Goal: Task Accomplishment & Management: Use online tool/utility

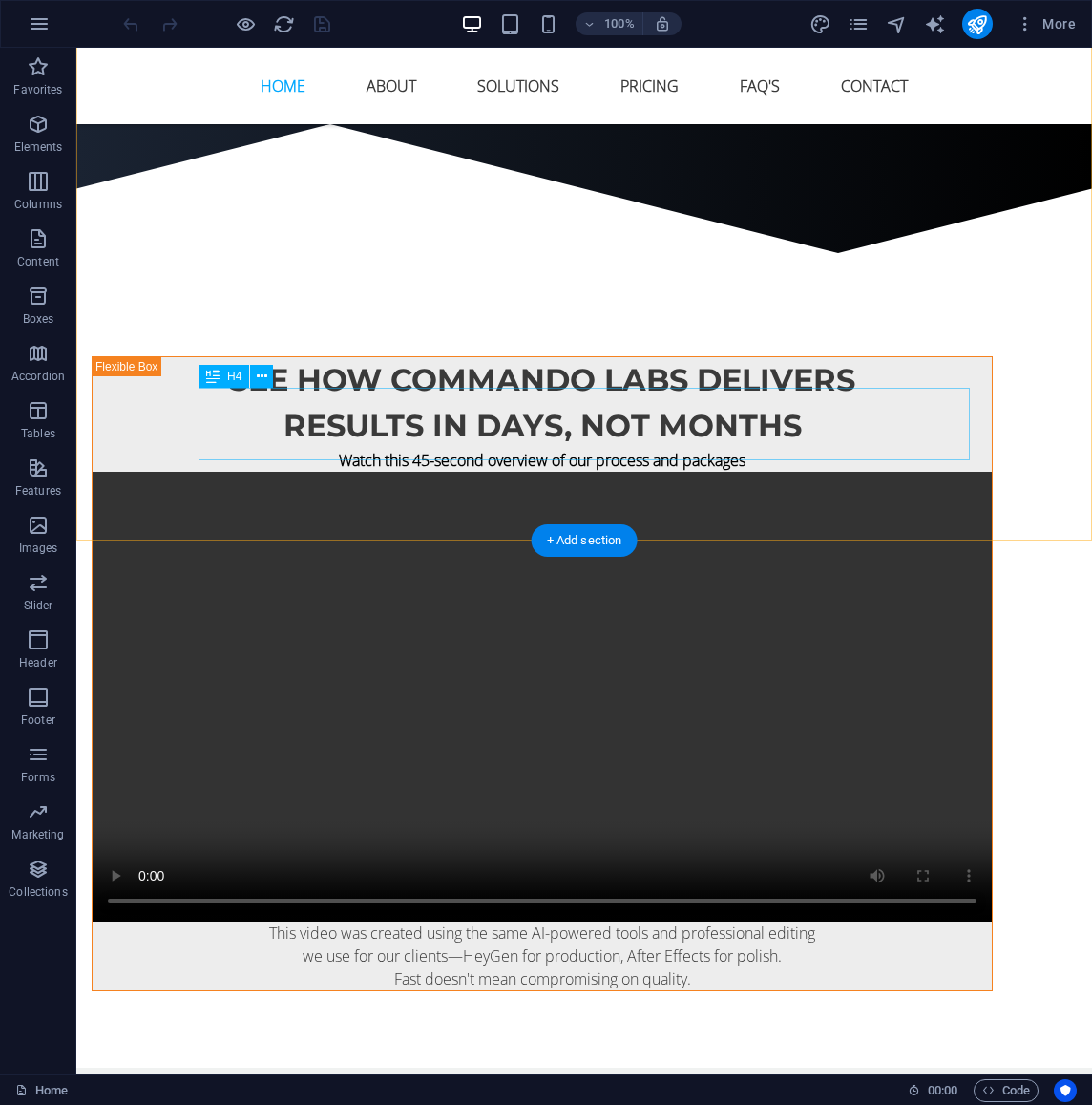
scroll to position [1918, 0]
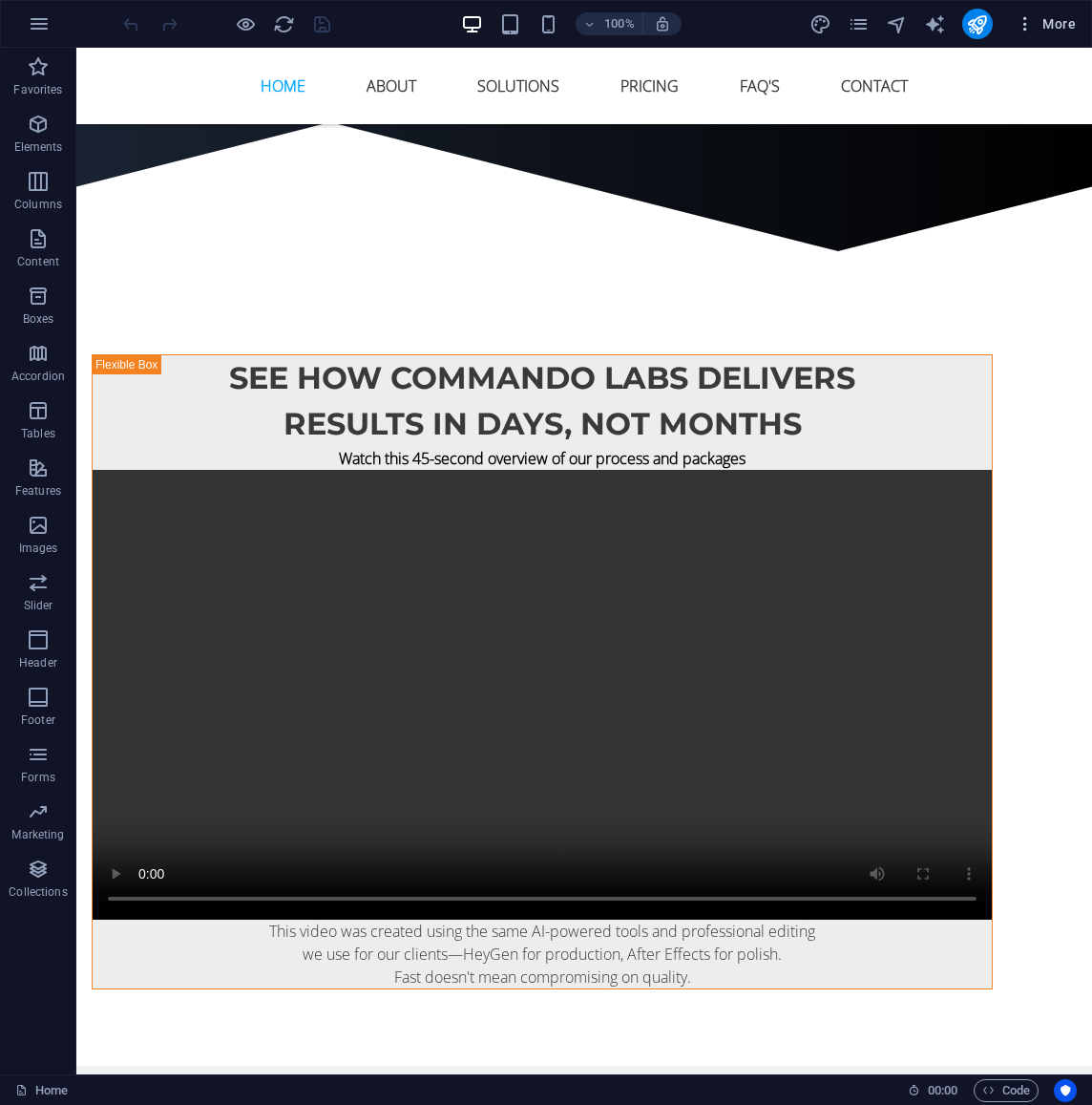
click at [1059, 27] on span "More" at bounding box center [1046, 24] width 61 height 20
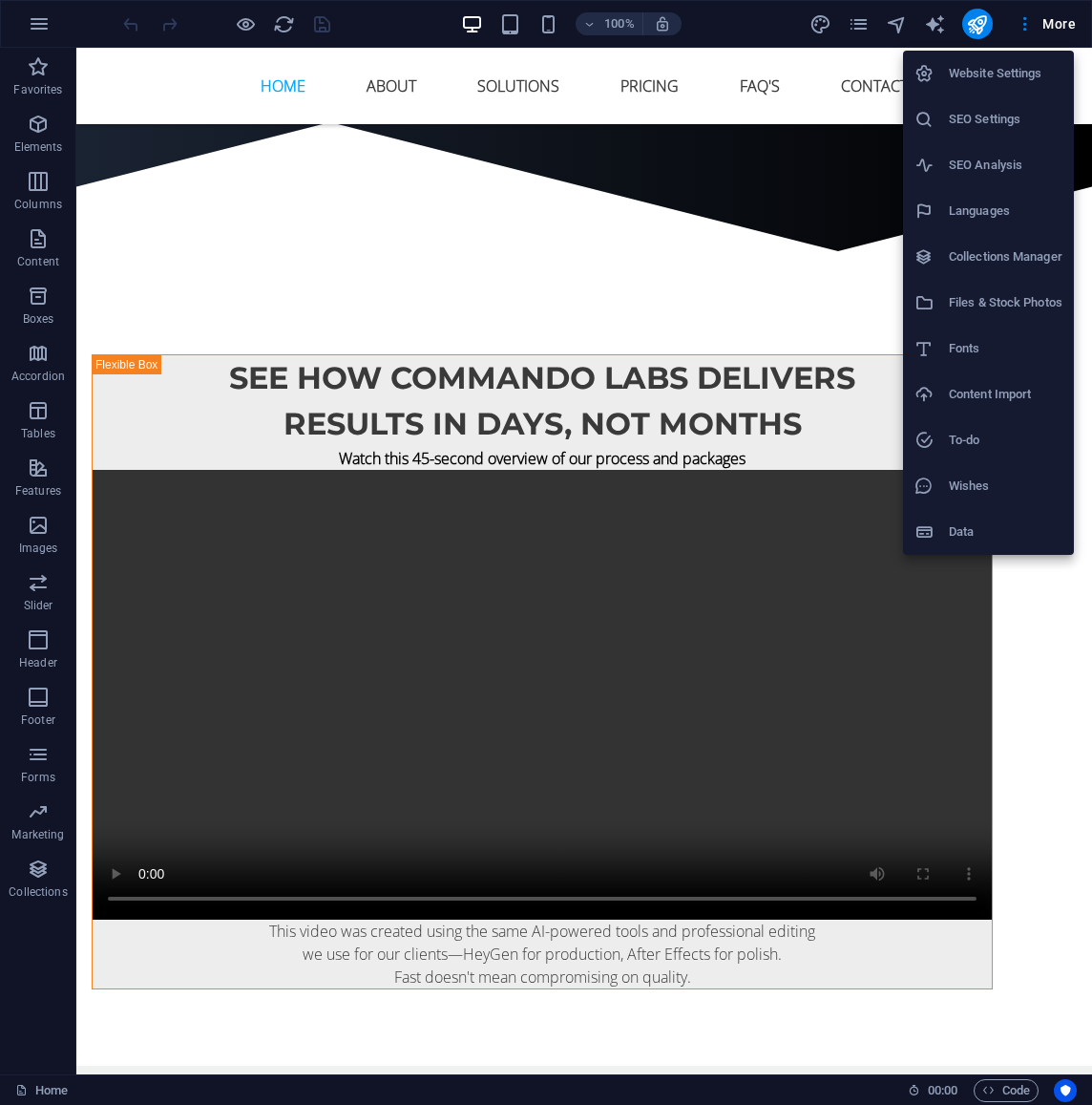
click at [976, 530] on h6 "Data" at bounding box center [1006, 531] width 113 height 22
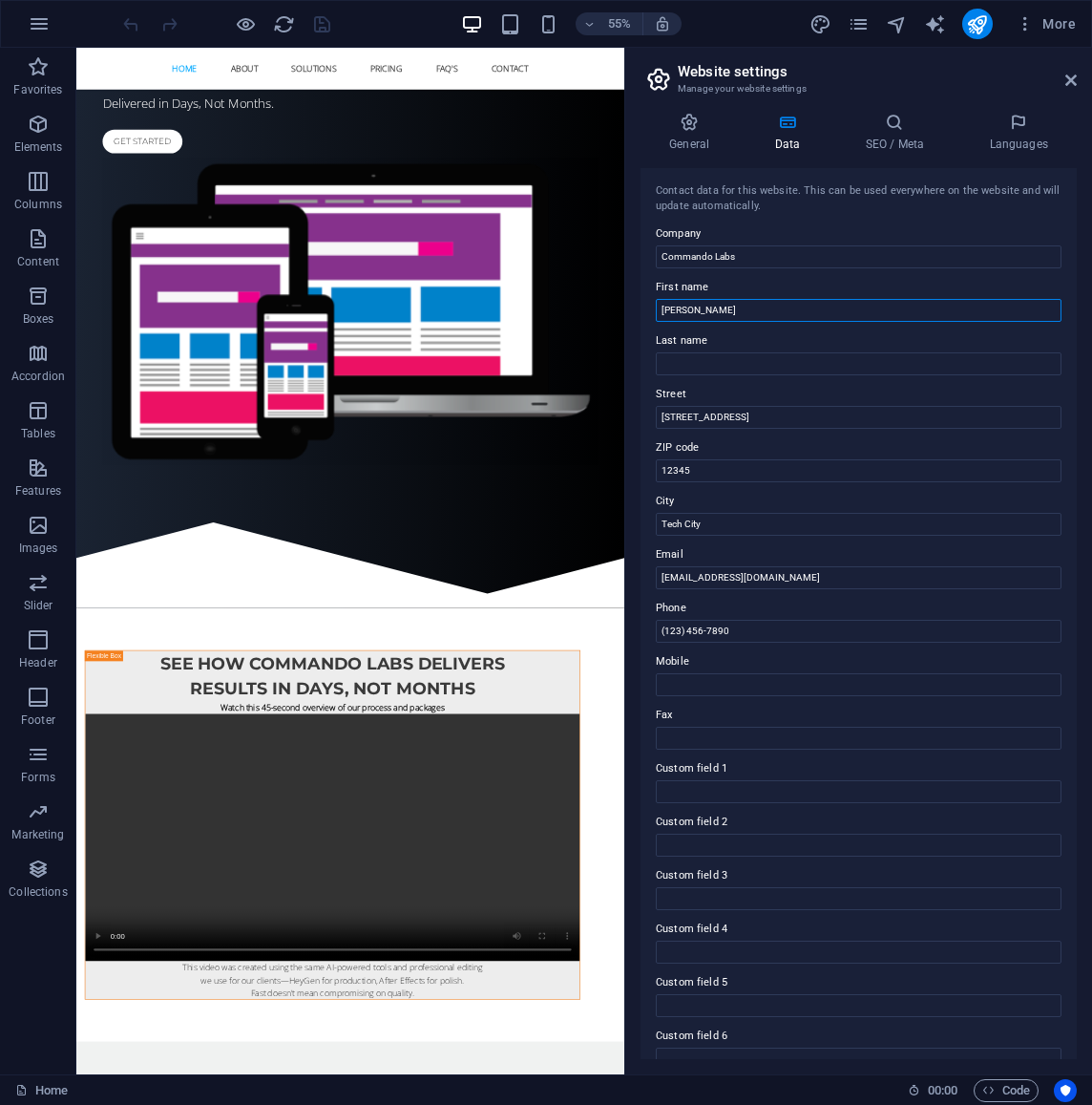
type input "[PERSON_NAME]"
type input "Guerrero"
type input "[STREET_ADDRESS]"
type input "01702"
type input "Framingham"
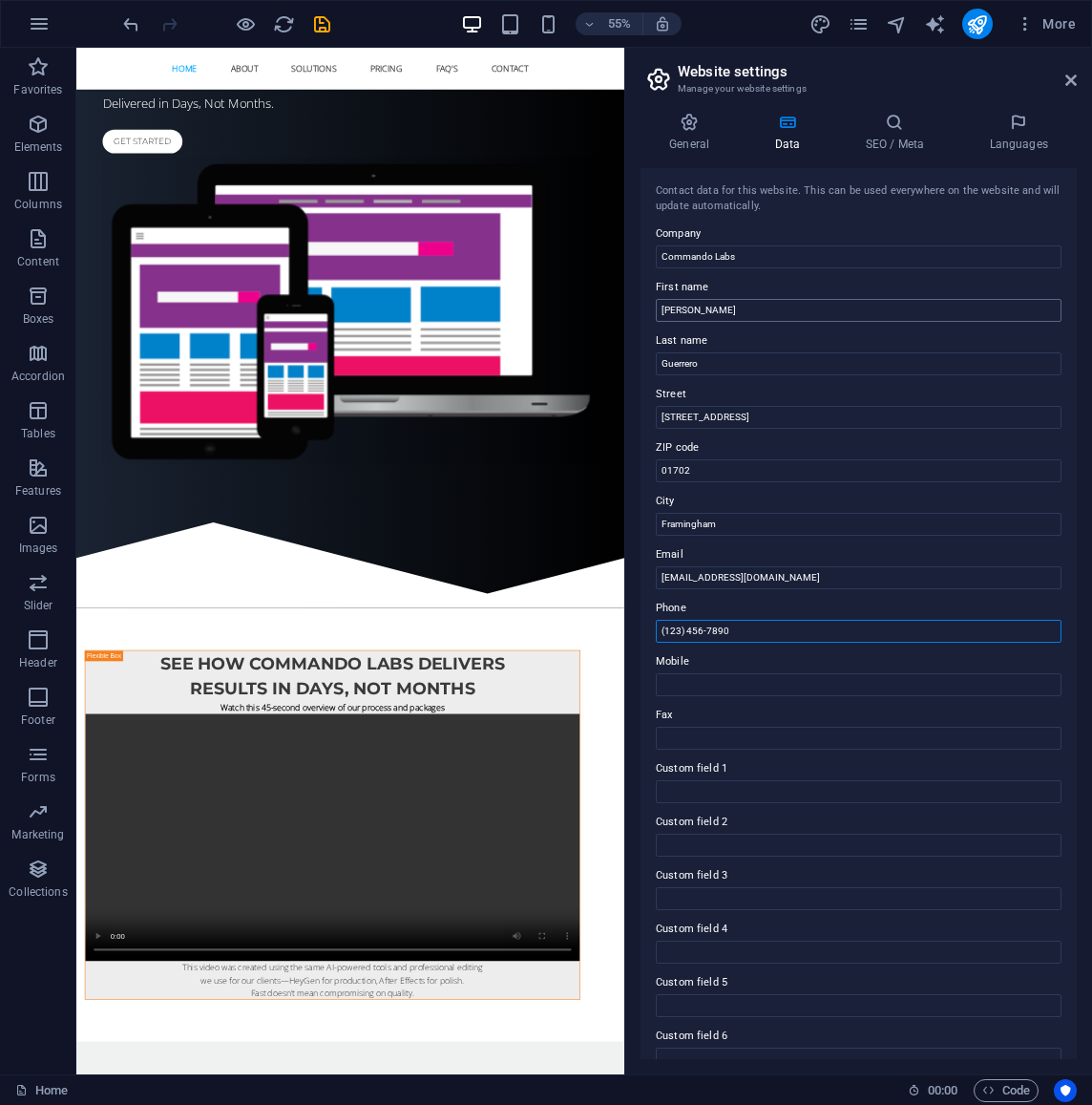
paste input "617) 652-0186‬"
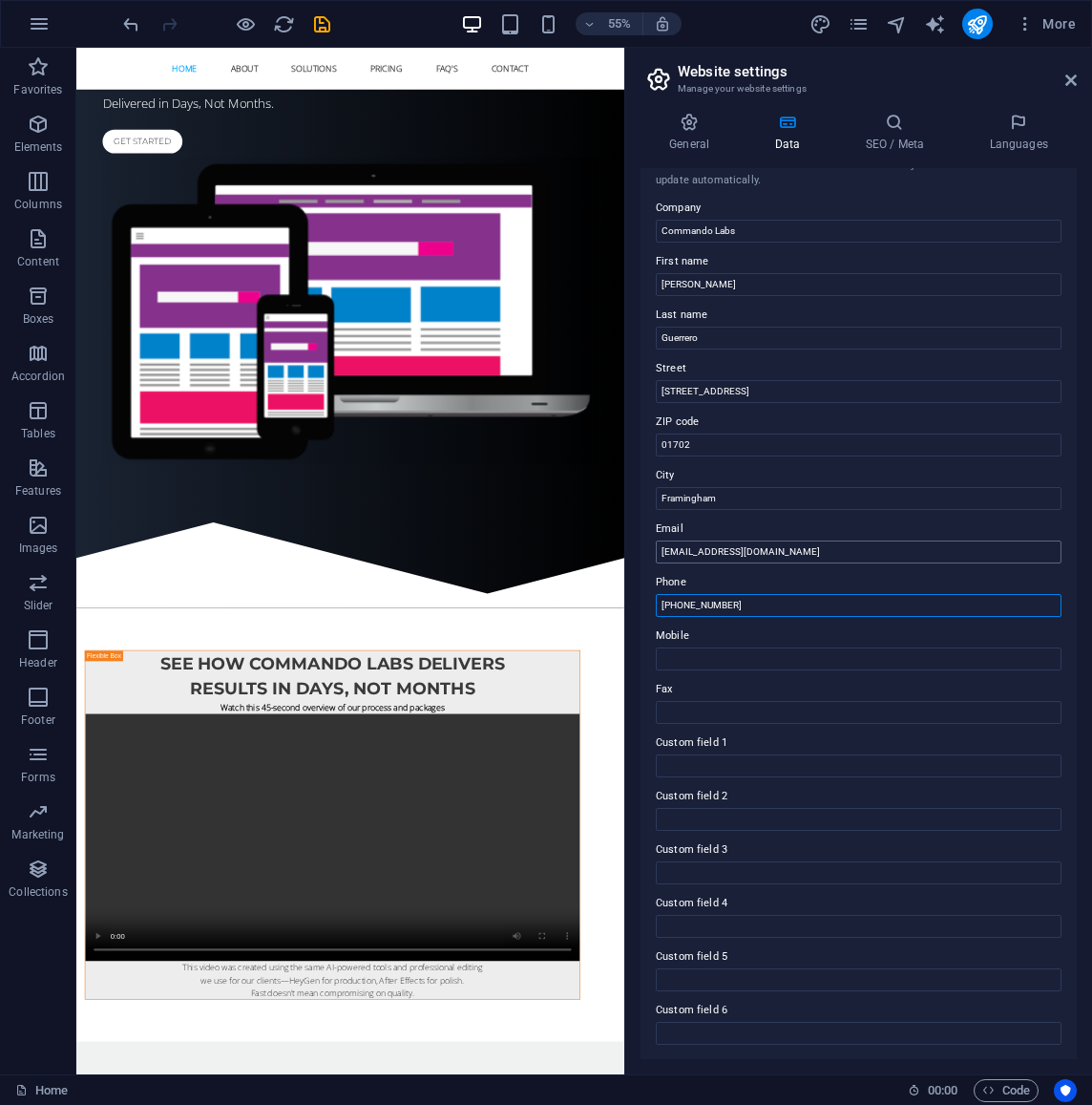
scroll to position [24, 0]
type input "[PHONE_NUMBER]‬"
click at [1069, 84] on icon at bounding box center [1072, 80] width 12 height 16
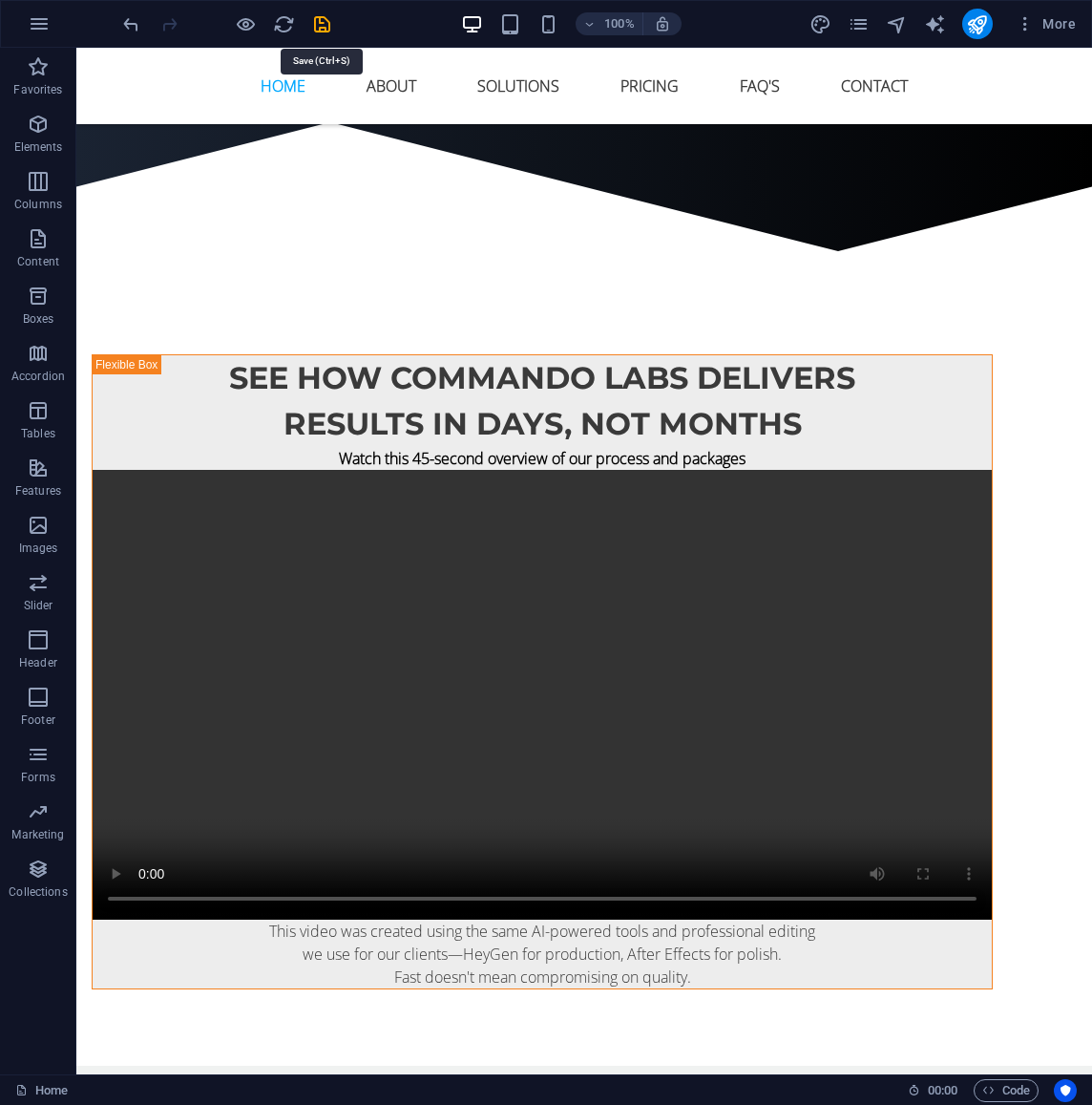
click at [327, 29] on icon "save" at bounding box center [322, 24] width 22 height 22
click at [44, 22] on icon "button" at bounding box center [38, 23] width 22 height 22
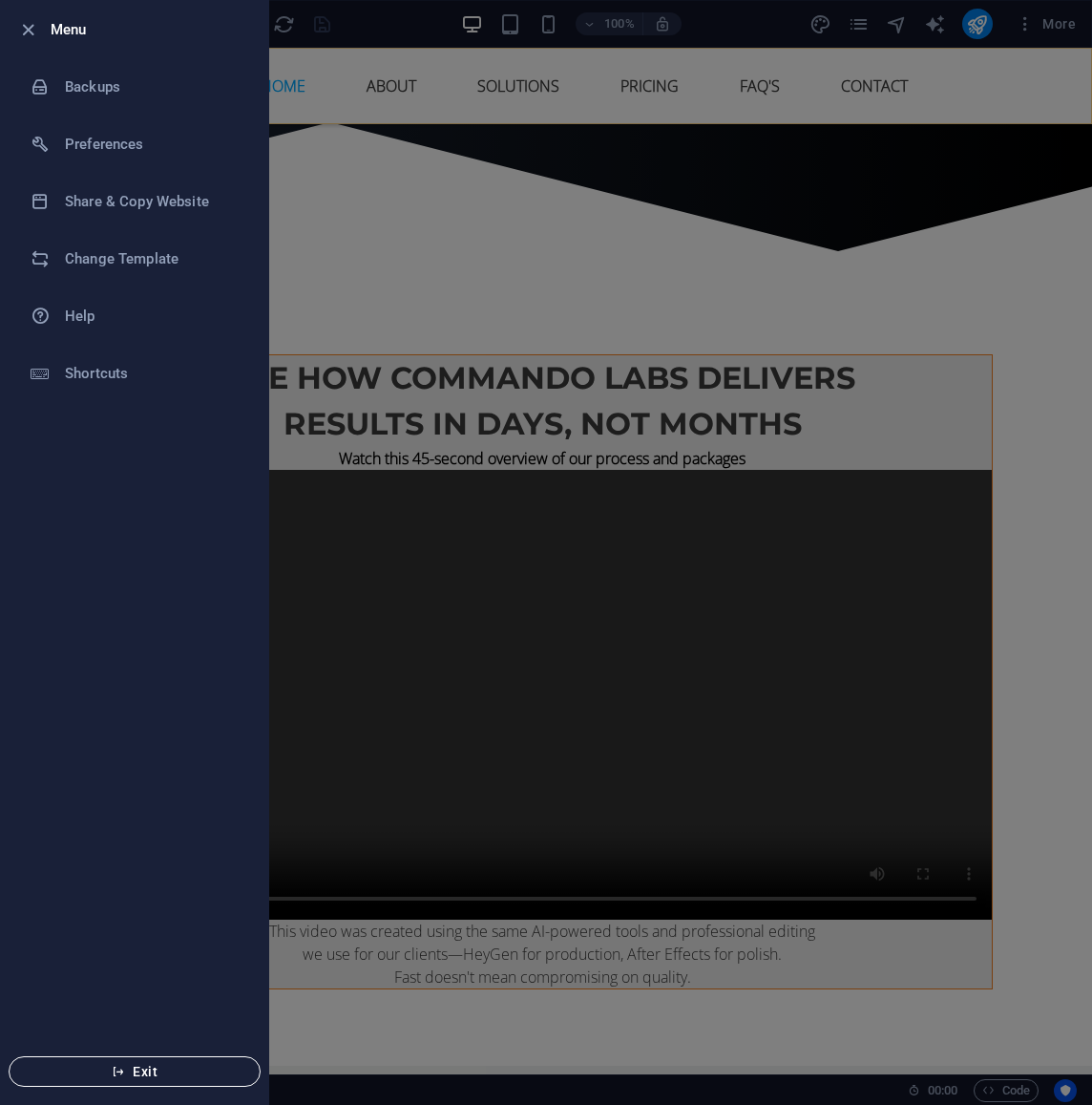
click at [146, 1068] on span "Exit" at bounding box center [134, 1072] width 220 height 16
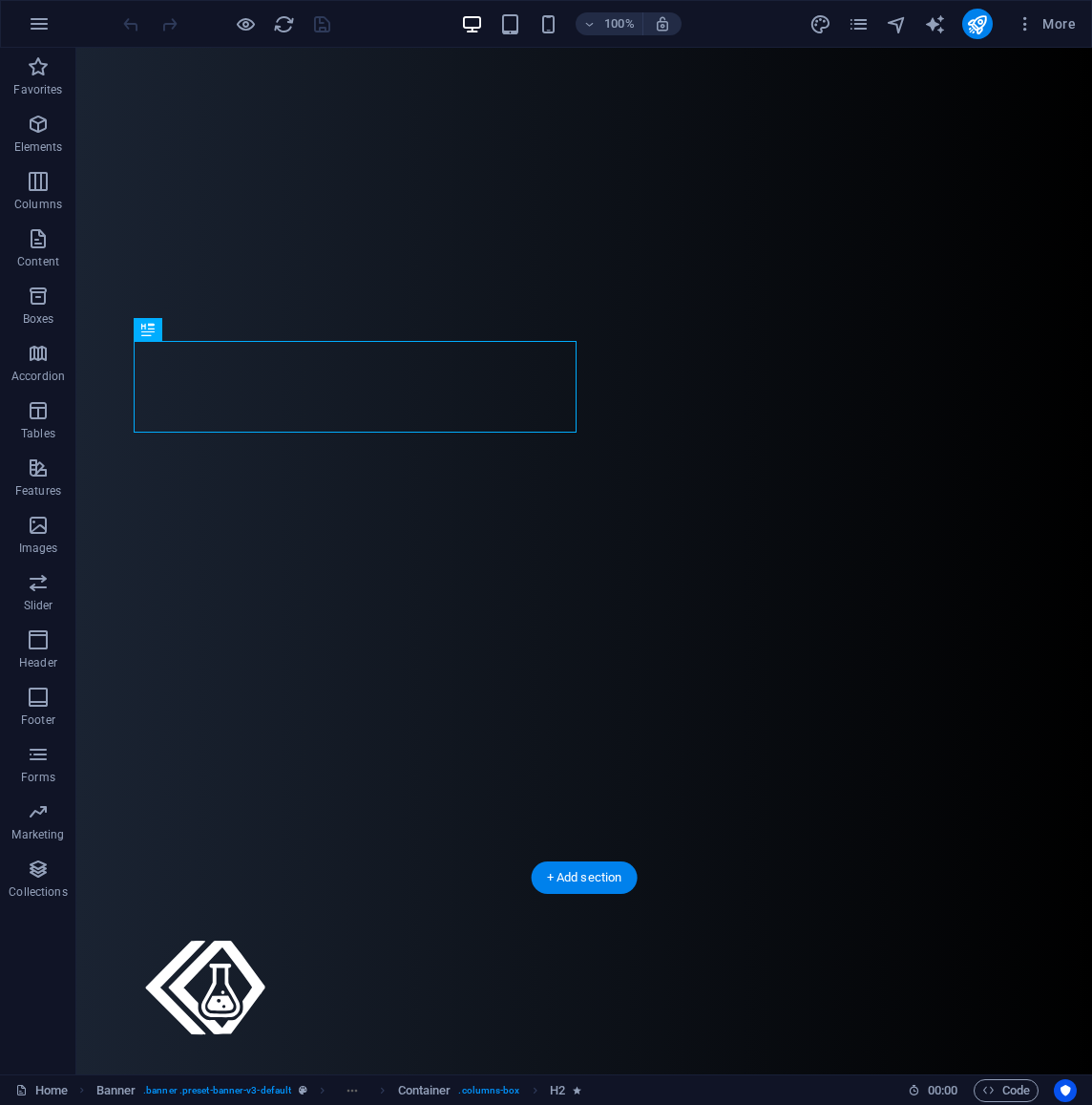
scroll to position [96, 0]
click at [1051, 22] on span "More" at bounding box center [1046, 24] width 61 height 20
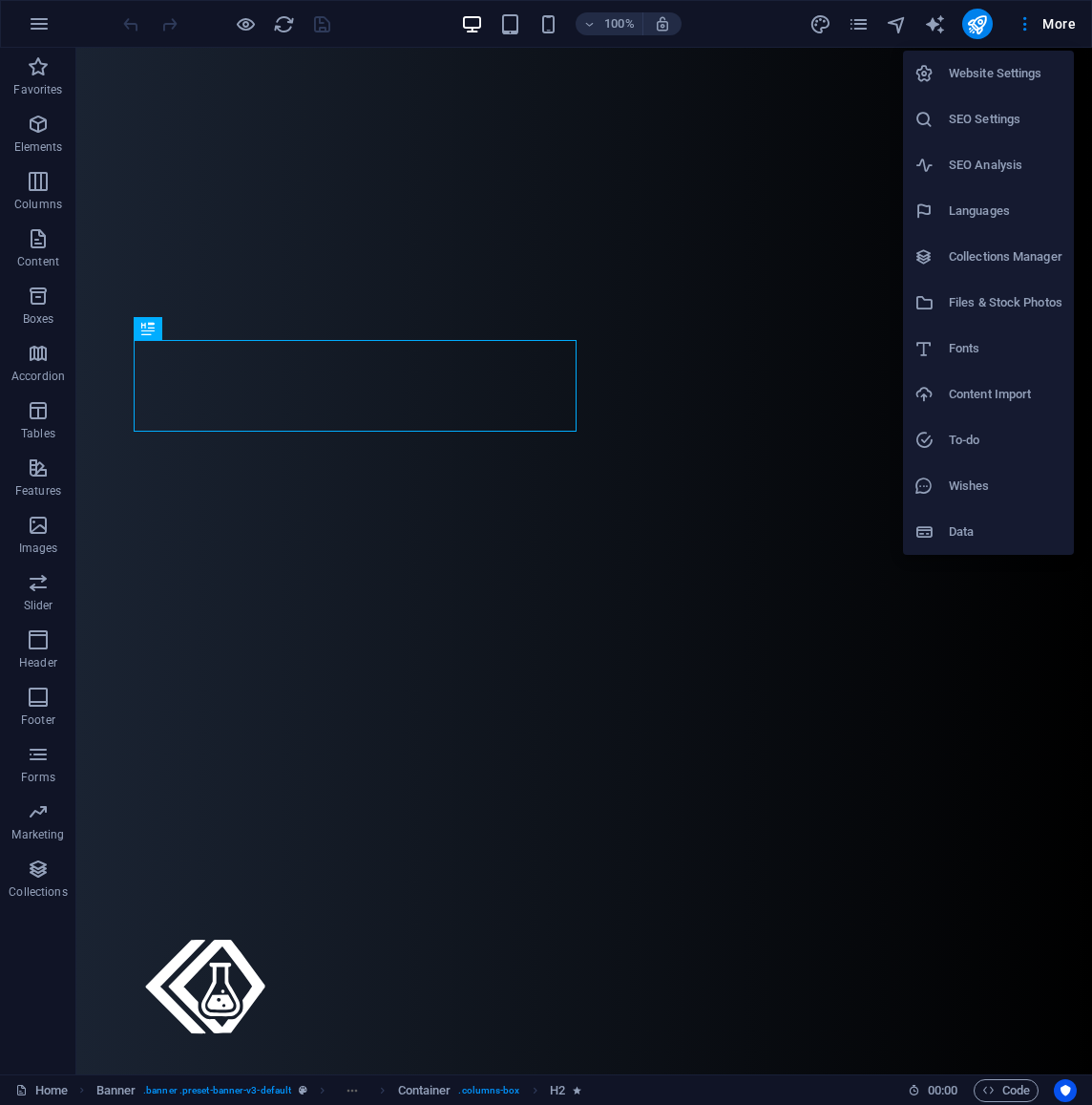
click at [998, 537] on h6 "Data" at bounding box center [1006, 531] width 113 height 22
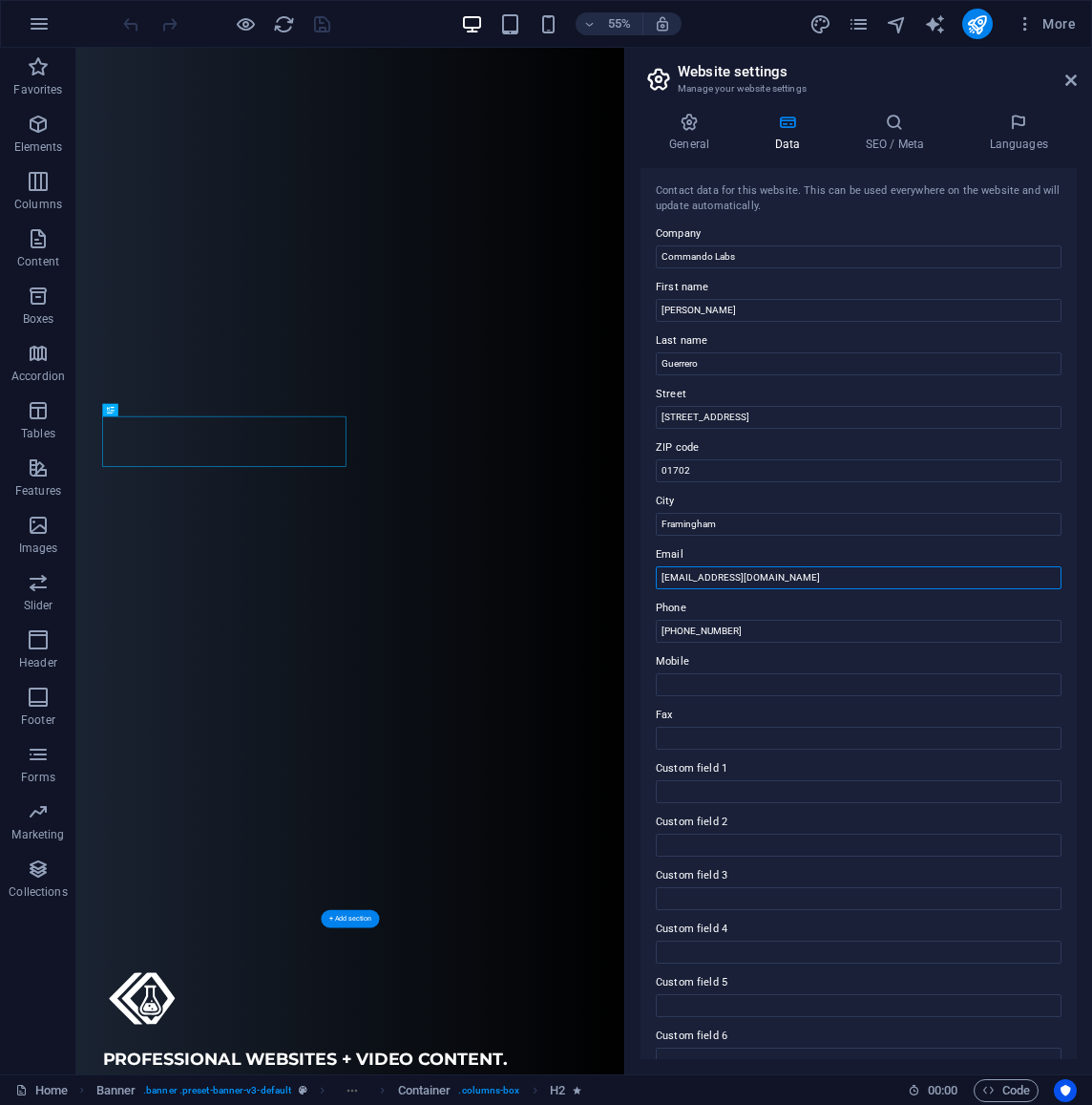
drag, startPoint x: 874, startPoint y: 622, endPoint x: 1031, endPoint y: 980, distance: 390.9
drag, startPoint x: 734, startPoint y: 573, endPoint x: 658, endPoint y: 570, distance: 76.1
click at [658, 570] on input "[EMAIL_ADDRESS][DOMAIN_NAME]" at bounding box center [859, 577] width 406 height 22
paste input "[PHONE_NUMBER]‬"
type input "[PHONE_NUMBER]‬"
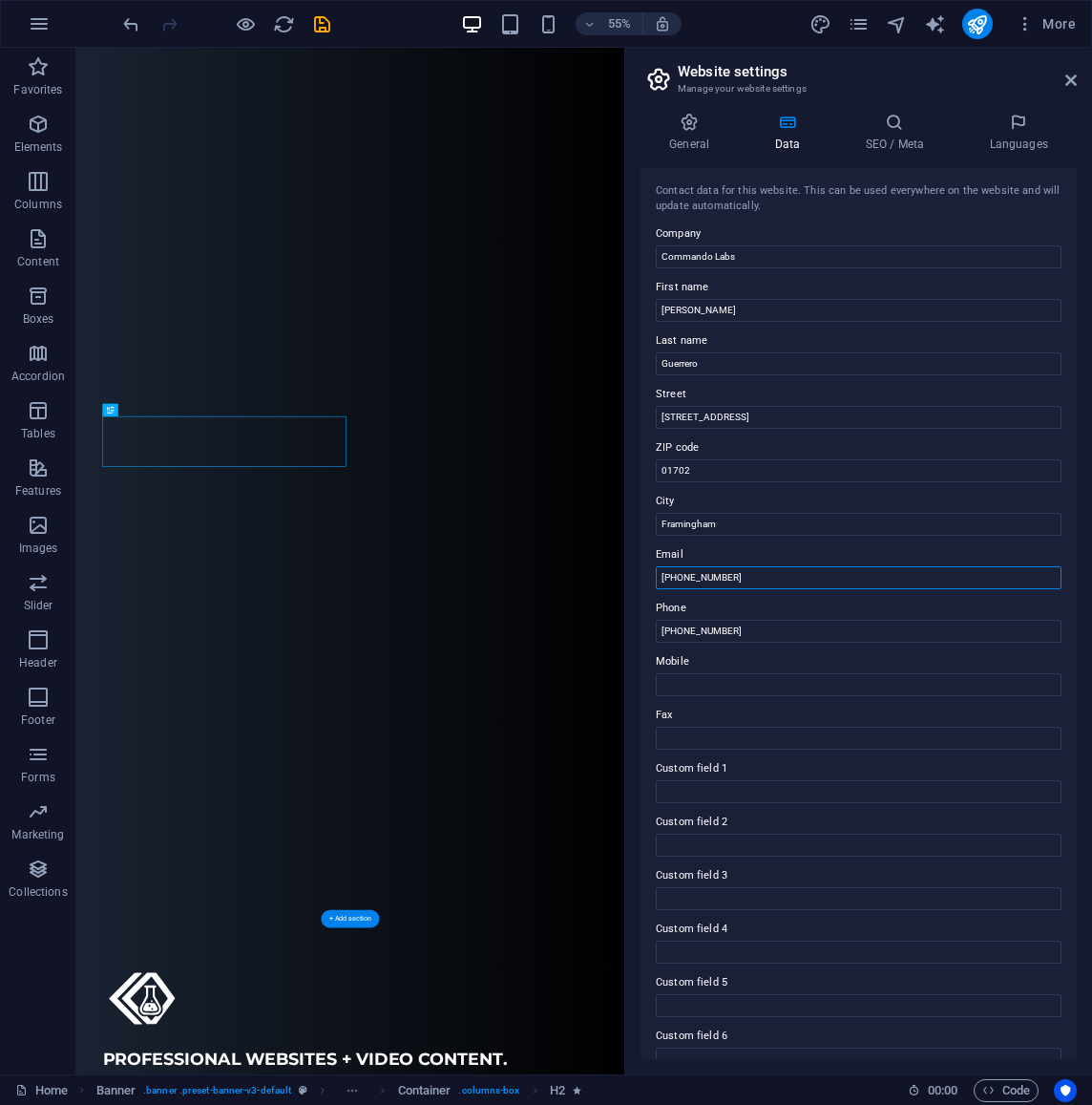
drag, startPoint x: 821, startPoint y: 625, endPoint x: 1033, endPoint y: 986, distance: 418.6
type input "hello@commandolabs.agency"
click at [782, 678] on input "Mobile" at bounding box center [859, 684] width 406 height 22
click at [323, 25] on icon "save" at bounding box center [322, 24] width 22 height 22
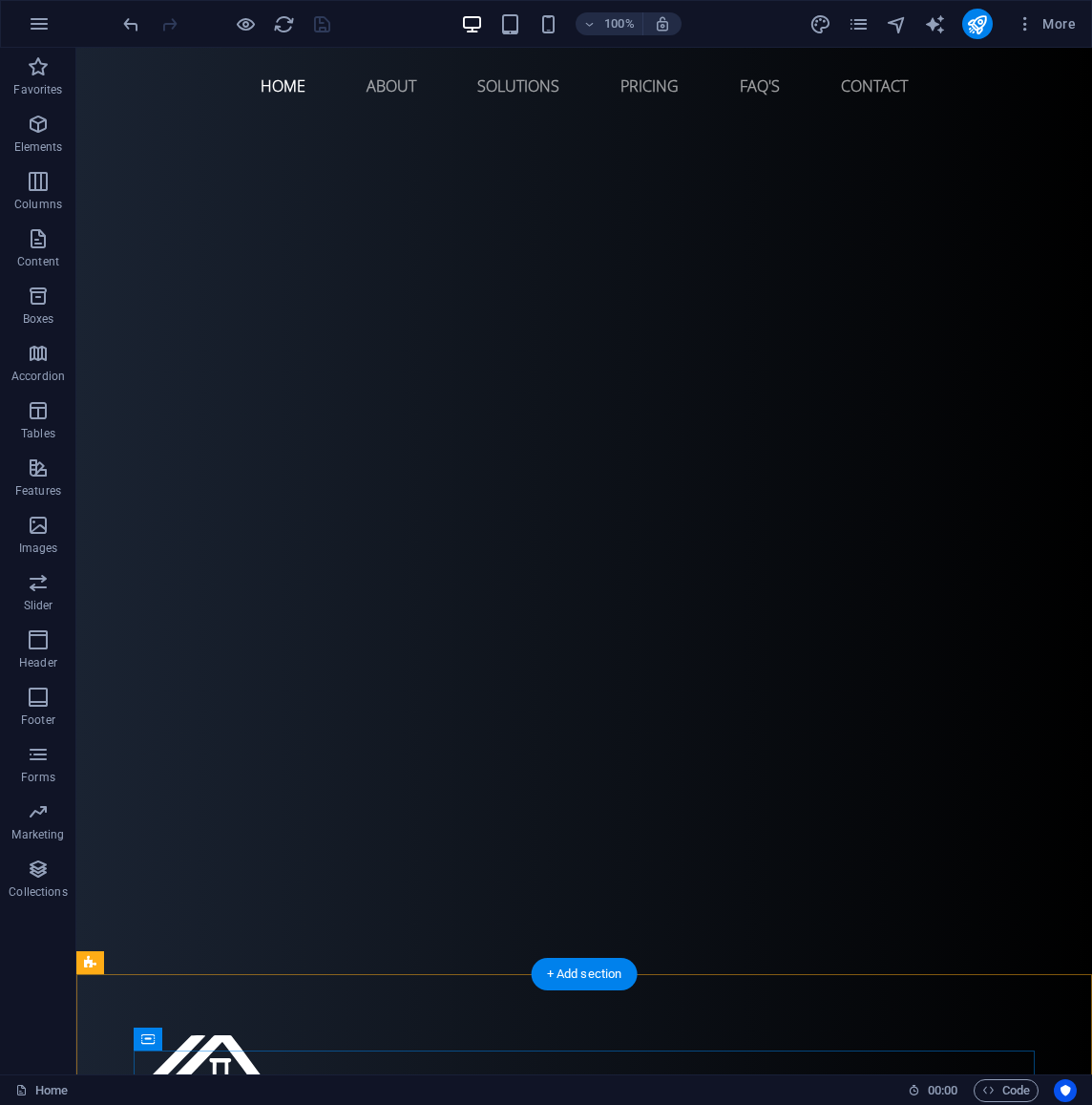
scroll to position [0, 0]
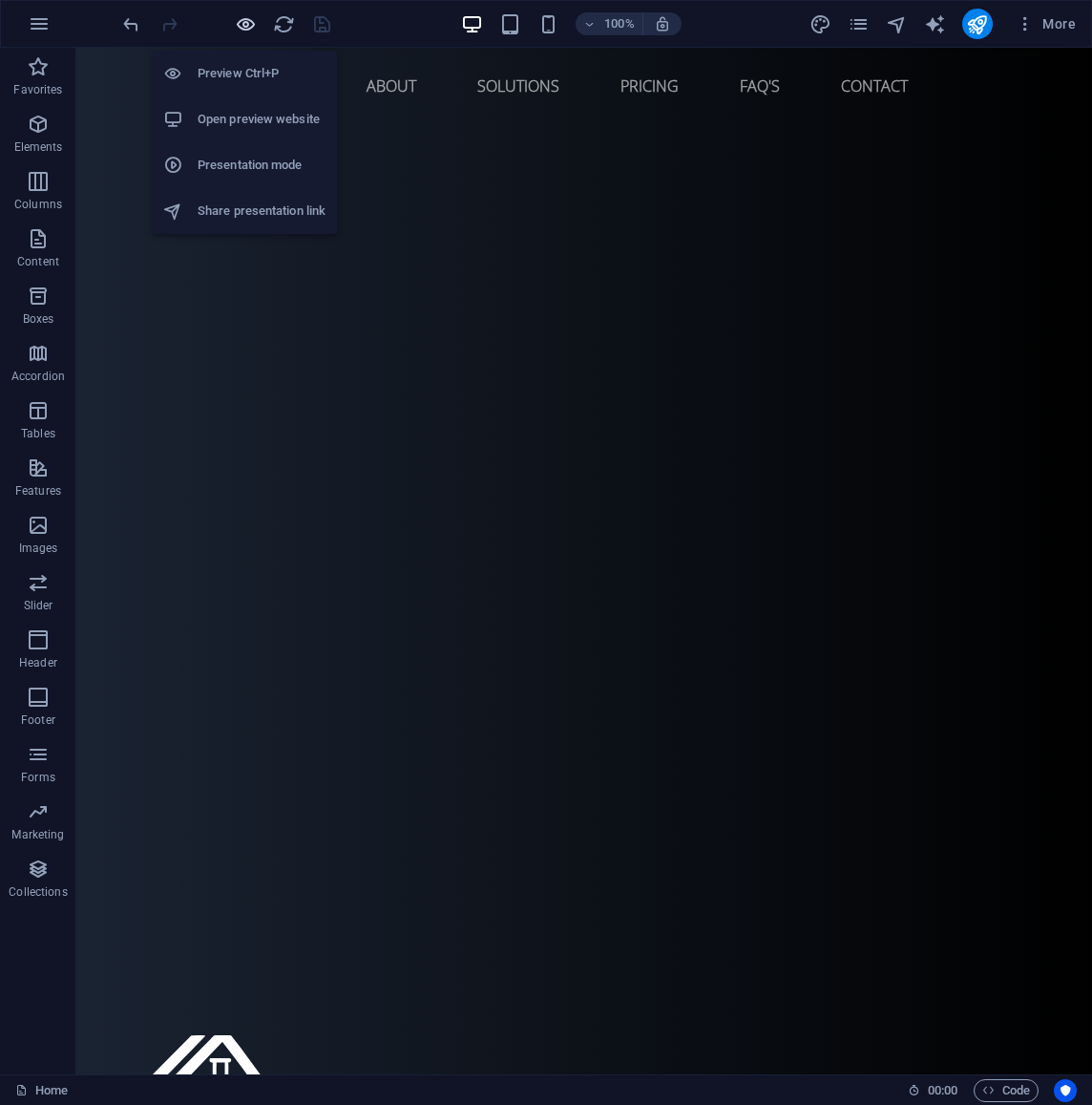
click at [245, 26] on icon "button" at bounding box center [246, 24] width 22 height 22
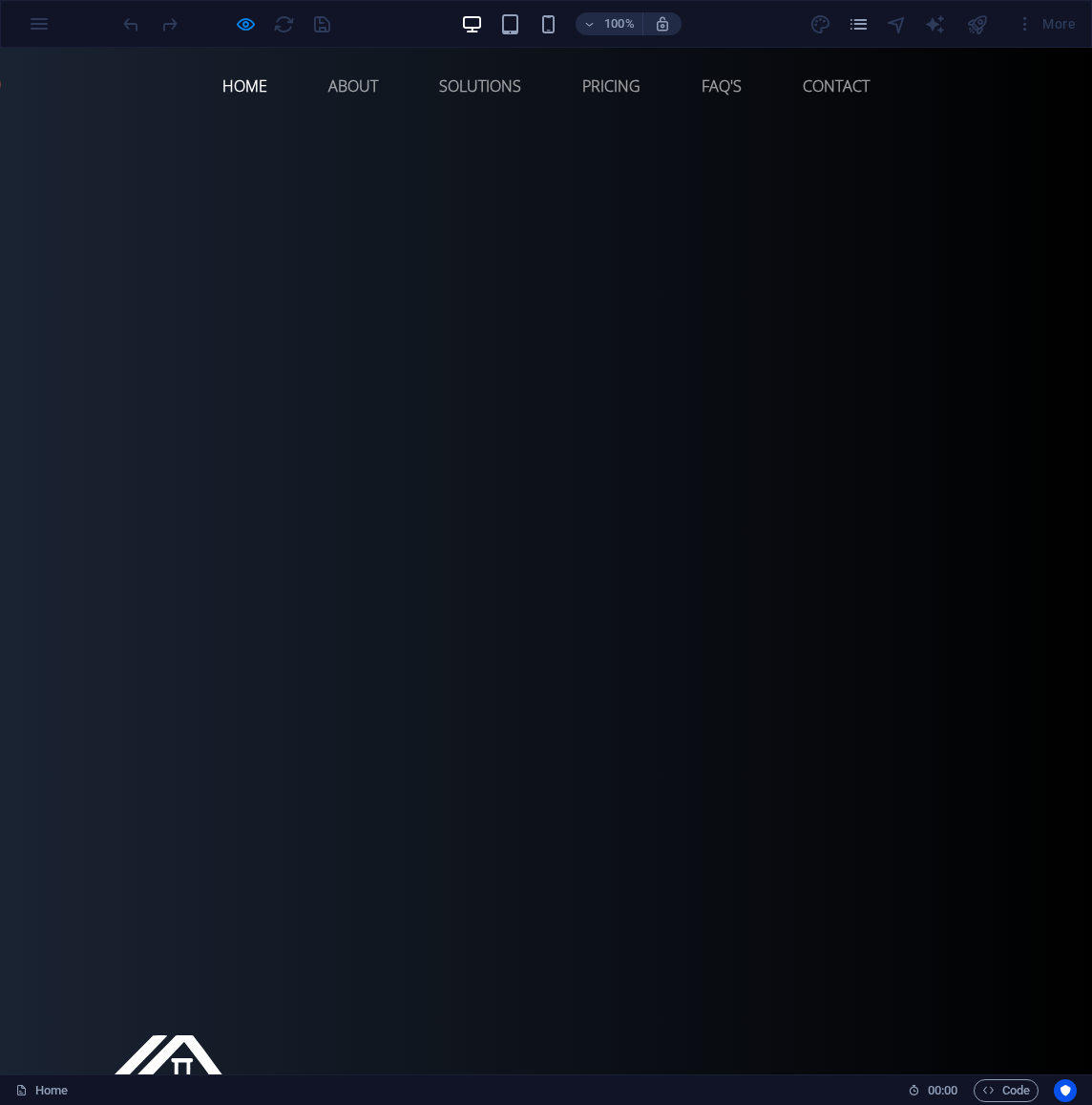
click at [235, 84] on link "Home" at bounding box center [244, 86] width 75 height 46
click at [354, 85] on link "About" at bounding box center [353, 86] width 80 height 46
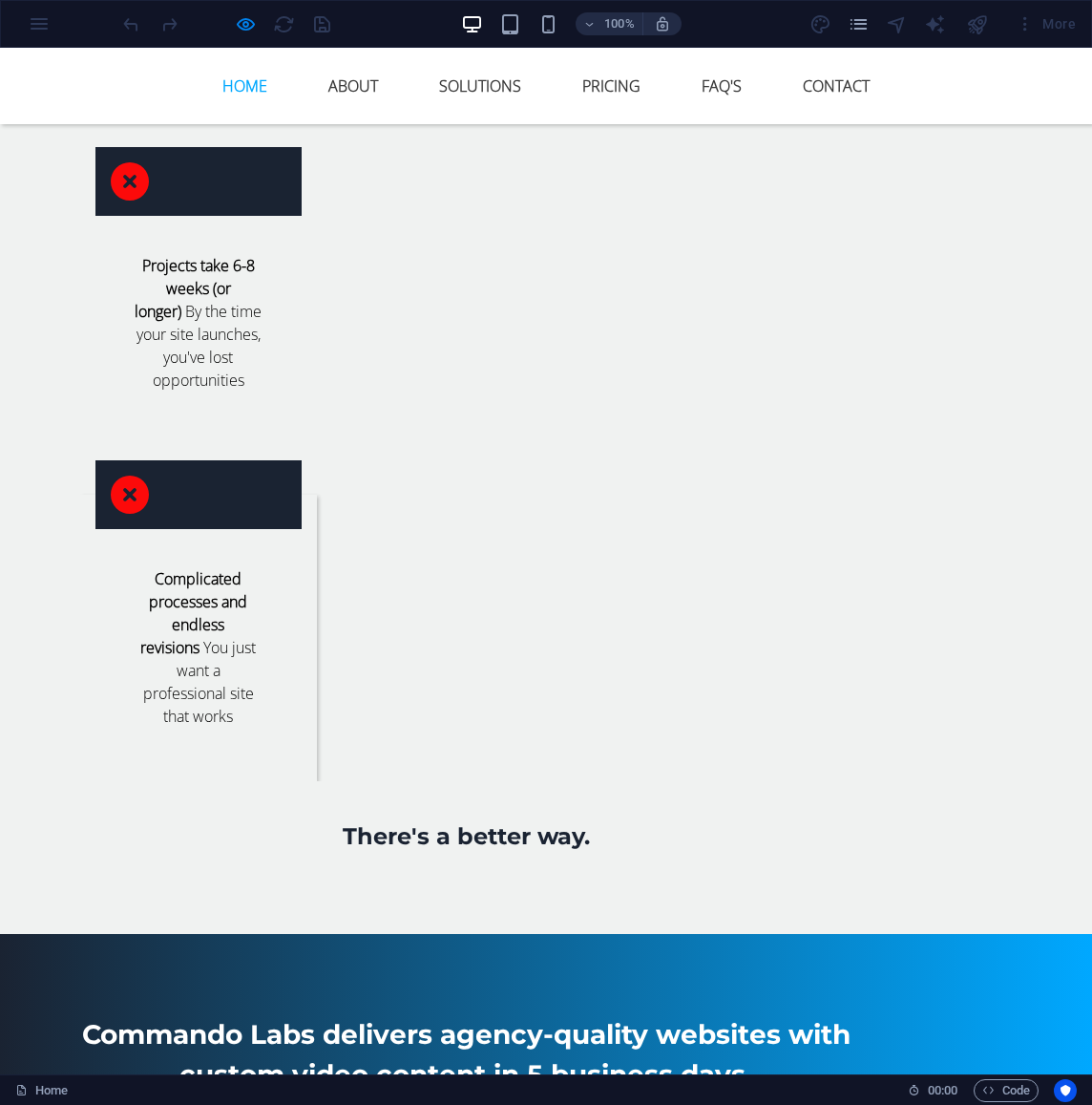
scroll to position [4027, 0]
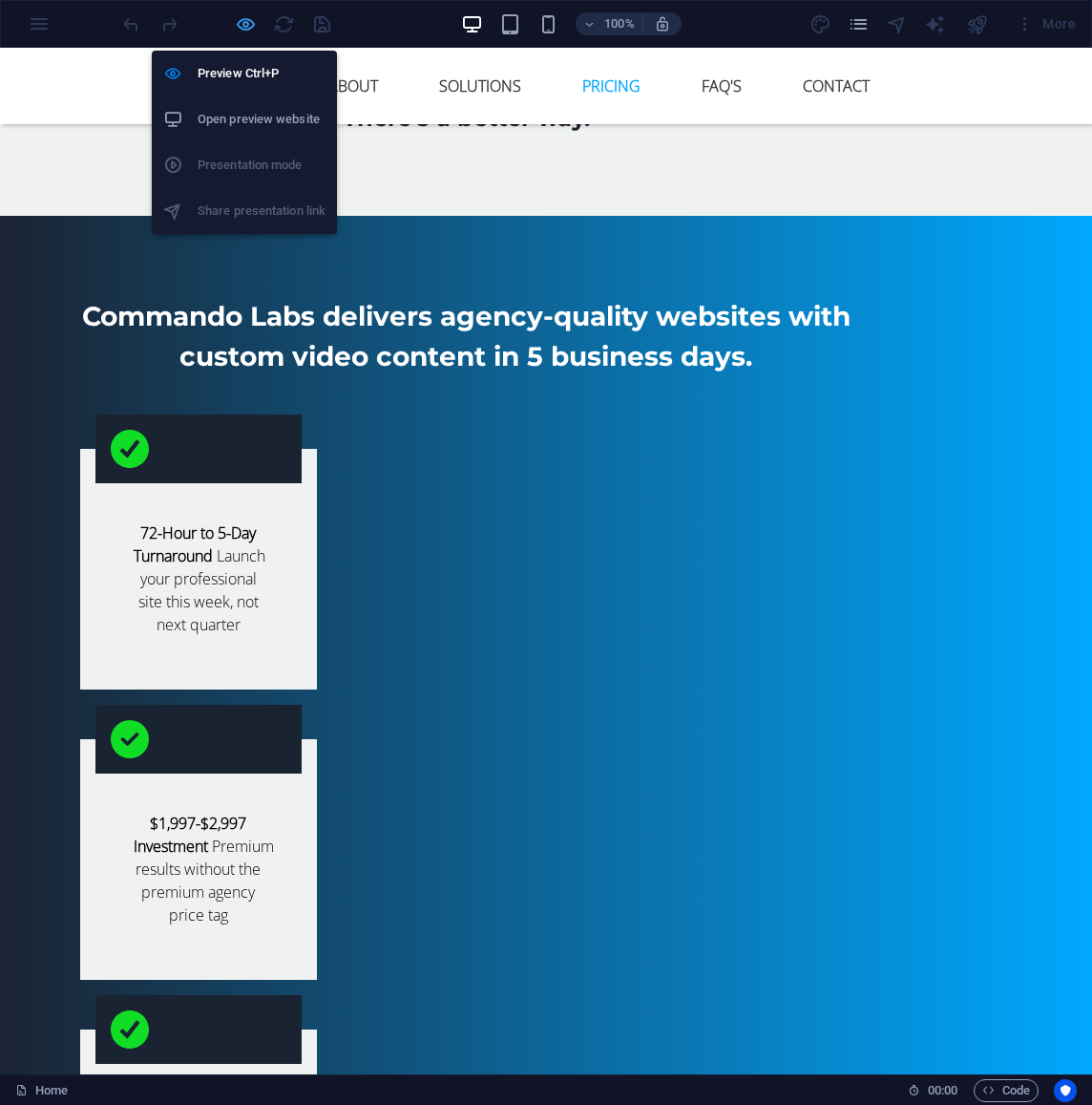
click at [249, 26] on icon "button" at bounding box center [246, 24] width 22 height 22
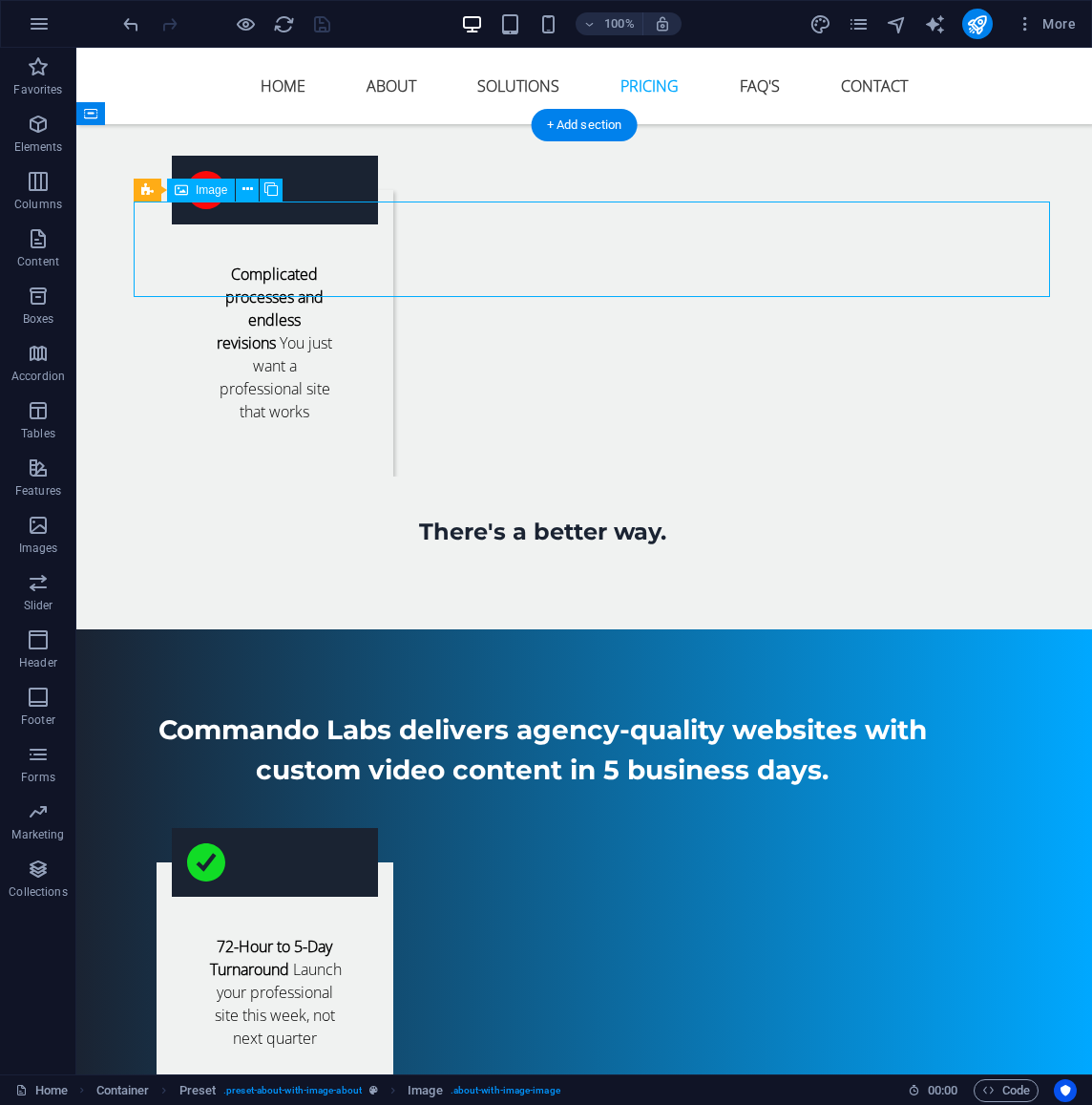
select select "%"
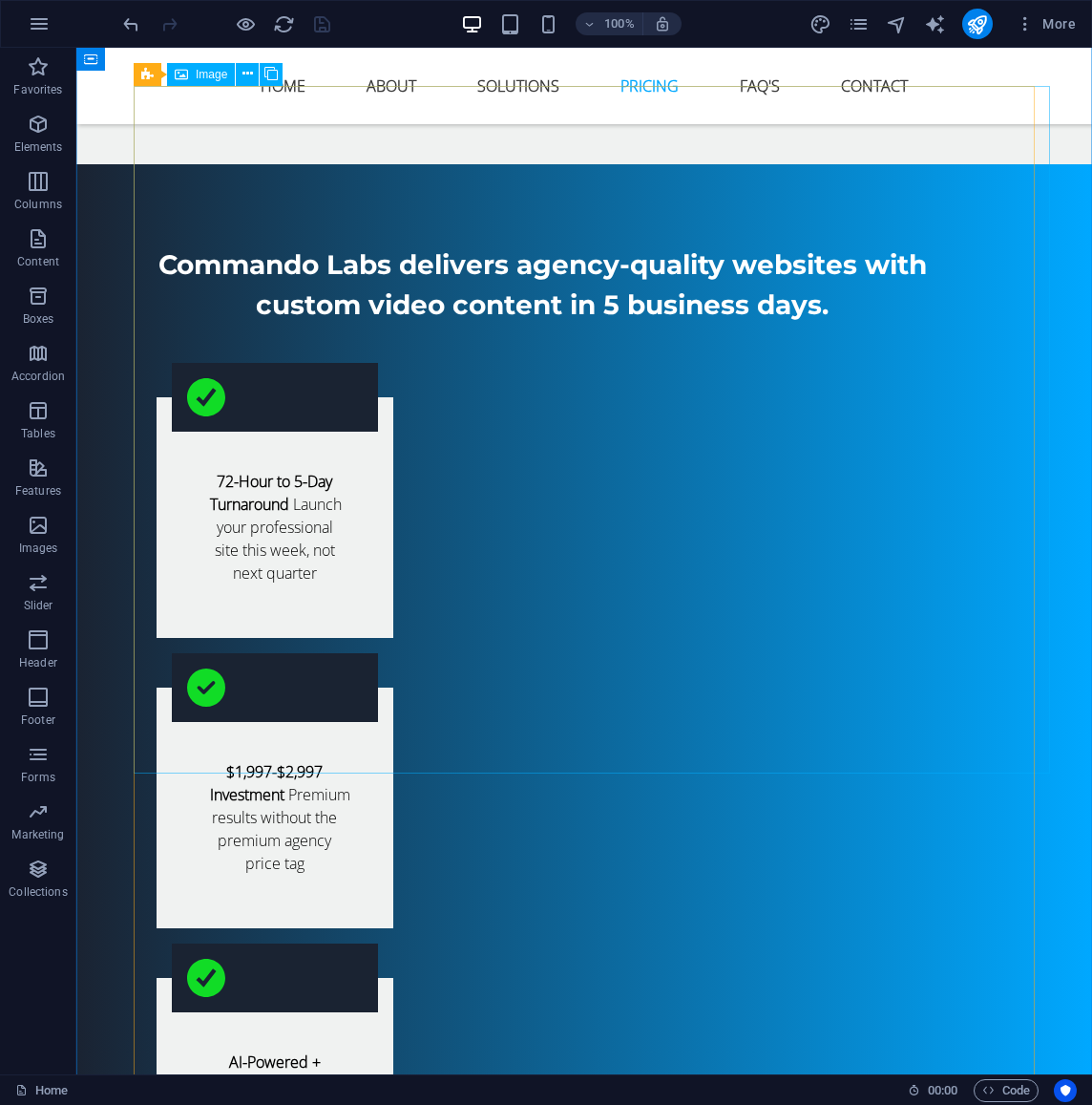
scroll to position [4066, 0]
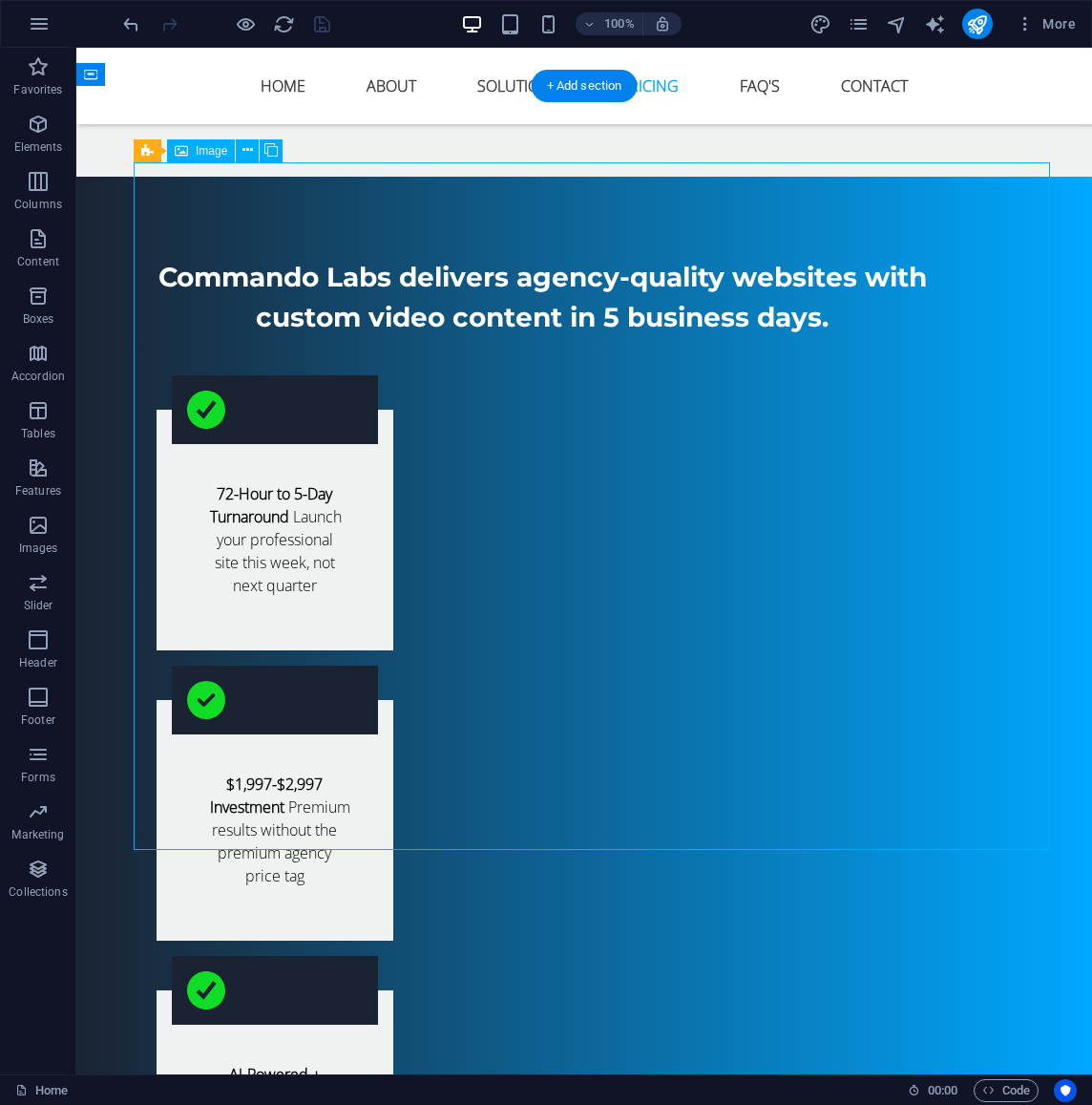
select select "%"
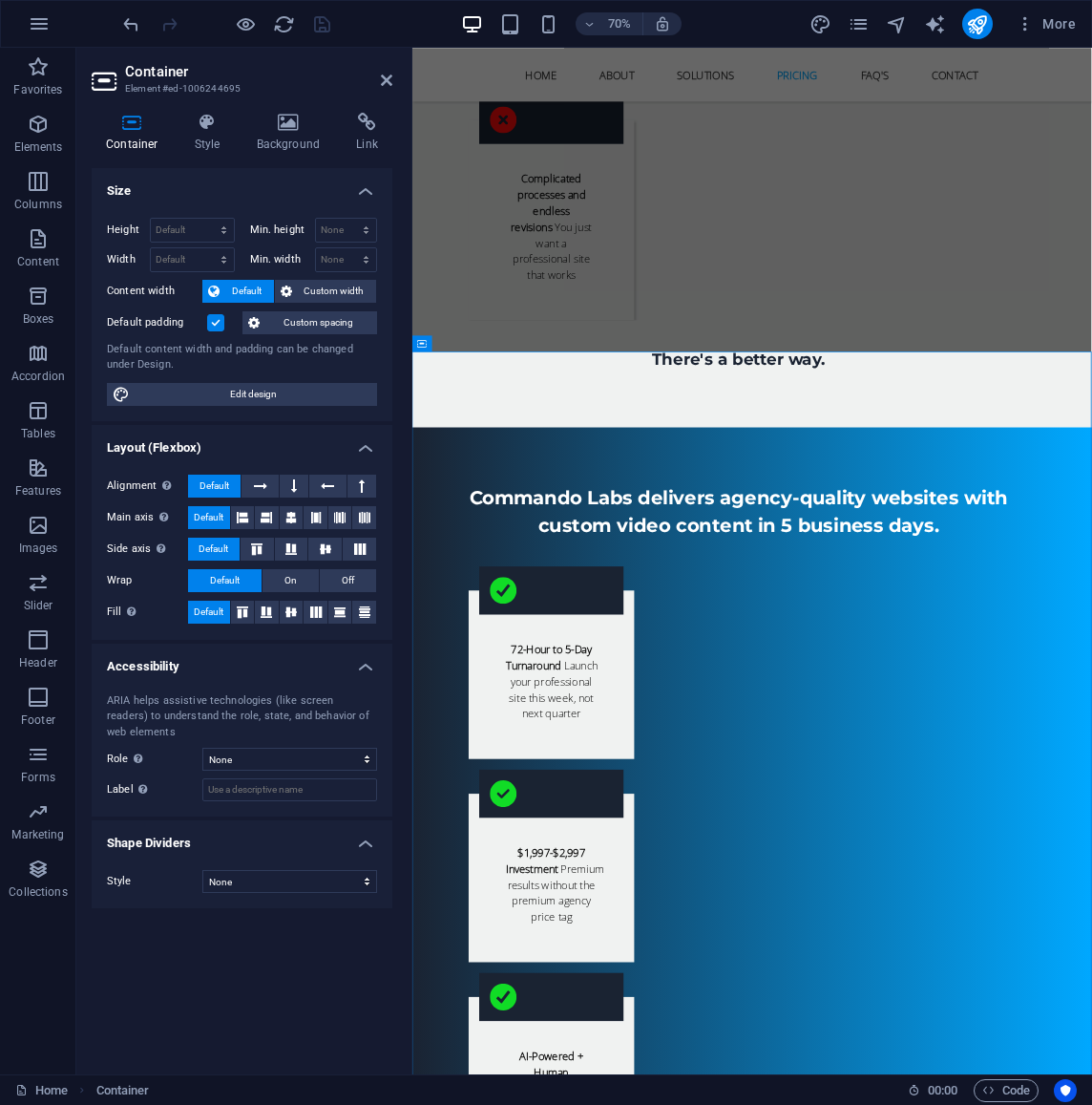
click at [361, 186] on h4 "Size" at bounding box center [242, 184] width 301 height 34
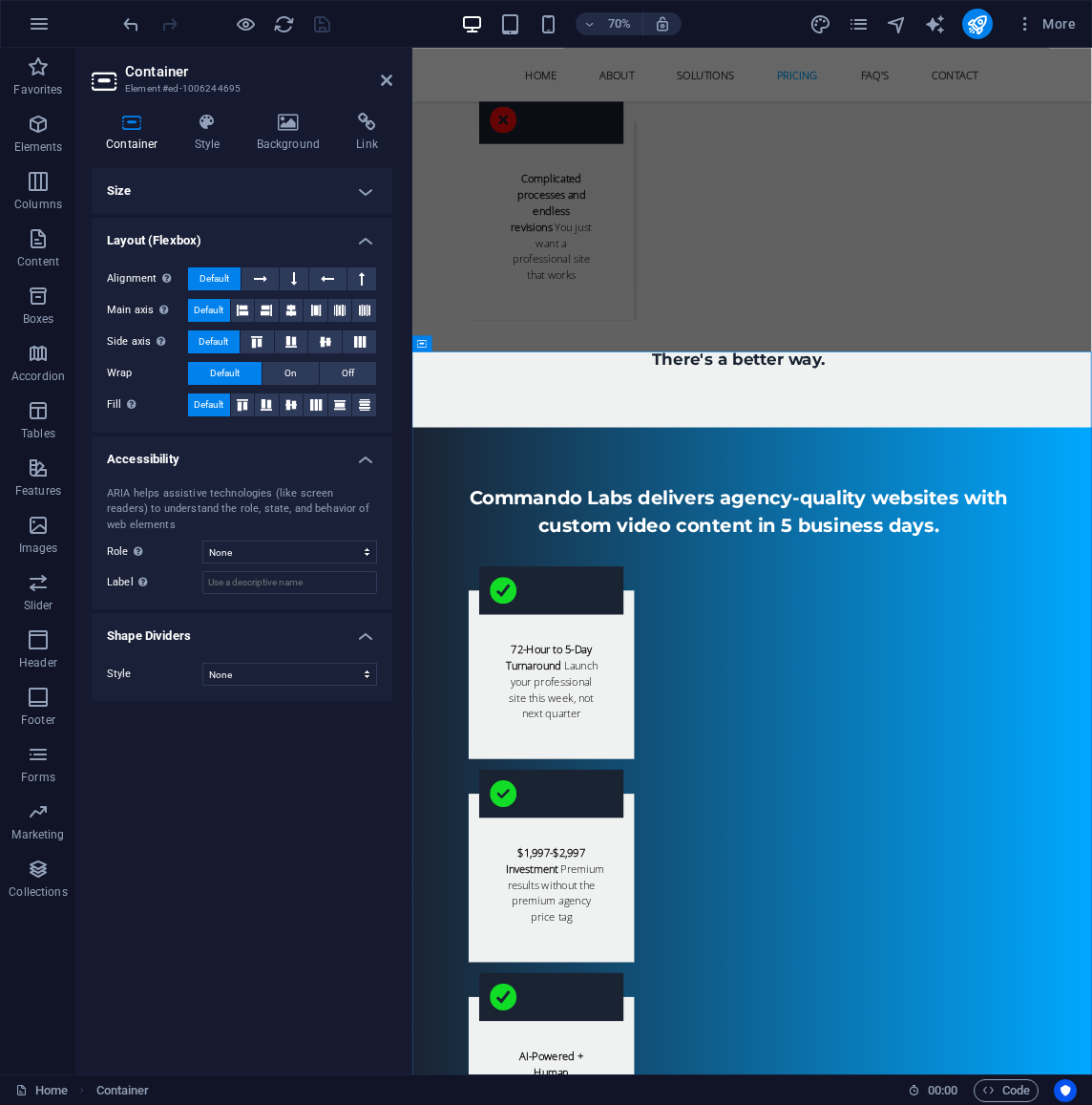
click at [360, 186] on h4 "Size" at bounding box center [242, 190] width 301 height 46
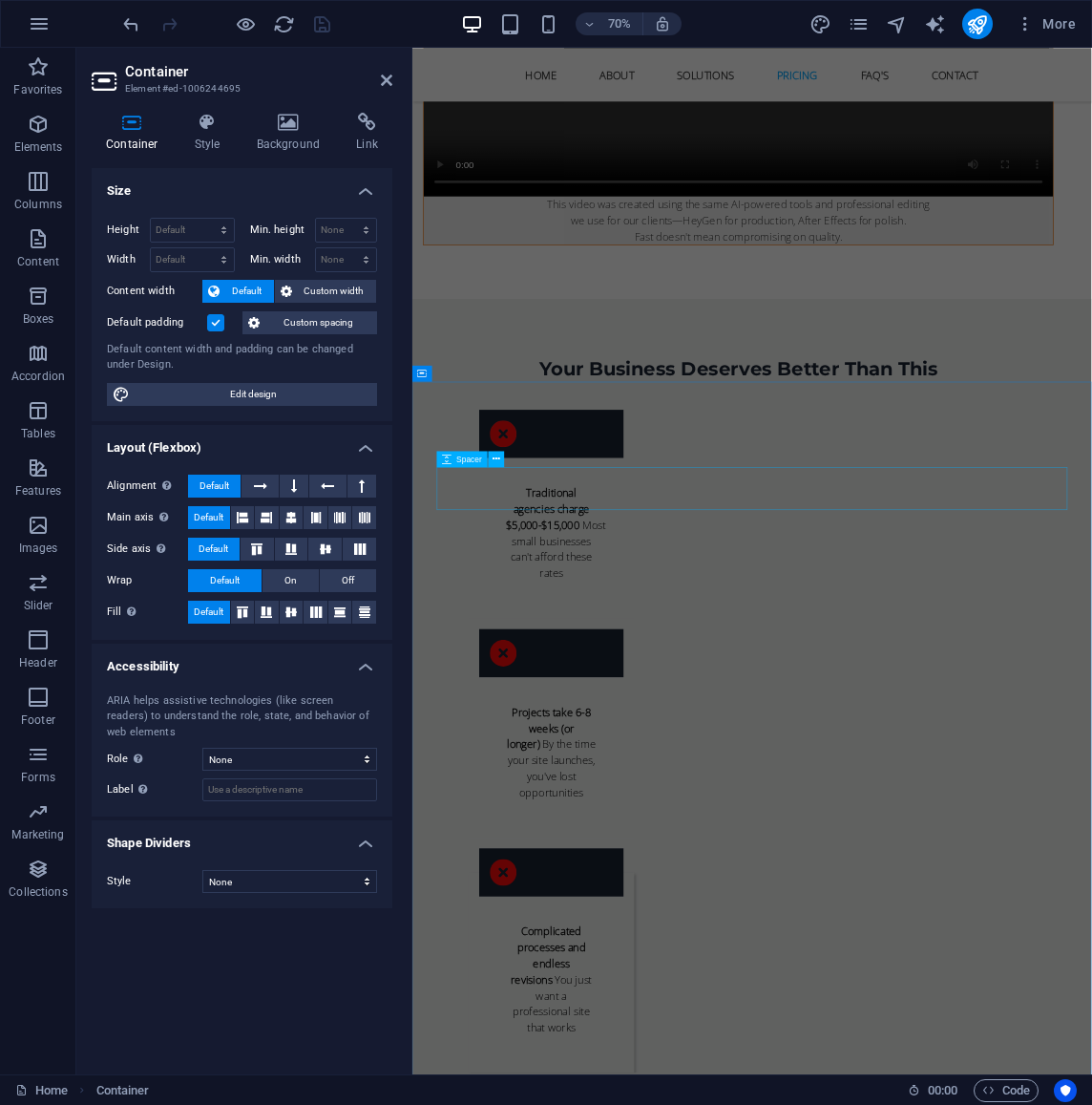
scroll to position [2991, 0]
click at [210, 121] on icon at bounding box center [208, 122] width 55 height 20
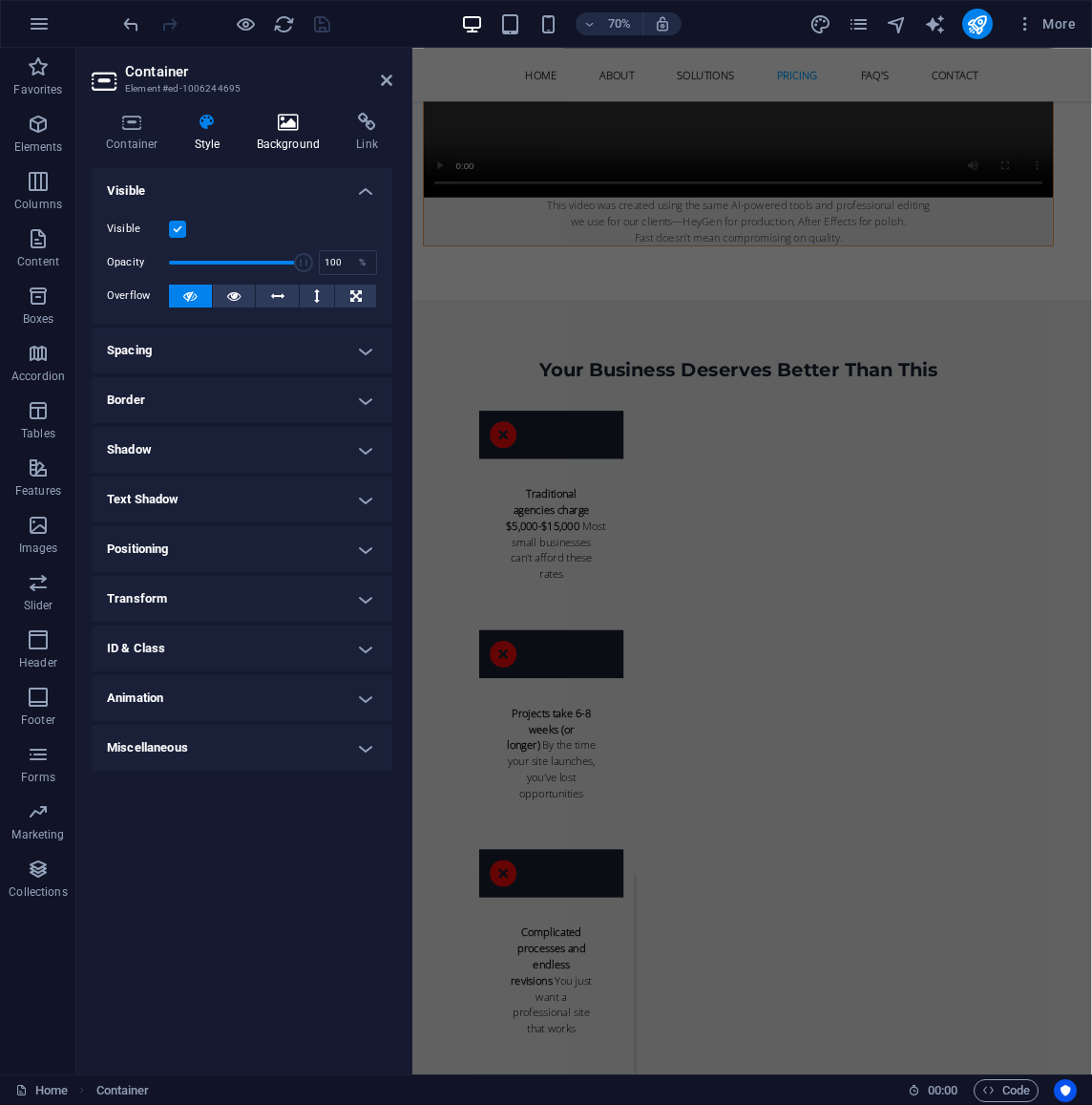
click at [272, 123] on icon at bounding box center [289, 122] width 93 height 20
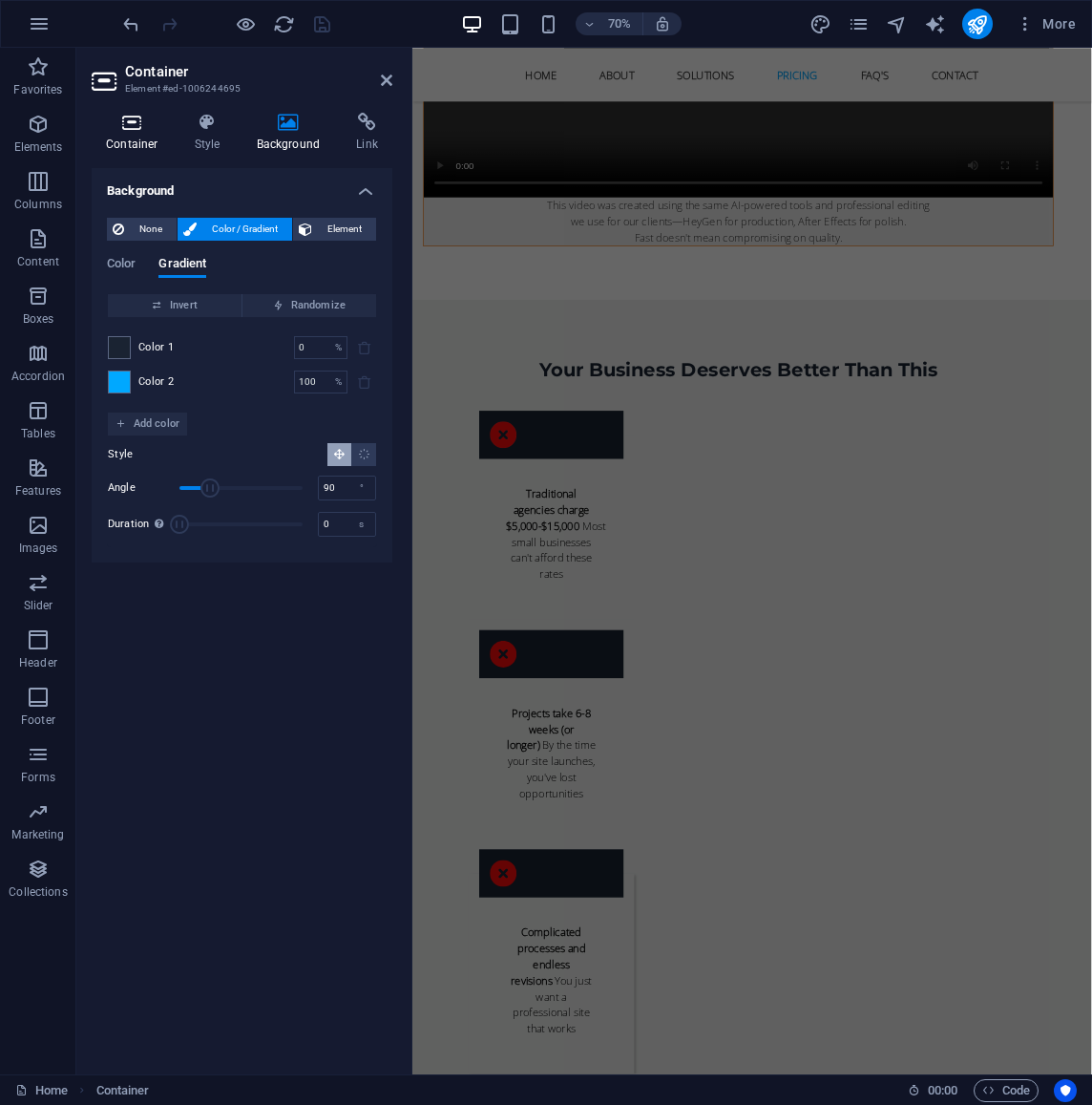
click at [133, 130] on icon at bounding box center [132, 122] width 81 height 20
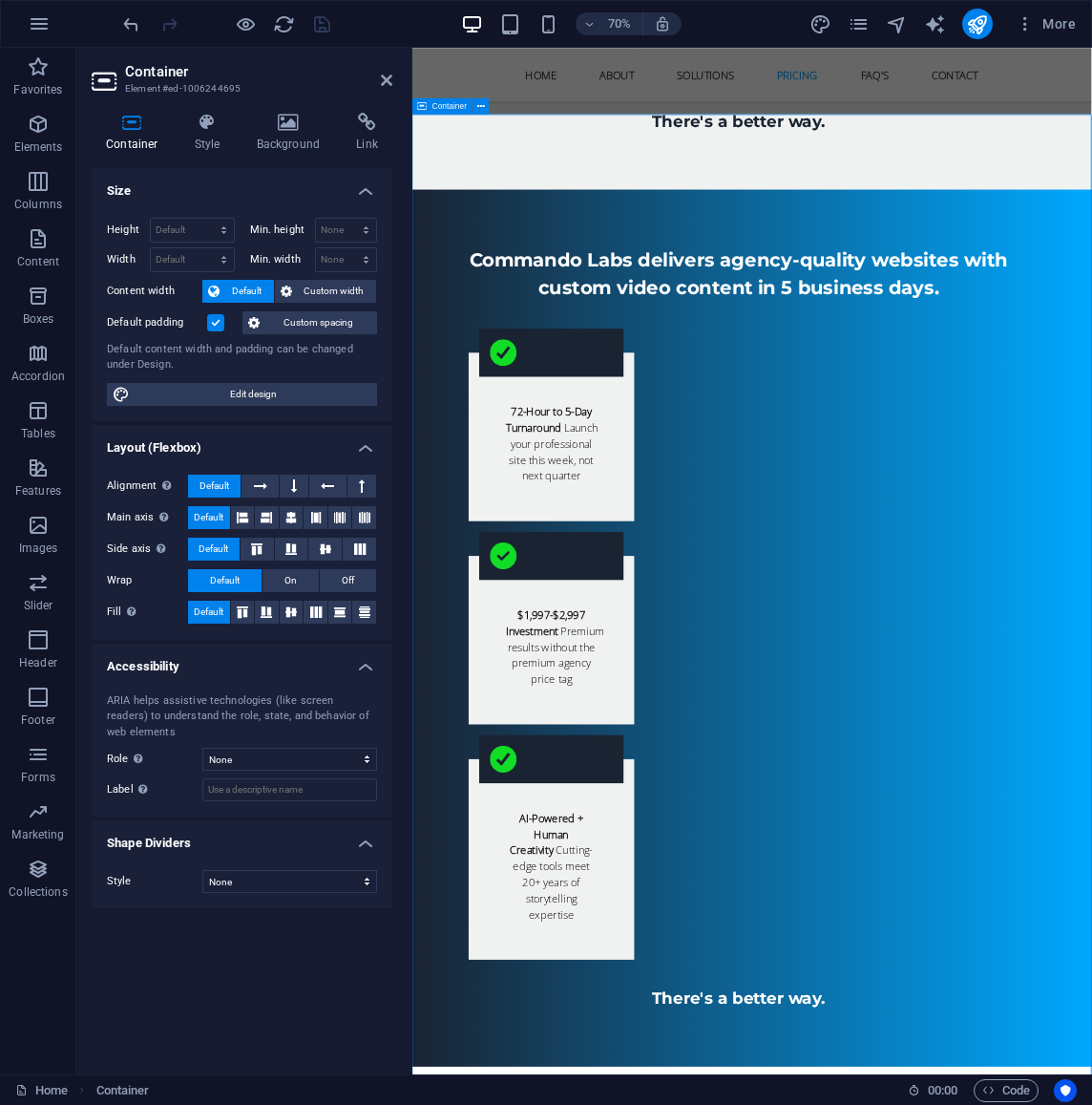
scroll to position [4408, 0]
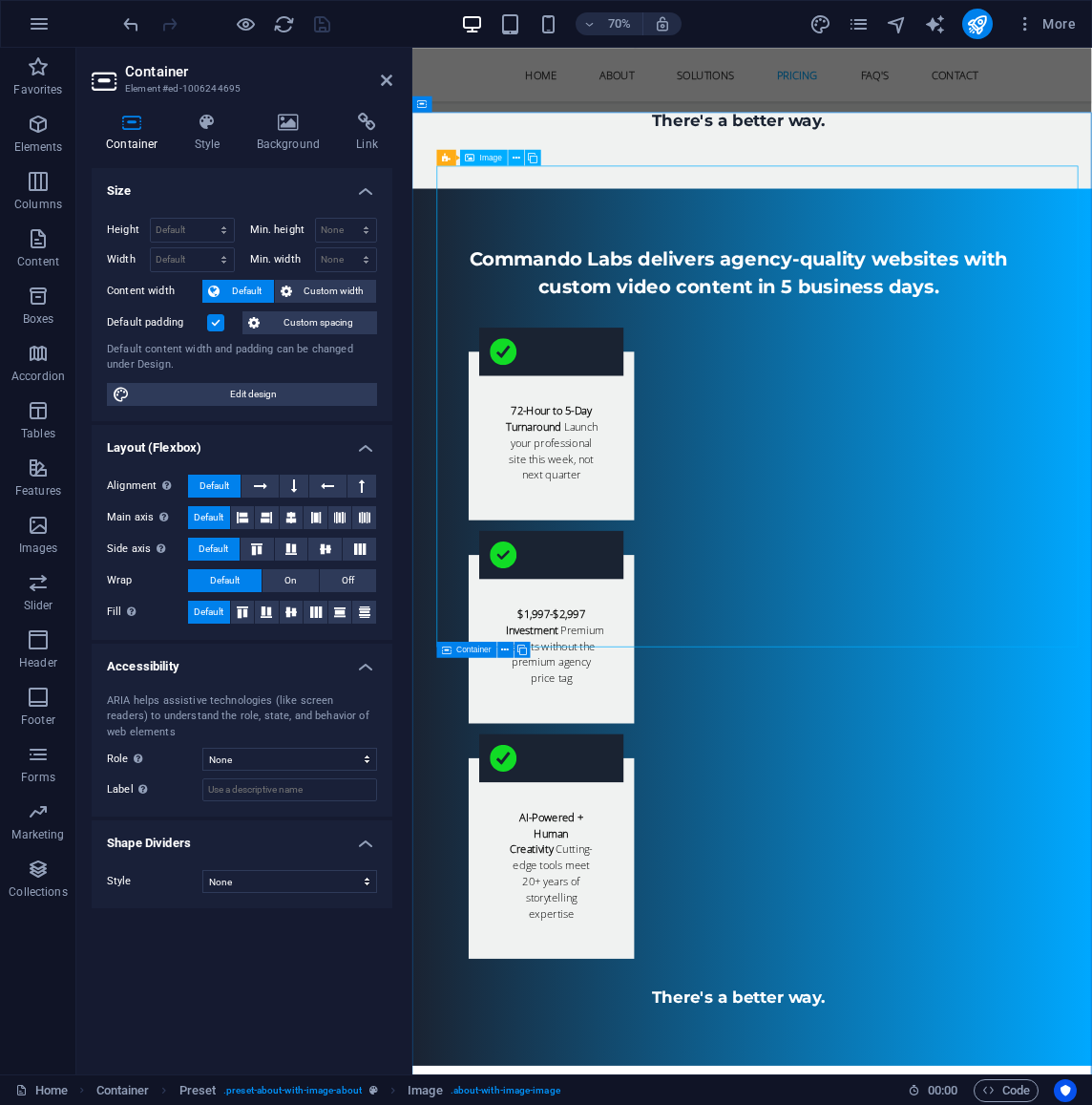
select select "%"
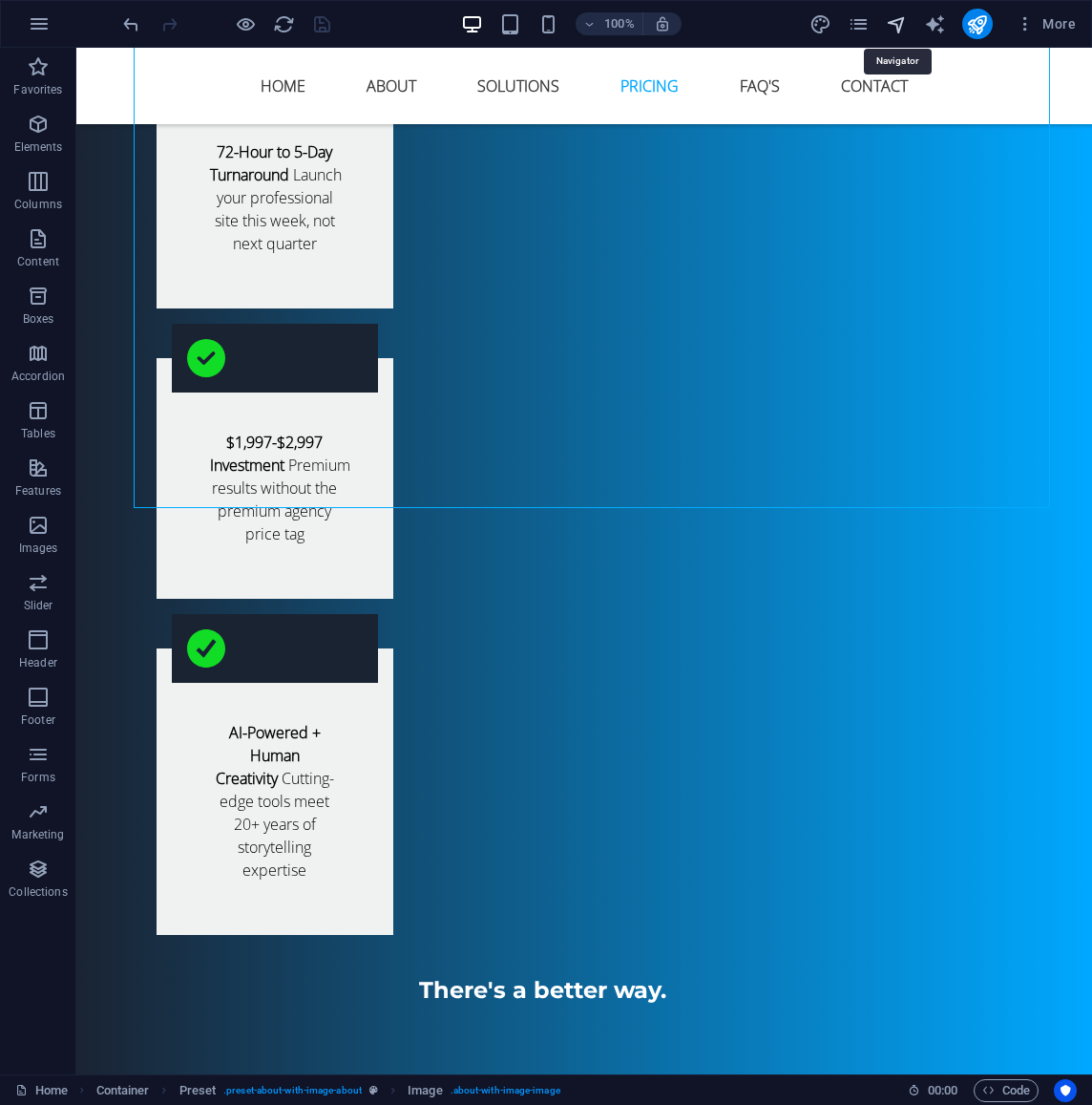
click at [904, 24] on icon "navigator" at bounding box center [897, 24] width 22 height 22
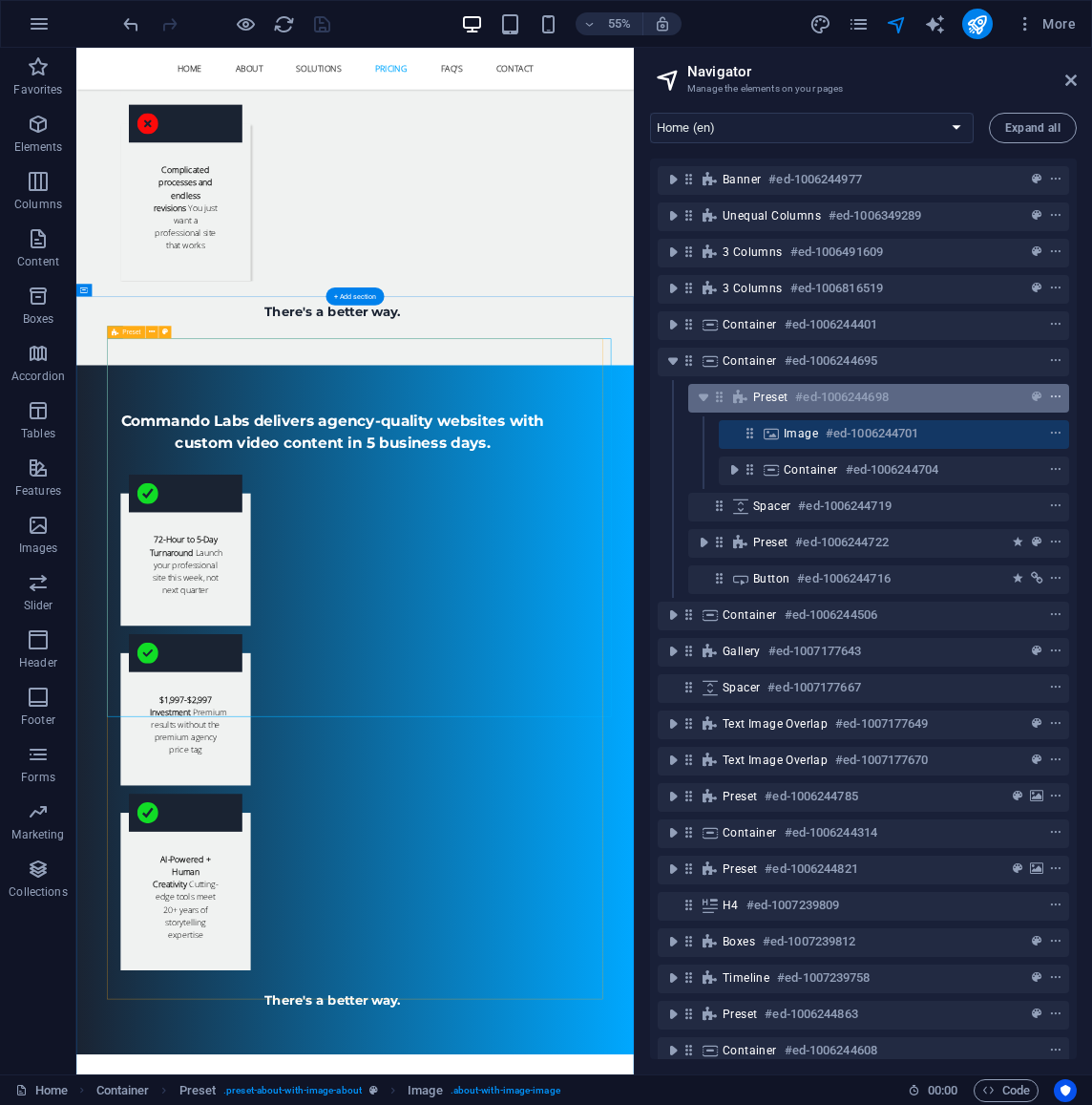
click at [1050, 396] on icon "context-menu" at bounding box center [1056, 397] width 14 height 14
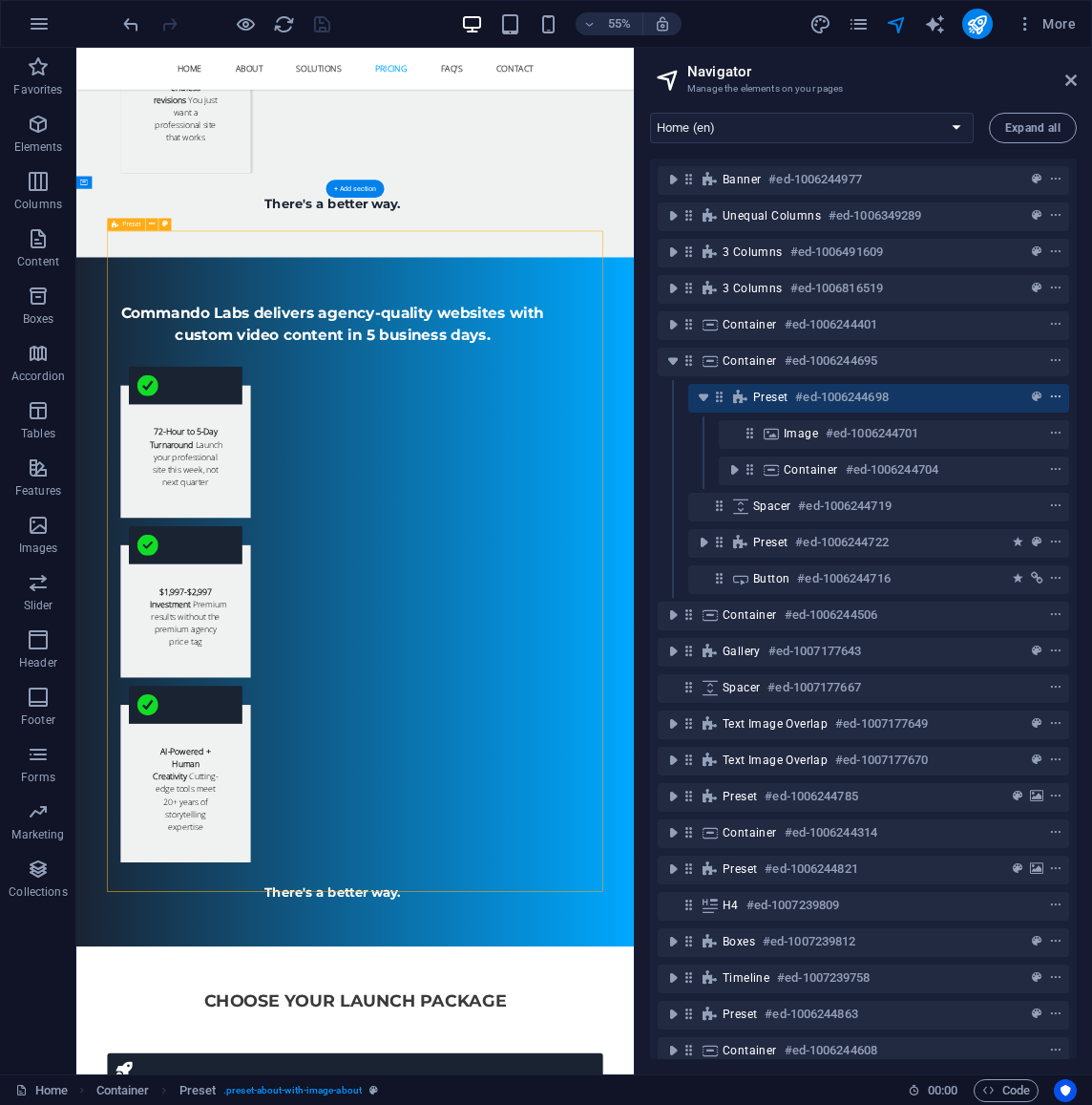
click at [1049, 396] on icon "context-menu" at bounding box center [1056, 397] width 14 height 14
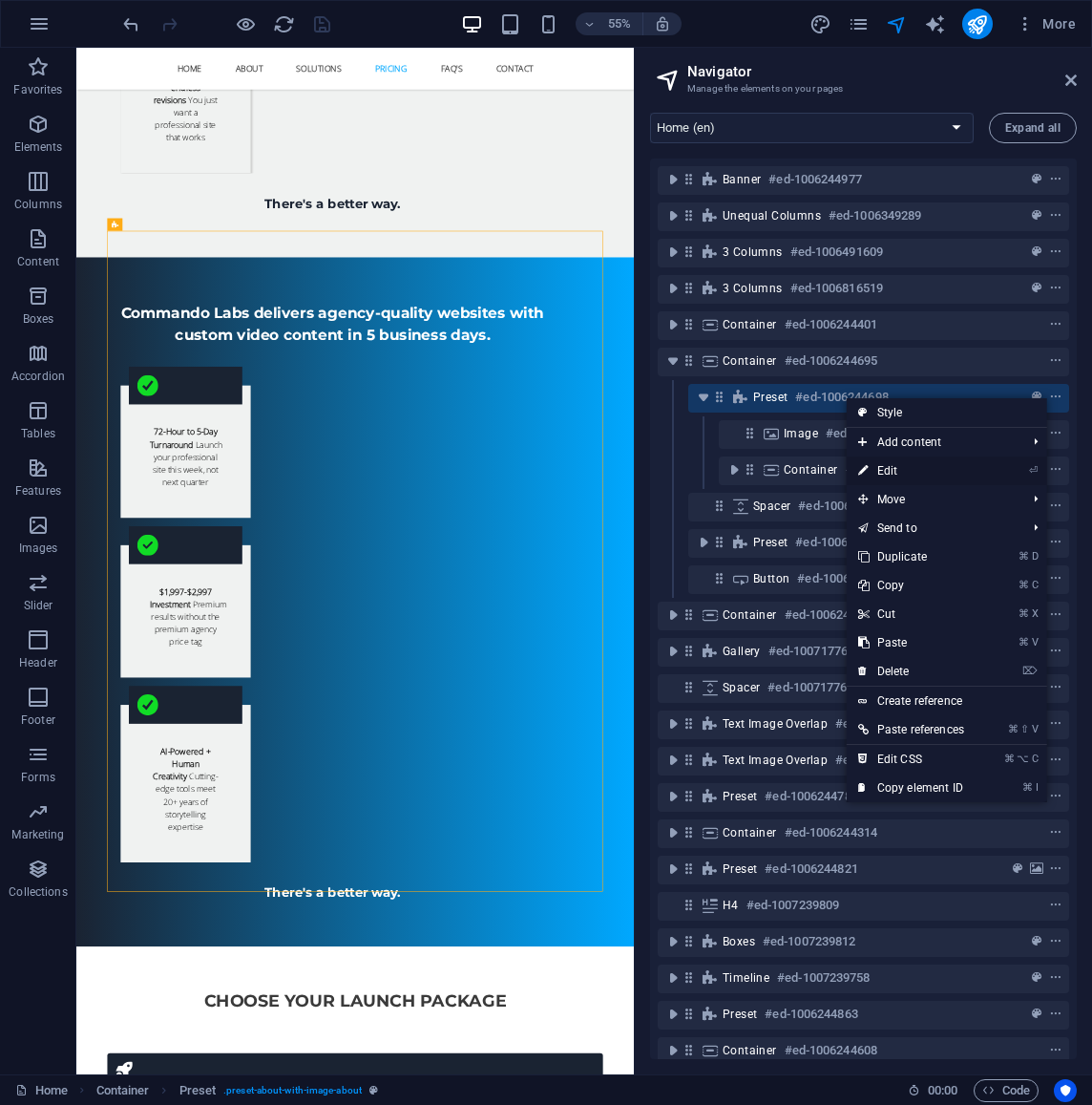
click at [916, 471] on link "⏎ Edit" at bounding box center [911, 471] width 129 height 28
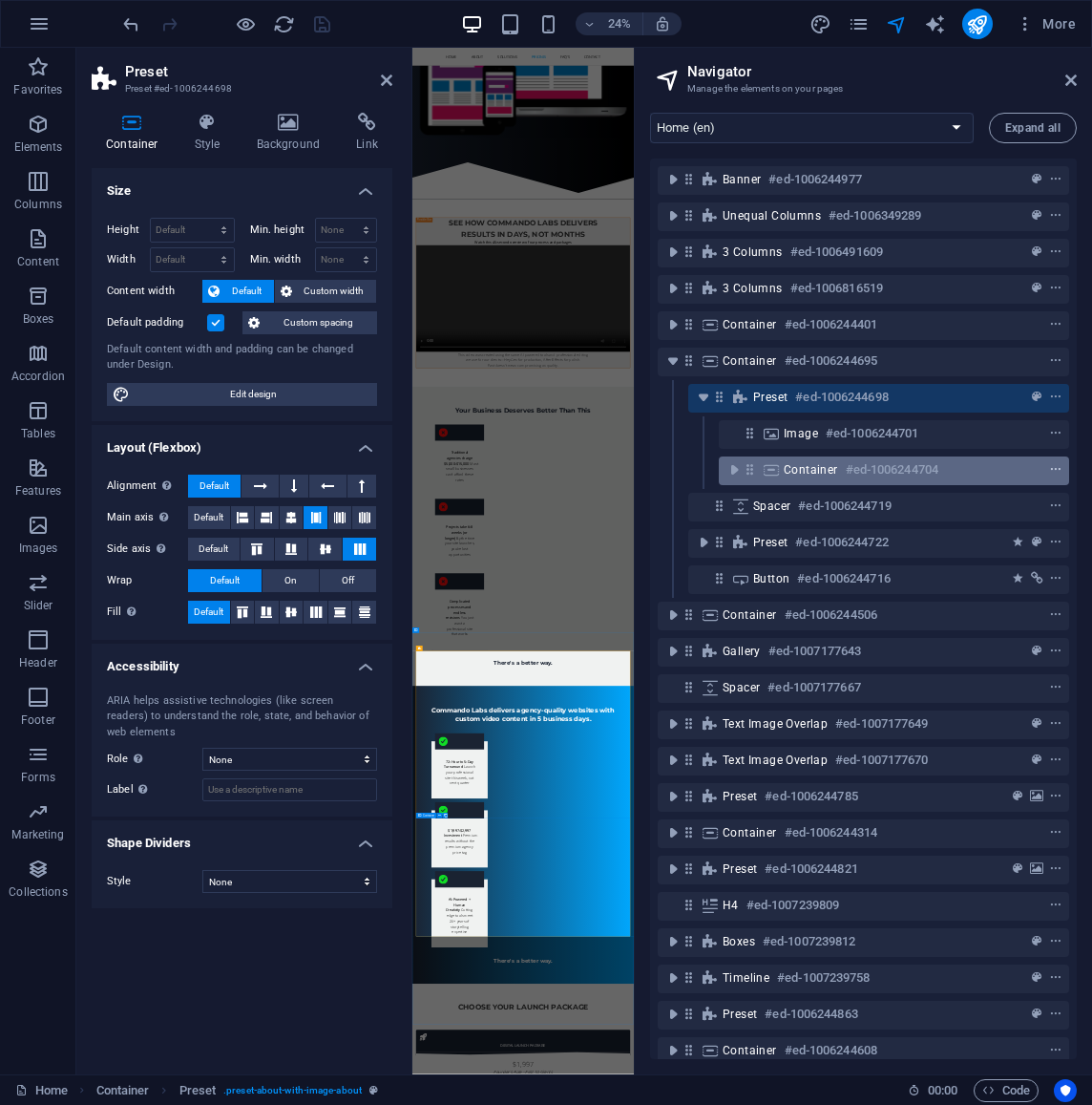
click at [1049, 470] on icon "context-menu" at bounding box center [1056, 471] width 14 height 14
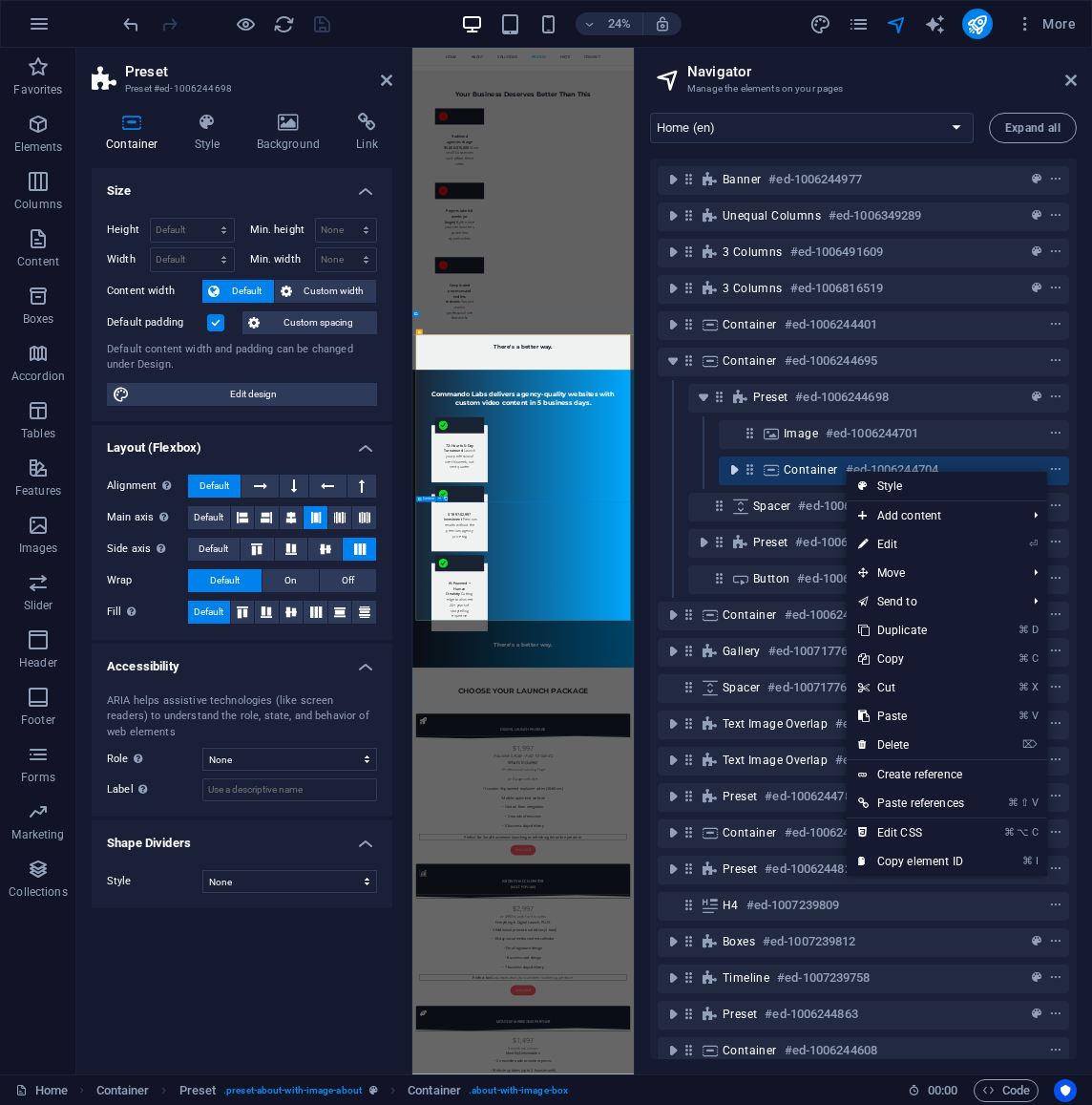
click at [729, 472] on icon "toggle-expand" at bounding box center [735, 471] width 20 height 20
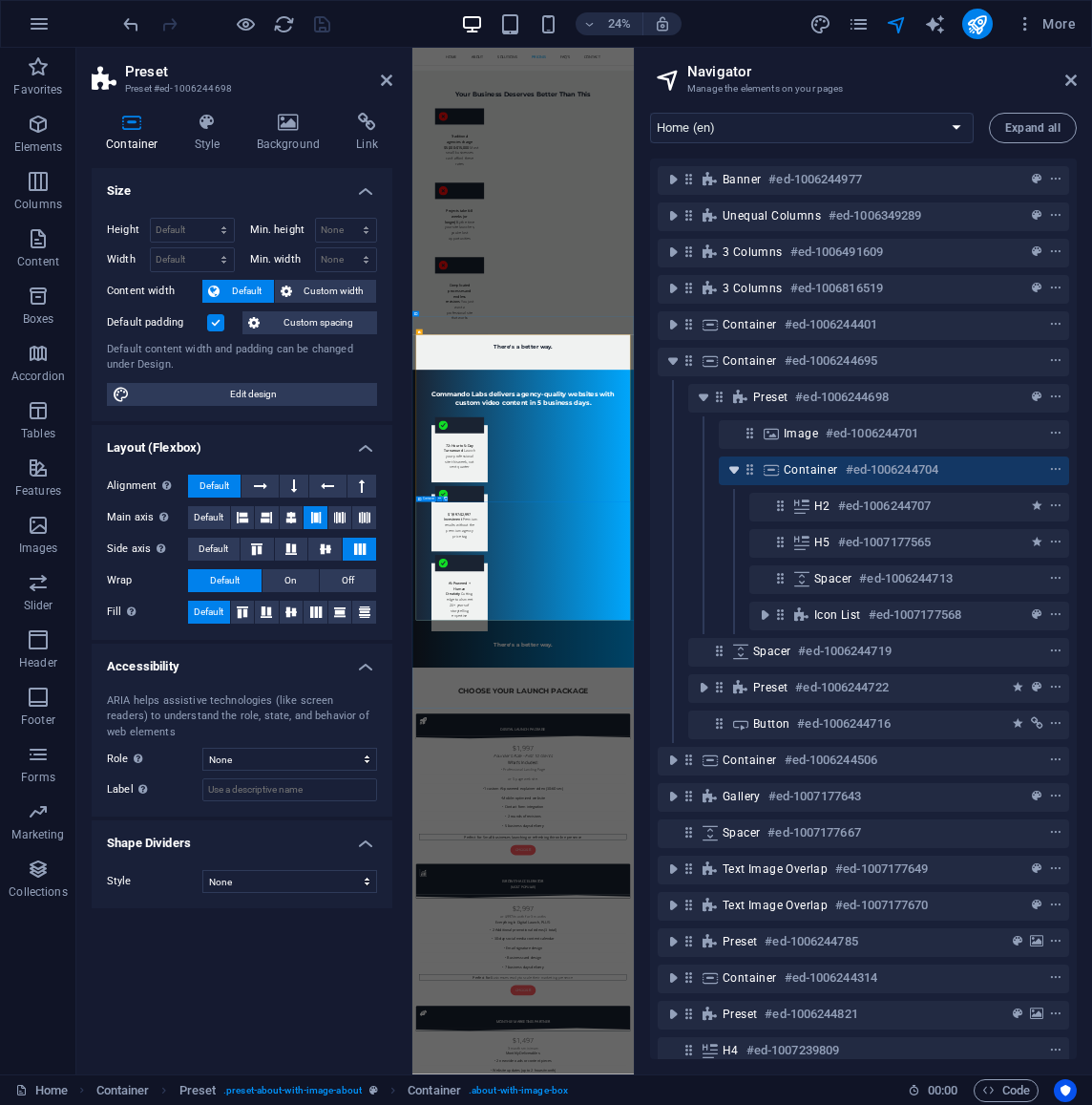
click at [732, 471] on icon "toggle-expand" at bounding box center [735, 471] width 20 height 20
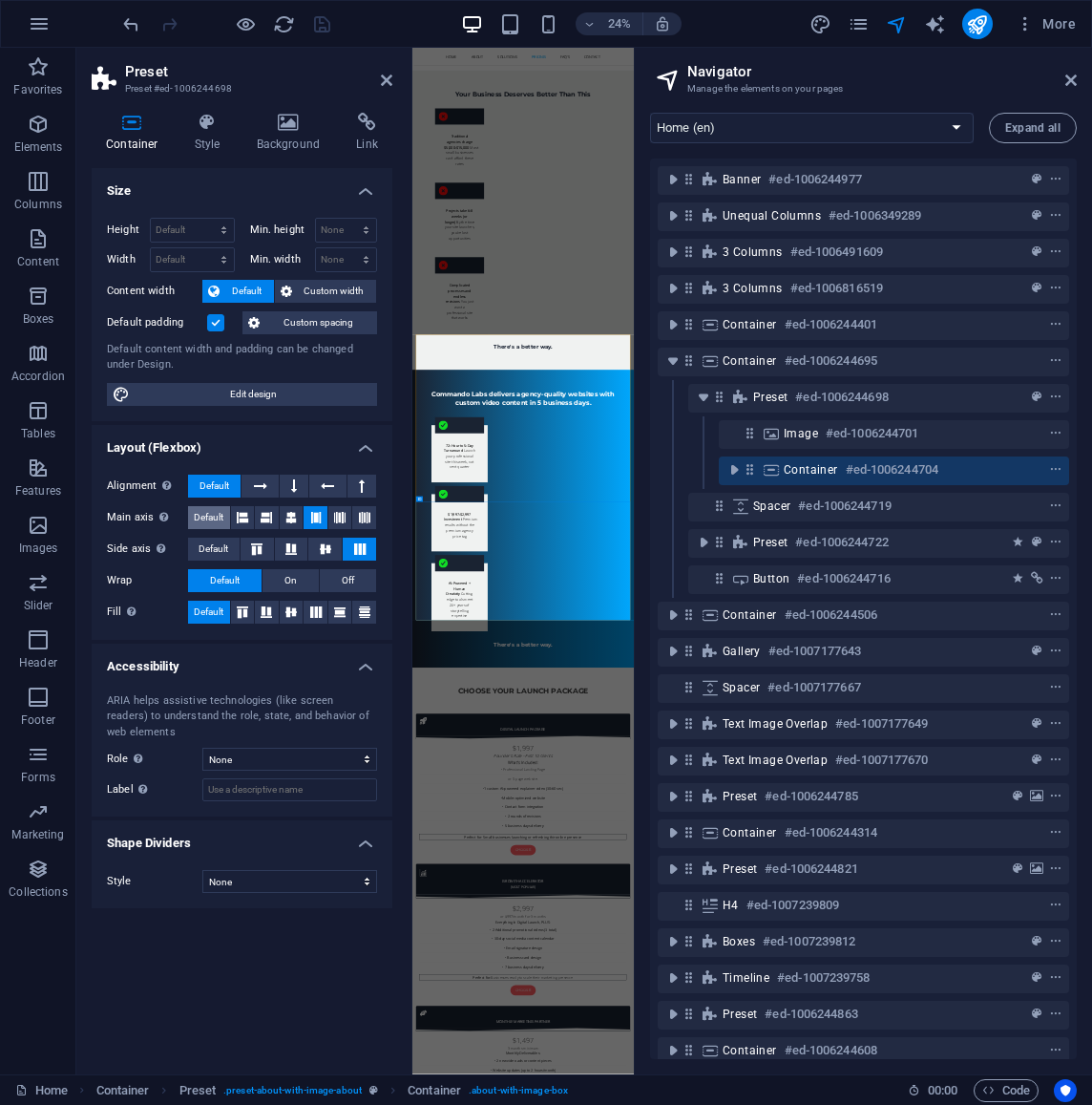
click at [207, 518] on span "Default" at bounding box center [209, 517] width 29 height 22
click at [207, 547] on span "Default" at bounding box center [214, 549] width 29 height 22
click at [212, 126] on icon at bounding box center [208, 122] width 55 height 20
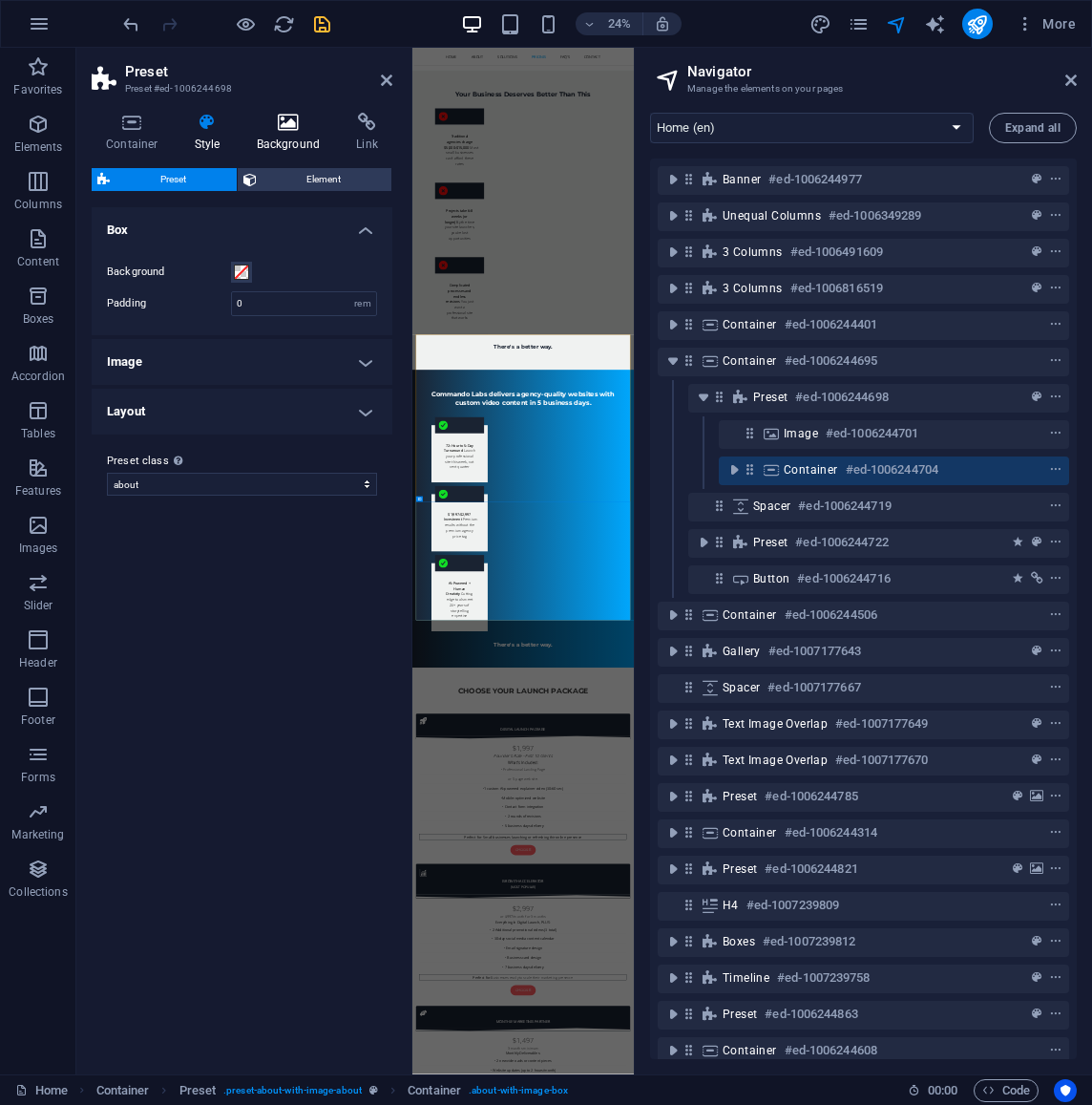
click at [285, 126] on icon at bounding box center [289, 122] width 93 height 20
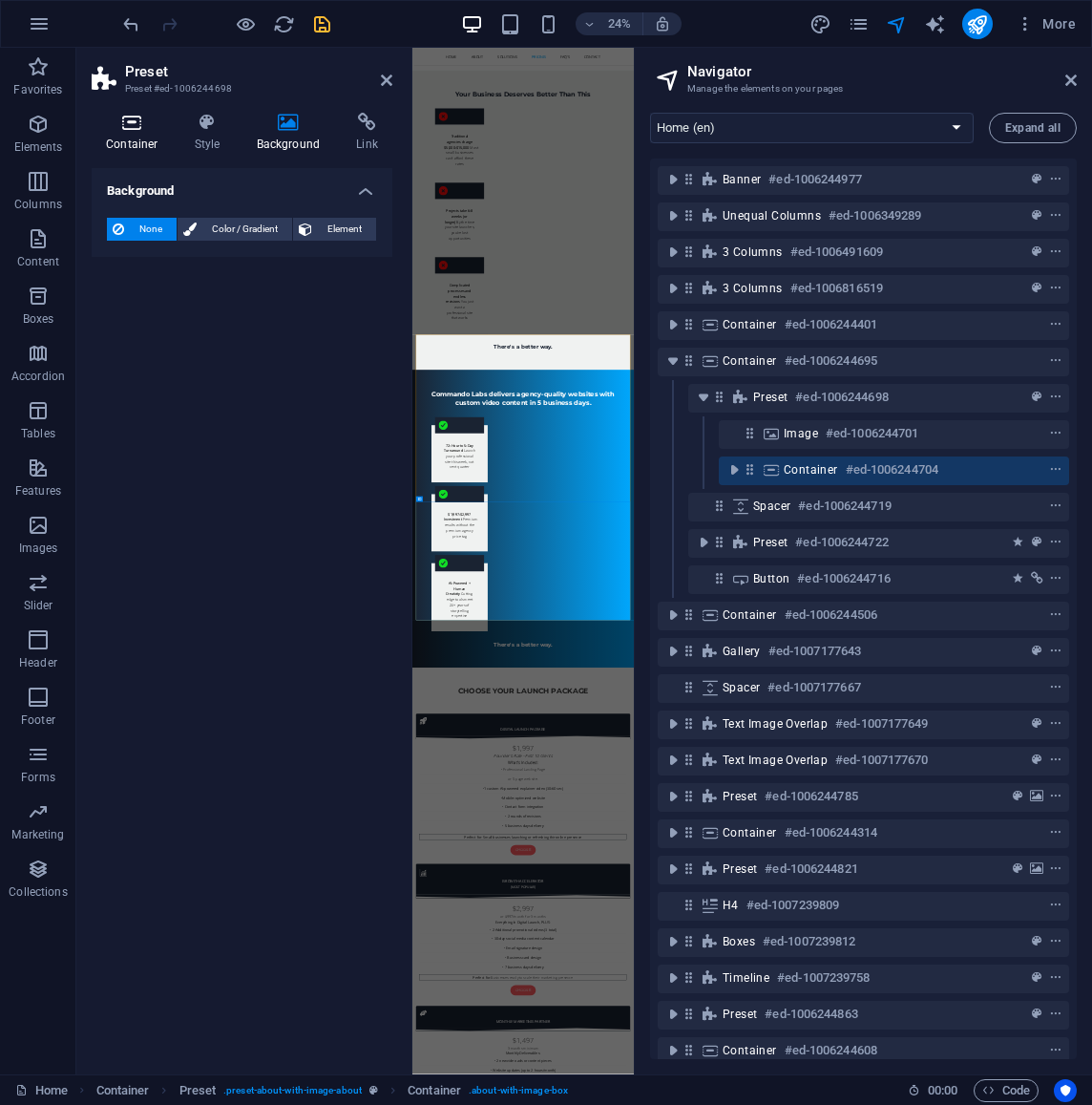
click at [127, 127] on icon at bounding box center [132, 122] width 81 height 20
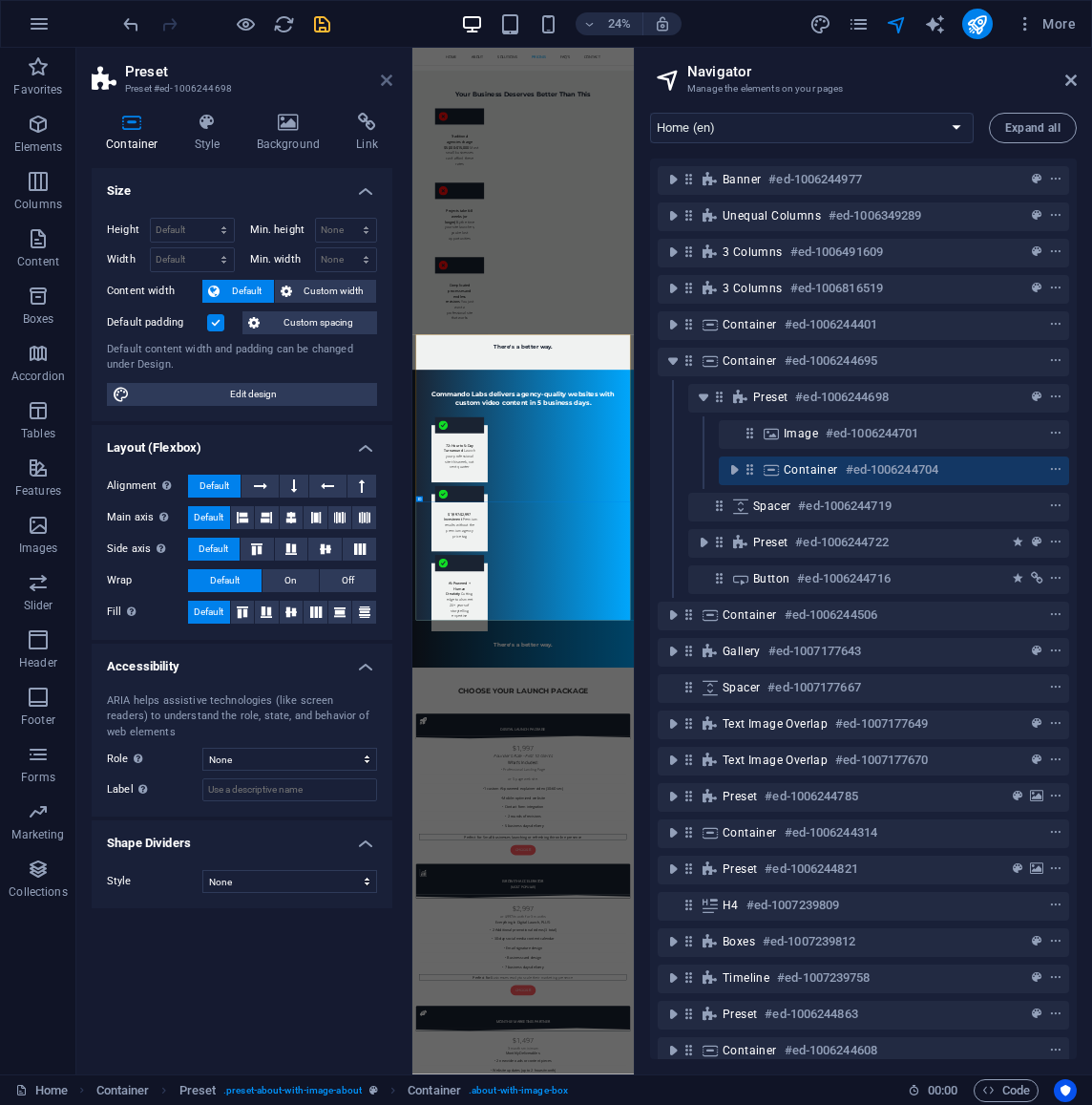
click at [386, 77] on icon at bounding box center [386, 80] width 12 height 16
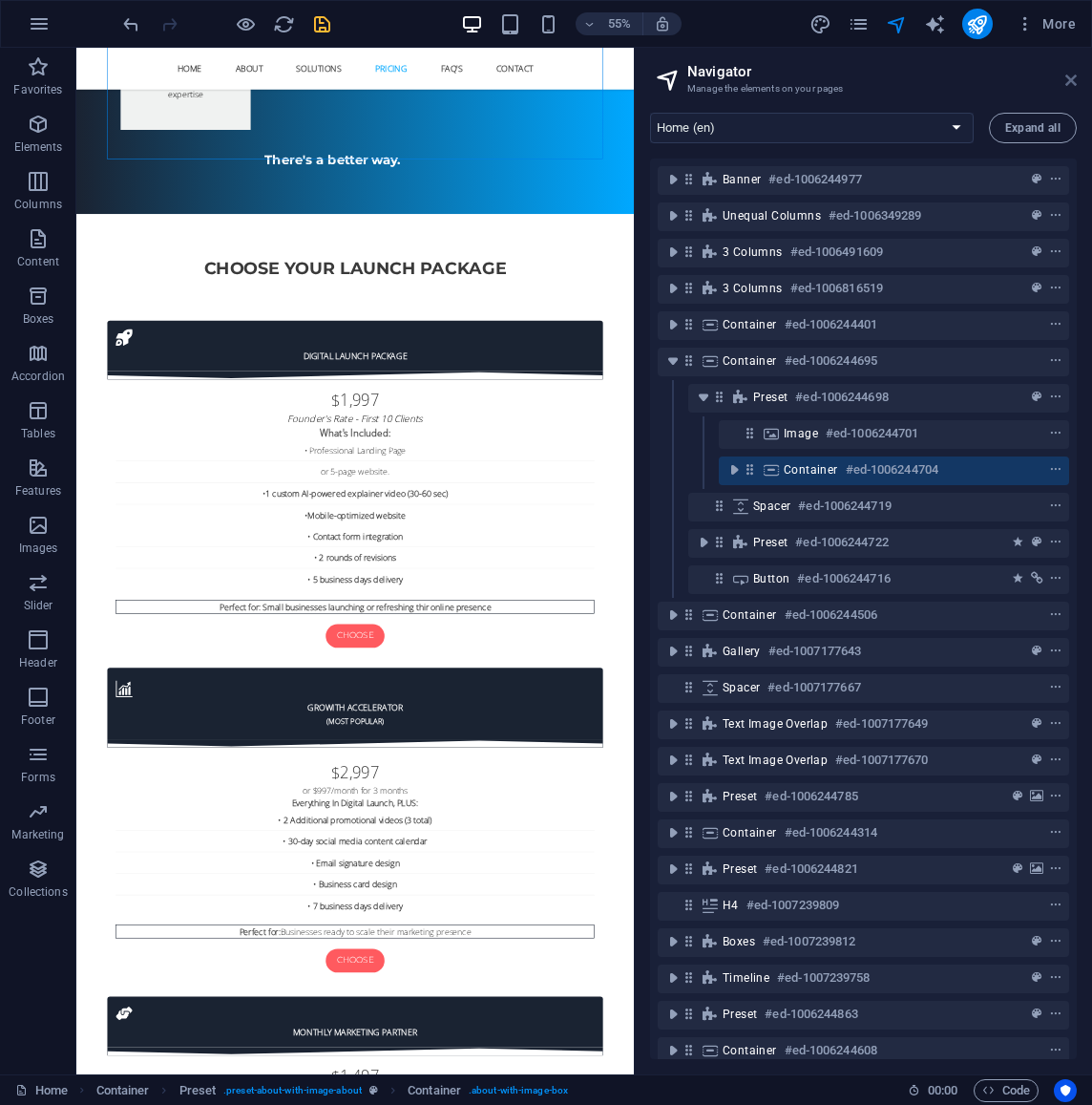
drag, startPoint x: 1071, startPoint y: 81, endPoint x: 994, endPoint y: 33, distance: 90.7
click at [1071, 81] on icon at bounding box center [1072, 80] width 12 height 16
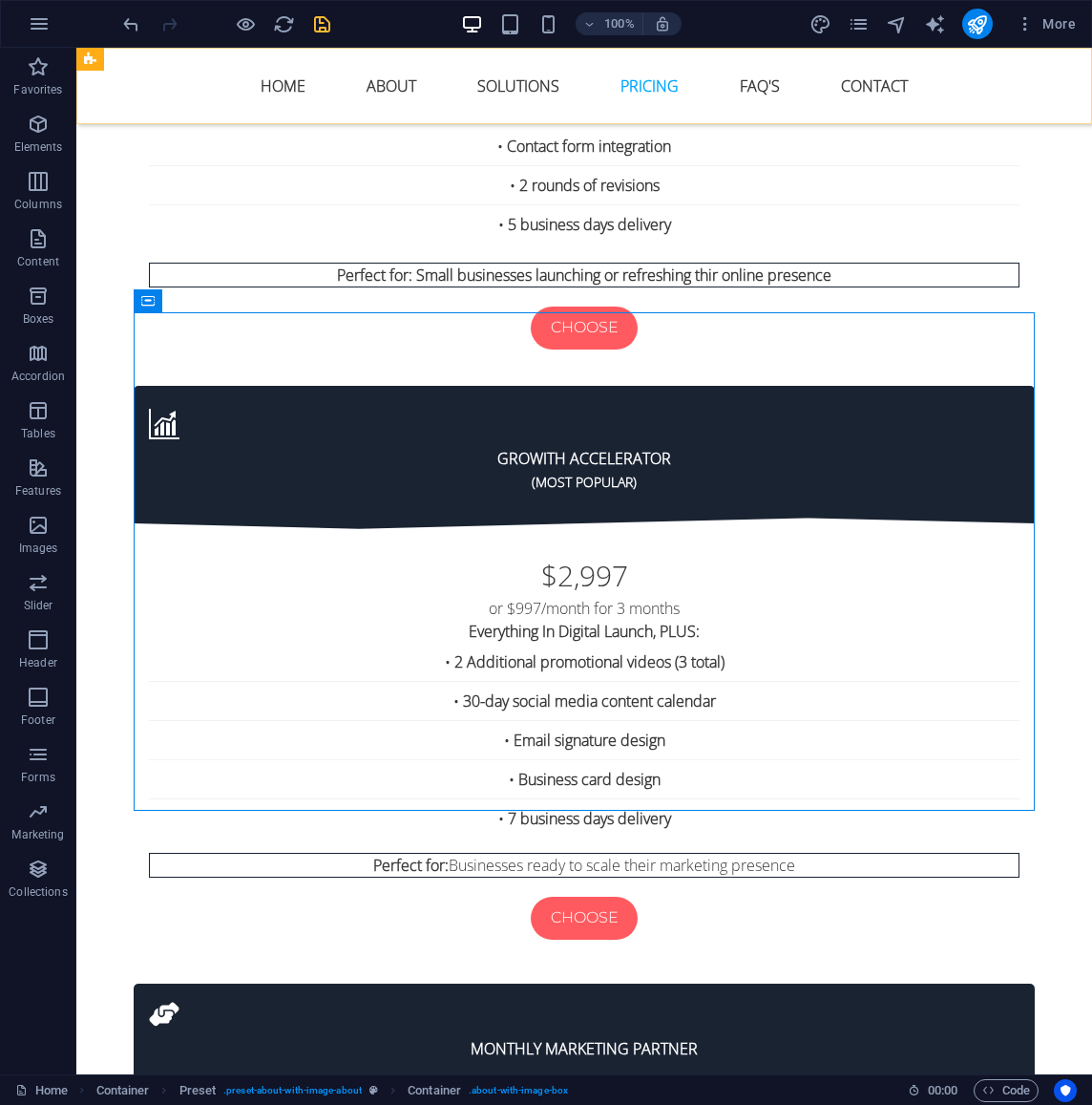
scroll to position [4619, 0]
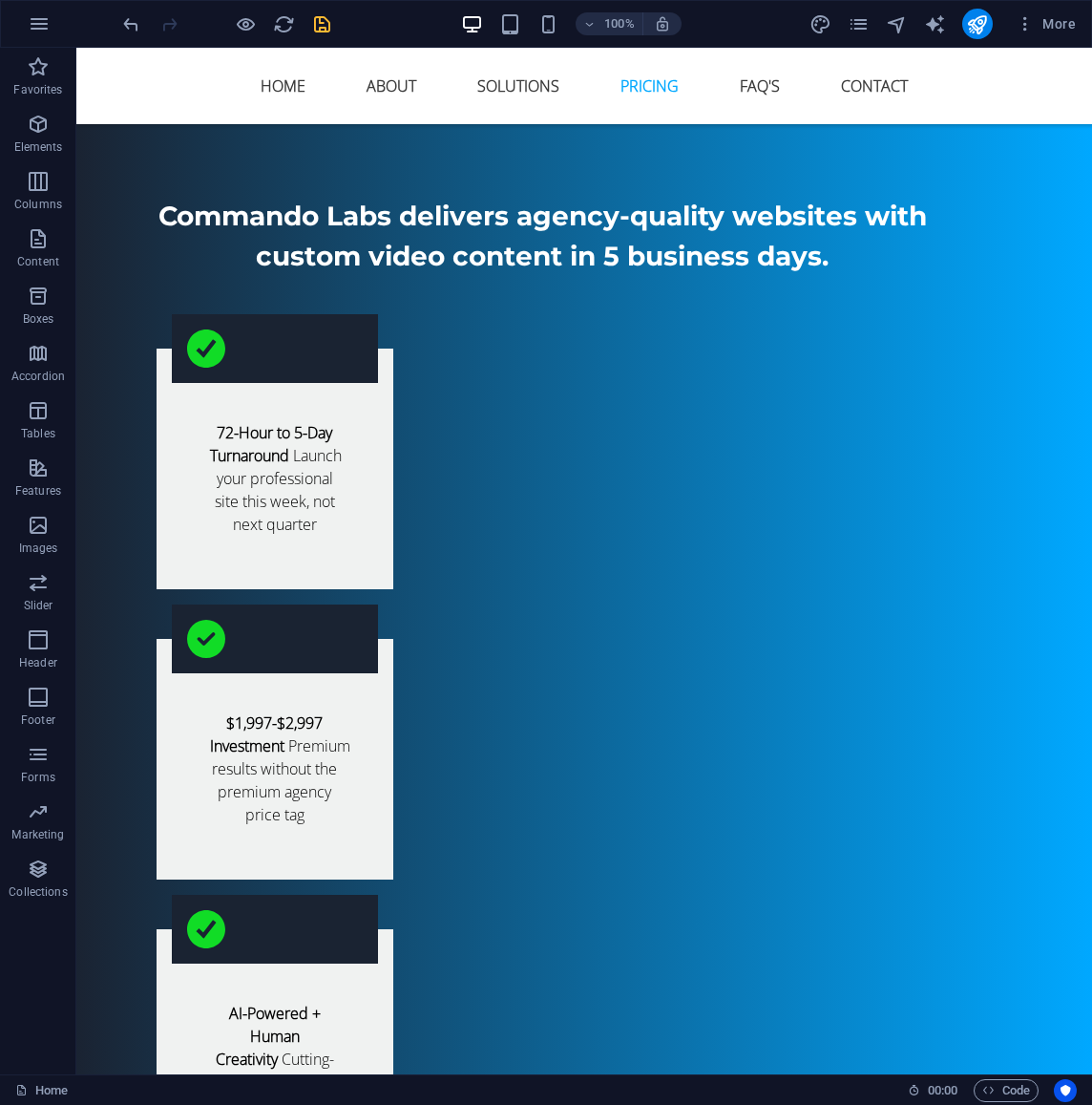
scroll to position [4128, 0]
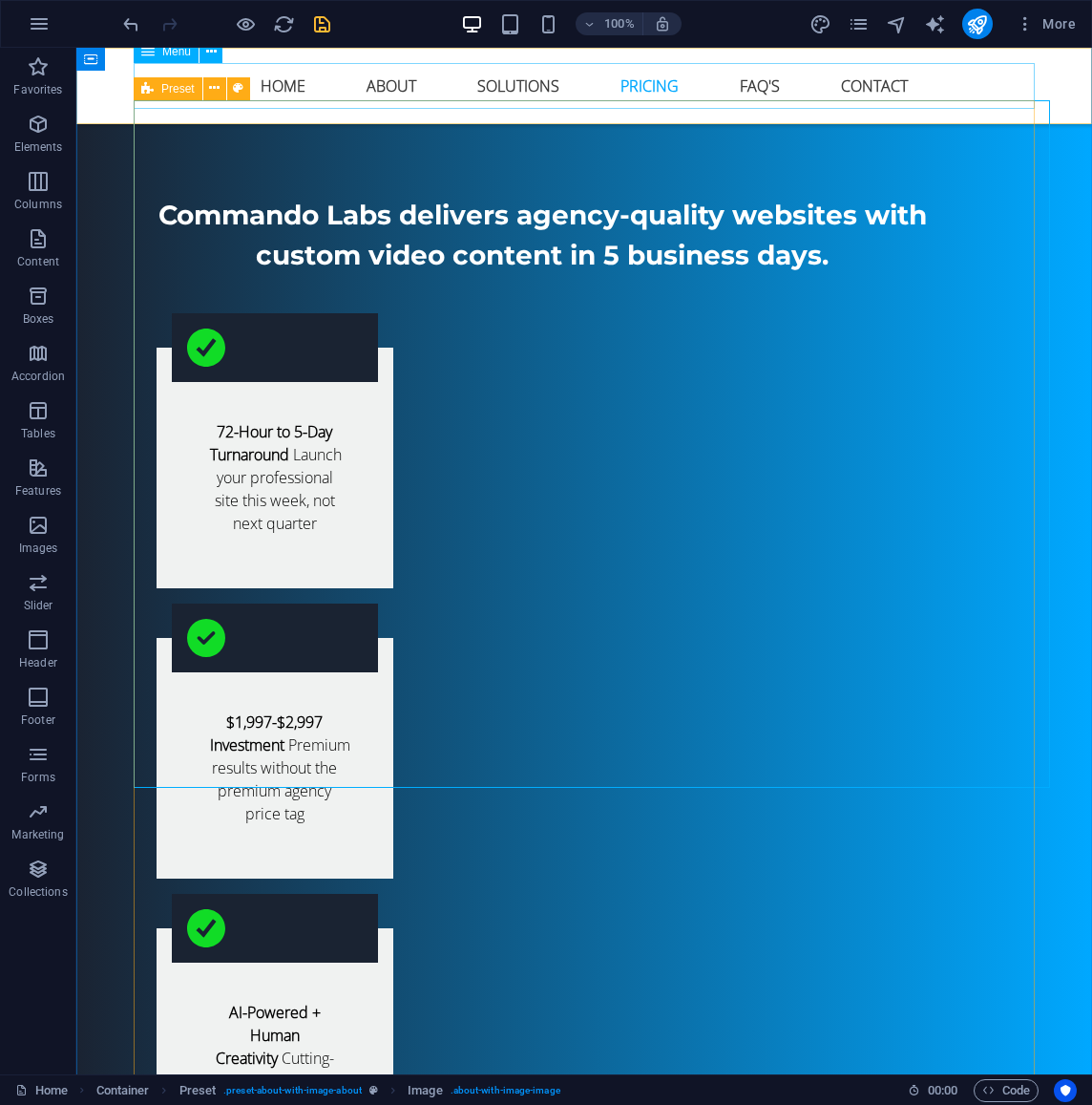
click at [142, 92] on icon at bounding box center [147, 88] width 13 height 22
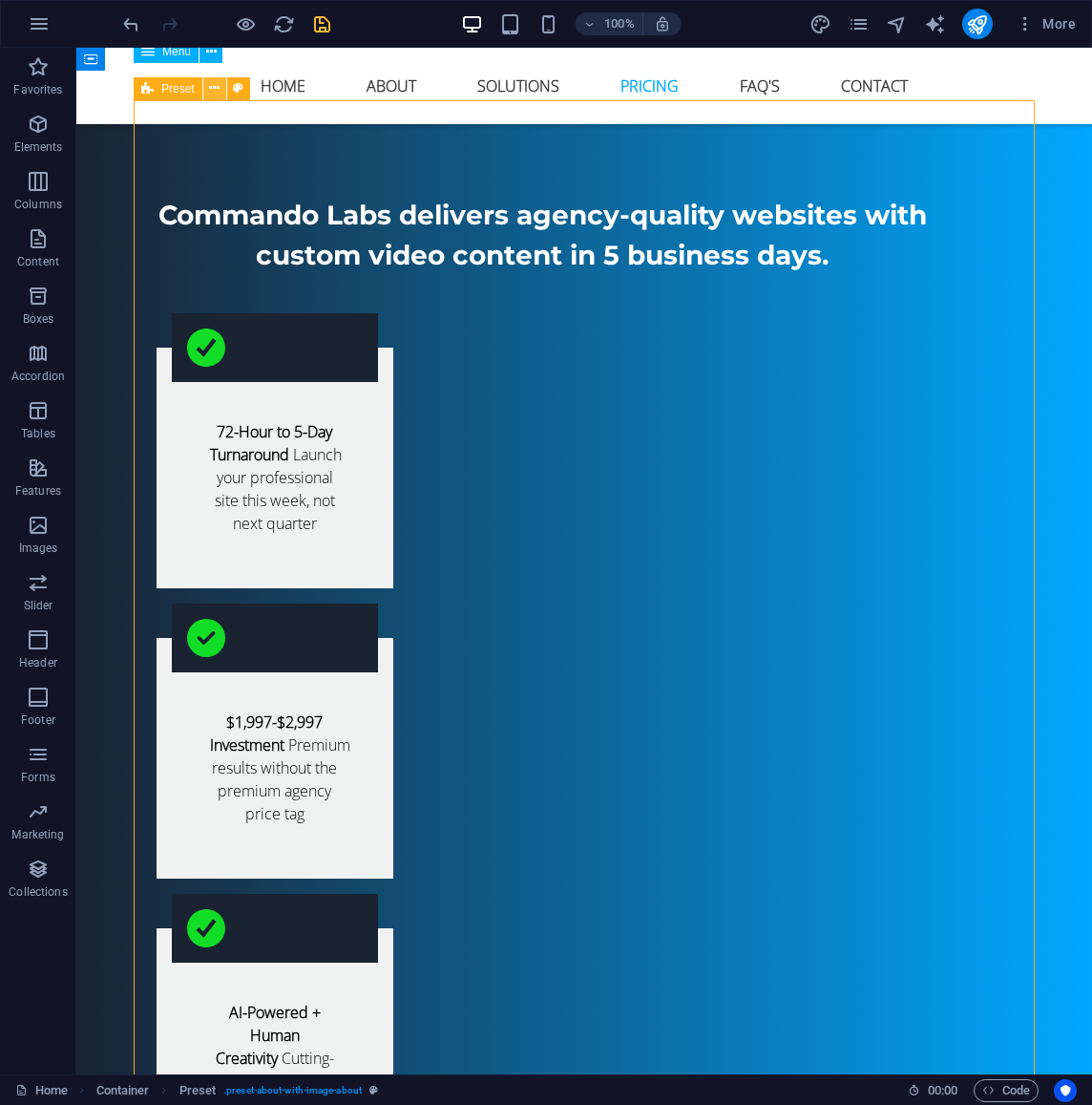
click at [213, 87] on icon at bounding box center [214, 88] width 11 height 20
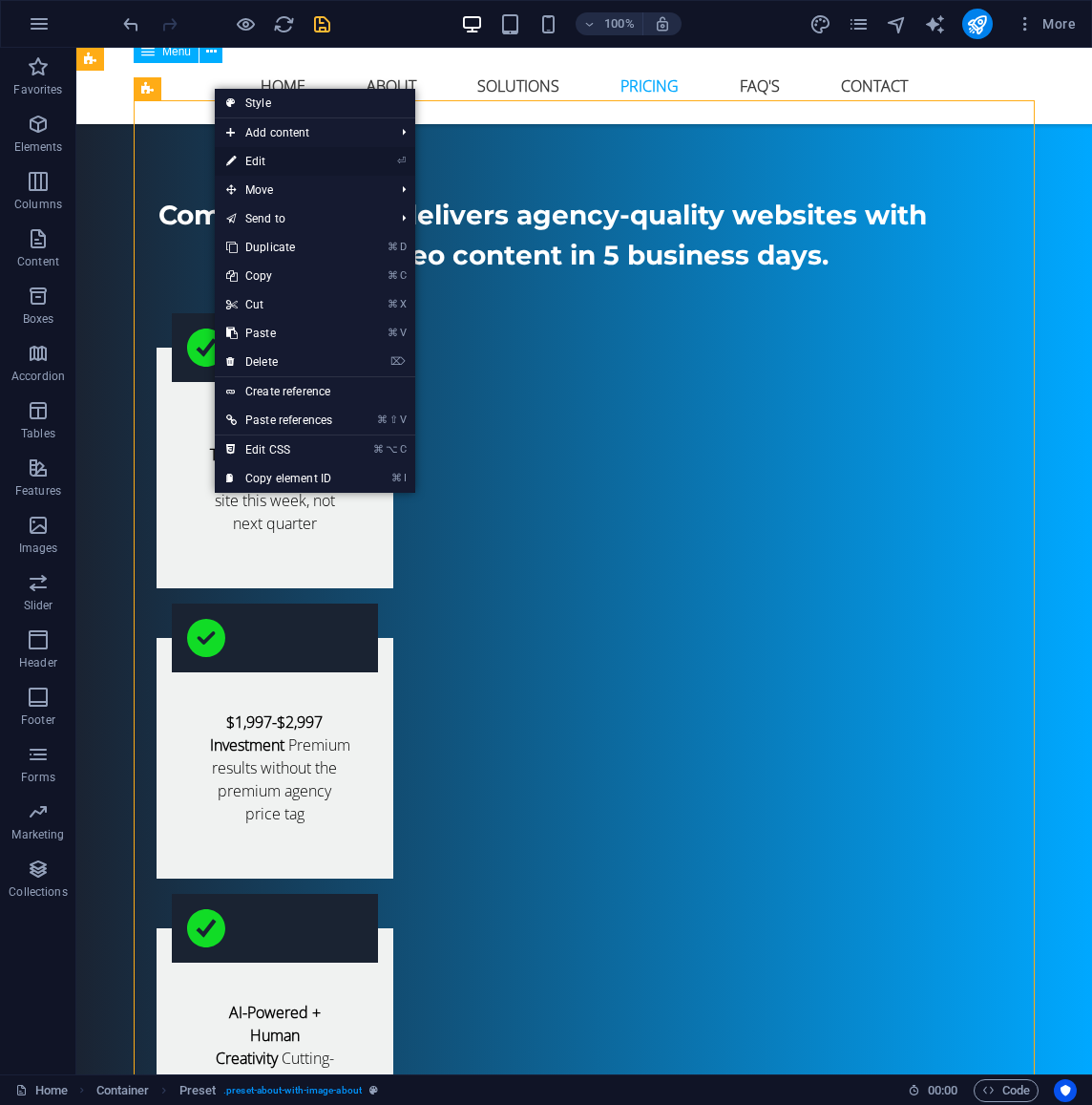
click at [268, 158] on link "⏎ Edit" at bounding box center [279, 161] width 129 height 28
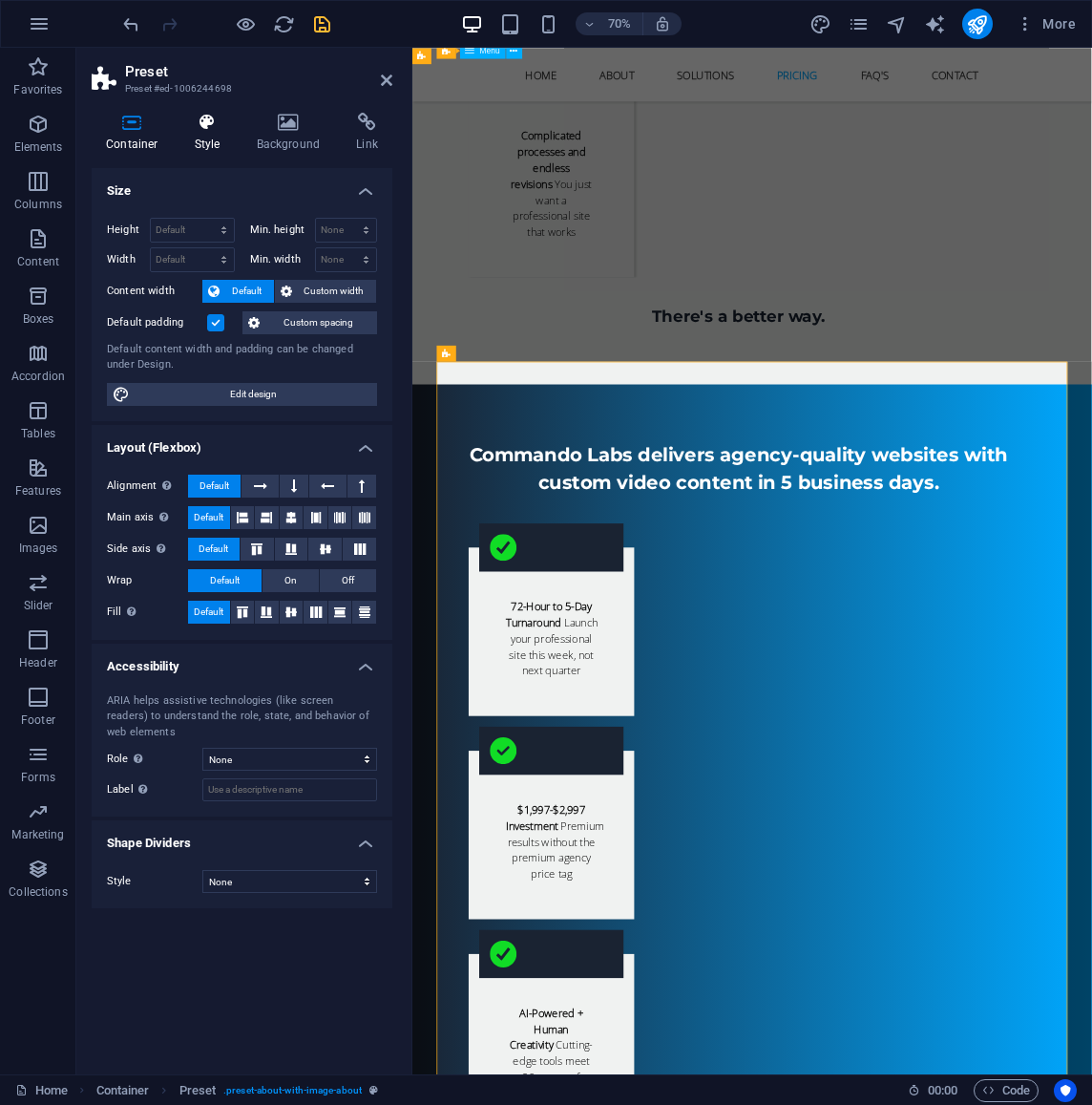
click at [203, 139] on h4 "Style" at bounding box center [212, 132] width 62 height 40
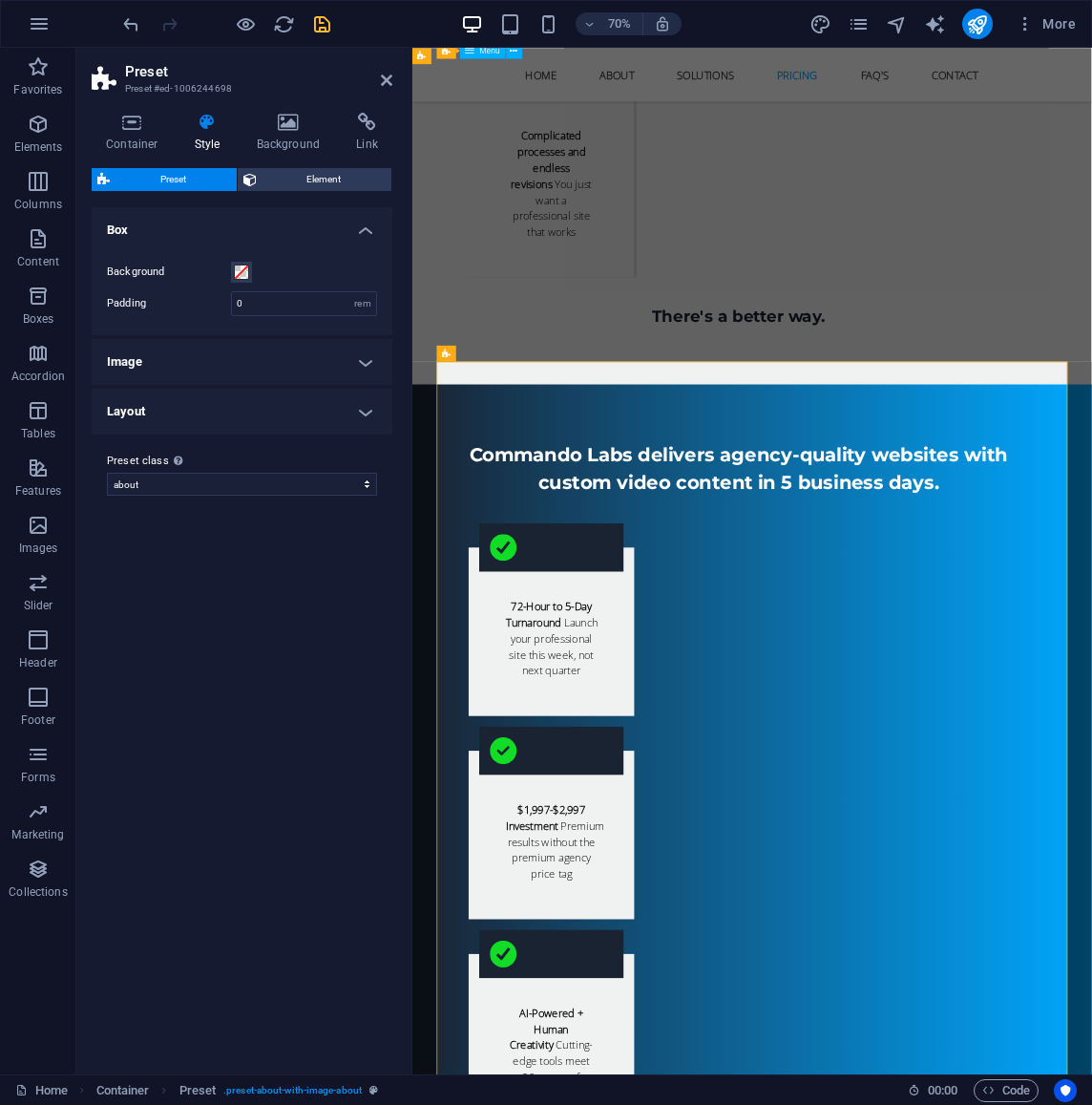
click at [175, 177] on span "Preset" at bounding box center [173, 179] width 115 height 22
click at [296, 409] on h4 "Layout" at bounding box center [242, 411] width 301 height 46
click at [307, 361] on h4 "Image" at bounding box center [242, 361] width 301 height 46
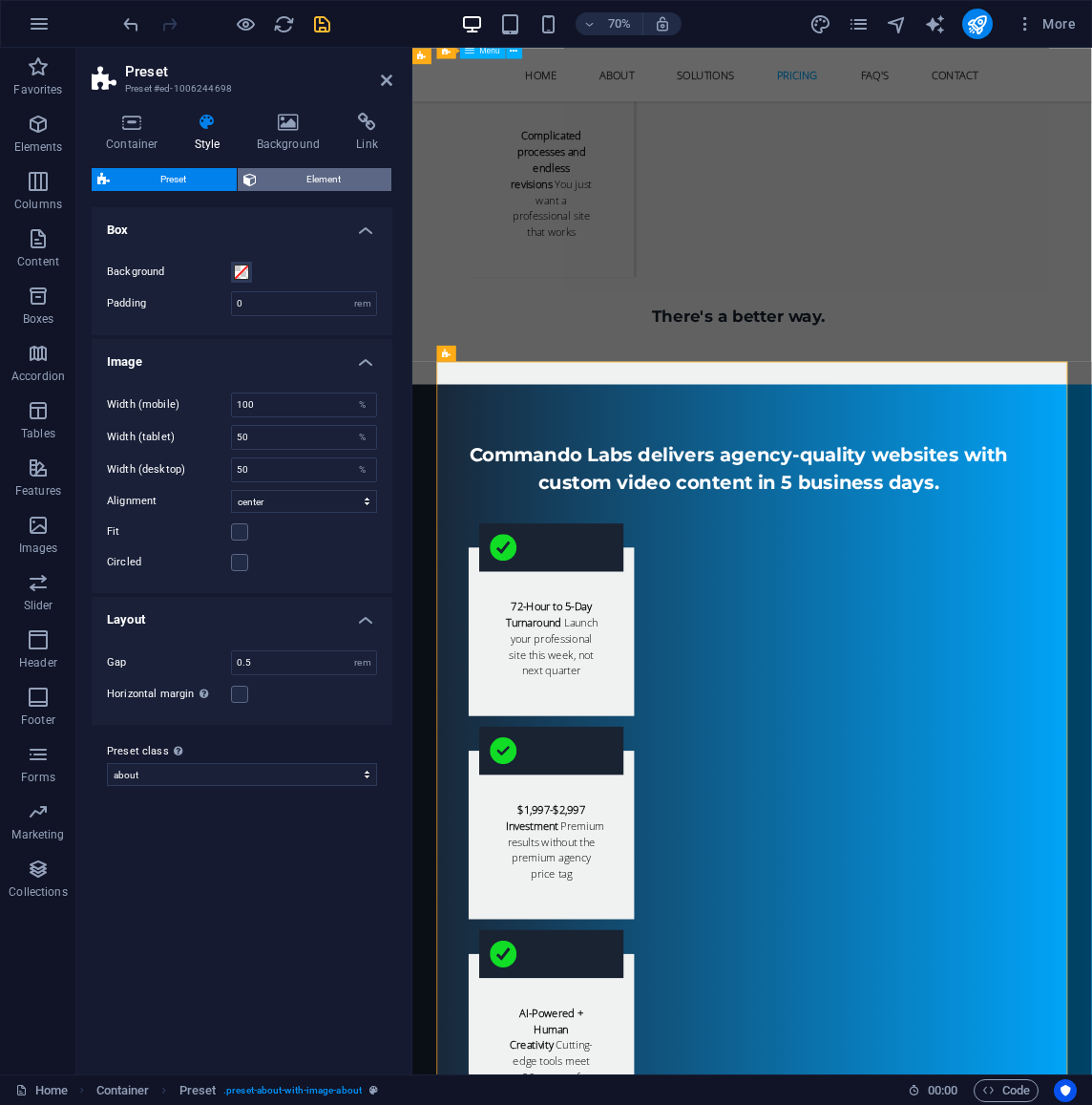
click at [289, 182] on span "Element" at bounding box center [324, 179] width 124 height 22
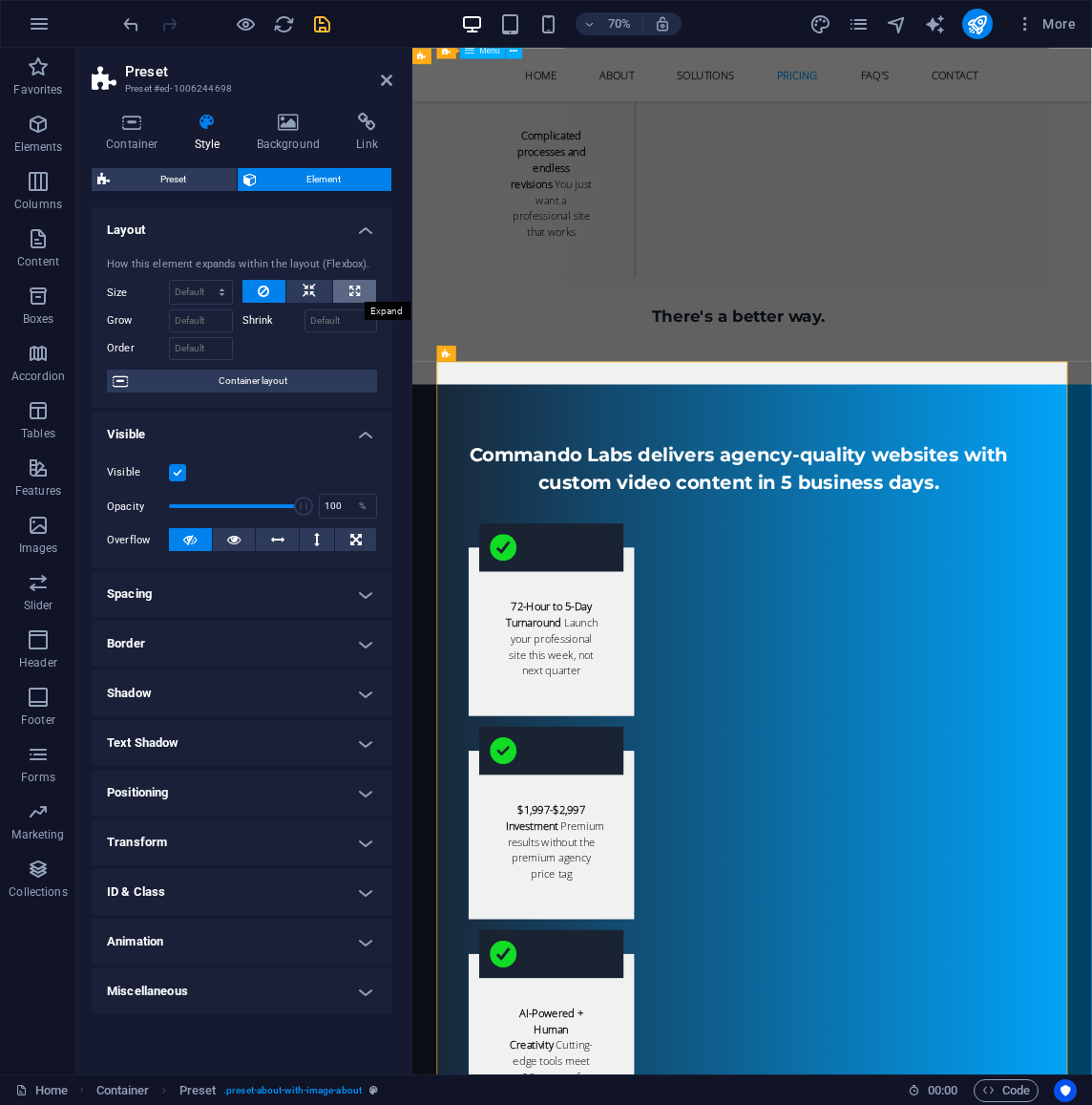
click at [351, 293] on icon at bounding box center [354, 291] width 11 height 22
type input "100"
select select "%"
click at [263, 292] on icon at bounding box center [263, 291] width 12 height 22
select select "DISABLED_OPTION_VALUE"
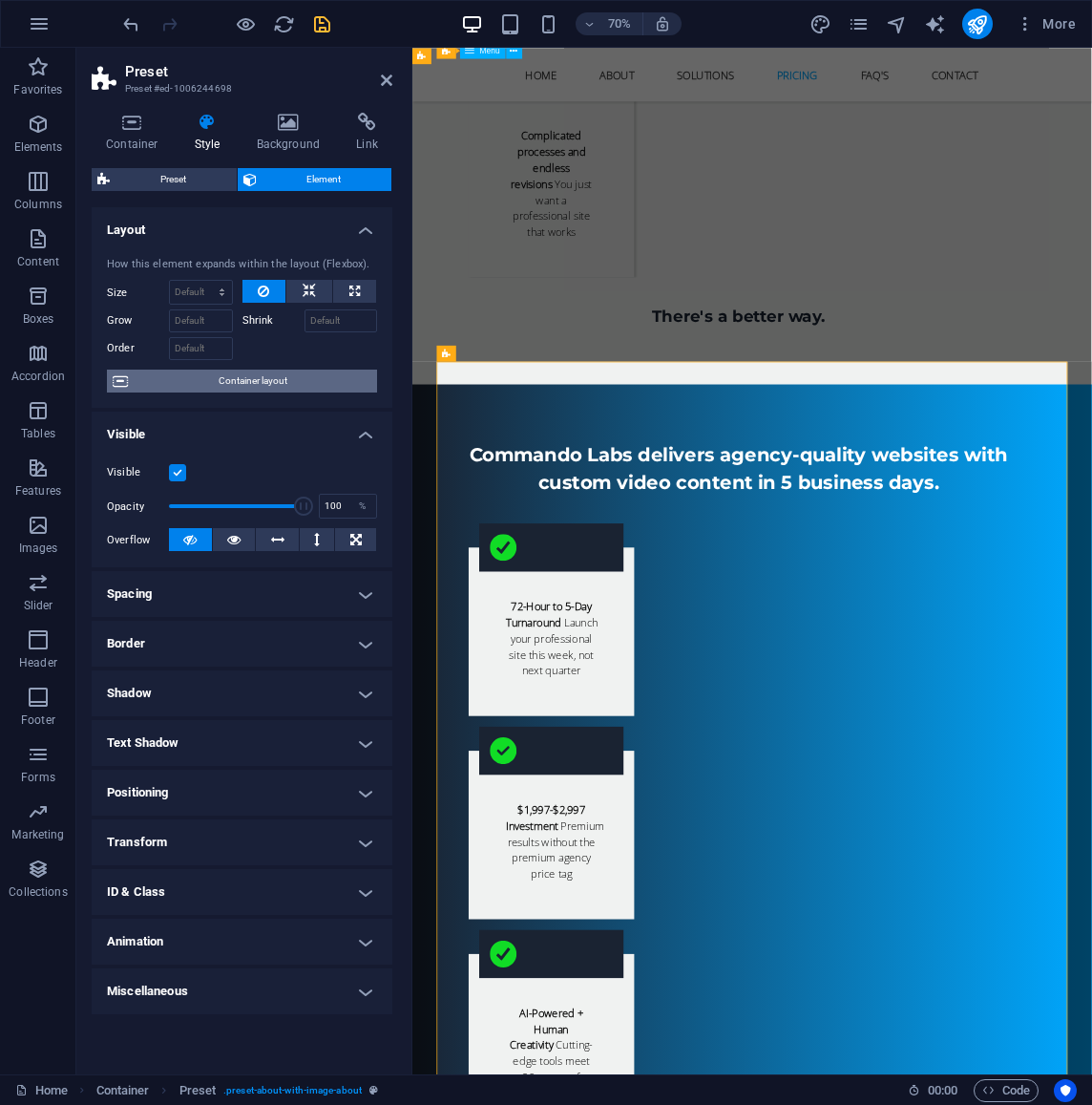
click at [257, 379] on span "Container layout" at bounding box center [253, 381] width 238 height 22
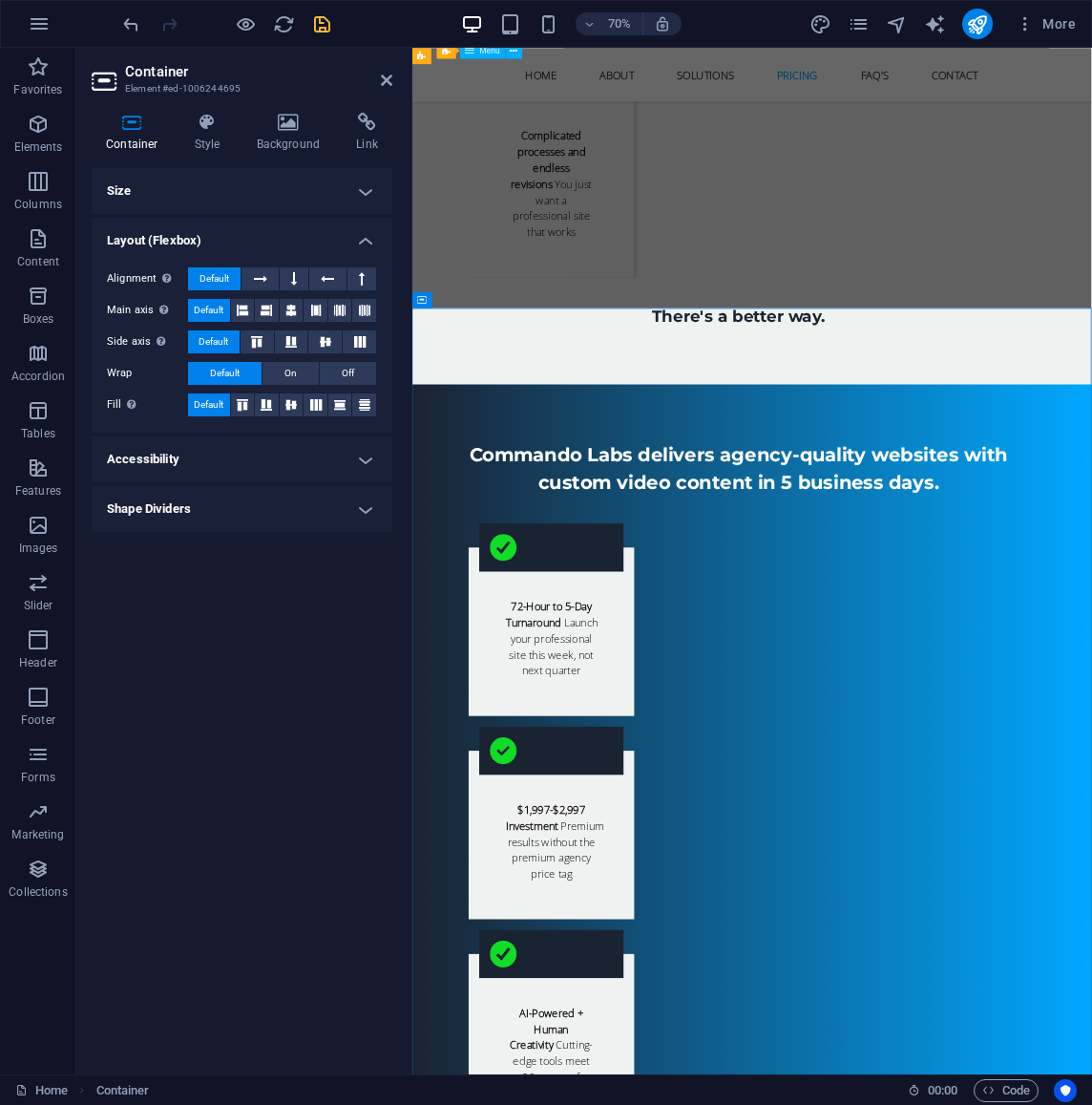
click at [356, 180] on h4 "Size" at bounding box center [242, 190] width 301 height 46
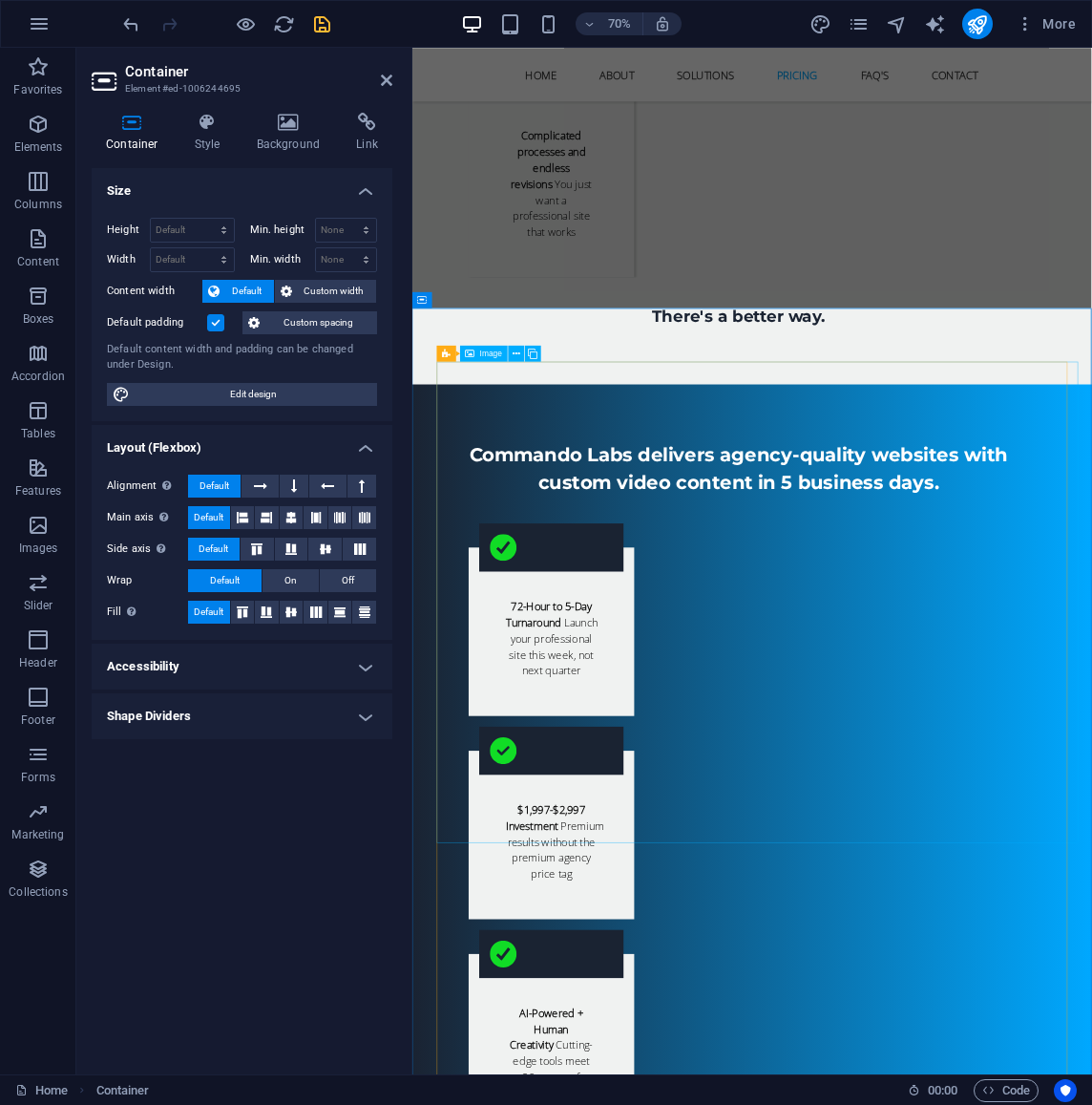
click at [387, 78] on icon at bounding box center [386, 80] width 12 height 16
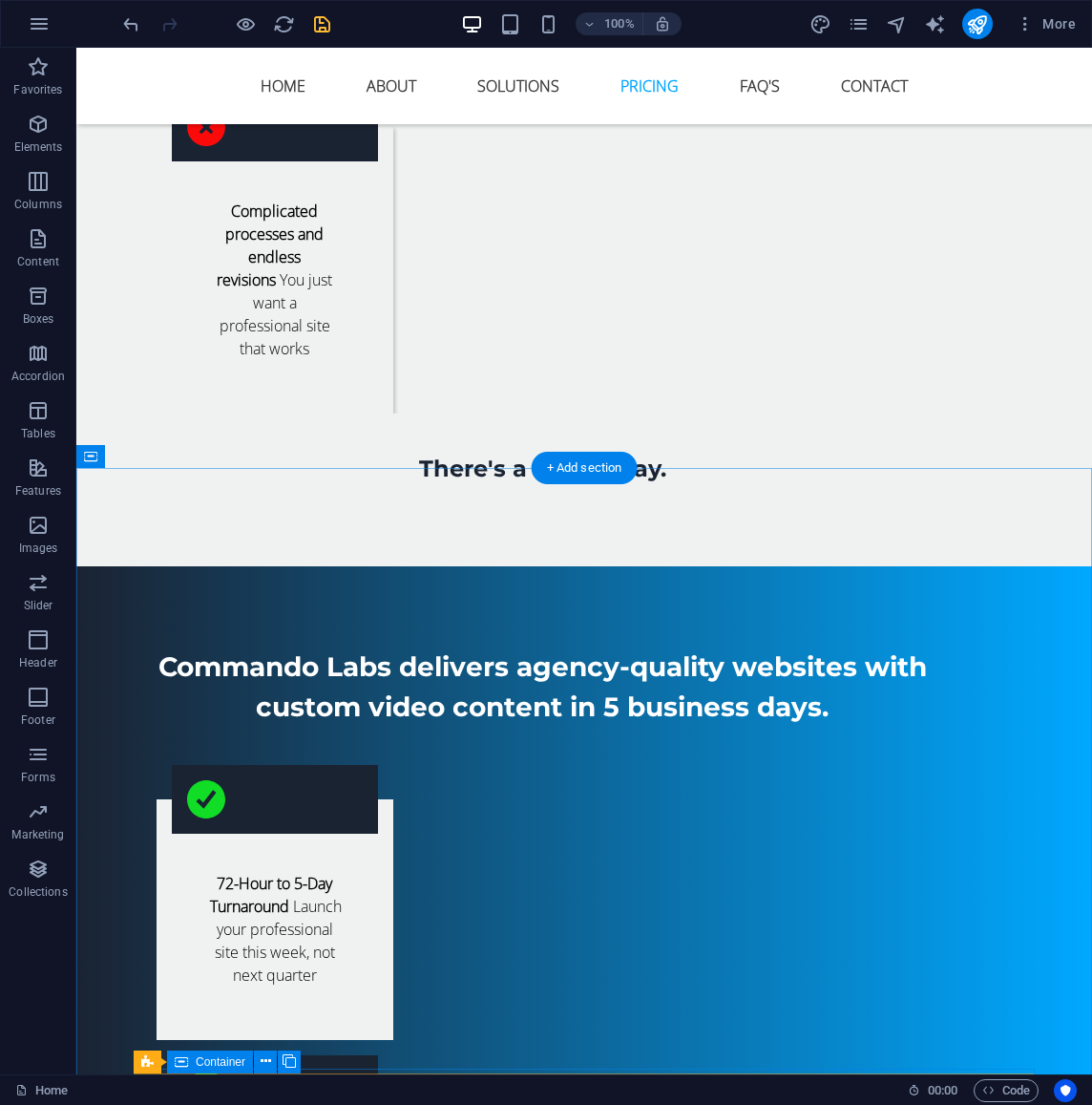
scroll to position [3684, 0]
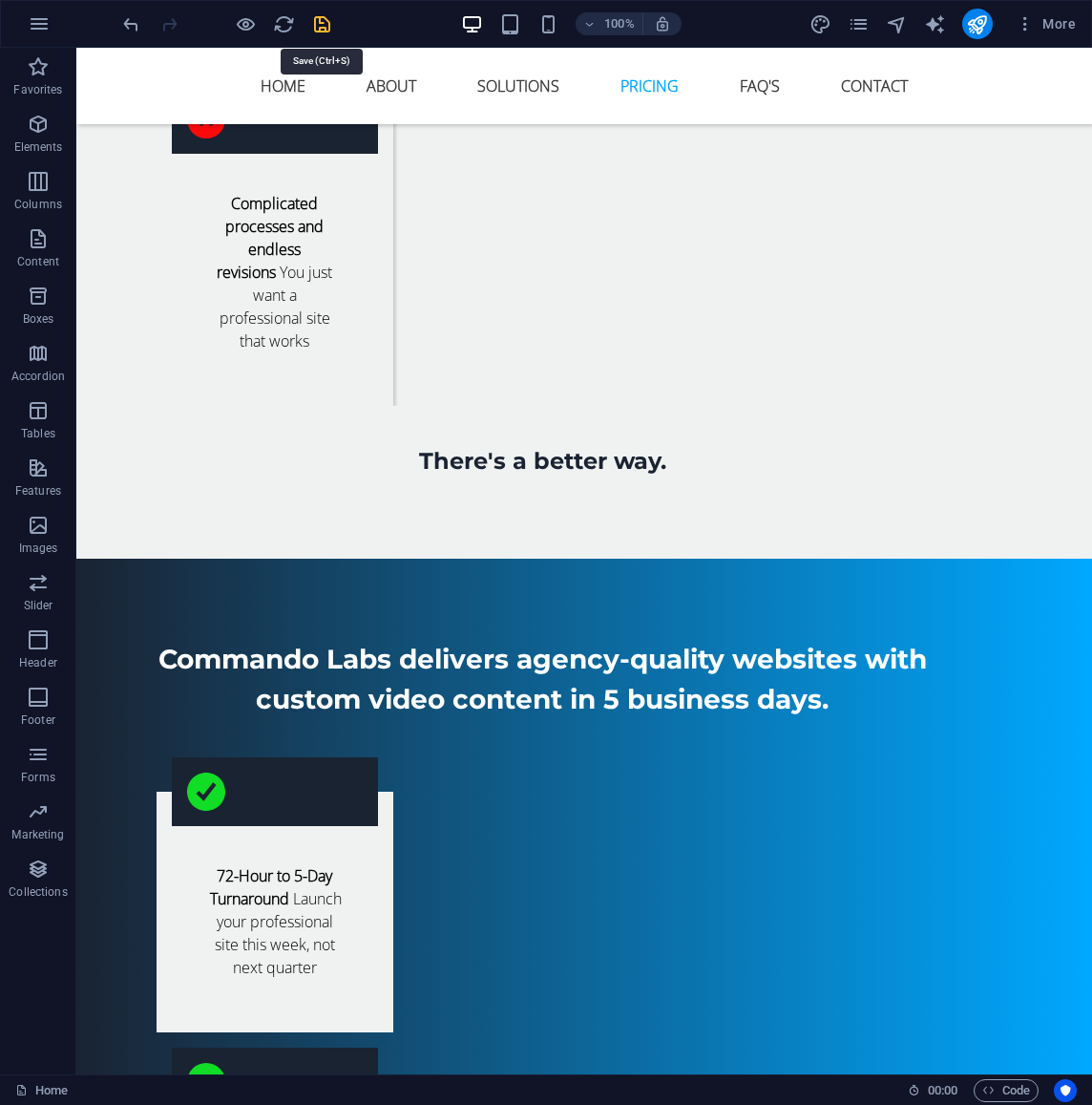
click at [323, 30] on icon "save" at bounding box center [322, 24] width 22 height 22
select select
checkbox input "false"
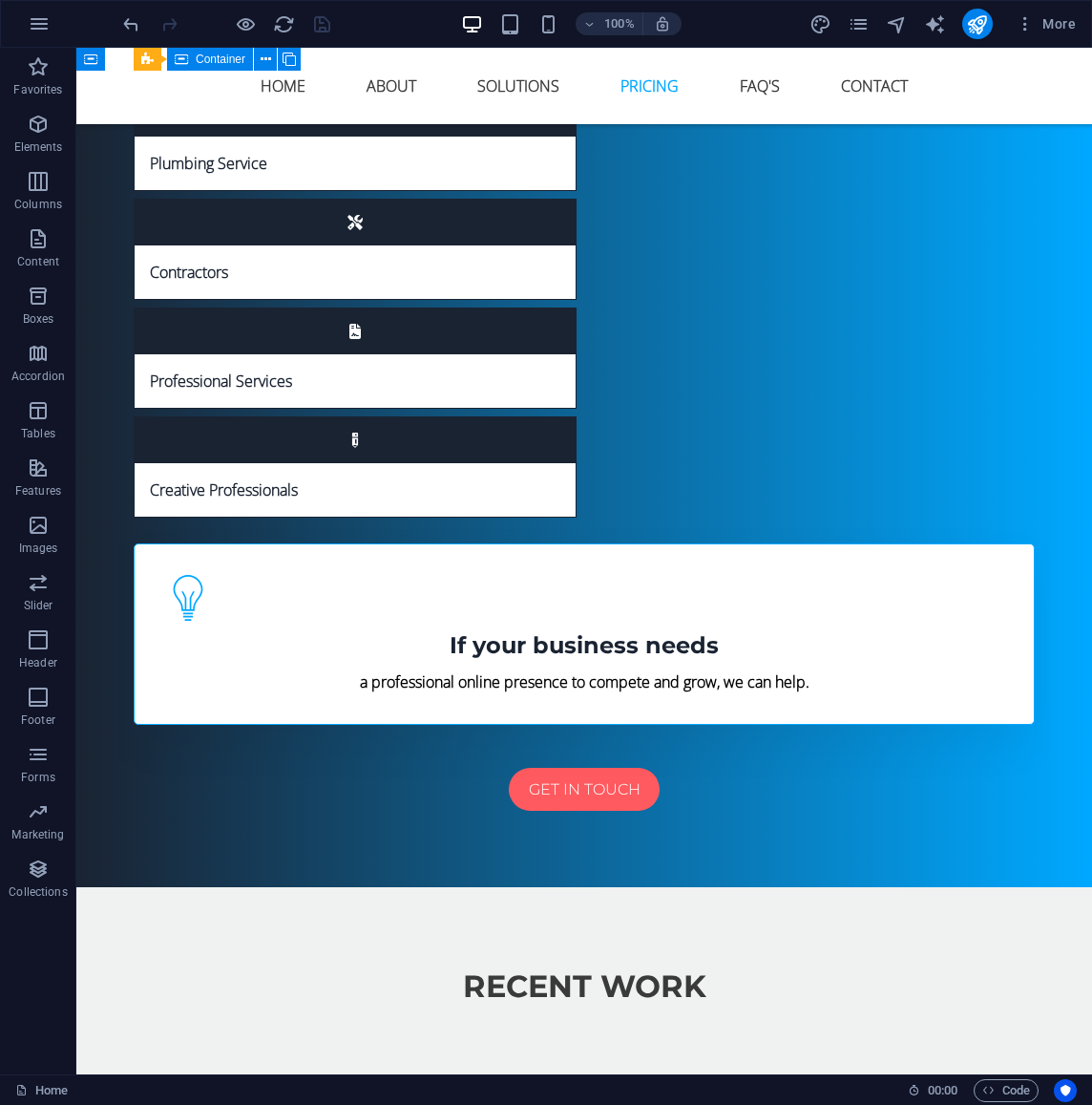
scroll to position [8219, 0]
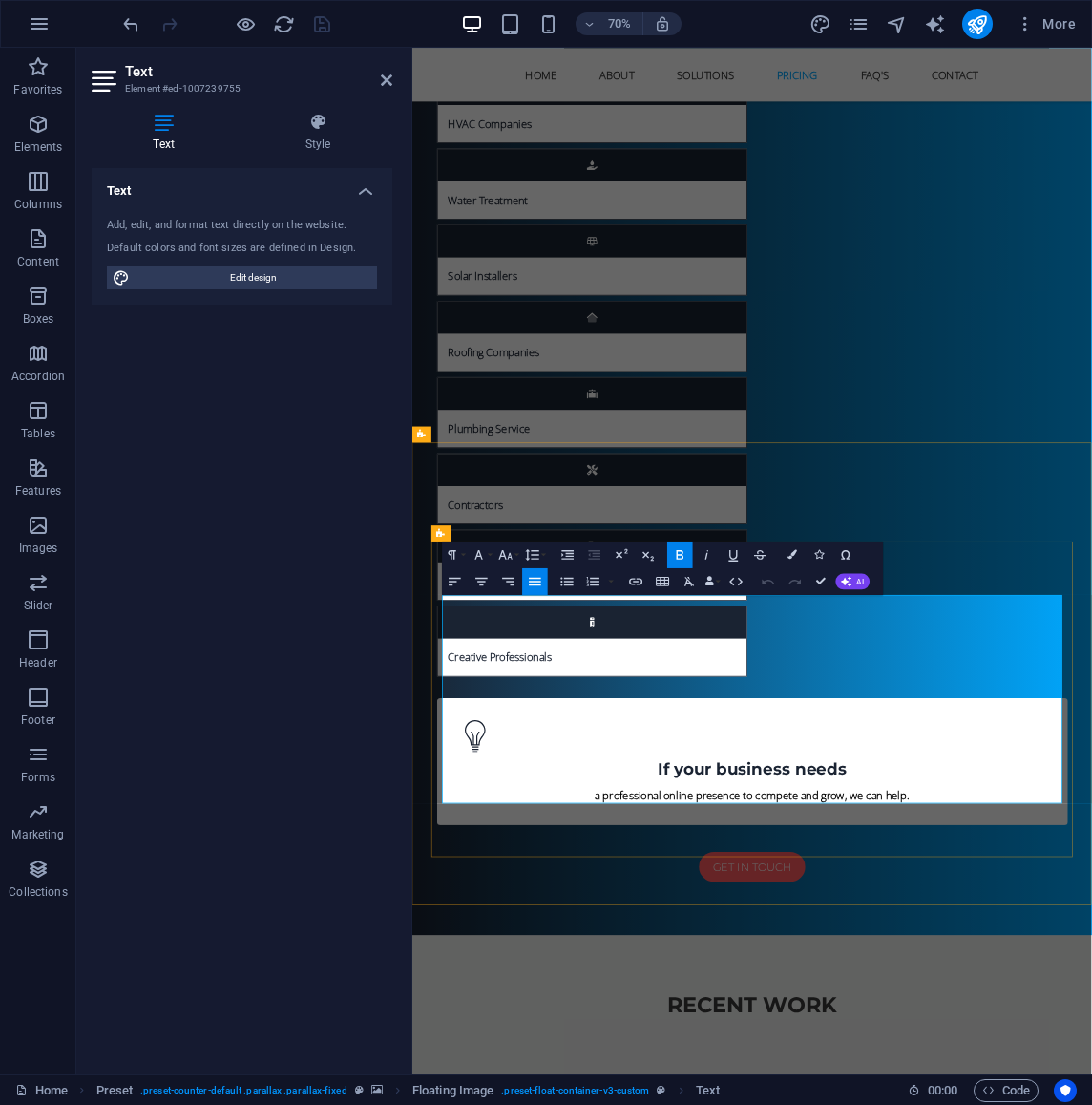
drag, startPoint x: 814, startPoint y: 866, endPoint x: 829, endPoint y: 866, distance: 15.0
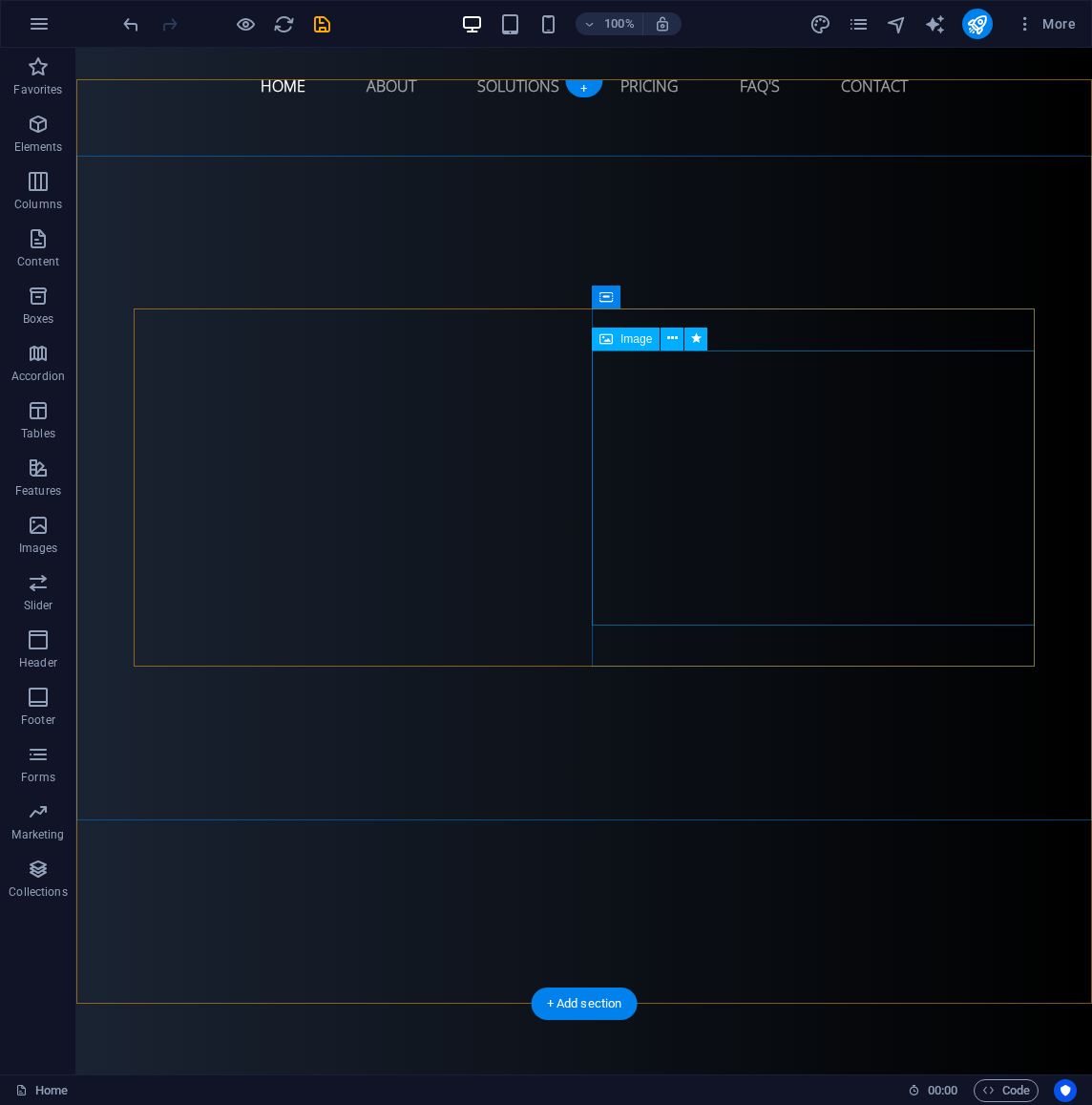
scroll to position [0, 0]
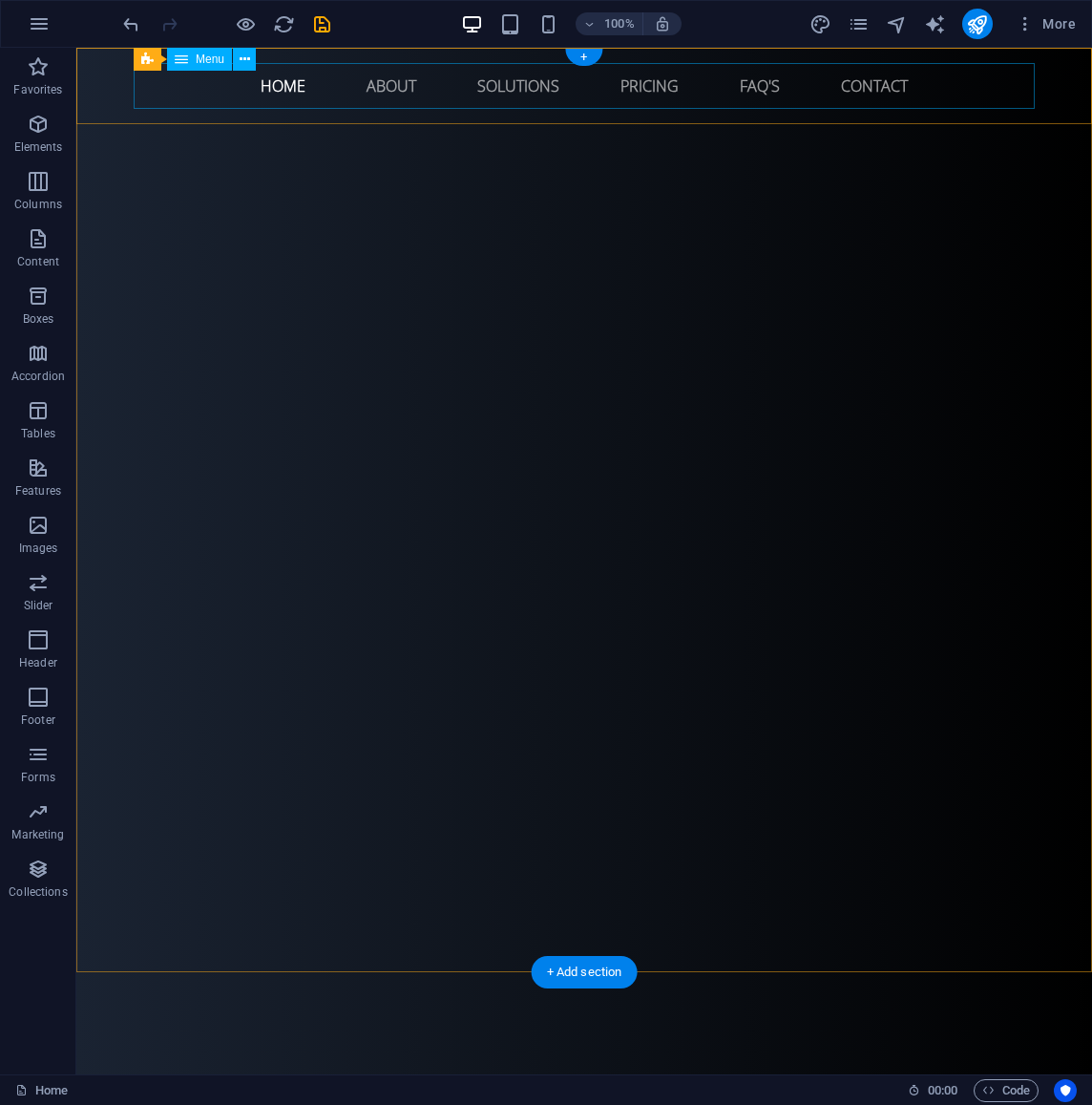
click at [392, 86] on nav "Home About Solutions Pricing FAQ's Contact" at bounding box center [585, 86] width 902 height 46
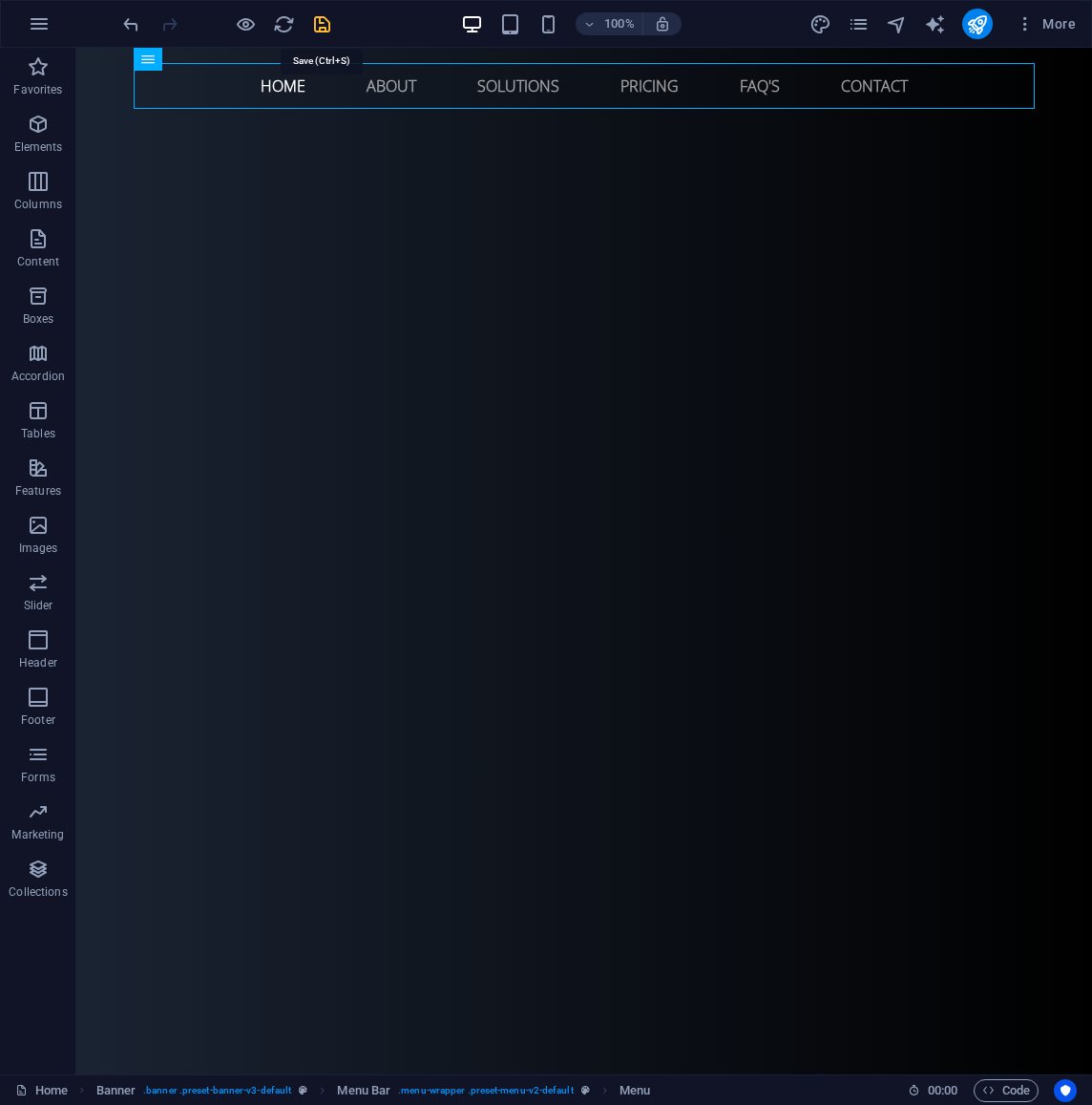
click at [321, 29] on icon "save" at bounding box center [322, 24] width 22 height 22
select select
checkbox input "false"
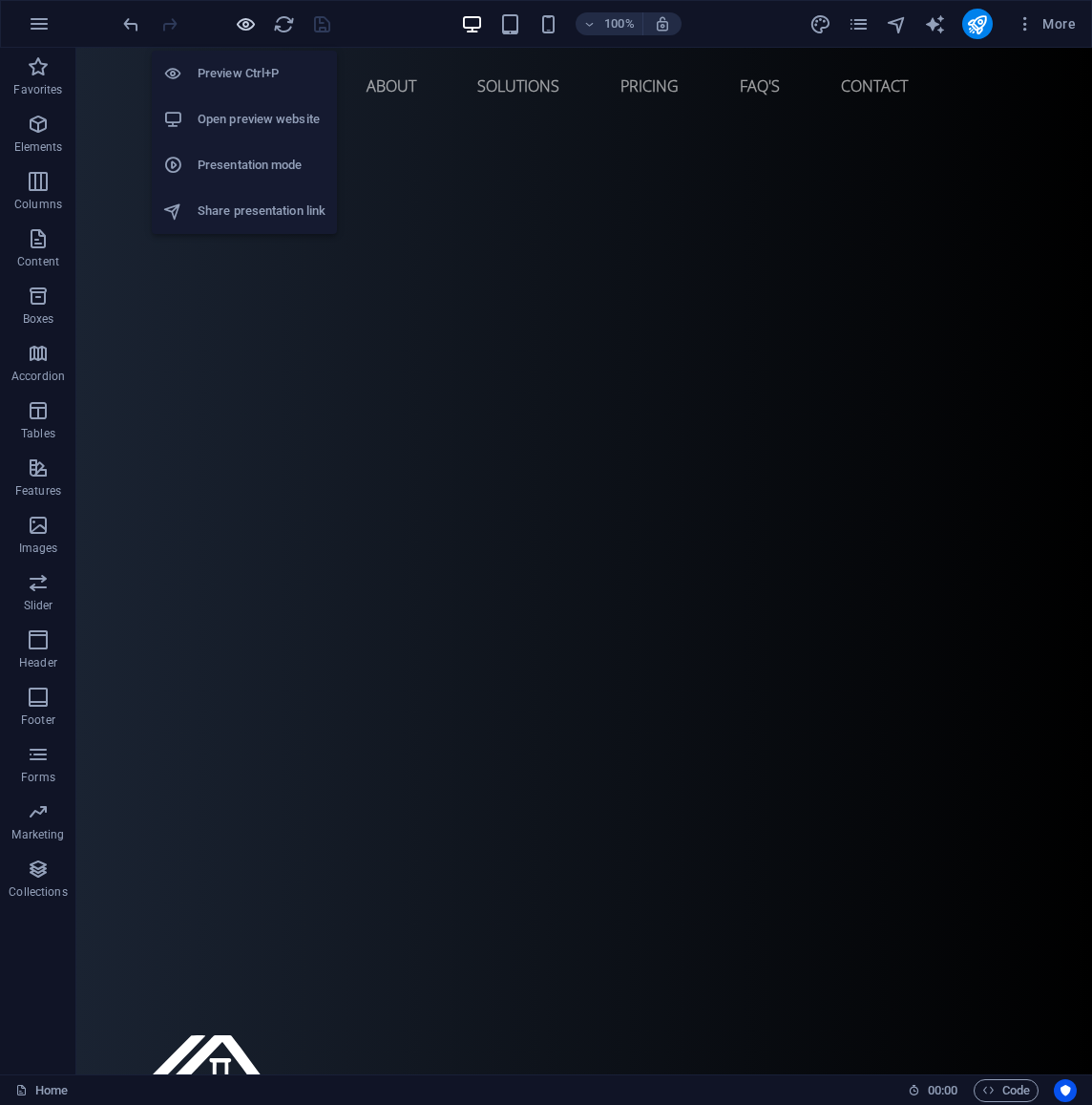
click at [249, 24] on icon "button" at bounding box center [246, 24] width 22 height 22
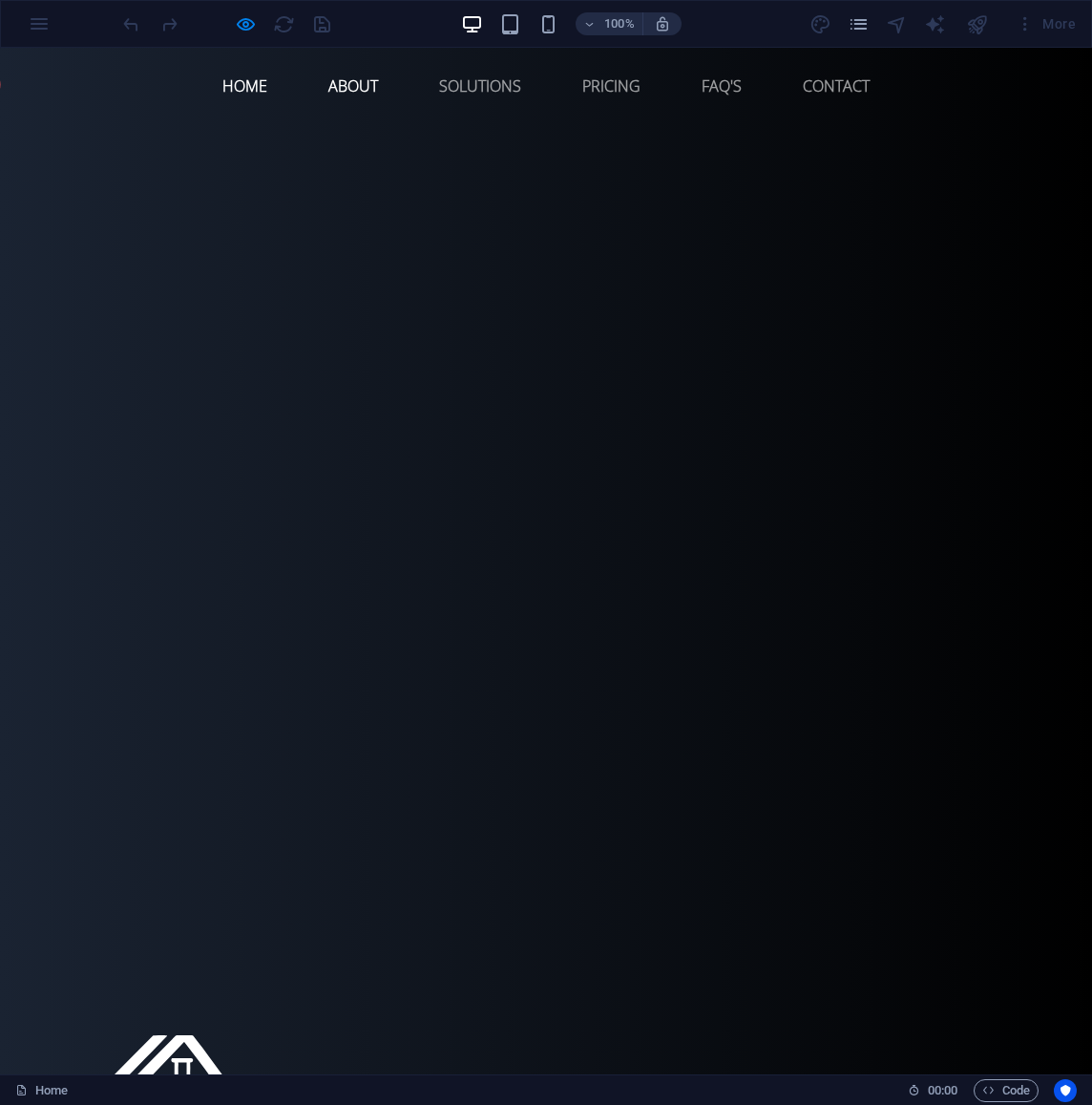
click at [371, 89] on link "About" at bounding box center [353, 86] width 80 height 46
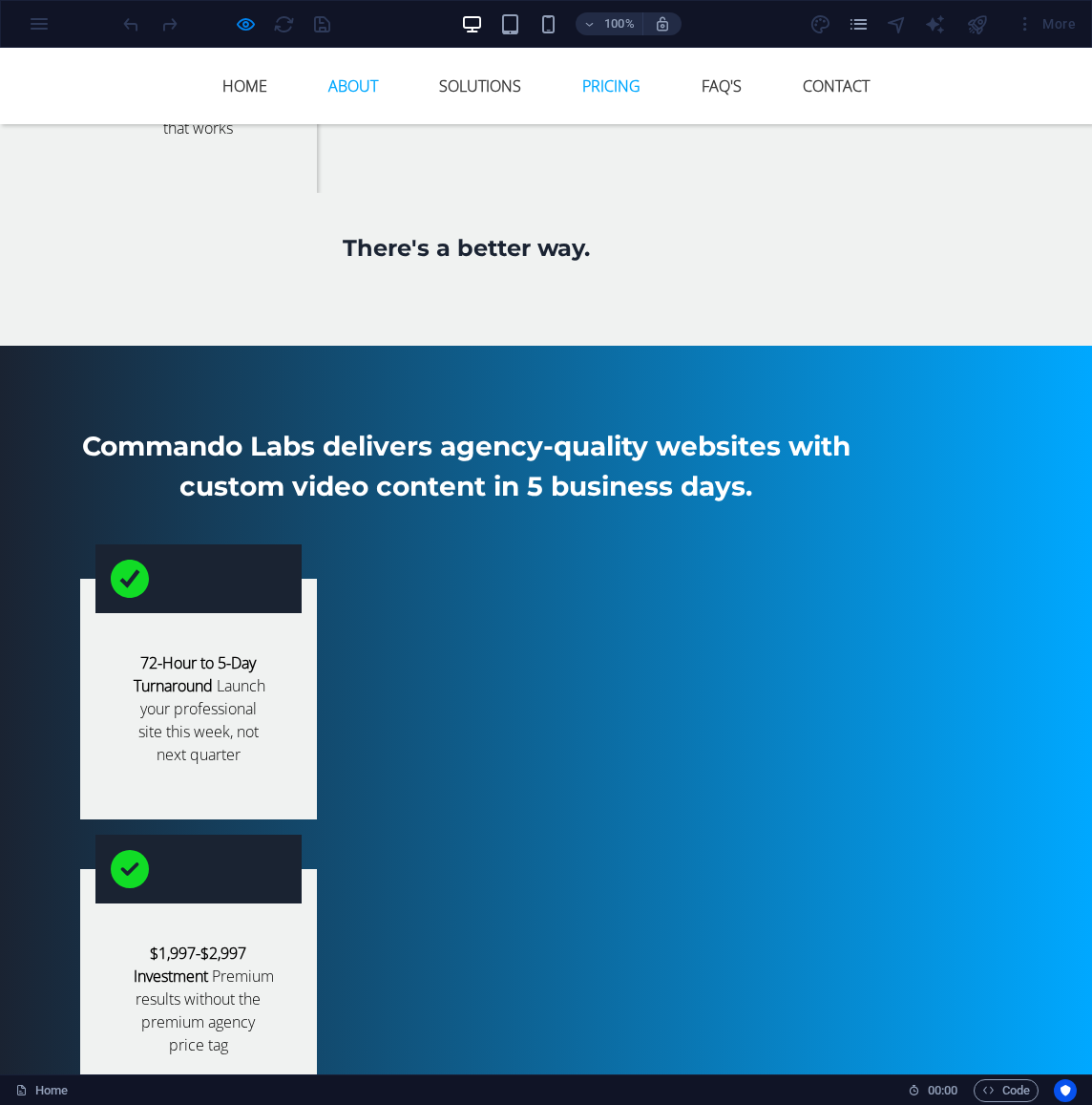
scroll to position [4027, 0]
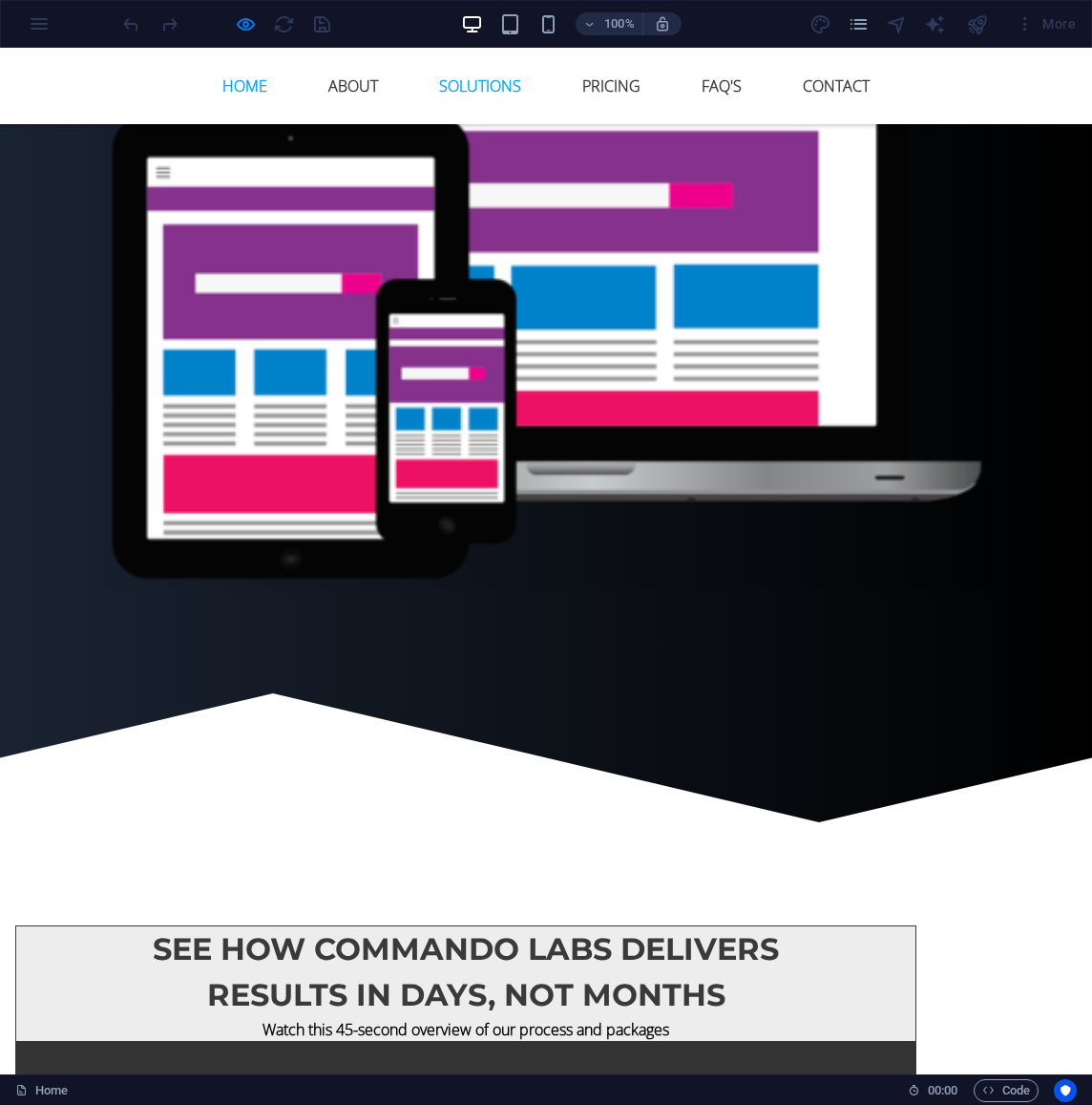
click at [484, 93] on link "Solutions" at bounding box center [479, 86] width 112 height 46
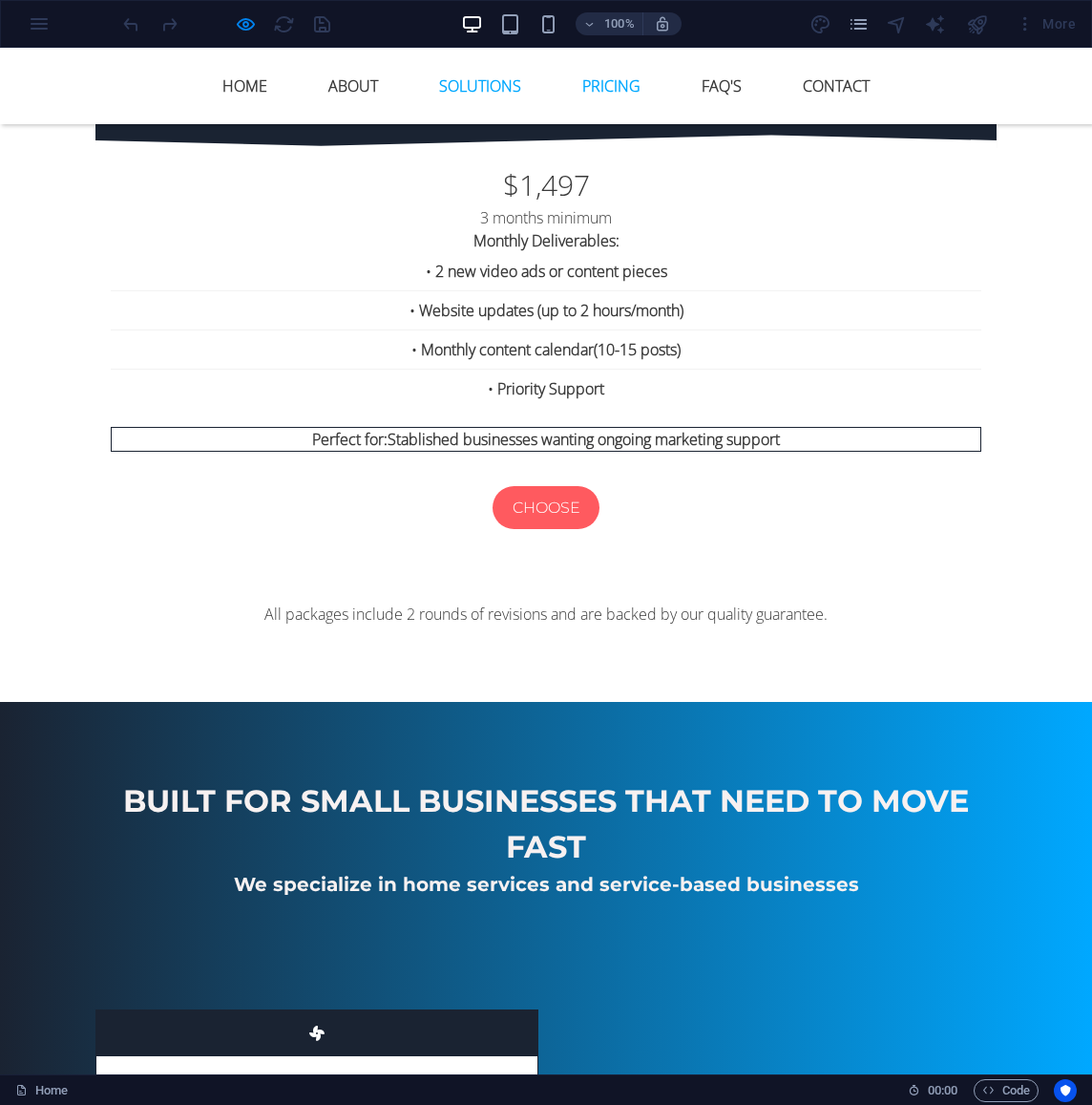
scroll to position [7313, 0]
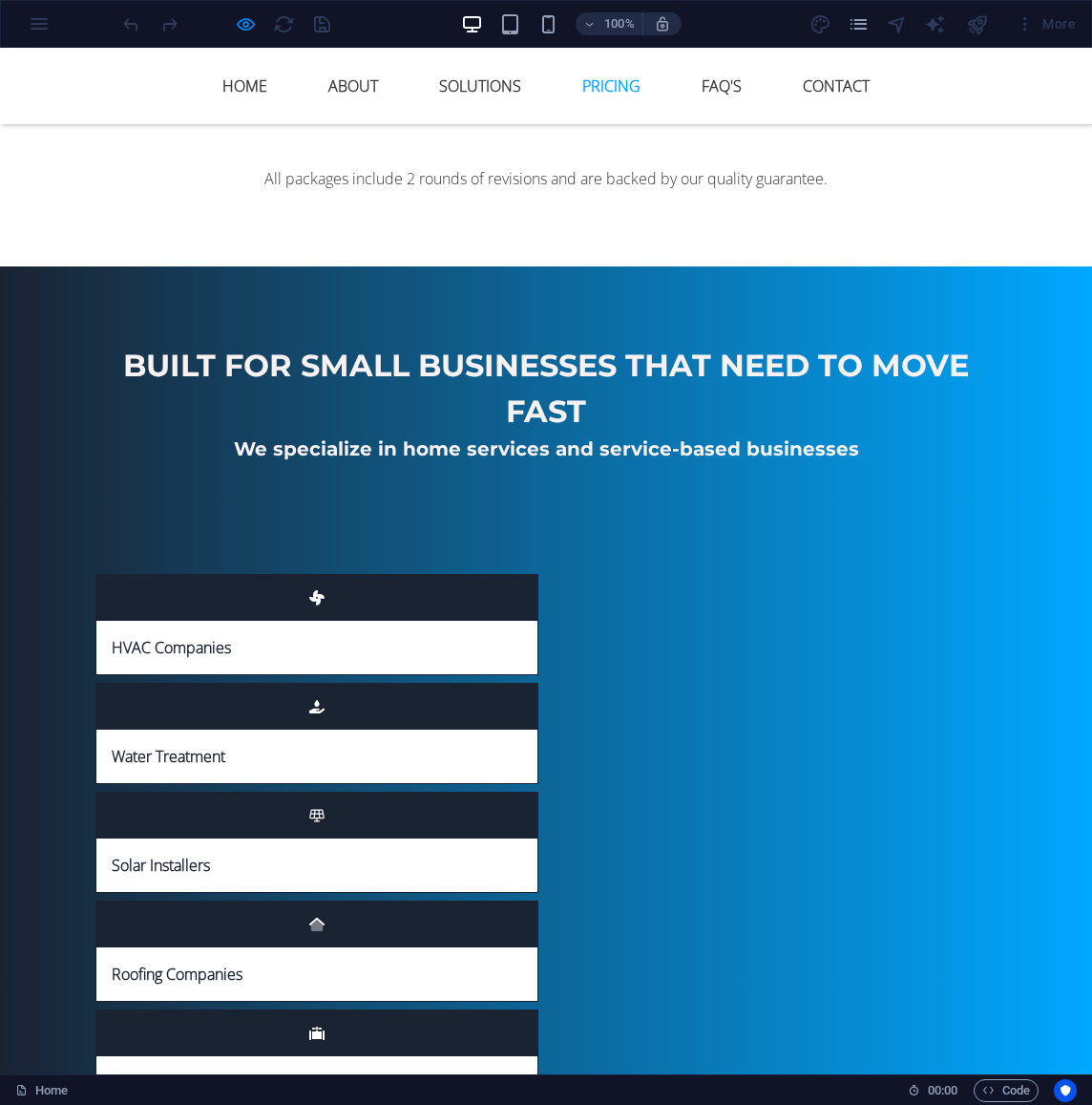
click at [625, 91] on link "Pricing" at bounding box center [611, 86] width 89 height 46
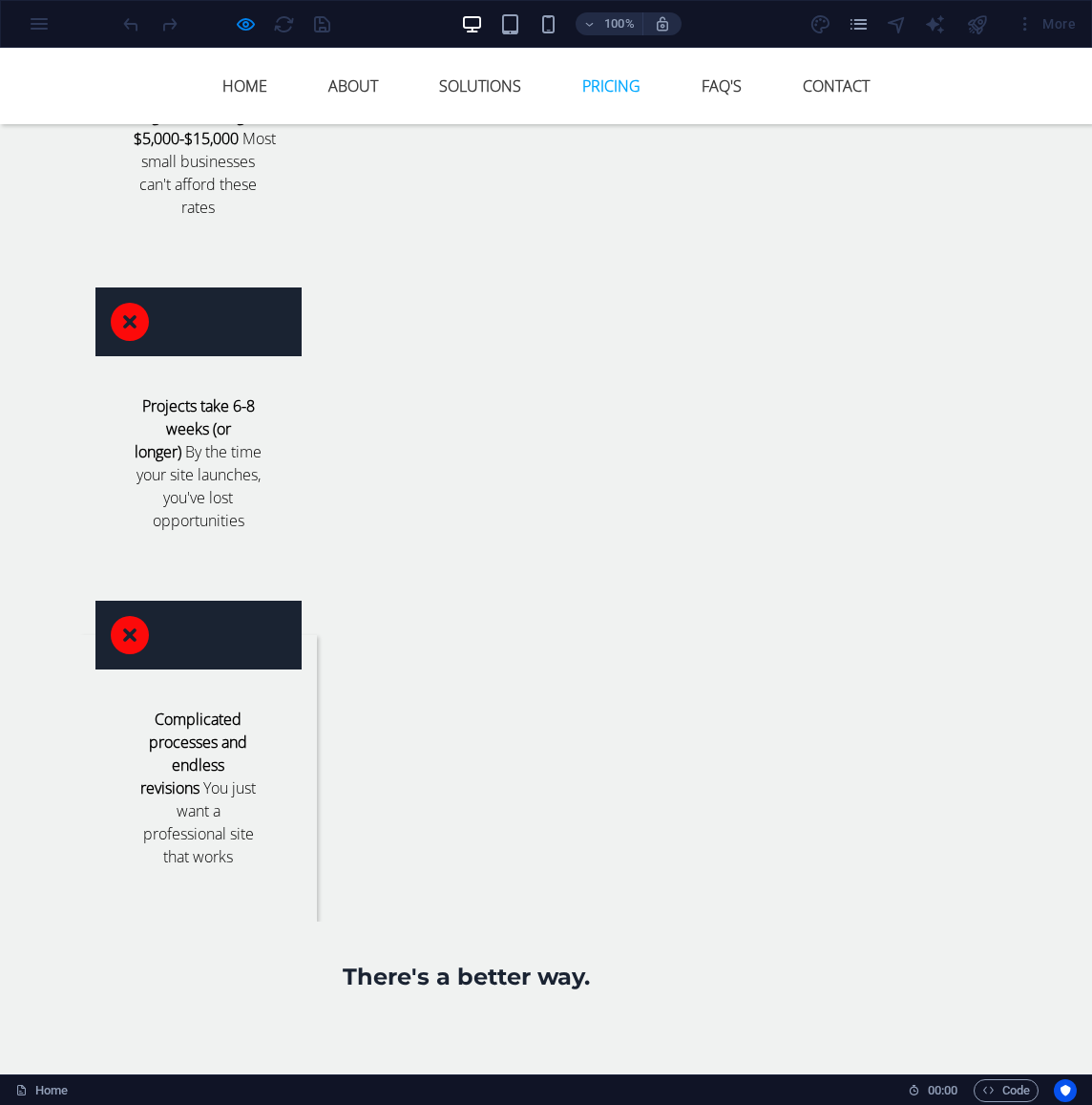
scroll to position [2997, 0]
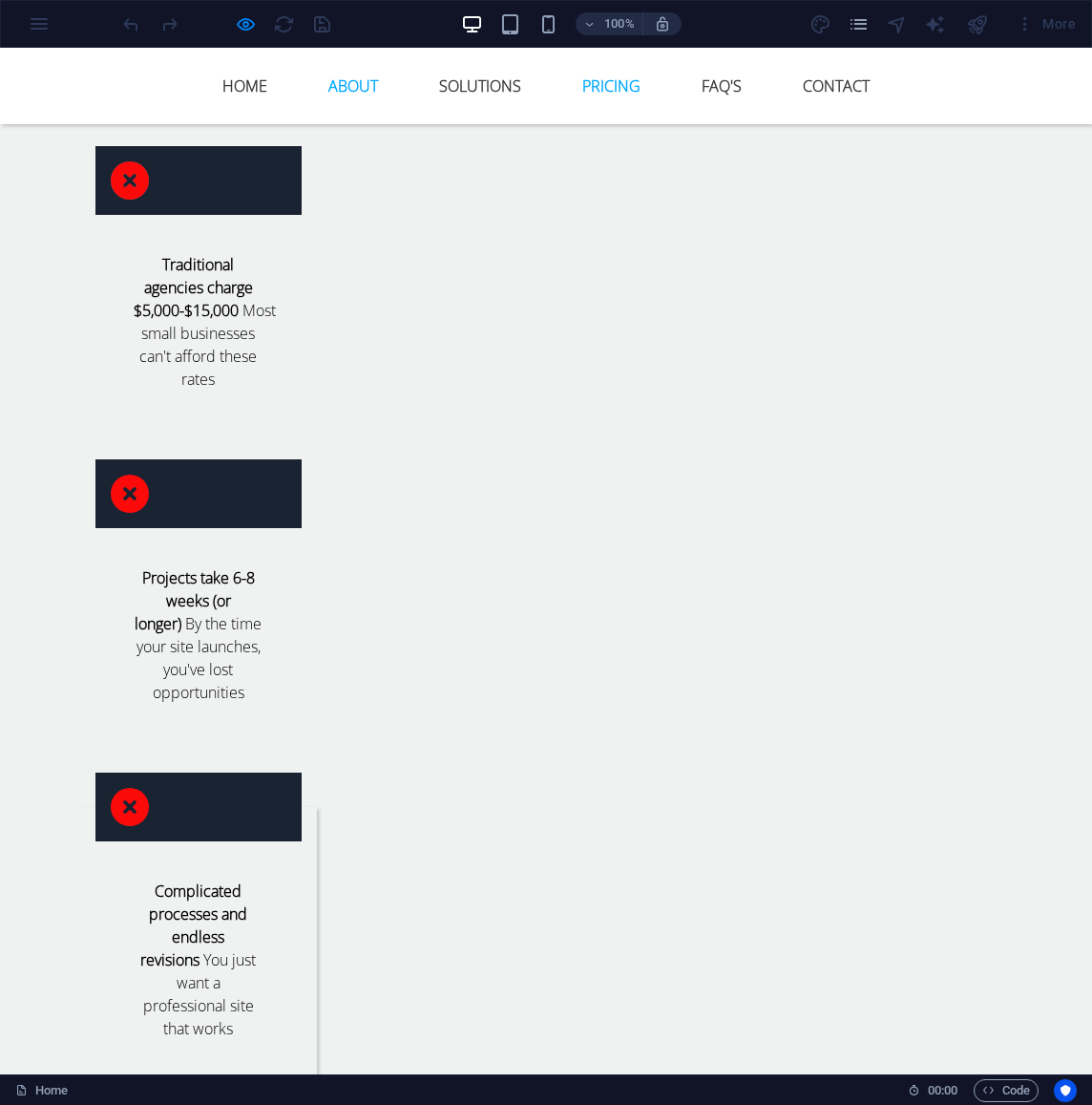
click at [361, 85] on link "About" at bounding box center [353, 86] width 80 height 46
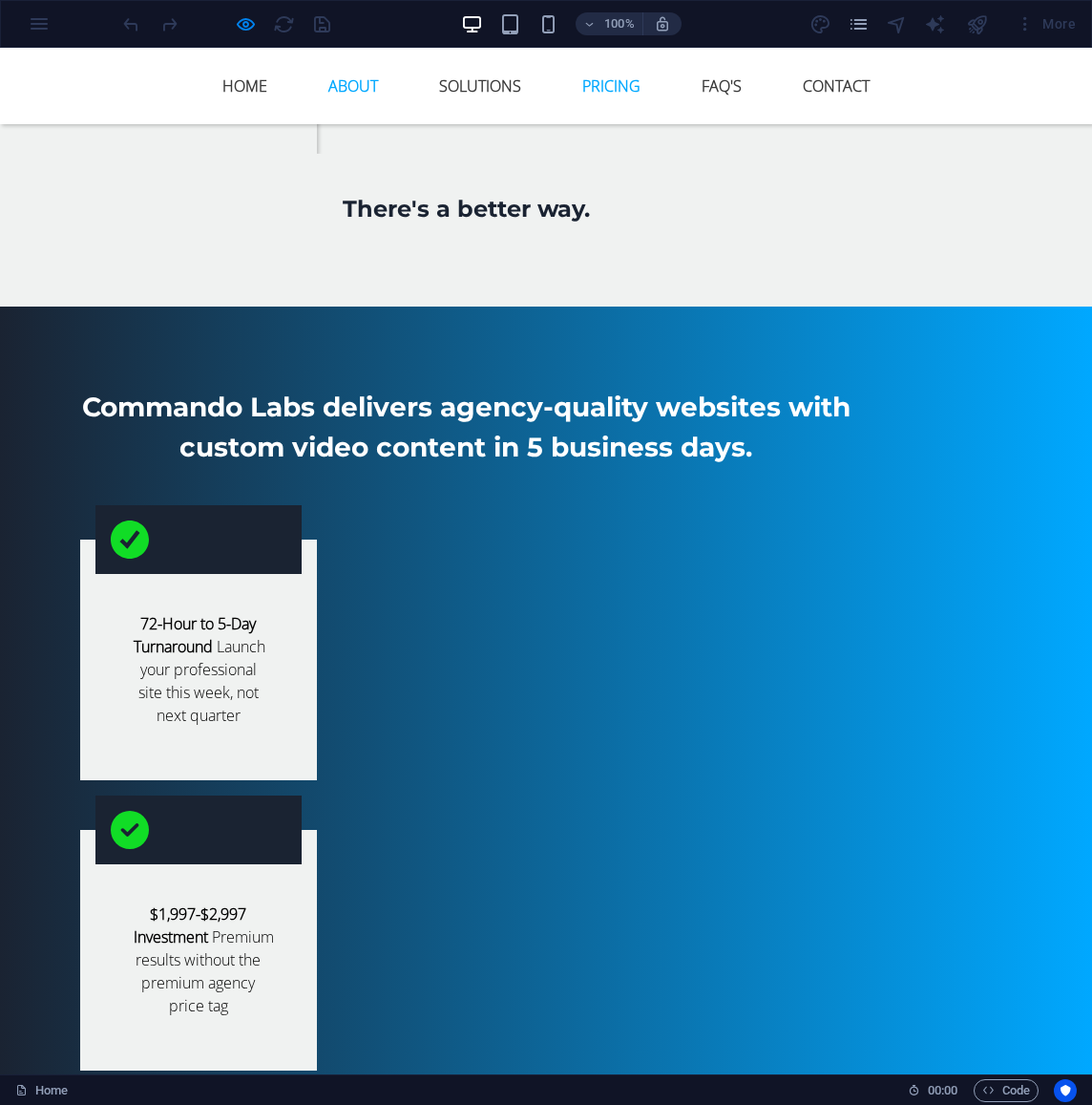
scroll to position [4027, 0]
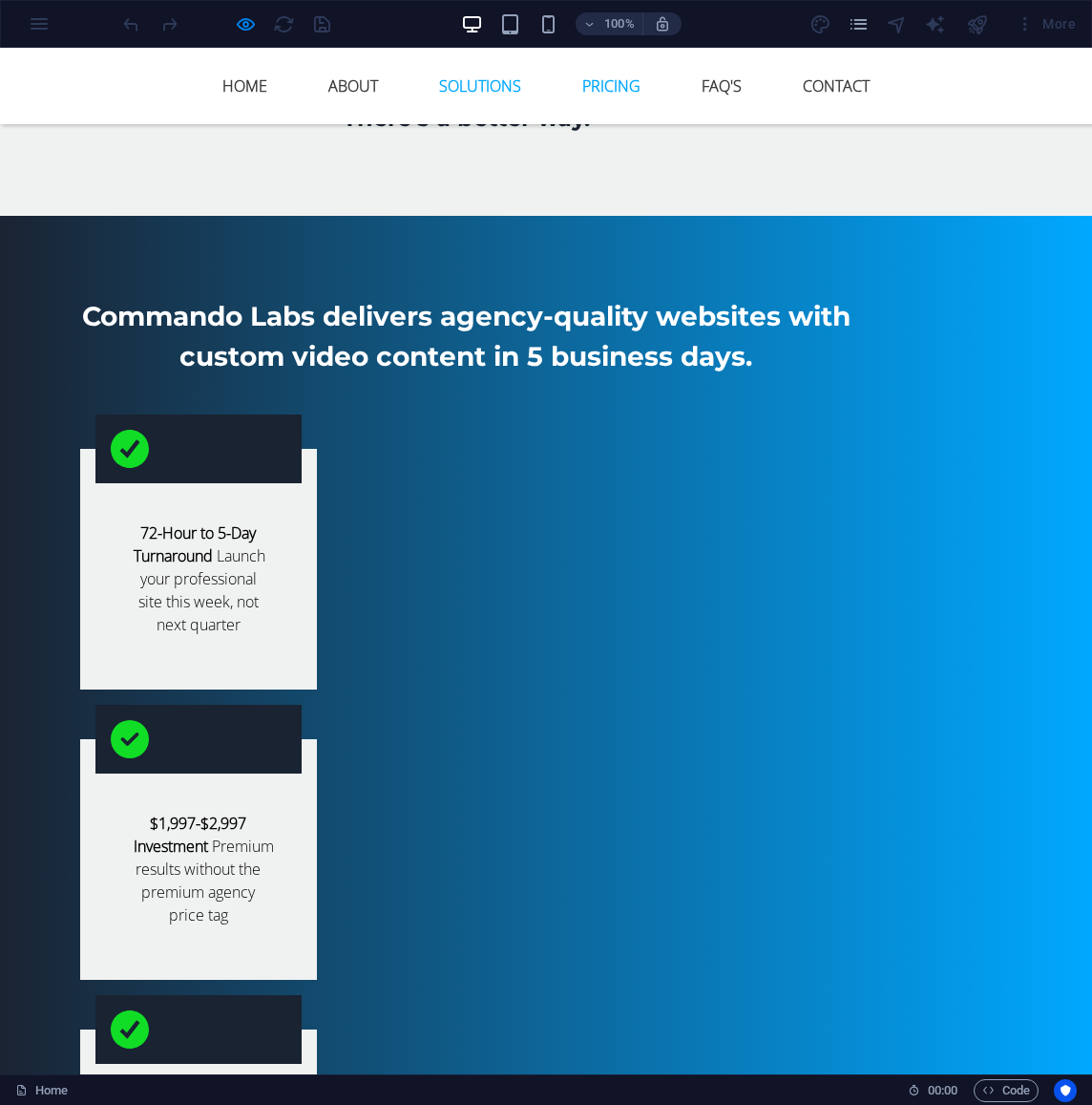
click at [452, 85] on link "Solutions" at bounding box center [479, 86] width 112 height 46
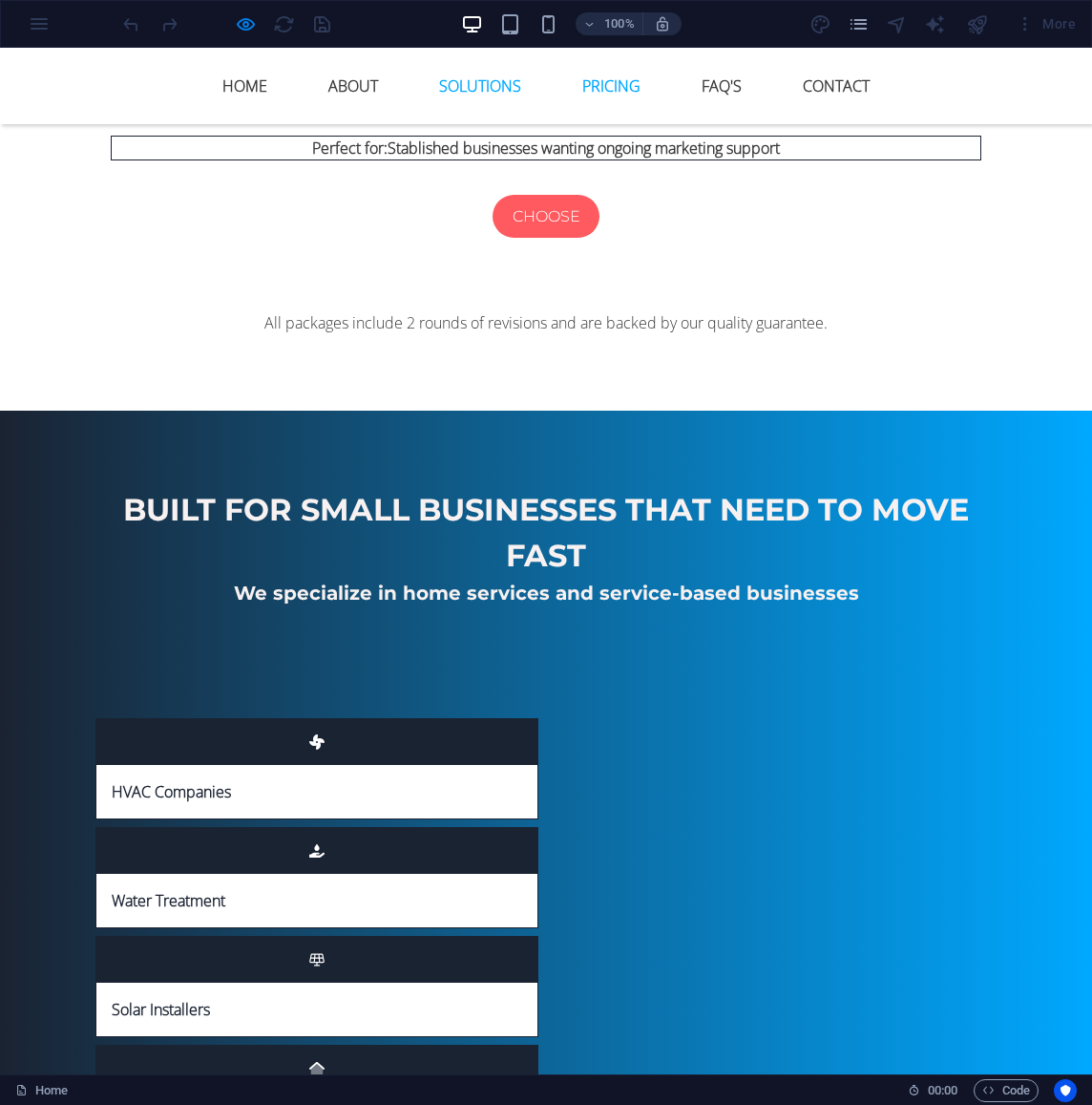
scroll to position [7313, 0]
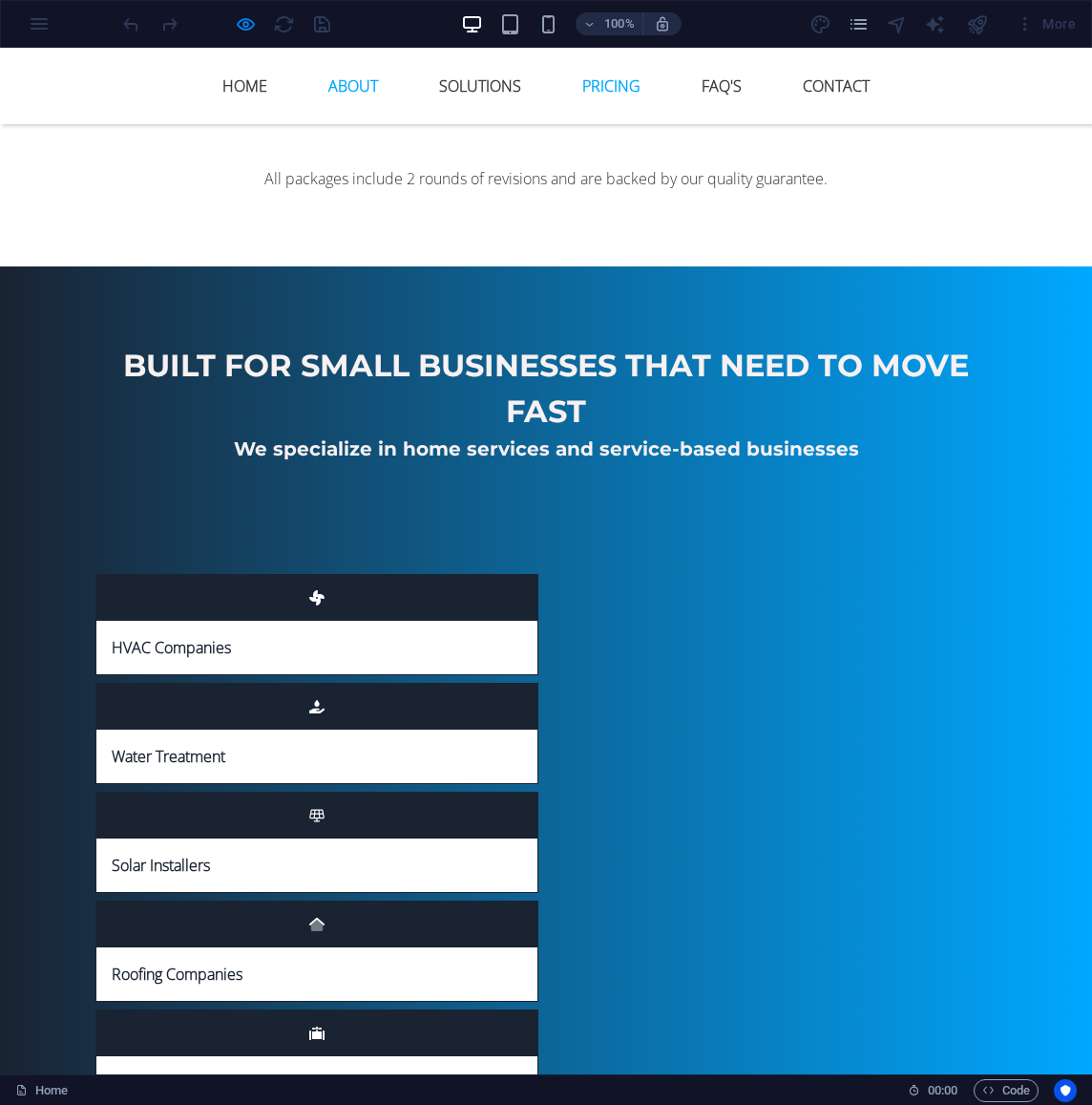
click at [367, 86] on link "About" at bounding box center [353, 86] width 80 height 46
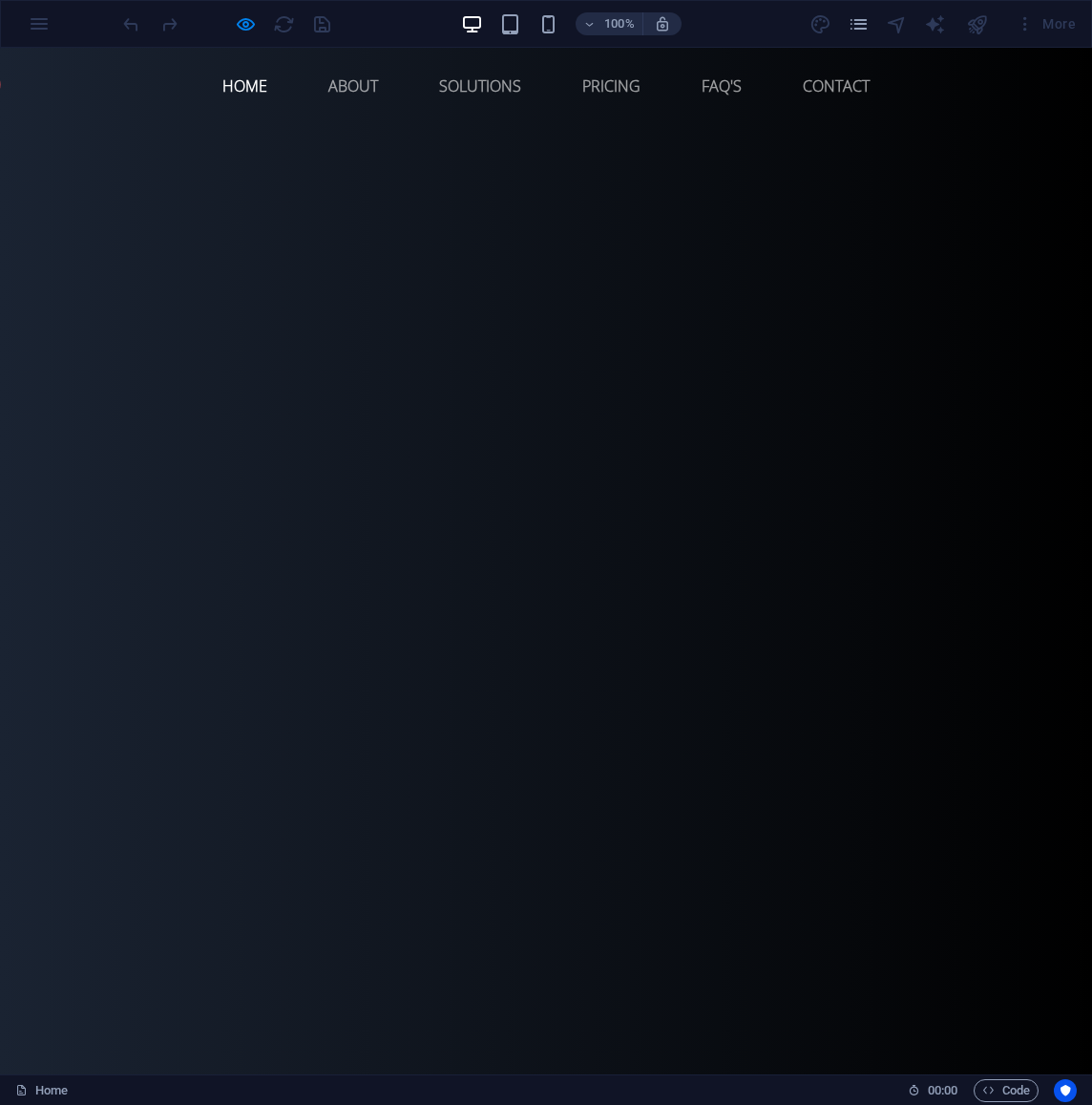
scroll to position [0, 0]
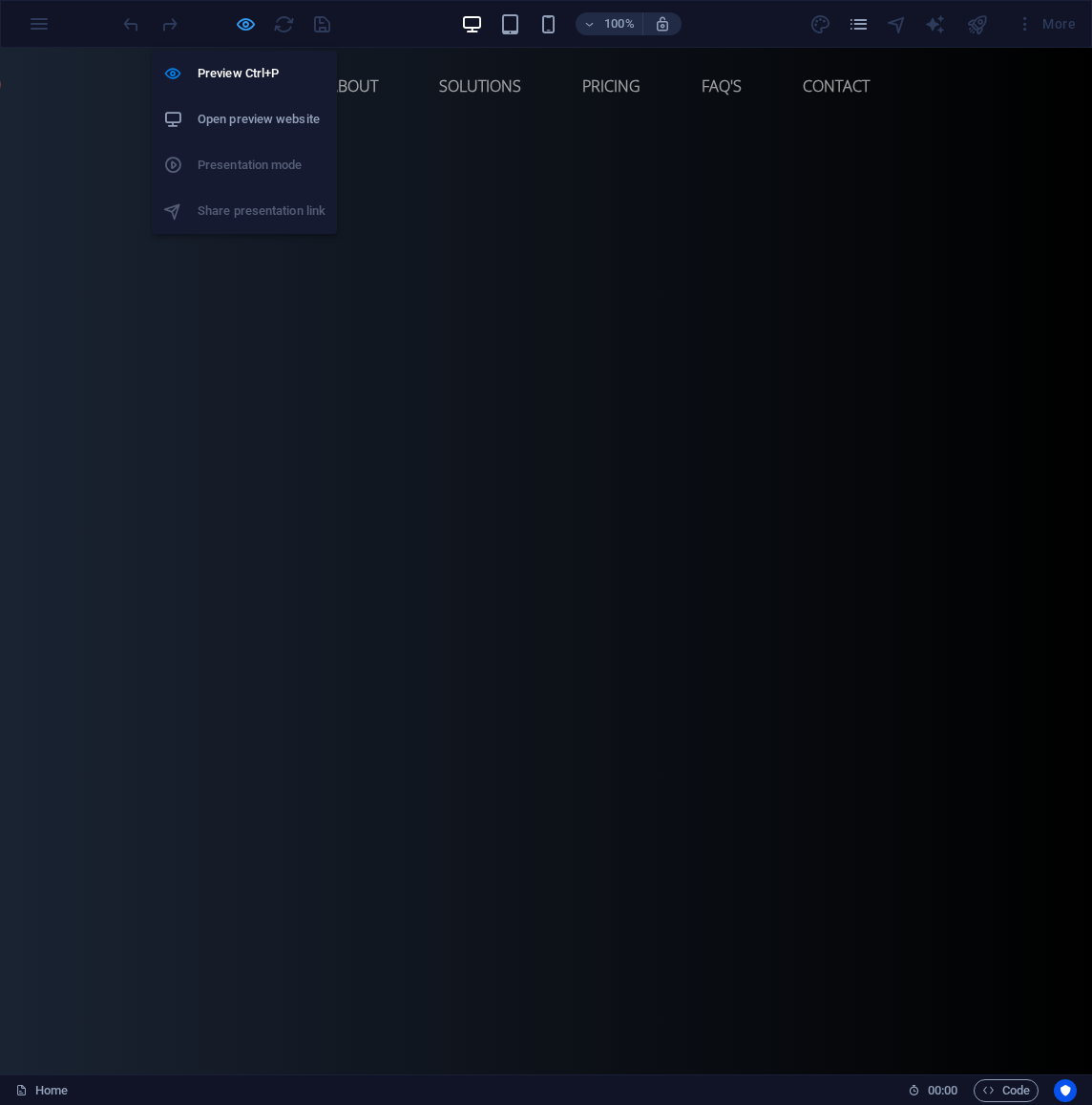
click at [250, 24] on icon "button" at bounding box center [246, 24] width 22 height 22
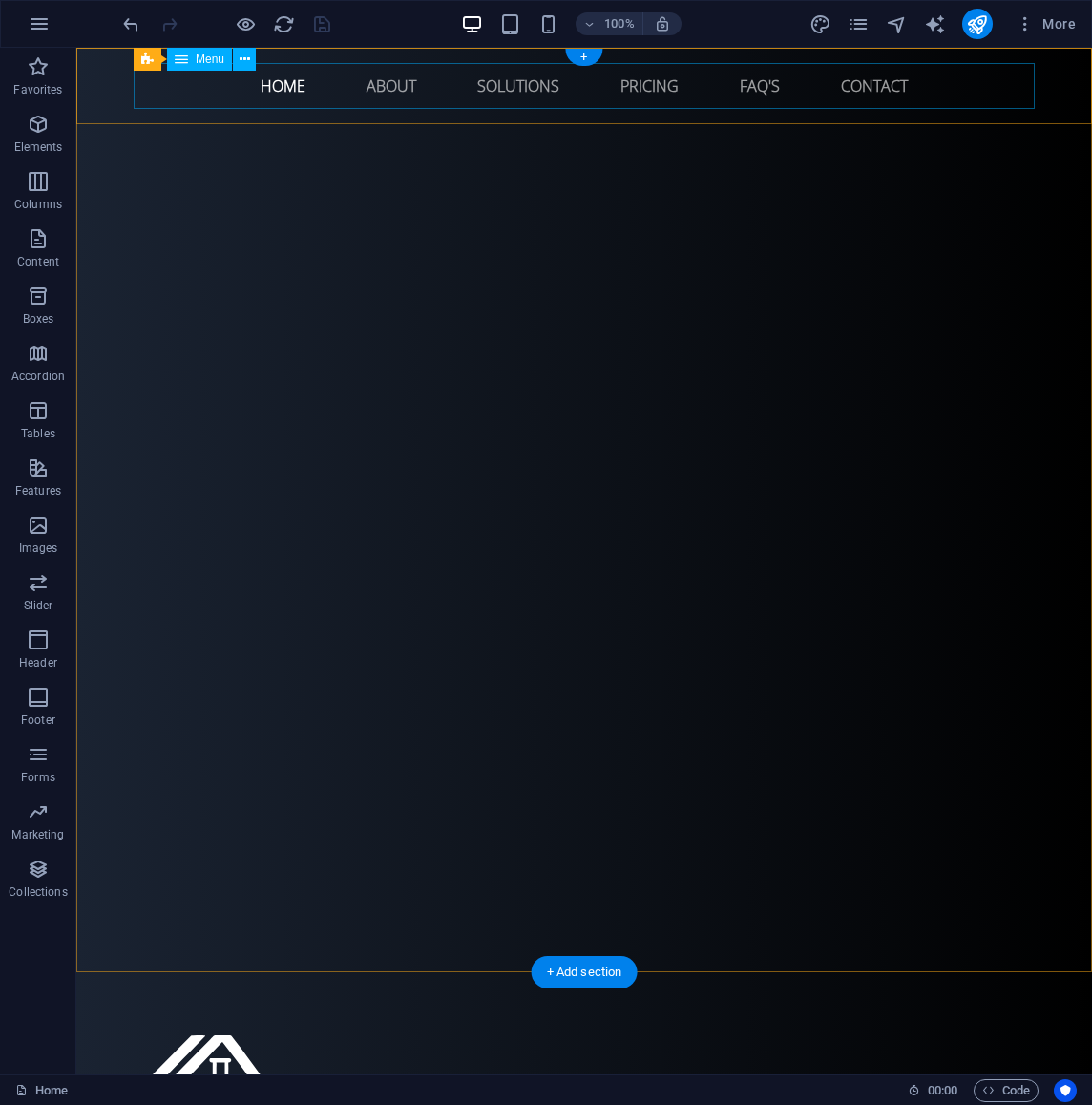
click at [389, 84] on nav "Home About Solutions Pricing FAQ's Contact" at bounding box center [585, 86] width 902 height 46
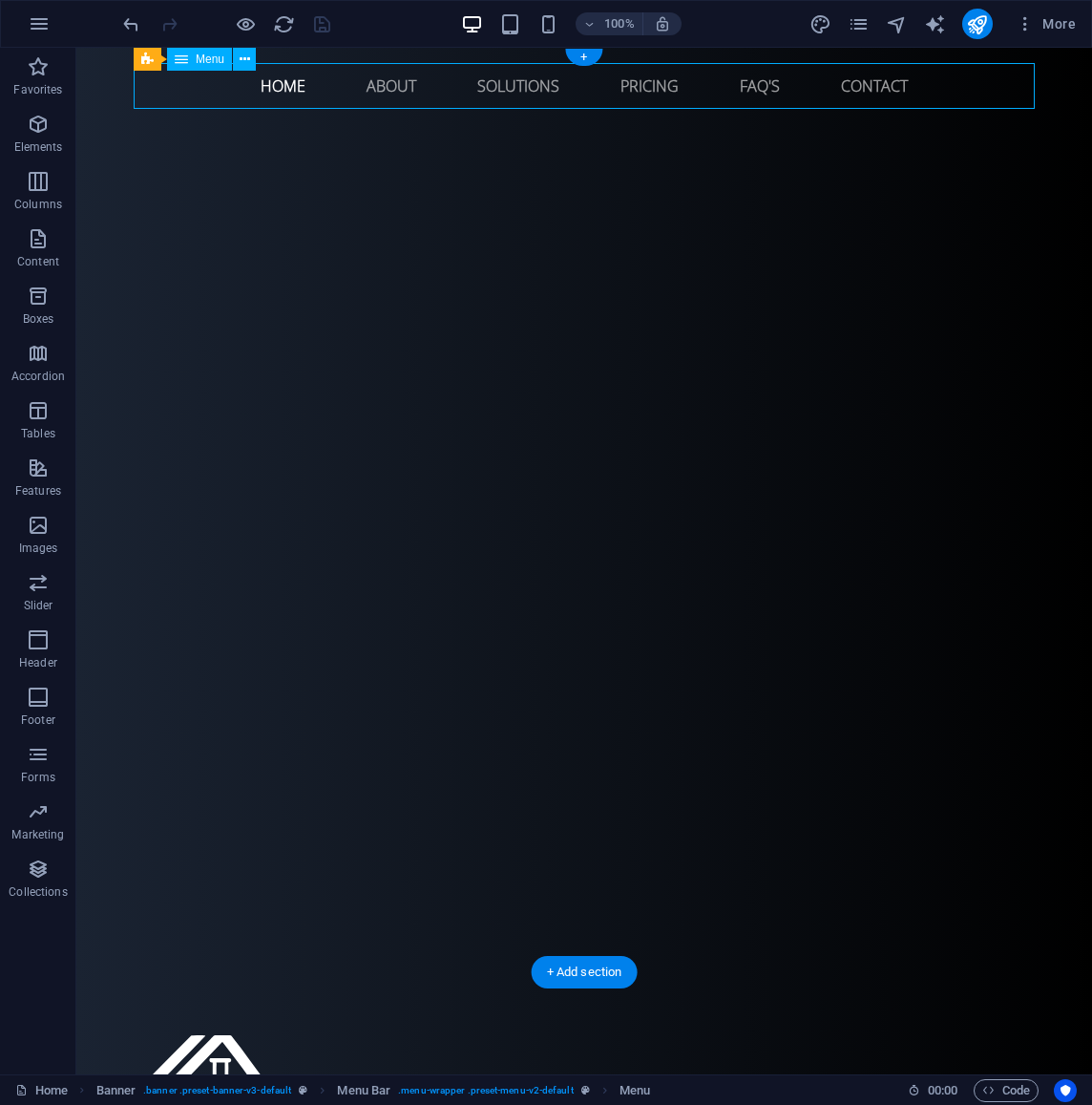
click at [389, 84] on nav "Home About Solutions Pricing FAQ's Contact" at bounding box center [585, 86] width 902 height 46
click at [390, 84] on nav "Home About Solutions Pricing FAQ's Contact" at bounding box center [585, 86] width 902 height 46
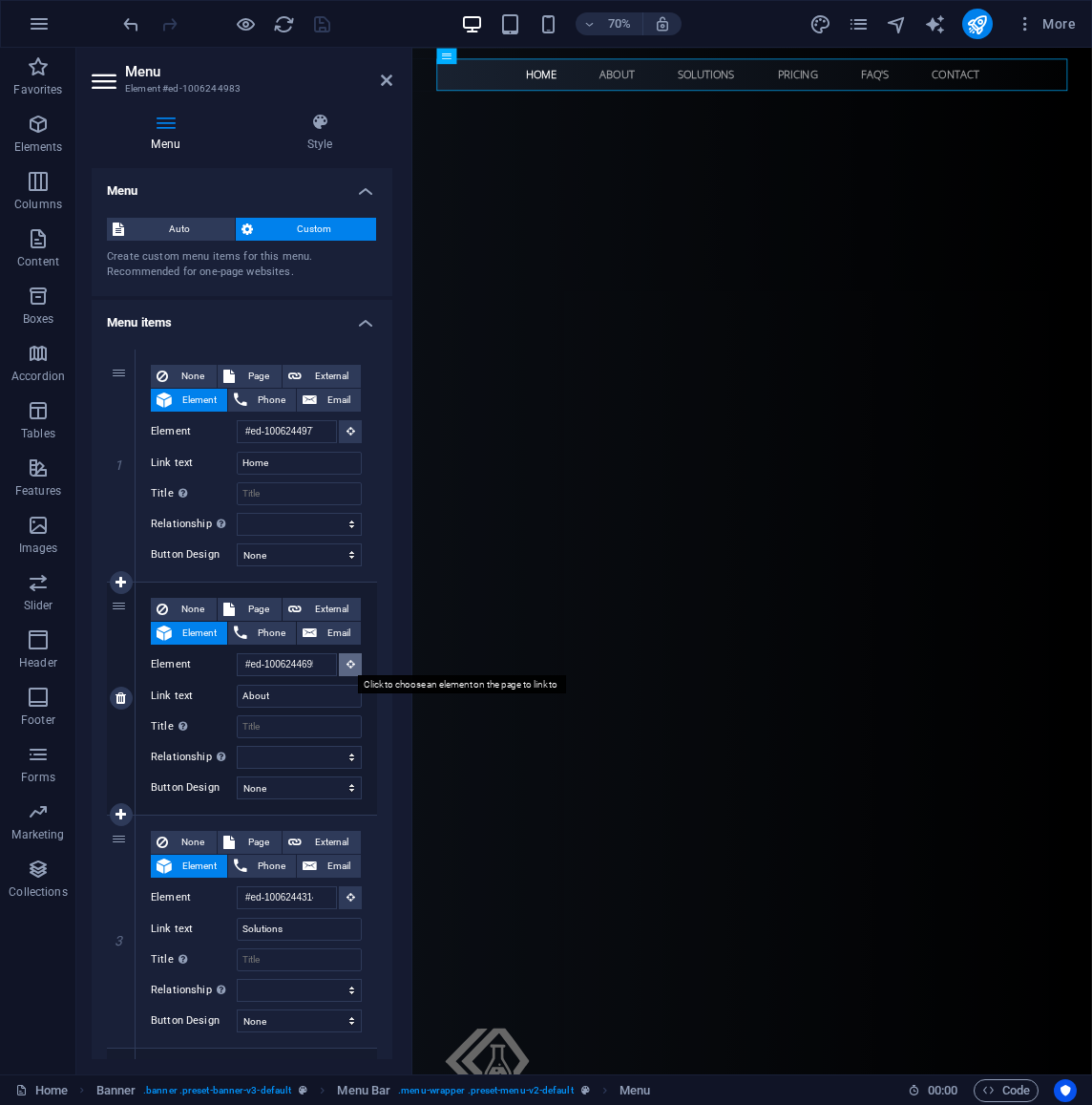
click at [346, 666] on icon at bounding box center [350, 664] width 9 height 10
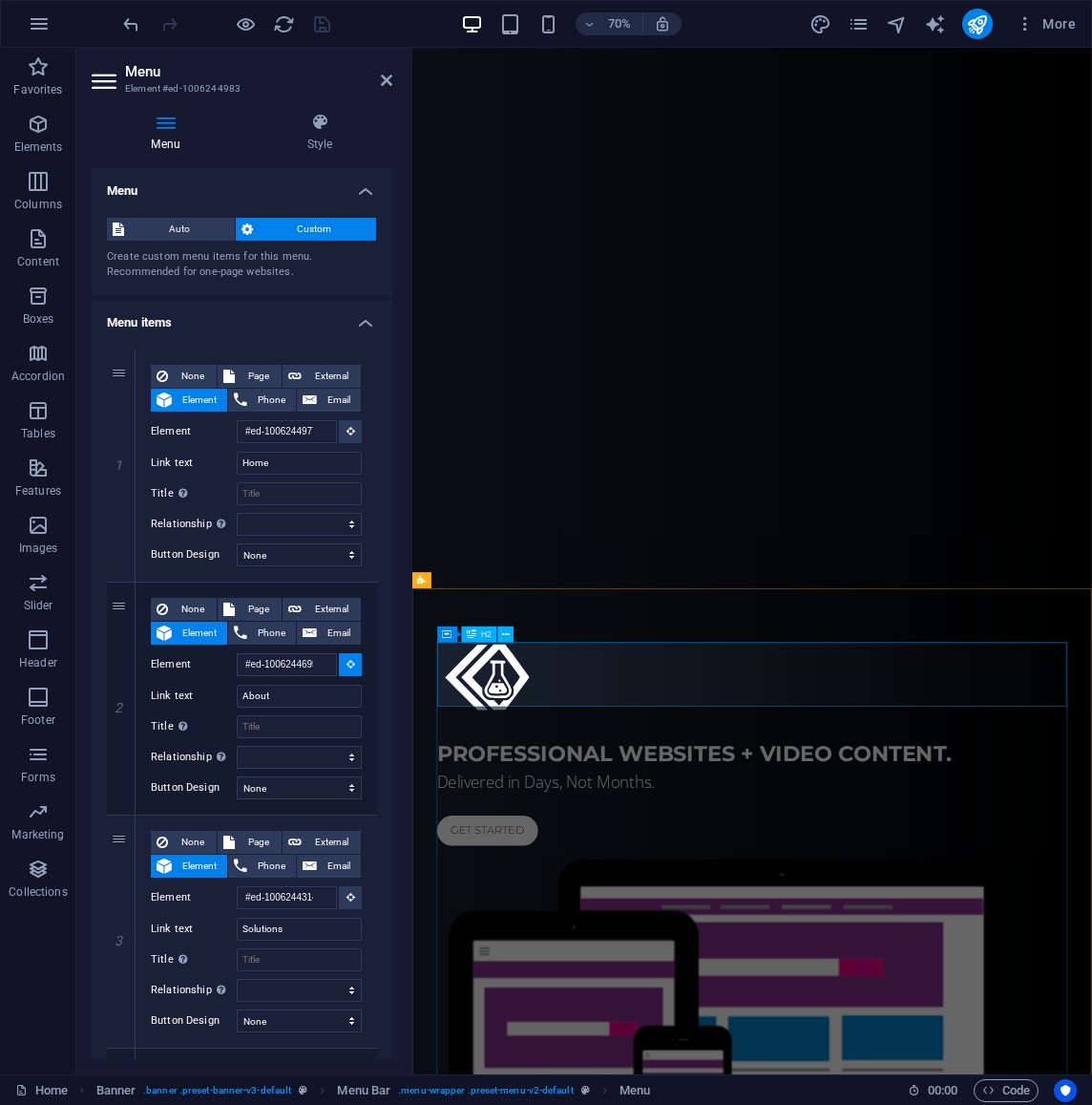
scroll to position [551, 0]
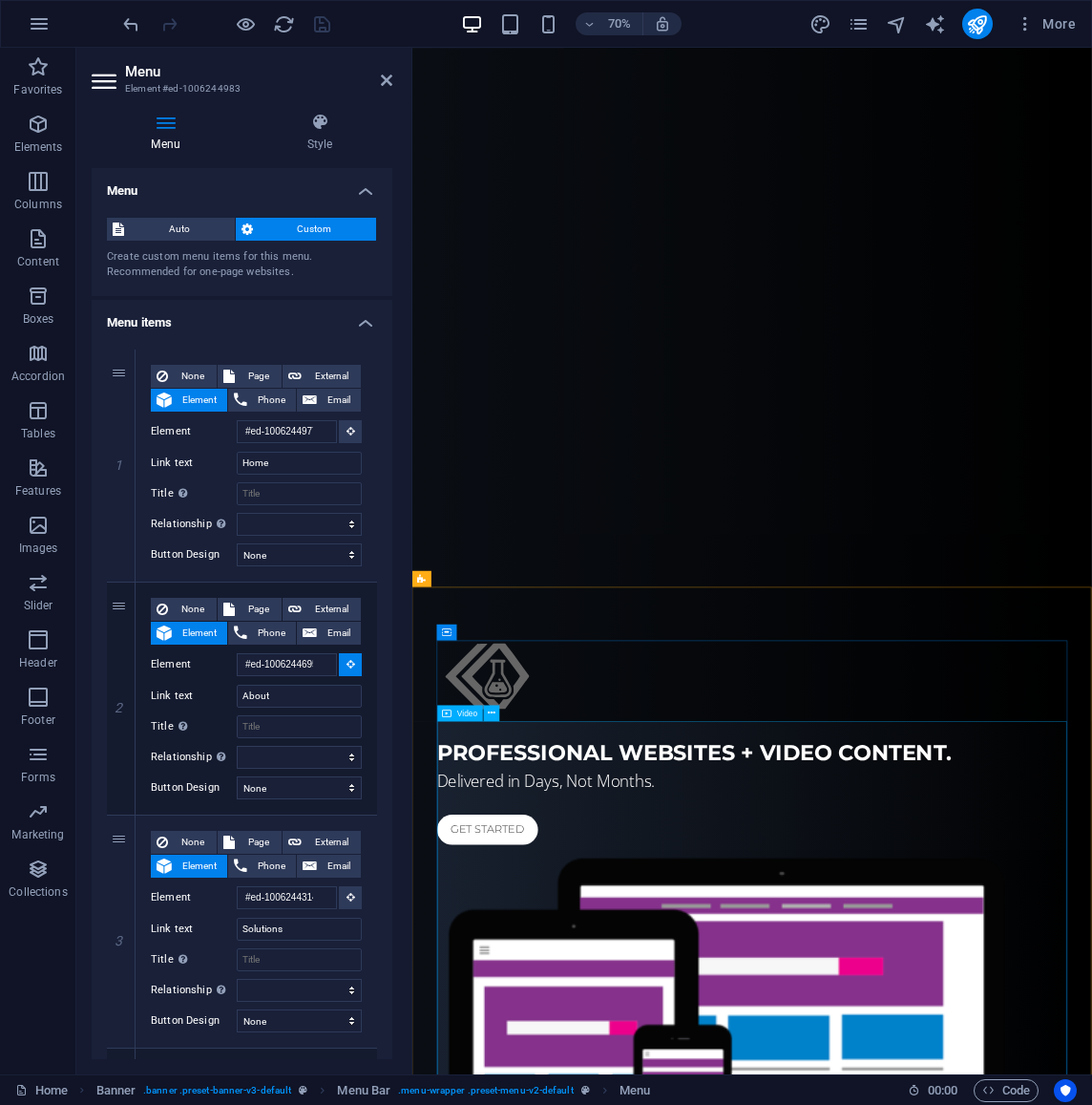
select select
type input "#ed-1006359515"
select select
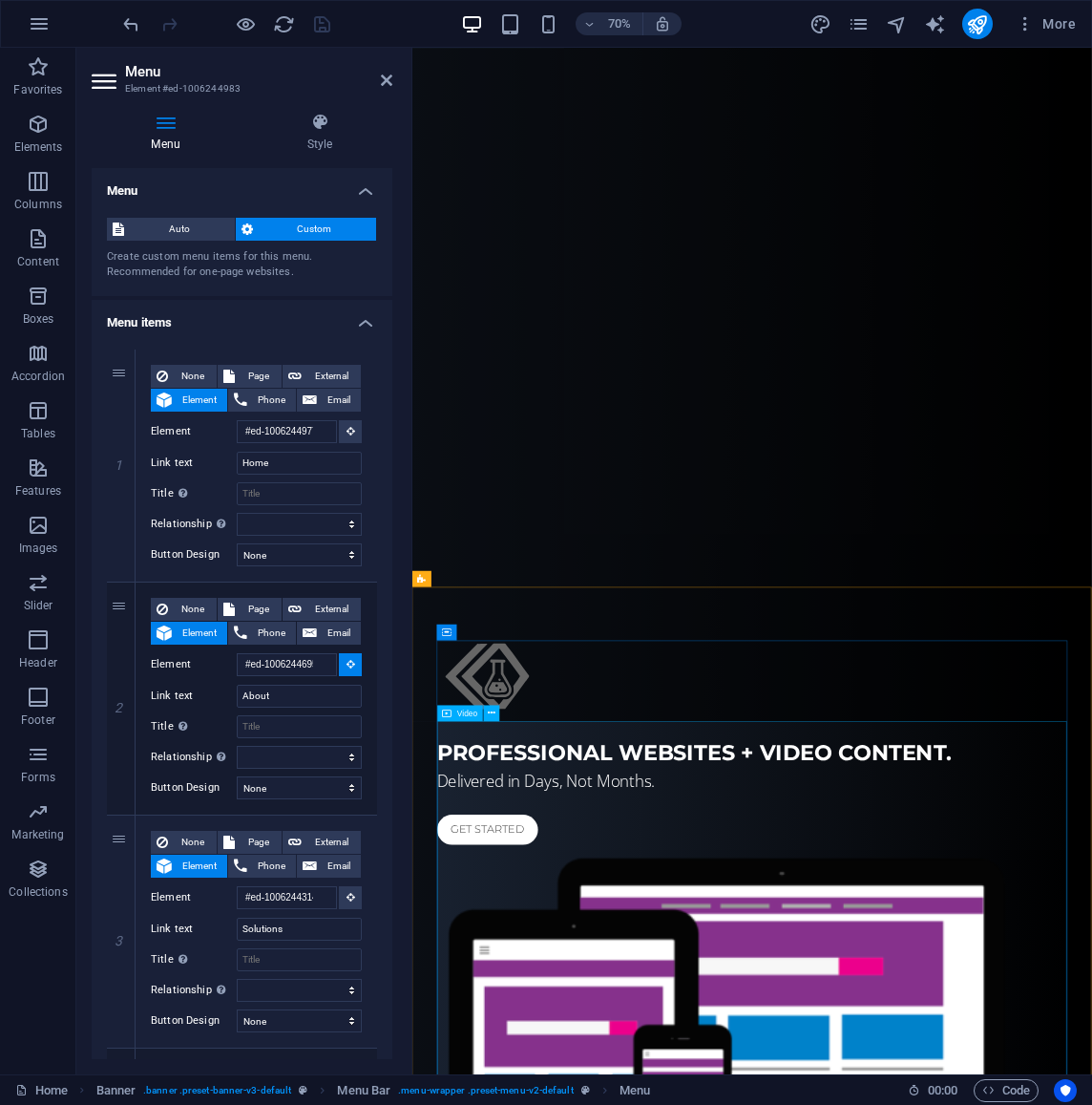
select select
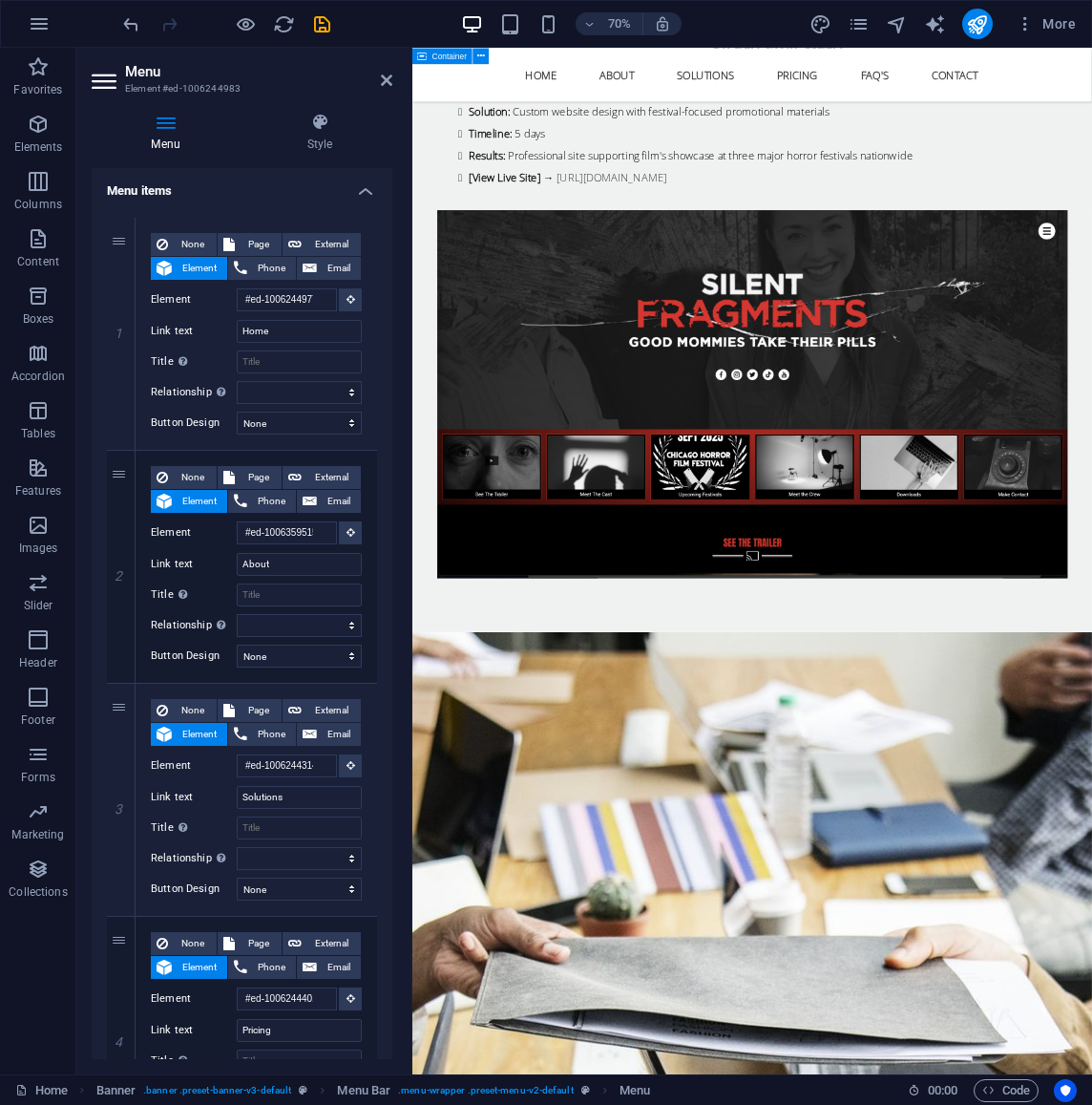
scroll to position [11358, 0]
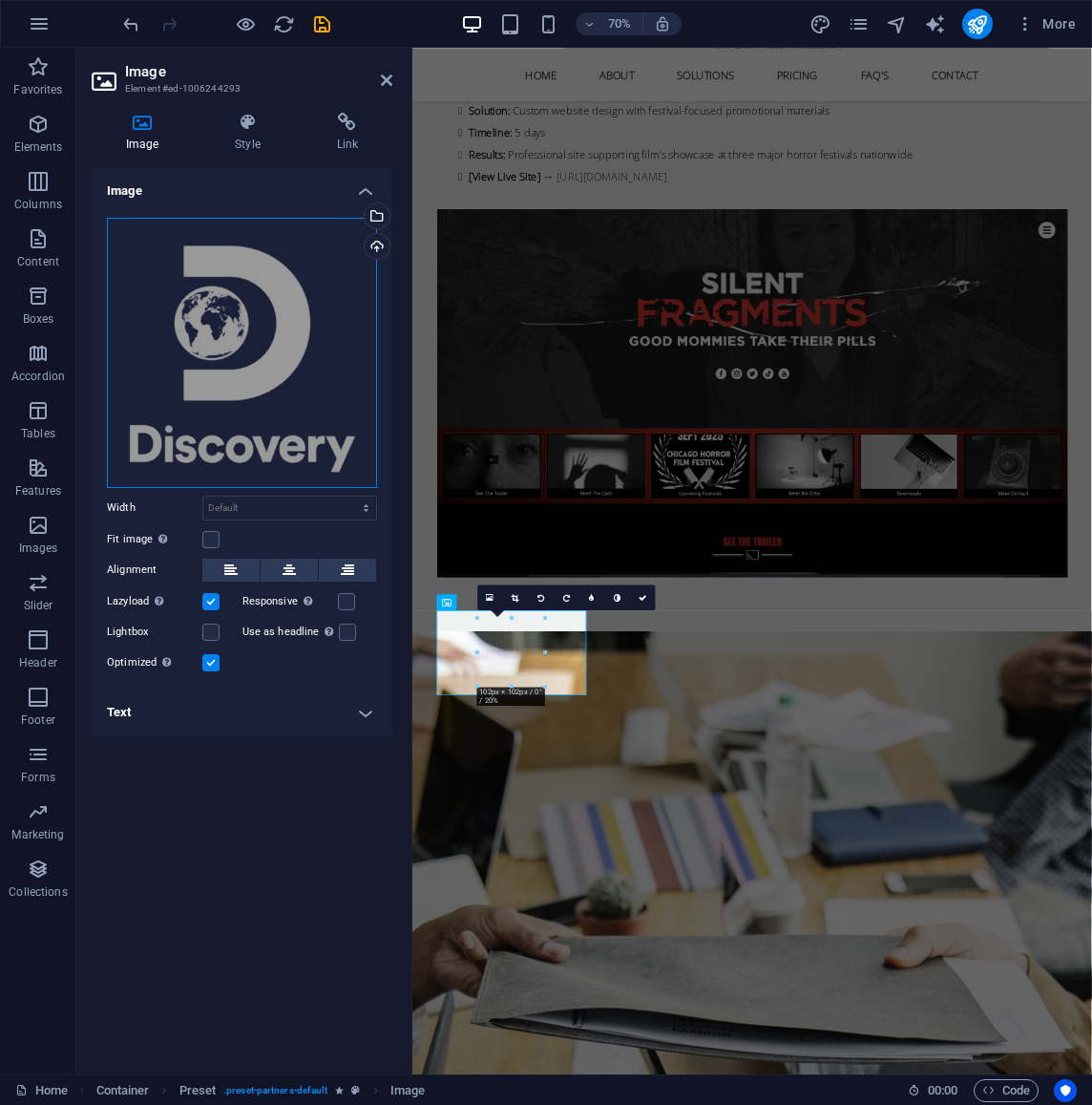
click at [261, 330] on div "Drag files here, click to choose files or select files from Files or our free s…" at bounding box center [242, 352] width 270 height 270
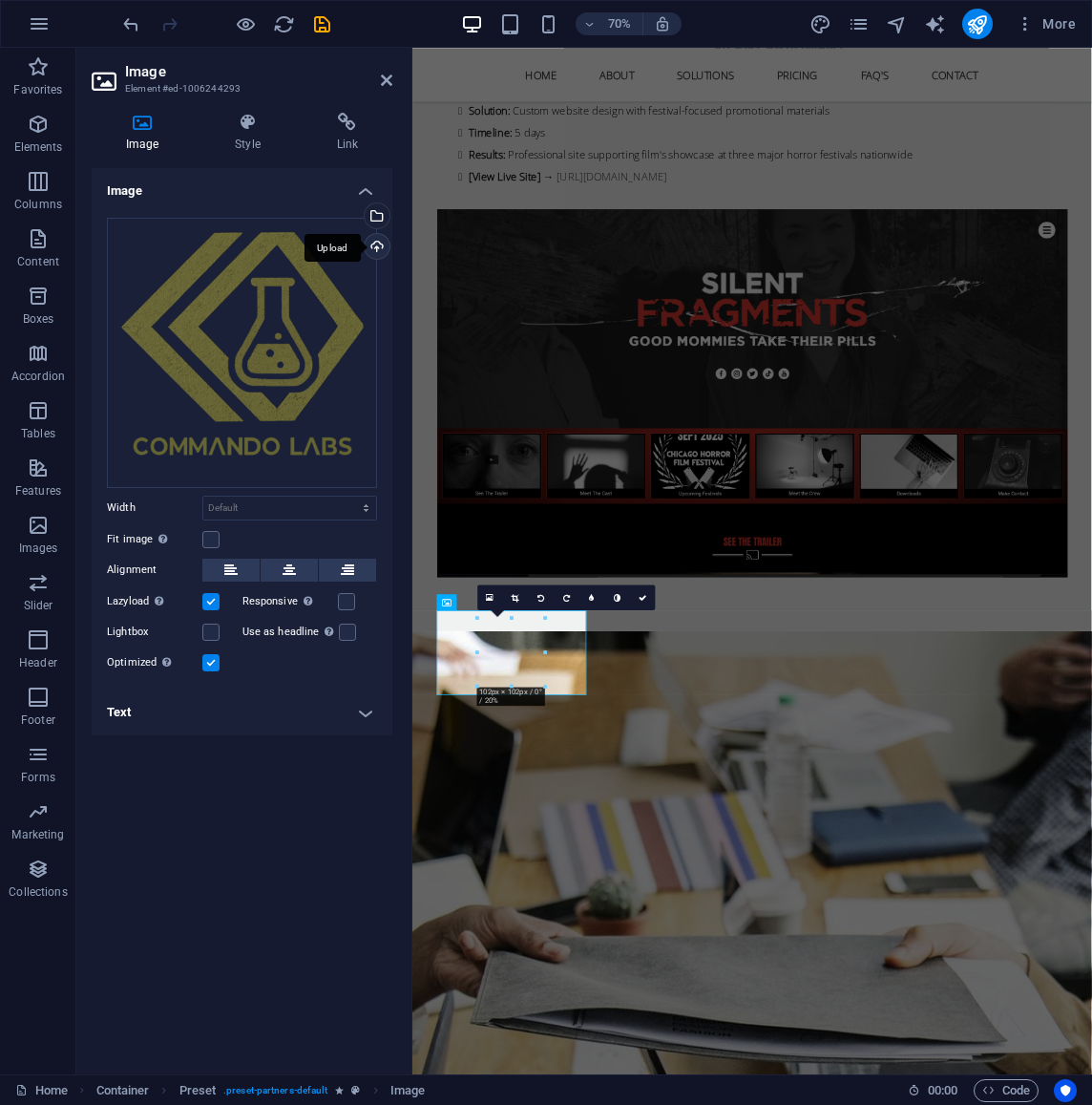
click at [377, 244] on div "Upload" at bounding box center [375, 248] width 28 height 28
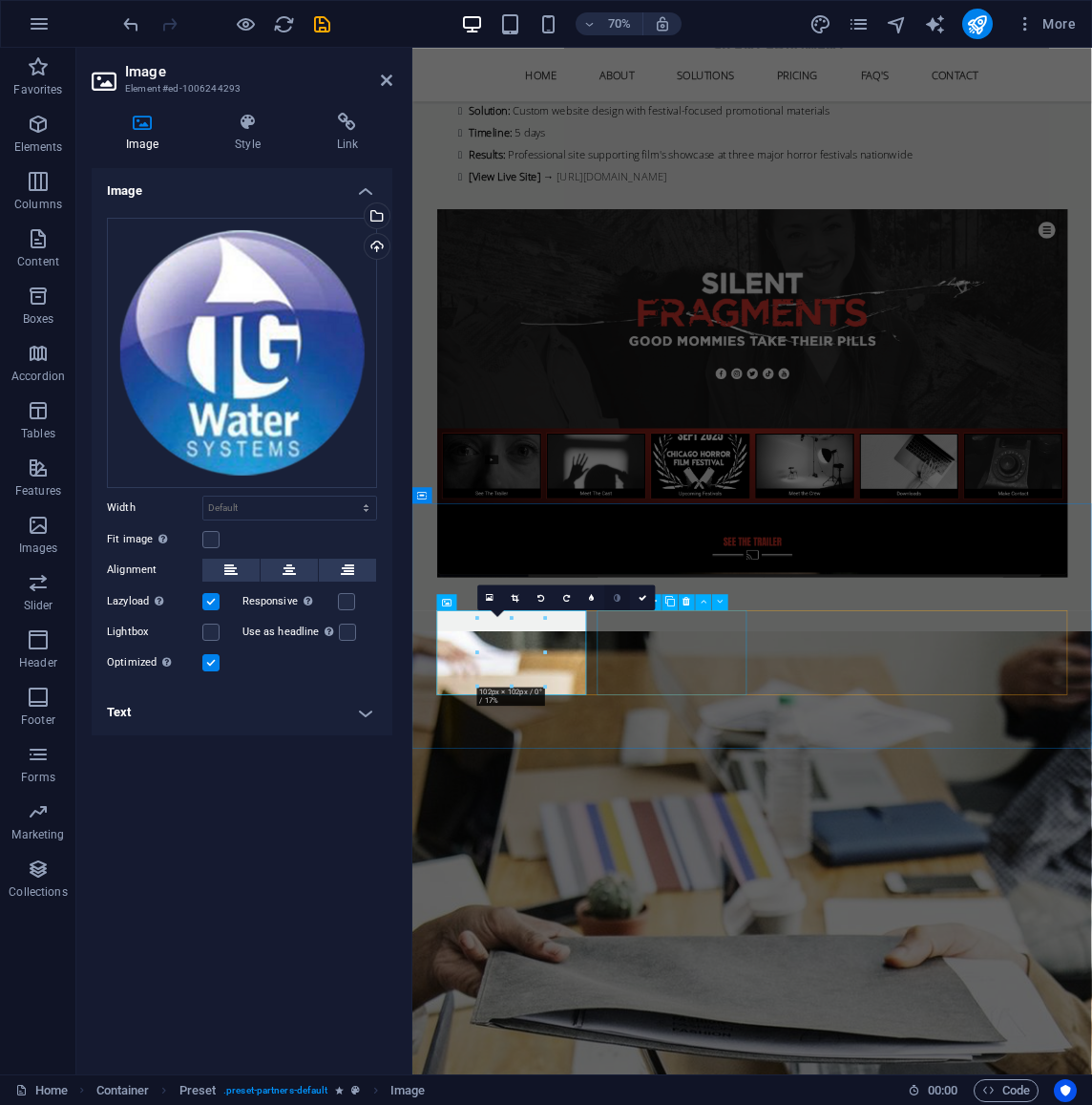
click at [615, 593] on link at bounding box center [617, 597] width 25 height 25
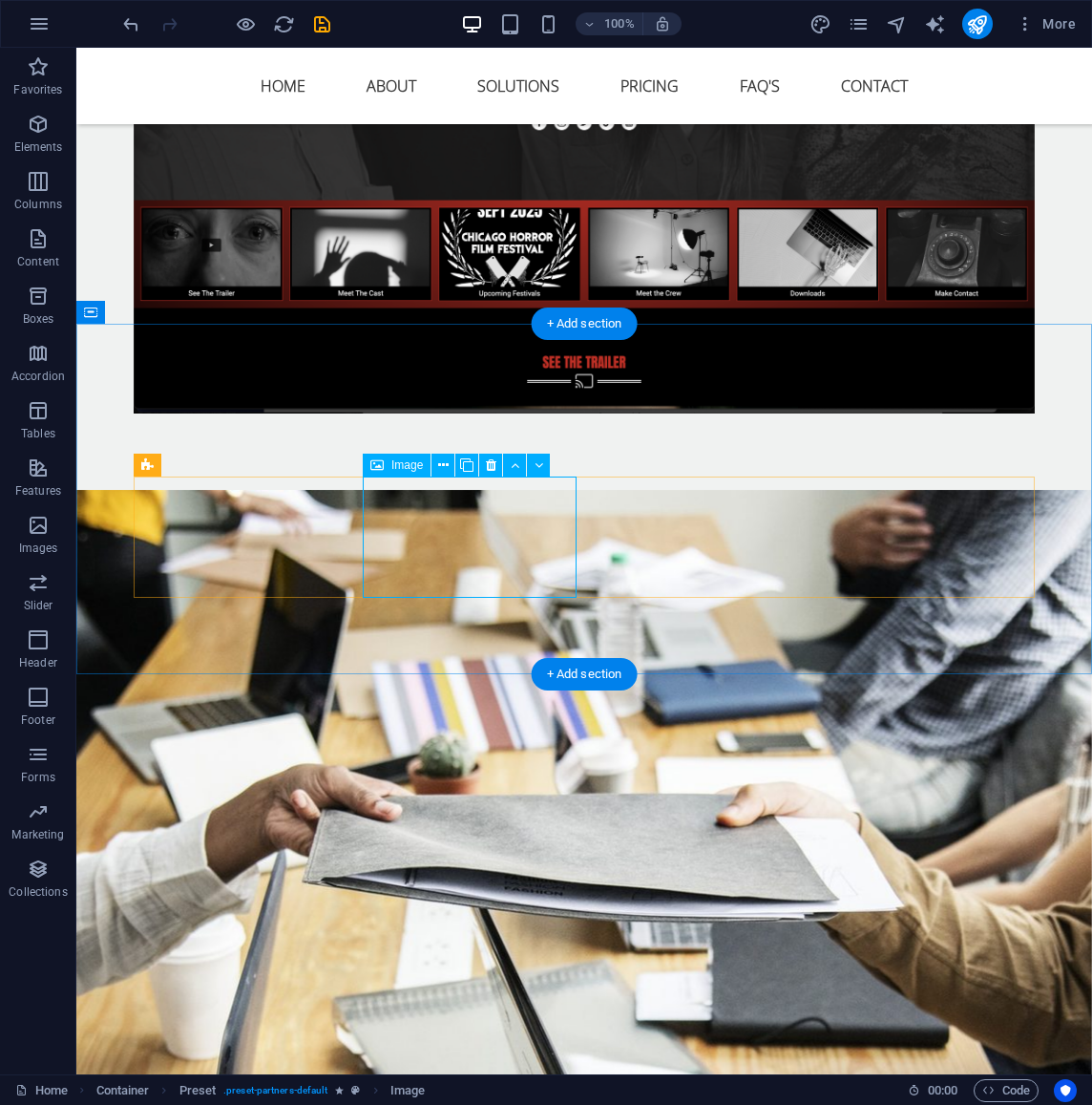
drag, startPoint x: 481, startPoint y: 544, endPoint x: 175, endPoint y: 756, distance: 372.3
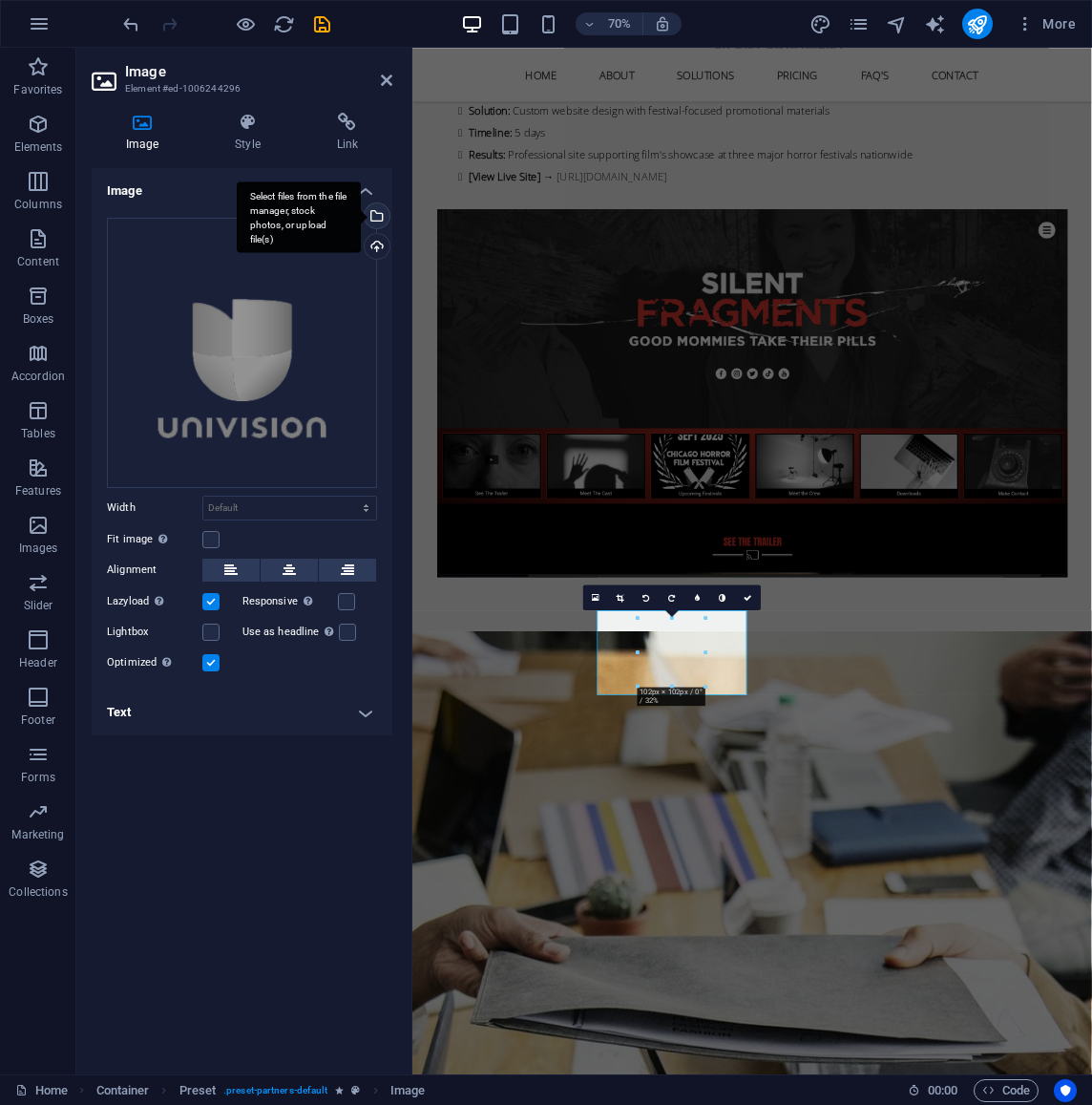
click at [378, 218] on div "Select files from the file manager, stock photos, or upload file(s)" at bounding box center [375, 217] width 28 height 28
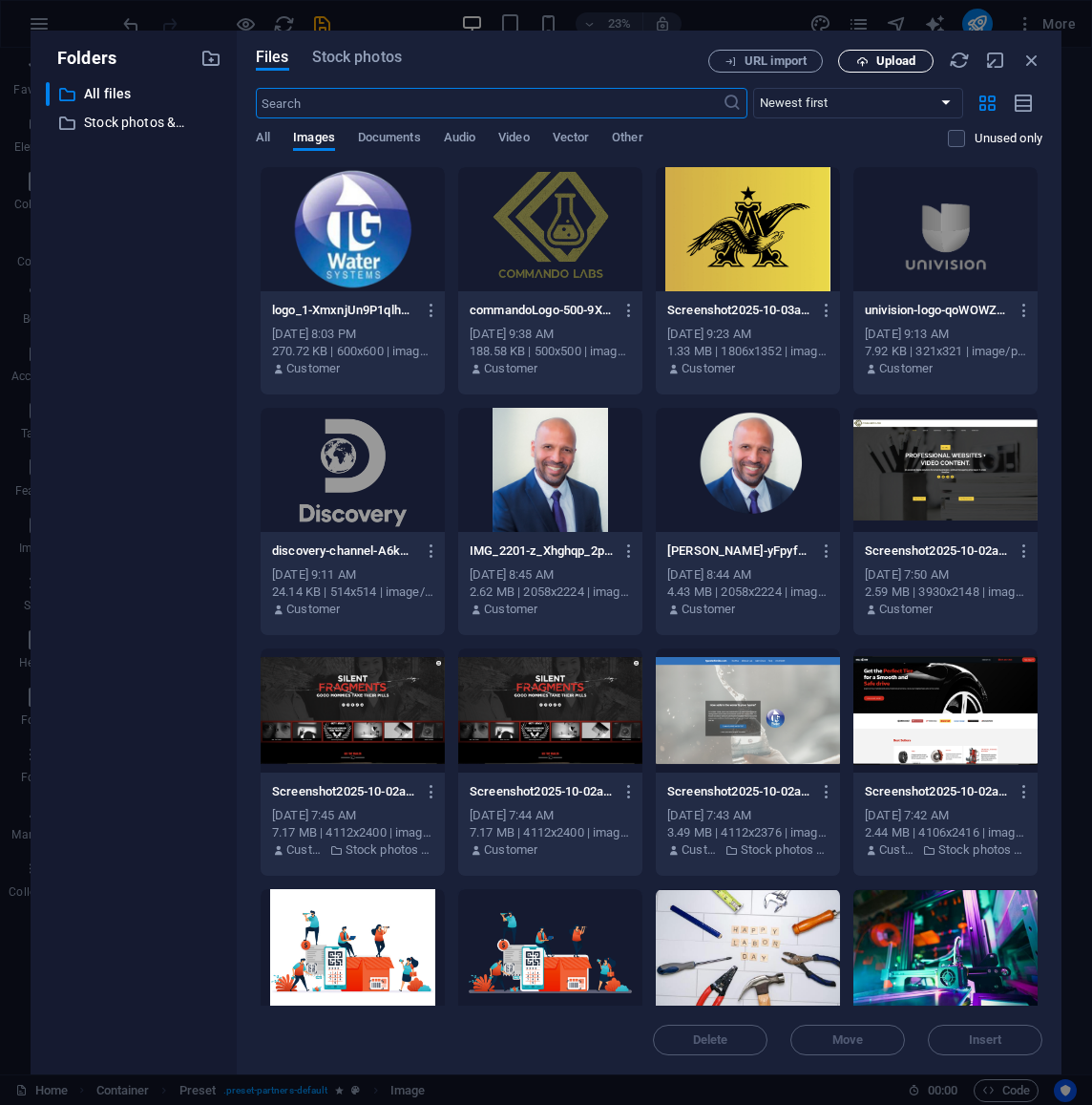
click at [897, 60] on span "Upload" at bounding box center [896, 61] width 39 height 12
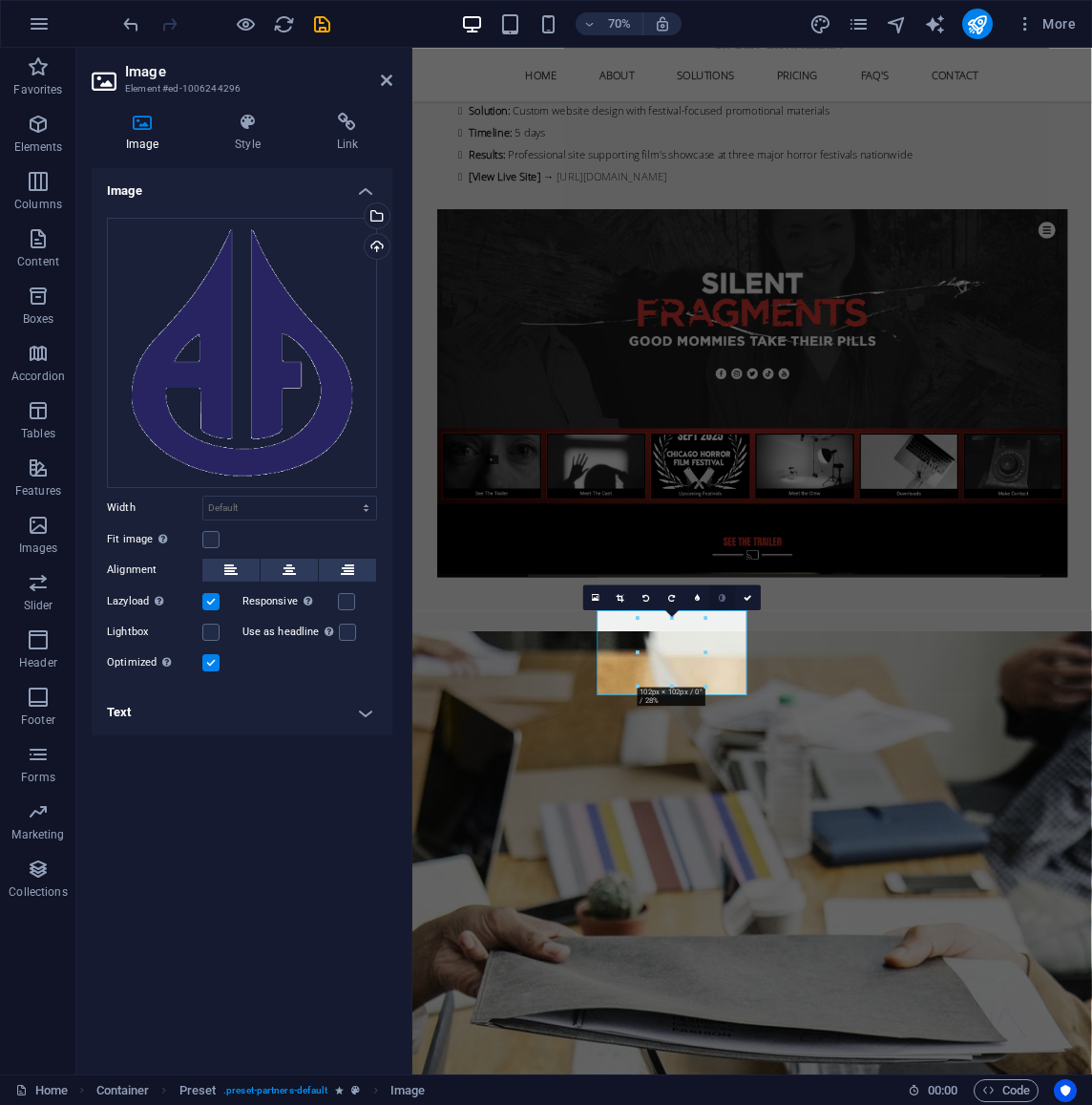
click at [720, 599] on icon at bounding box center [723, 597] width 7 height 8
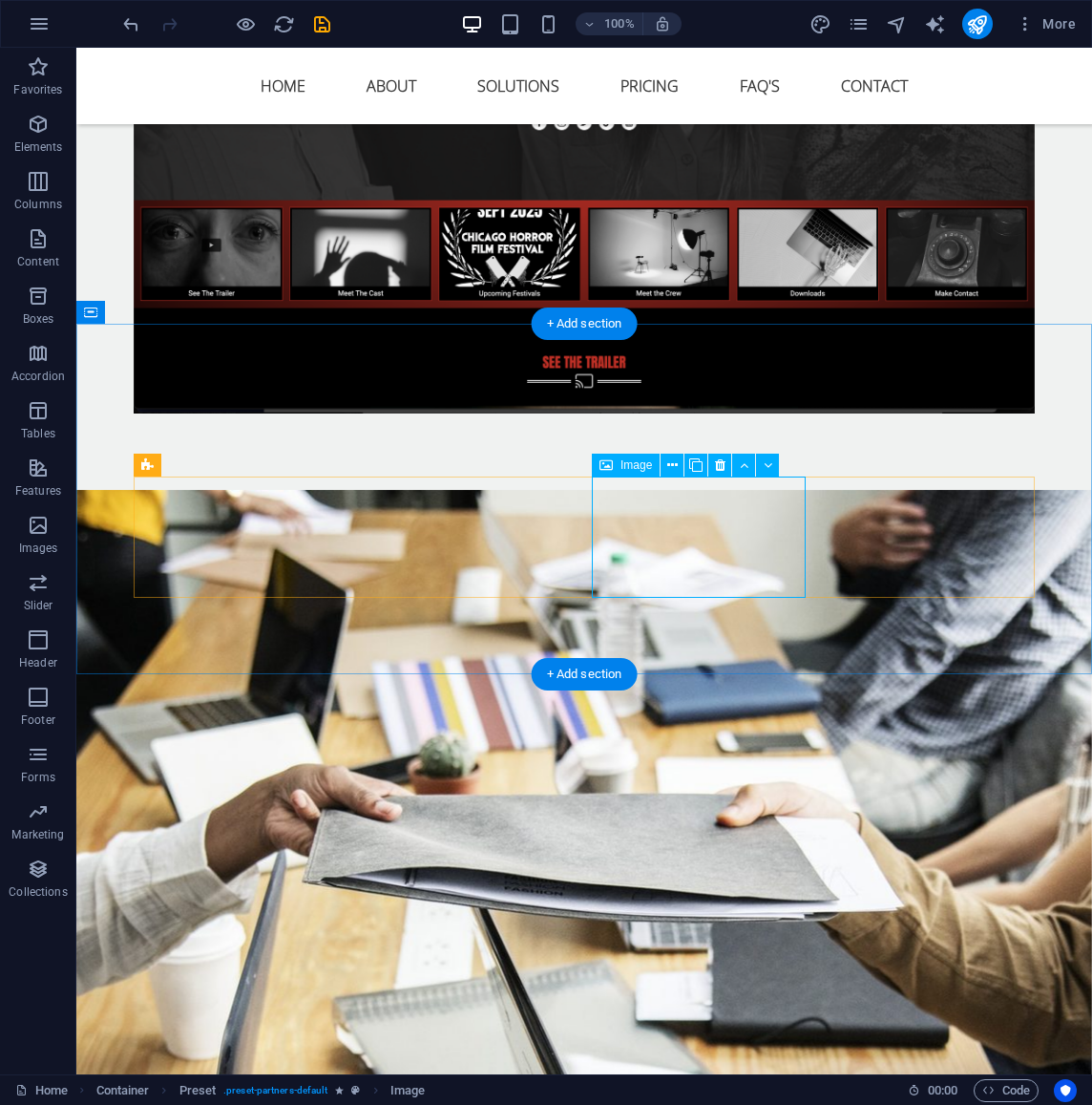
drag, startPoint x: 744, startPoint y: 551, endPoint x: 550, endPoint y: 765, distance: 288.8
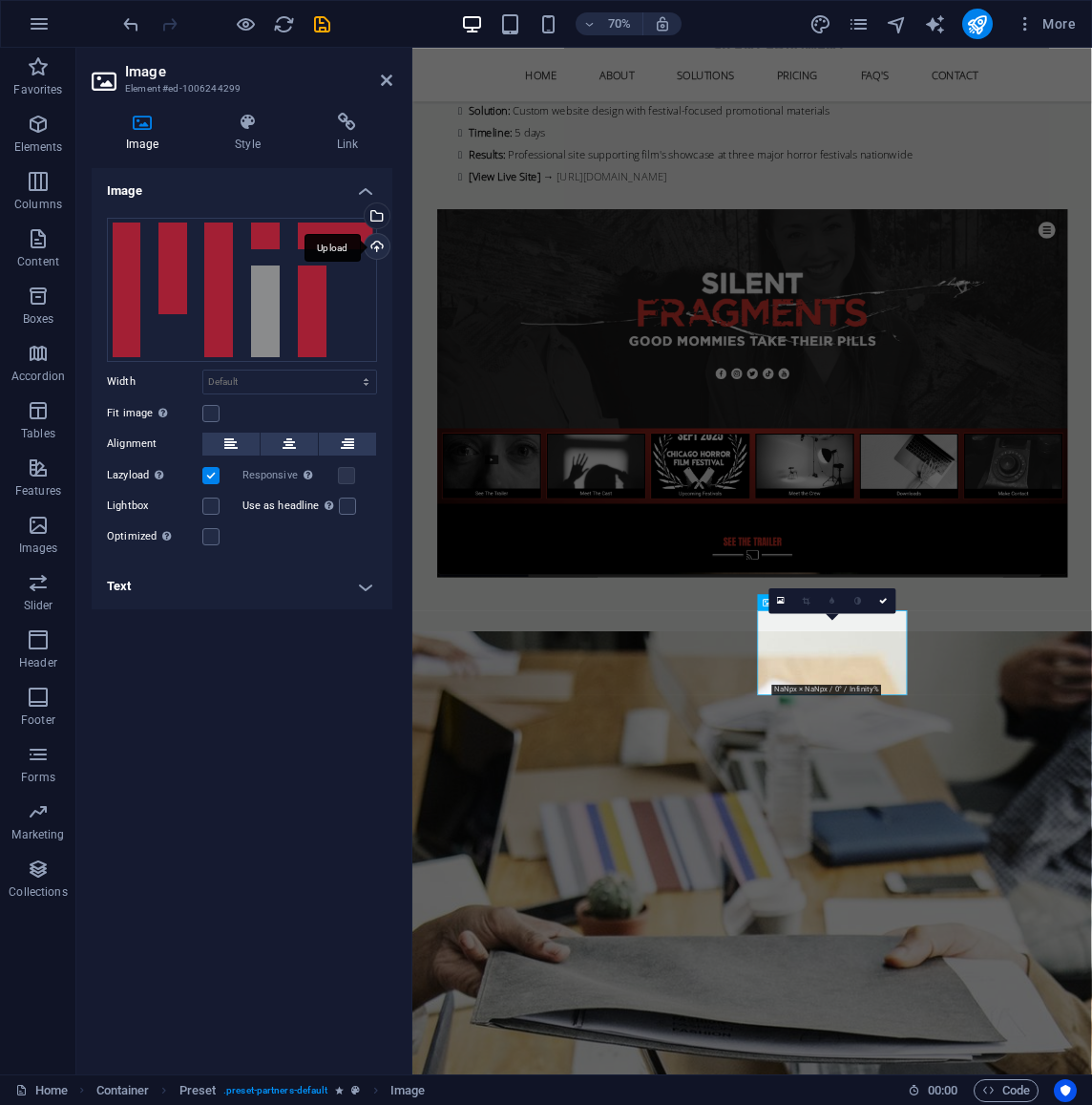
click at [379, 243] on div "Upload" at bounding box center [375, 248] width 28 height 28
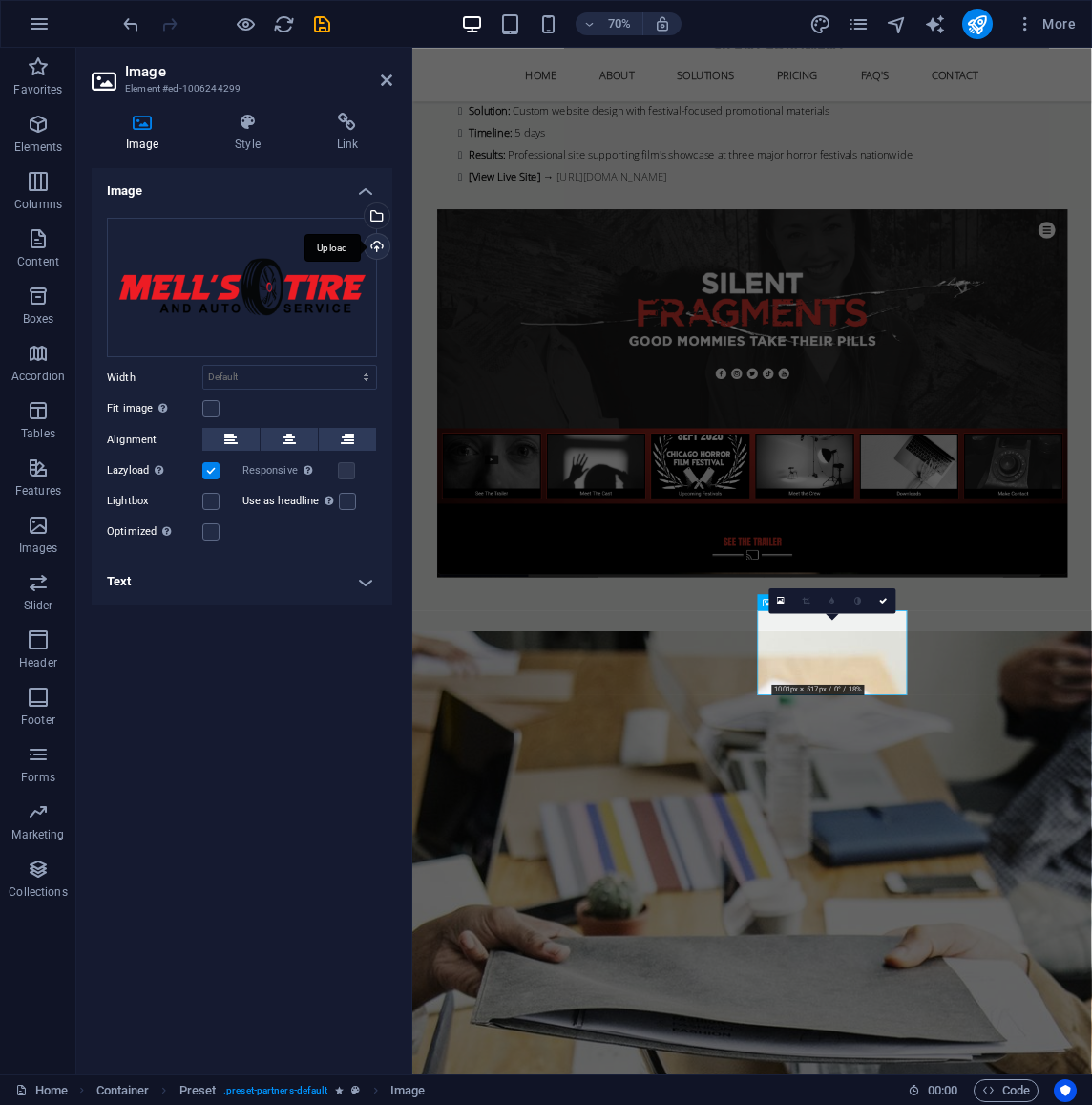
click at [378, 247] on div "Upload" at bounding box center [375, 248] width 28 height 28
drag, startPoint x: 811, startPoint y: 910, endPoint x: 1029, endPoint y: 651, distance: 338.5
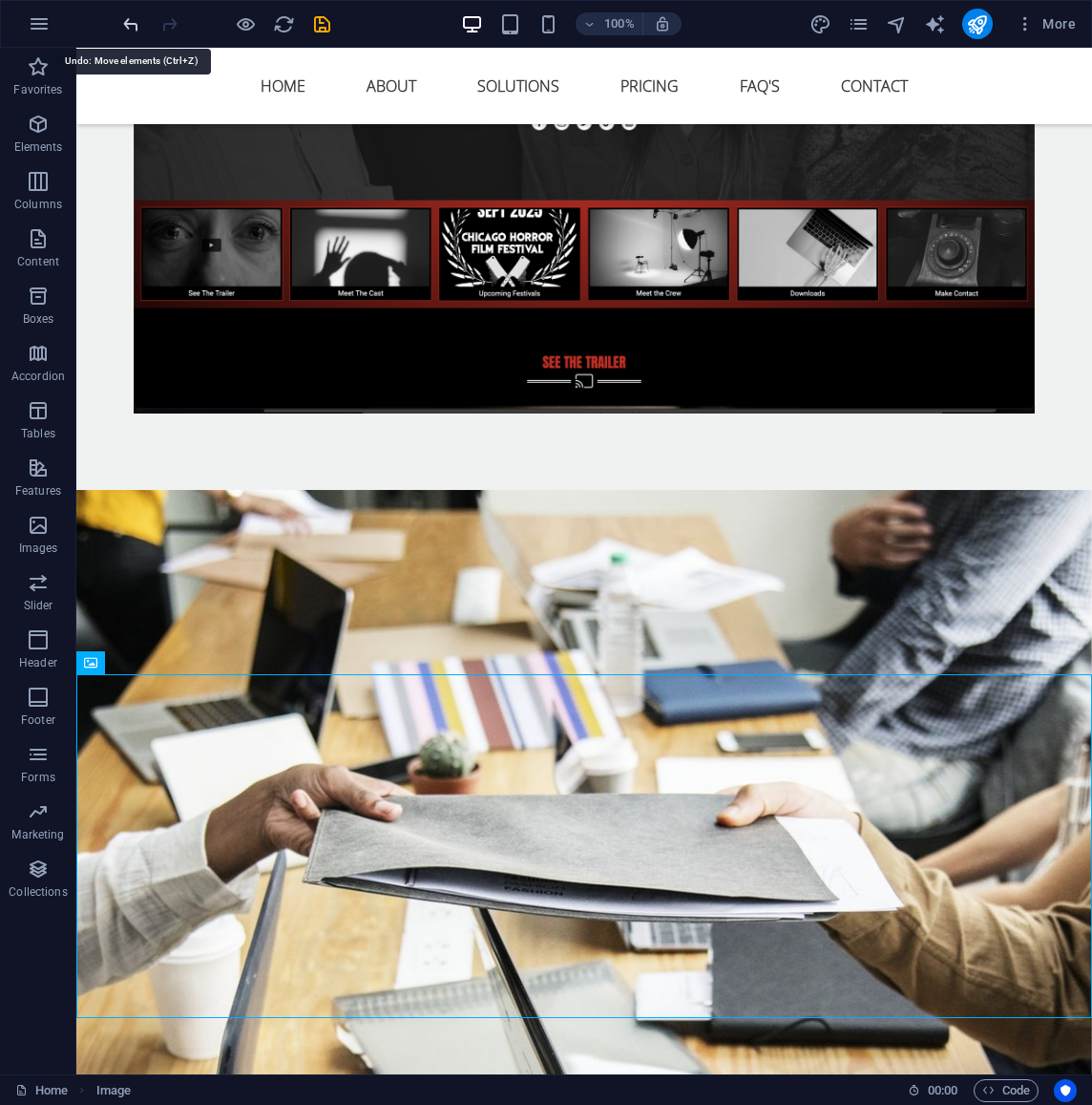
click at [134, 27] on icon "undo" at bounding box center [131, 24] width 22 height 22
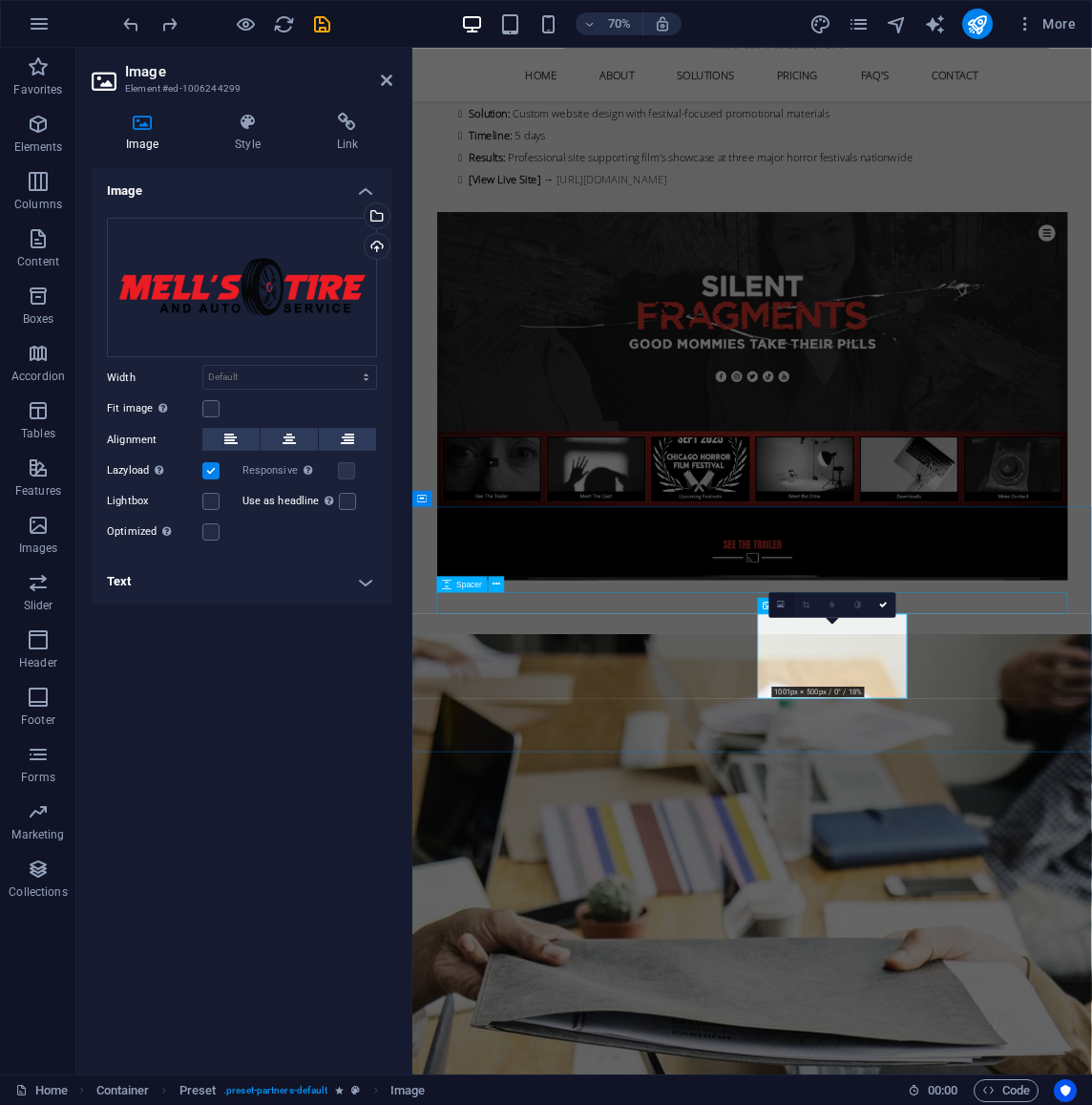
click at [781, 603] on icon at bounding box center [782, 604] width 8 height 10
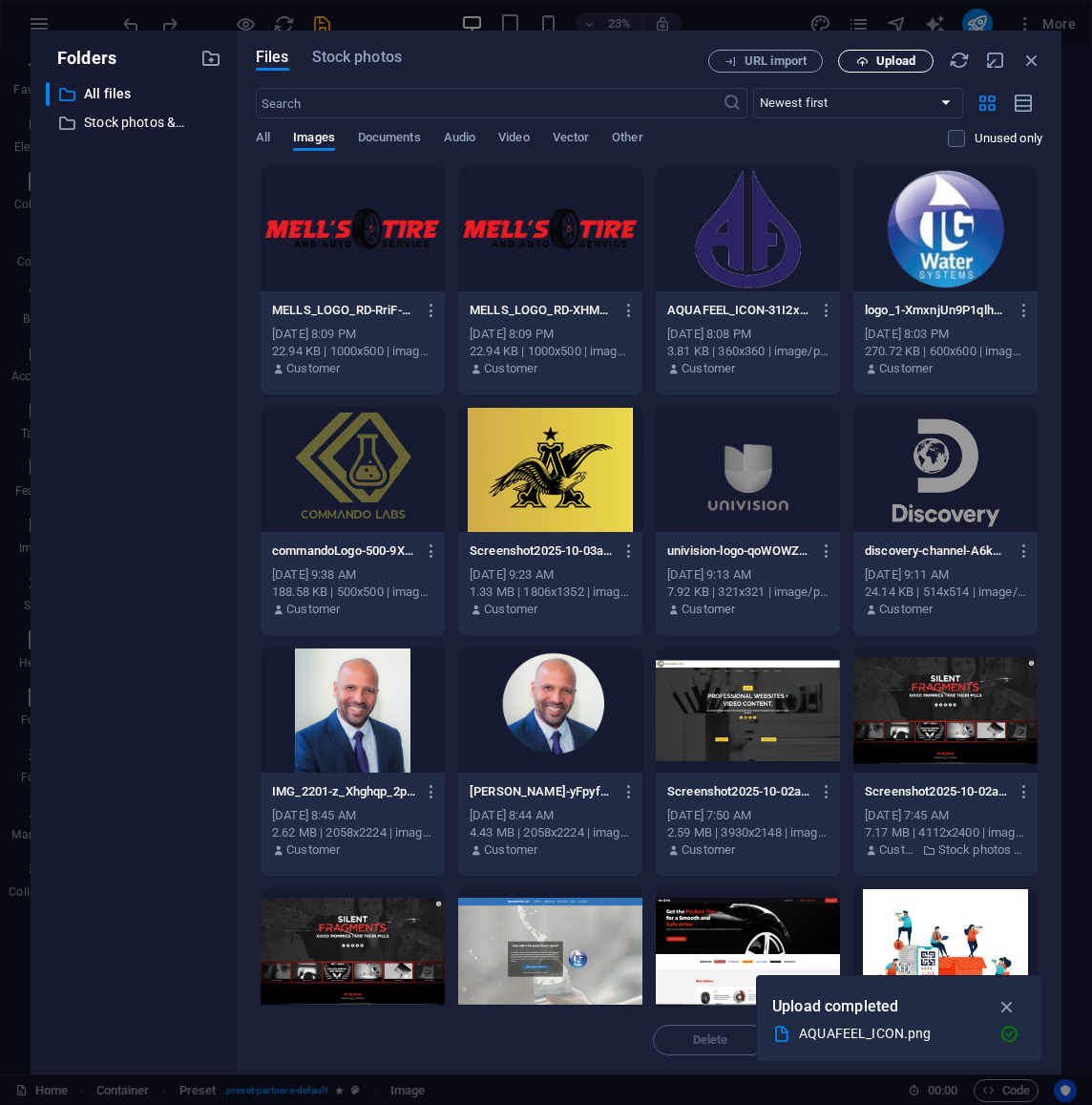
click at [910, 58] on span "Upload" at bounding box center [896, 61] width 39 height 12
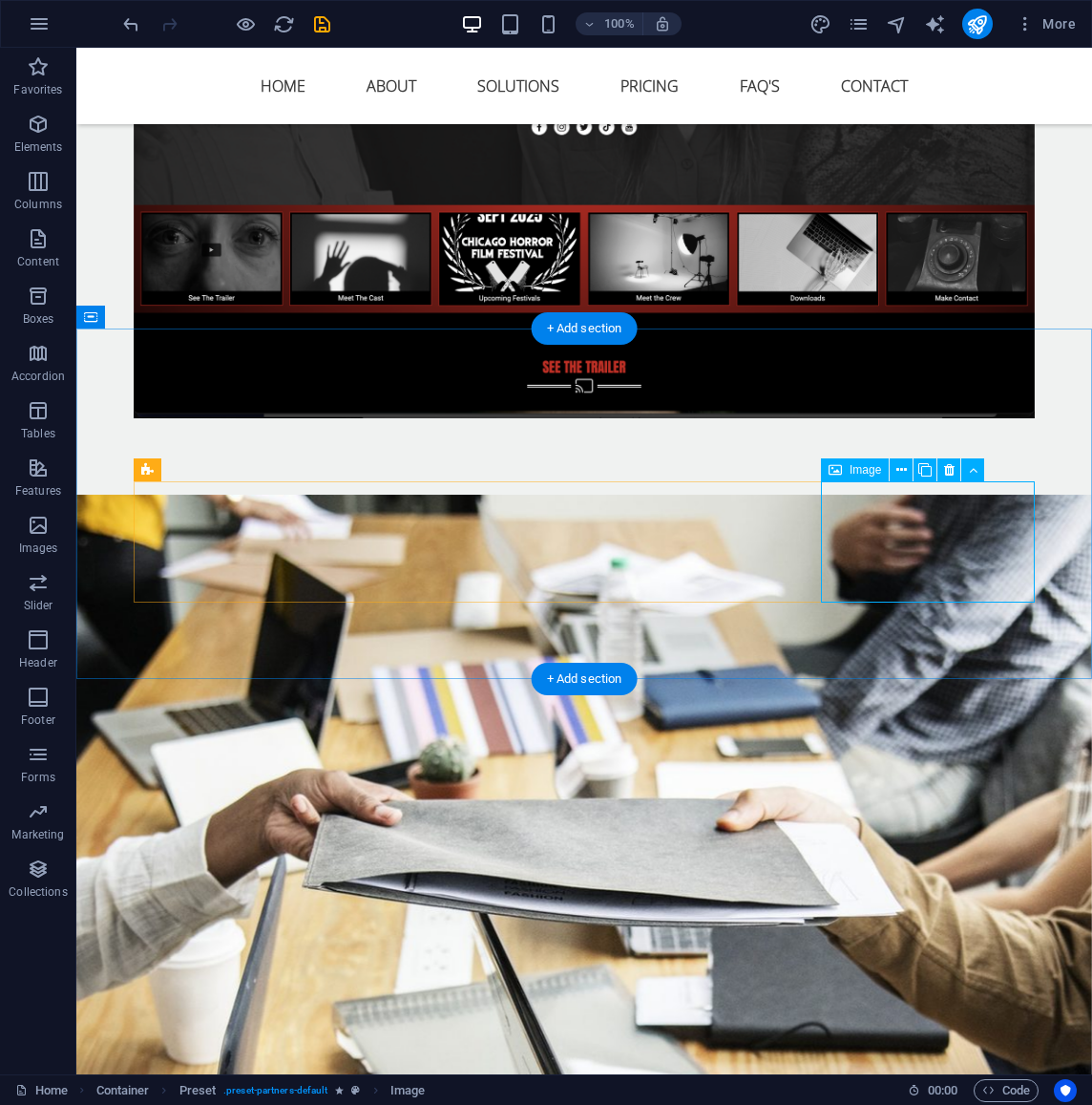
drag, startPoint x: 922, startPoint y: 536, endPoint x: 805, endPoint y: 745, distance: 239.5
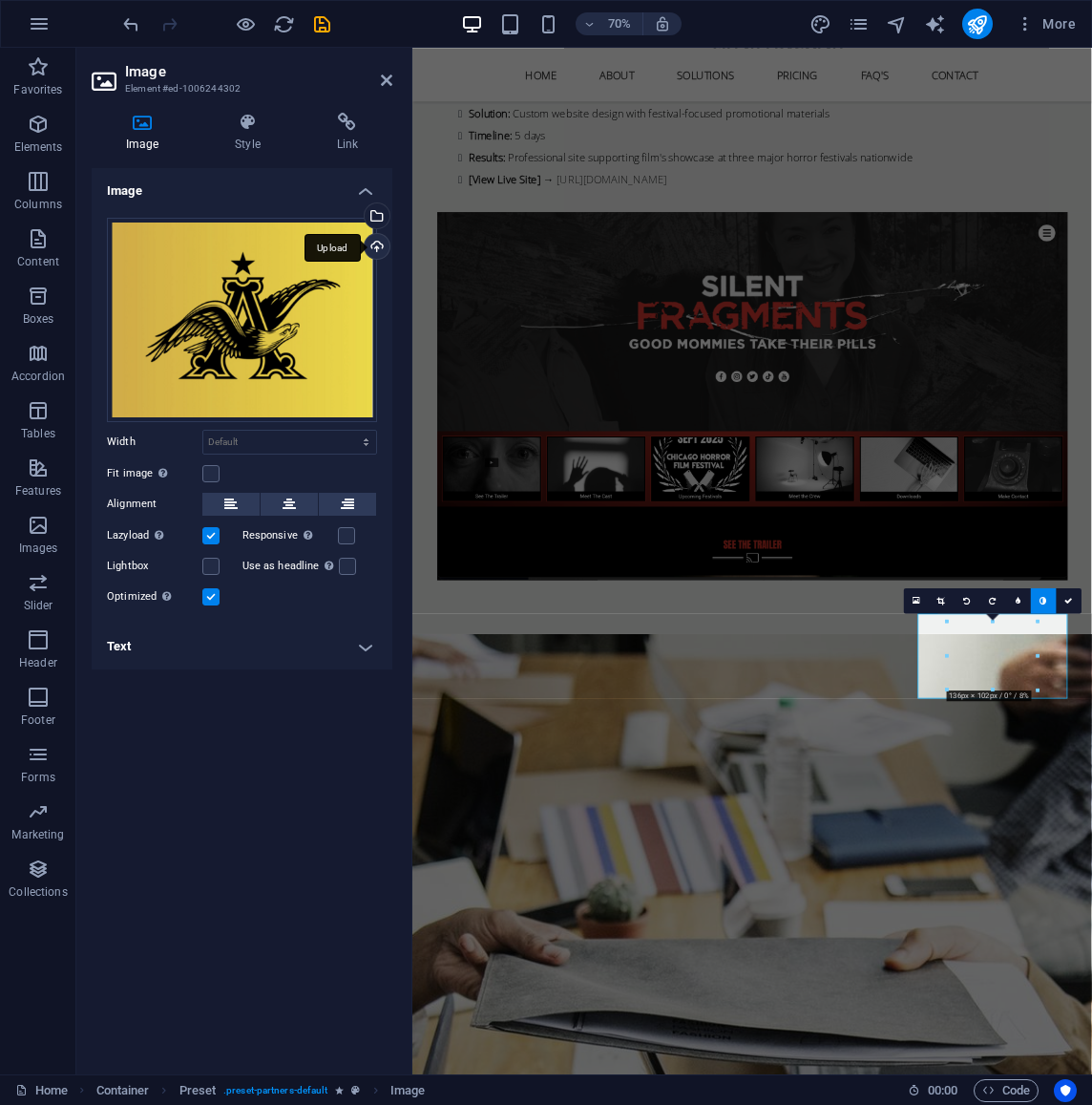
click at [378, 241] on div "Upload" at bounding box center [375, 248] width 28 height 28
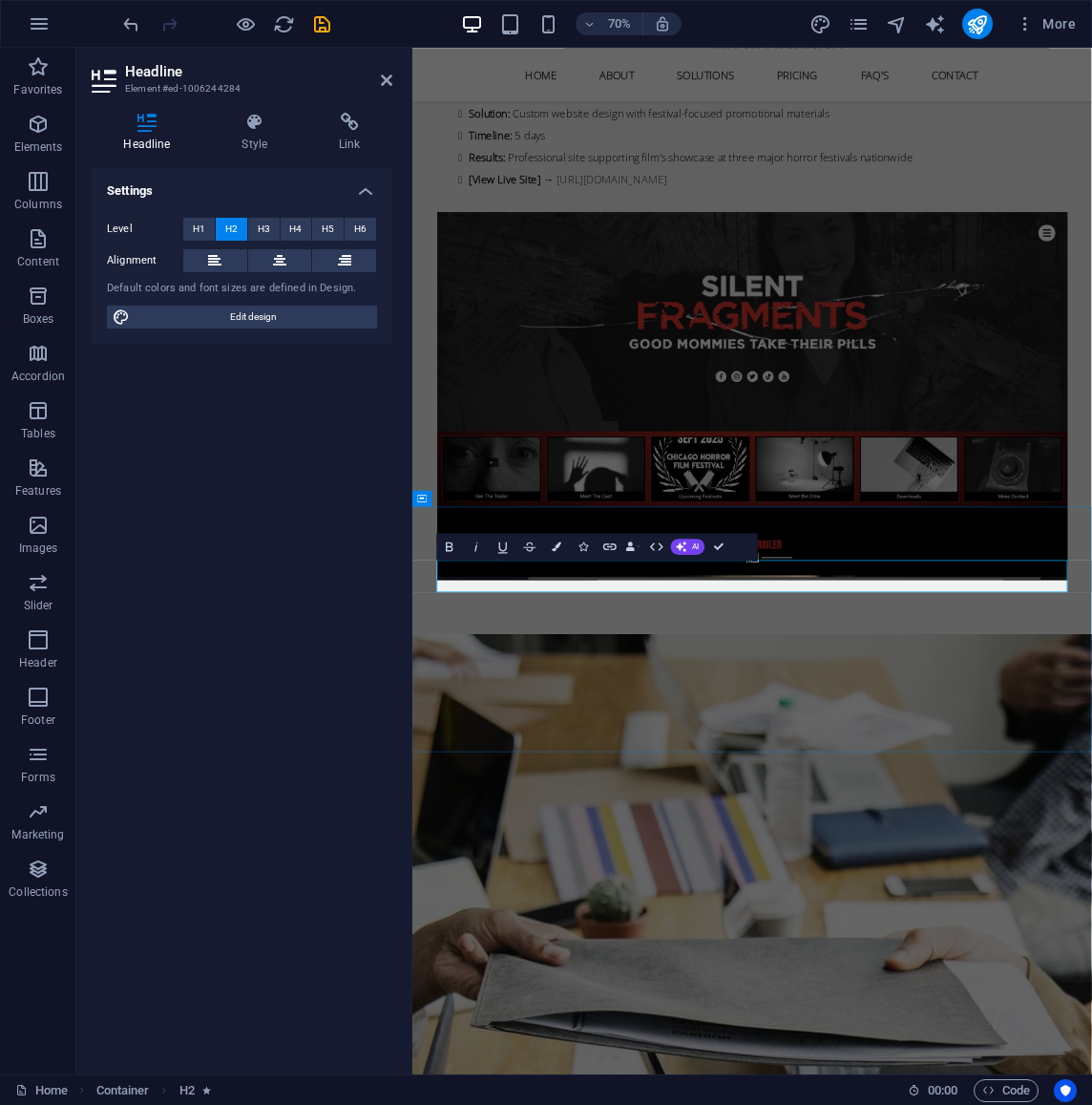
drag, startPoint x: 1075, startPoint y: 799, endPoint x: 1272, endPoint y: 798, distance: 197.0
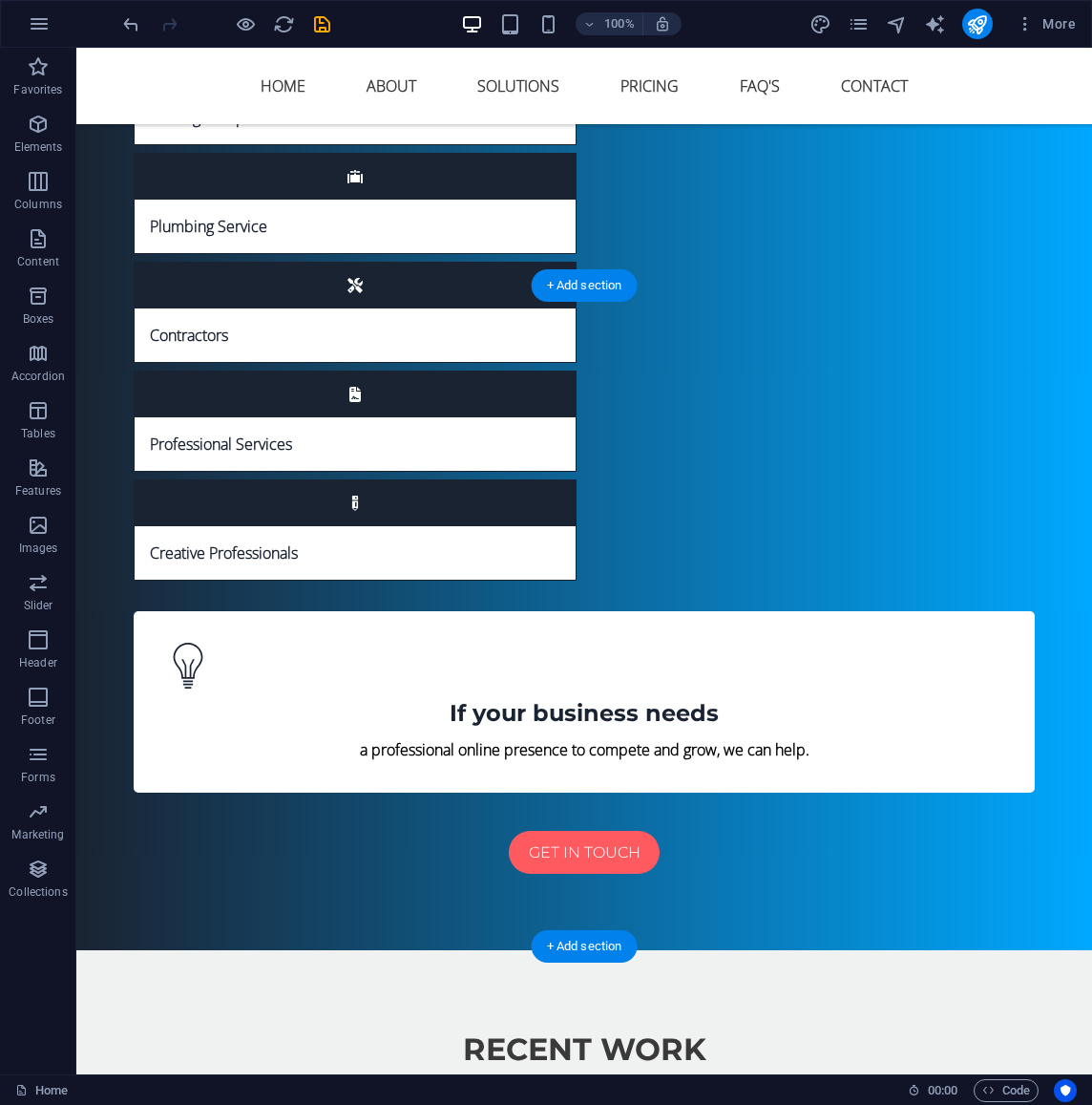
scroll to position [8167, 0]
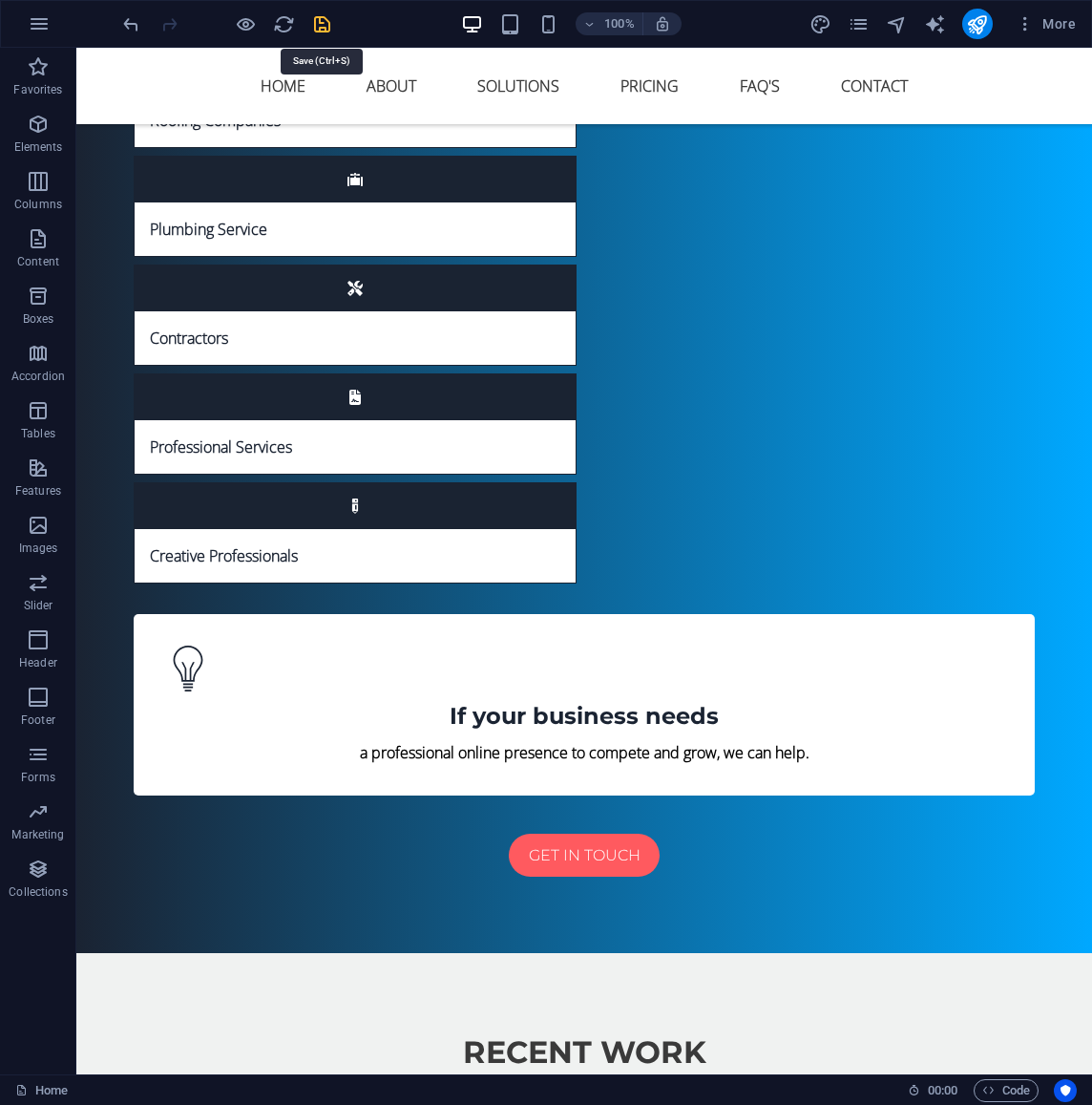
click at [327, 26] on icon "save" at bounding box center [322, 24] width 22 height 22
select select
checkbox input "false"
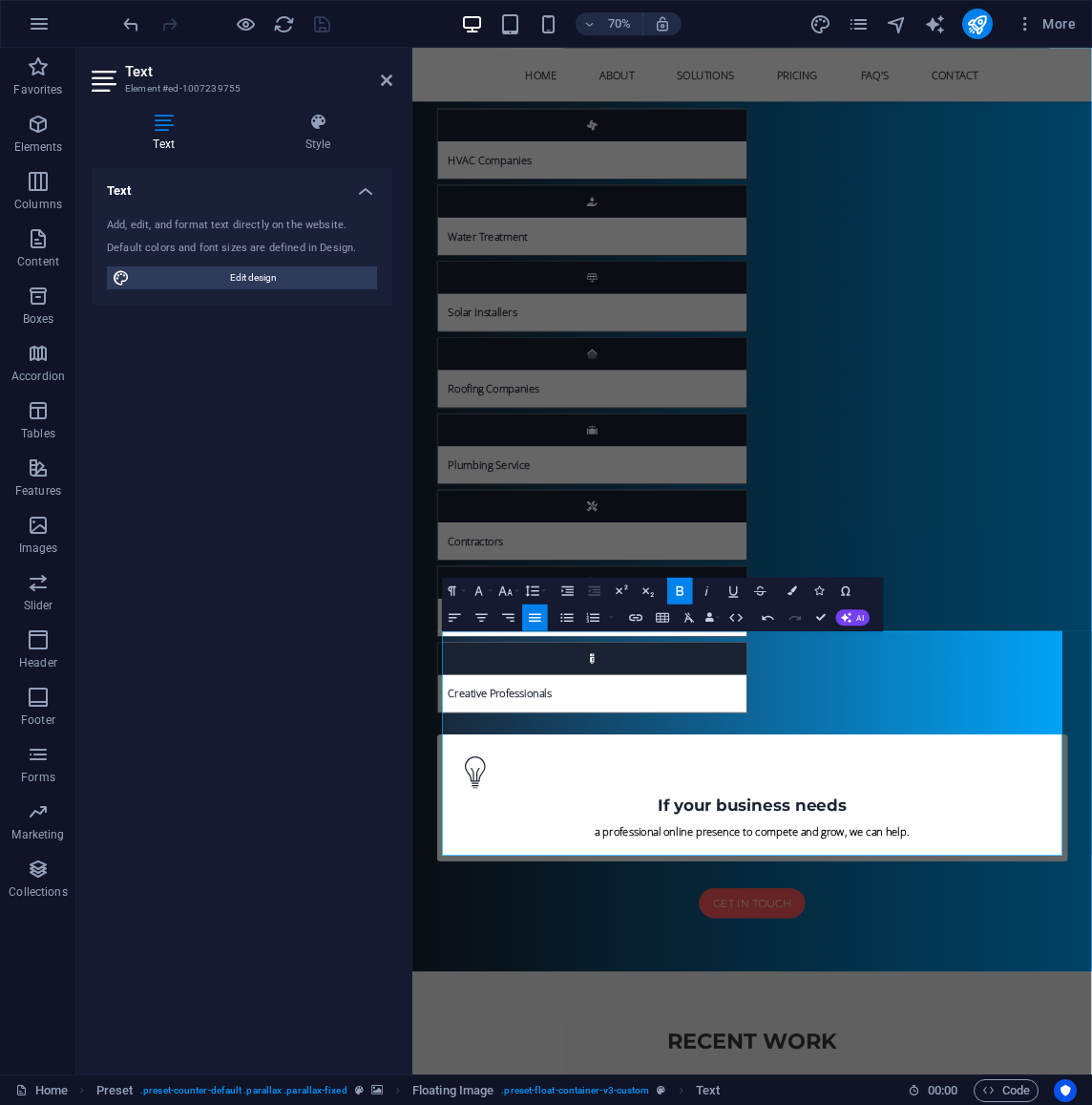
drag, startPoint x: 695, startPoint y: 1185, endPoint x: 422, endPoint y: 1191, distance: 273.1
click at [510, 593] on icon "button" at bounding box center [506, 591] width 17 height 17
click at [508, 714] on link "14" at bounding box center [503, 716] width 48 height 20
click at [513, 591] on icon "button" at bounding box center [506, 591] width 17 height 17
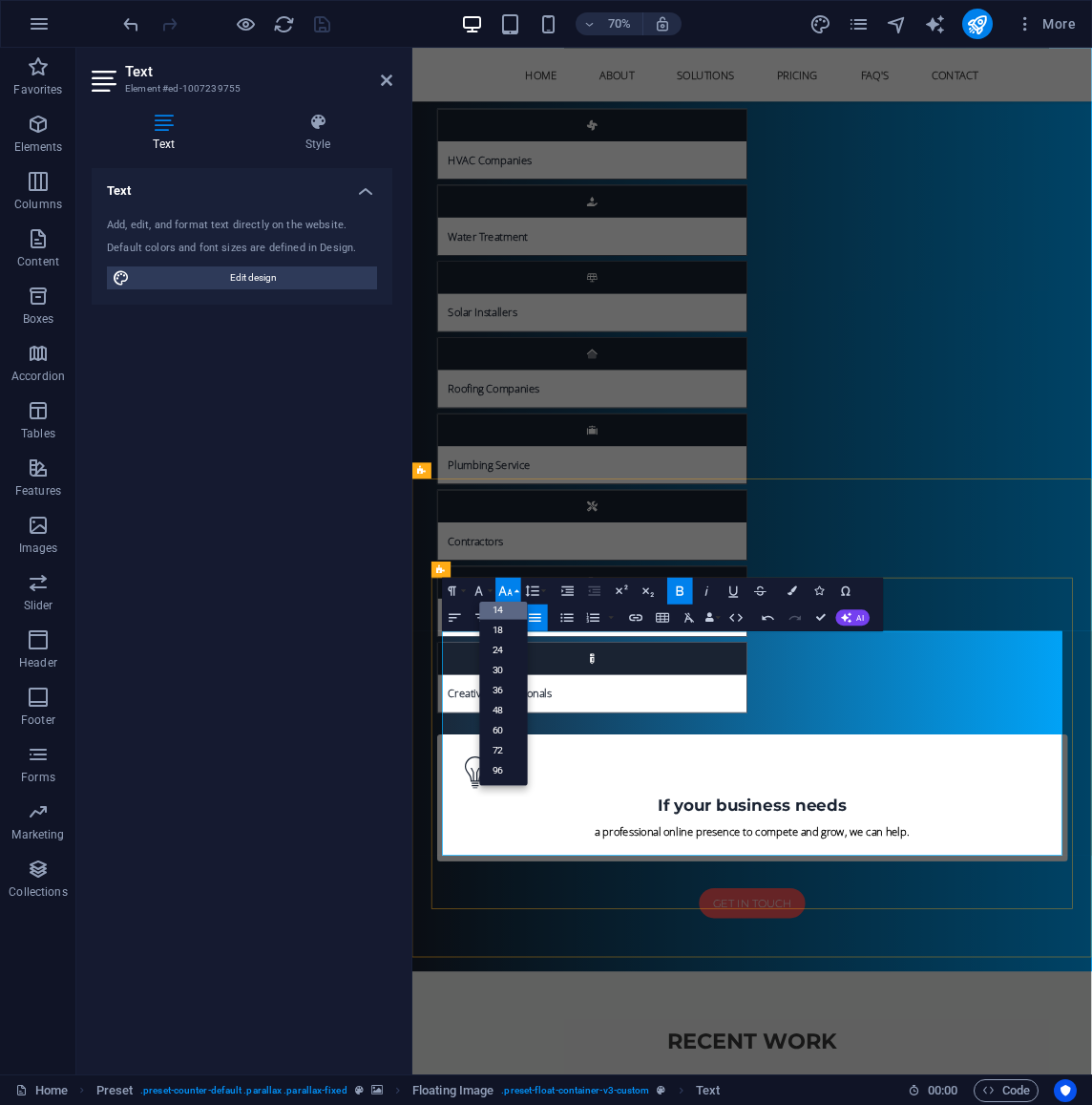
scroll to position [154, 0]
click at [514, 652] on link "24" at bounding box center [503, 649] width 48 height 20
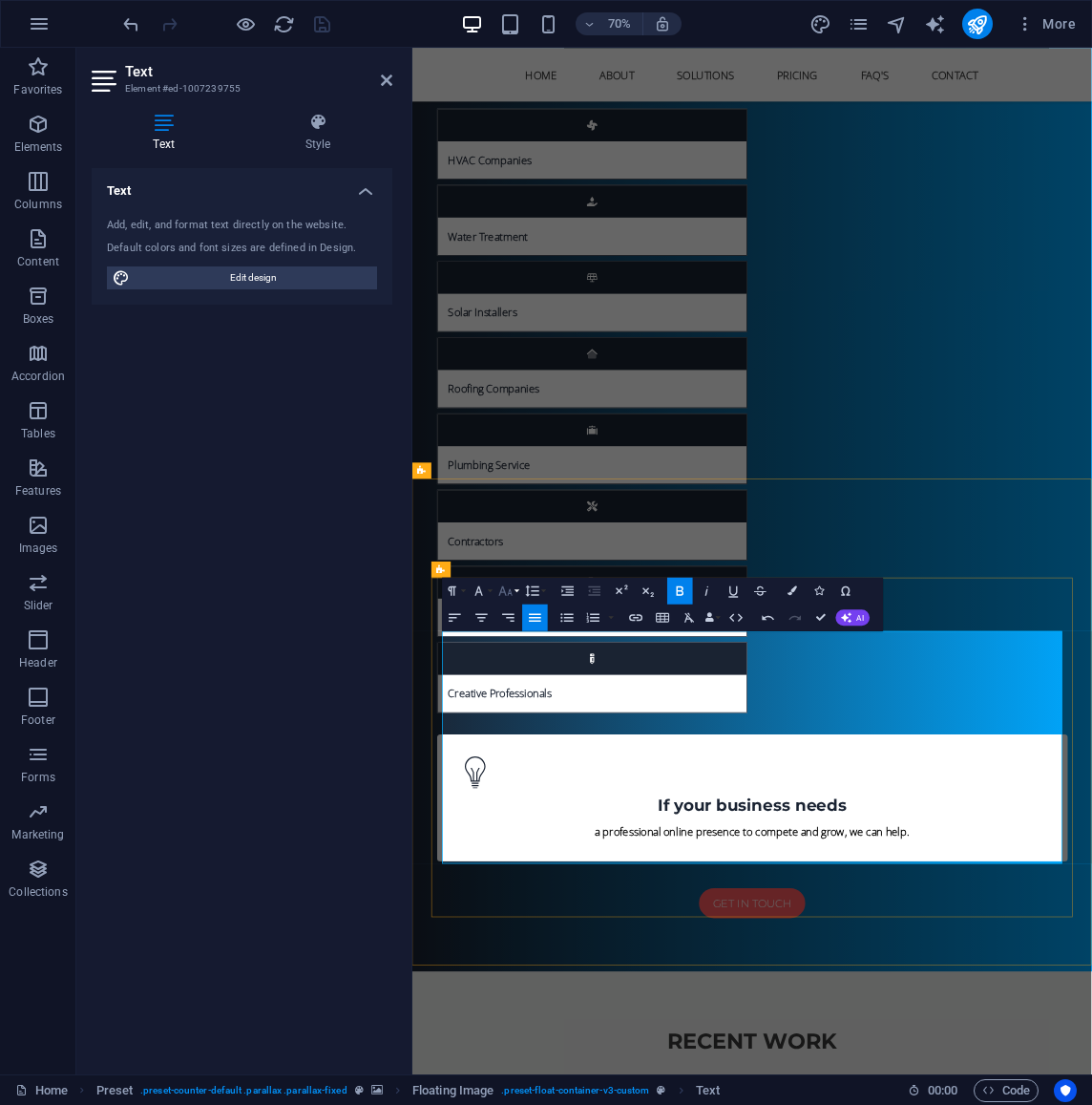
click at [515, 594] on button "Font Size" at bounding box center [508, 590] width 25 height 26
click at [512, 628] on link "18" at bounding box center [503, 629] width 48 height 20
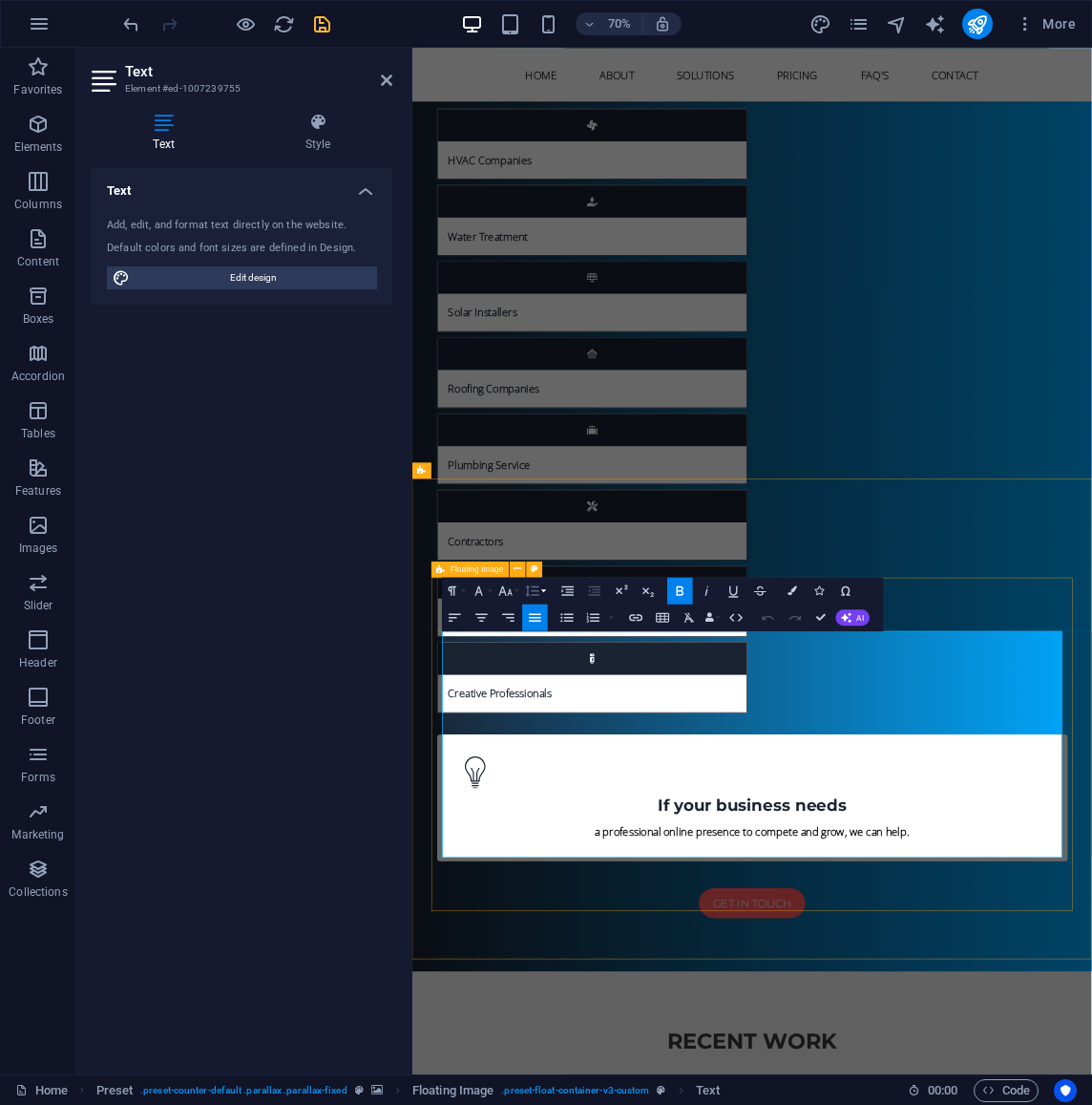
click at [537, 592] on icon "button" at bounding box center [532, 591] width 17 height 17
click at [537, 651] on link "1.15" at bounding box center [528, 656] width 60 height 20
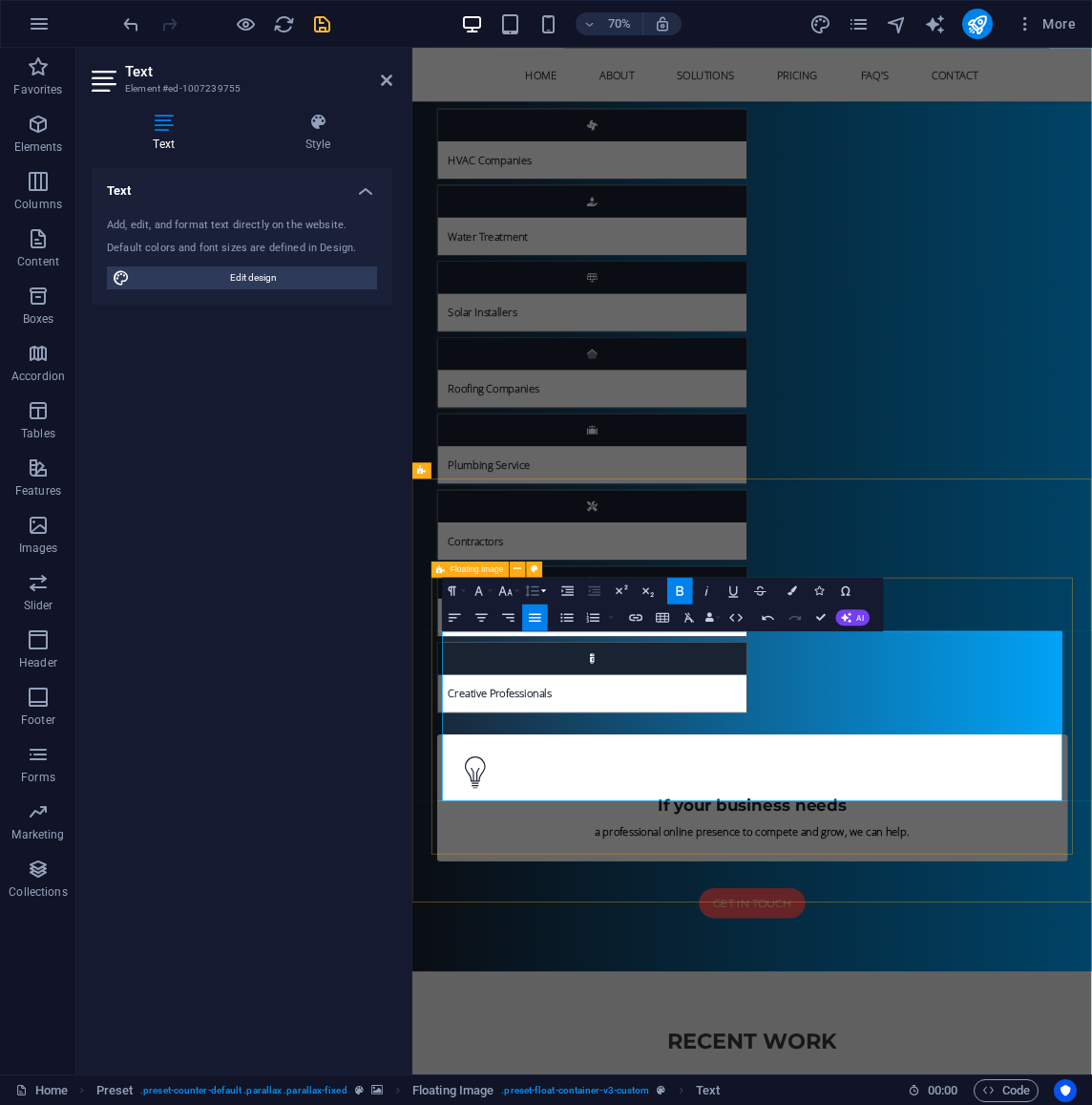
click at [540, 590] on icon "button" at bounding box center [532, 591] width 17 height 17
click at [530, 674] on link "1.5" at bounding box center [528, 676] width 60 height 20
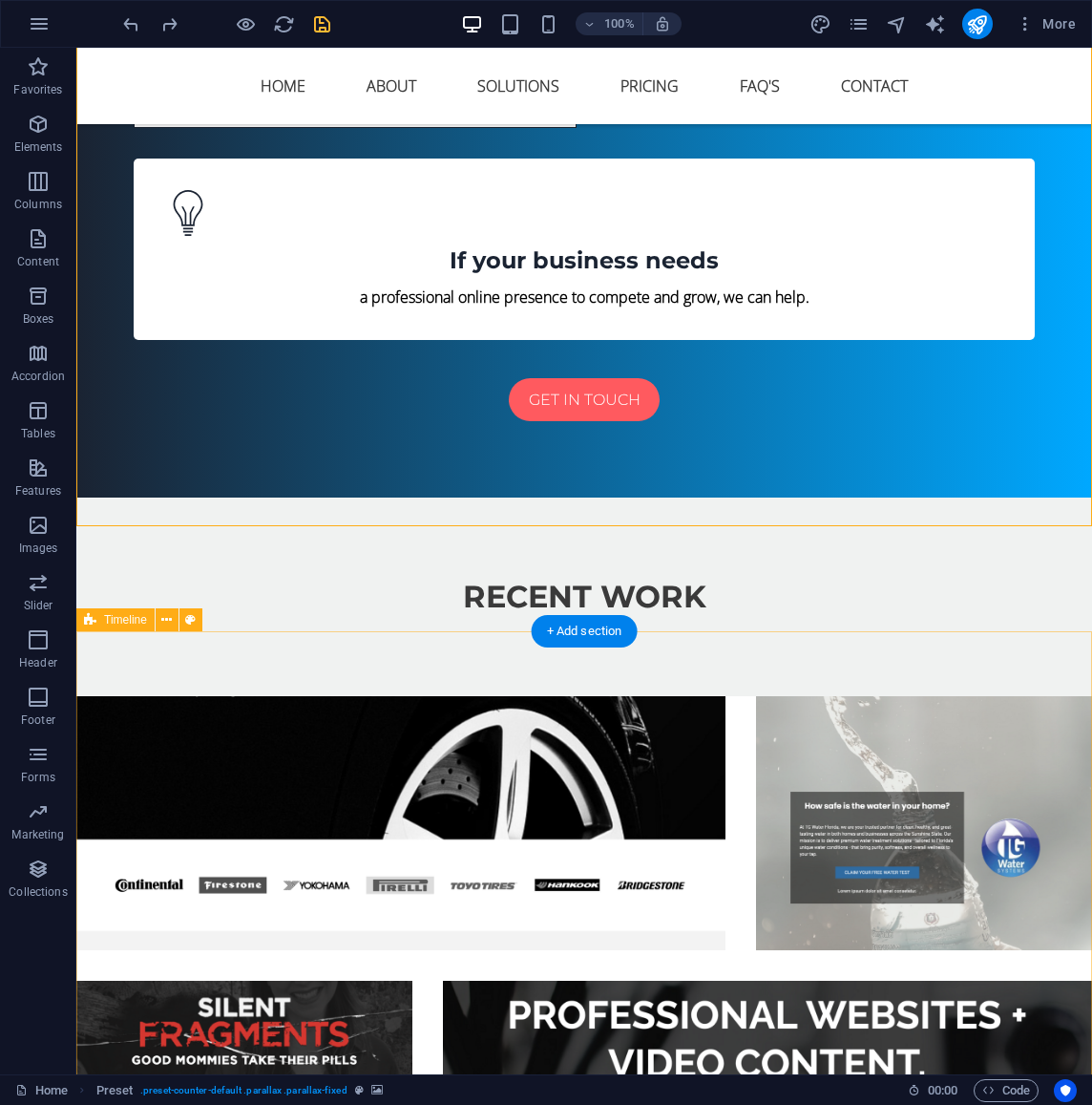
scroll to position [8611, 0]
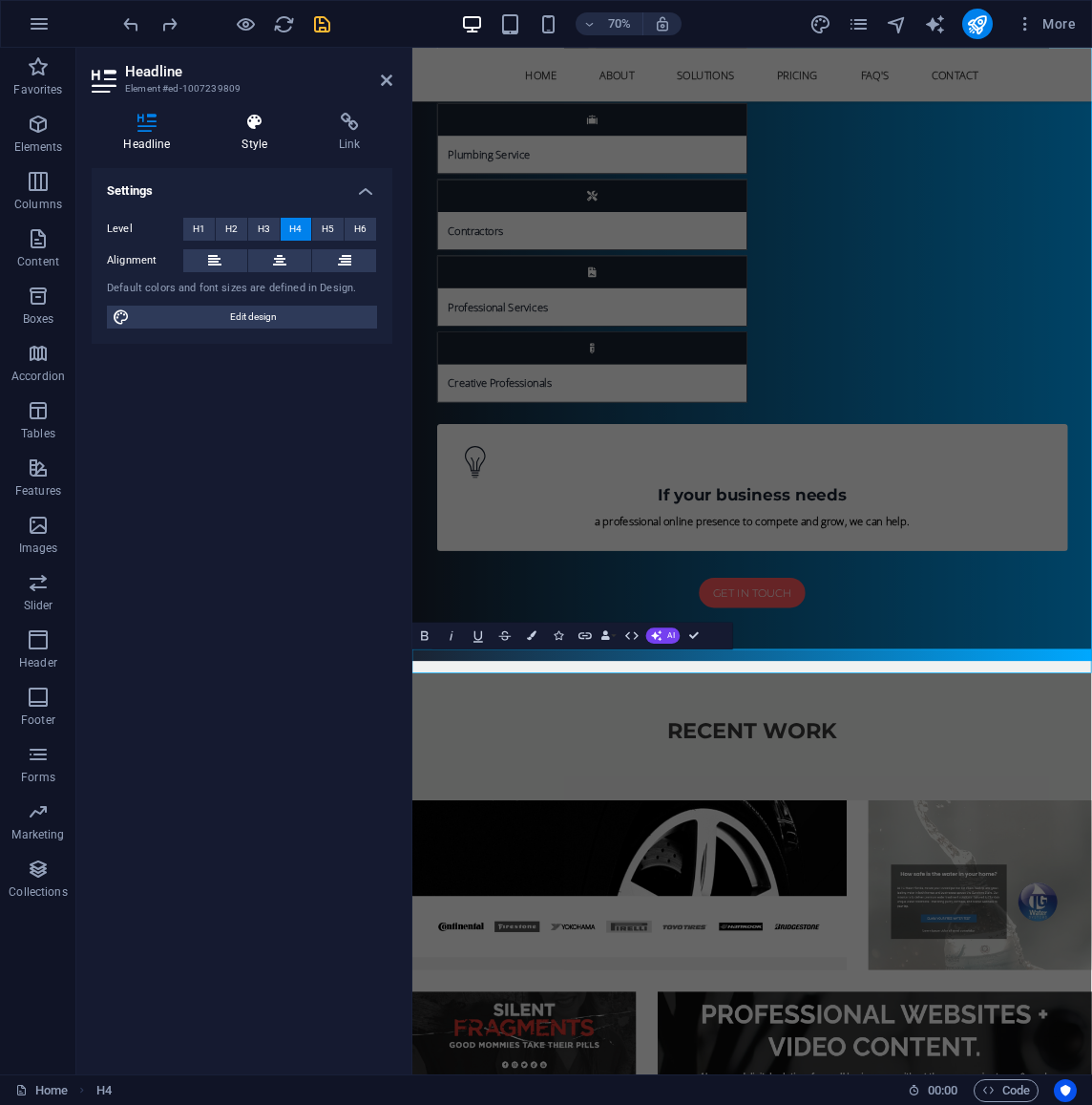
click at [244, 125] on icon at bounding box center [255, 122] width 90 height 20
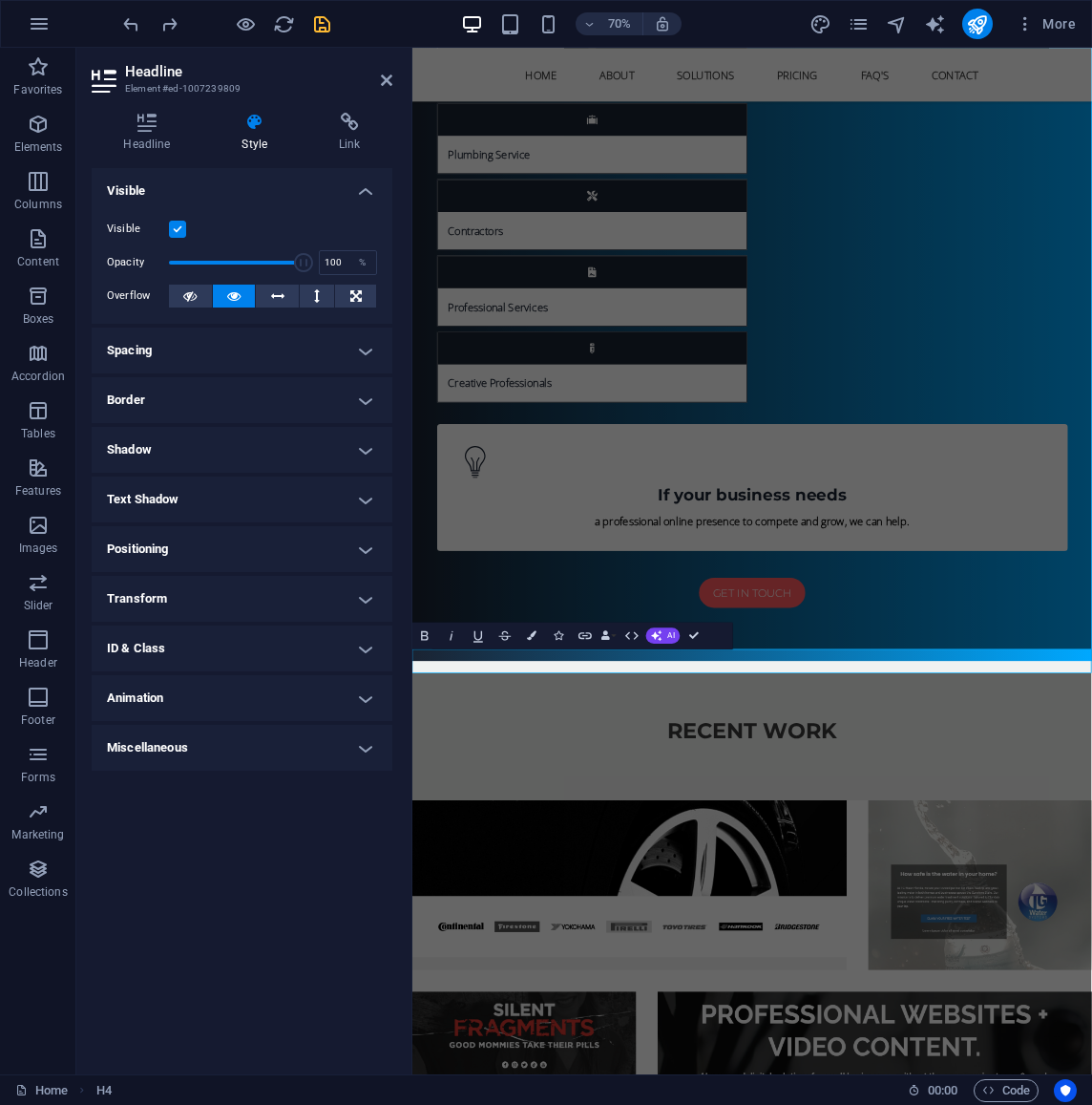
click at [246, 348] on h4 "Spacing" at bounding box center [242, 350] width 301 height 46
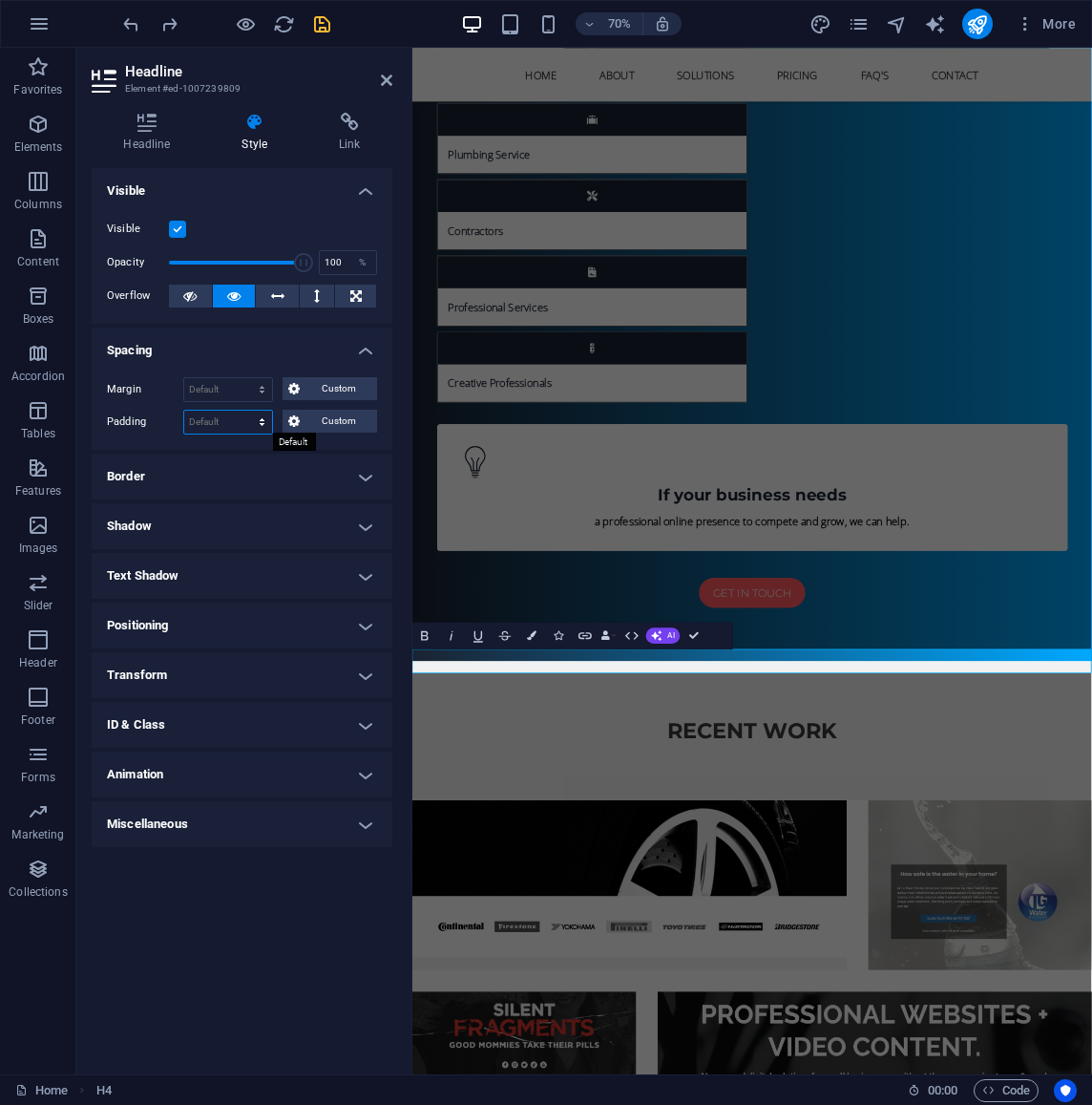
select select "px"
type input "0"
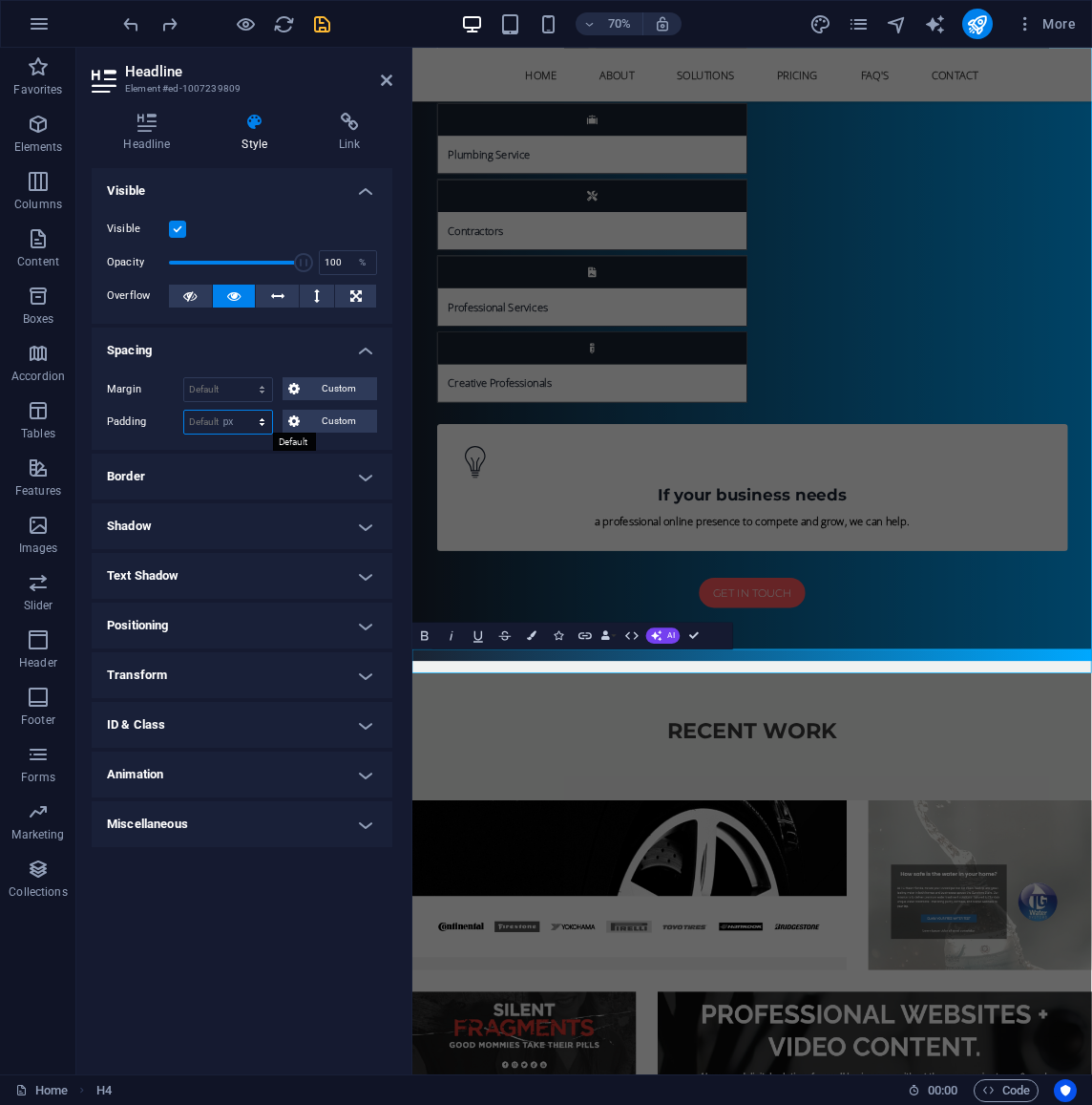
type input "0"
click at [336, 422] on span "Custom" at bounding box center [339, 421] width 66 height 22
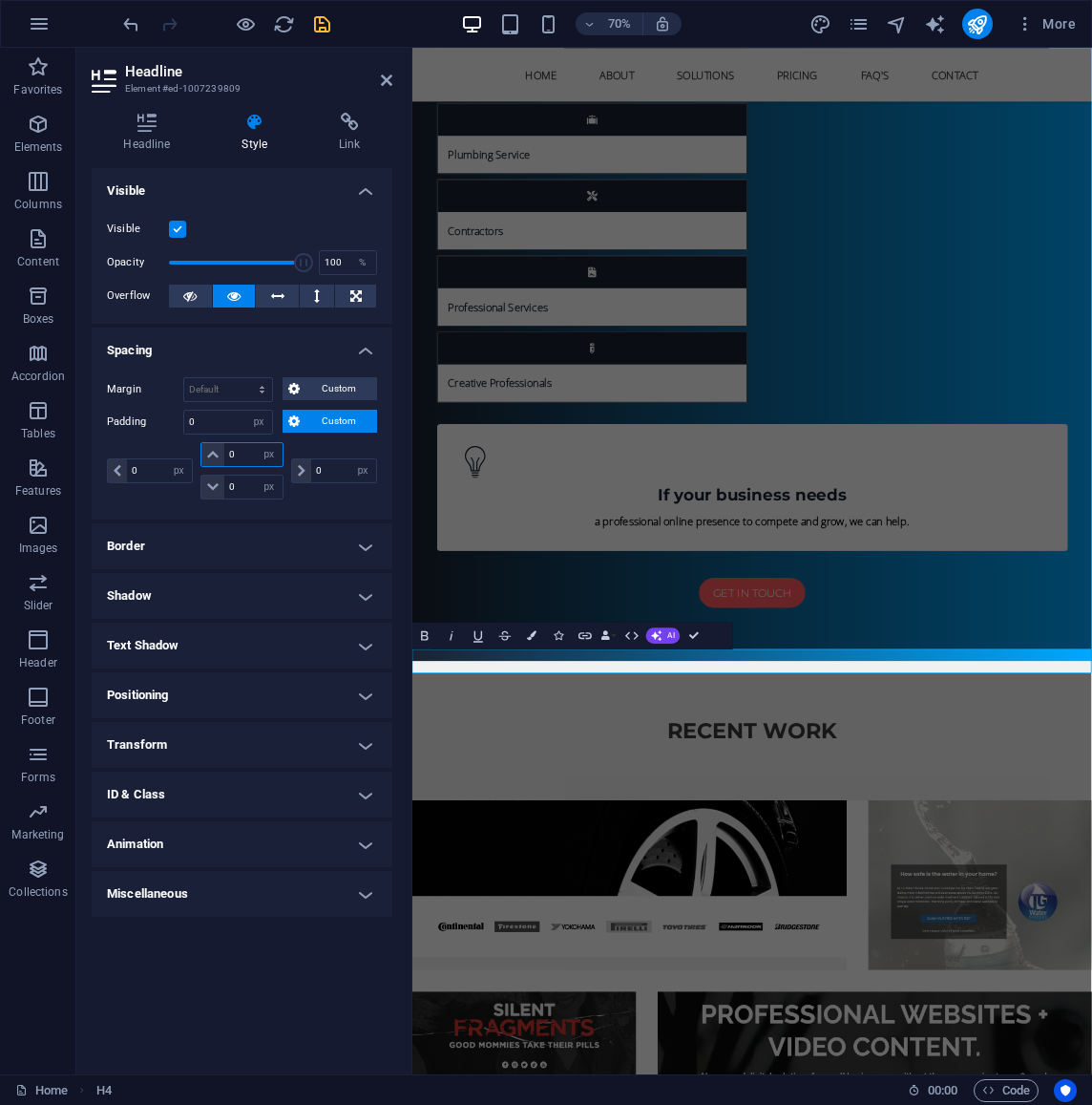
drag, startPoint x: 248, startPoint y: 450, endPoint x: 206, endPoint y: 445, distance: 42.3
click at [206, 445] on div "0 px rem % vh vw" at bounding box center [241, 454] width 82 height 24
type input "40"
select select "DISABLED_OPTION_VALUE"
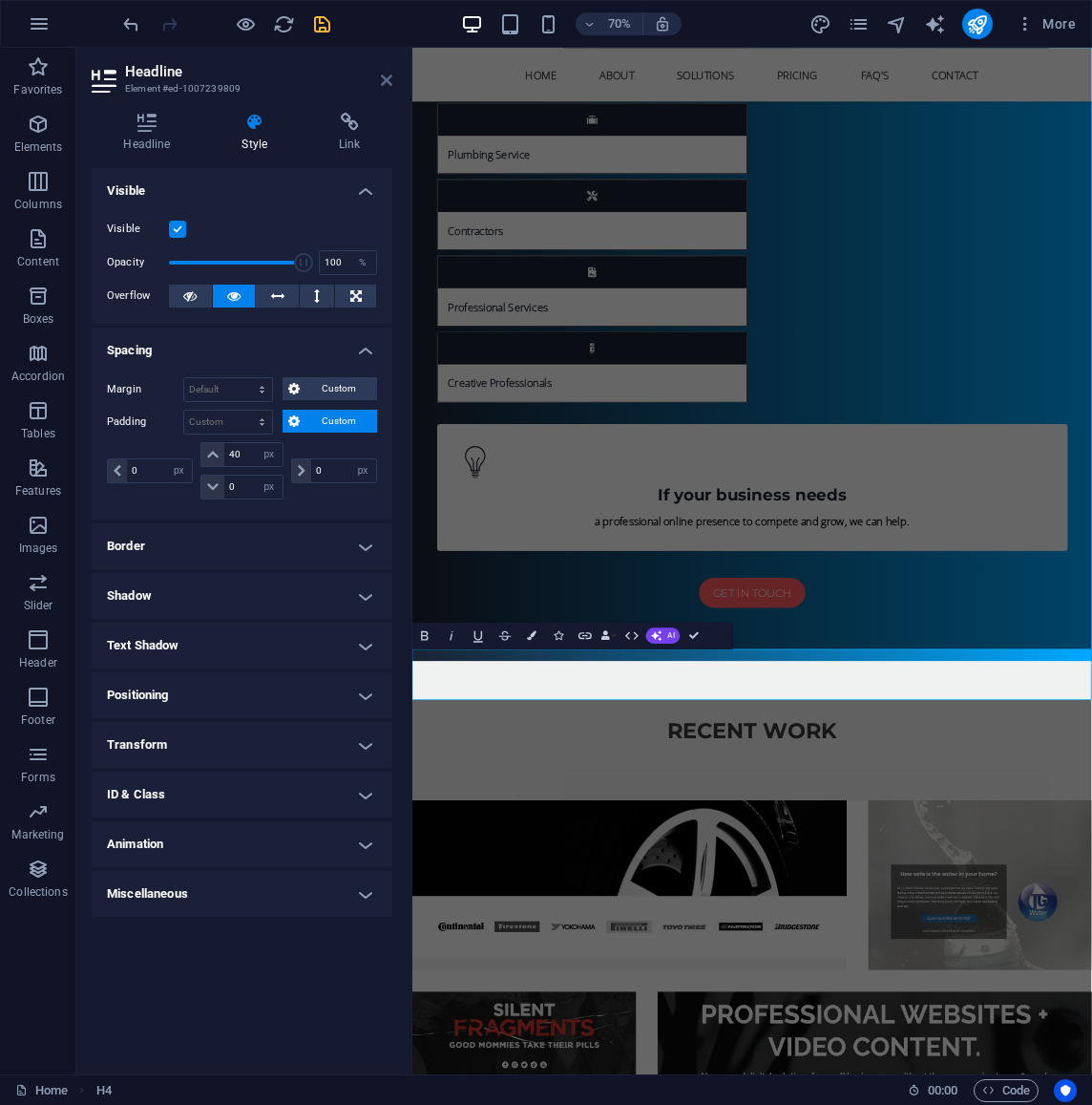
click at [393, 78] on aside "Headline Element #ed-1007239809 Headline Style Link Settings Level H1 H2 H3 H4 …" at bounding box center [244, 561] width 336 height 1027
click at [386, 83] on icon at bounding box center [386, 80] width 12 height 16
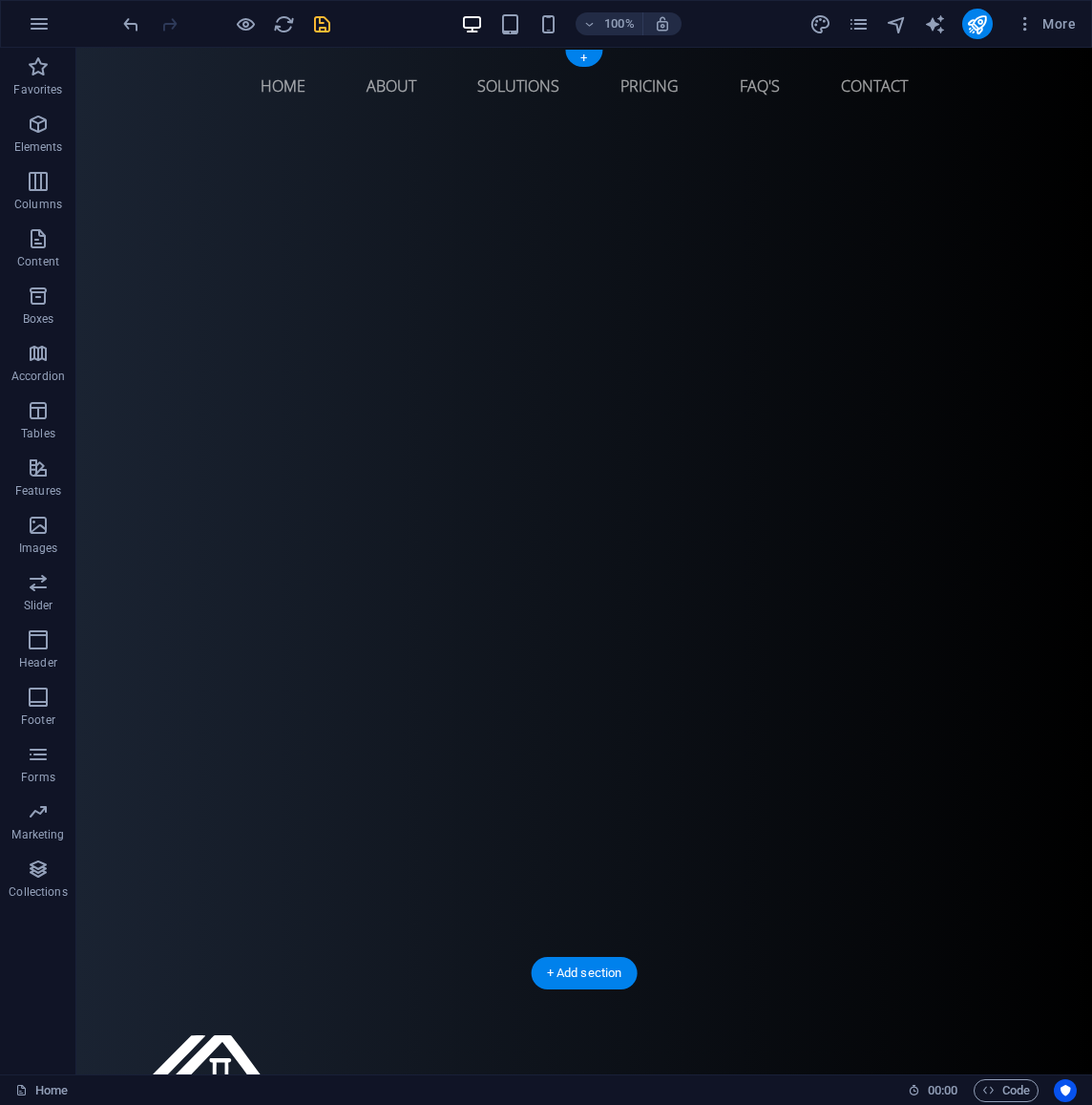
scroll to position [0, 0]
click at [324, 22] on icon "save" at bounding box center [322, 24] width 22 height 22
select select
checkbox input "false"
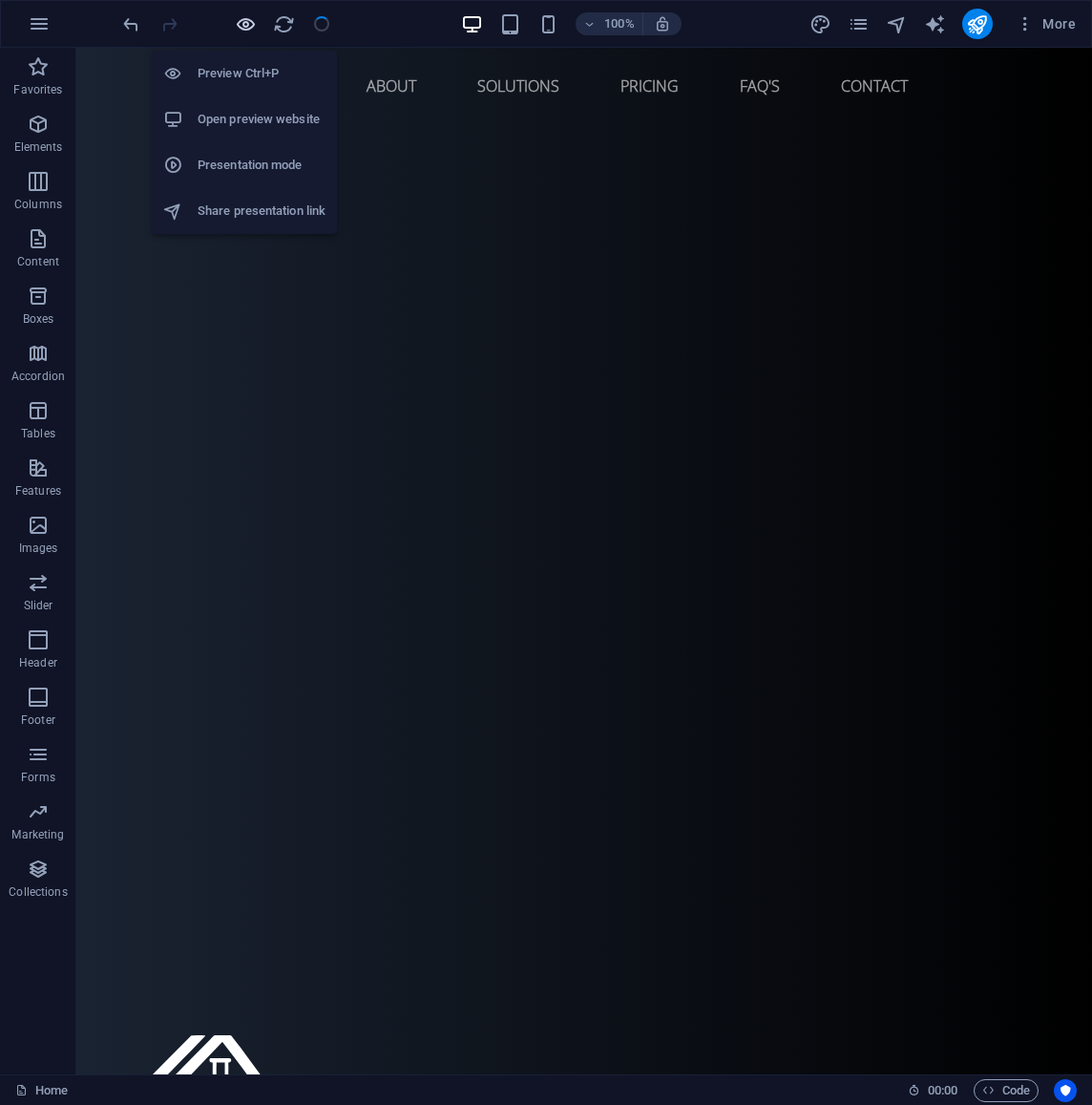
click at [250, 23] on icon "button" at bounding box center [246, 24] width 22 height 22
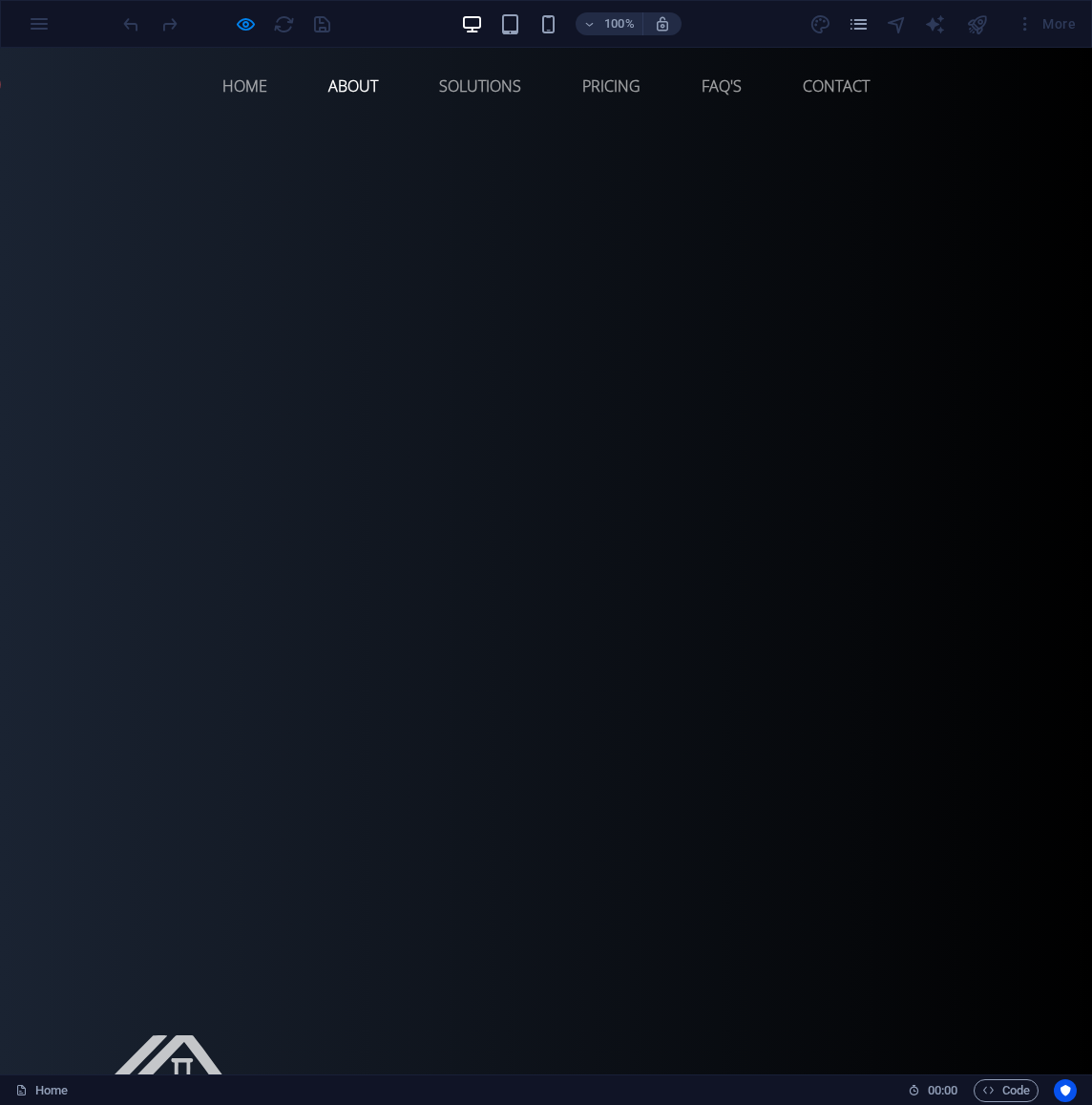
click at [345, 84] on link "About" at bounding box center [353, 86] width 80 height 46
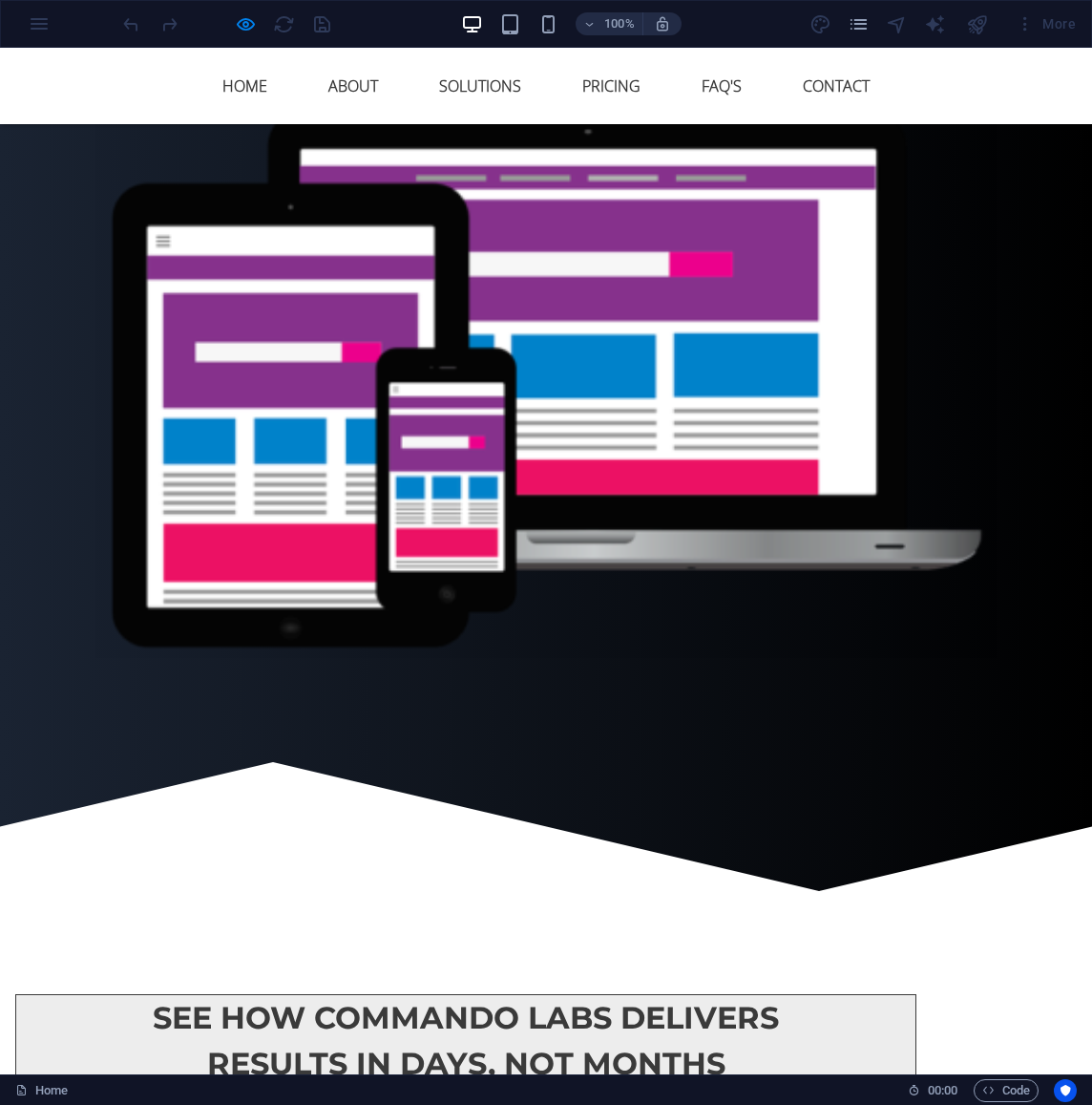
scroll to position [1233, 0]
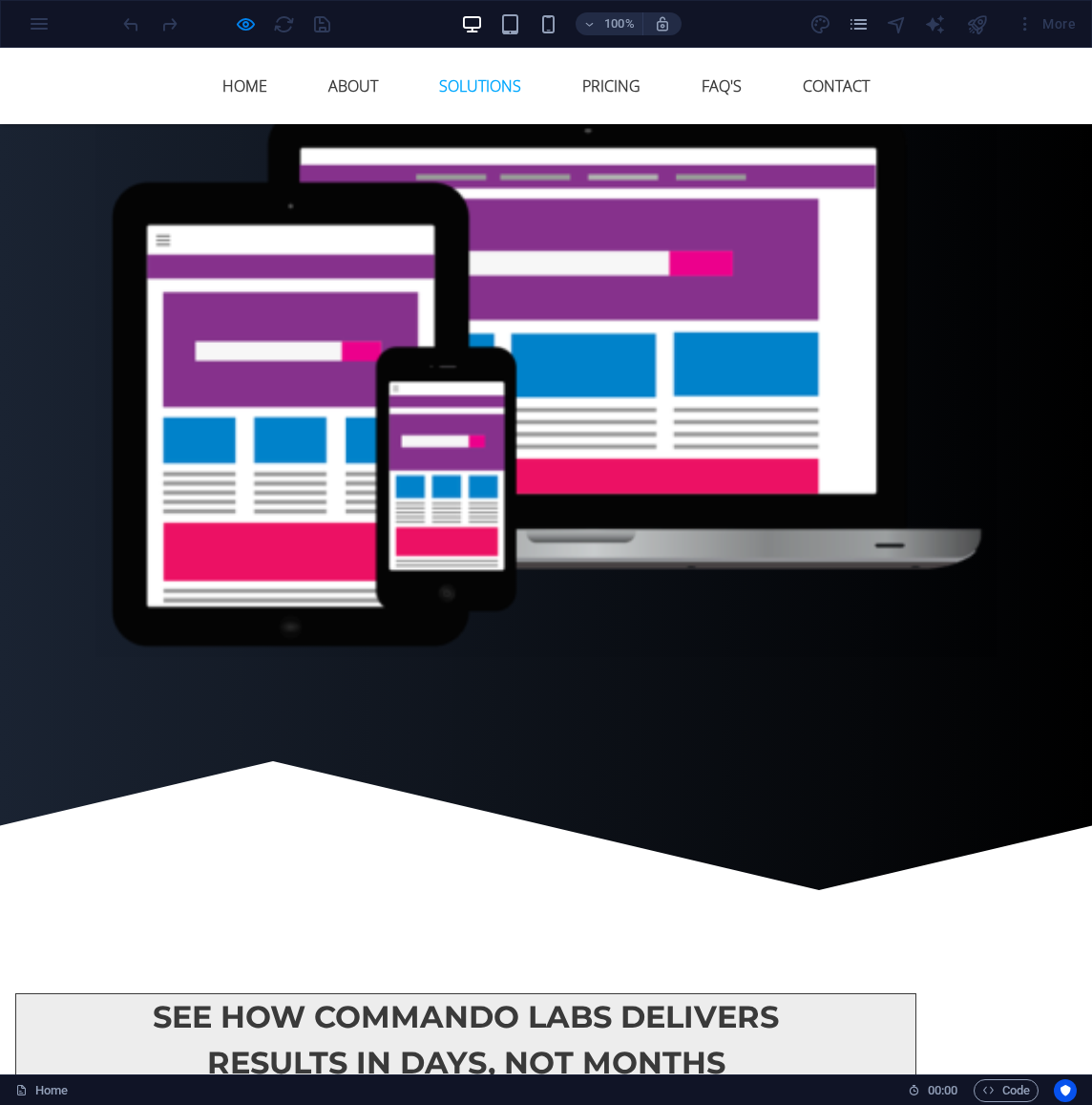
click at [465, 85] on link "Solutions" at bounding box center [479, 86] width 112 height 46
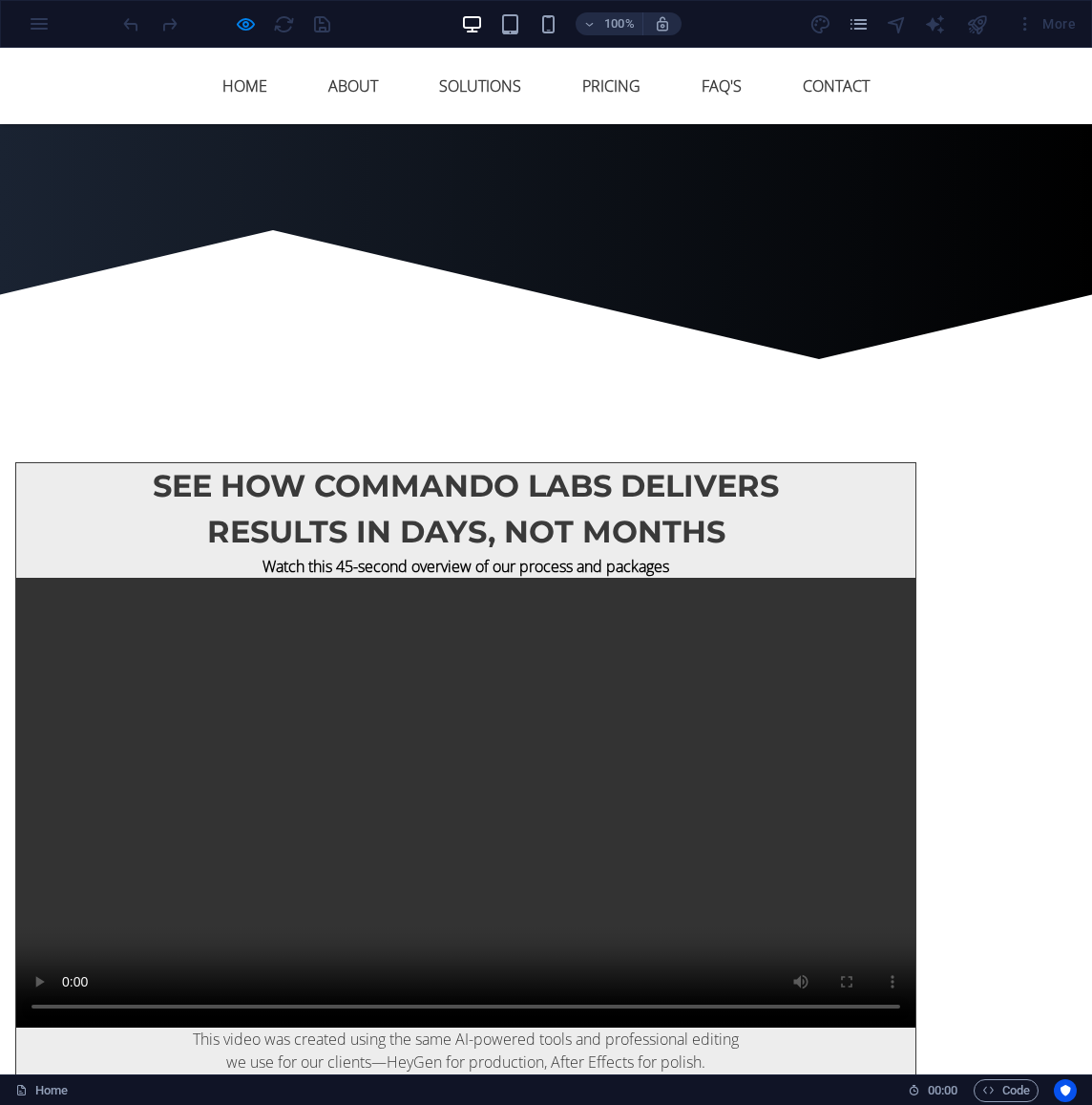
scroll to position [1822, 0]
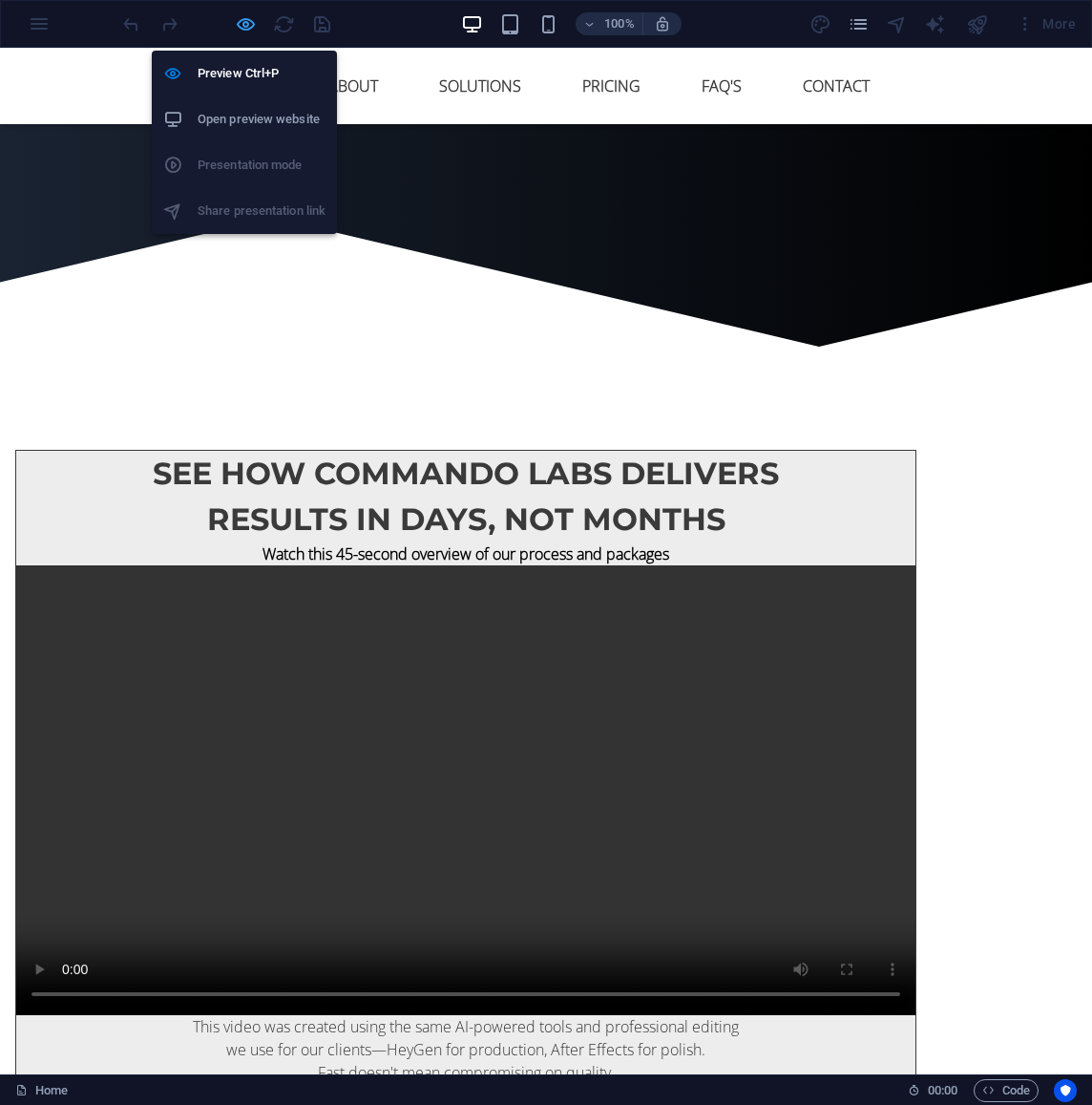
click at [247, 22] on icon "button" at bounding box center [246, 24] width 22 height 22
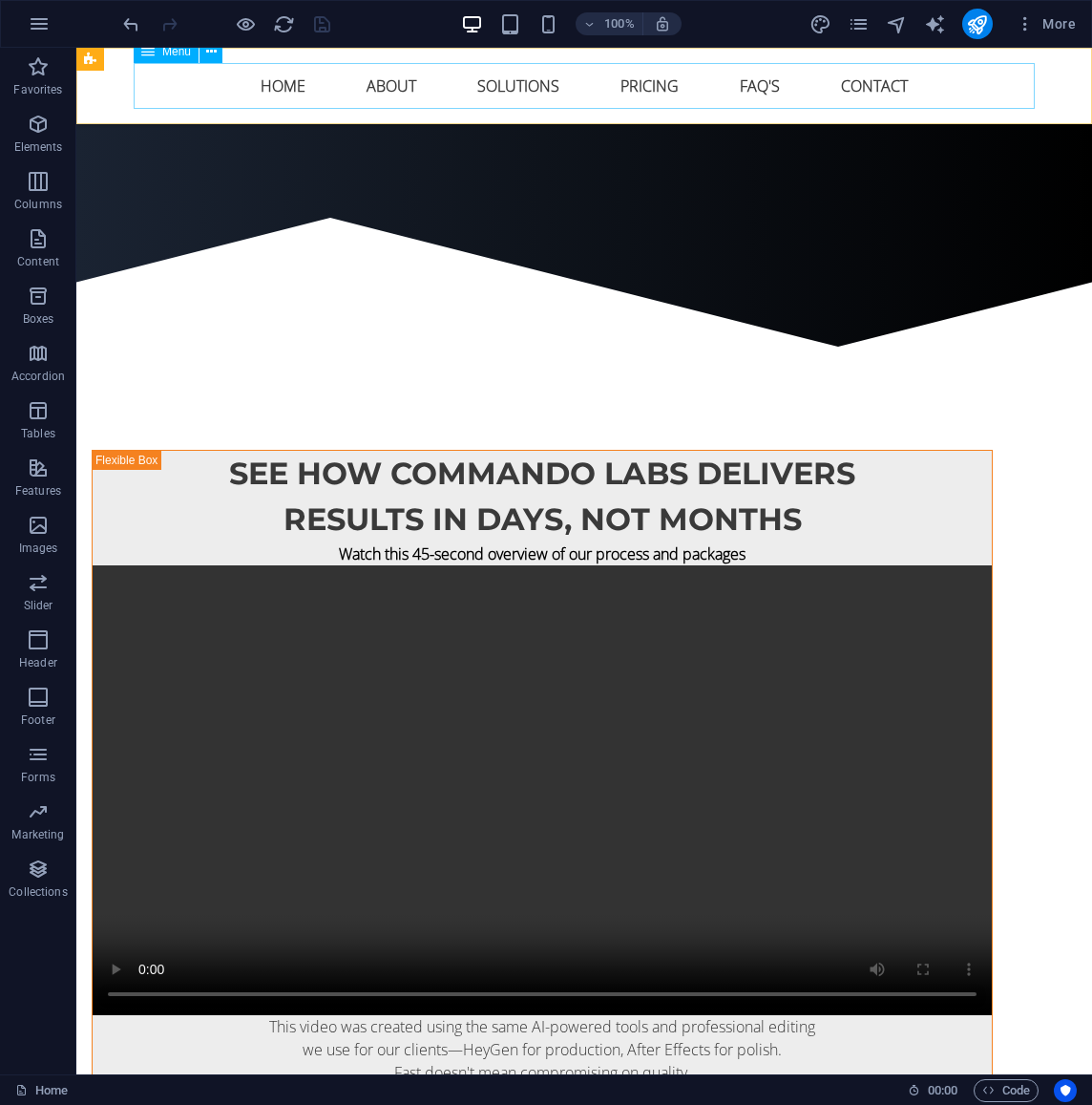
click at [515, 85] on nav "Home About Solutions Pricing FAQ's Contact" at bounding box center [585, 86] width 902 height 46
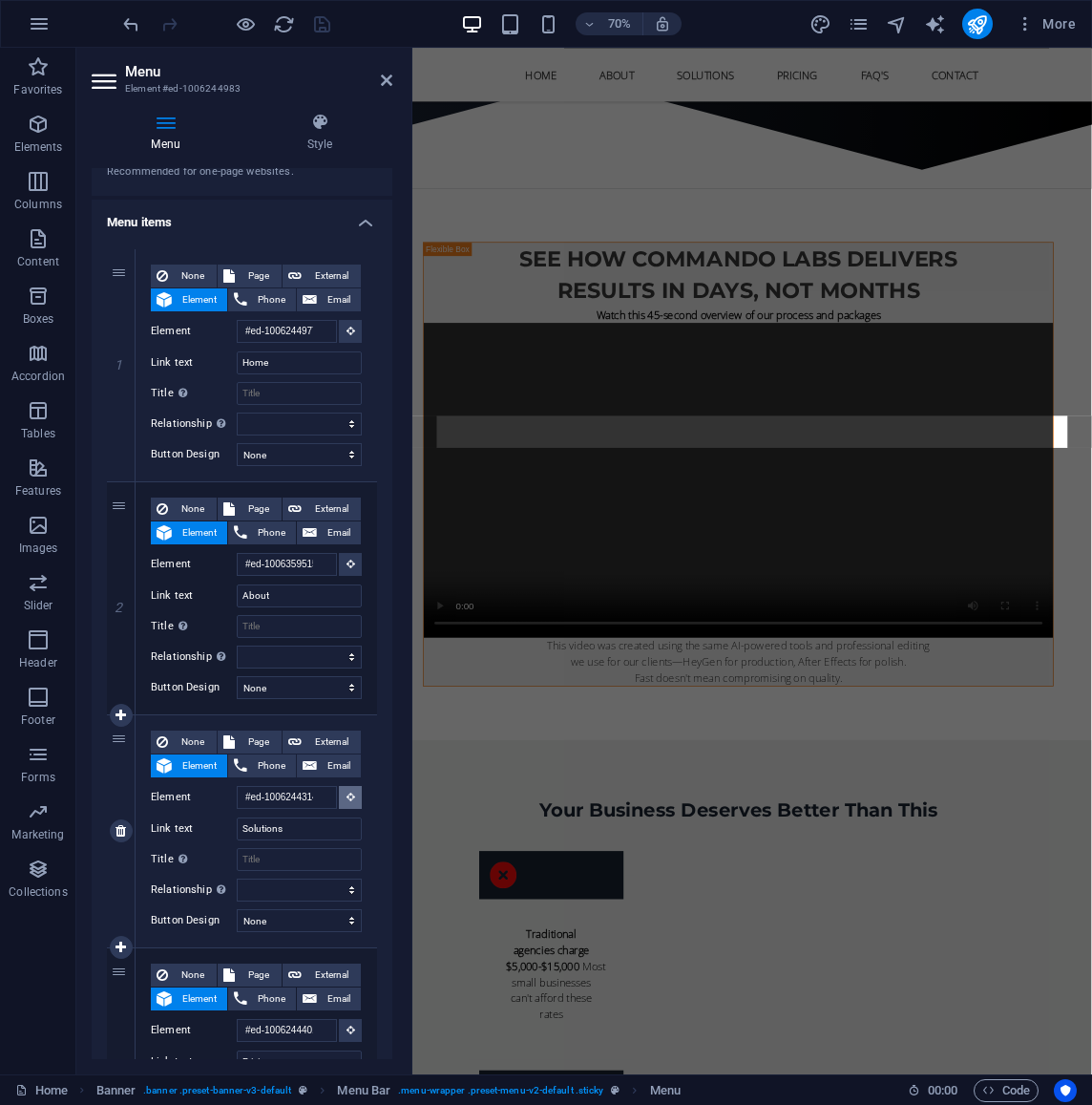
scroll to position [1669, 0]
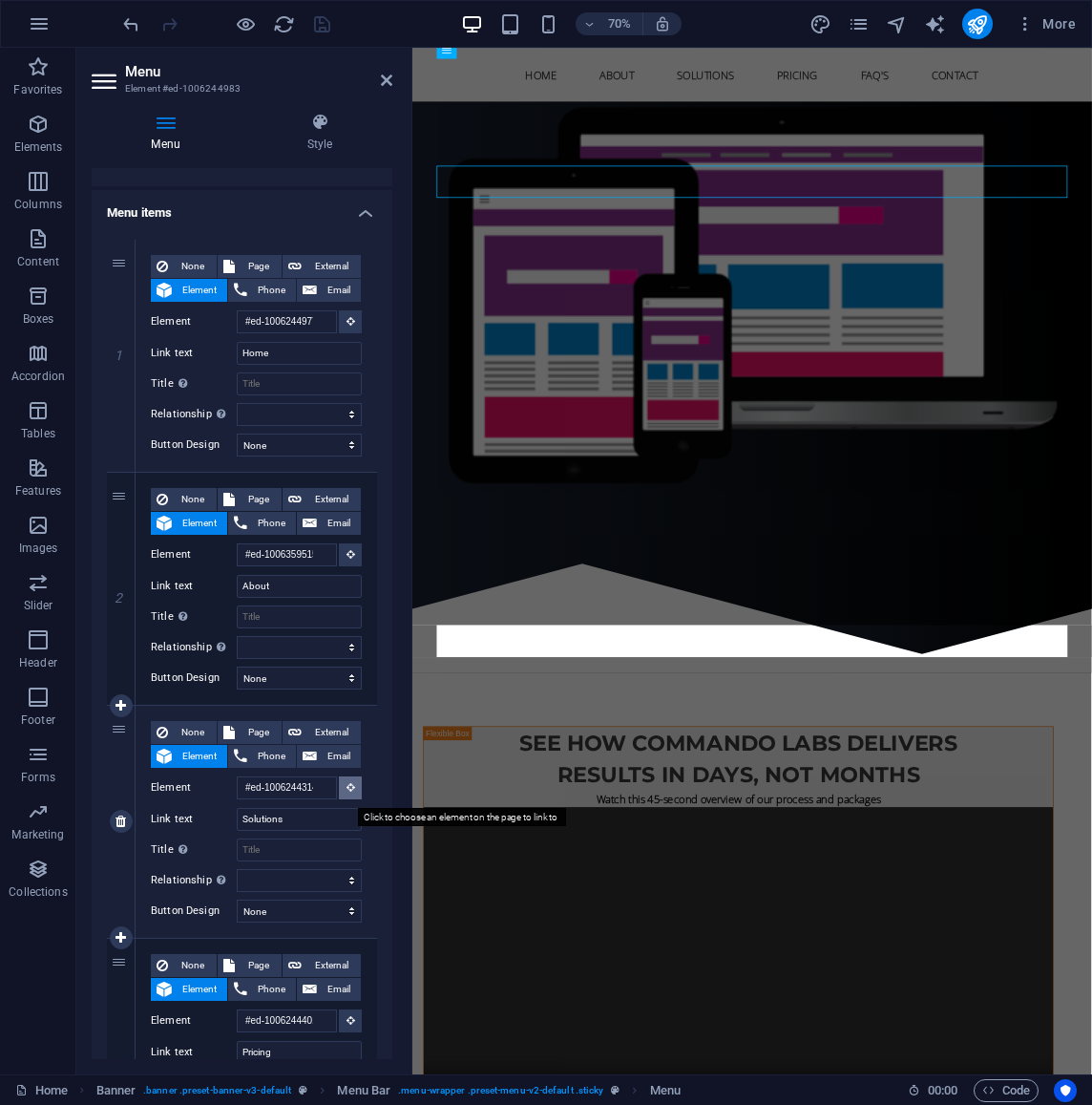
click at [346, 792] on icon at bounding box center [350, 787] width 9 height 10
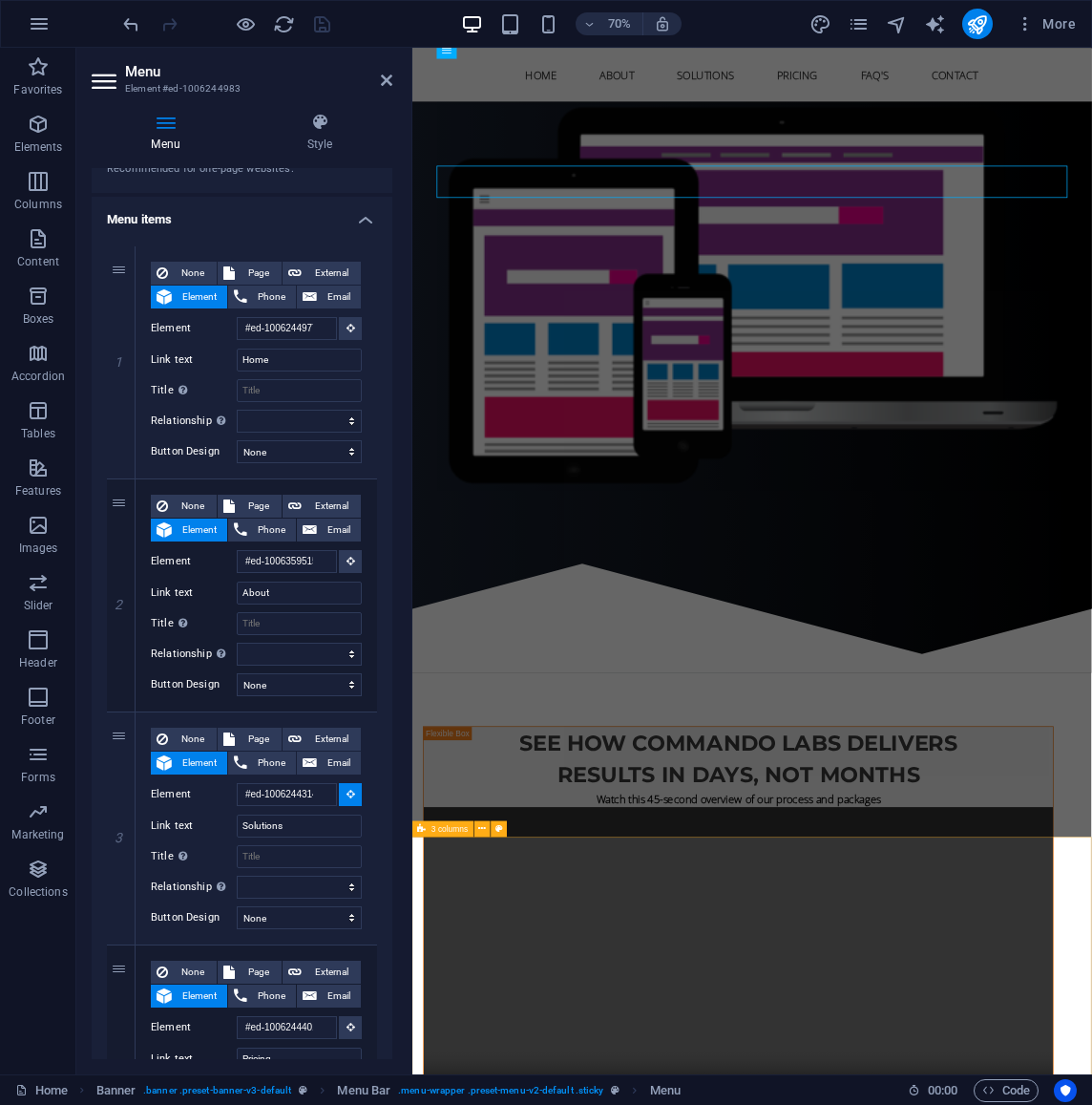
select select
type input "#ed-1006816519"
select select
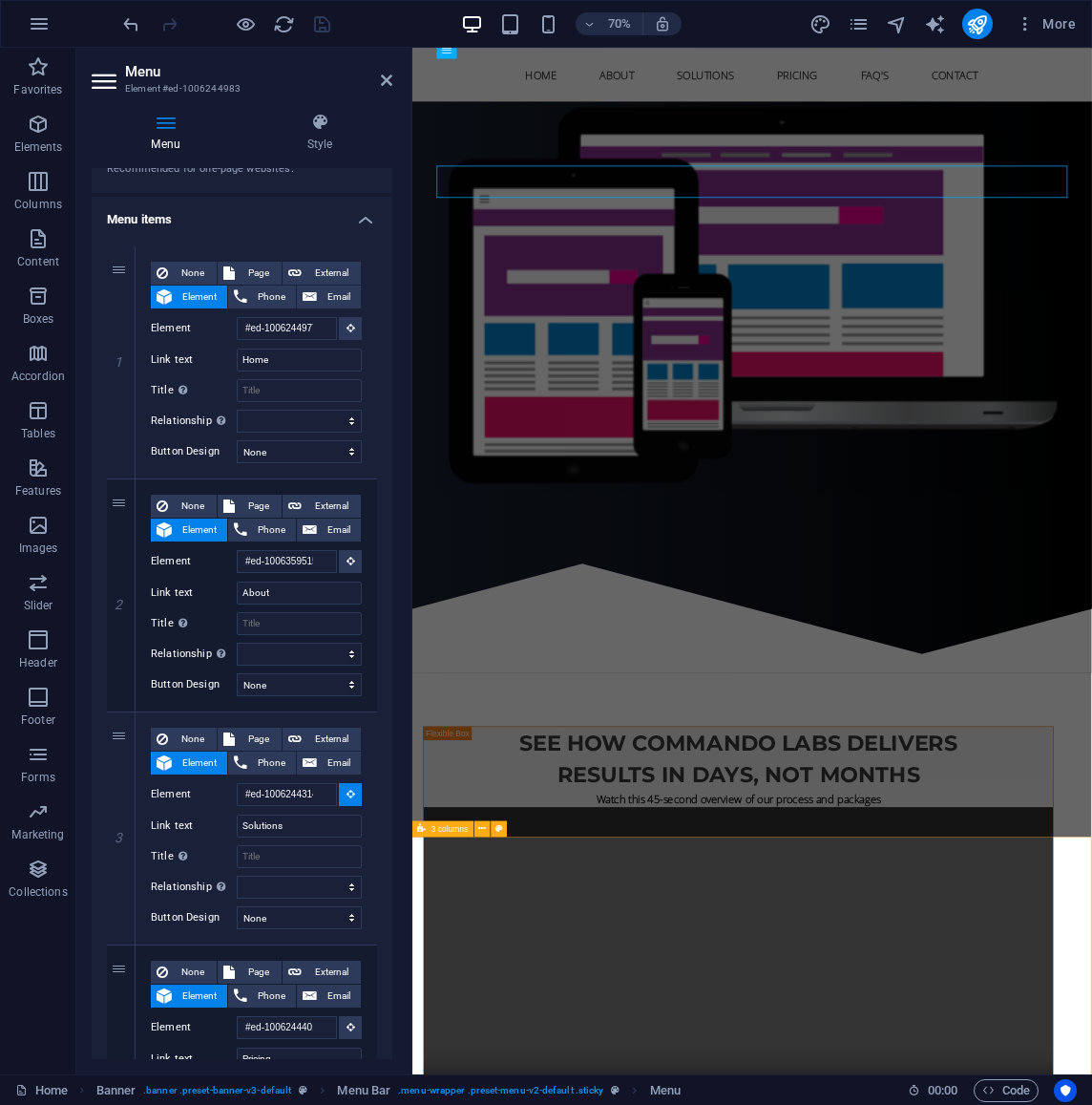
select select
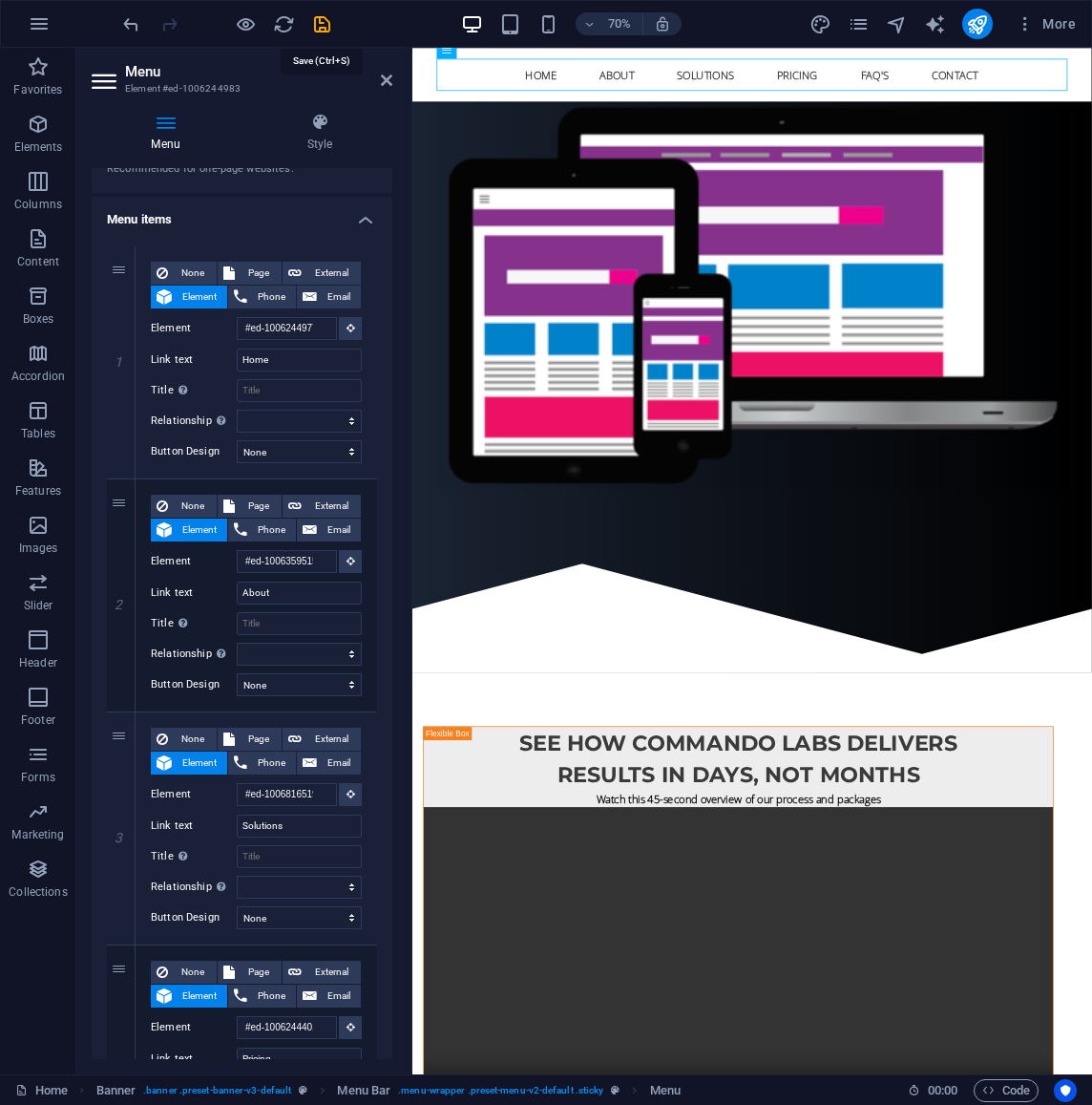
click at [318, 25] on icon "save" at bounding box center [322, 24] width 22 height 22
select select
checkbox input "false"
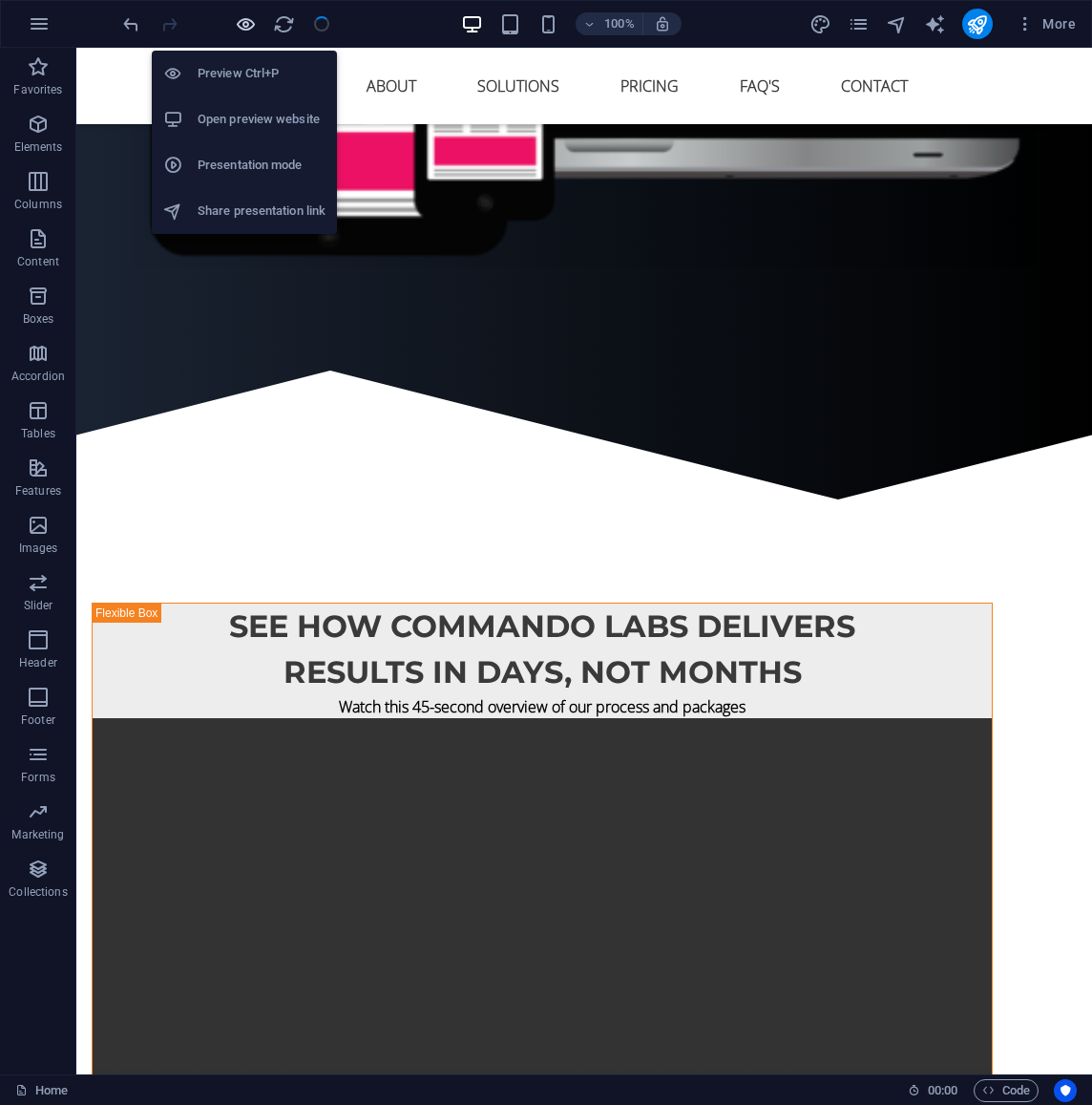
click at [244, 22] on icon "button" at bounding box center [246, 24] width 22 height 22
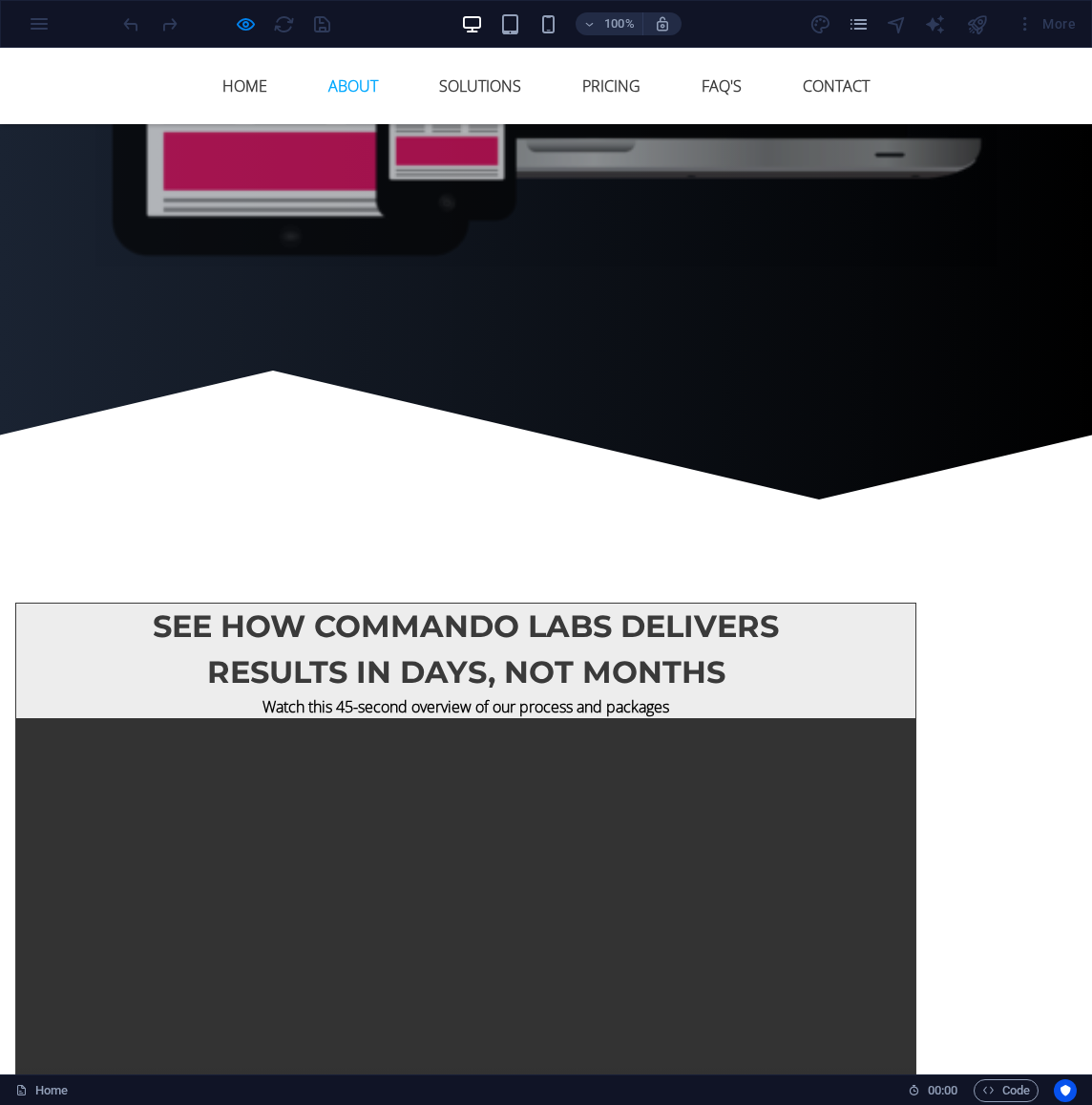
click at [354, 80] on link "About" at bounding box center [353, 86] width 80 height 46
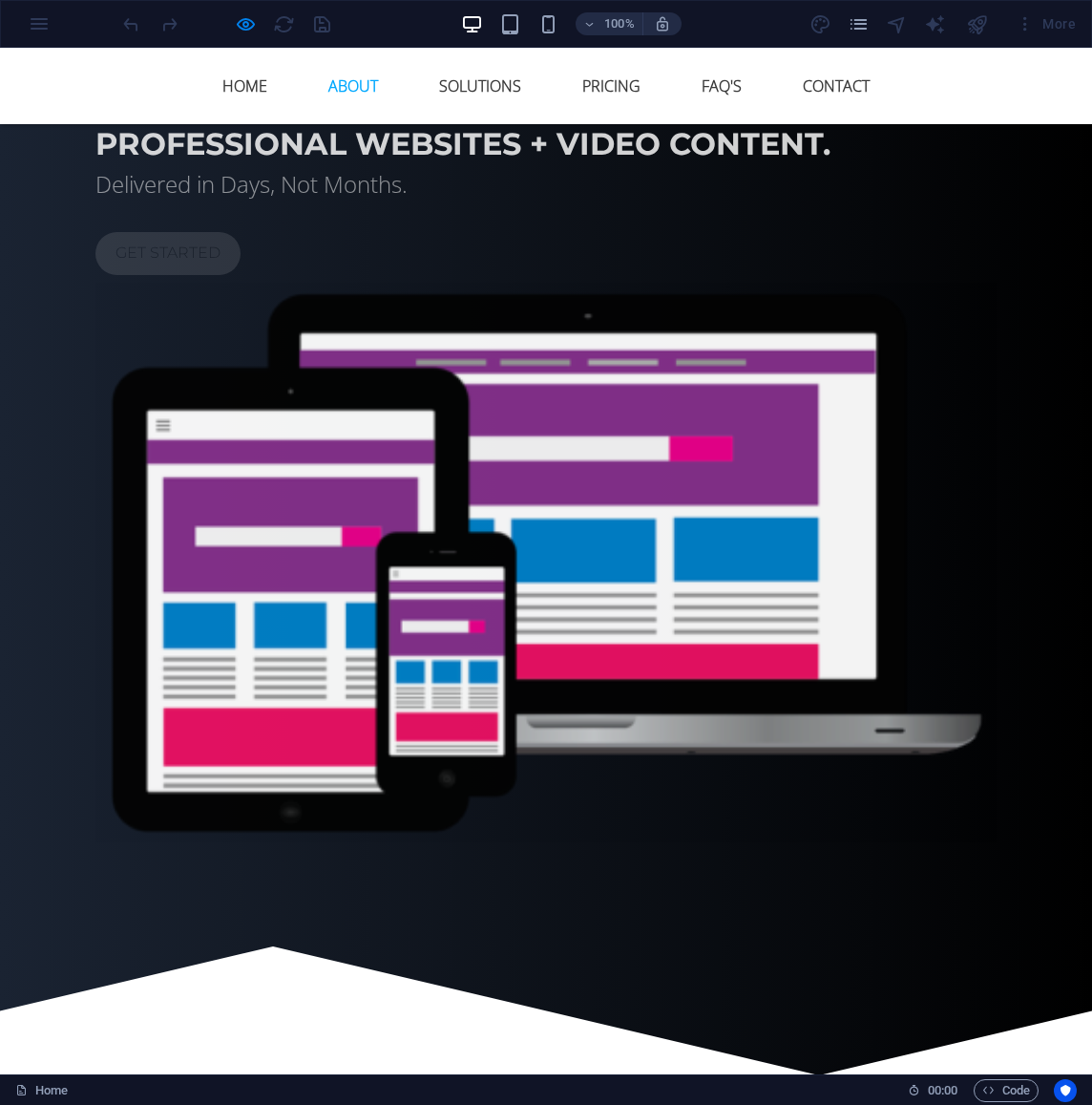
scroll to position [1040, 0]
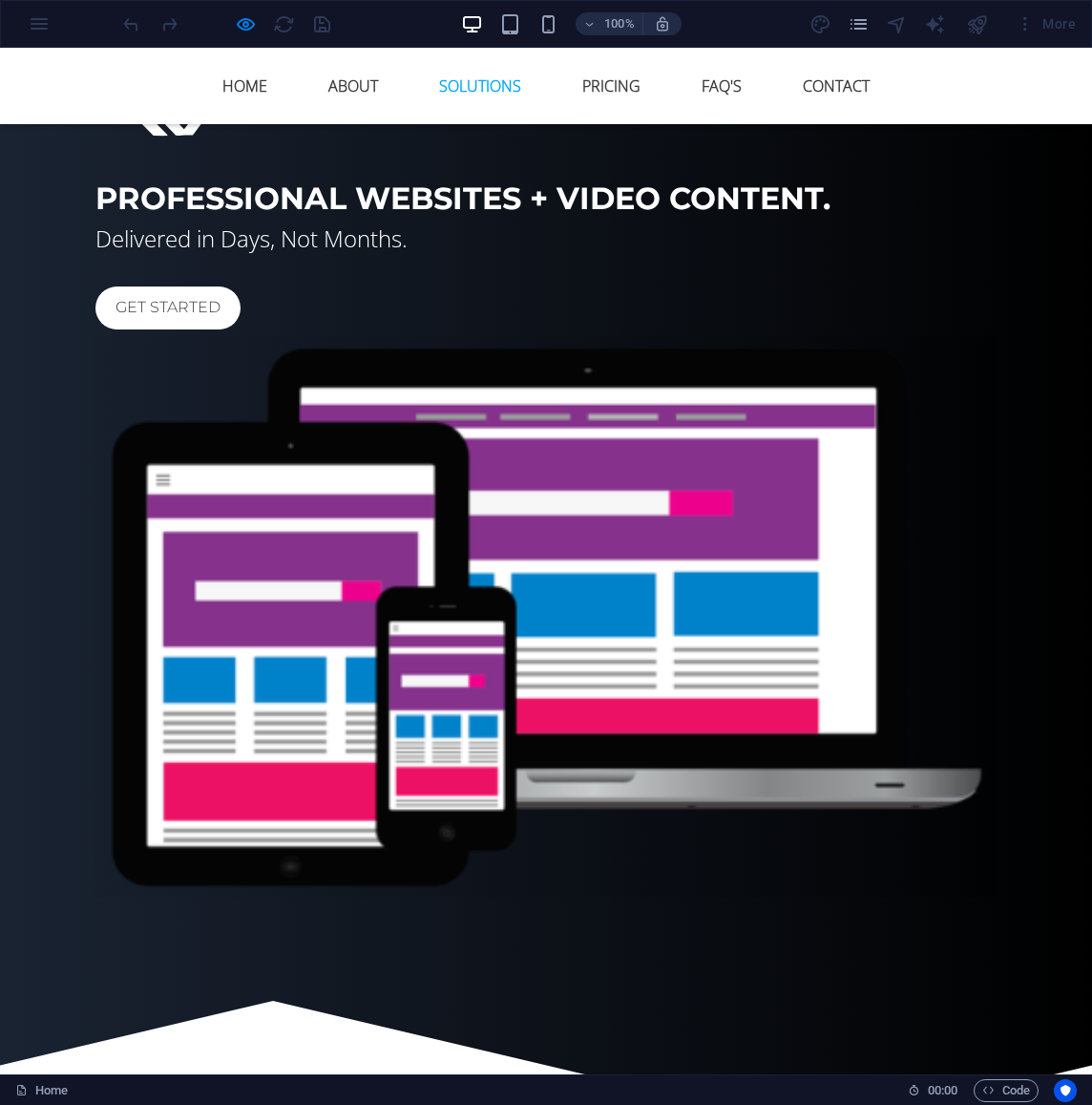
click at [462, 86] on link "Solutions" at bounding box center [479, 86] width 112 height 46
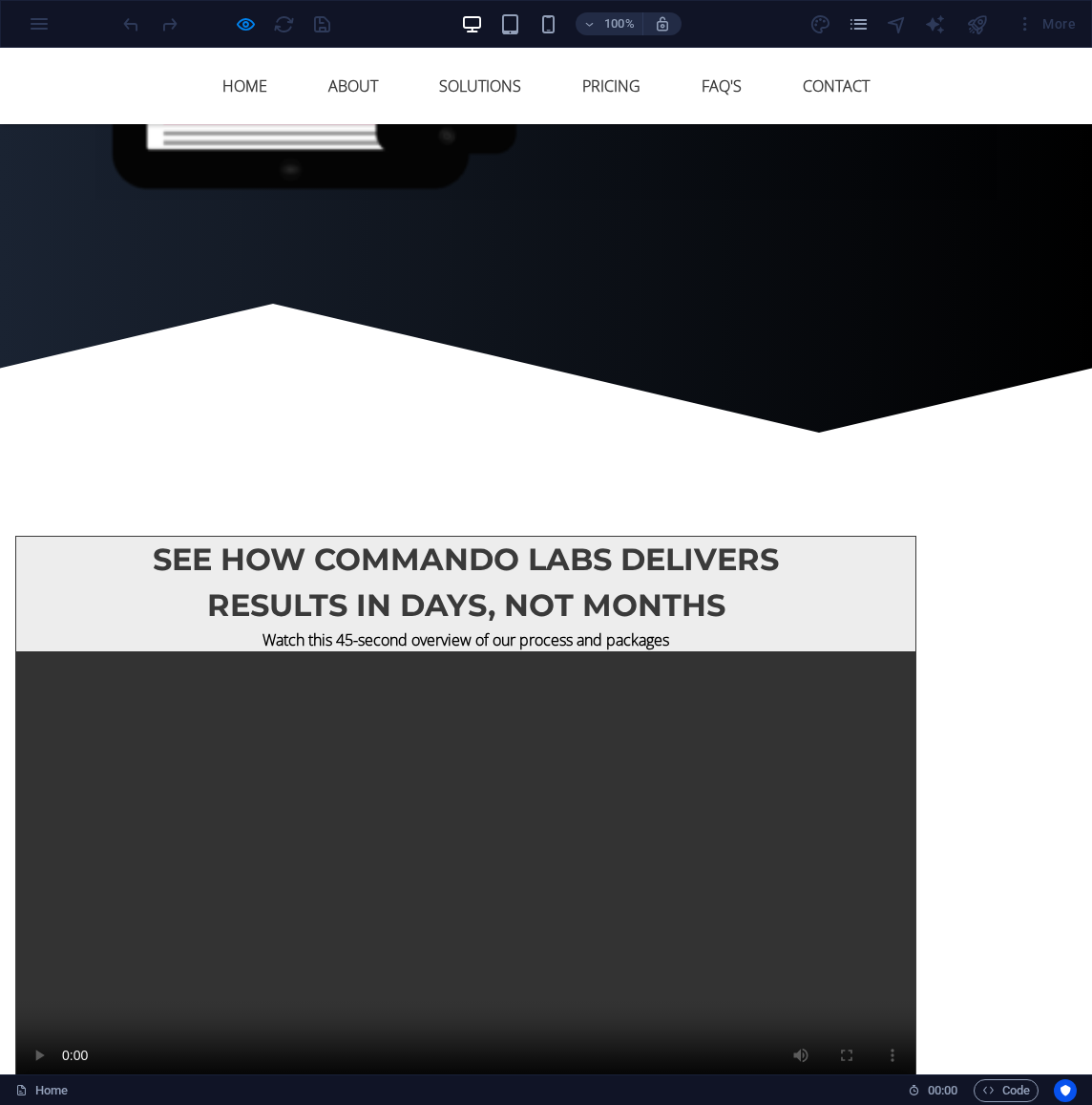
scroll to position [1724, 0]
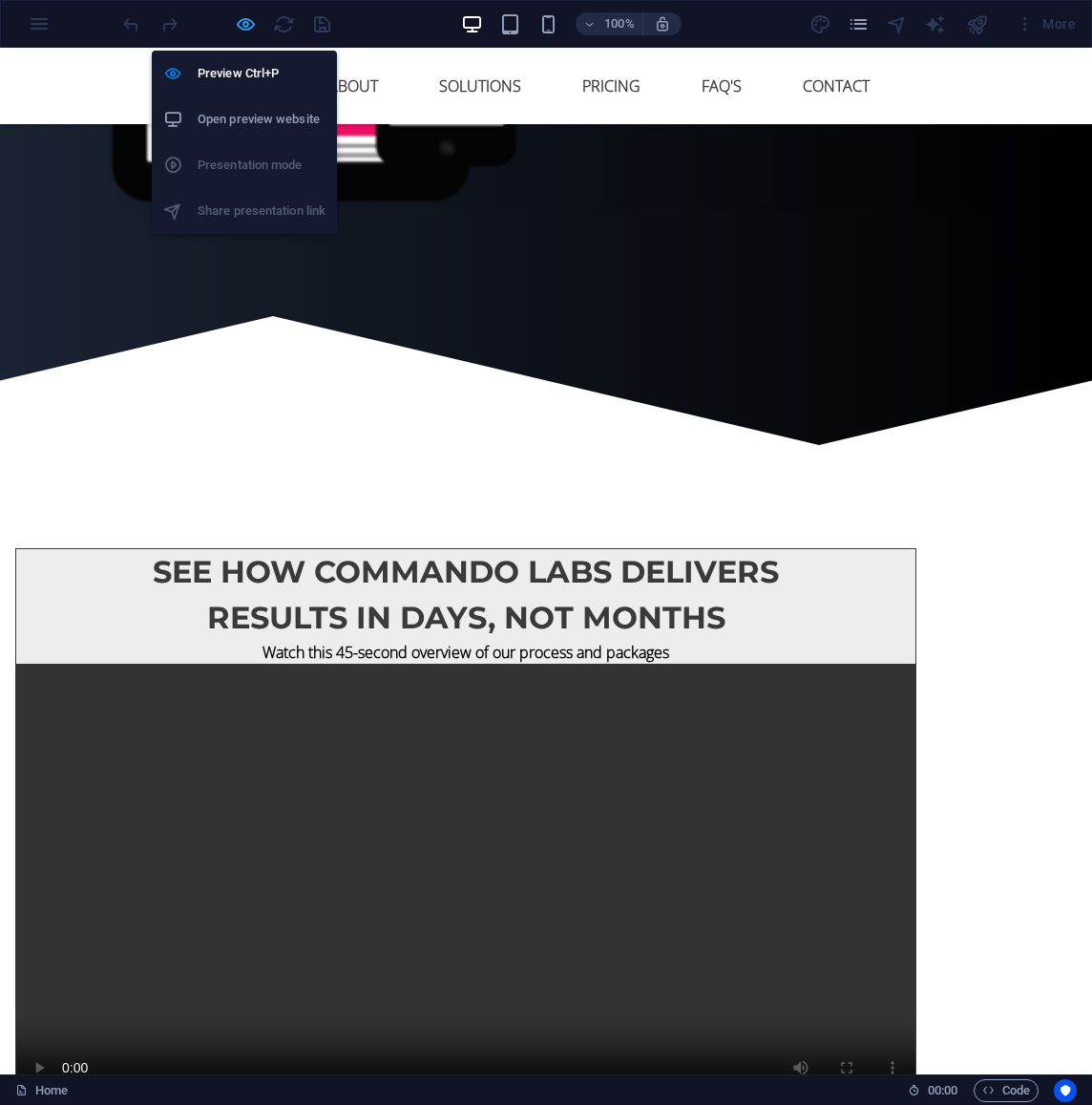
click at [244, 18] on icon "button" at bounding box center [246, 24] width 22 height 22
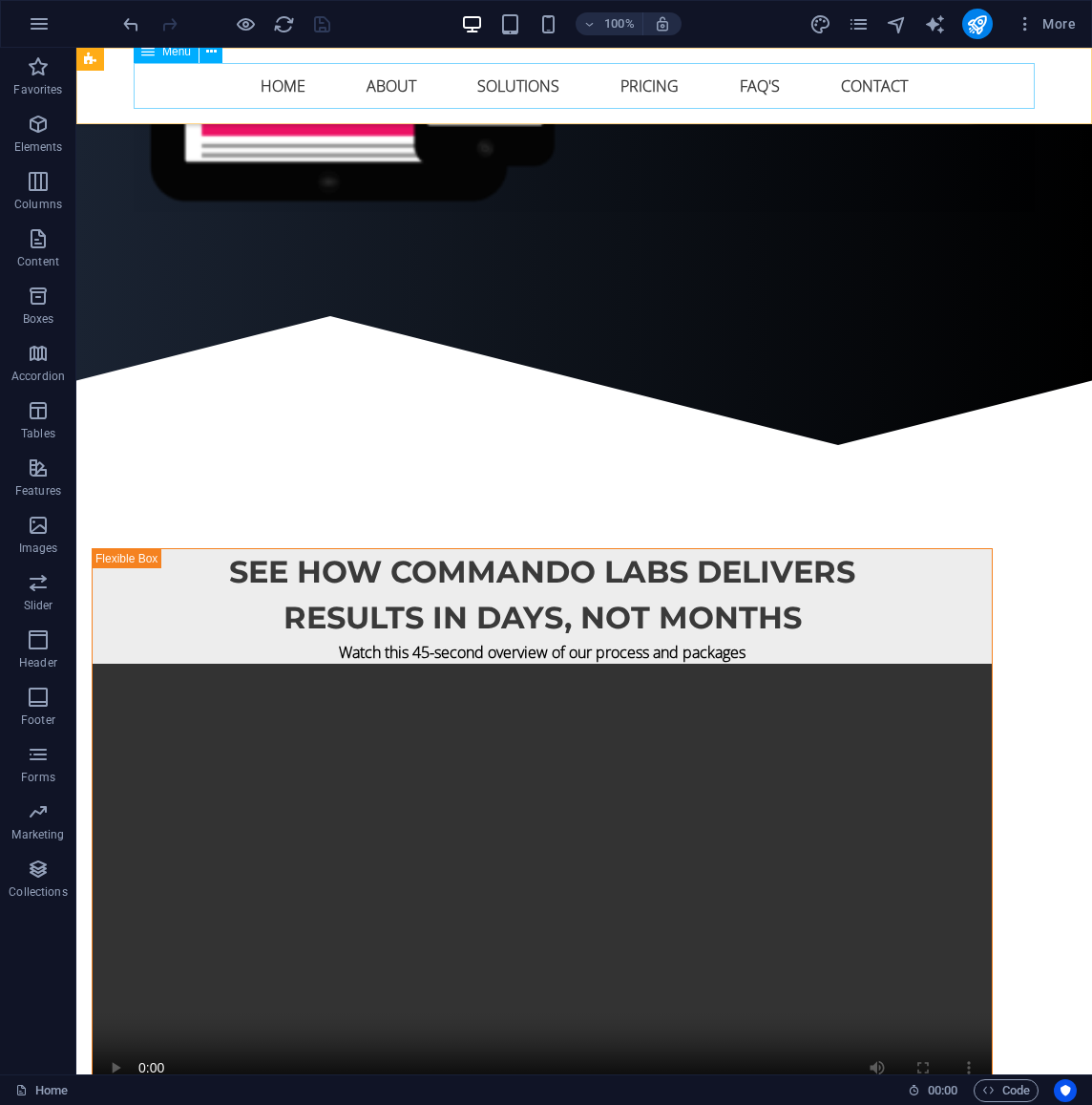
click at [337, 81] on nav "Home About Solutions Pricing FAQ's Contact" at bounding box center [585, 86] width 902 height 46
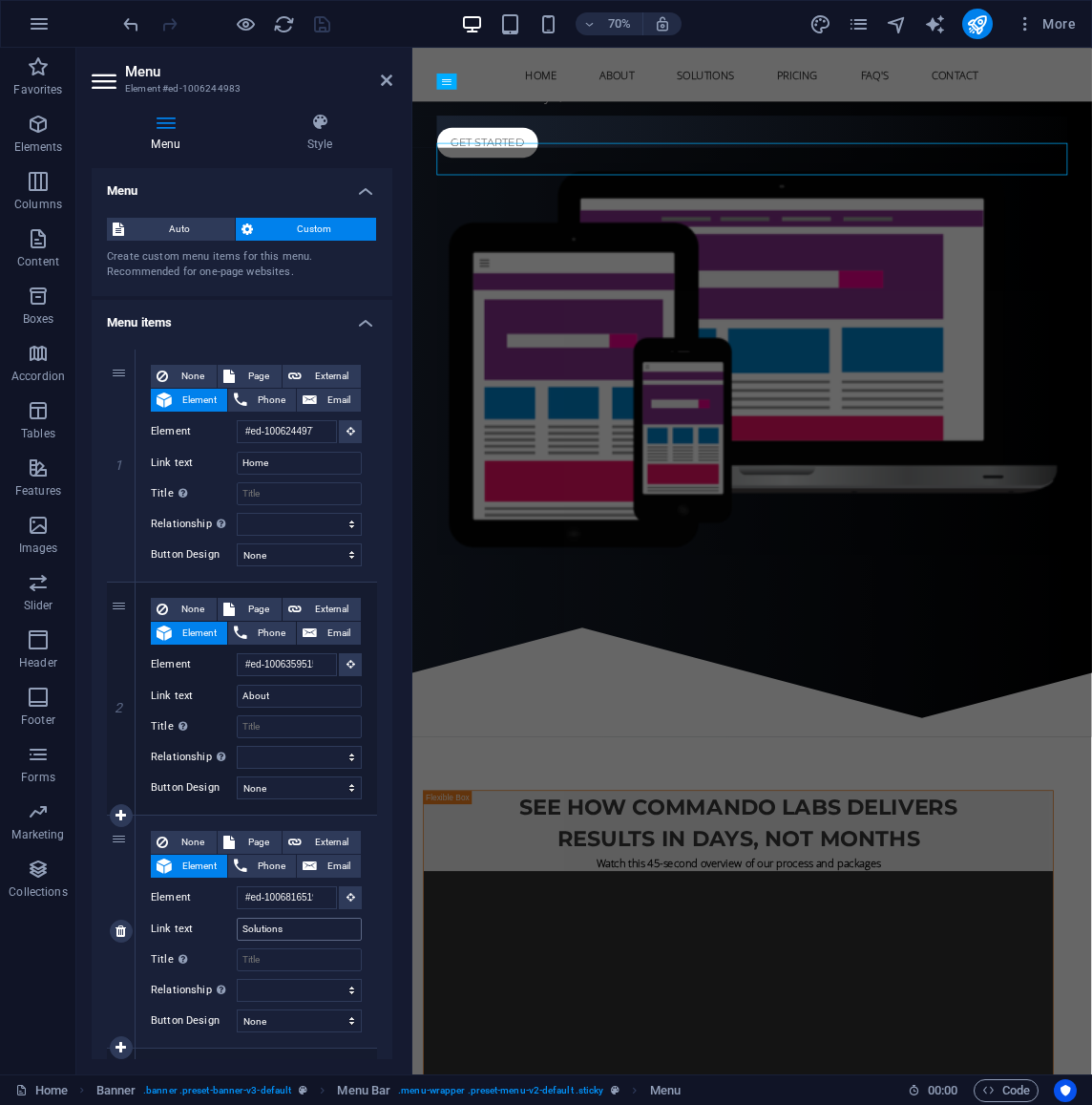
scroll to position [1572, 0]
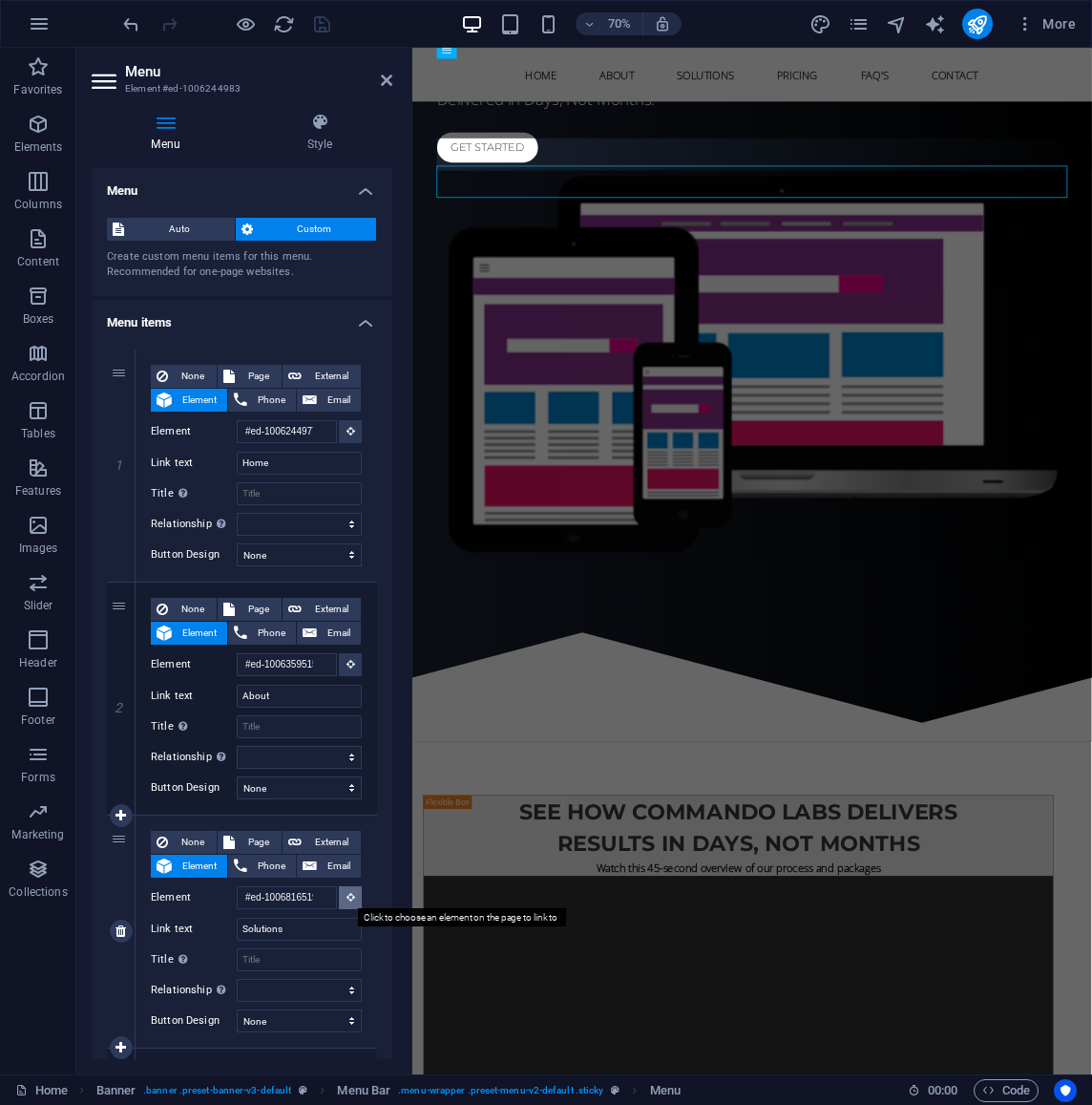
click at [348, 900] on icon at bounding box center [350, 897] width 9 height 10
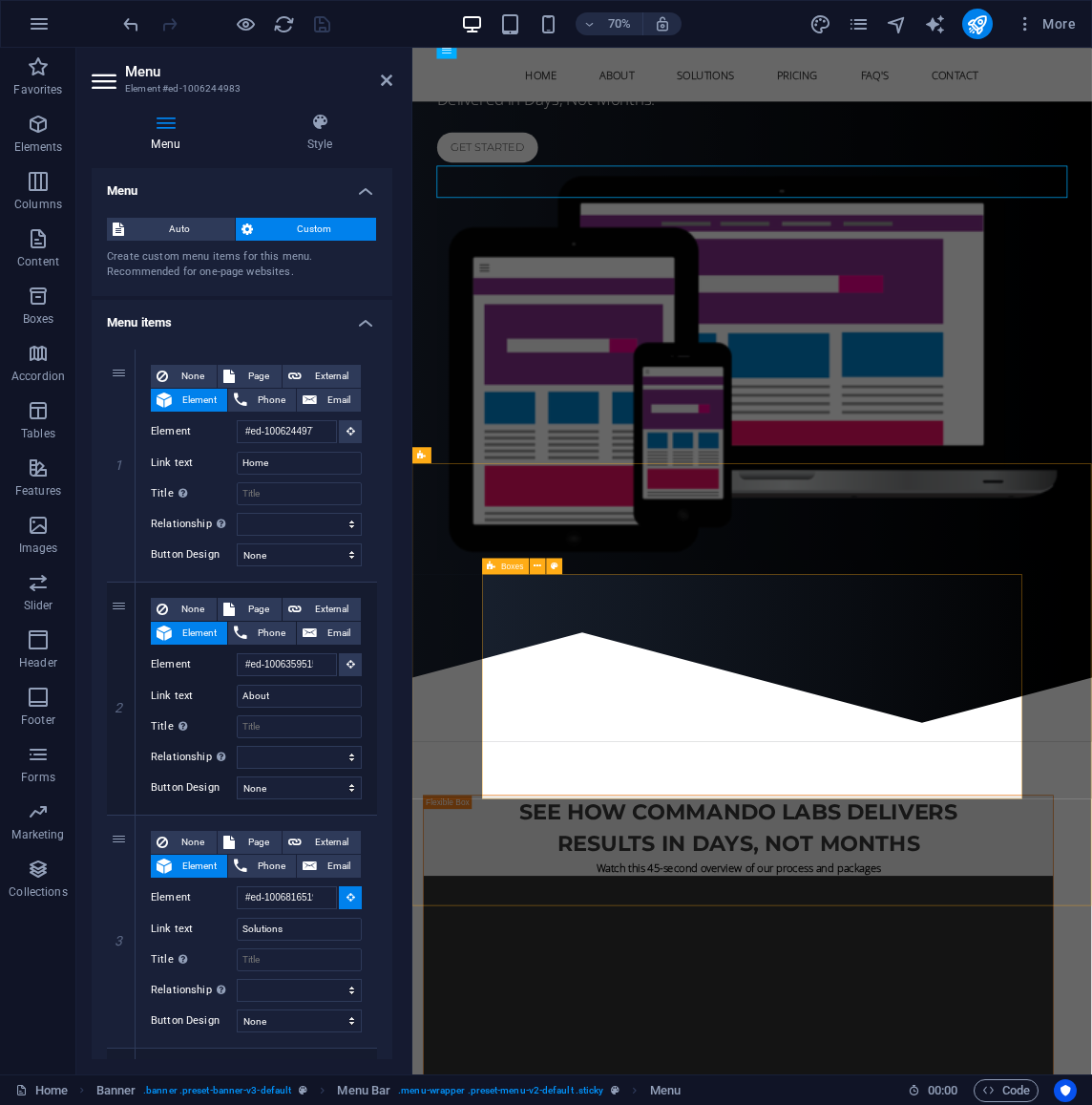
select select
type input "#ed-1006491612"
select select
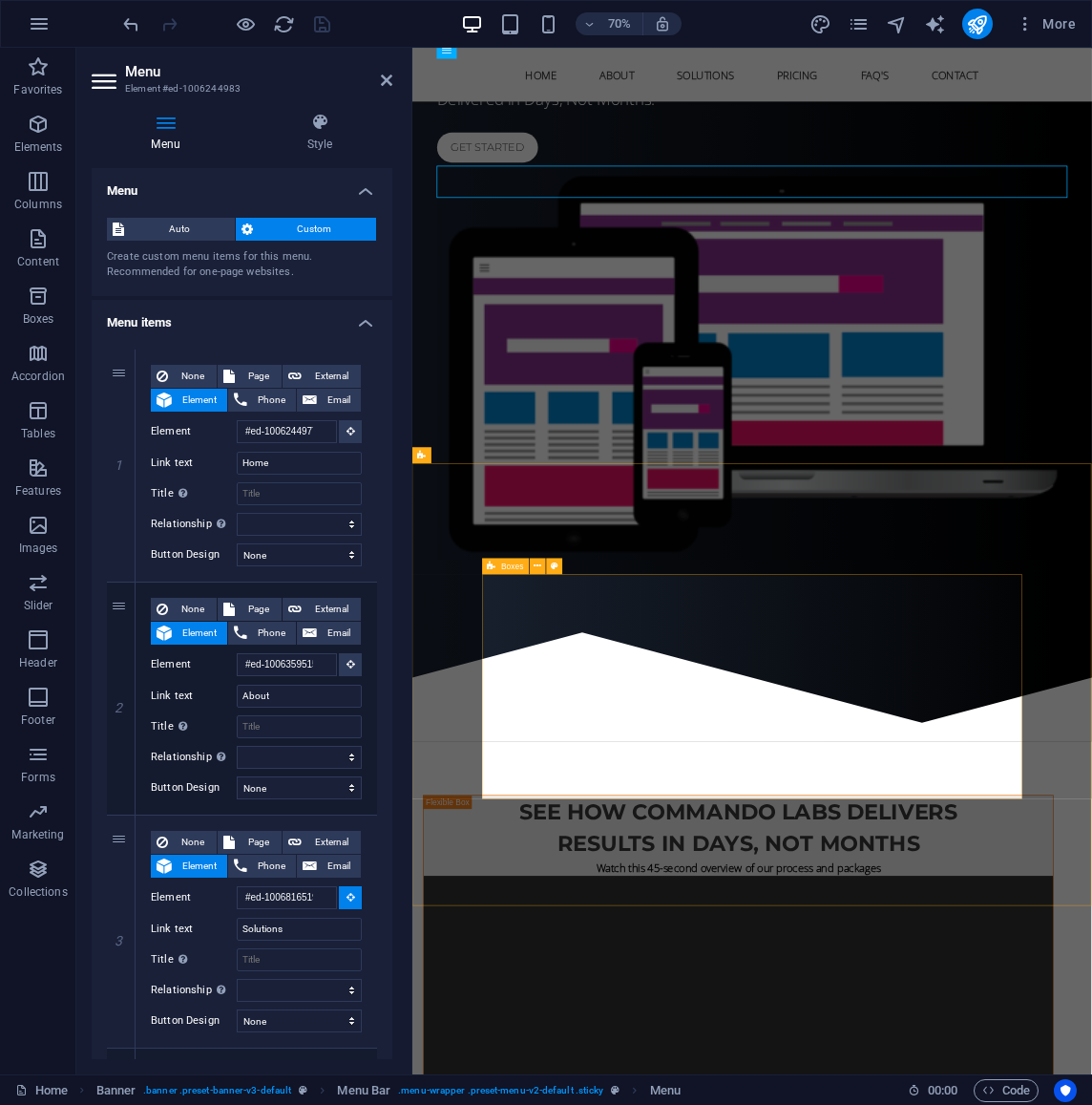
select select
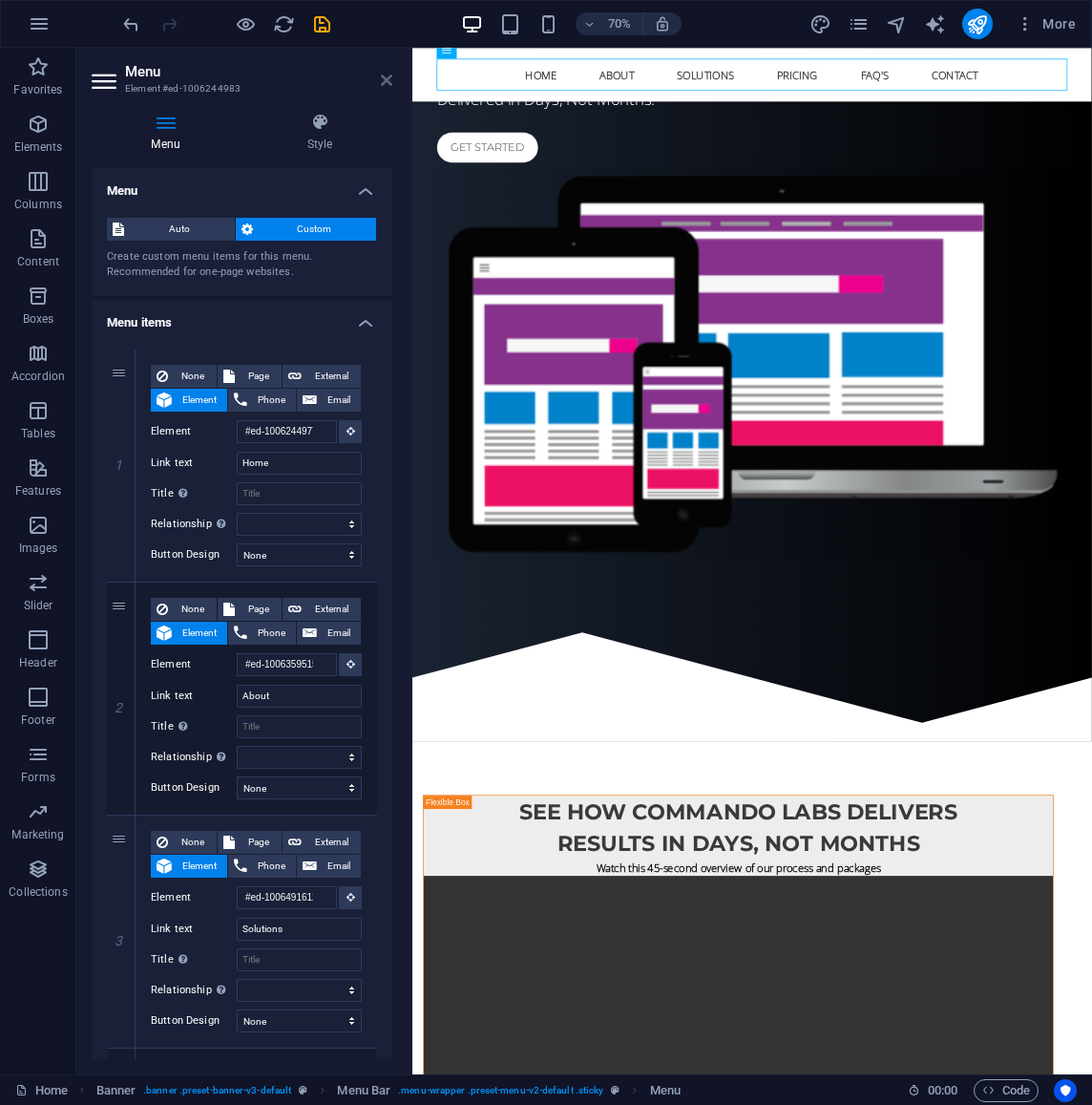
click at [383, 77] on icon at bounding box center [386, 80] width 12 height 16
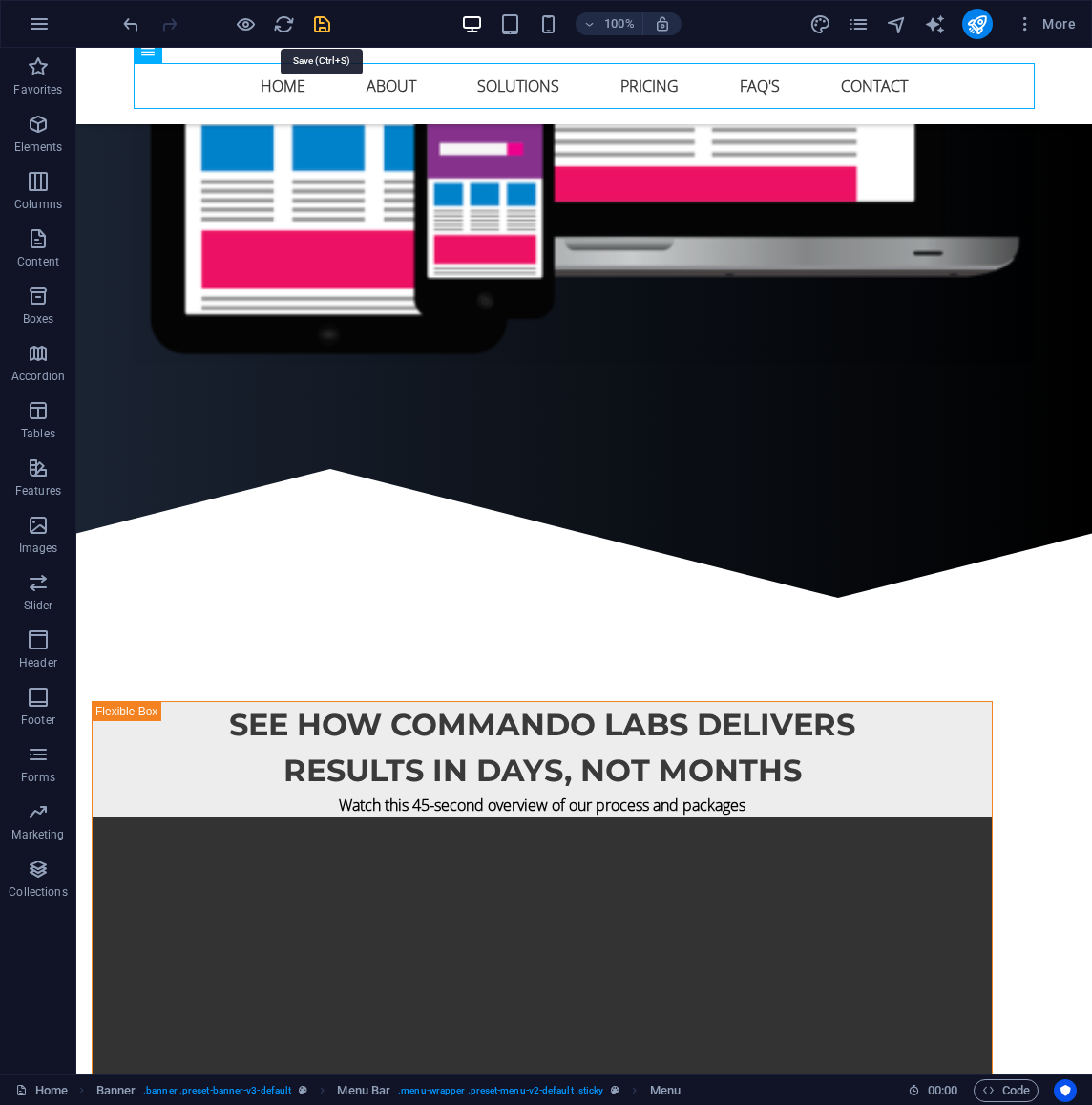
click at [321, 20] on icon "save" at bounding box center [322, 24] width 22 height 22
select select
checkbox input "false"
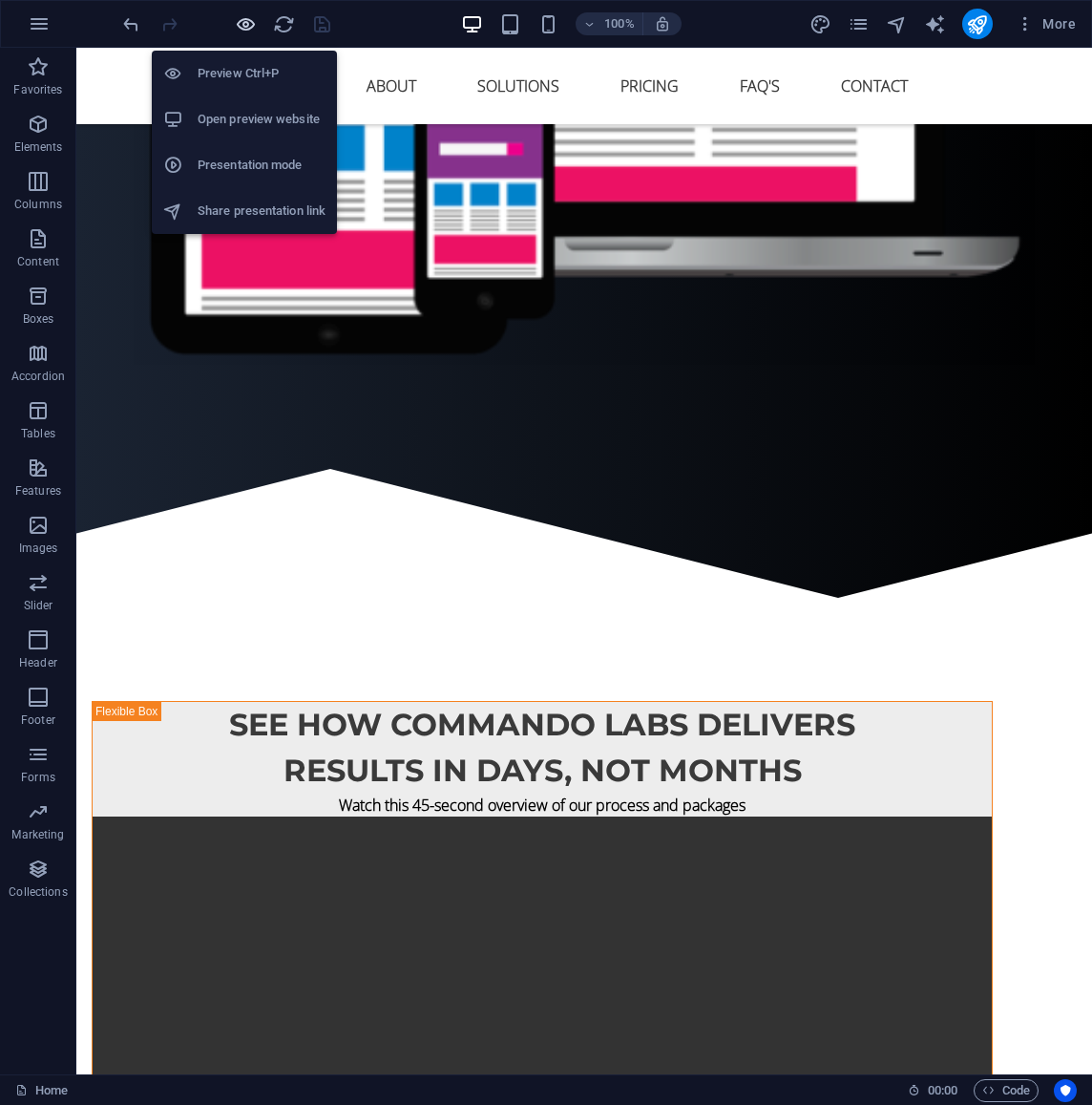
click at [250, 23] on icon "button" at bounding box center [246, 24] width 22 height 22
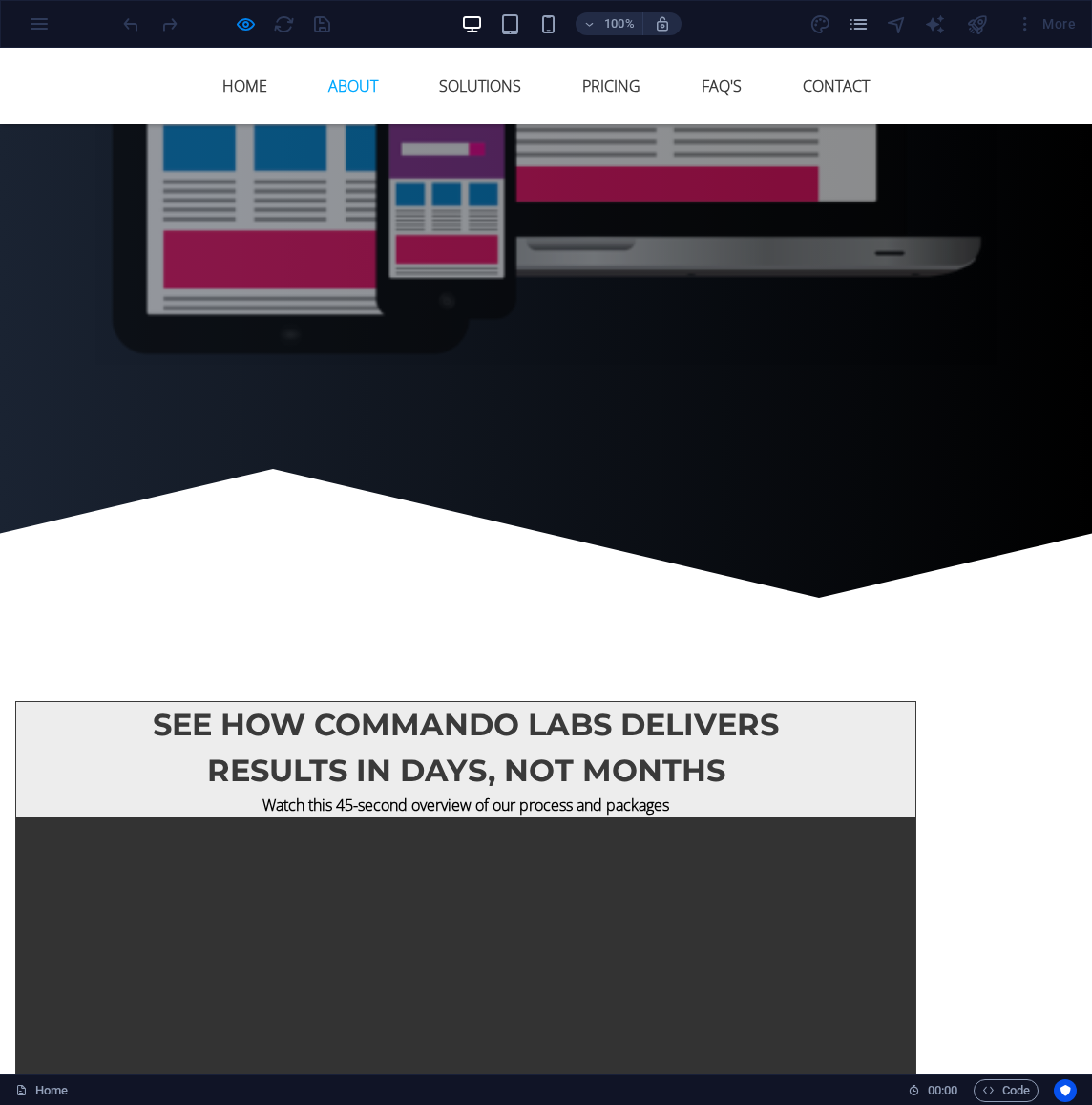
click at [367, 86] on link "About" at bounding box center [353, 86] width 80 height 46
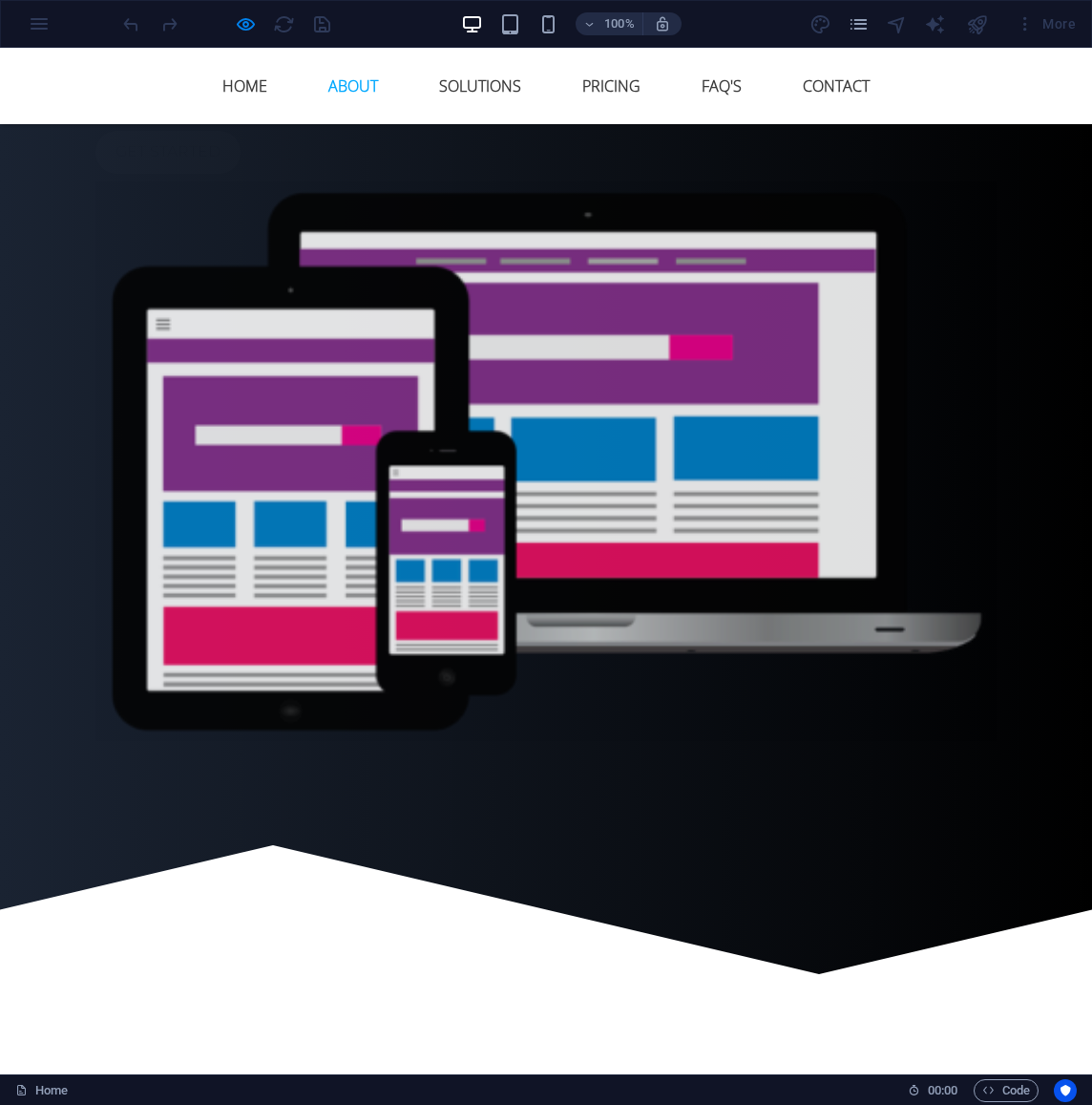
scroll to position [1040, 0]
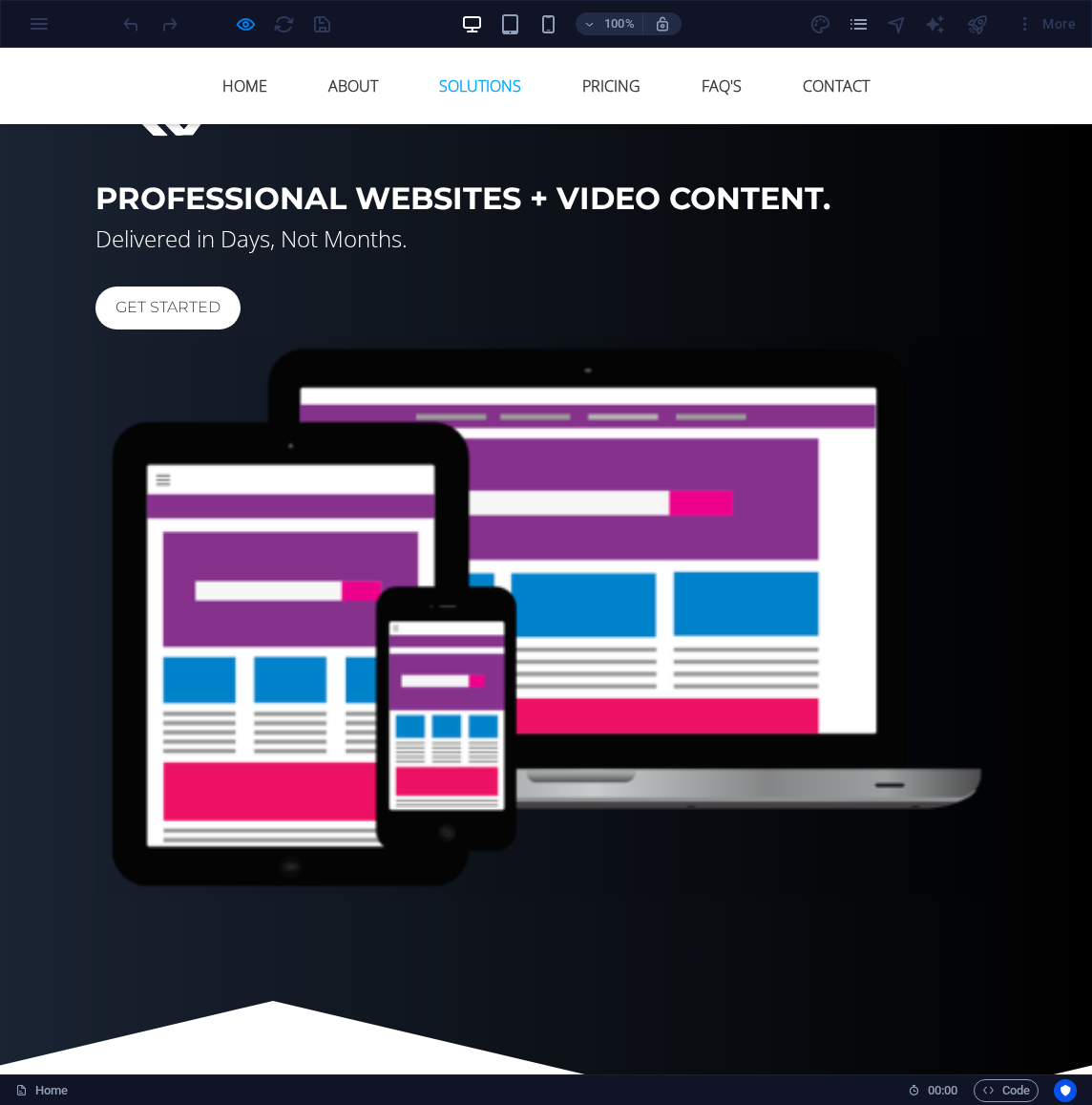
click at [462, 87] on link "Solutions" at bounding box center [479, 86] width 112 height 46
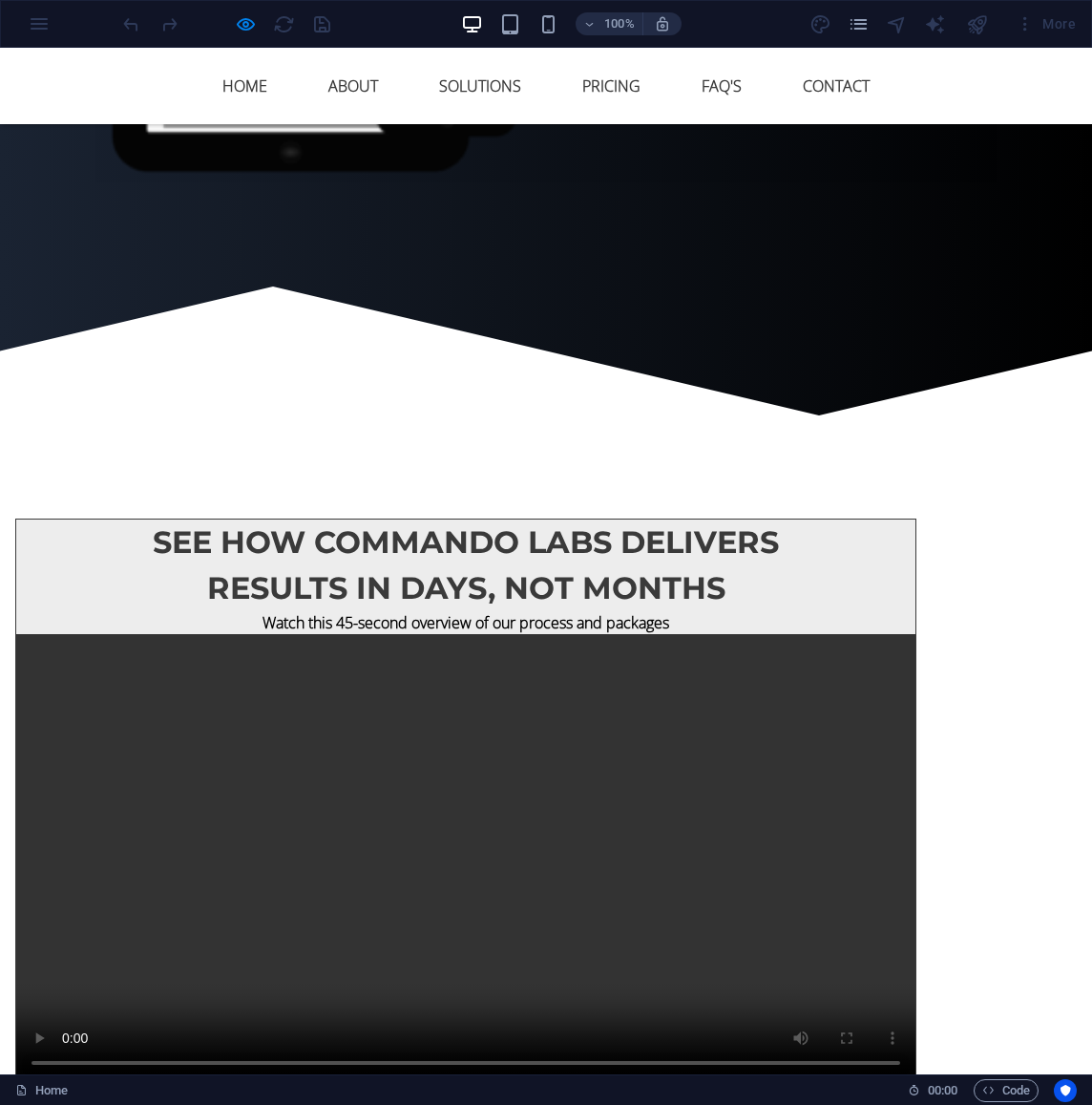
scroll to position [1755, 0]
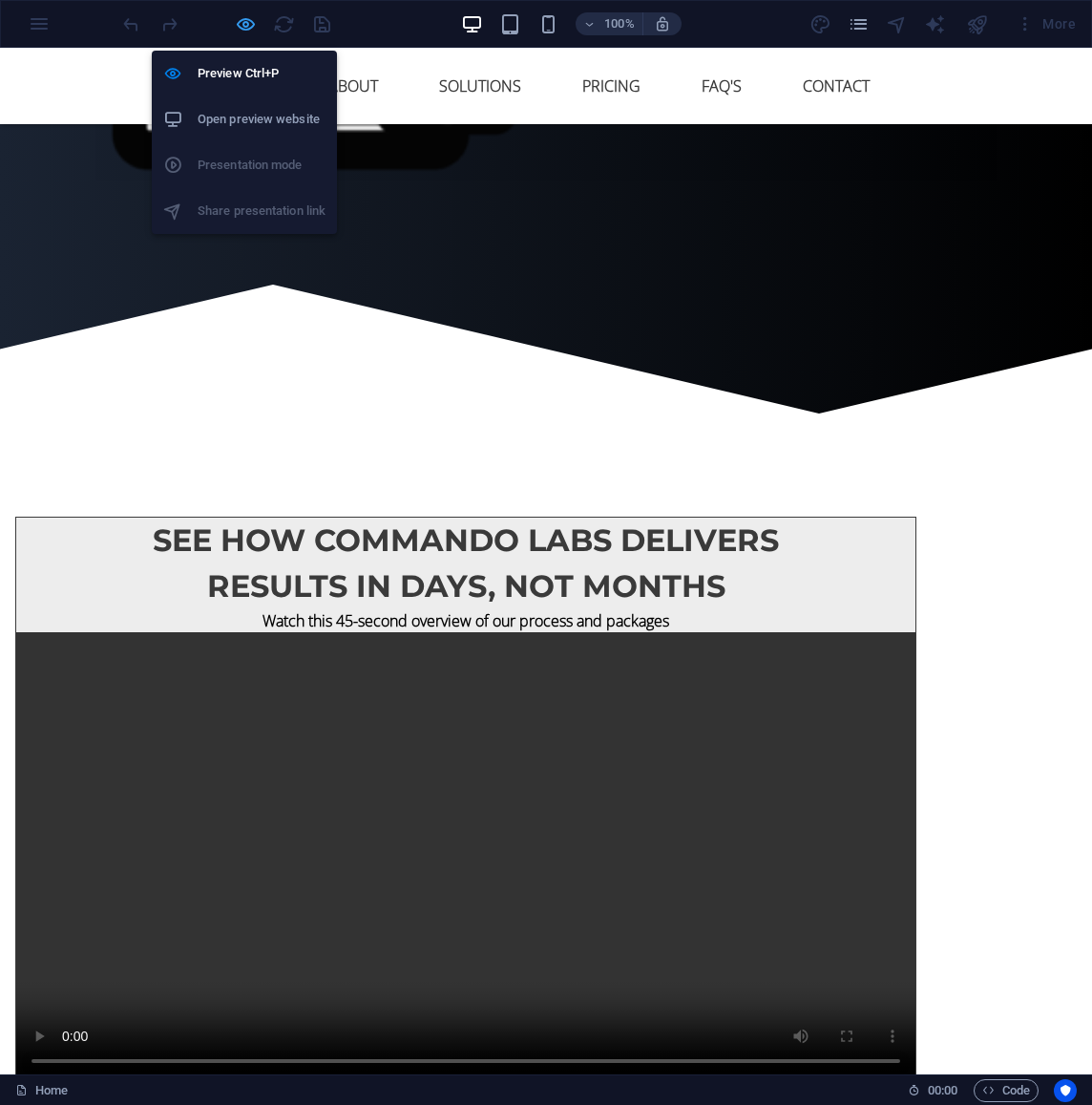
click at [242, 23] on icon "button" at bounding box center [246, 24] width 22 height 22
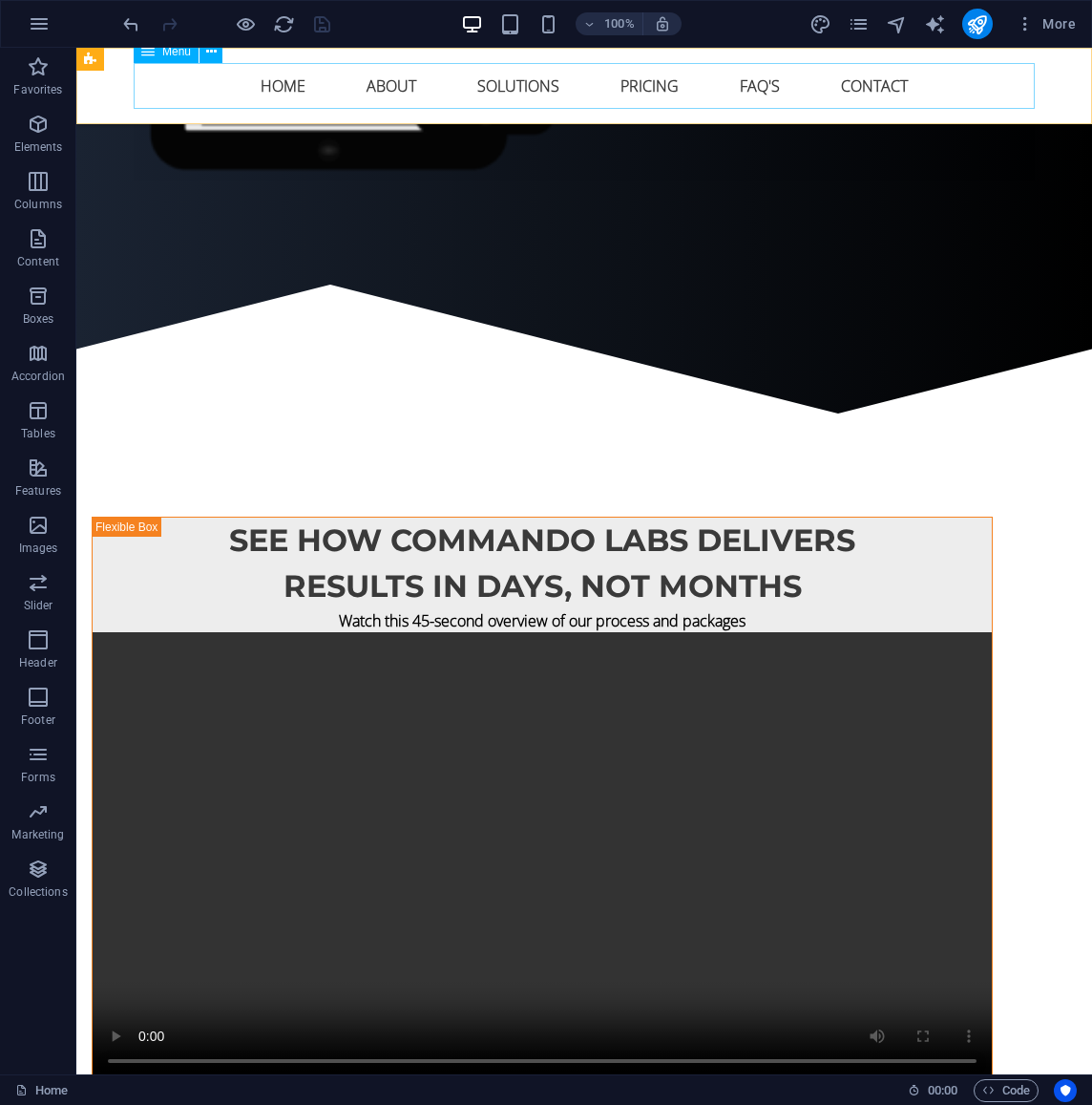
click at [428, 84] on nav "Home About Solutions Pricing FAQ's Contact" at bounding box center [585, 86] width 902 height 46
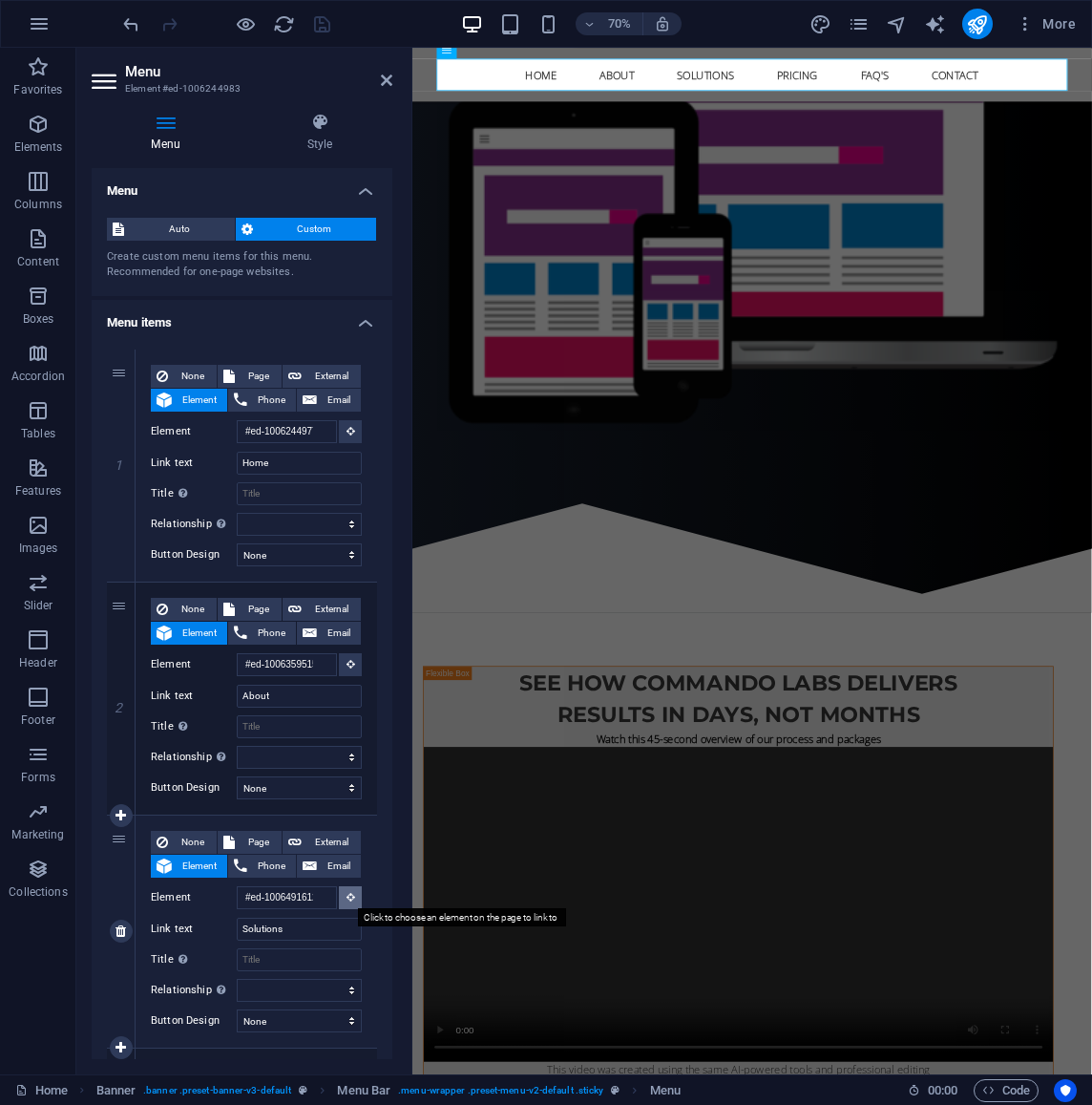
click at [351, 897] on button at bounding box center [349, 897] width 22 height 22
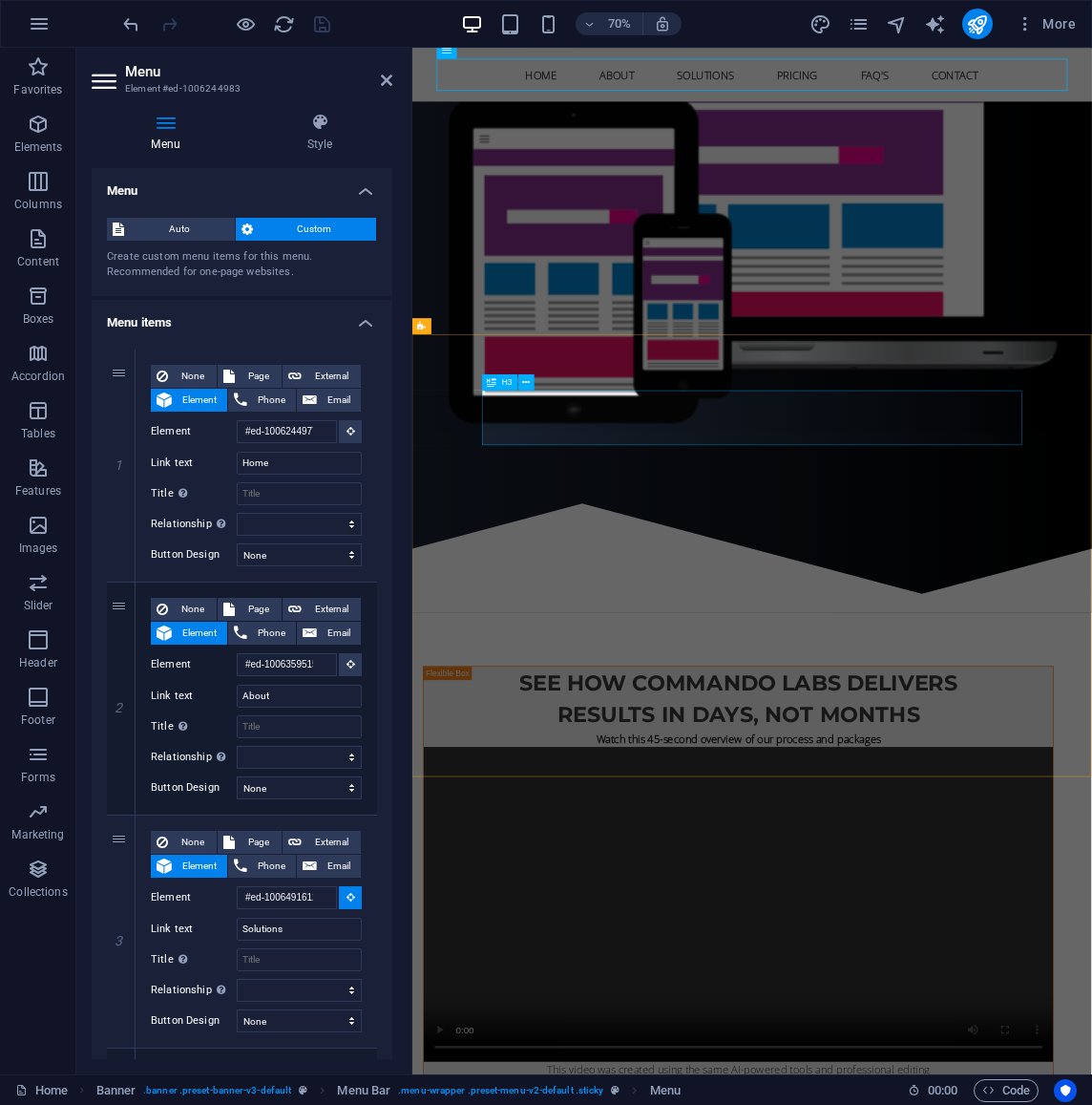
select select
type input "#ed-1006491654"
select select
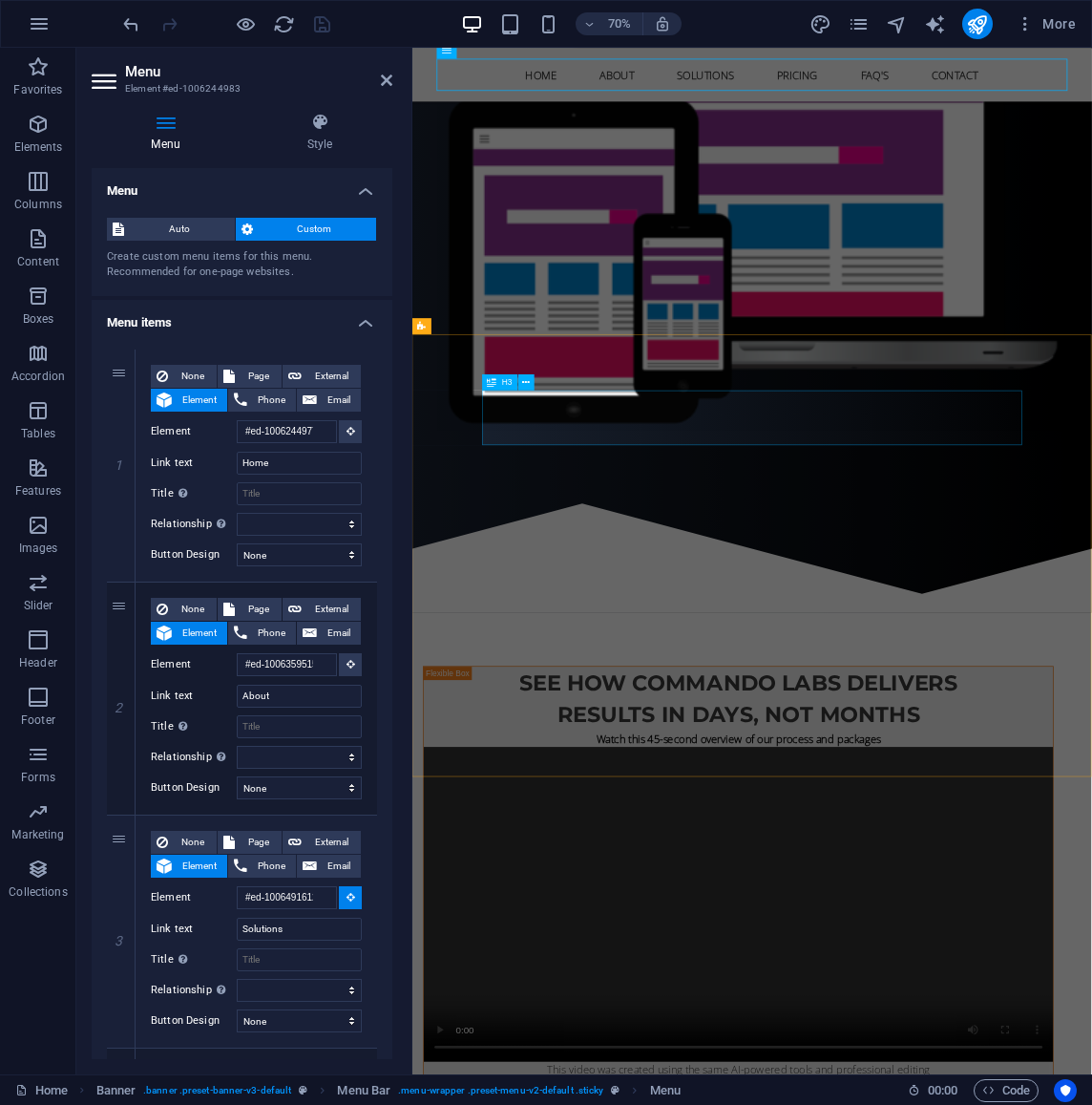
select select
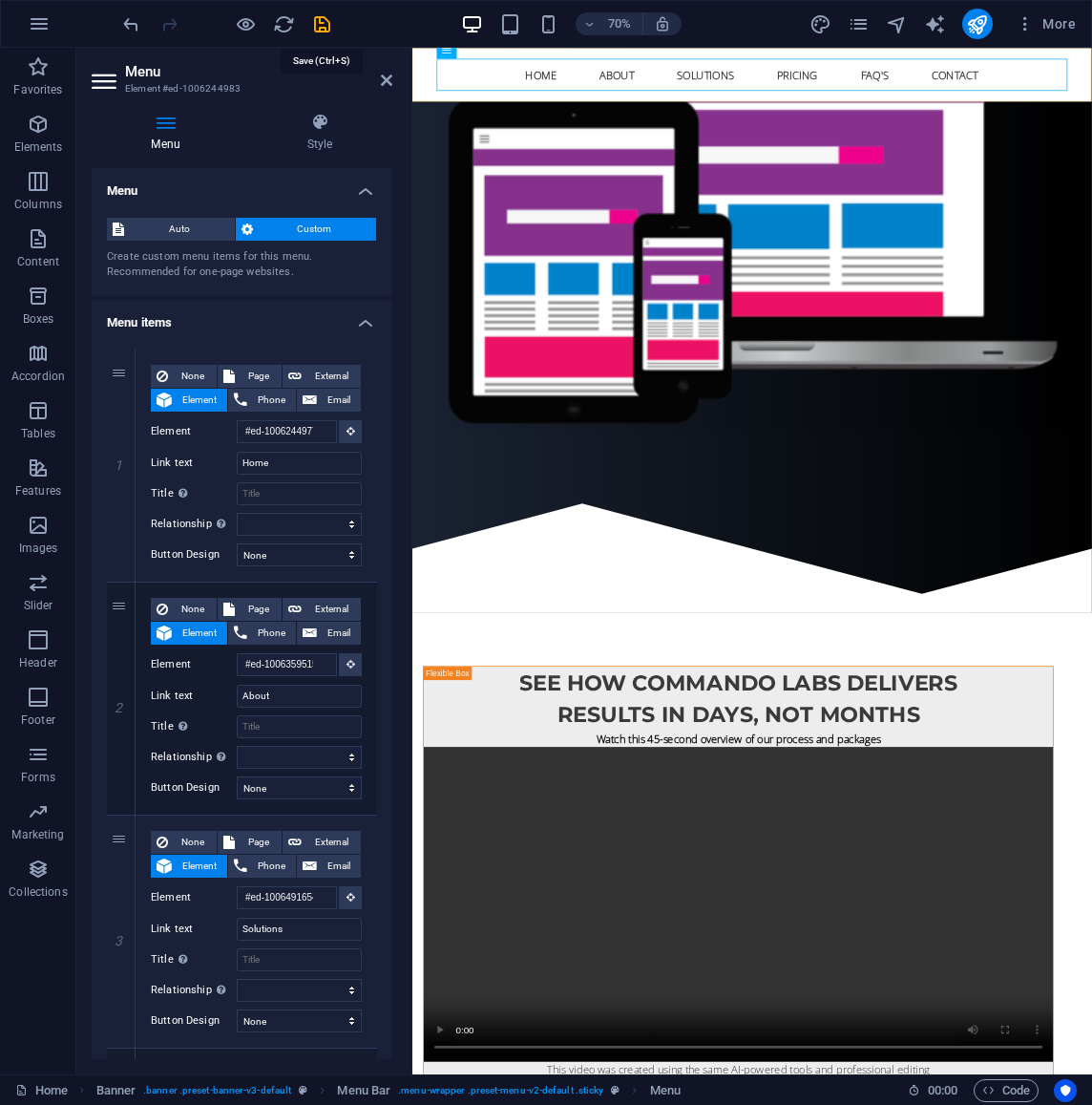
drag, startPoint x: 325, startPoint y: 28, endPoint x: 315, endPoint y: 29, distance: 10.0
click at [325, 28] on icon "save" at bounding box center [322, 24] width 22 height 22
select select
checkbox input "false"
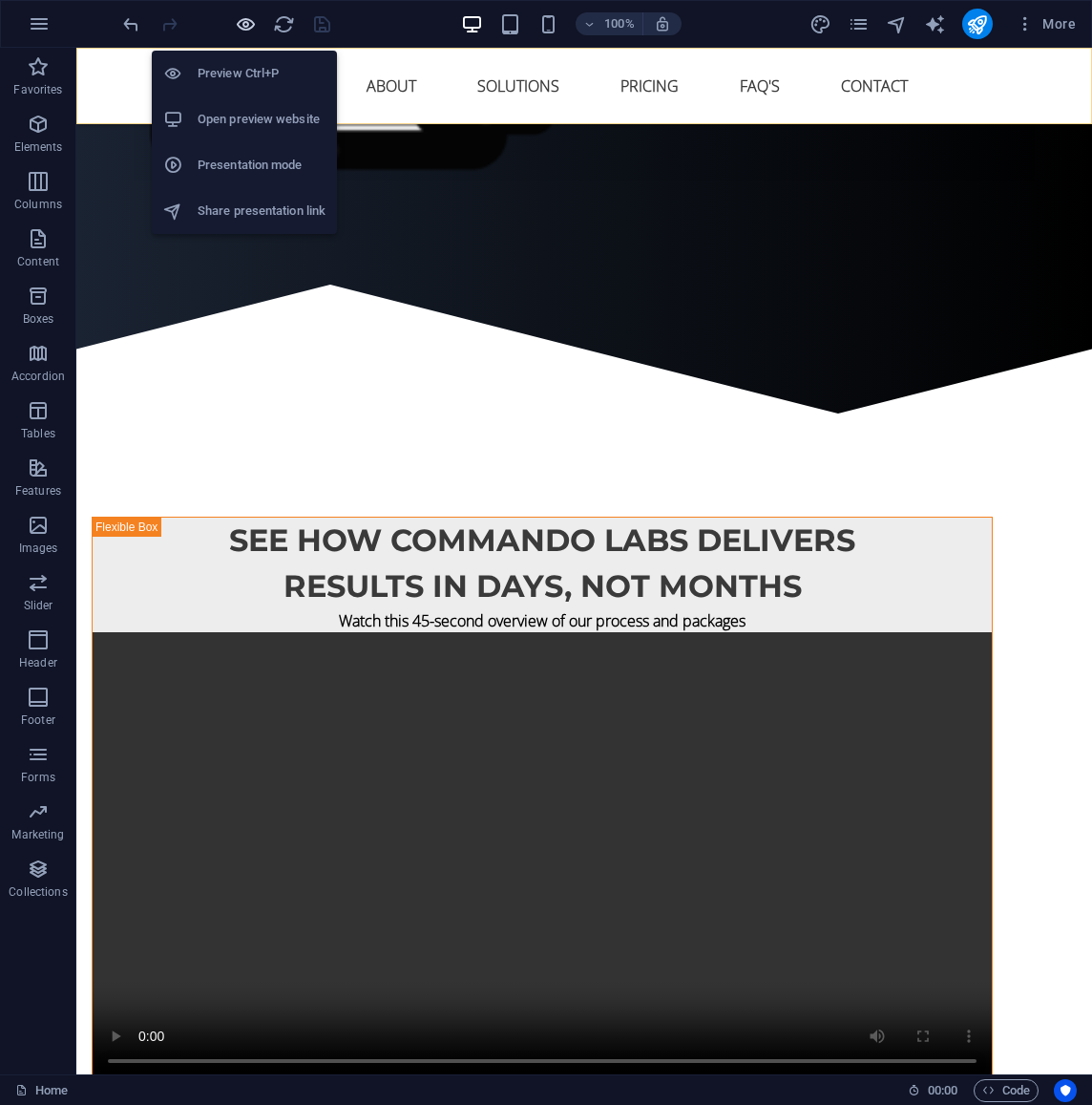
click at [242, 26] on icon "button" at bounding box center [246, 24] width 22 height 22
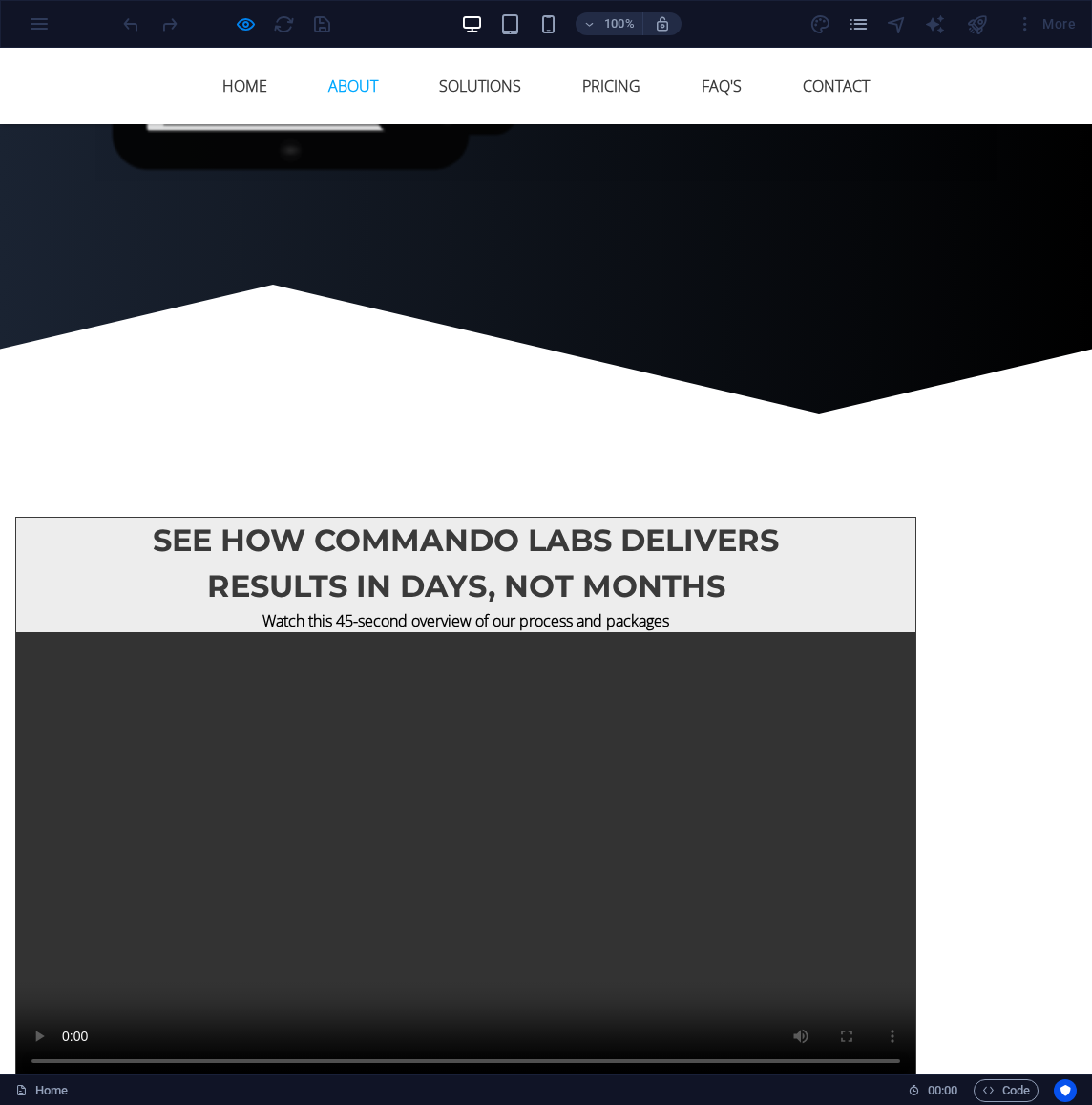
click at [343, 82] on link "About" at bounding box center [353, 86] width 80 height 46
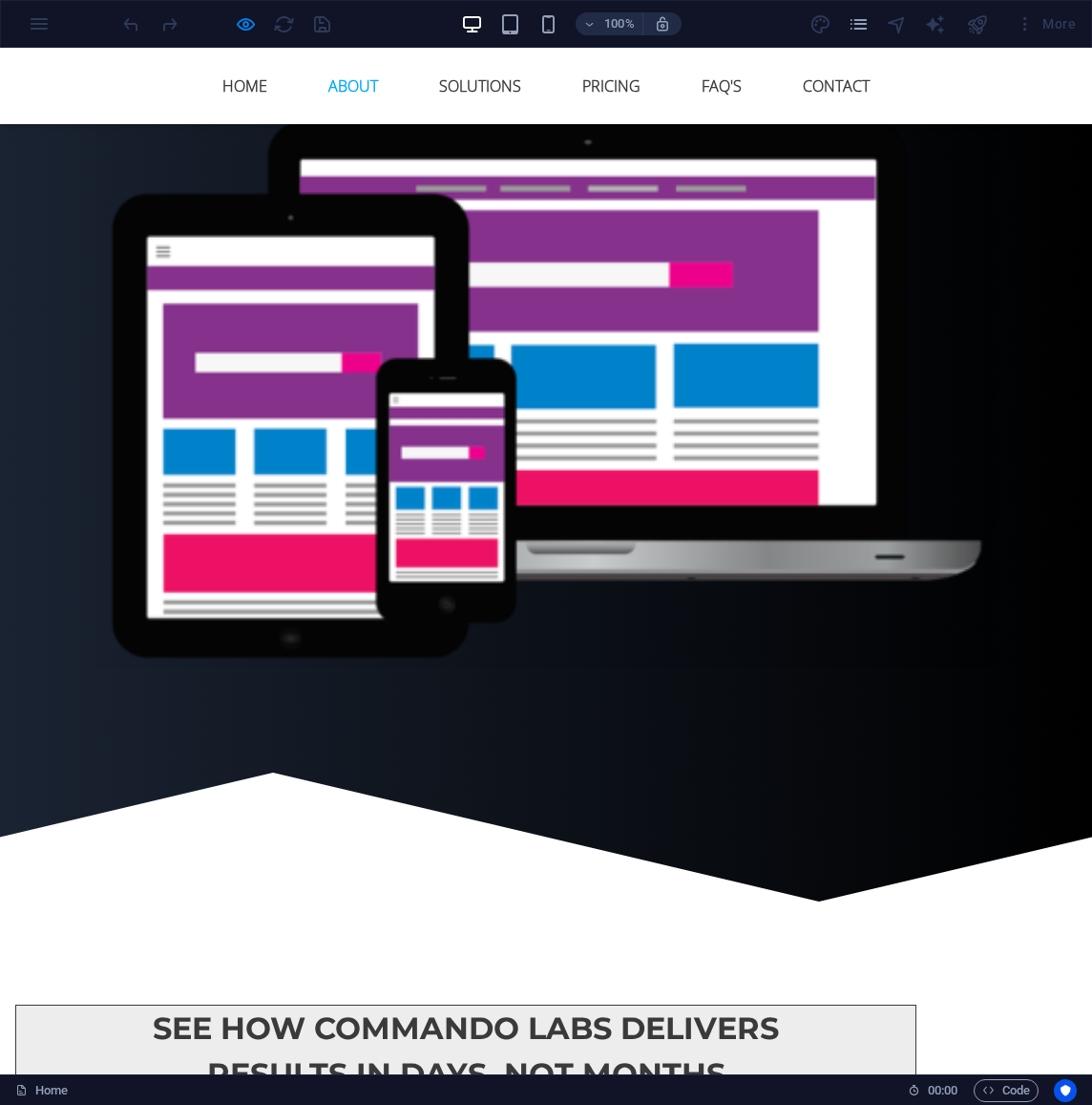
scroll to position [1040, 0]
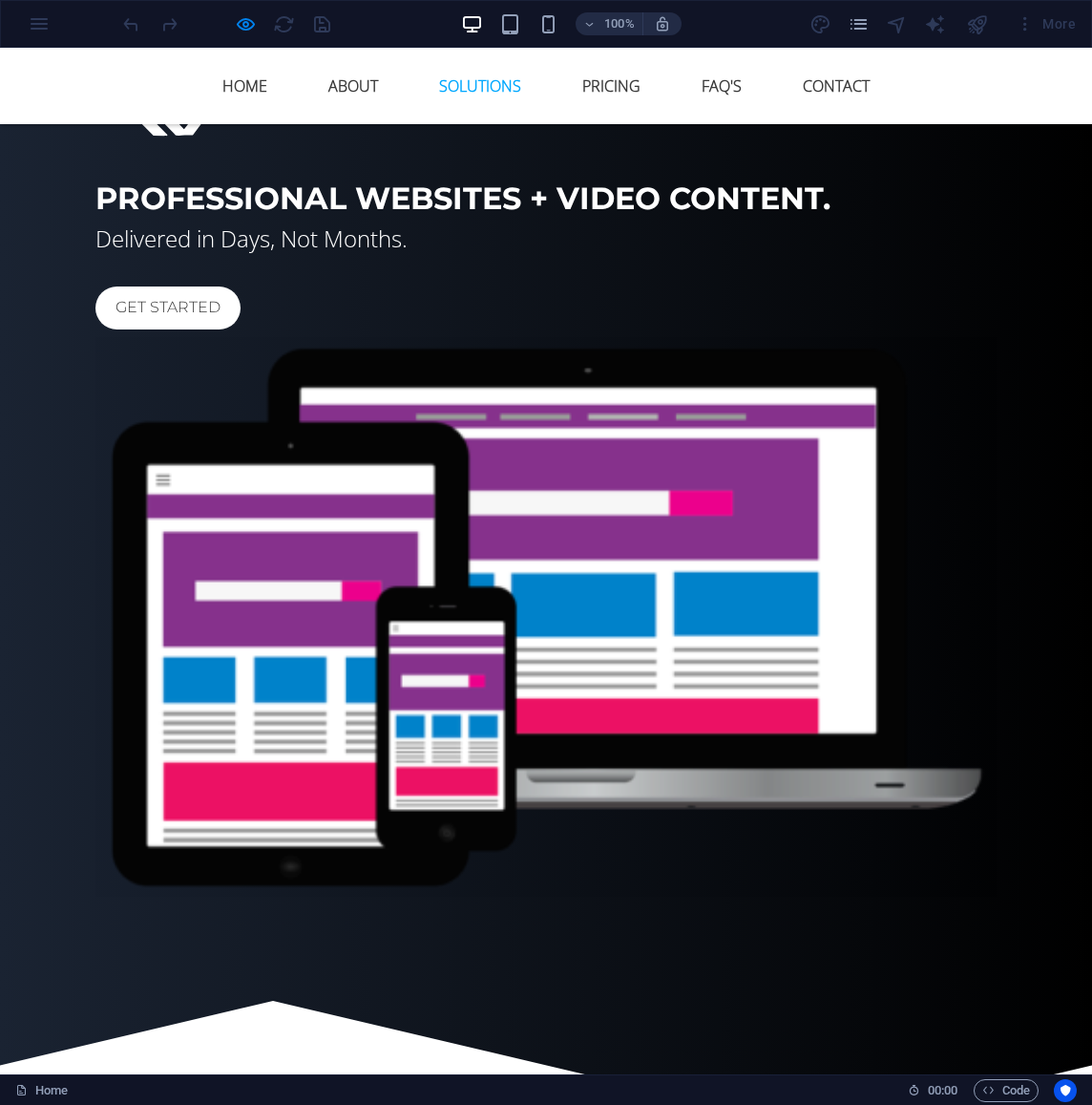
click at [456, 81] on link "Solutions" at bounding box center [479, 86] width 112 height 46
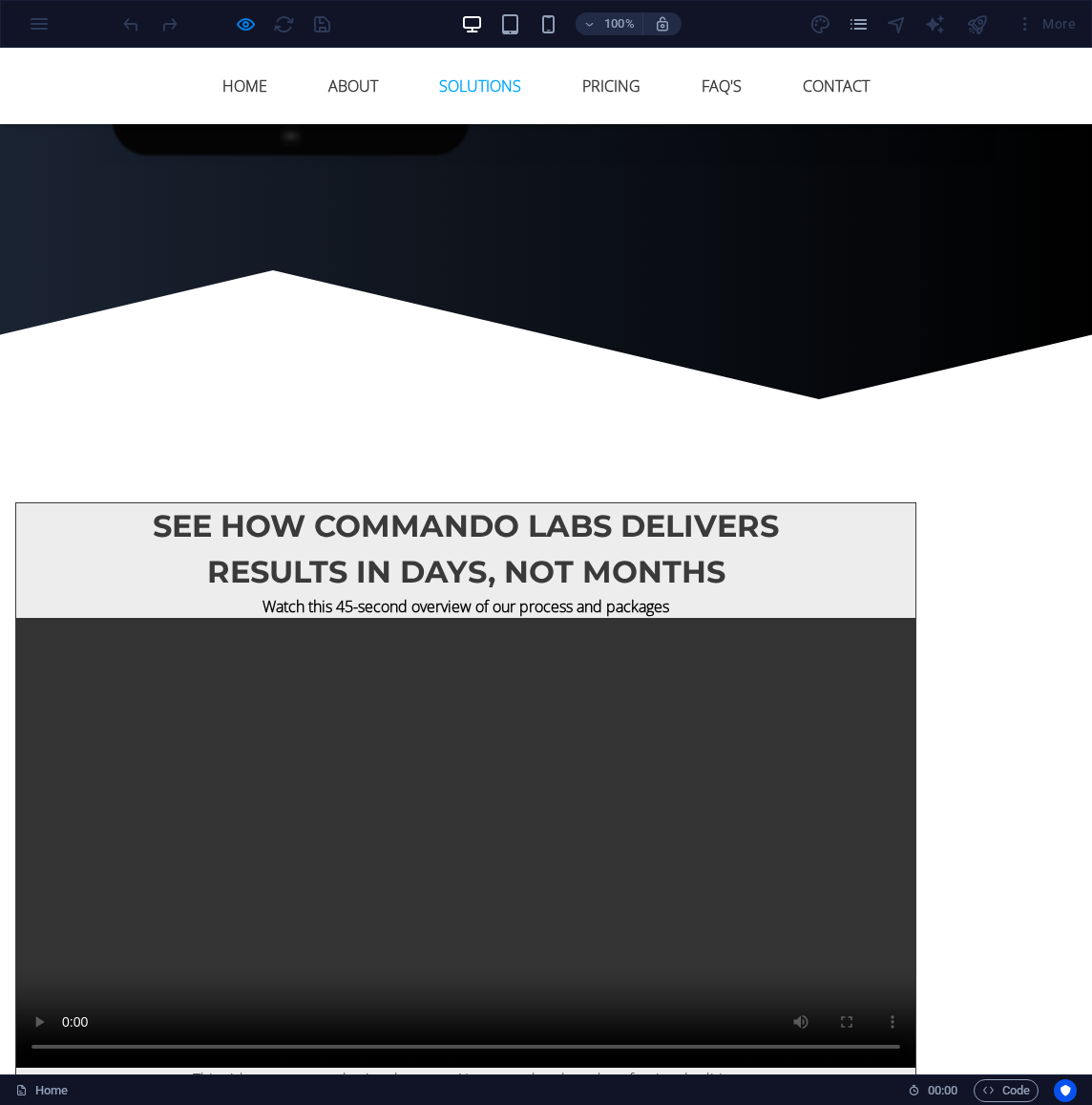
scroll to position [1772, 0]
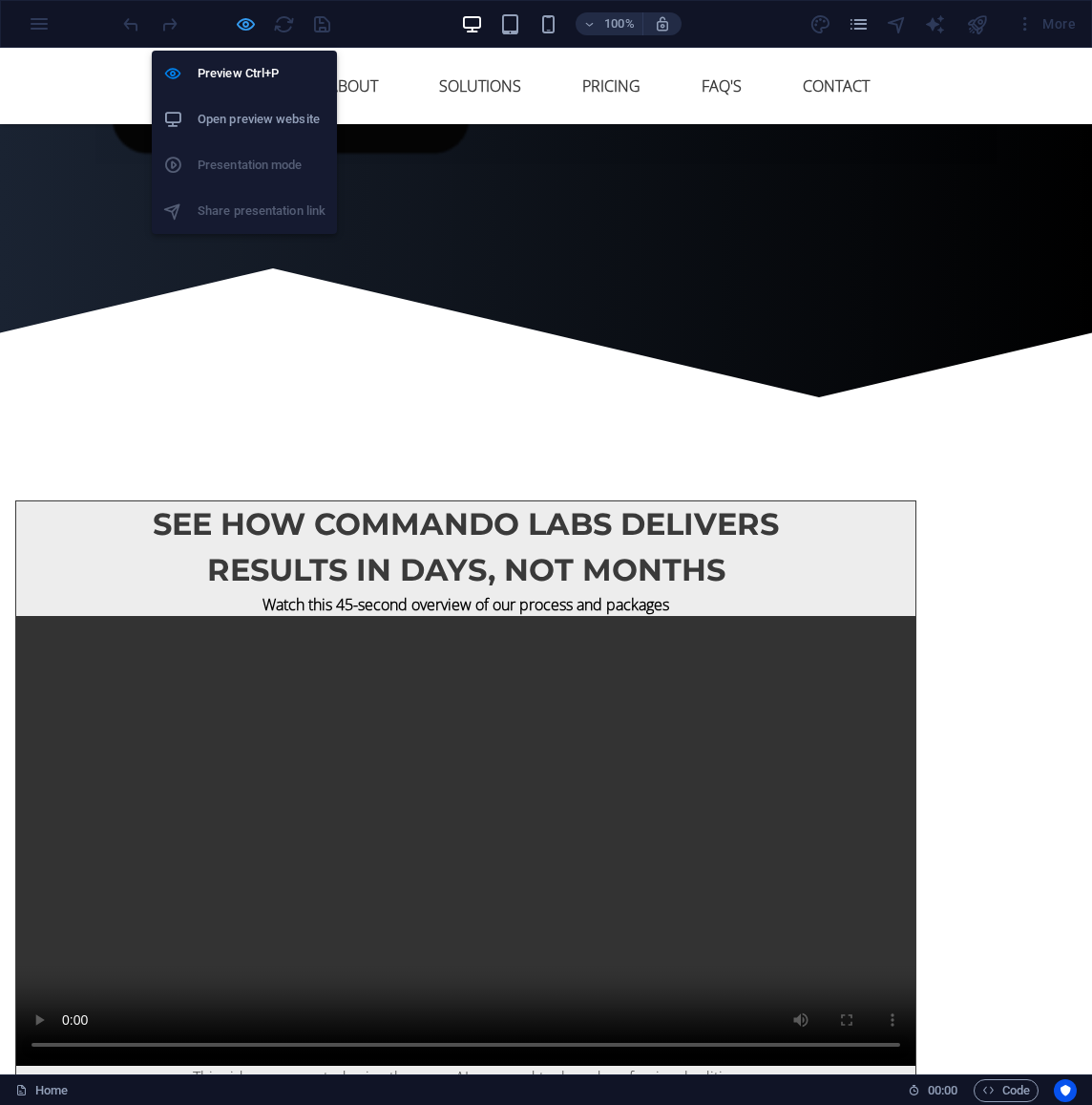
click at [243, 22] on icon "button" at bounding box center [246, 24] width 22 height 22
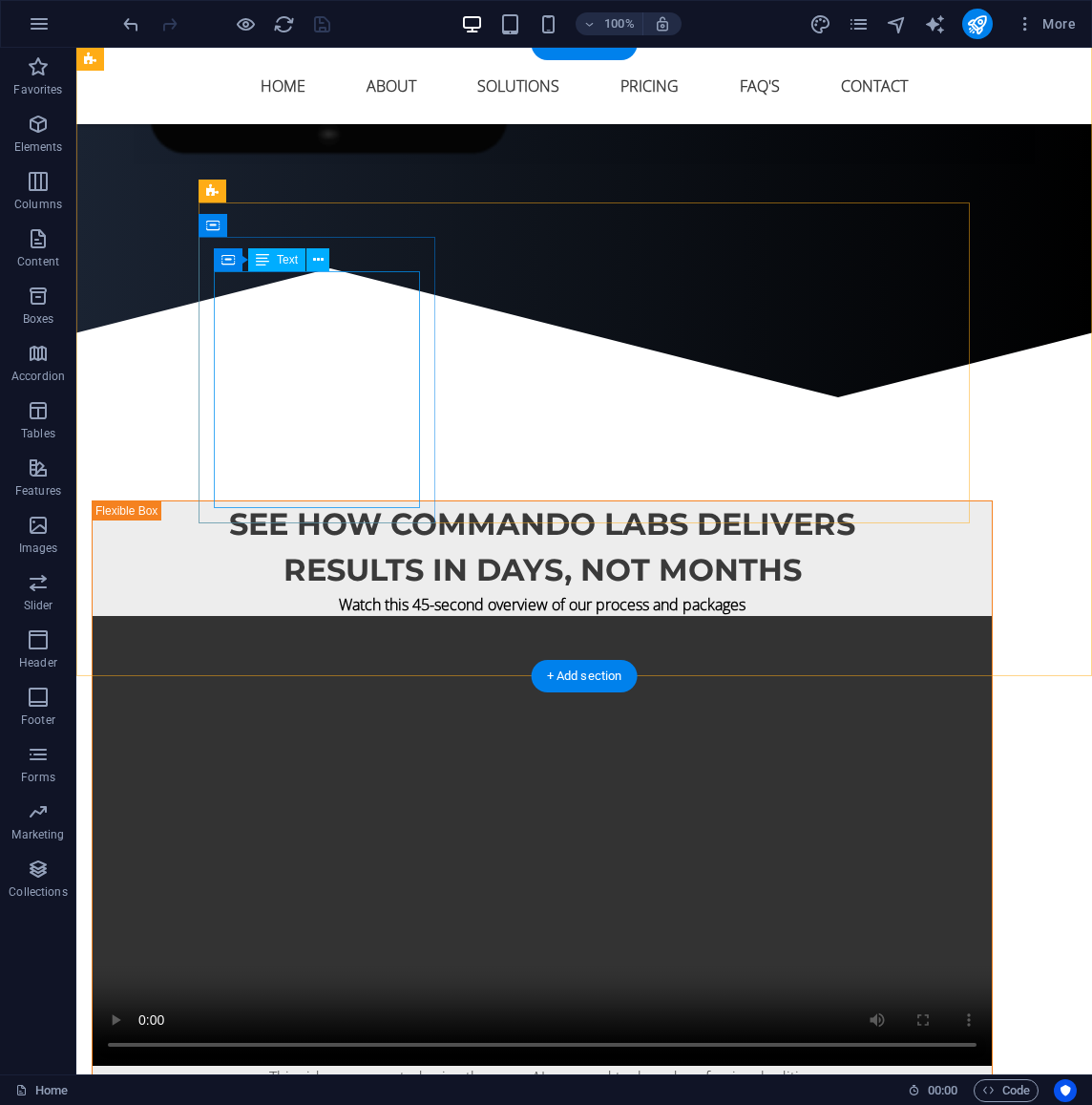
click at [268, 261] on icon at bounding box center [263, 259] width 14 height 22
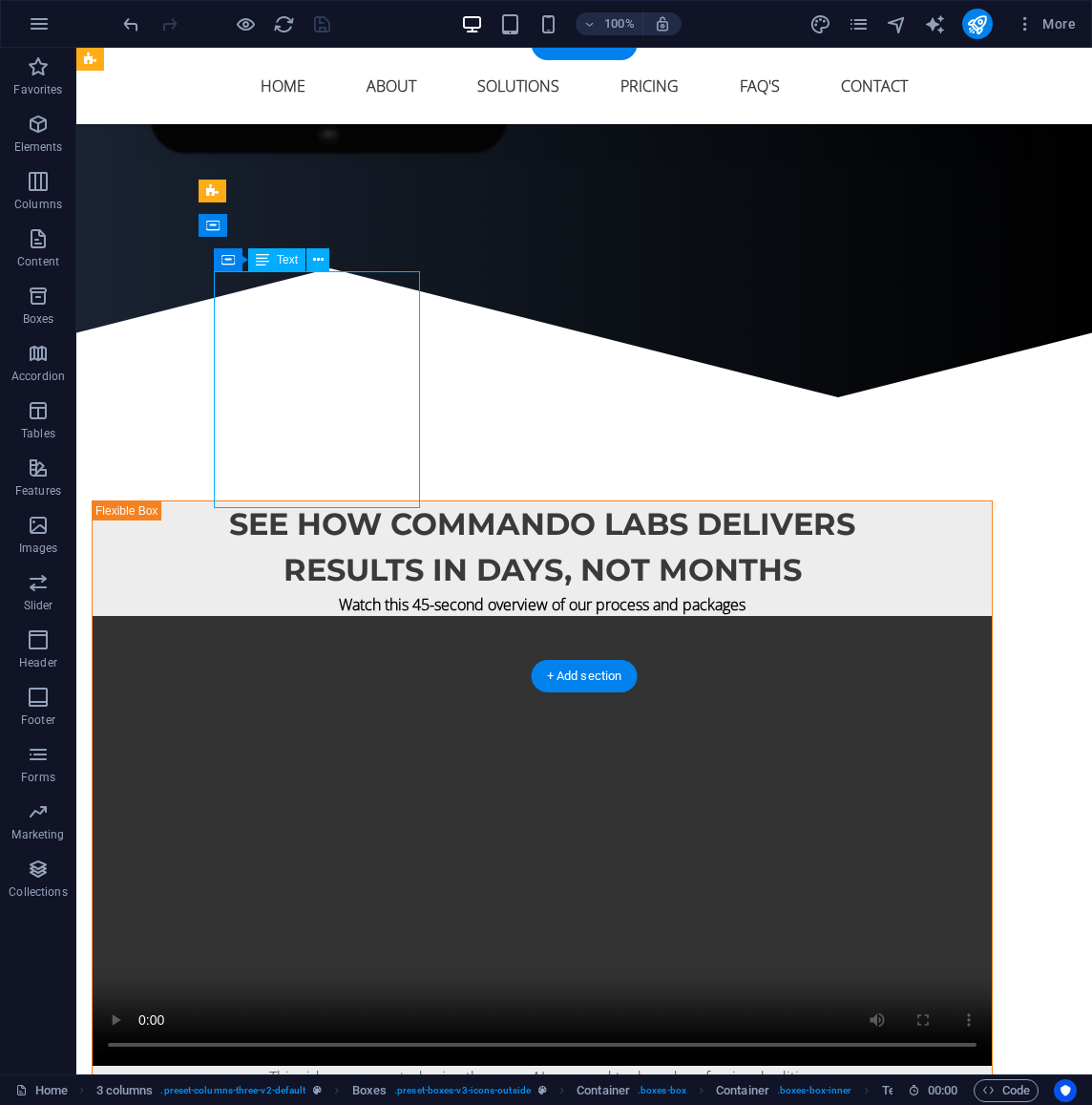
click at [268, 261] on icon at bounding box center [263, 259] width 14 height 22
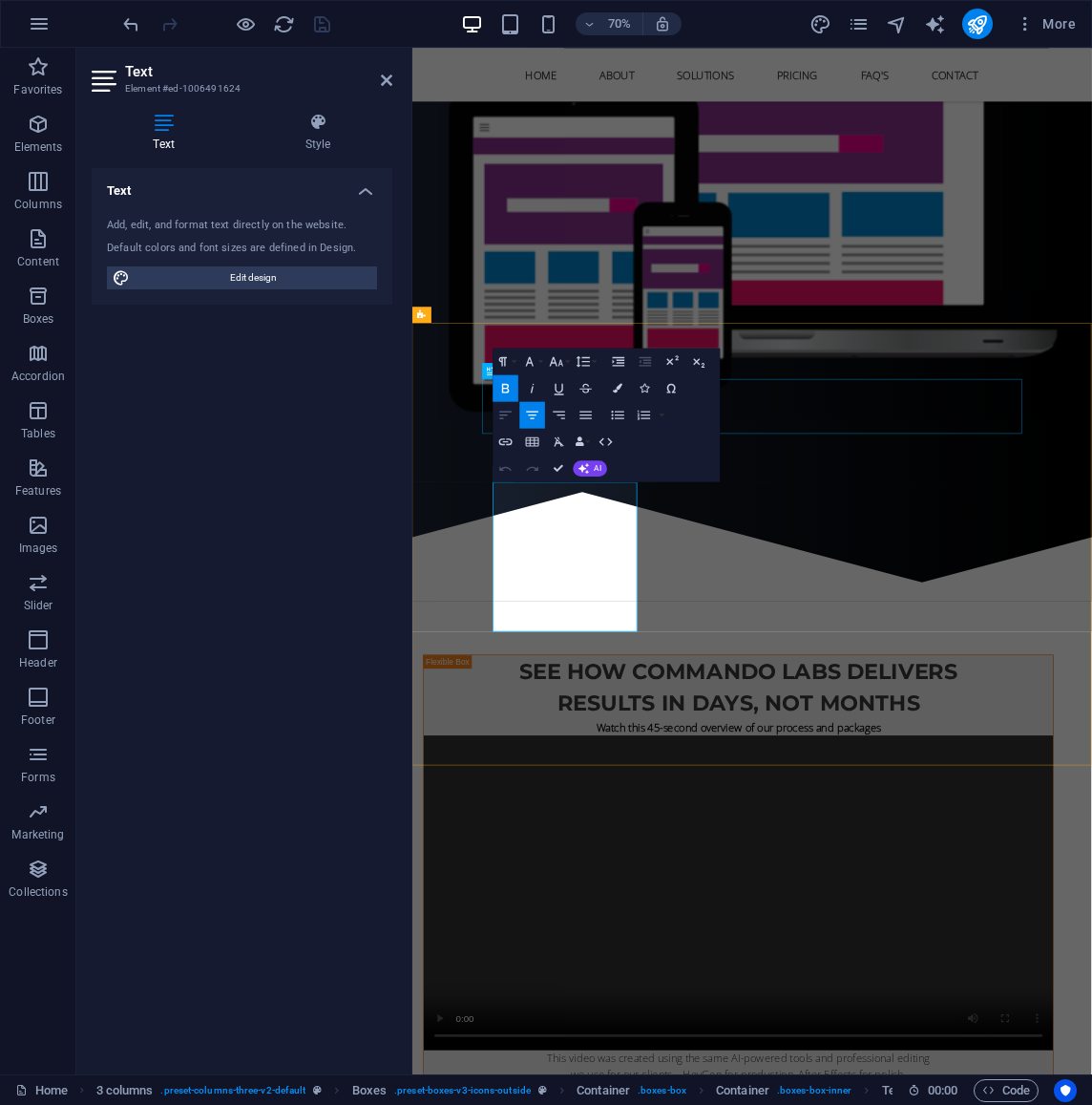
click at [509, 420] on icon "button" at bounding box center [506, 415] width 17 height 17
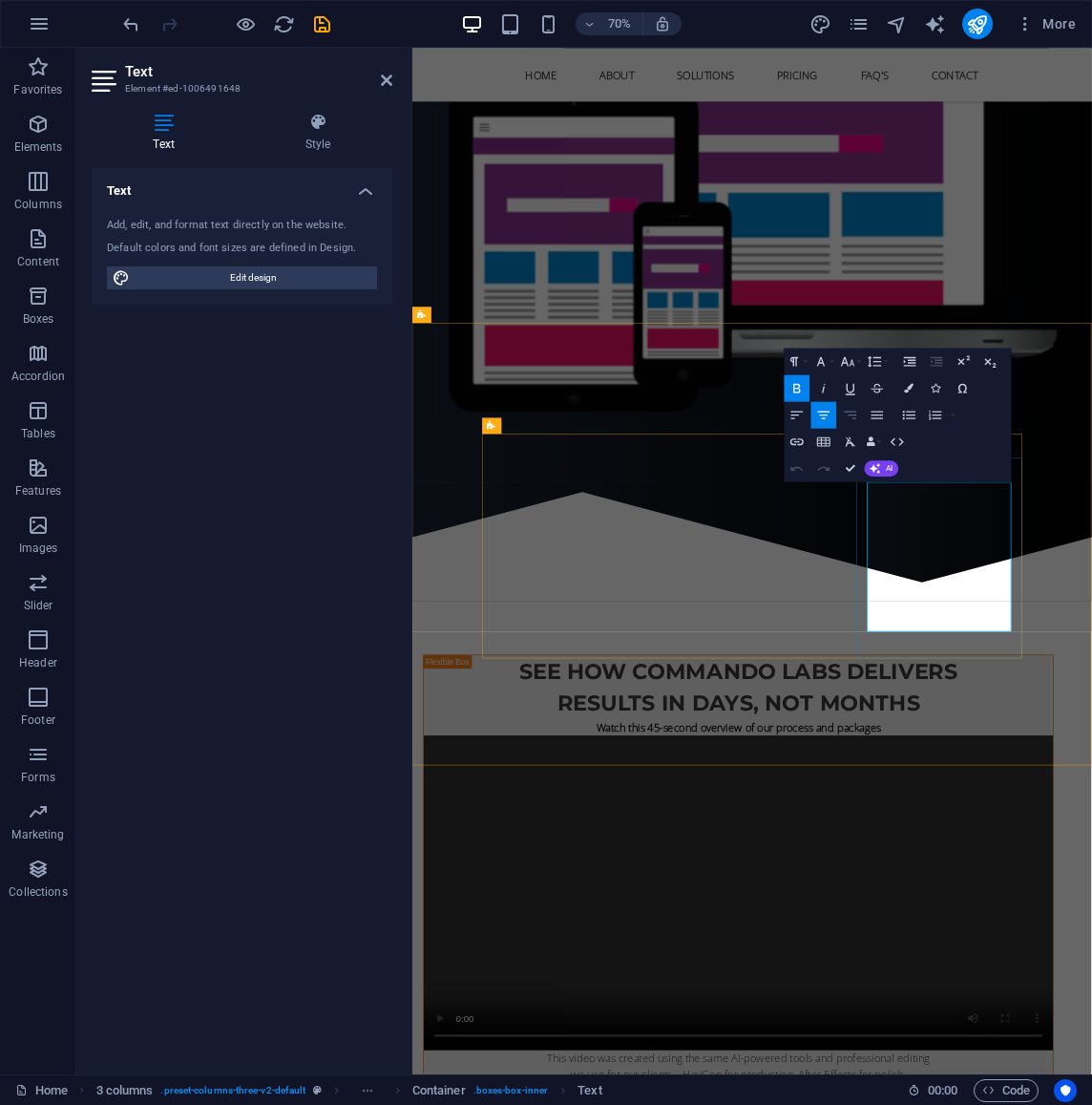
click at [855, 415] on icon "button" at bounding box center [851, 415] width 13 height 8
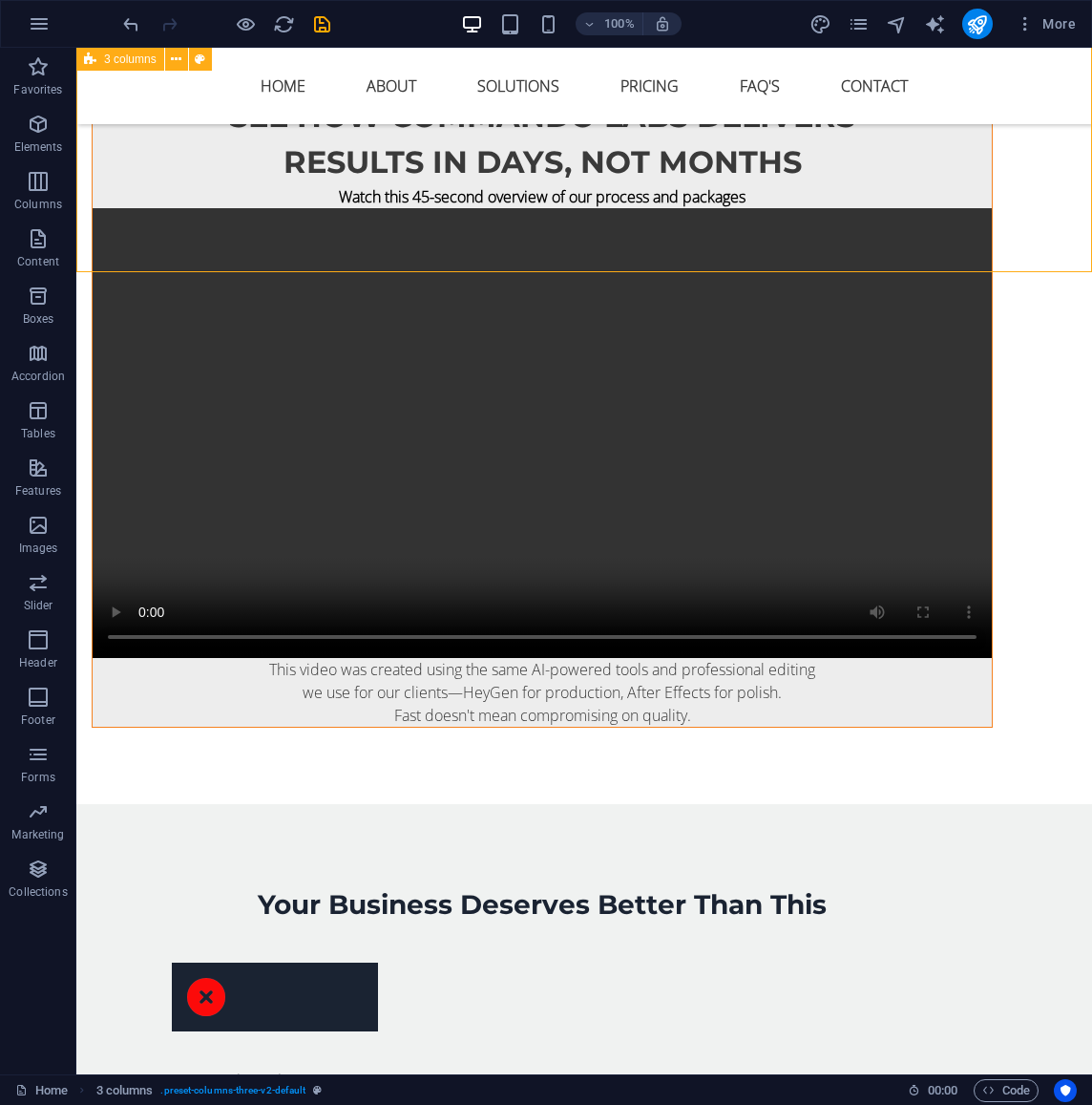
scroll to position [2195, 0]
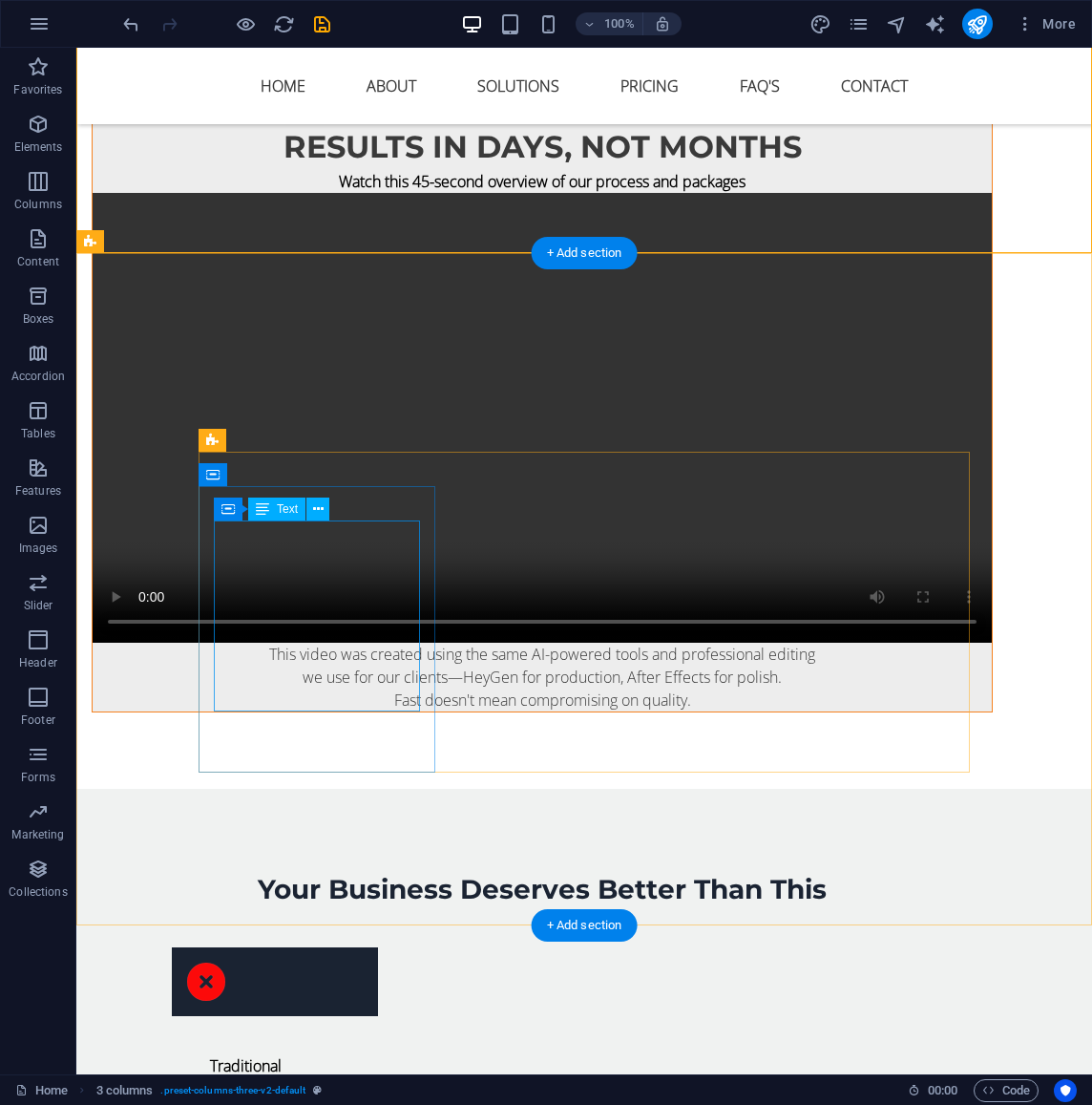
click at [257, 510] on icon at bounding box center [263, 509] width 14 height 22
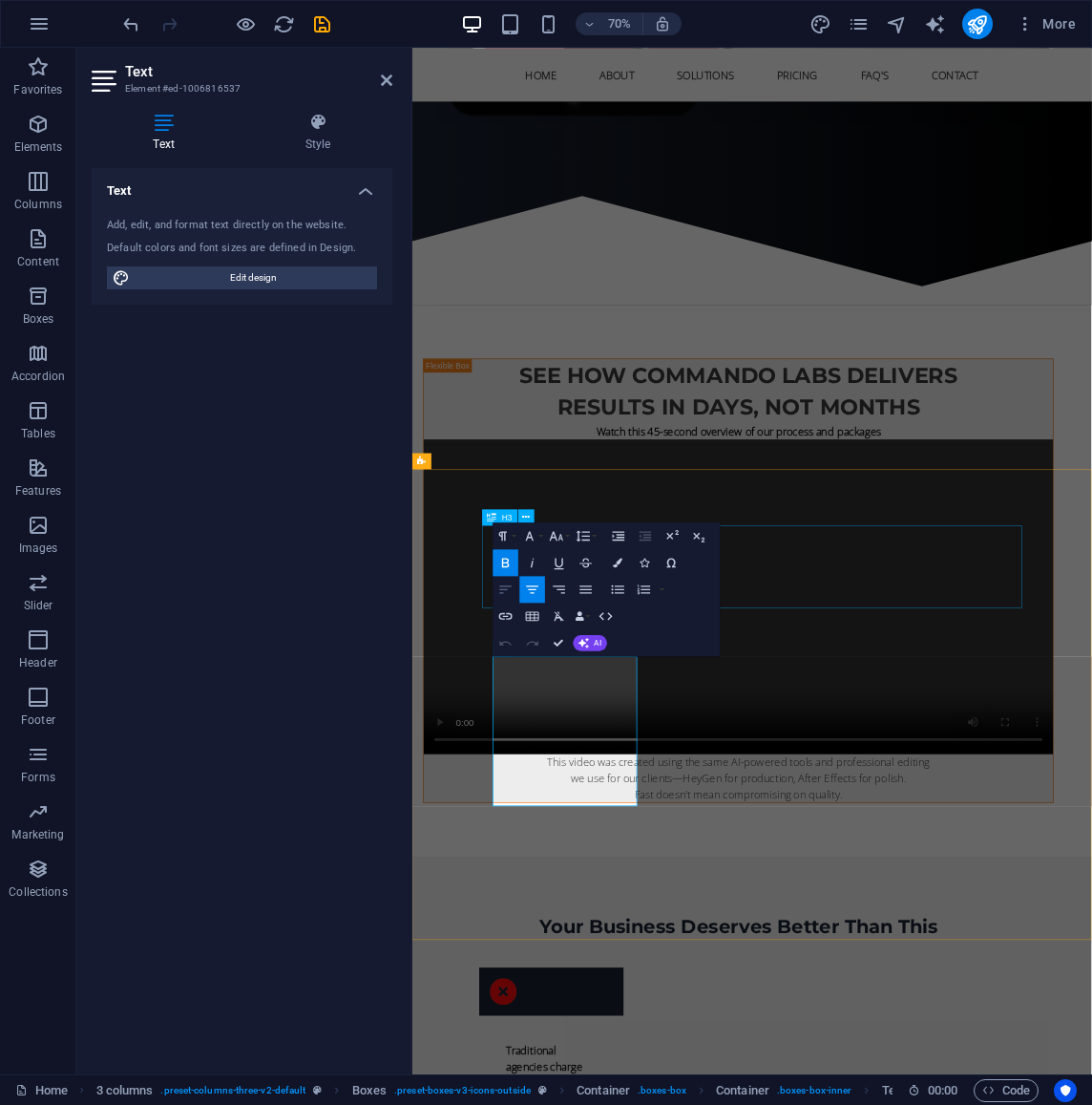
click at [502, 590] on icon "button" at bounding box center [506, 590] width 13 height 8
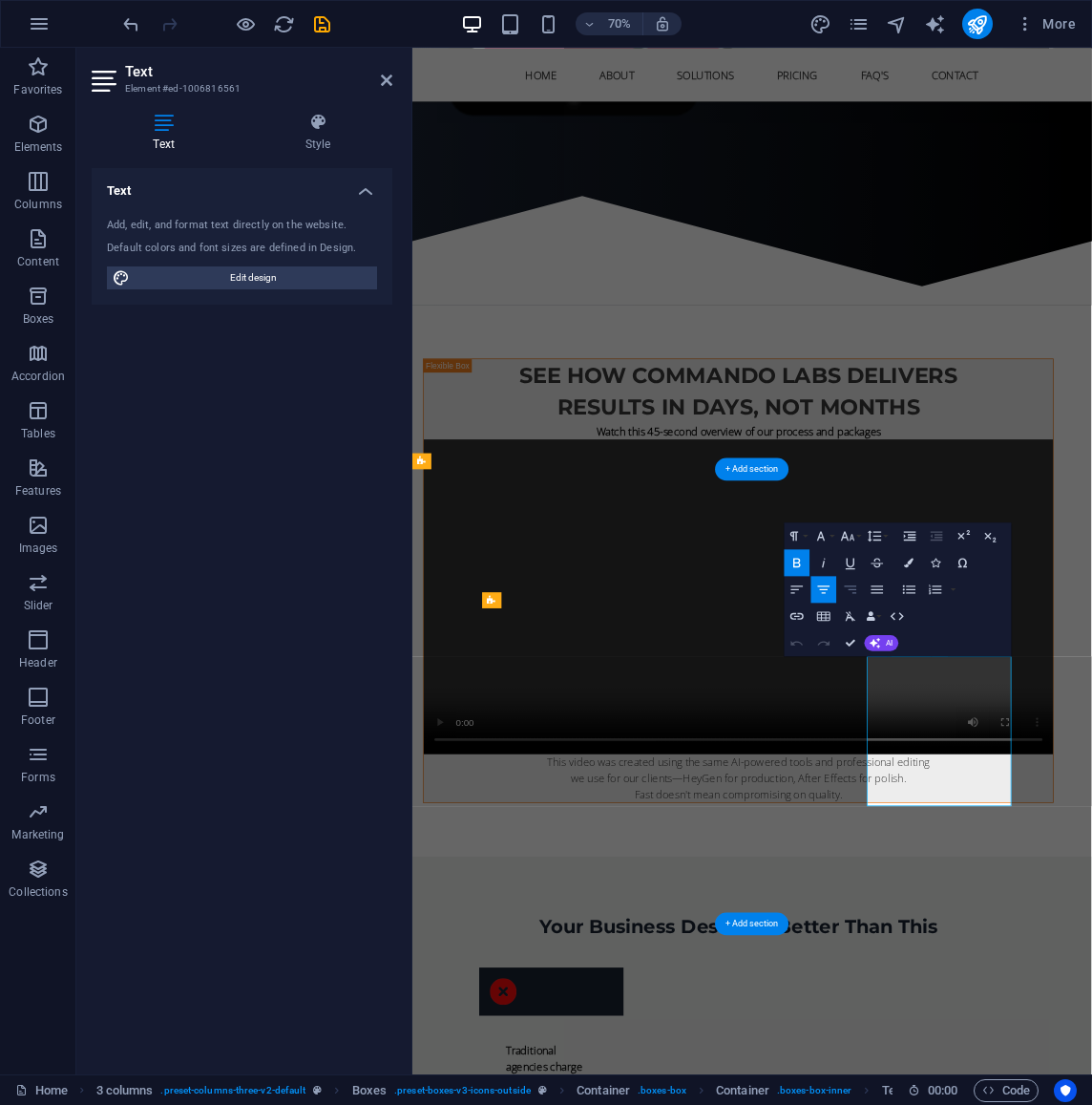
click at [851, 586] on icon "button" at bounding box center [851, 590] width 13 height 8
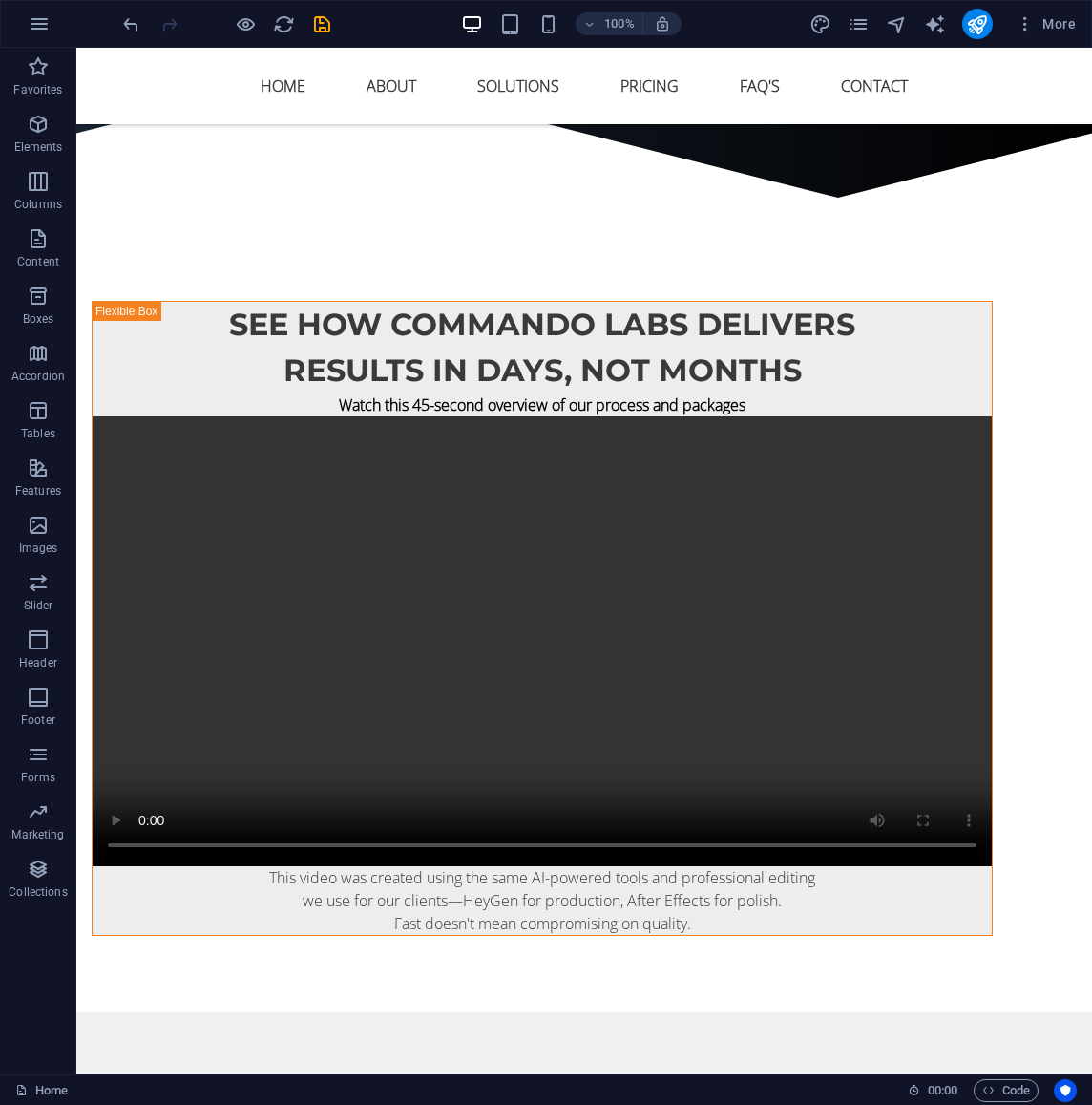
scroll to position [2064, 0]
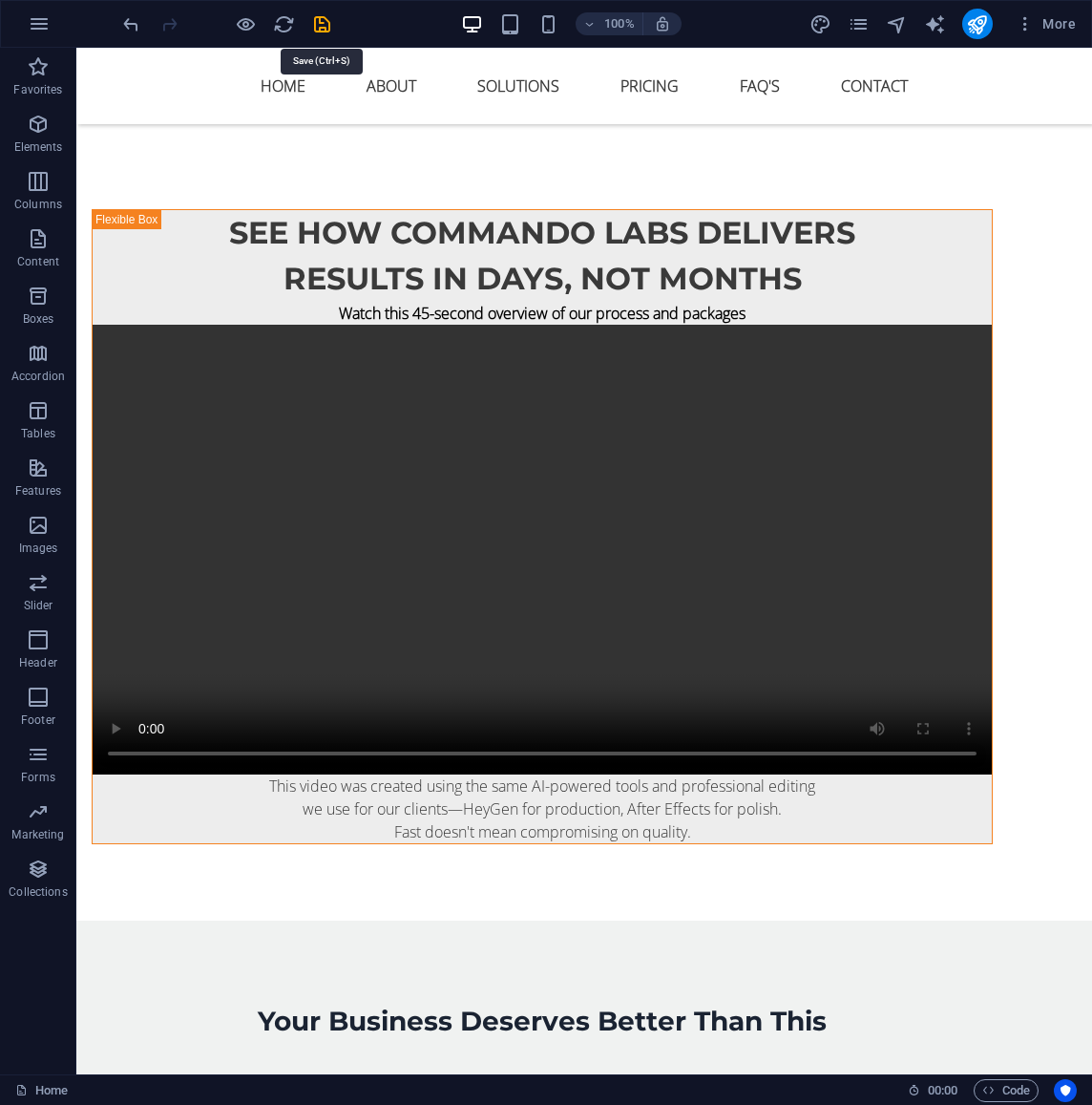
drag, startPoint x: 329, startPoint y: 21, endPoint x: 301, endPoint y: 24, distance: 28.2
click at [328, 21] on icon "save" at bounding box center [322, 24] width 22 height 22
select select
checkbox input "false"
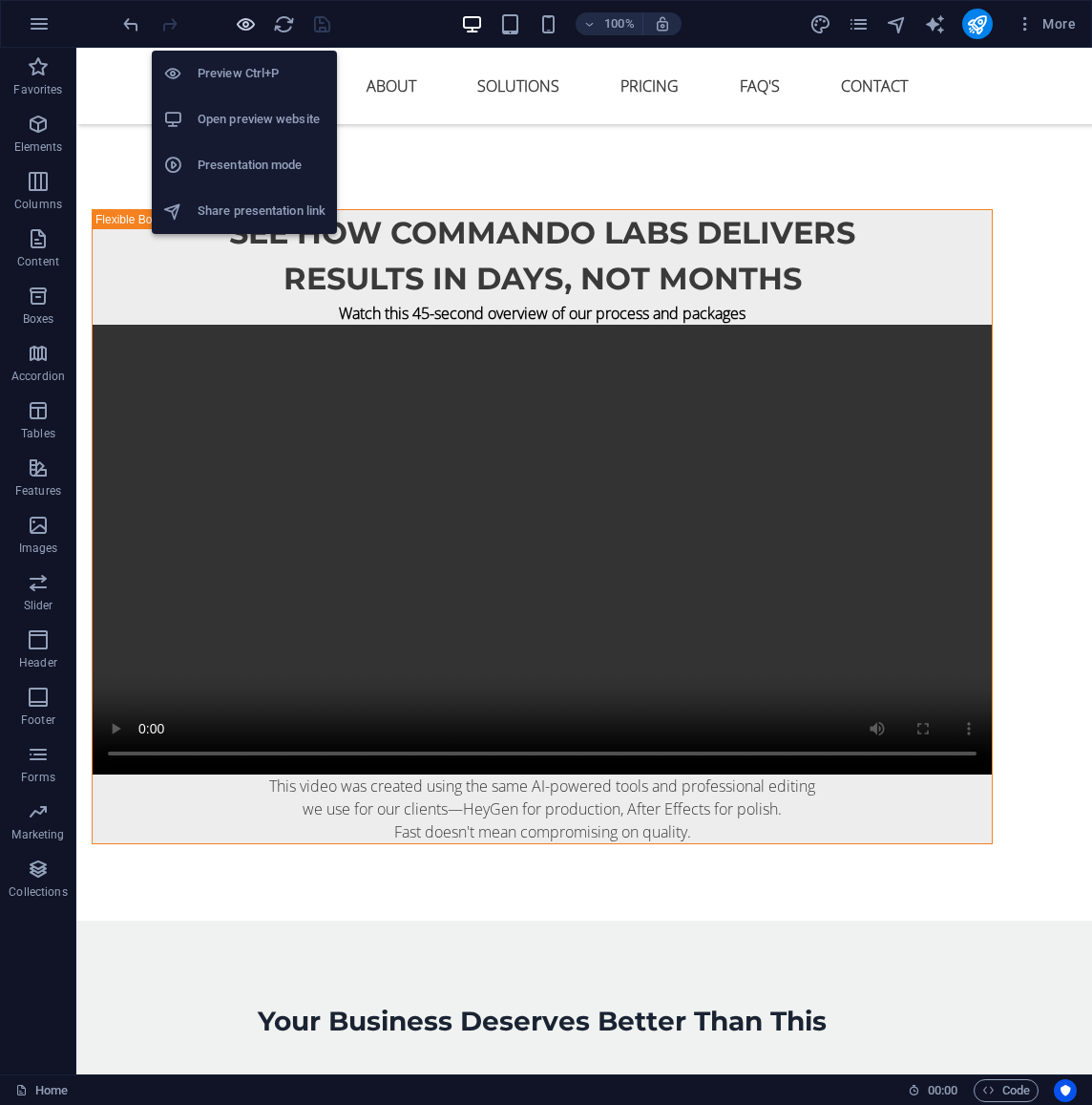
click at [240, 24] on icon "button" at bounding box center [246, 24] width 22 height 22
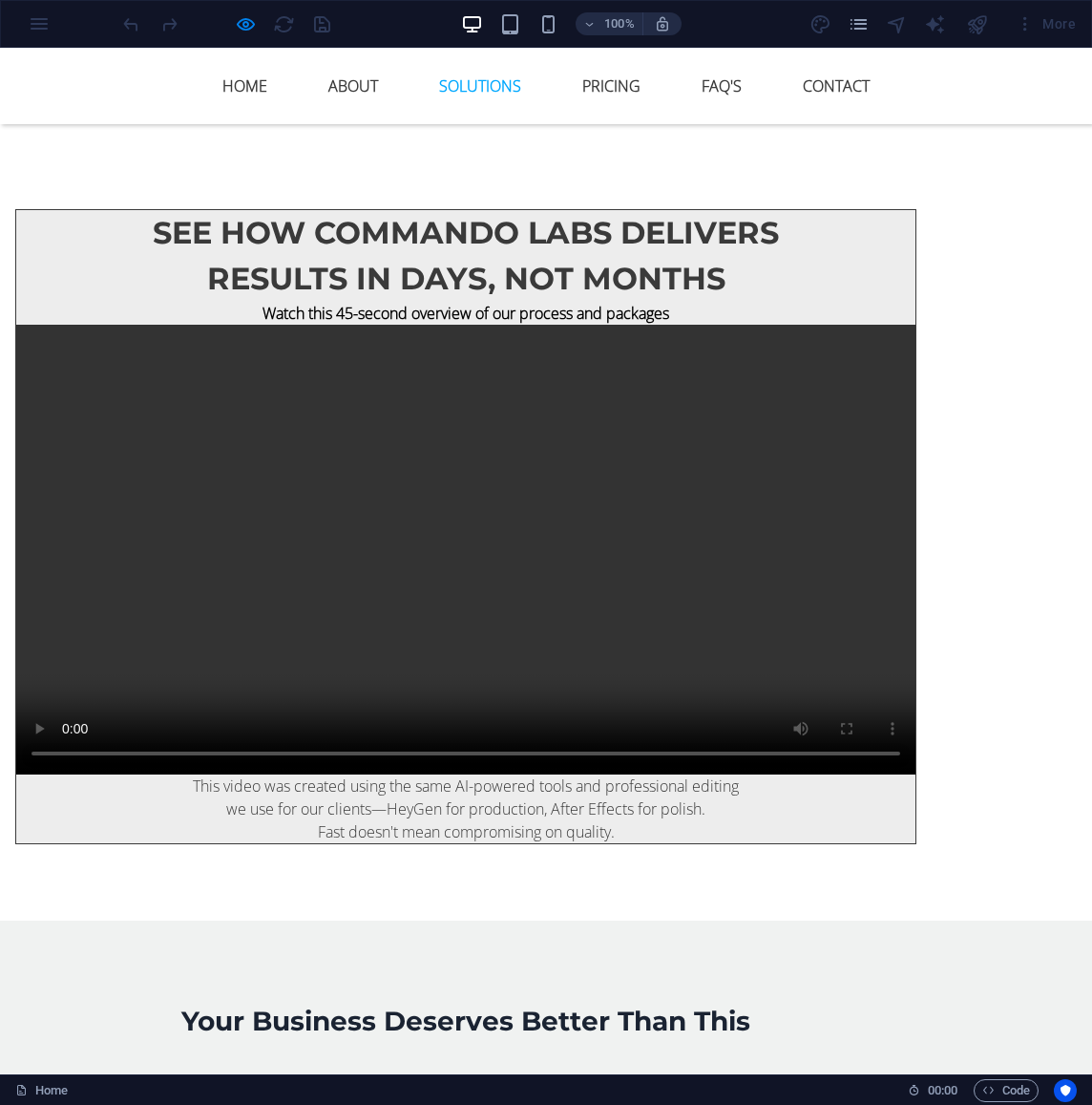
click at [479, 80] on link "Solutions" at bounding box center [479, 86] width 112 height 46
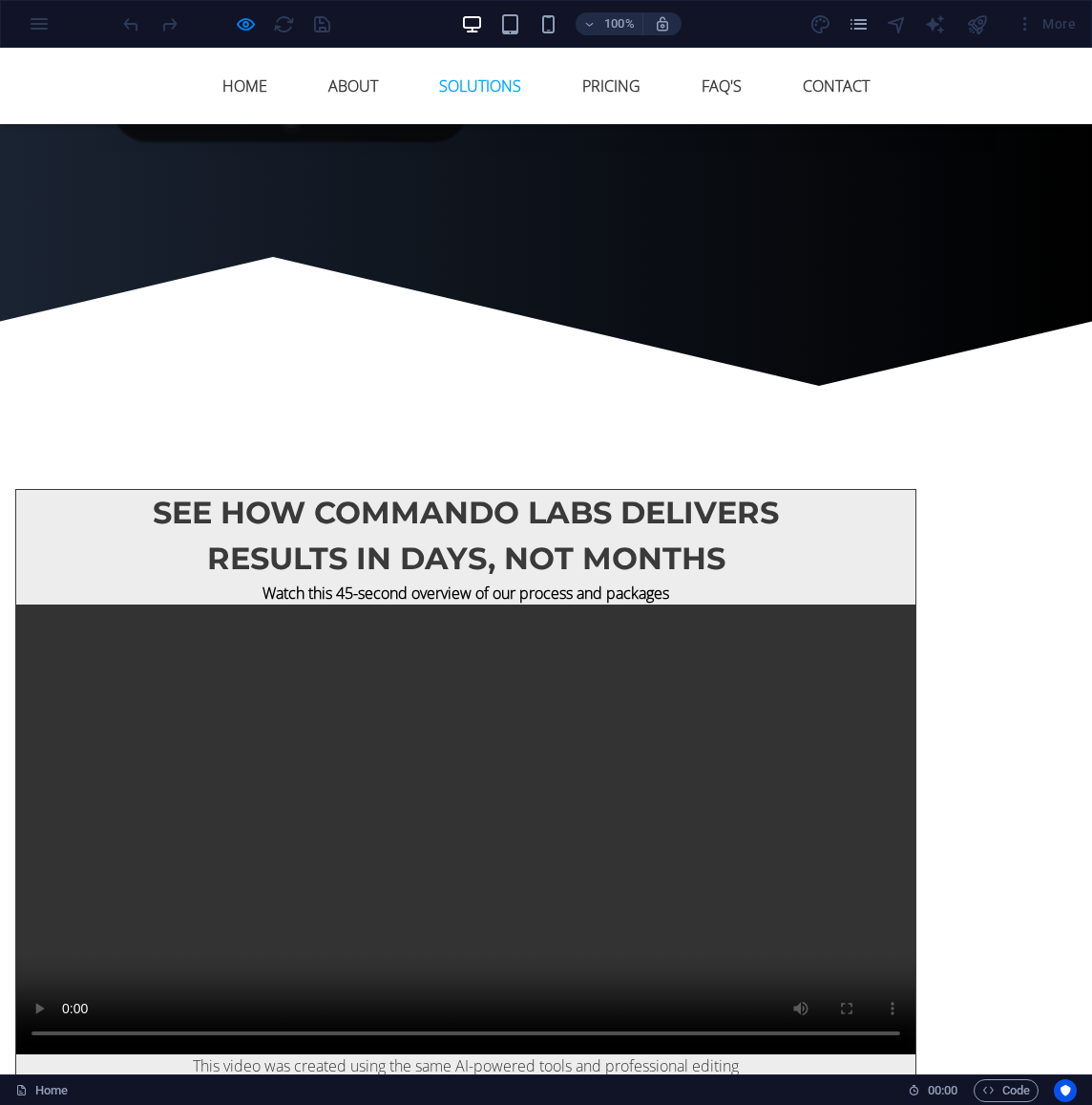
scroll to position [1772, 0]
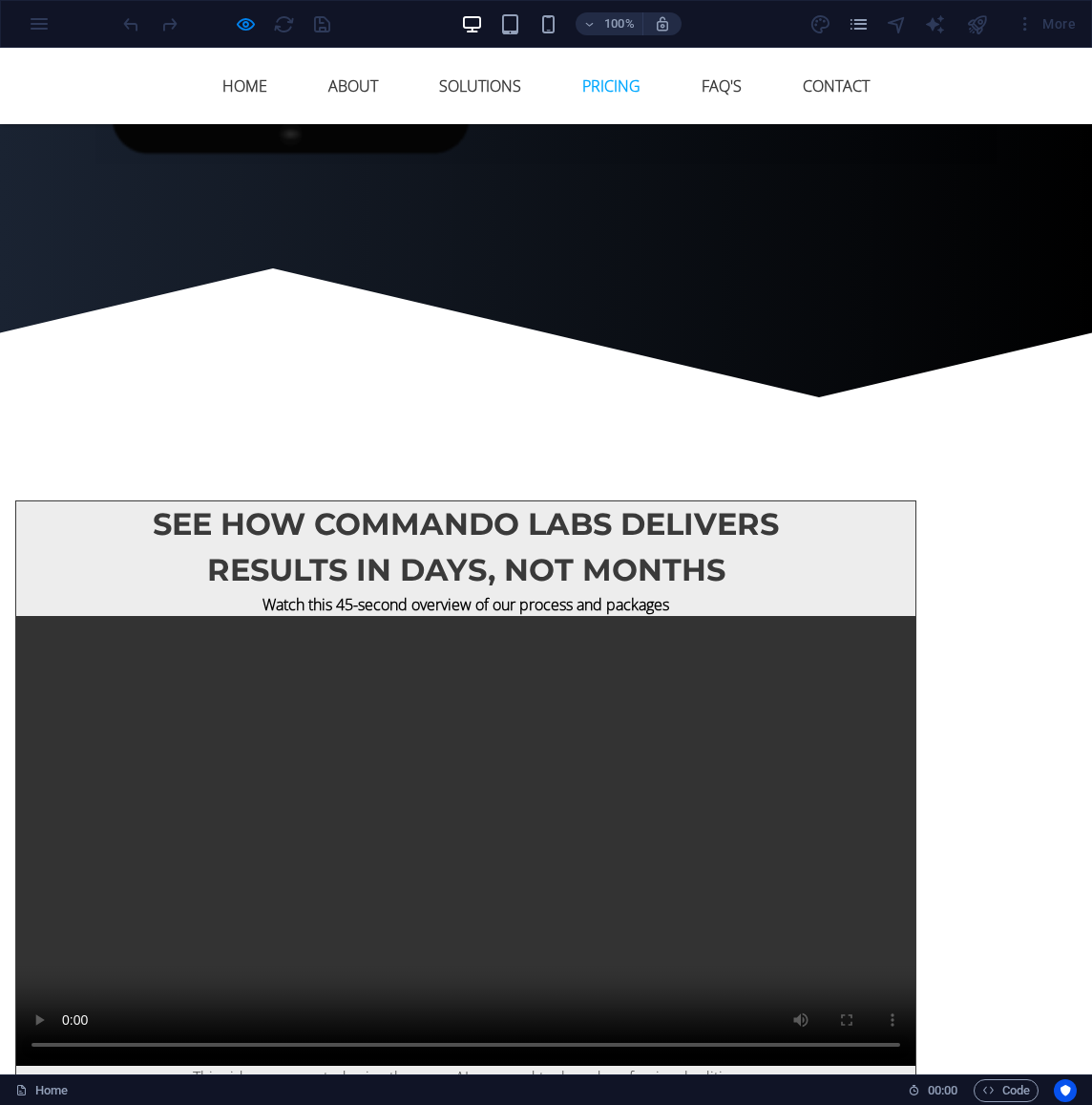
click at [597, 86] on link "Pricing" at bounding box center [611, 86] width 89 height 46
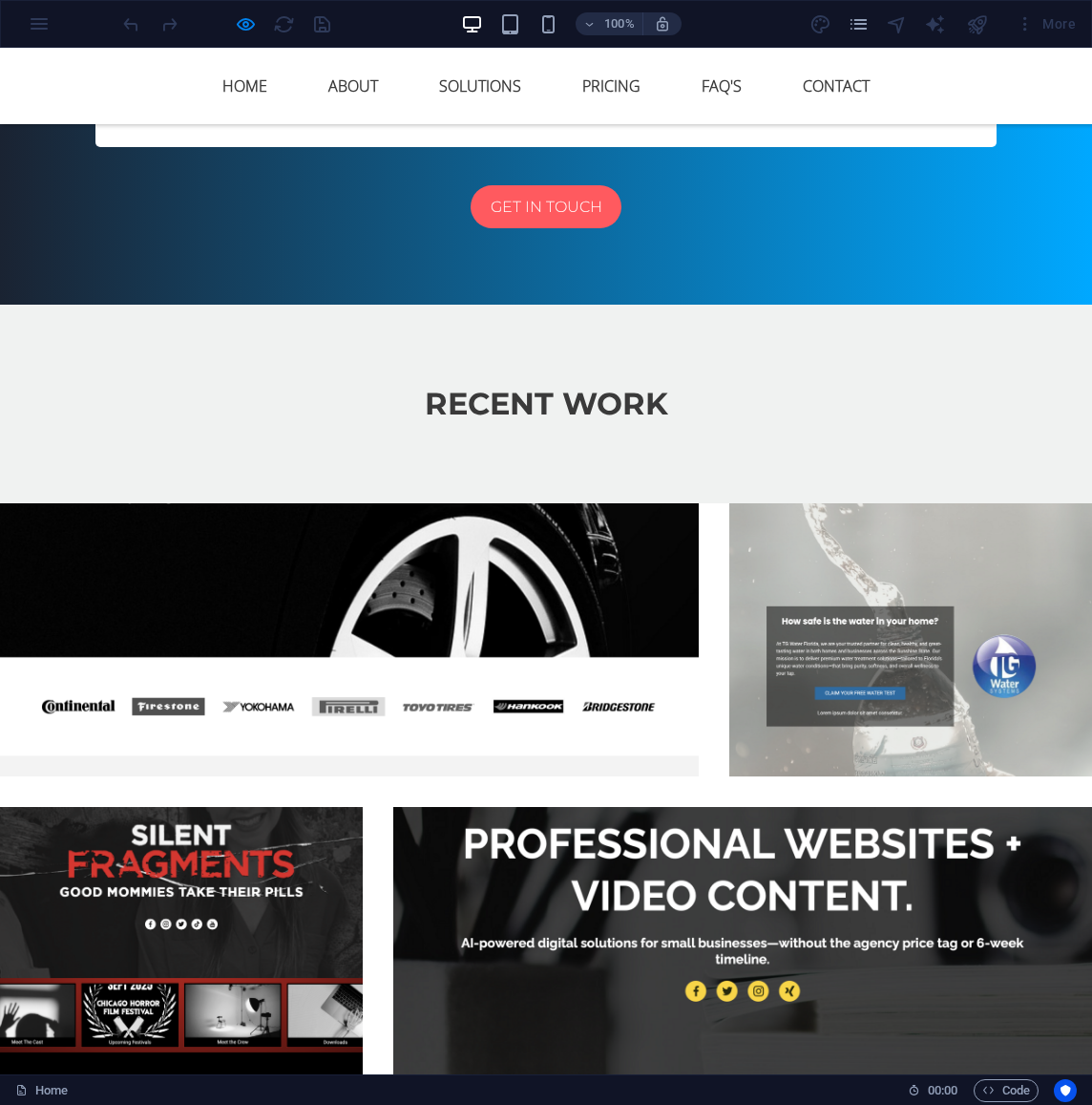
scroll to position [8820, 0]
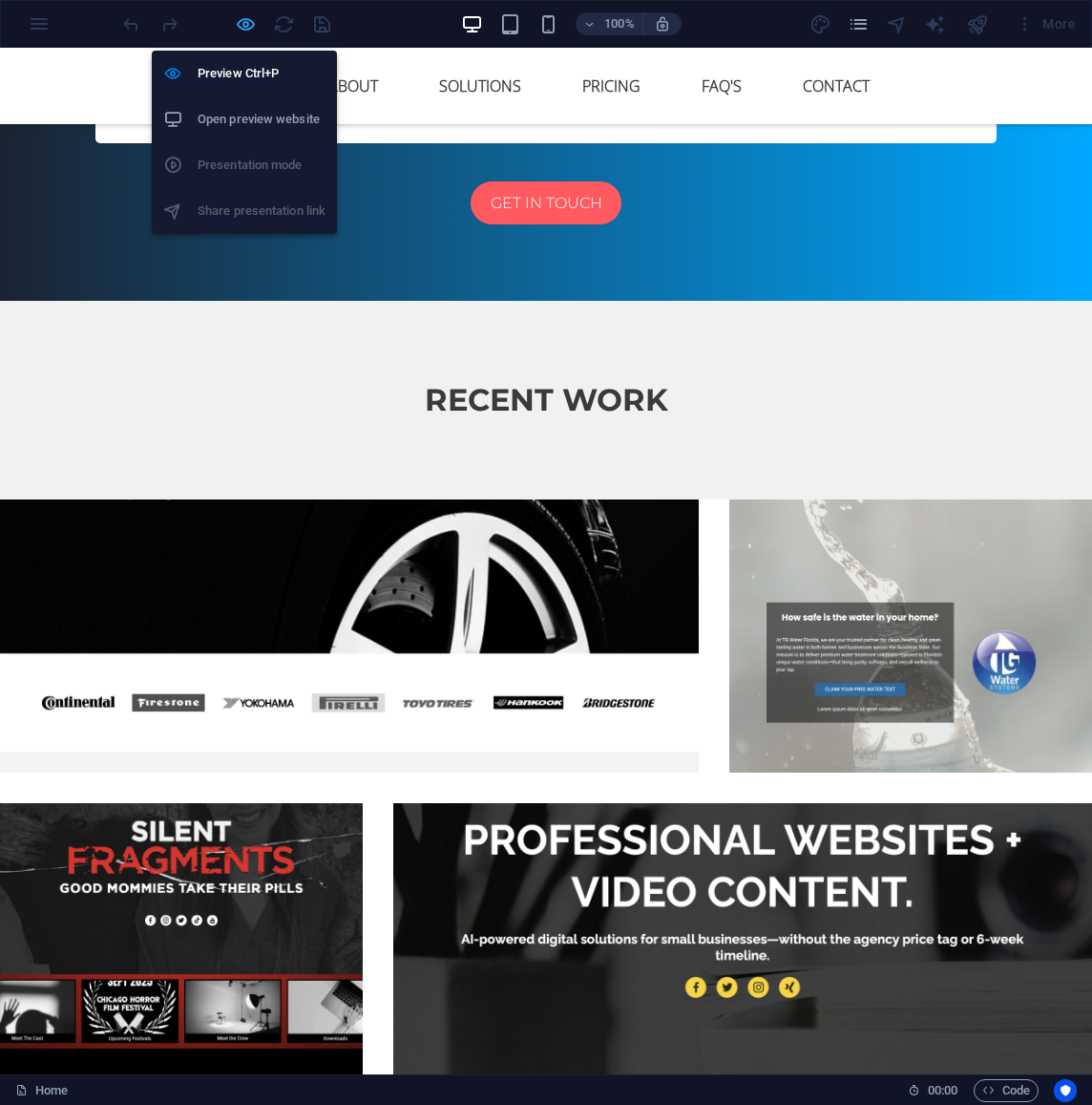
click at [241, 22] on icon "button" at bounding box center [246, 24] width 22 height 22
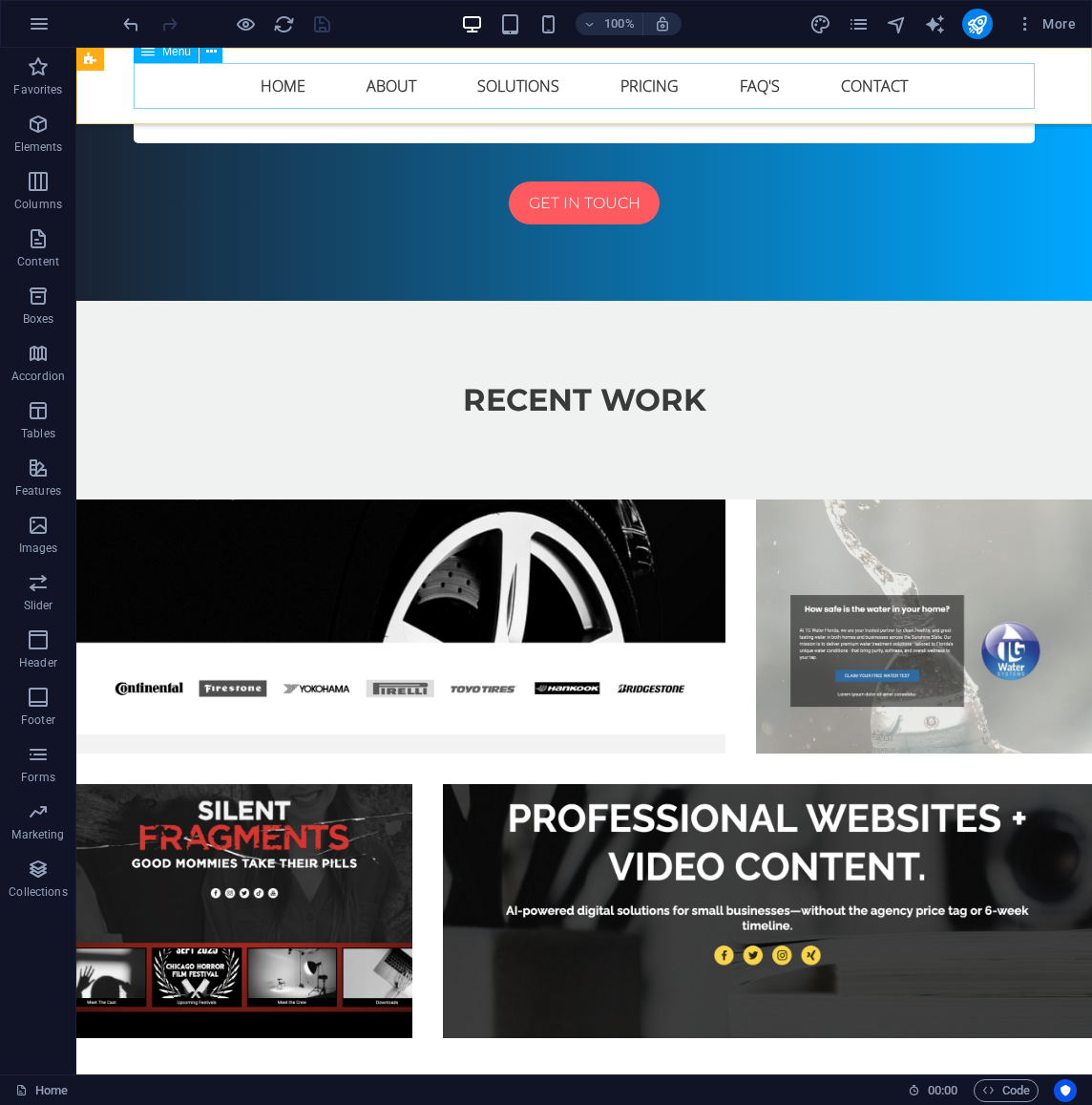
click at [582, 83] on nav "Home About Solutions Pricing FAQ's Contact" at bounding box center [585, 86] width 902 height 46
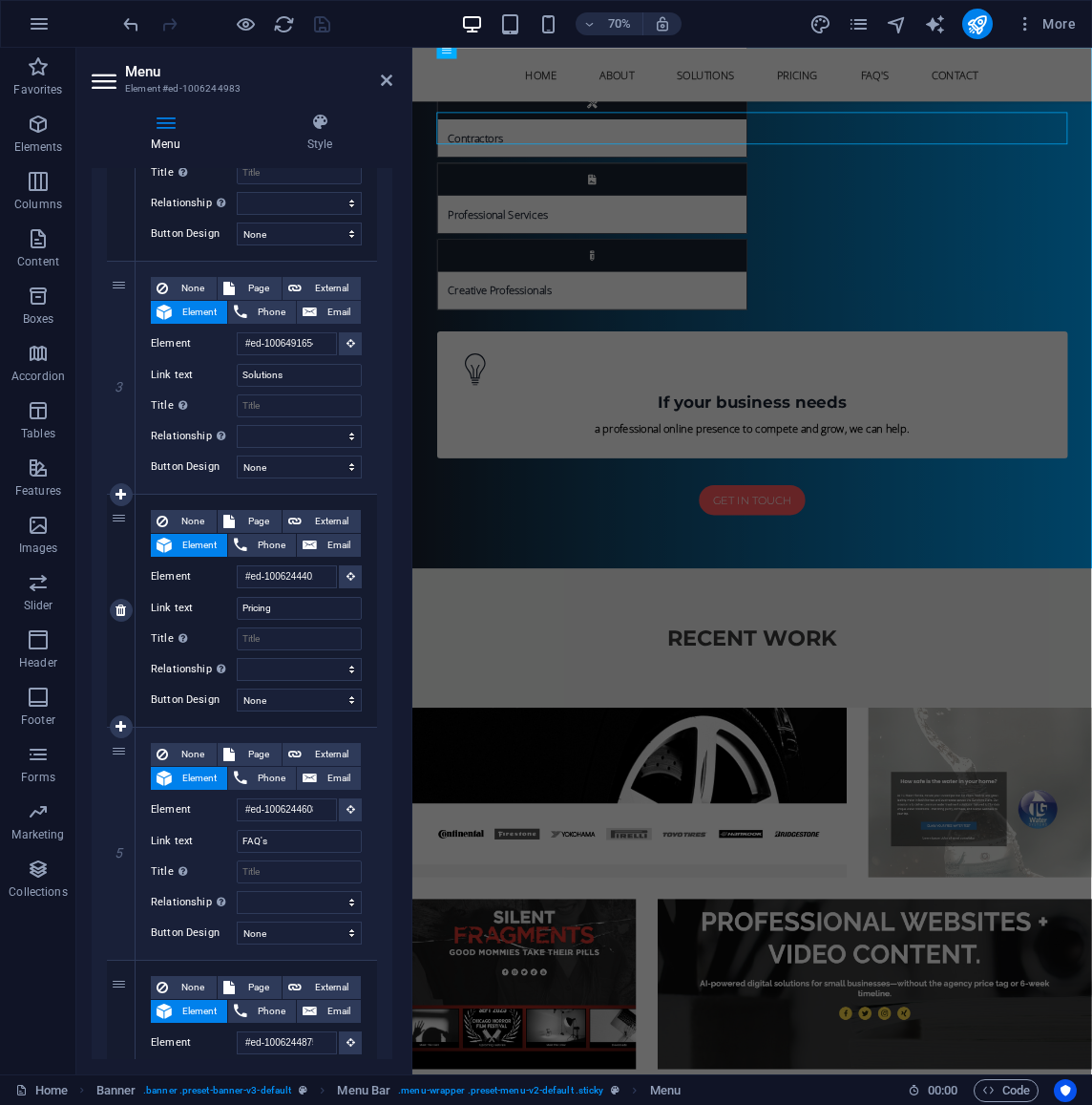
scroll to position [565, 0]
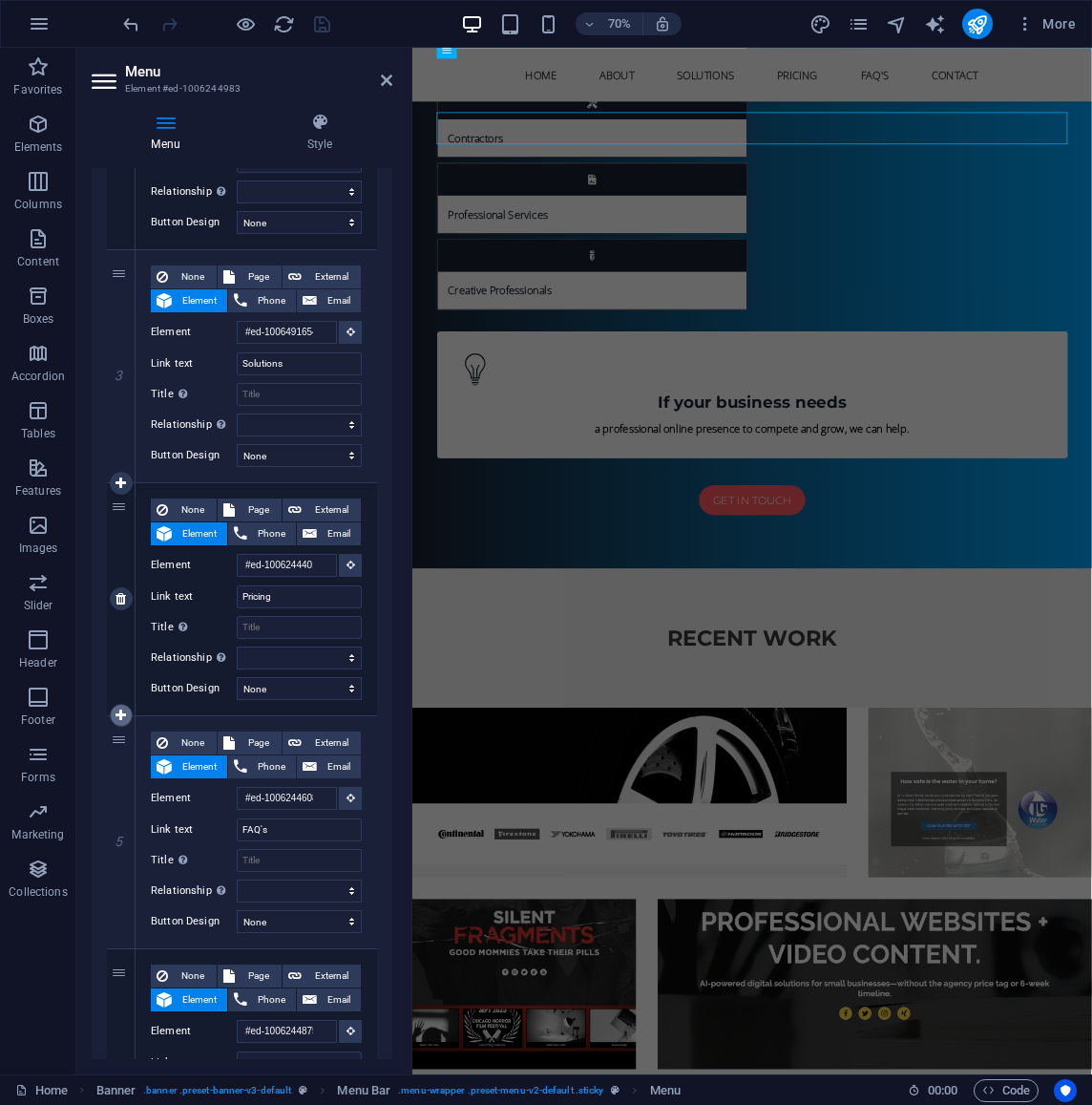
click at [122, 710] on icon at bounding box center [120, 716] width 11 height 14
select select
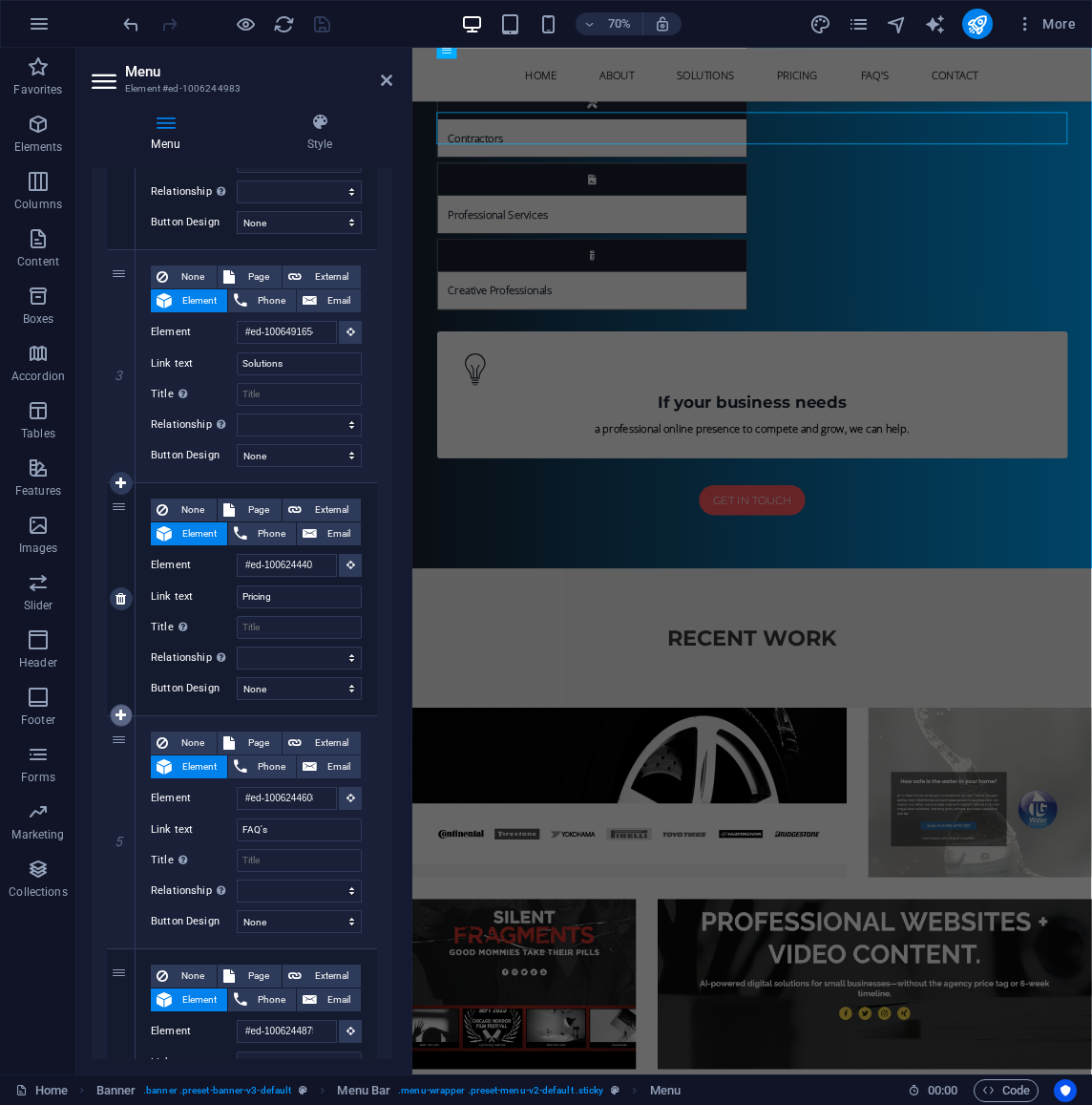
select select
type input "#ed-1006244608"
type input "FAQ's"
select select
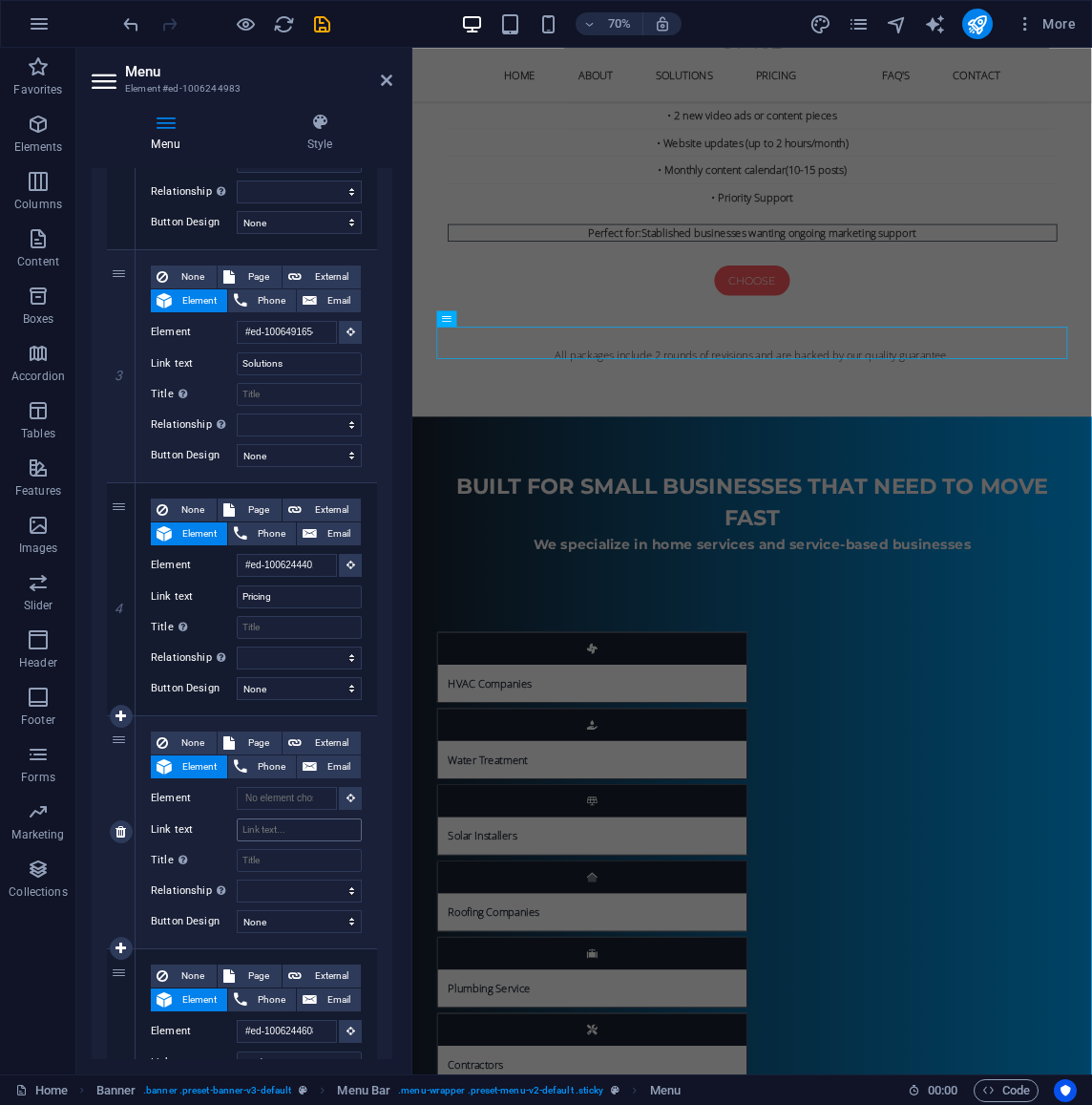
scroll to position [8667, 0]
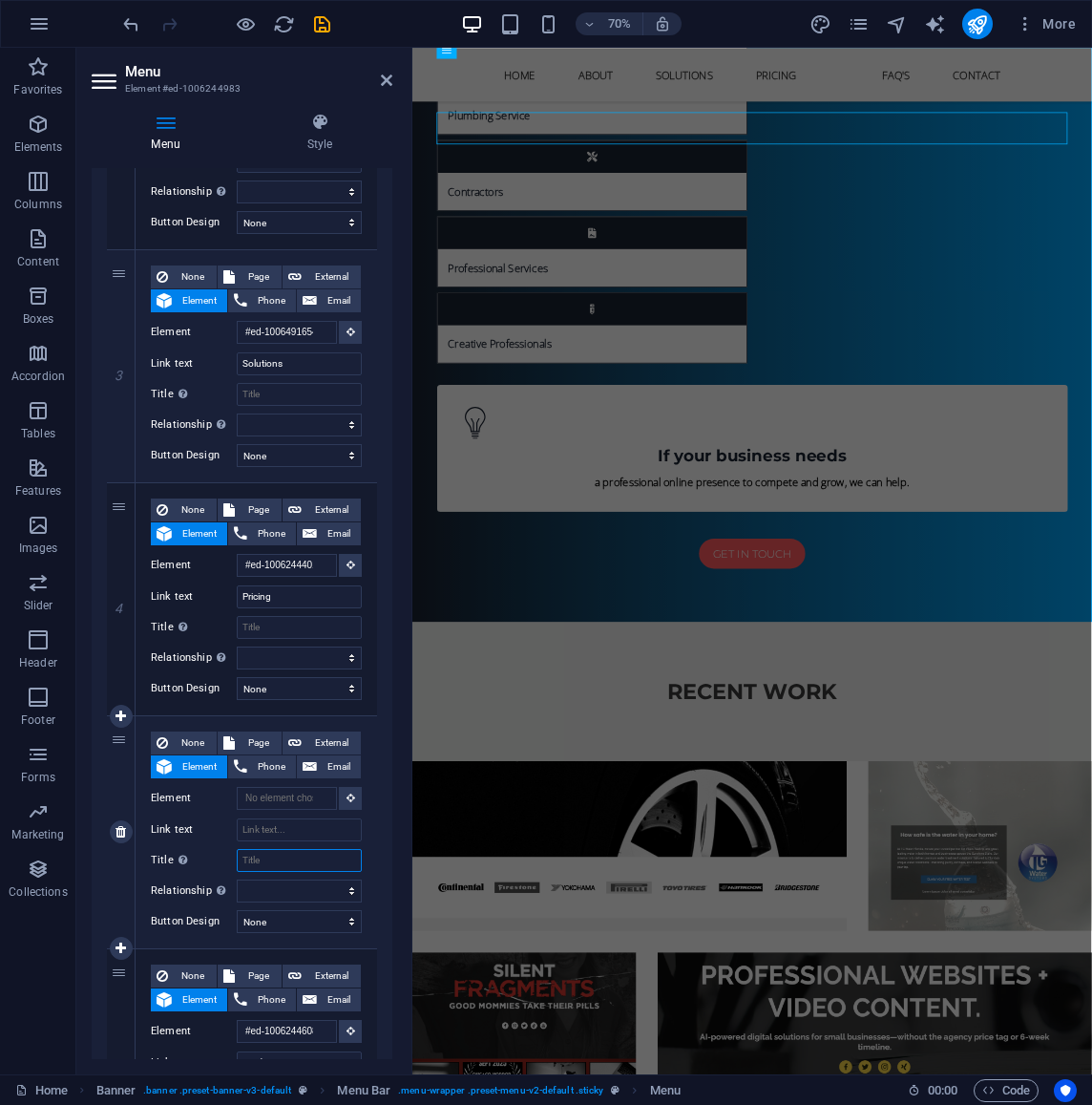
drag, startPoint x: 277, startPoint y: 857, endPoint x: 216, endPoint y: 854, distance: 61.1
click at [216, 854] on div "Title Additional link description, should not be the same as the link text. The…" at bounding box center [257, 860] width 211 height 22
drag, startPoint x: 294, startPoint y: 830, endPoint x: 229, endPoint y: 823, distance: 65.4
click at [229, 823] on div "Link text" at bounding box center [257, 830] width 211 height 22
type input "Our P"
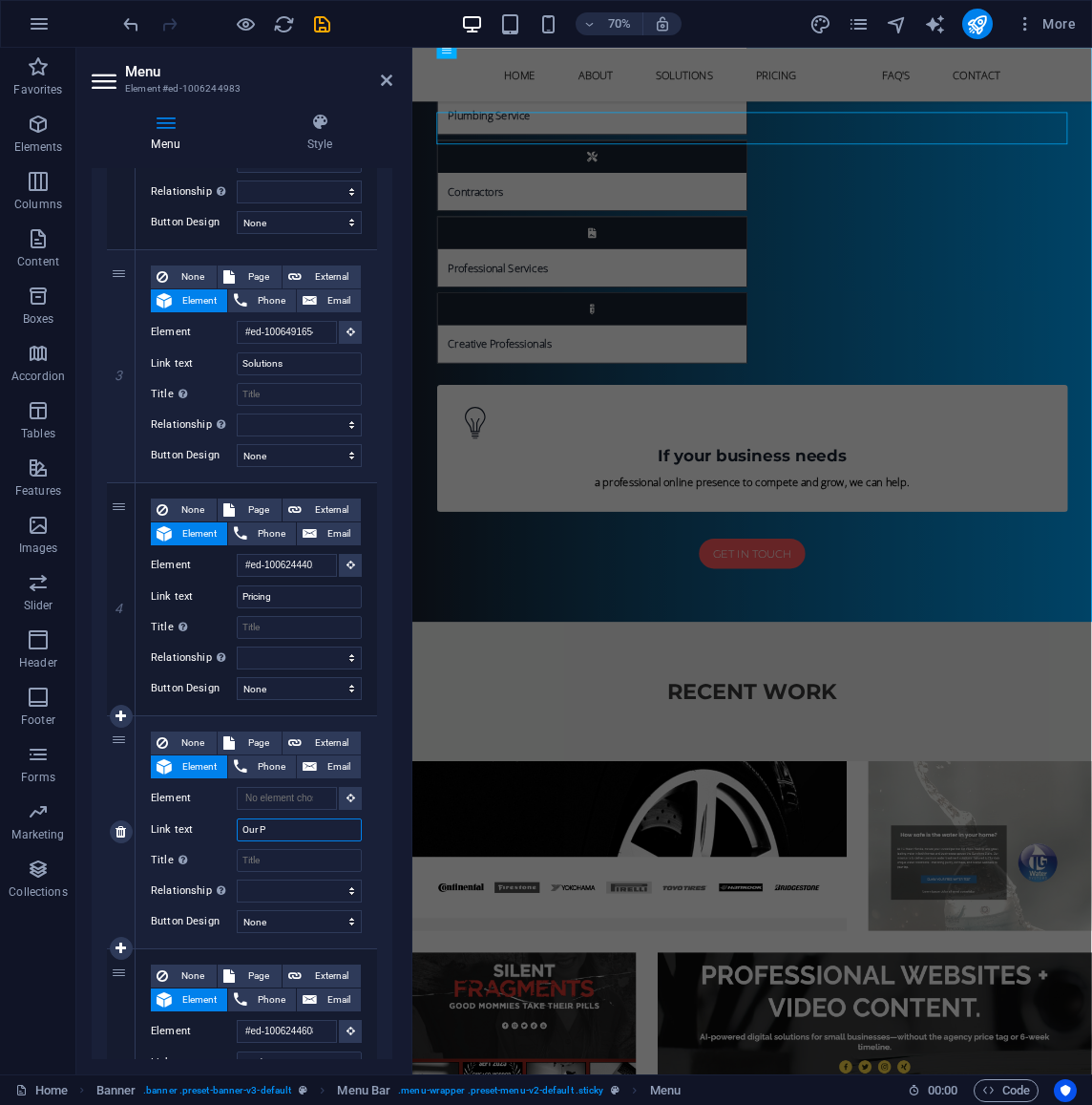
select select
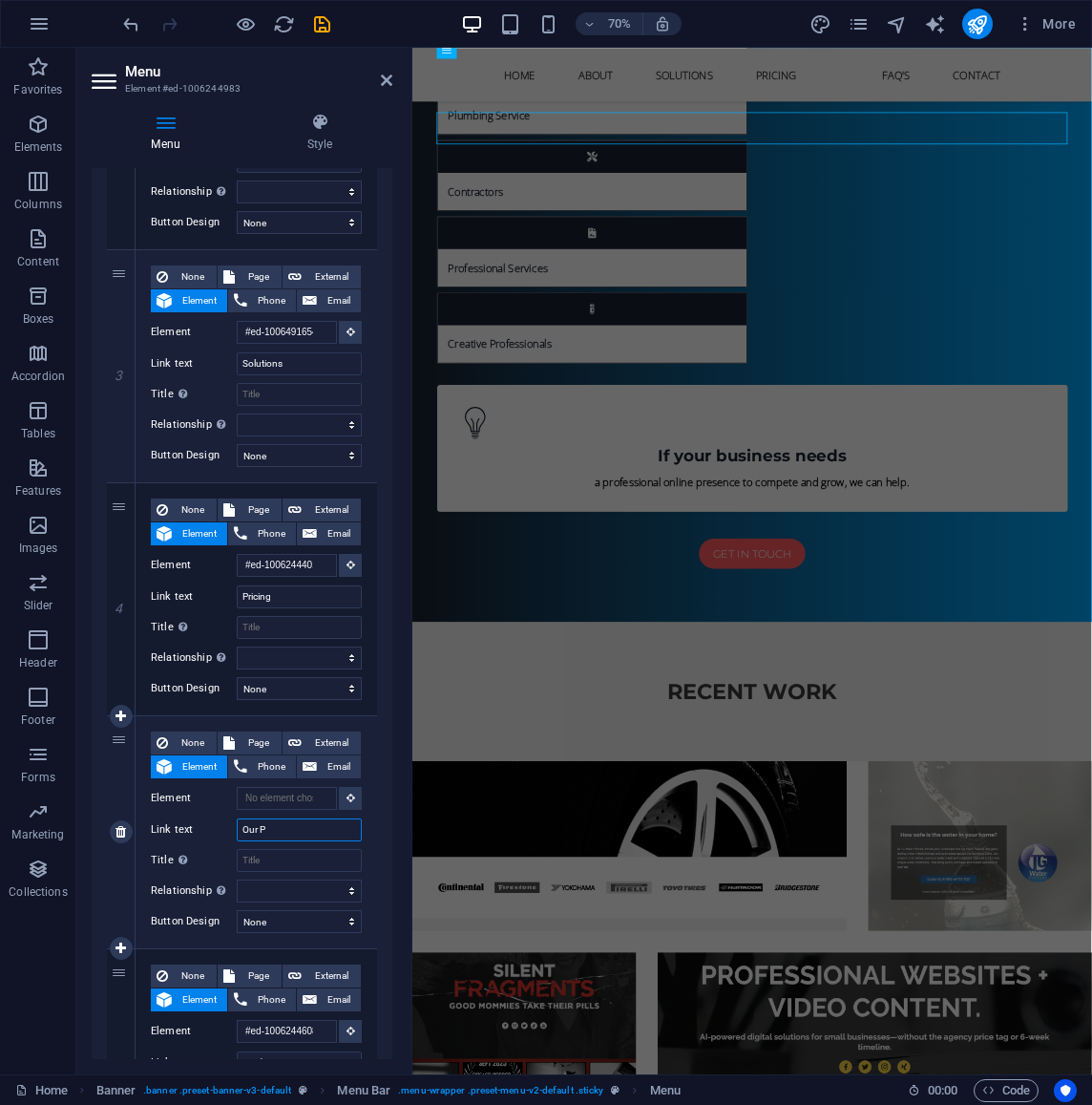
select select
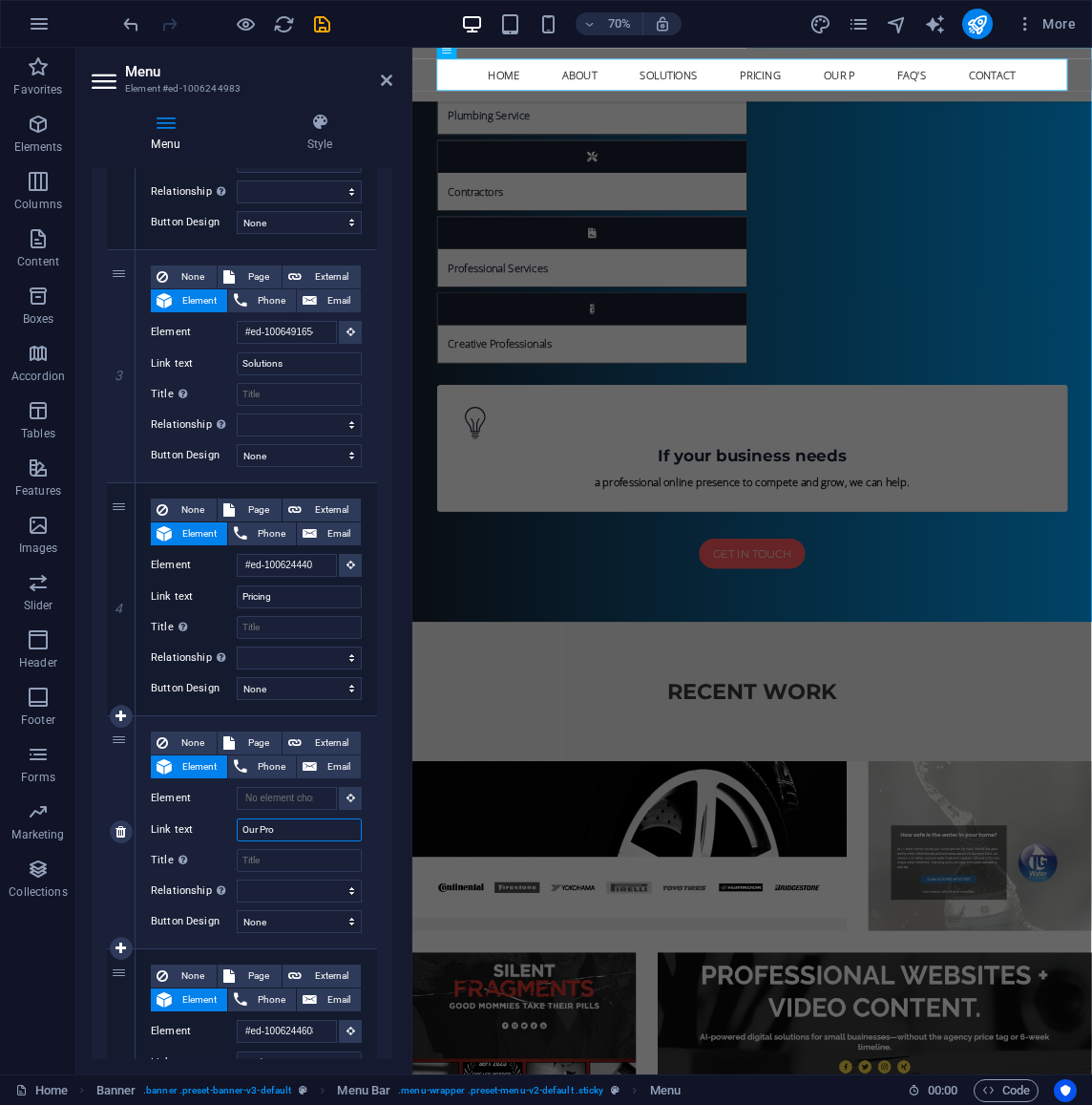
type input "Our Proc"
select select
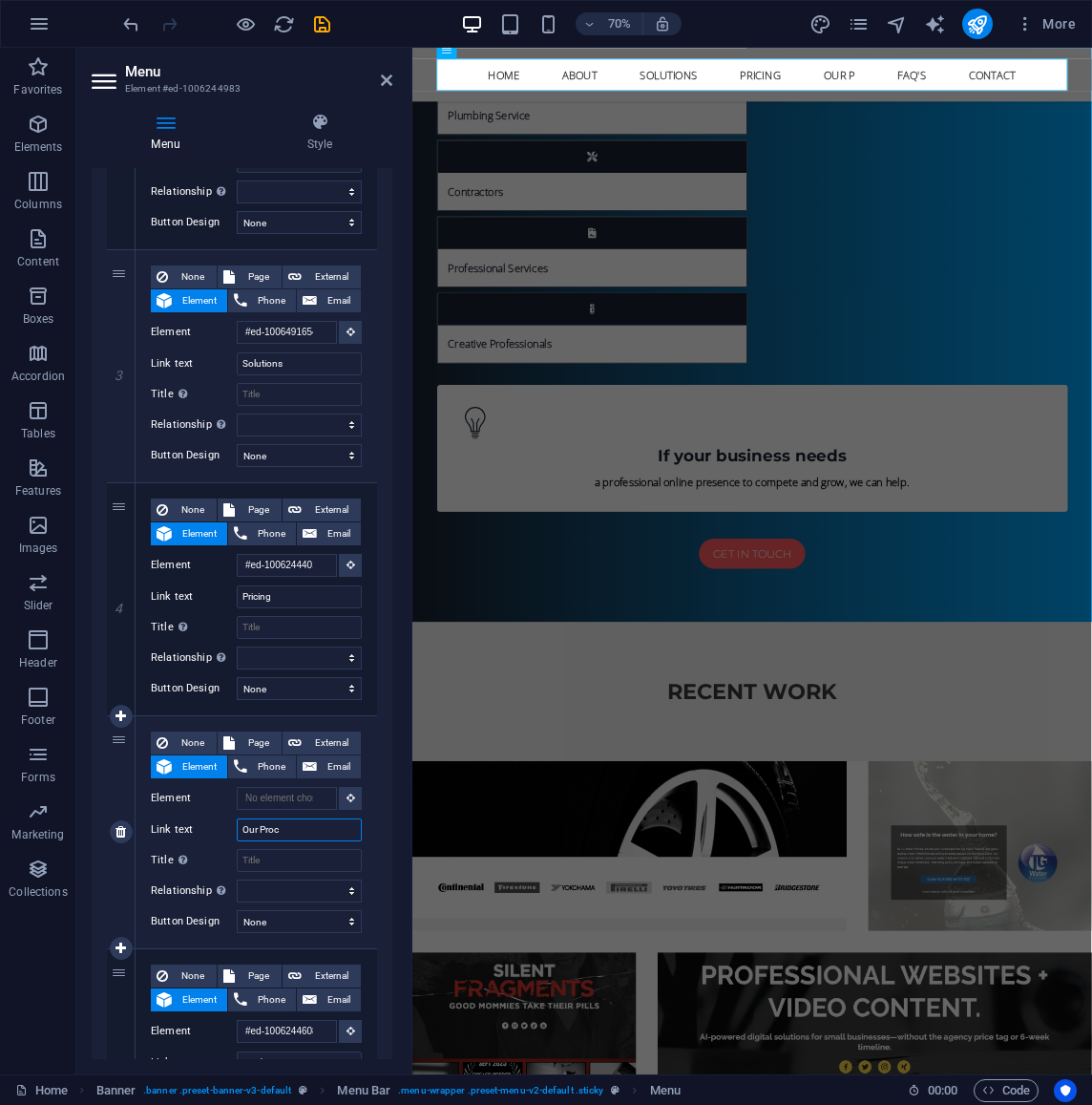
select select
type input "Our Process"
select select
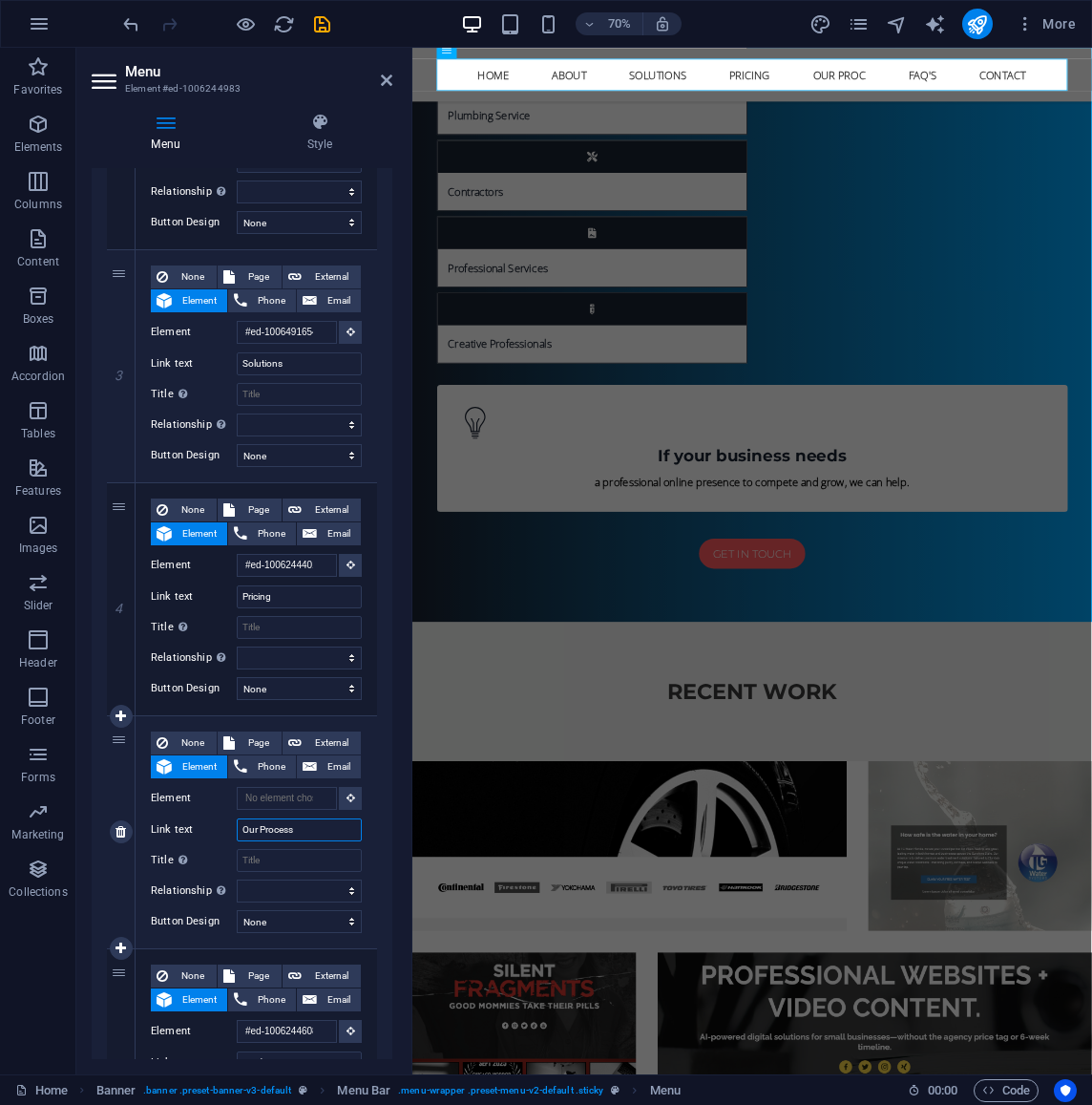
select select
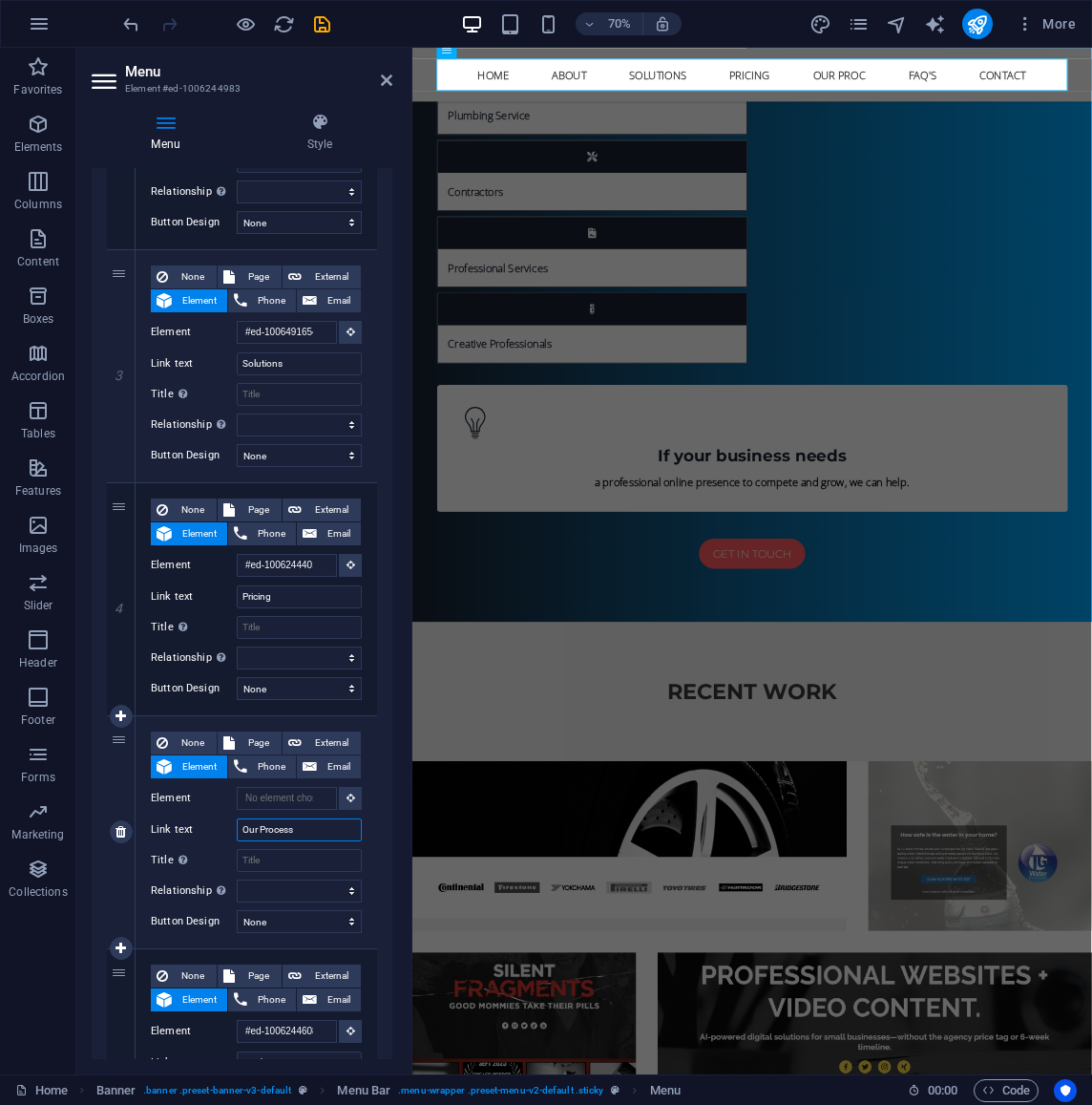
select select
type input "Our Process"
click at [349, 801] on icon at bounding box center [350, 798] width 9 height 10
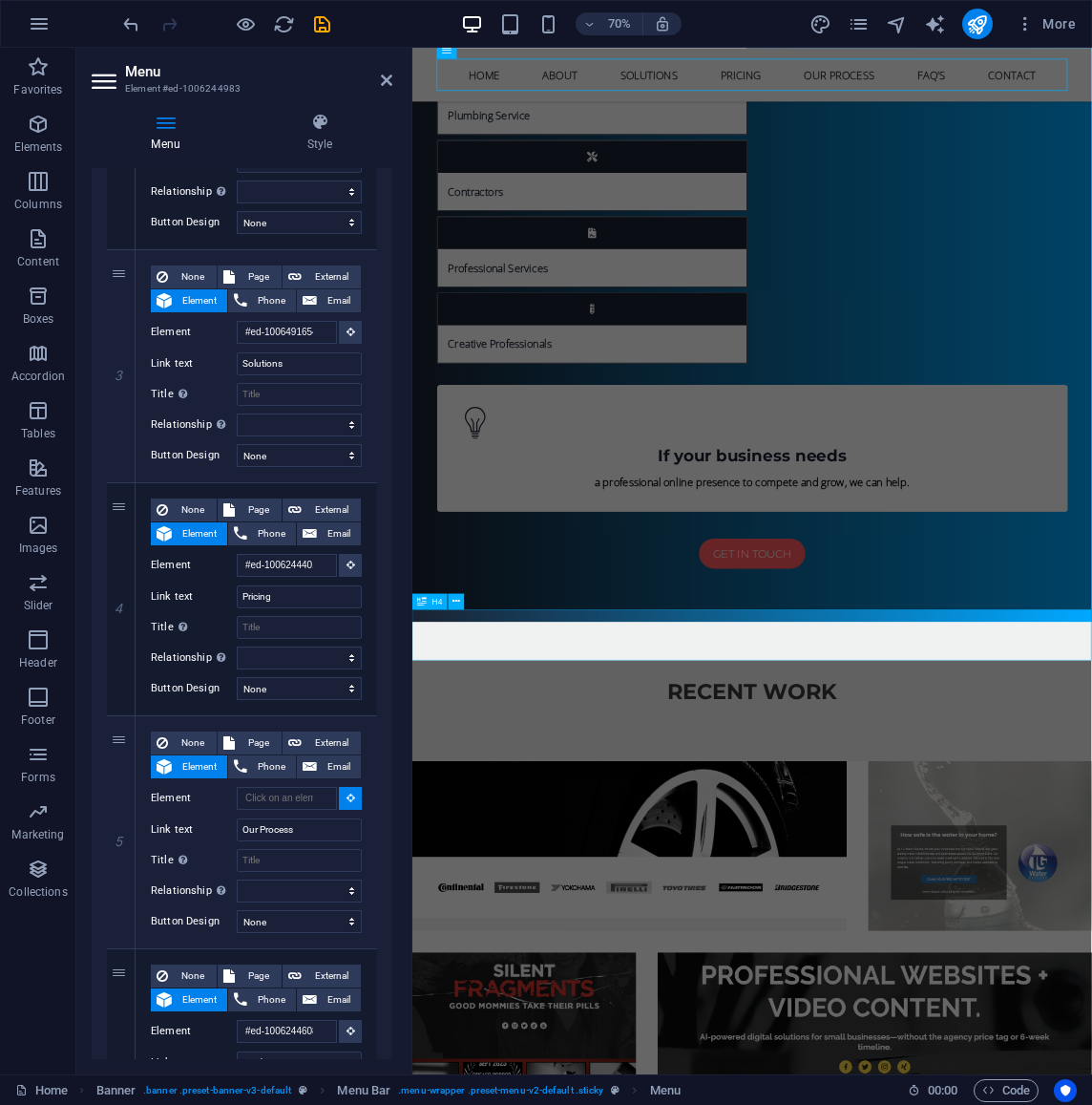
select select
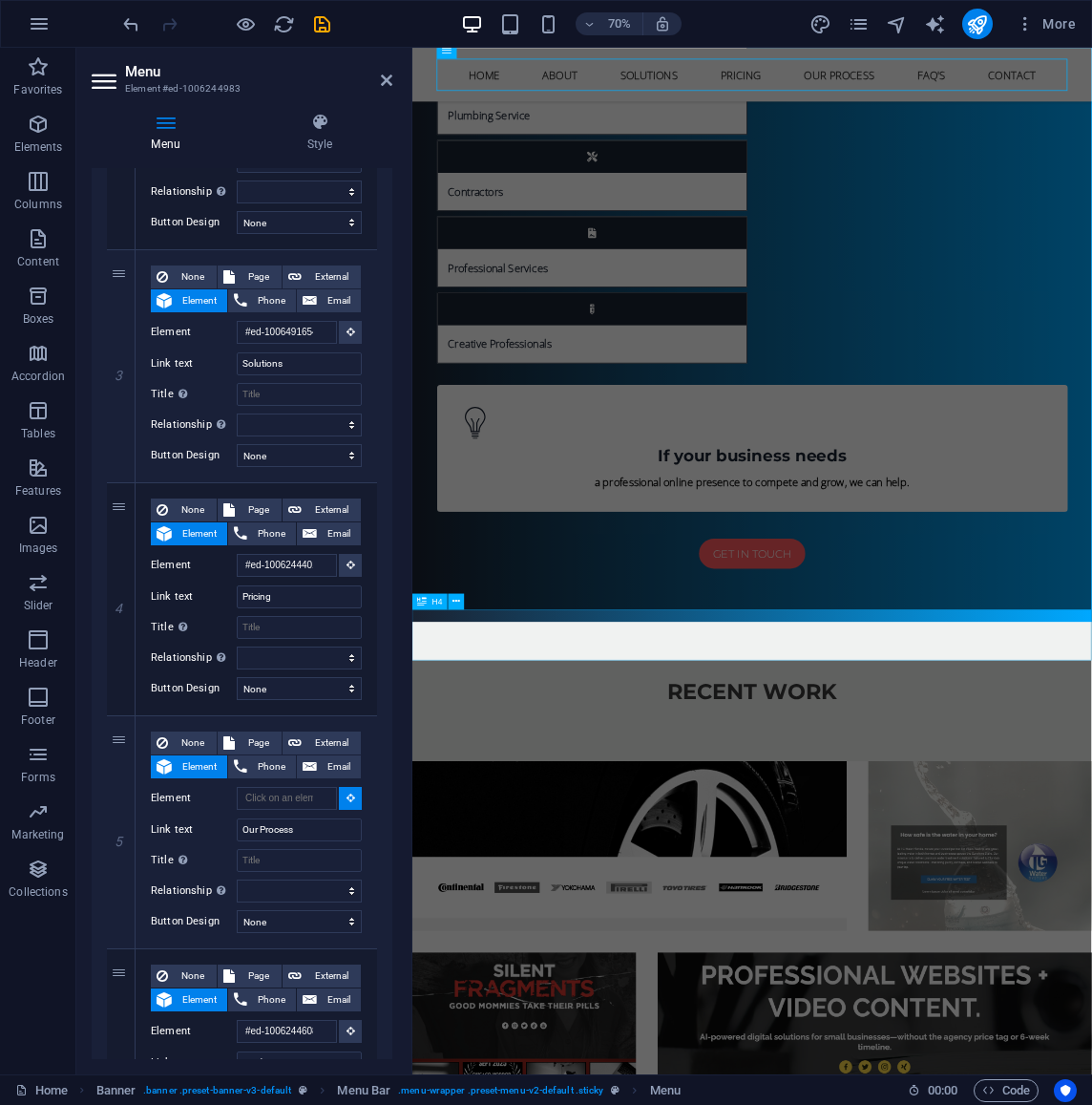
type input "#ed-1007239809"
select select
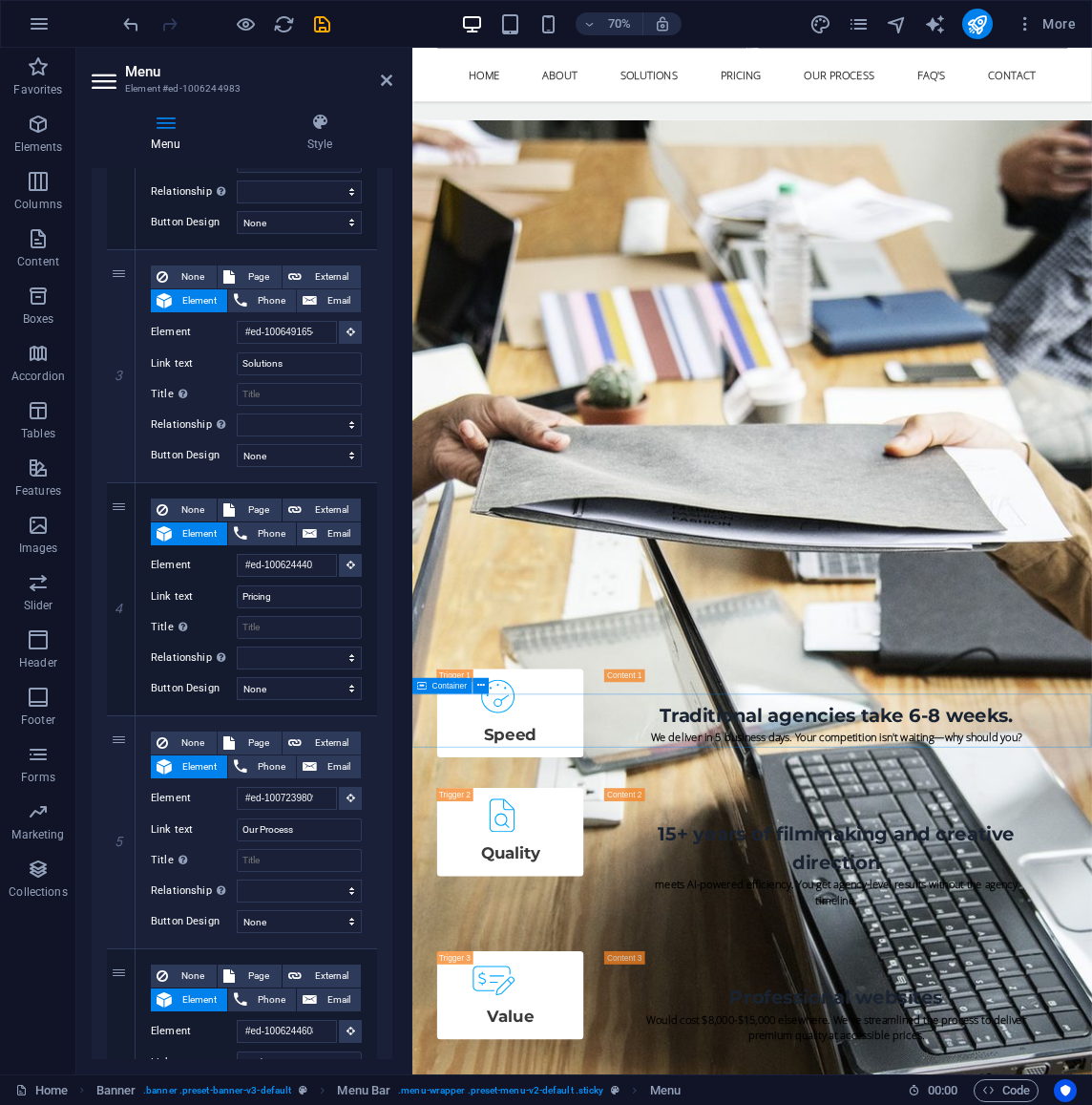
scroll to position [12088, 0]
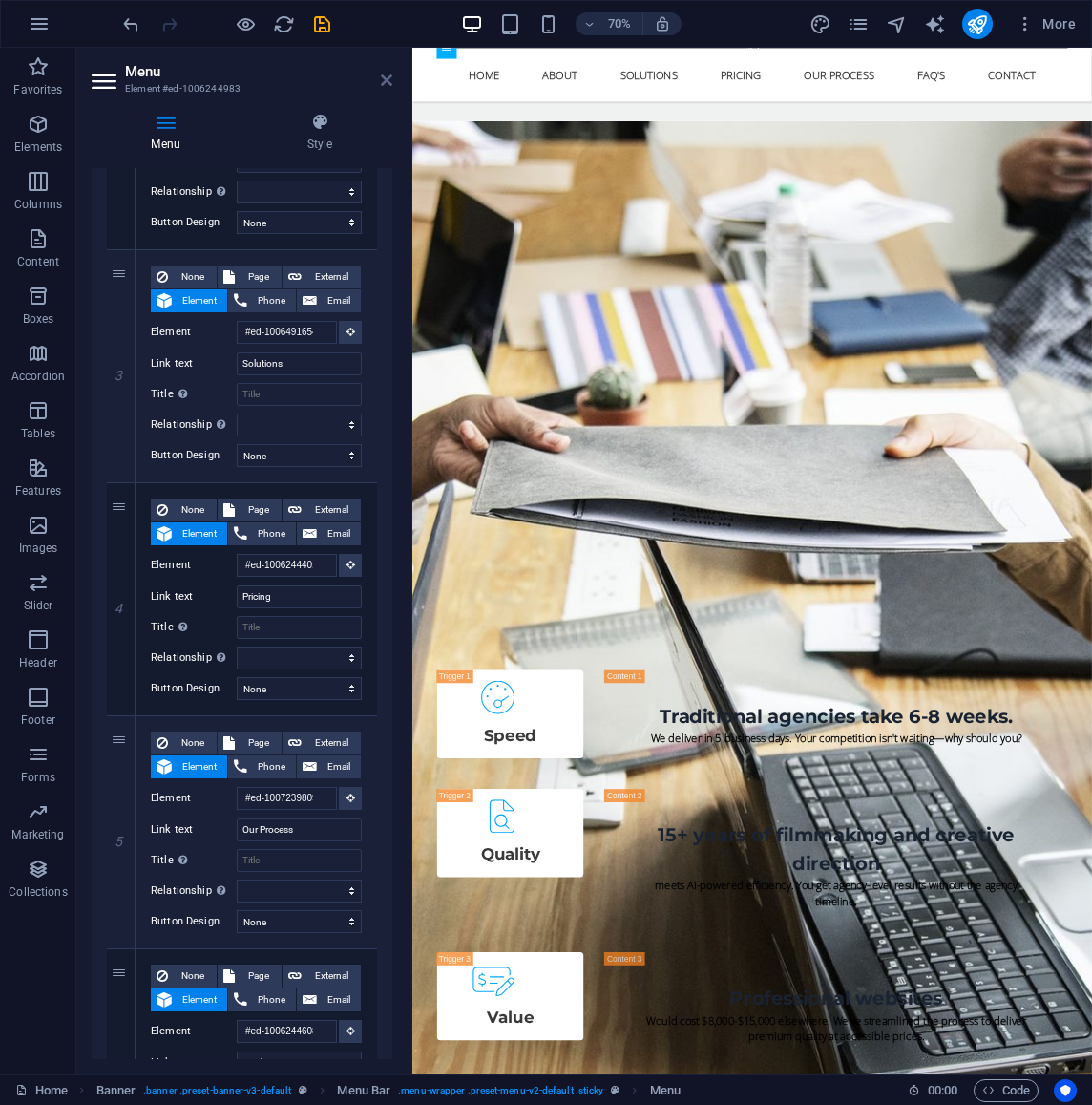
click at [384, 74] on icon at bounding box center [386, 80] width 12 height 16
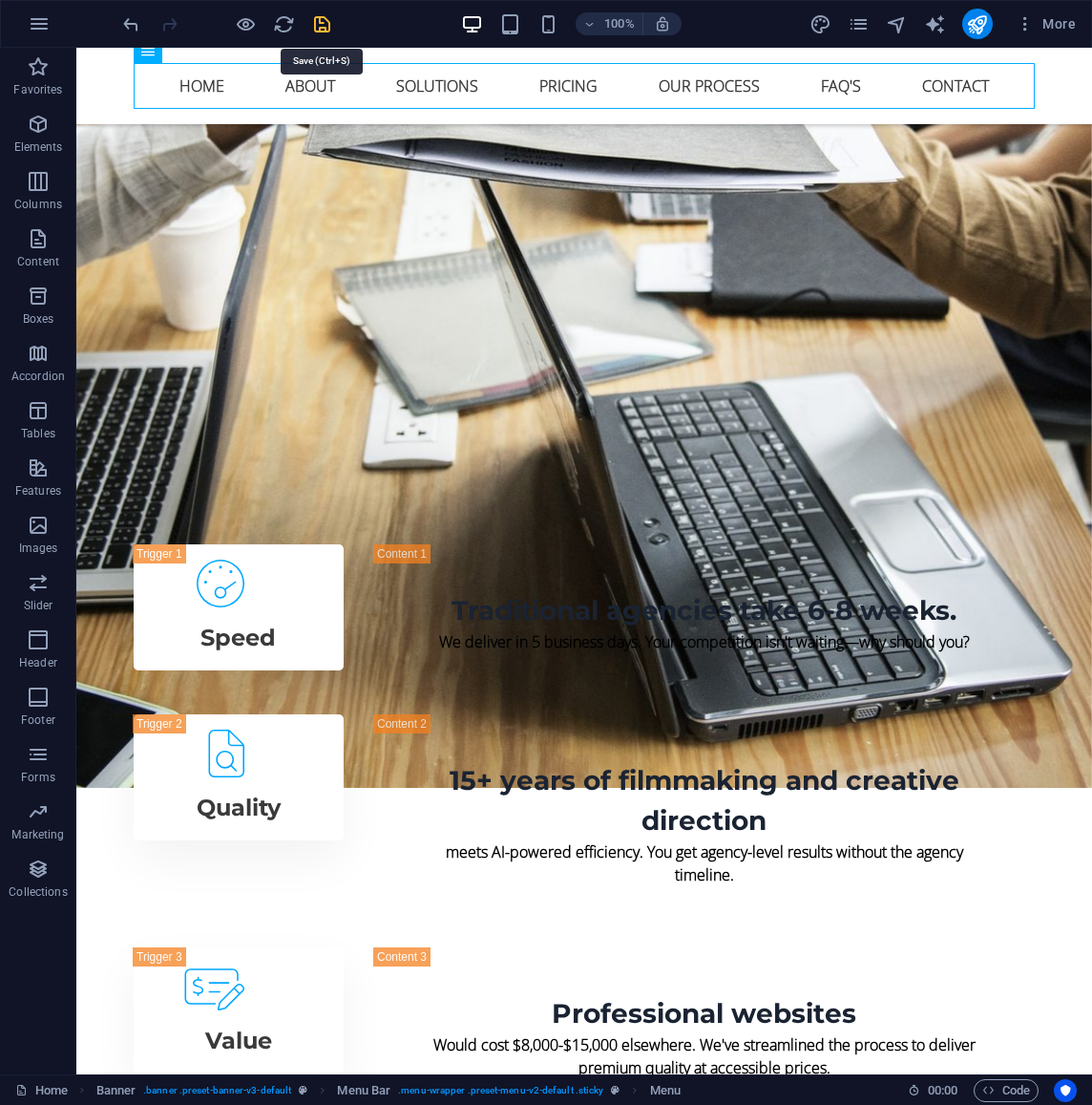
click at [321, 22] on icon "save" at bounding box center [322, 24] width 22 height 22
select select
checkbox input "false"
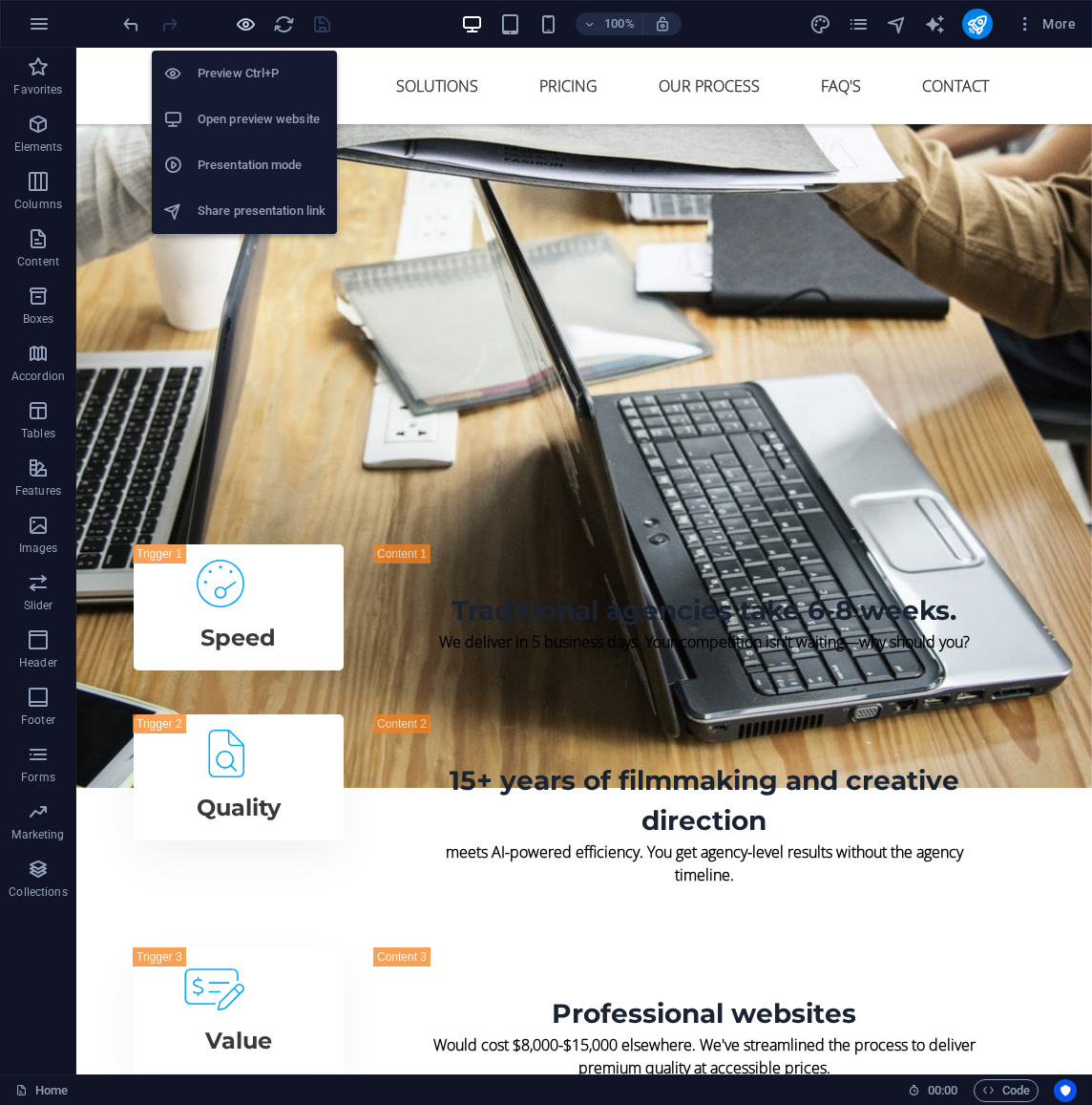
click at [243, 24] on icon "button" at bounding box center [246, 24] width 22 height 22
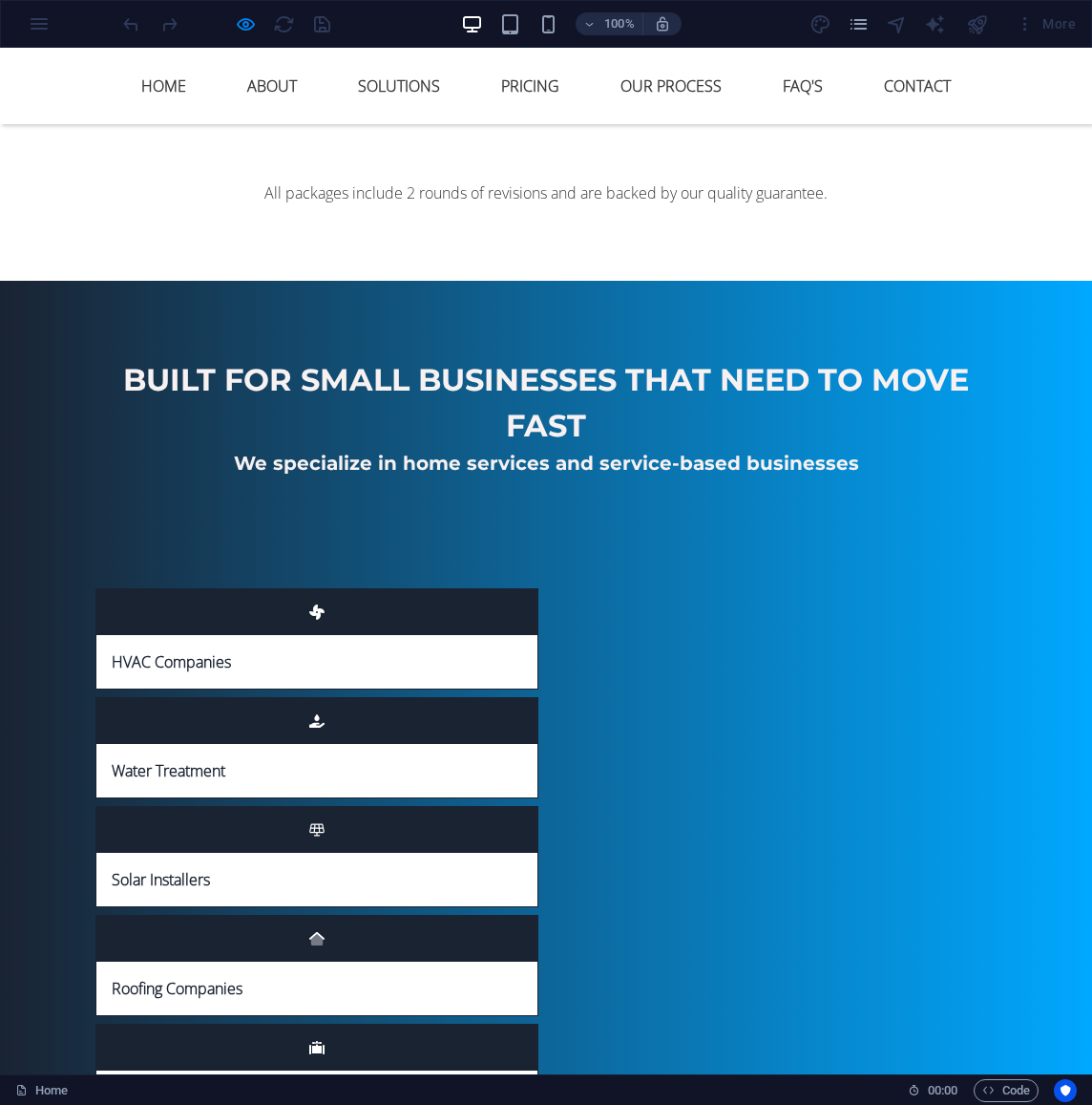
scroll to position [7294, 0]
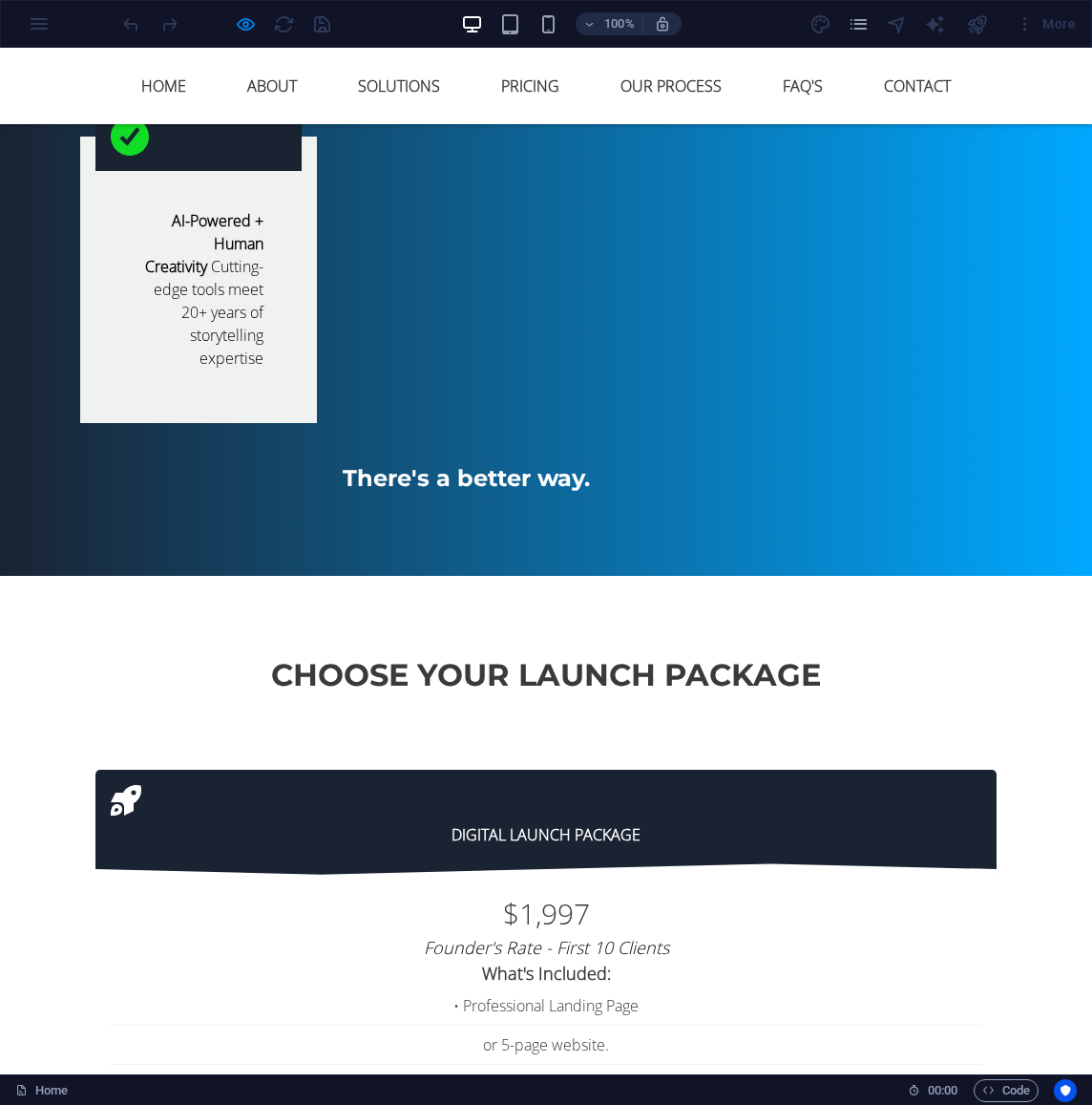
scroll to position [4957, 0]
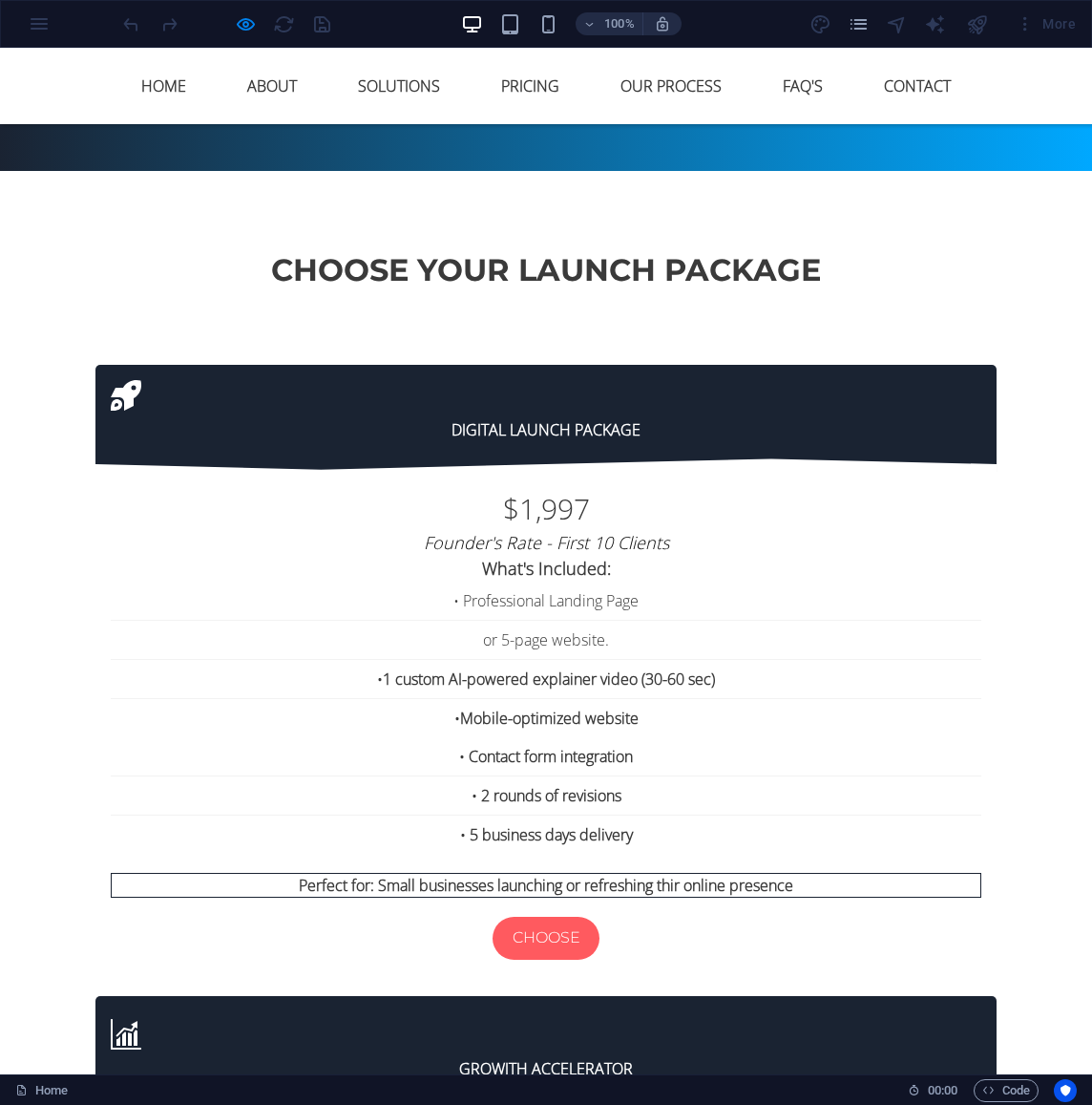
scroll to position [5329, 0]
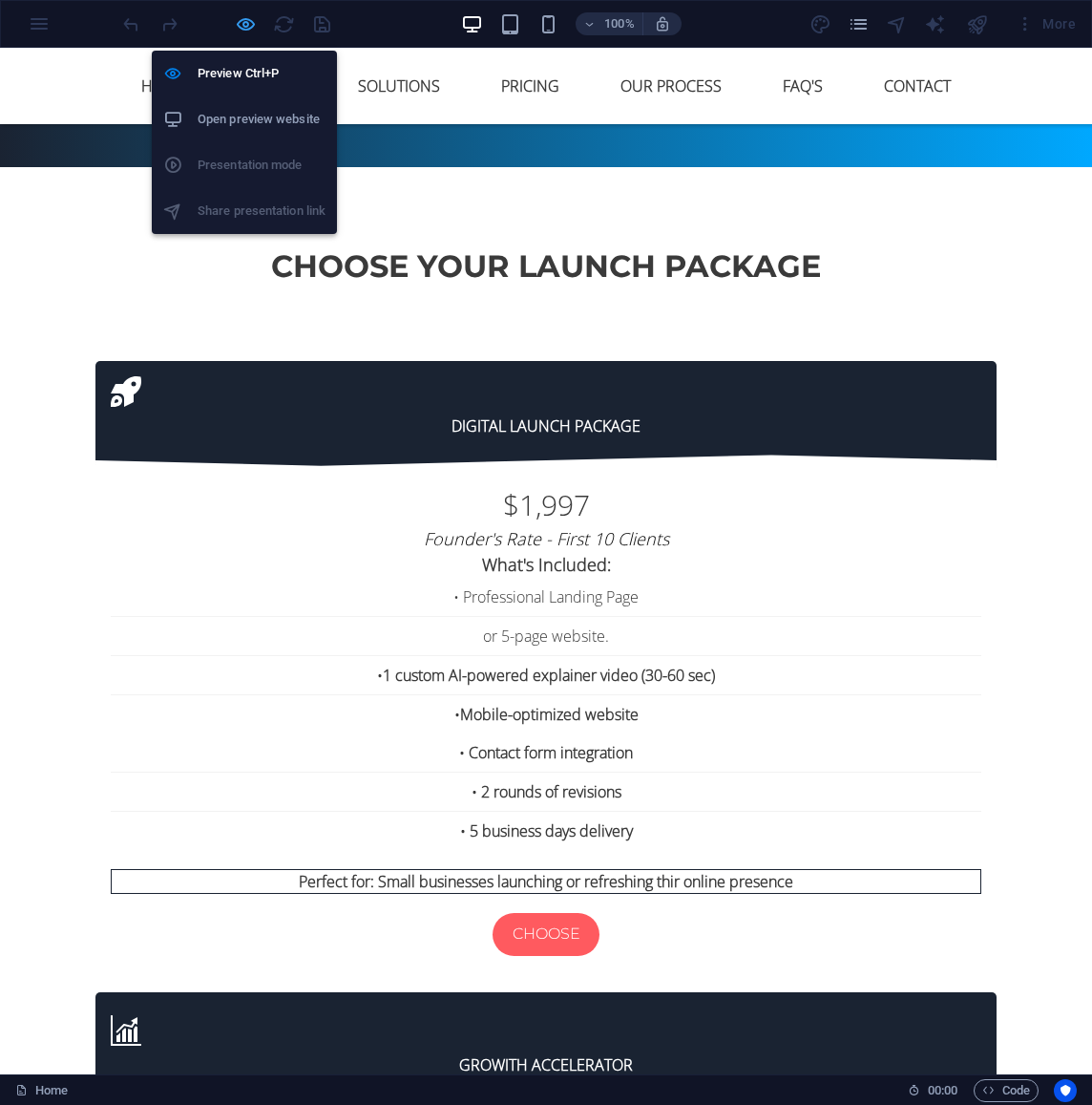
click at [245, 24] on icon "button" at bounding box center [246, 24] width 22 height 22
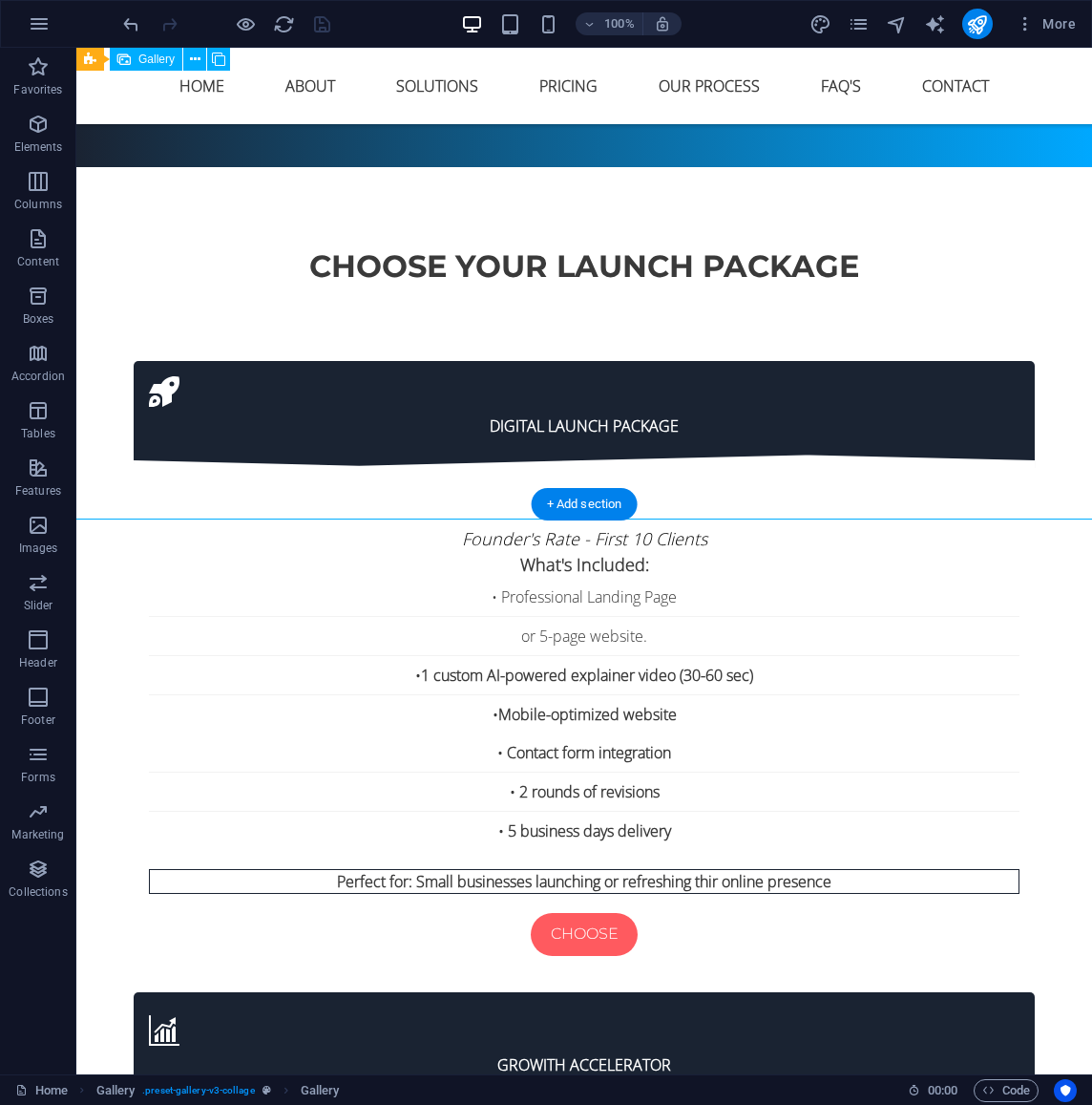
select select "4"
select select "px"
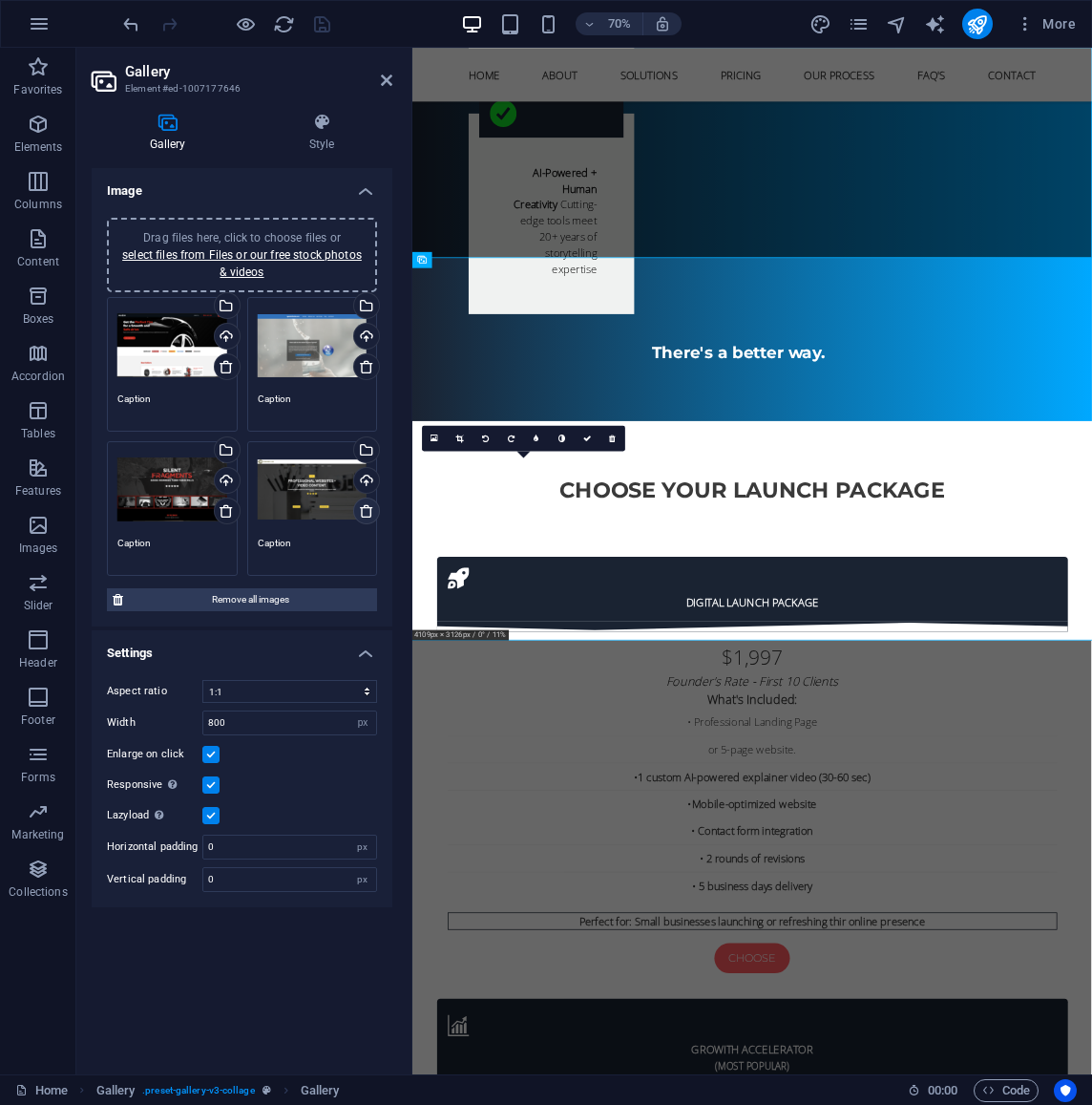
click at [367, 511] on icon at bounding box center [367, 512] width 16 height 16
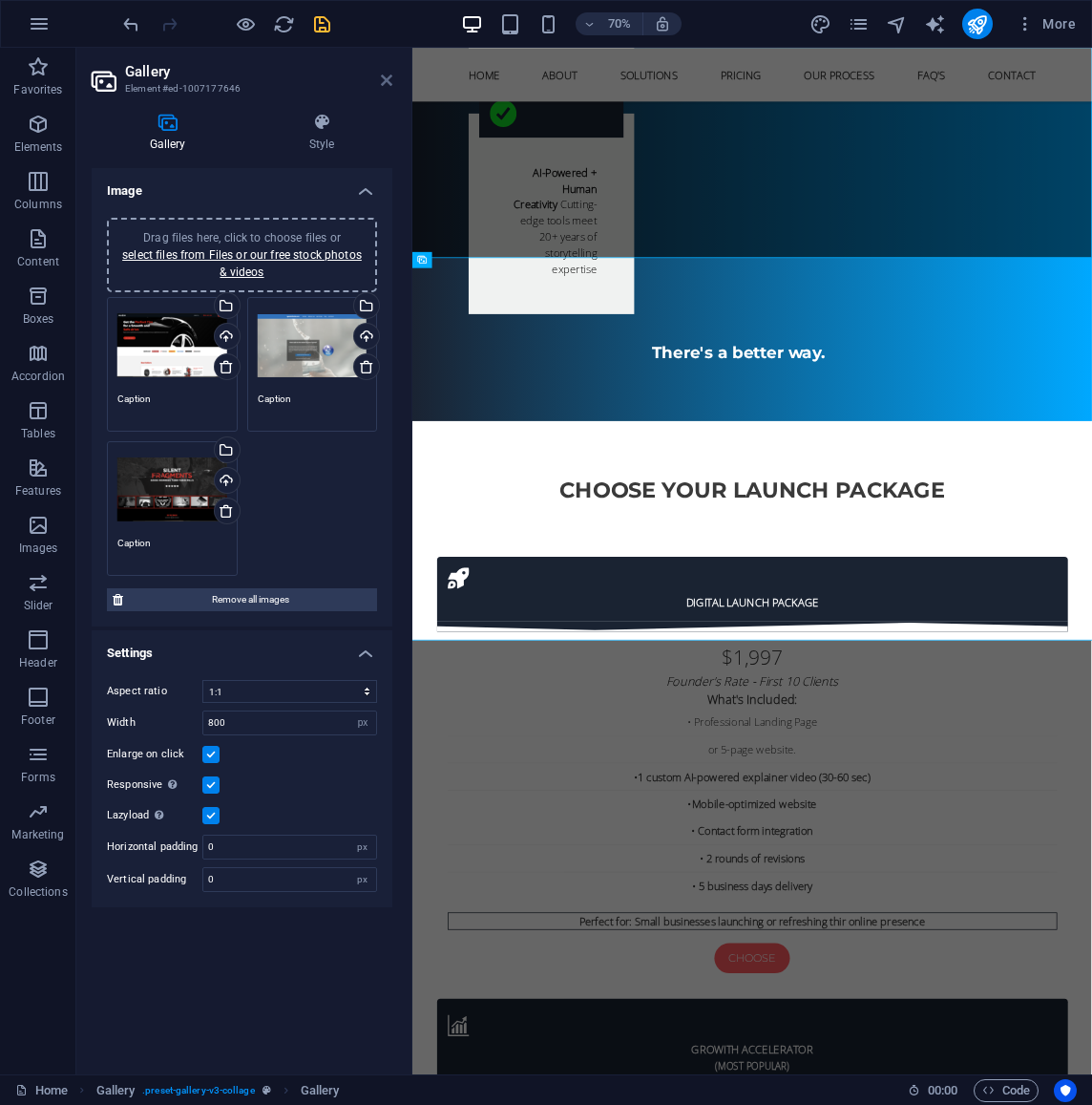
click at [384, 80] on icon at bounding box center [386, 80] width 12 height 16
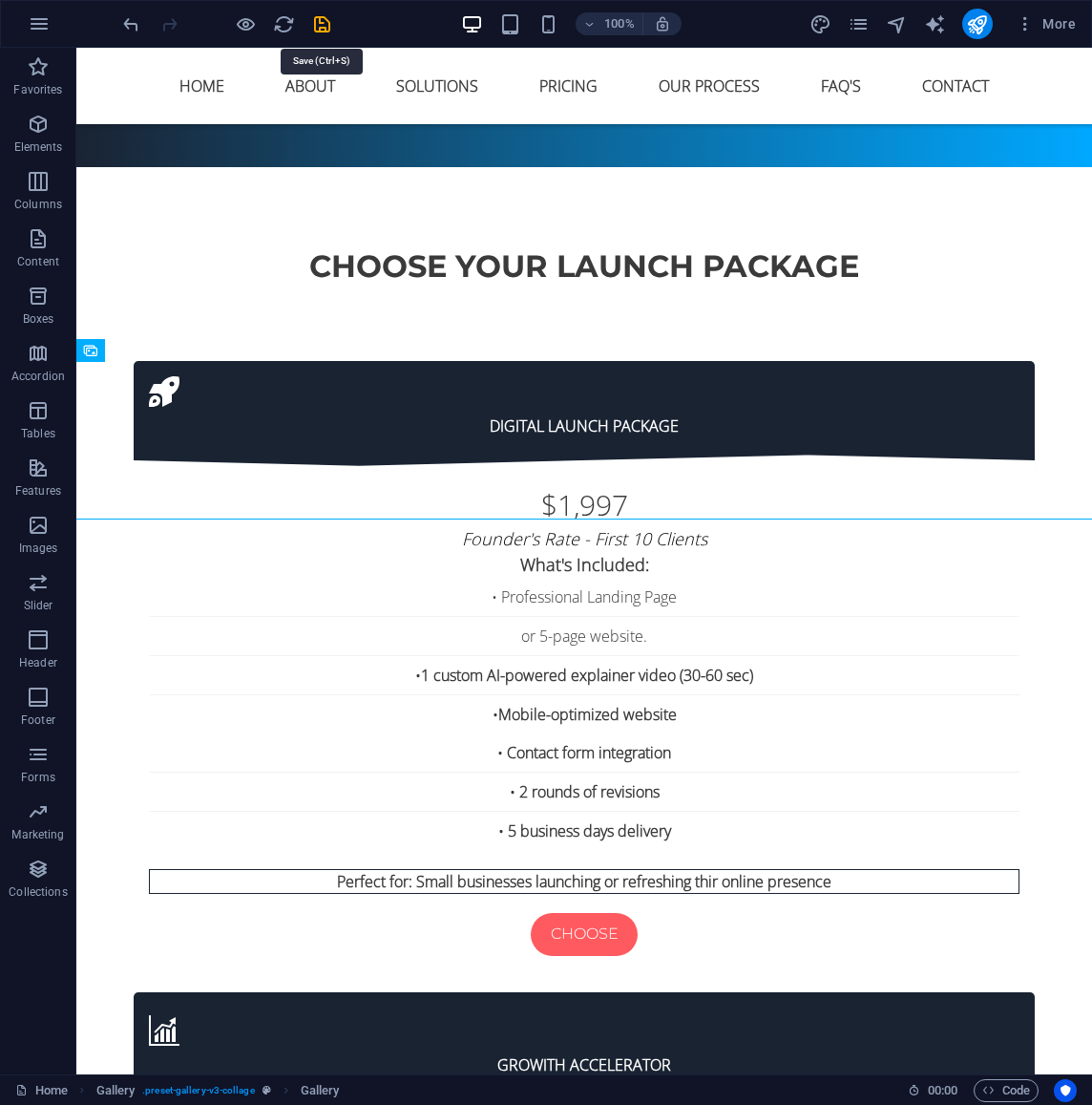
click at [328, 28] on icon "save" at bounding box center [322, 24] width 22 height 22
select select
checkbox input "false"
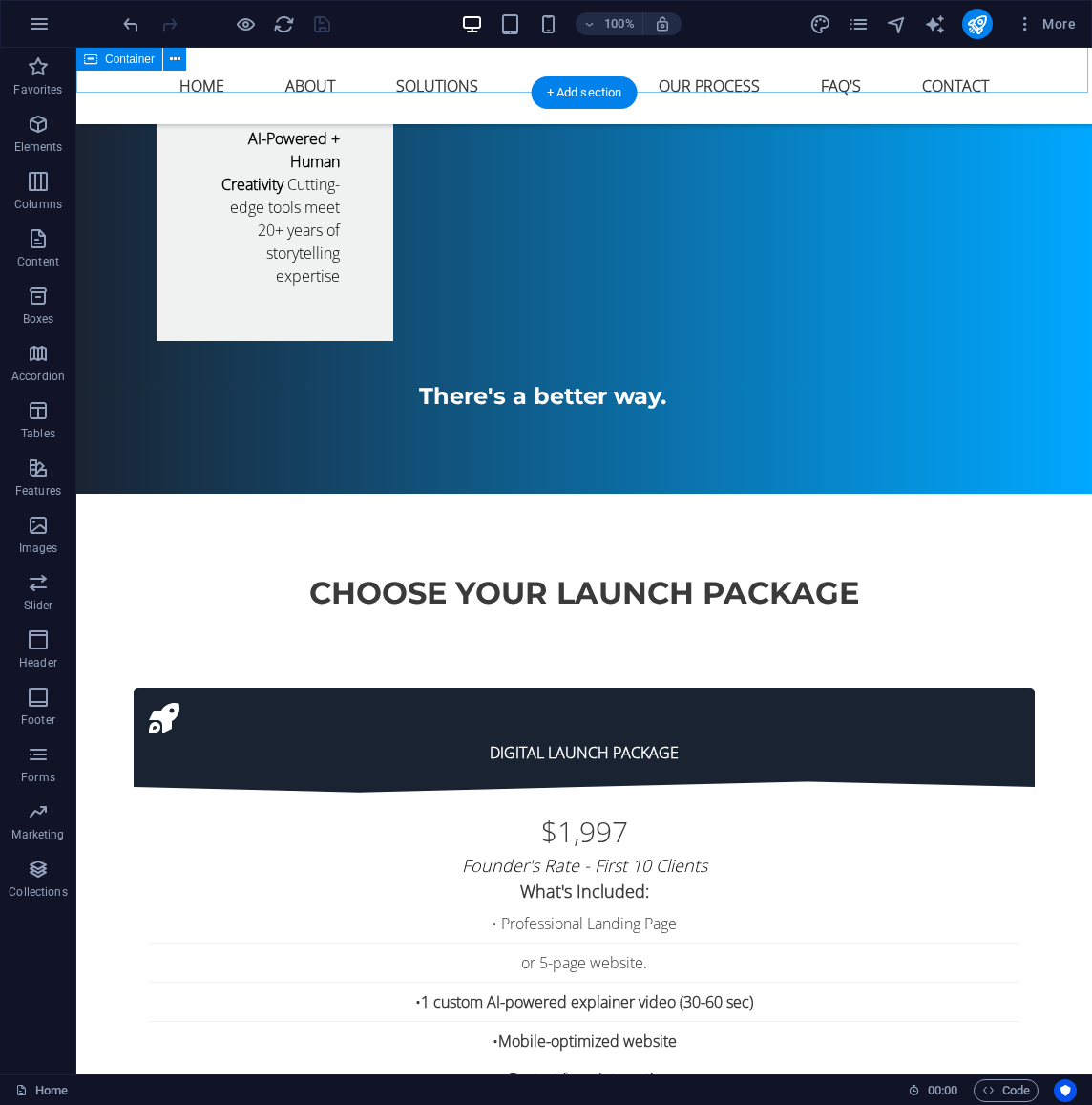
scroll to position [5003, 0]
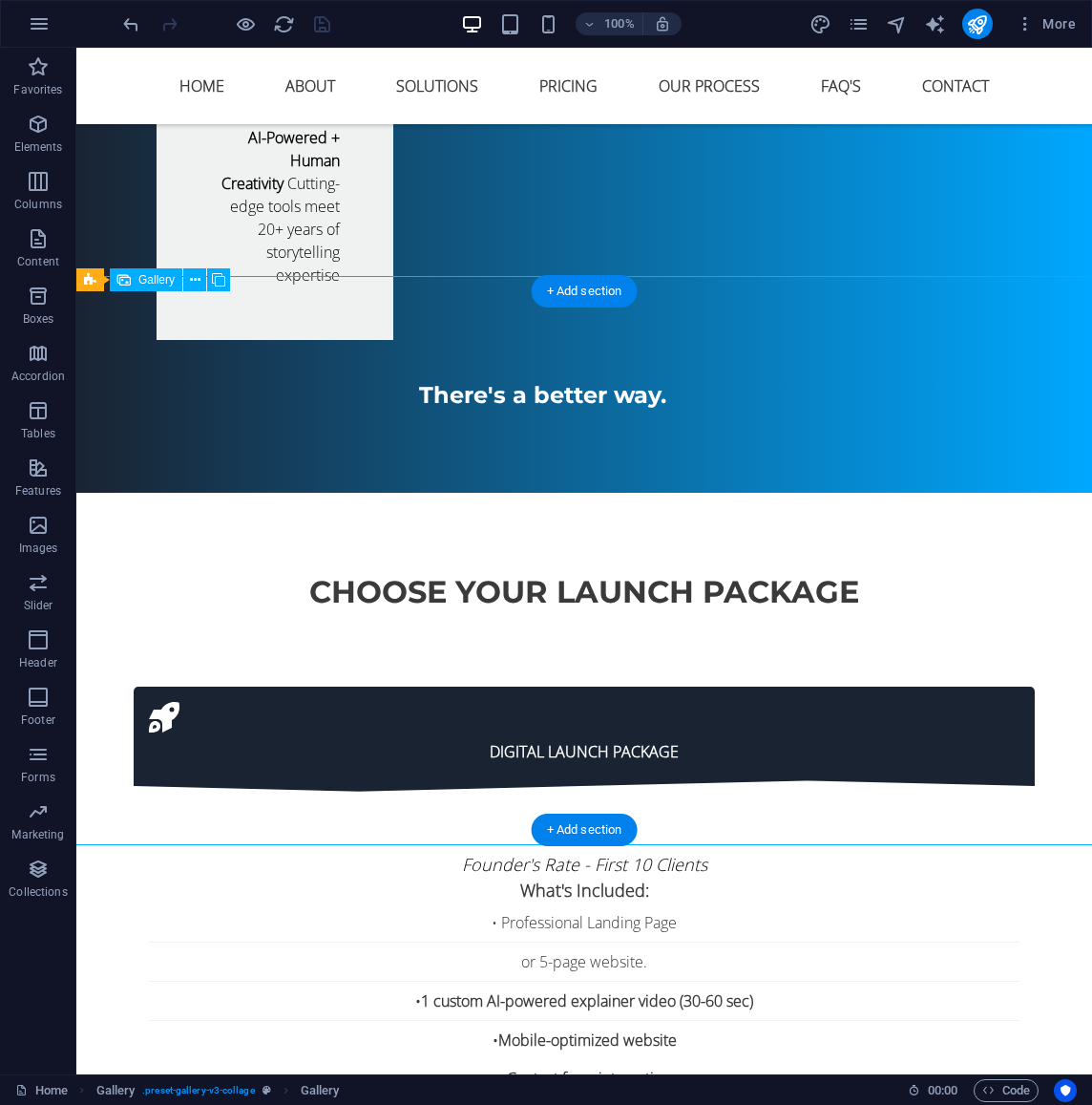
select select "4"
select select "px"
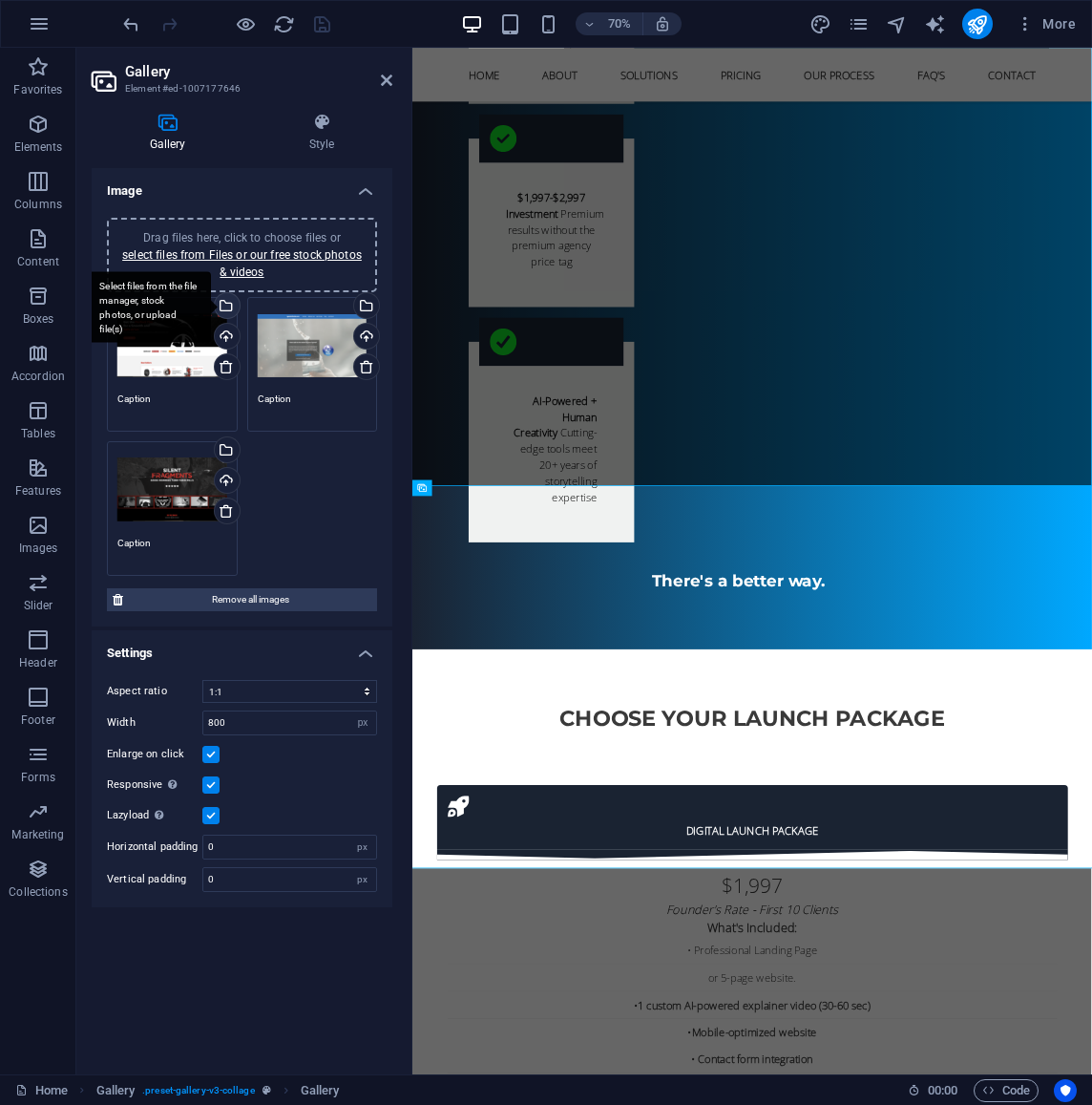
click at [225, 303] on div "Select files from the file manager, stock photos, or upload file(s)" at bounding box center [224, 307] width 28 height 28
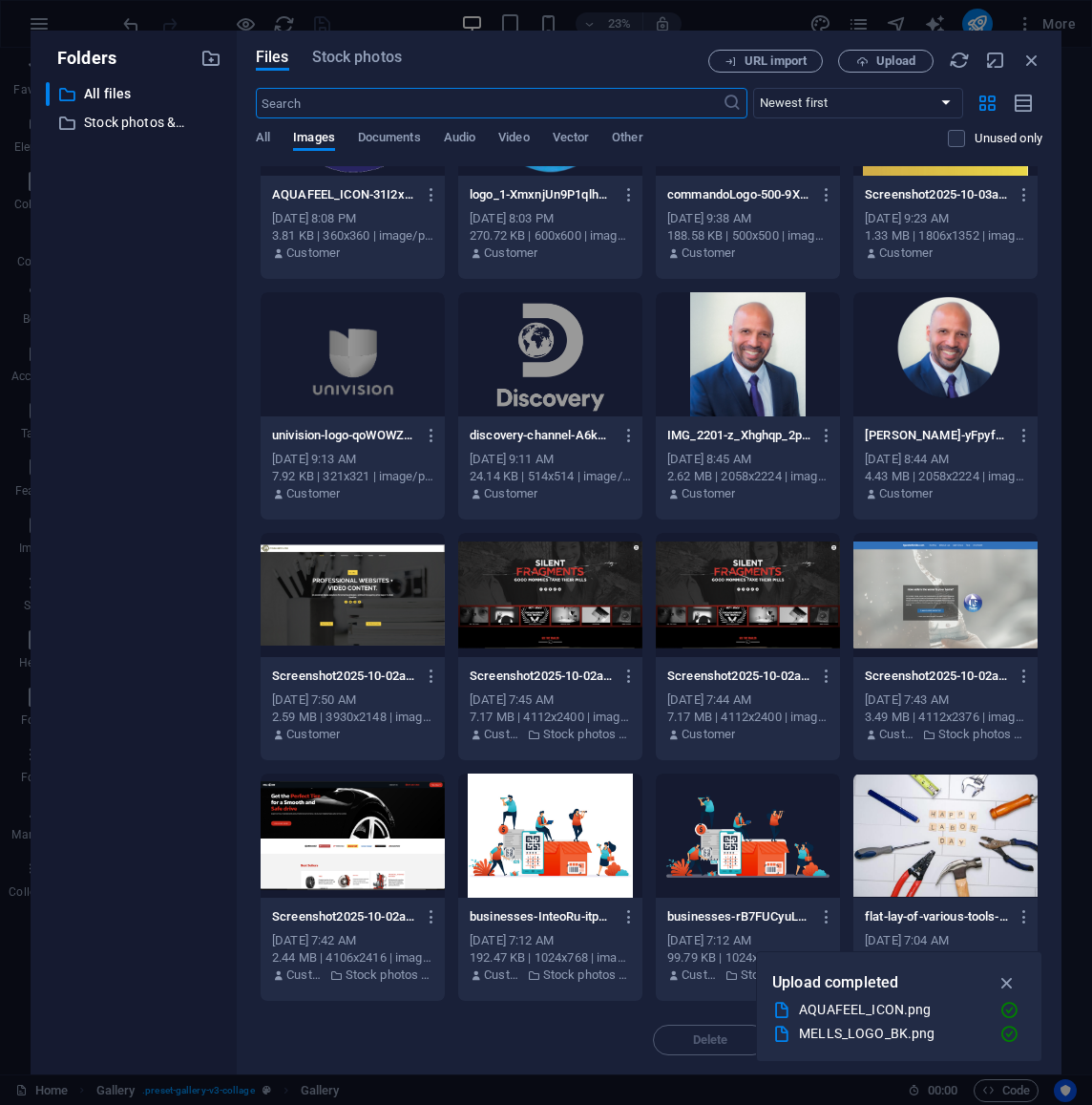
scroll to position [361, 0]
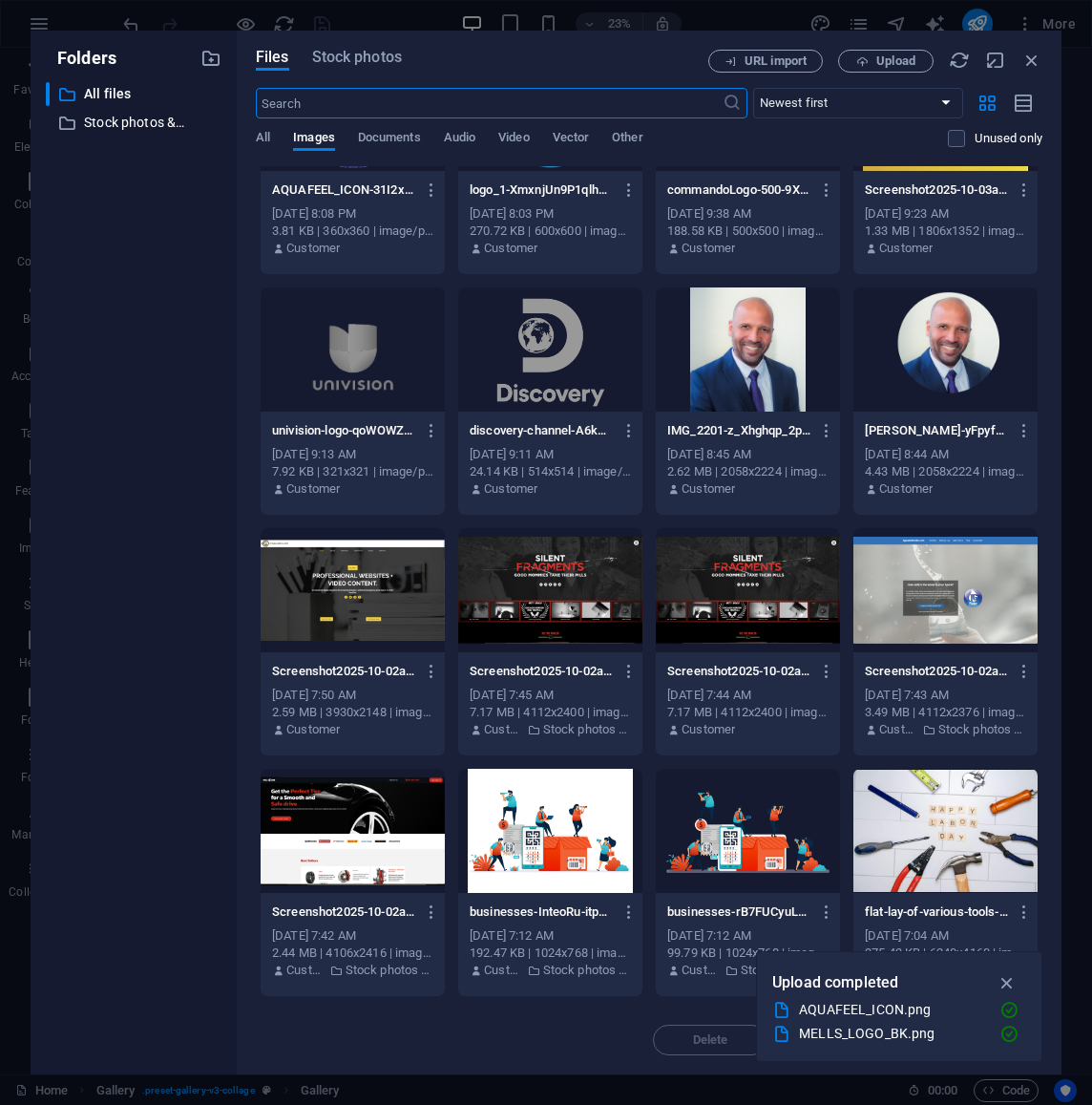
click at [556, 600] on div at bounding box center [550, 590] width 184 height 124
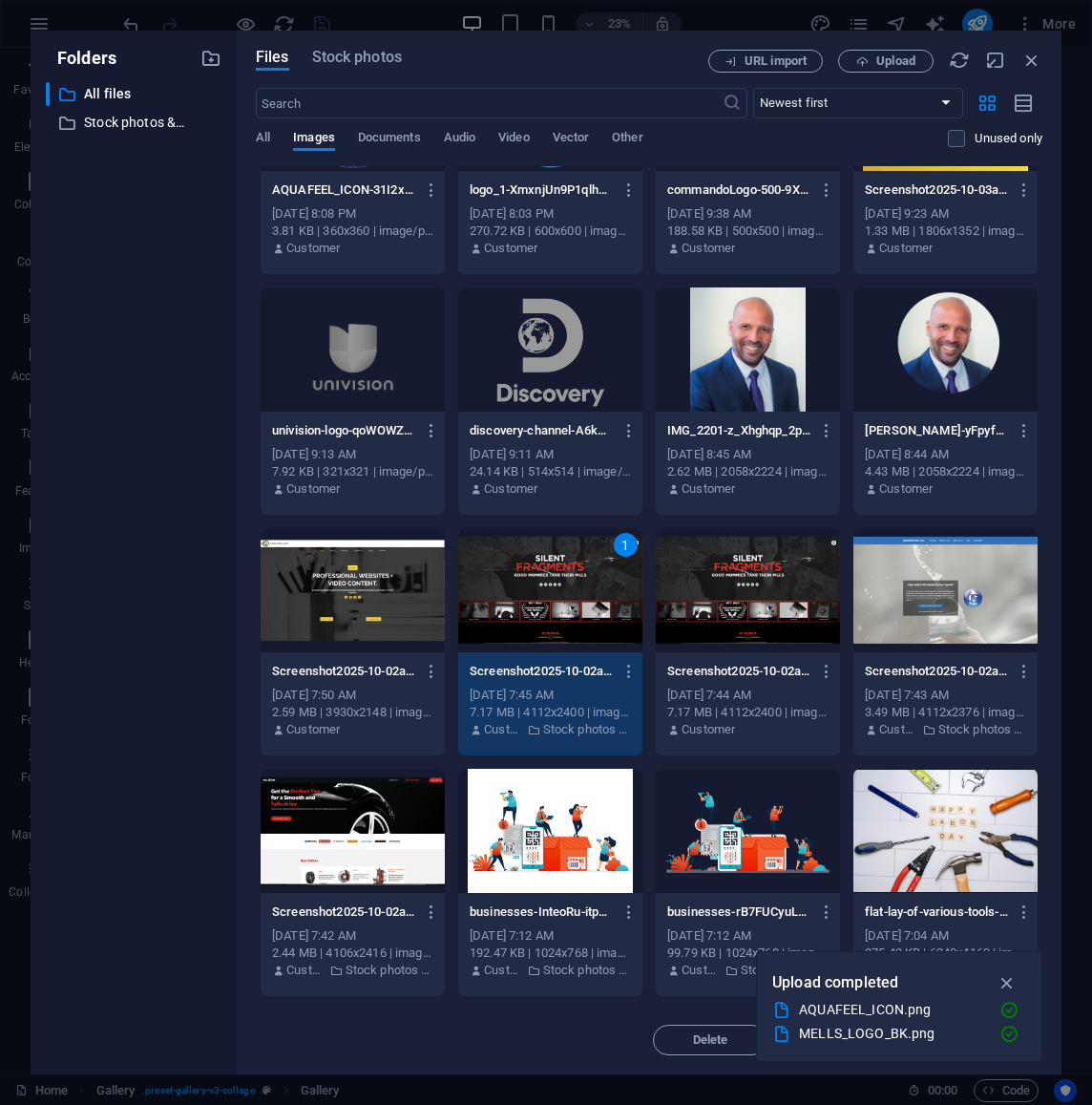
click at [556, 600] on div "1" at bounding box center [550, 590] width 184 height 124
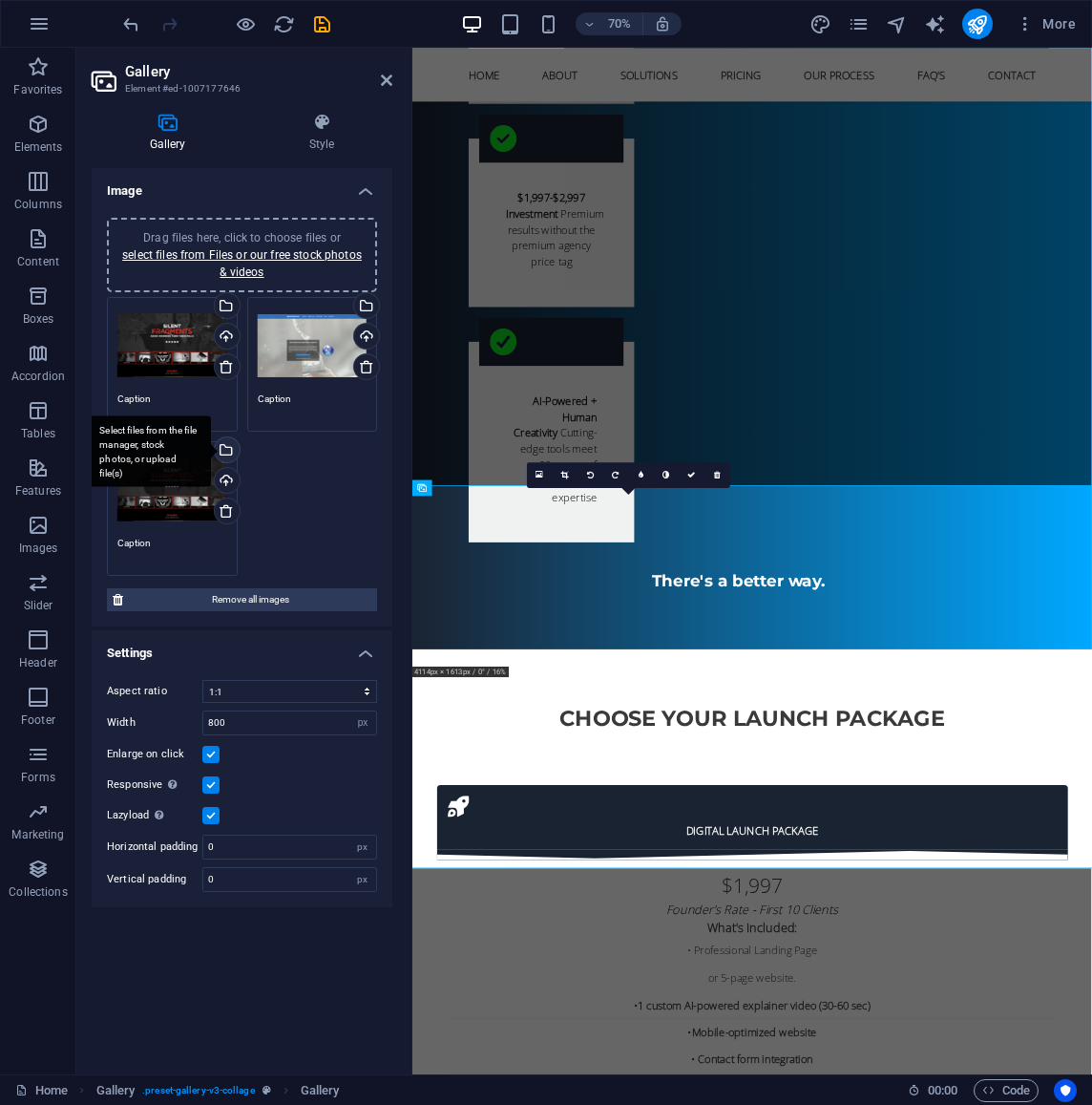
click at [228, 452] on div "Select files from the file manager, stock photos, or upload file(s)" at bounding box center [224, 451] width 28 height 28
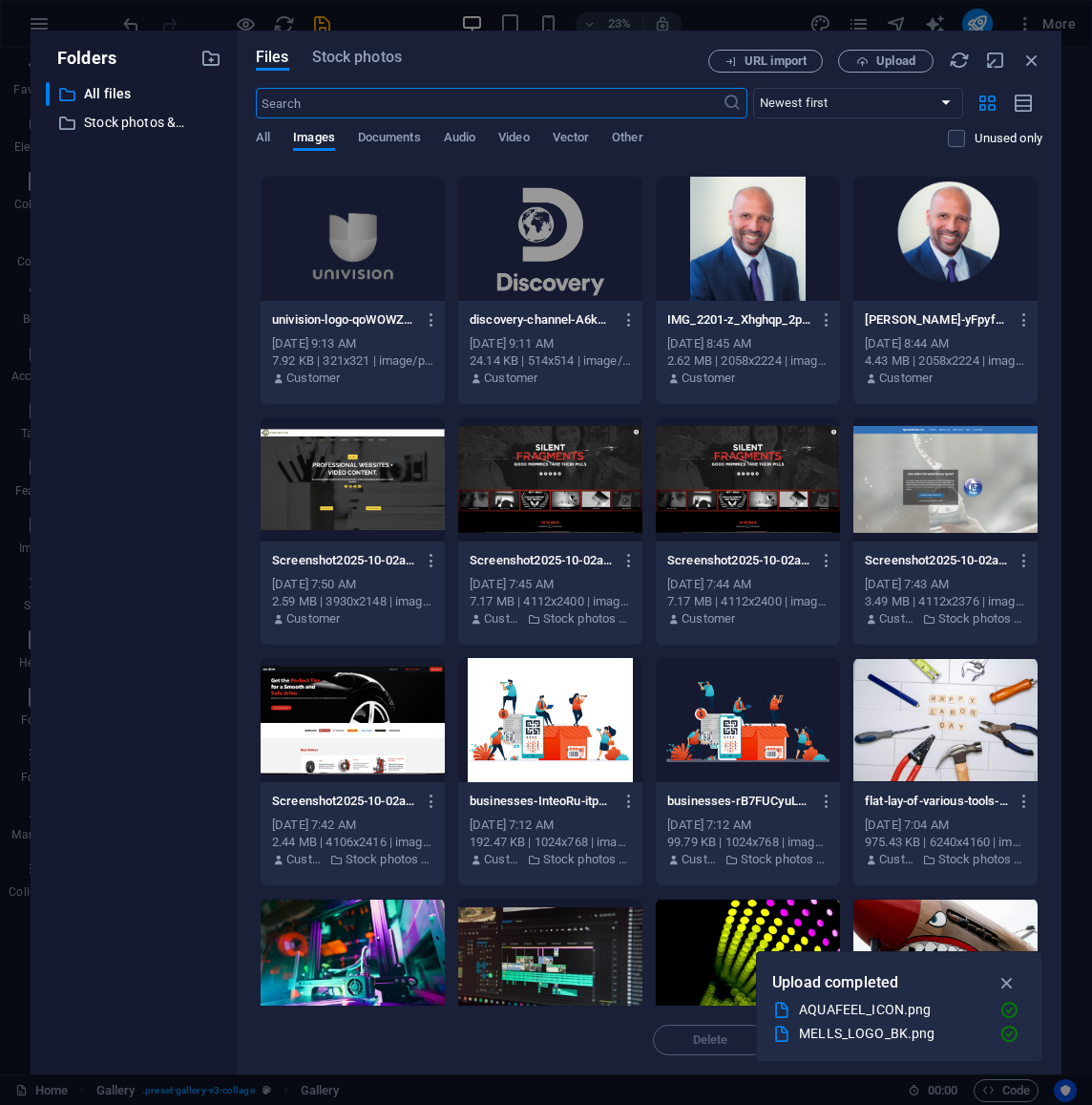
scroll to position [475, 0]
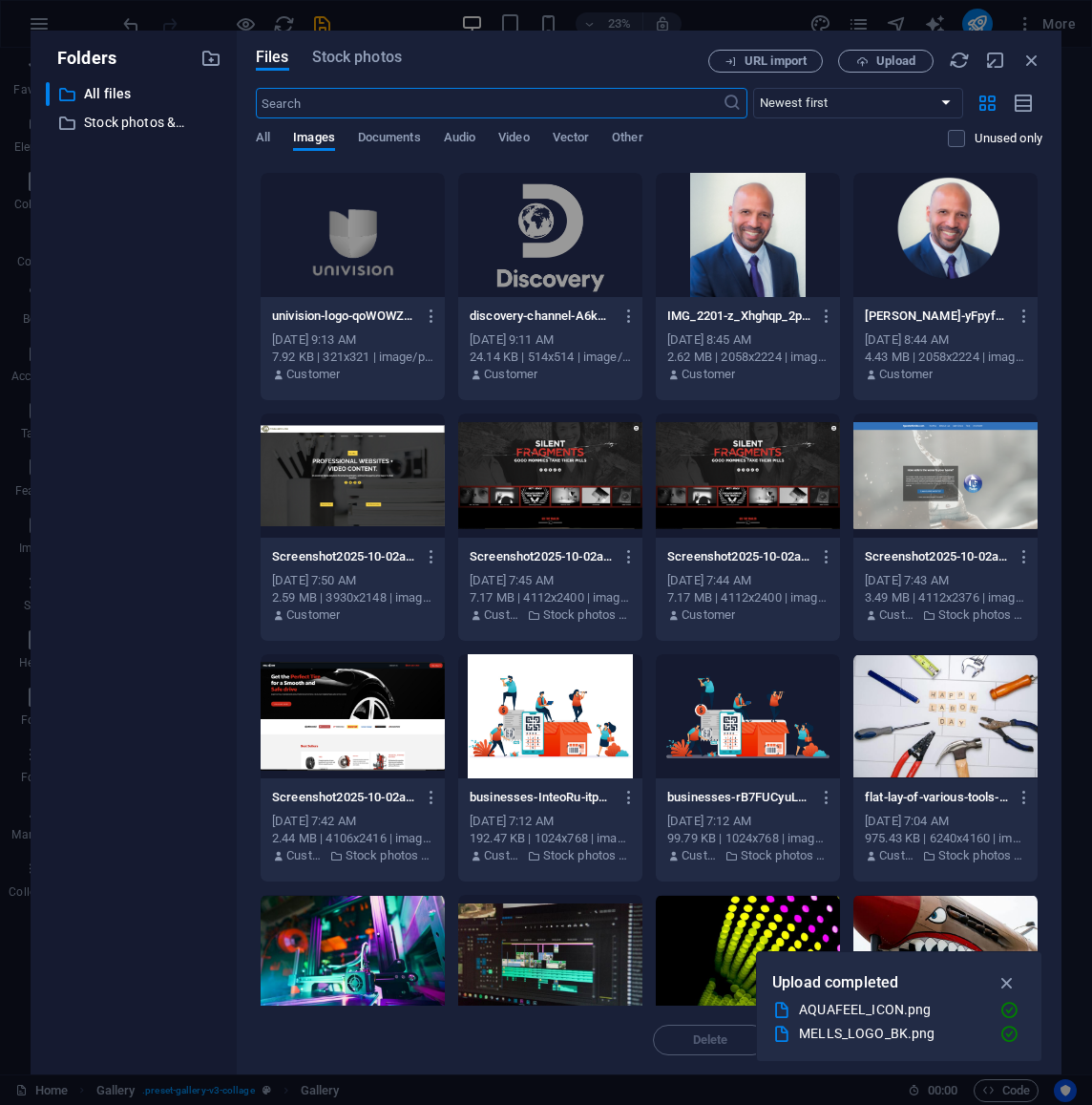
click at [384, 704] on div at bounding box center [352, 716] width 184 height 124
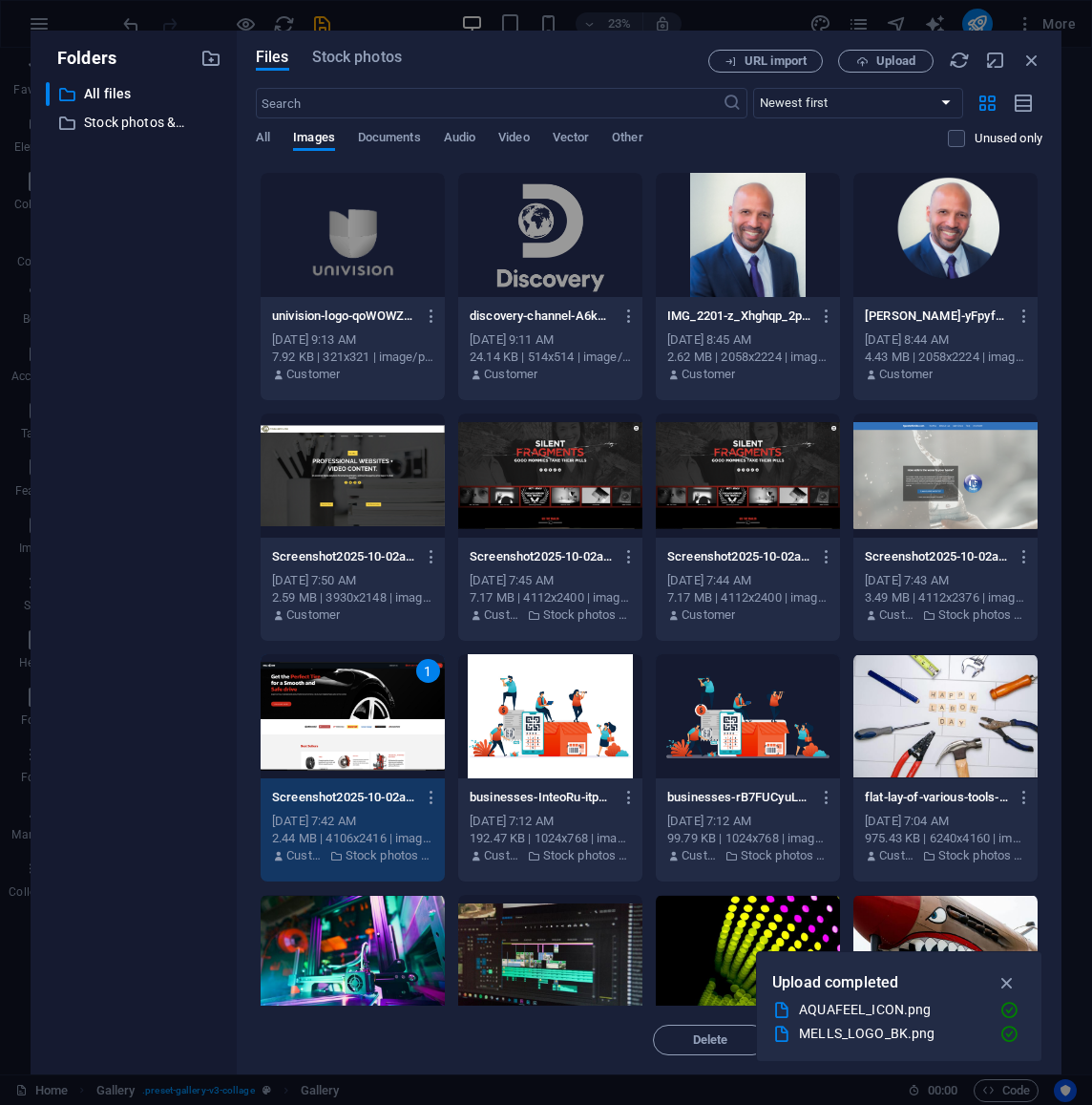
click at [384, 703] on div "1" at bounding box center [352, 716] width 184 height 124
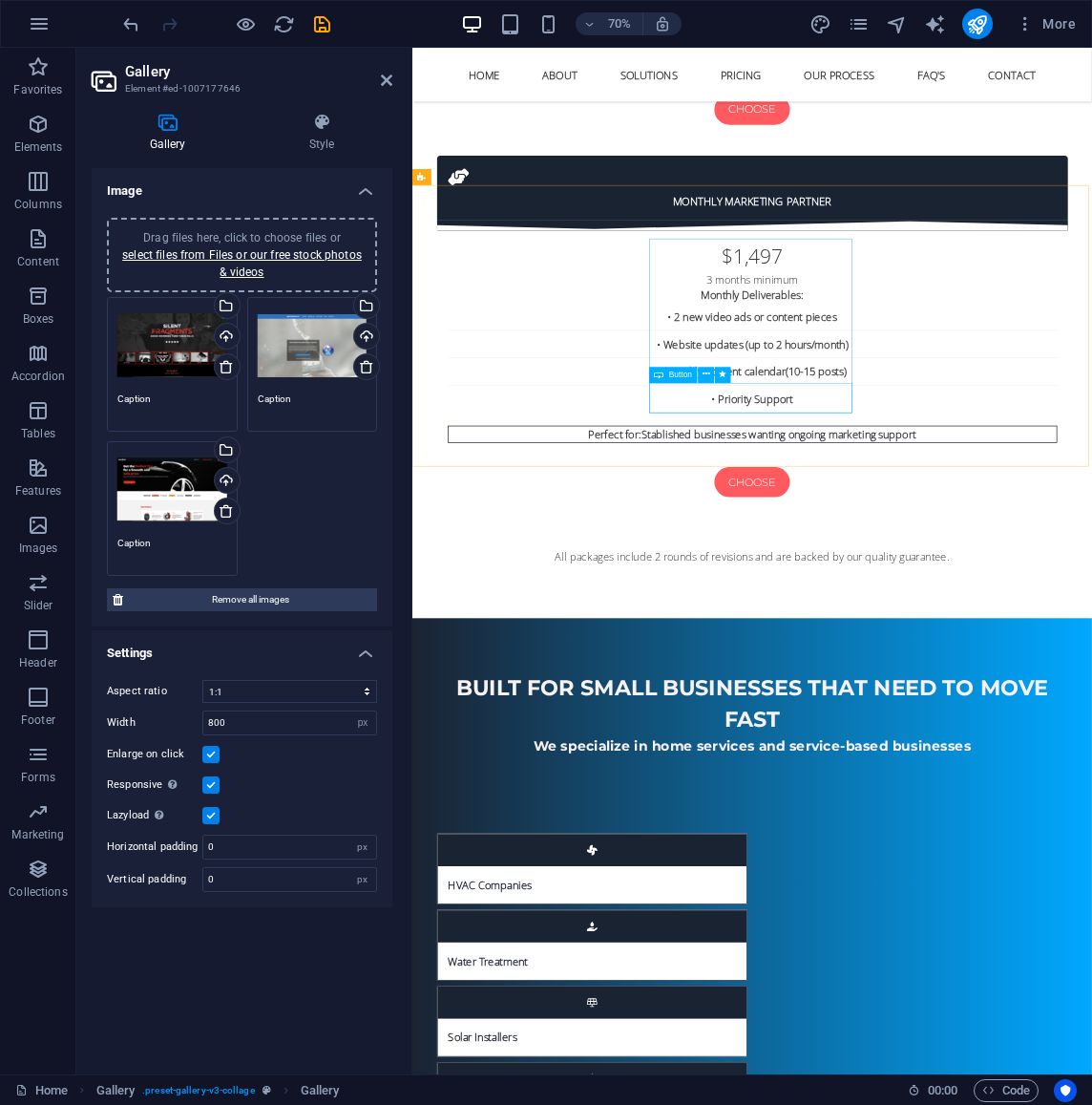
scroll to position [7147, 0]
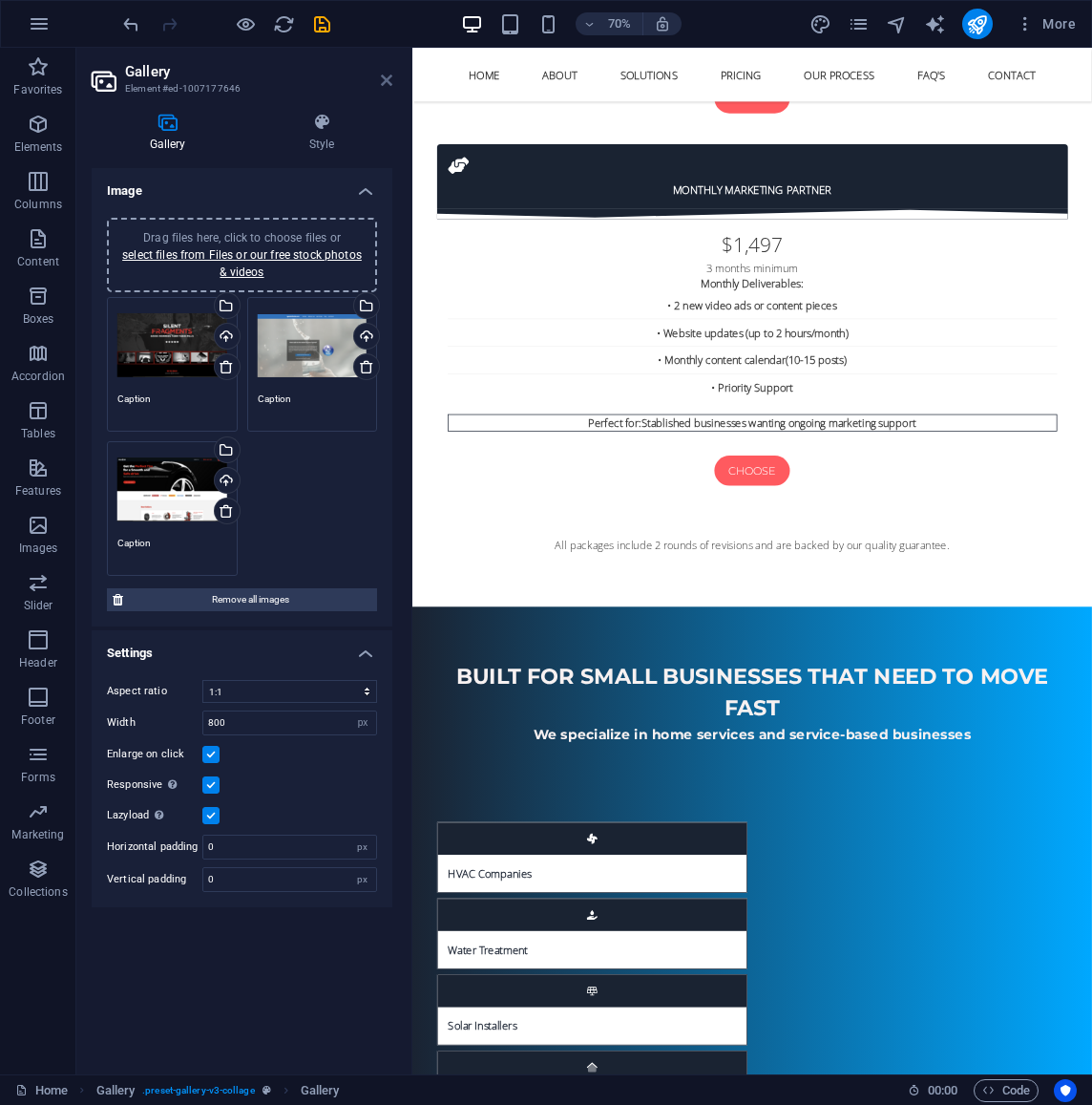
click at [385, 76] on icon at bounding box center [386, 80] width 12 height 16
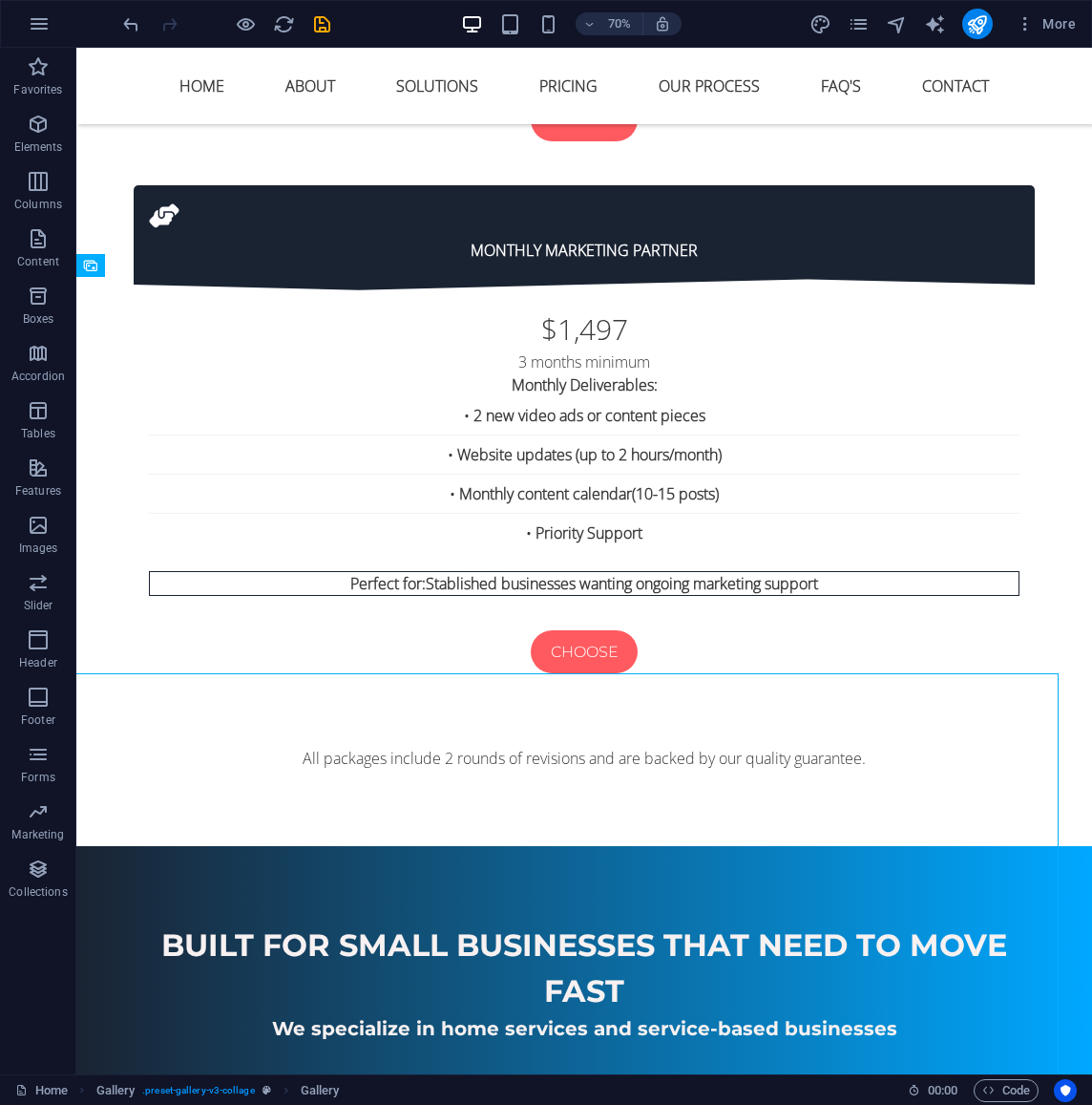
scroll to position [5002, 0]
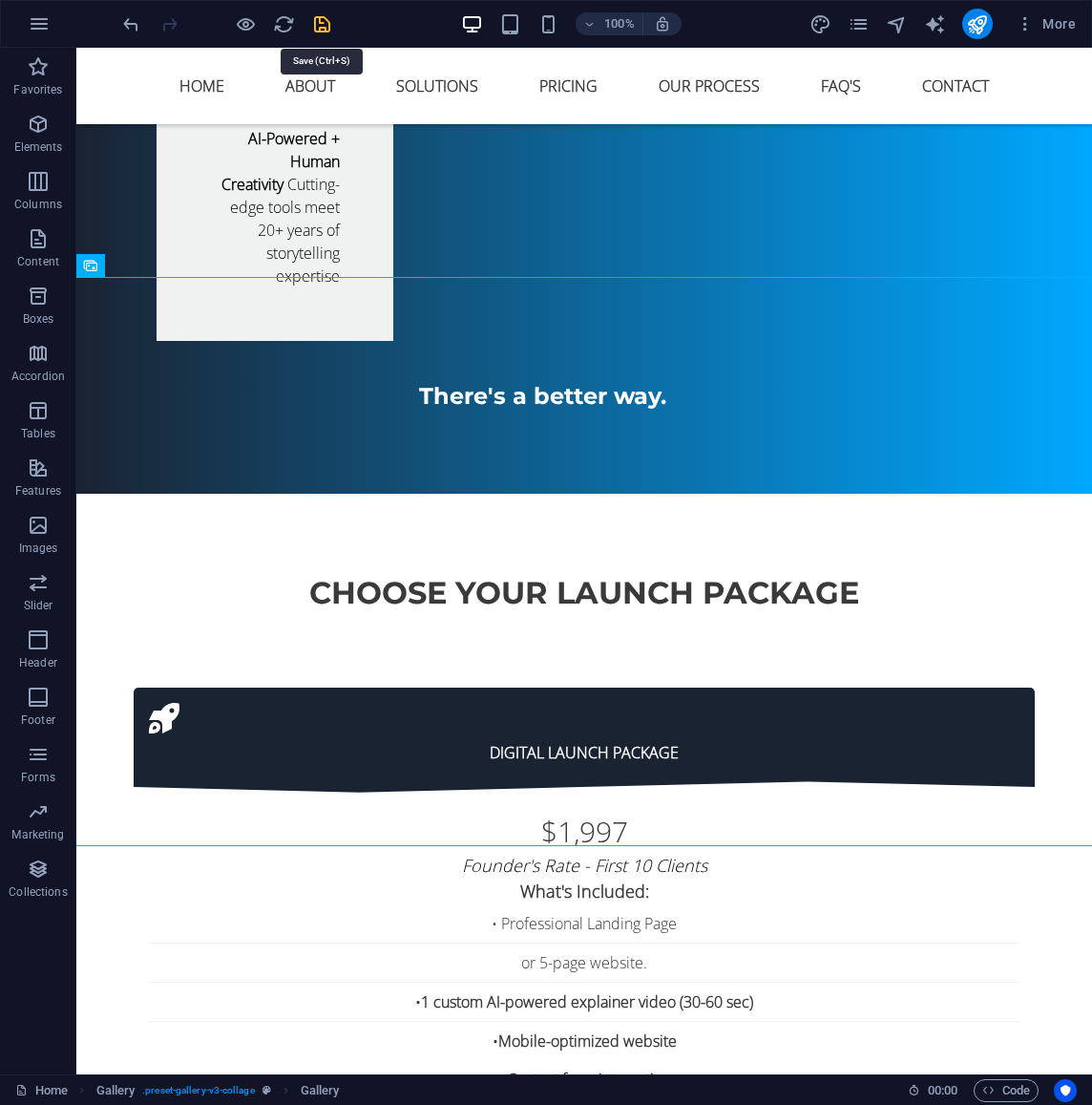
click at [317, 21] on icon "save" at bounding box center [322, 24] width 22 height 22
select select
checkbox input "false"
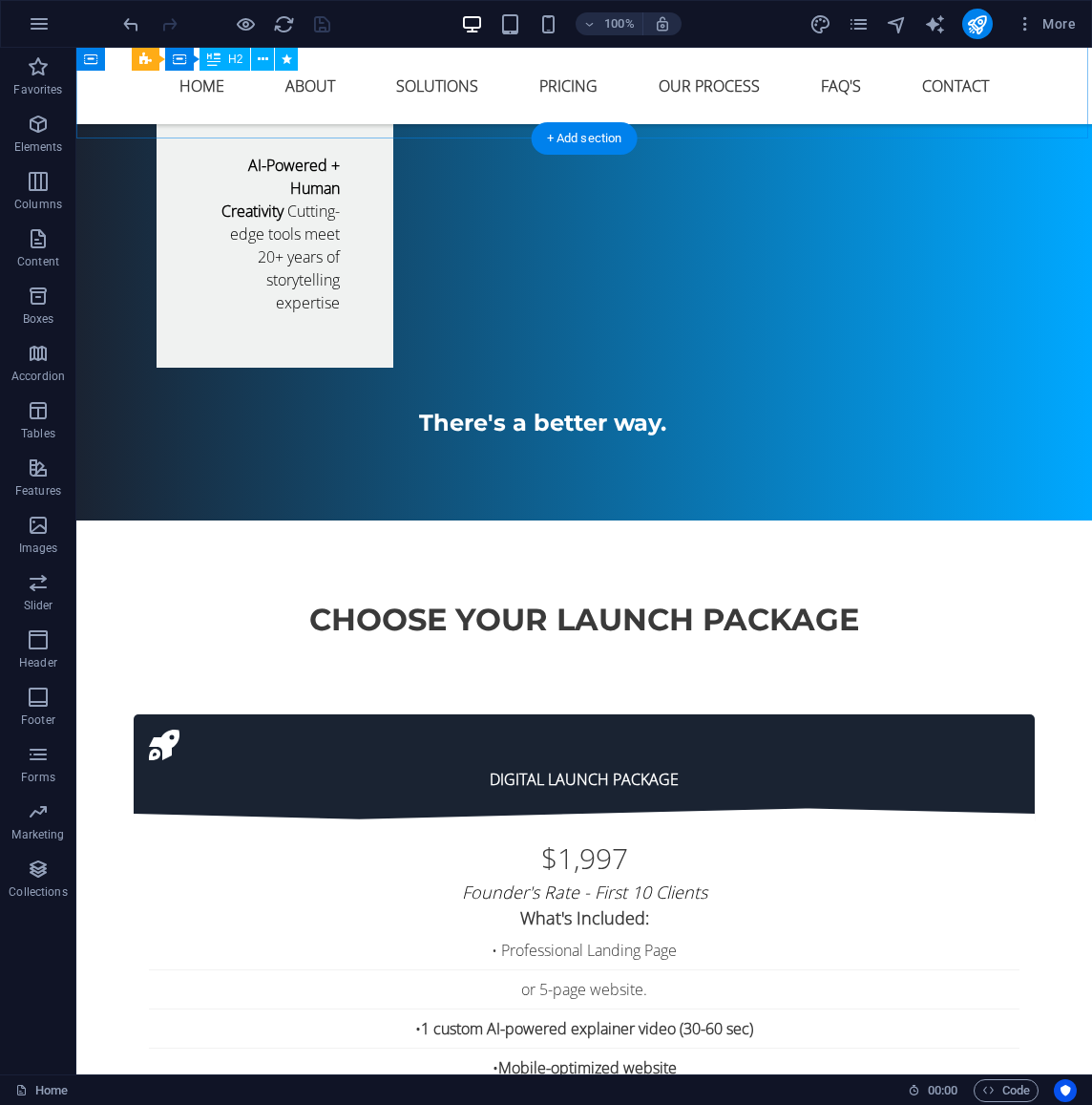
scroll to position [4981, 0]
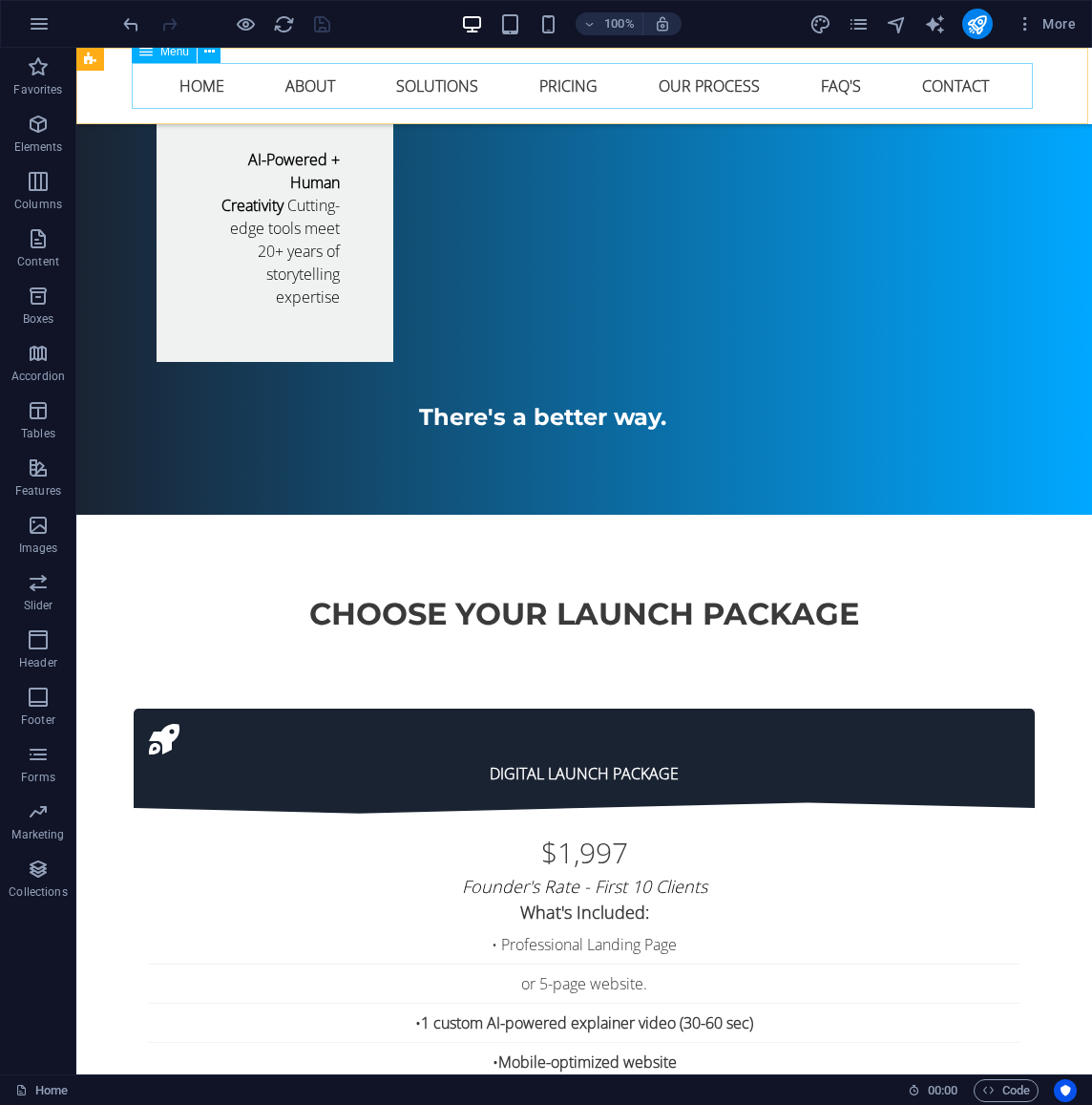
click at [697, 84] on nav "Home About Solutions Pricing Our Process FAQ's Contact" at bounding box center [585, 86] width 902 height 46
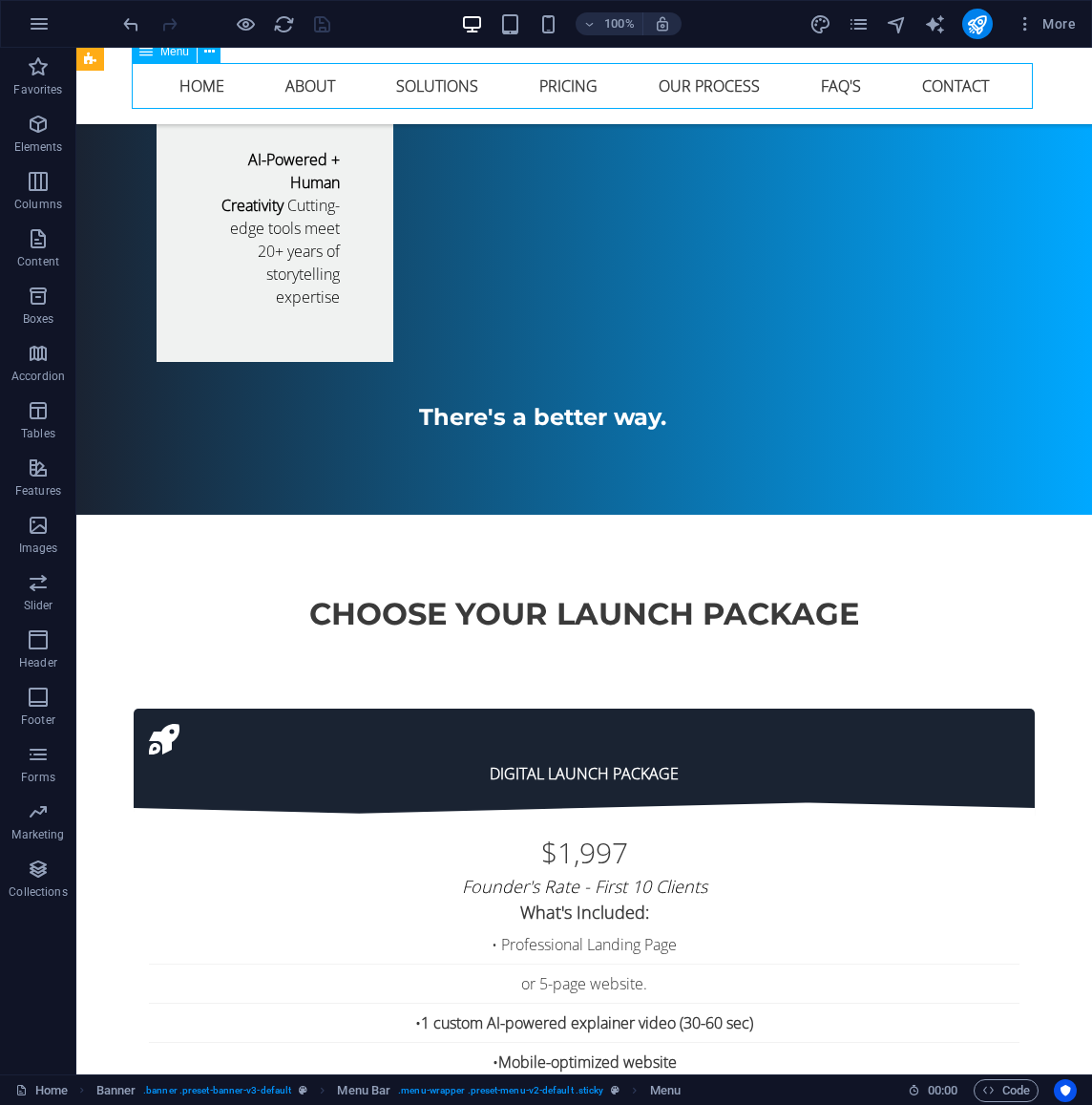
click at [698, 84] on nav "Home About Solutions Pricing Our Process FAQ's Contact" at bounding box center [585, 86] width 902 height 46
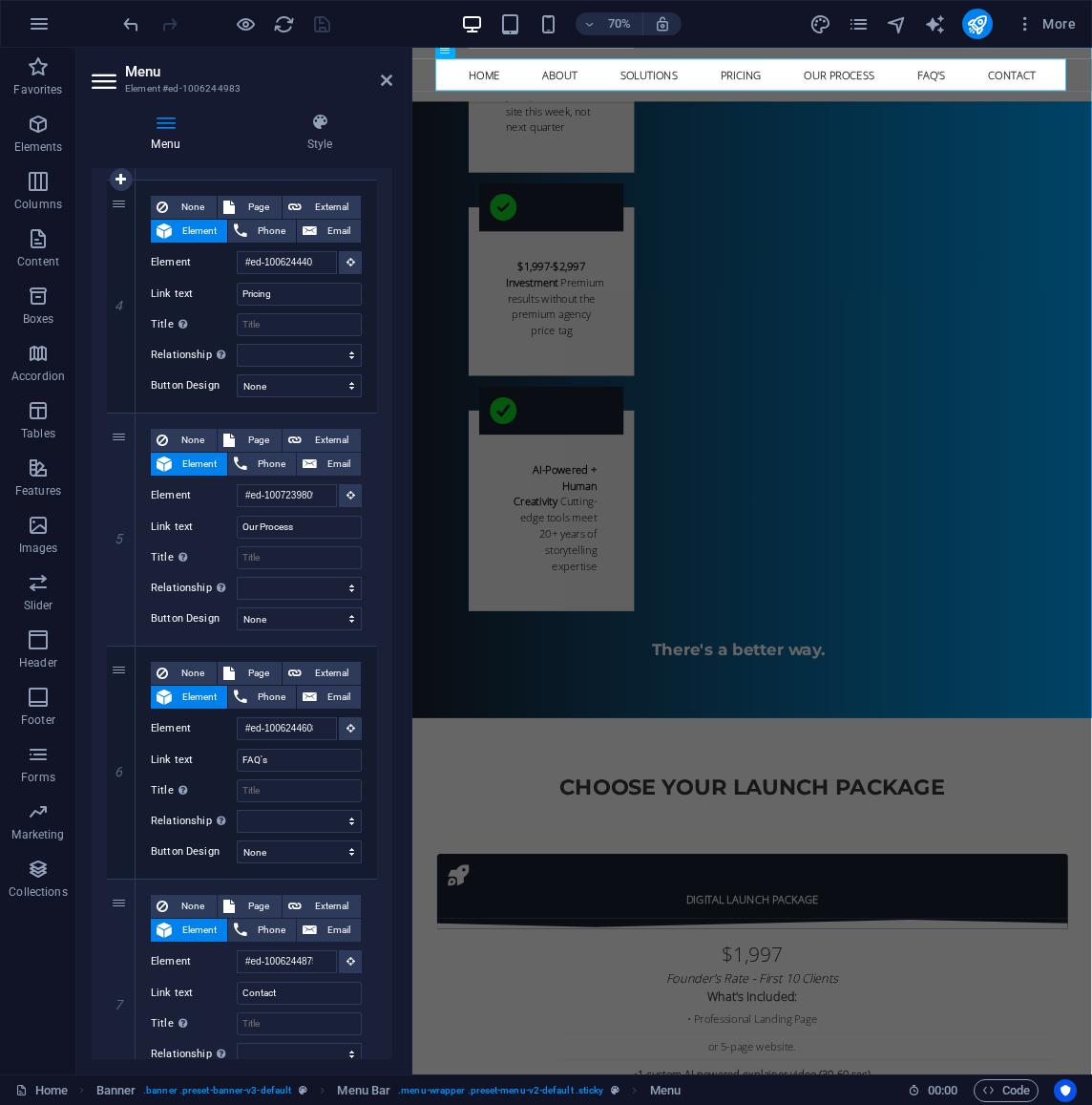
scroll to position [869, 0]
click at [394, 76] on aside "Menu Element #ed-1006244983 Menu Style Menu Auto Custom Create custom menu item…" at bounding box center [244, 561] width 336 height 1027
click at [387, 83] on icon at bounding box center [386, 80] width 12 height 16
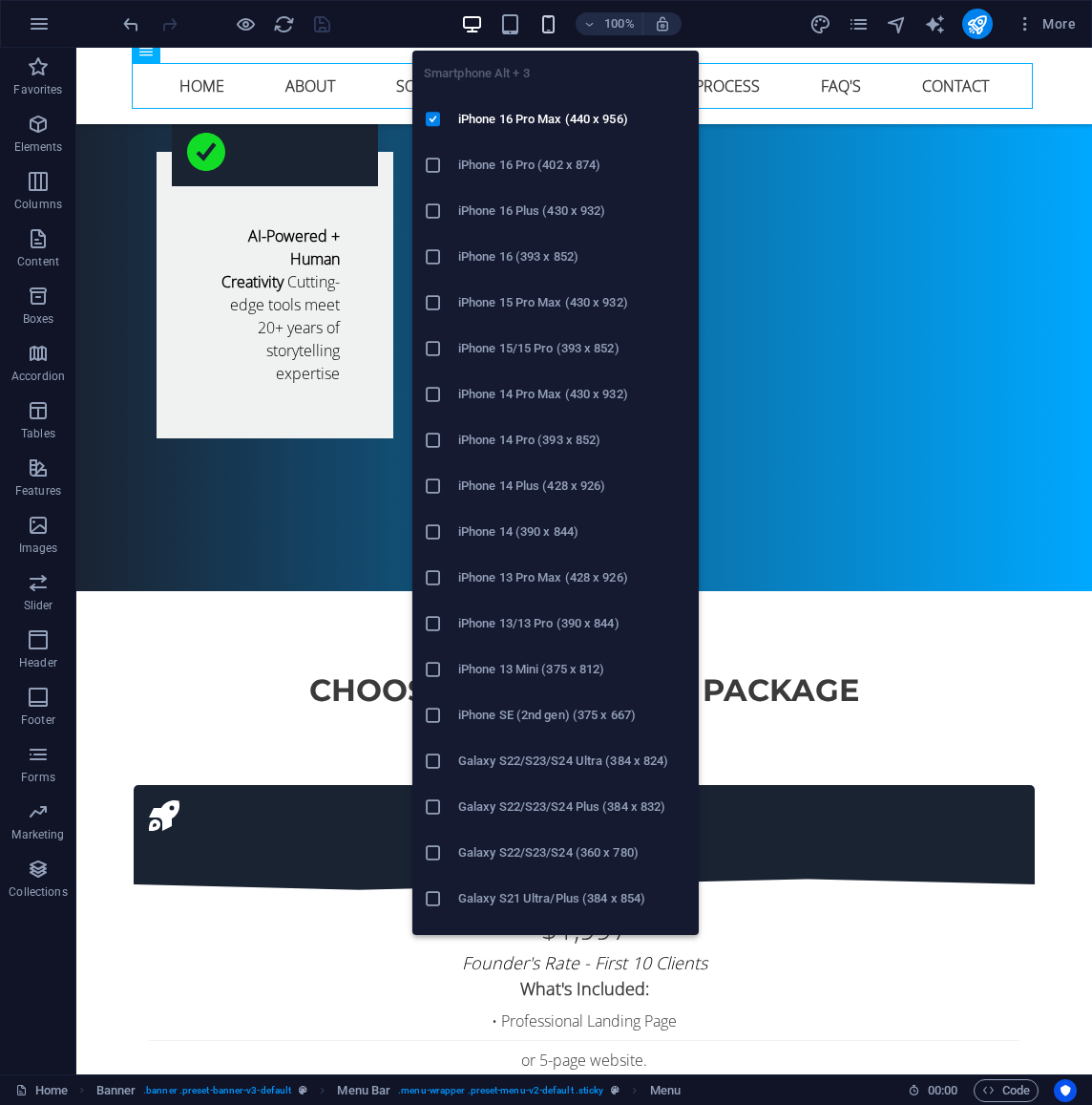
click at [550, 23] on icon "button" at bounding box center [548, 24] width 22 height 22
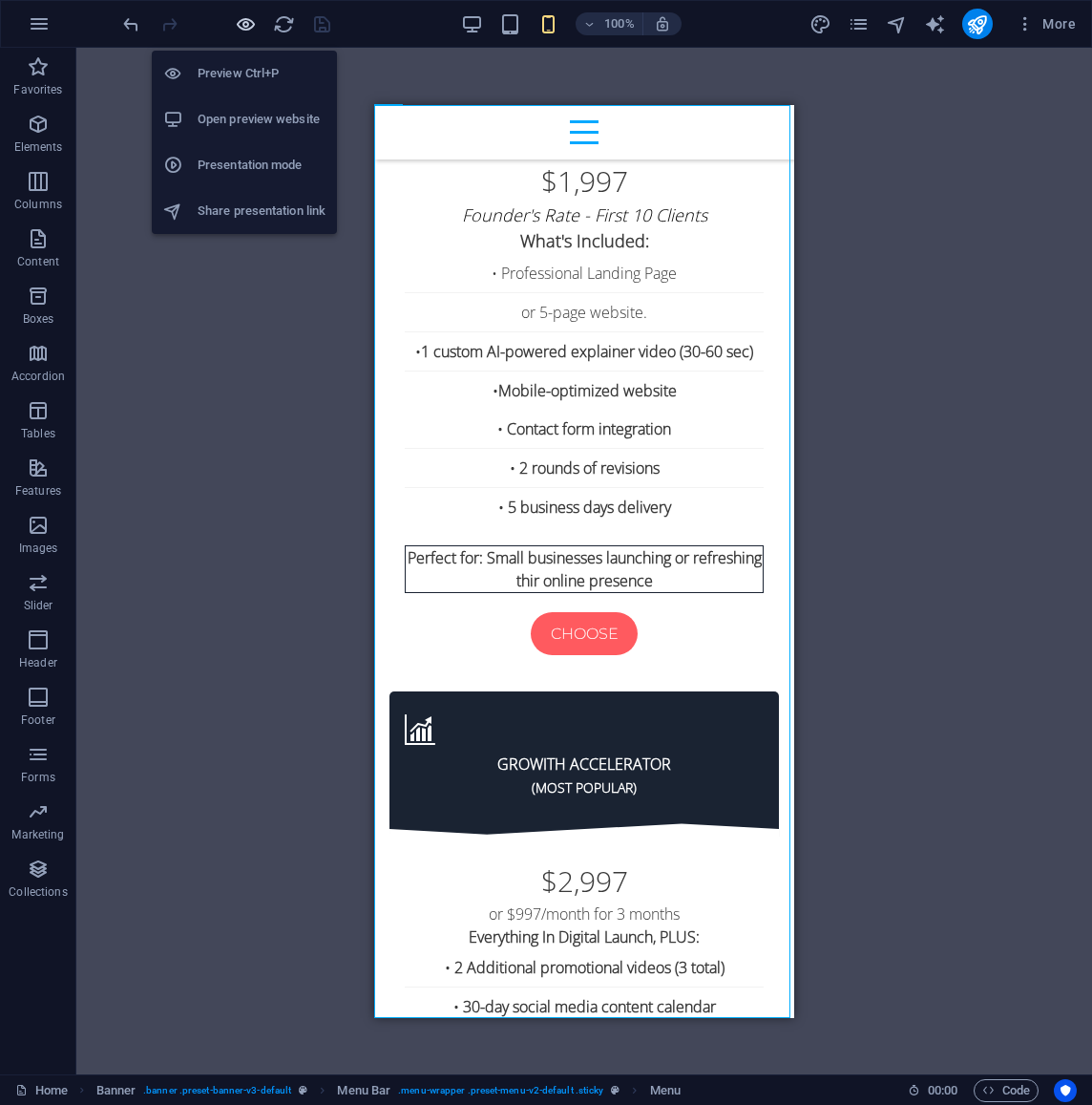
click at [246, 26] on icon "button" at bounding box center [246, 24] width 22 height 22
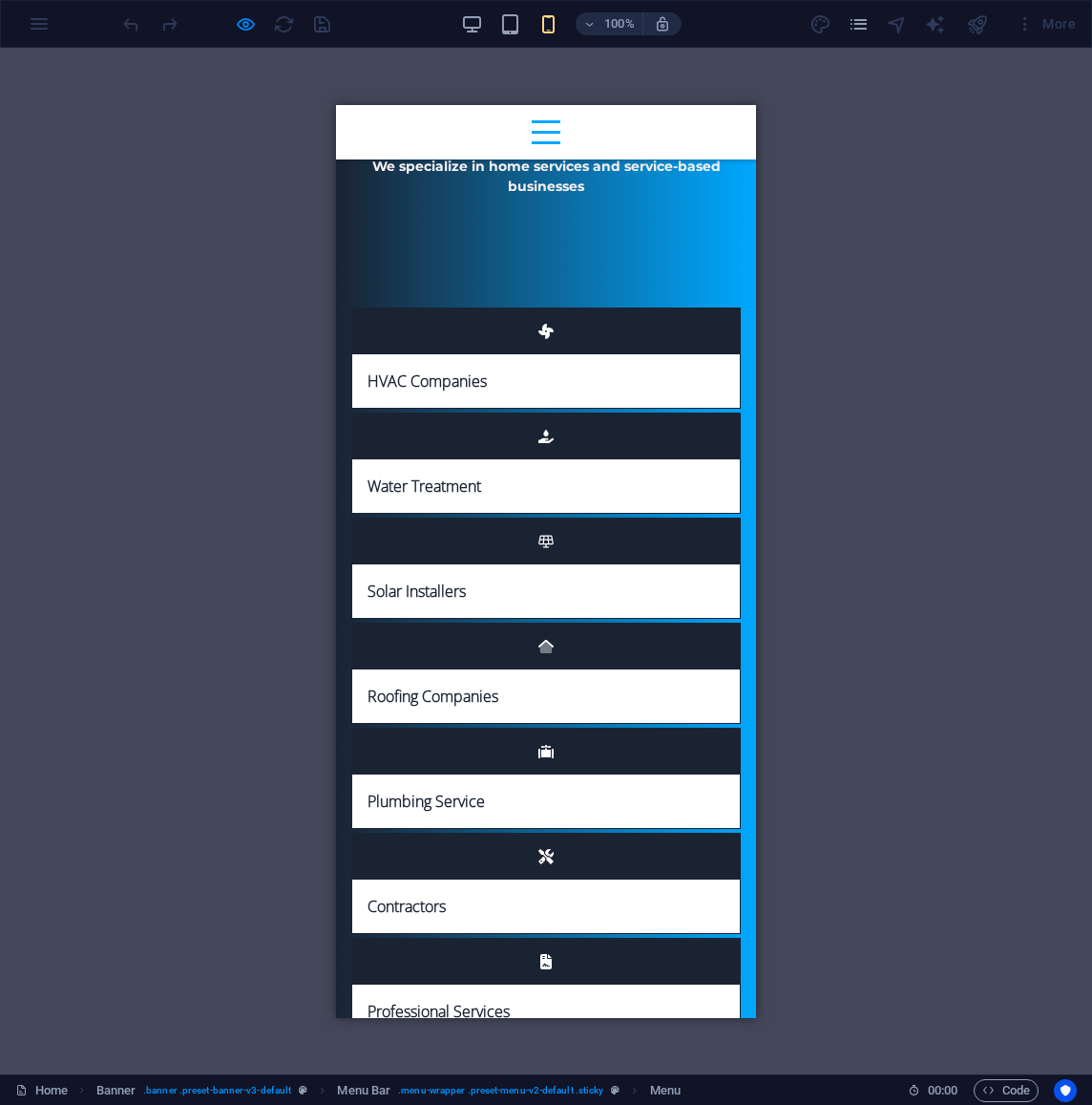
scroll to position [6888, 0]
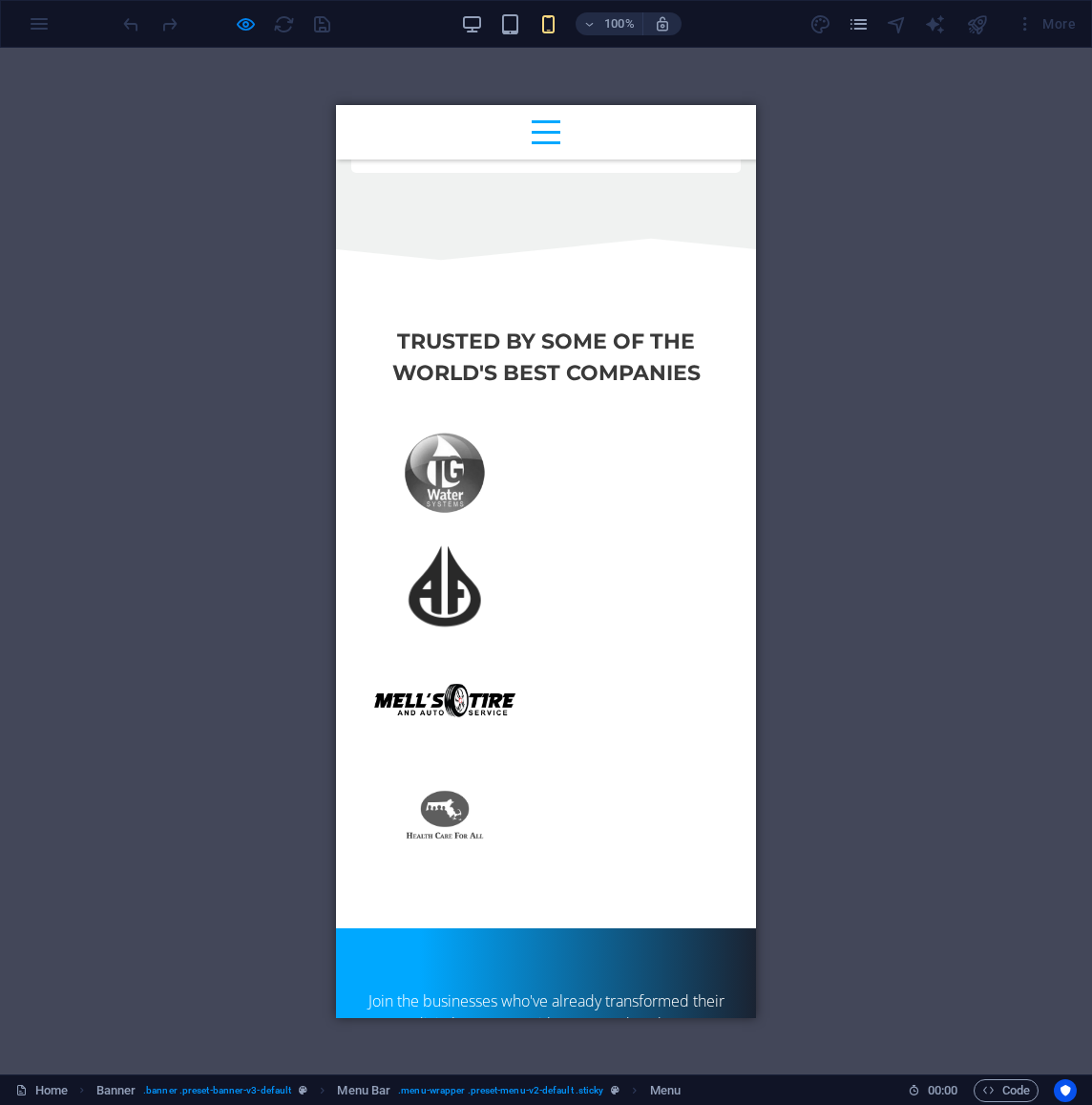
scroll to position [14764, 0]
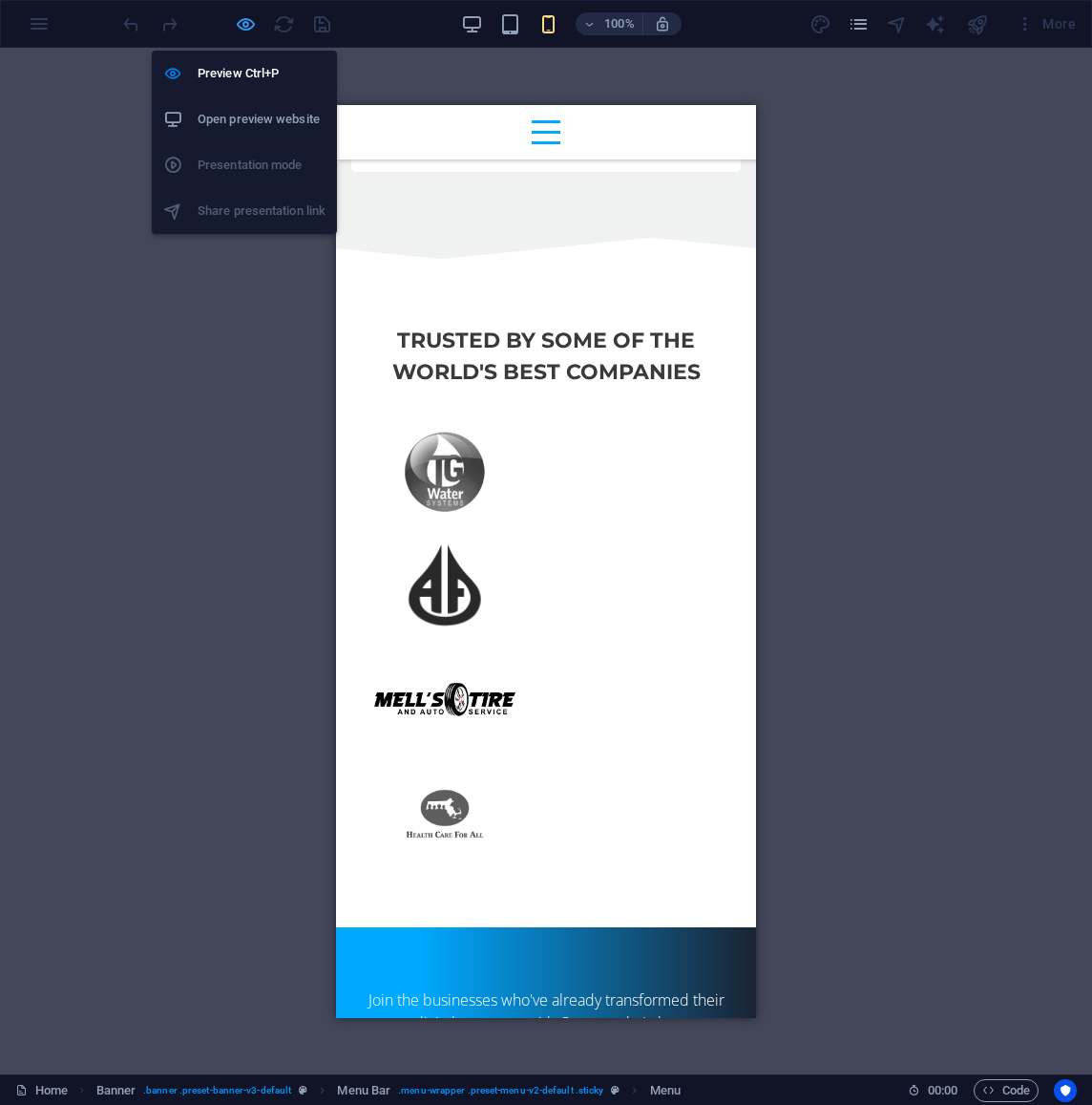
click at [245, 22] on icon "button" at bounding box center [246, 24] width 22 height 22
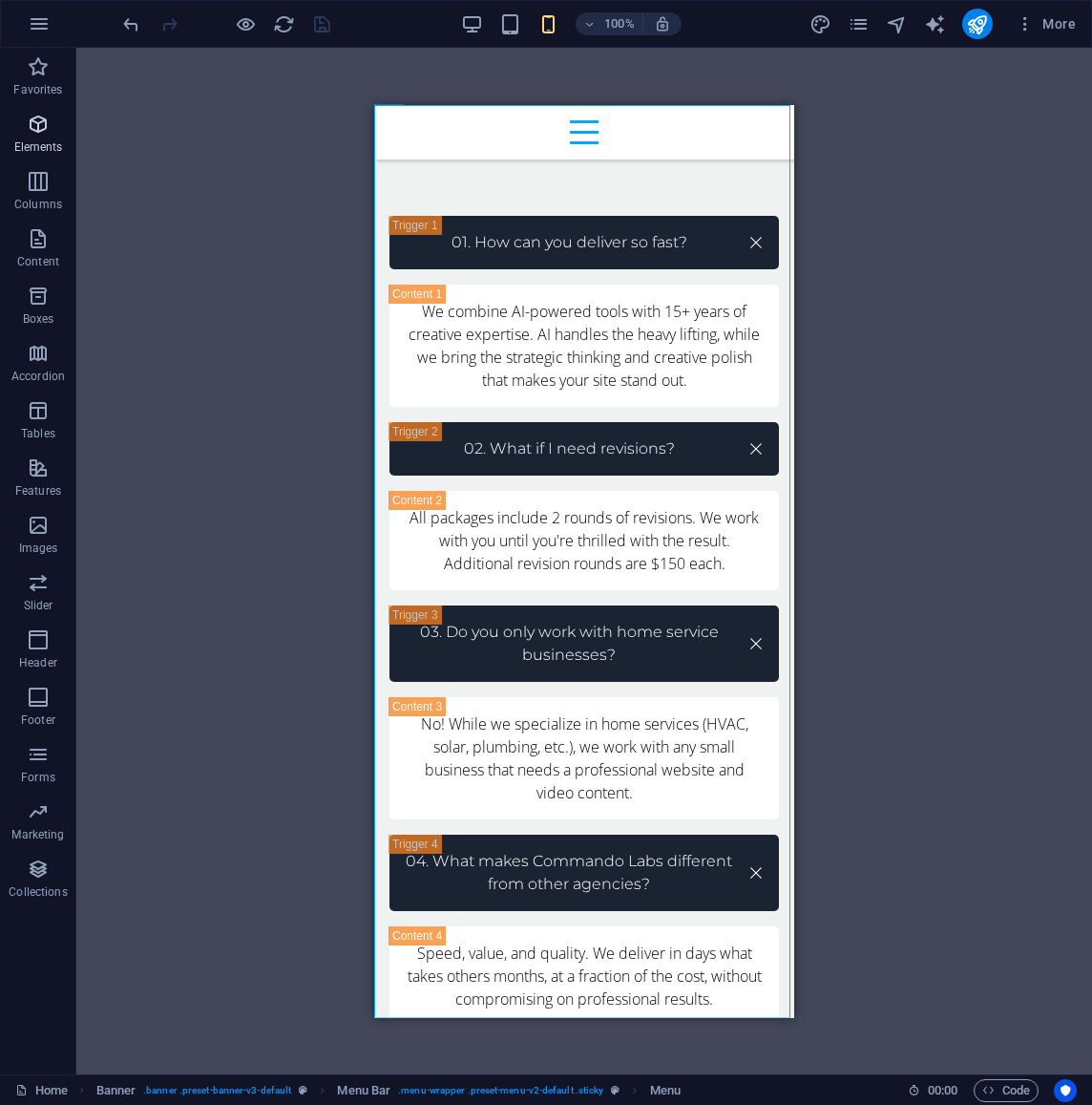
click at [40, 119] on icon "button" at bounding box center [37, 123] width 22 height 22
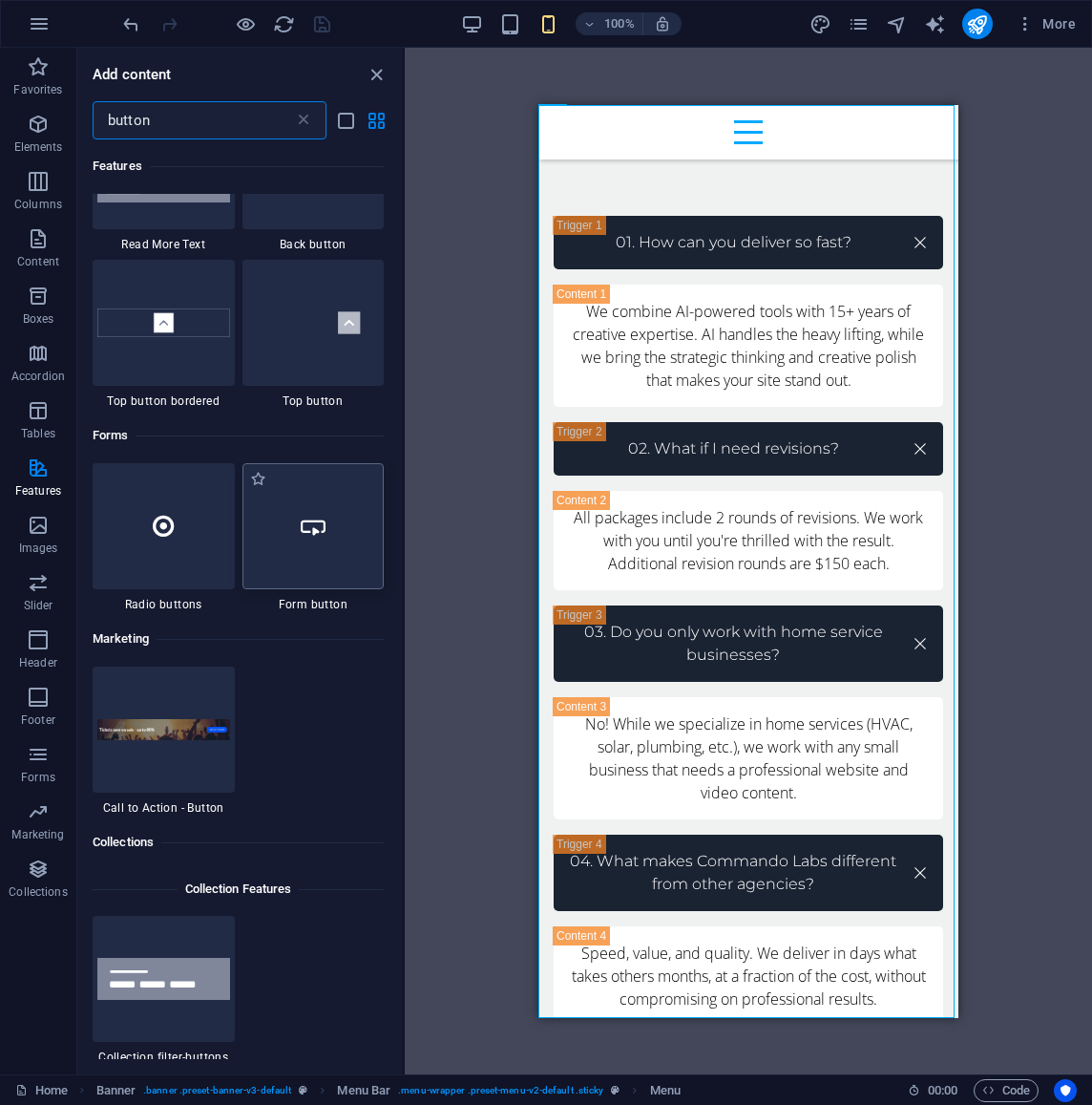
scroll to position [441, 0]
type input "button"
click at [345, 357] on img at bounding box center [313, 322] width 133 height 88
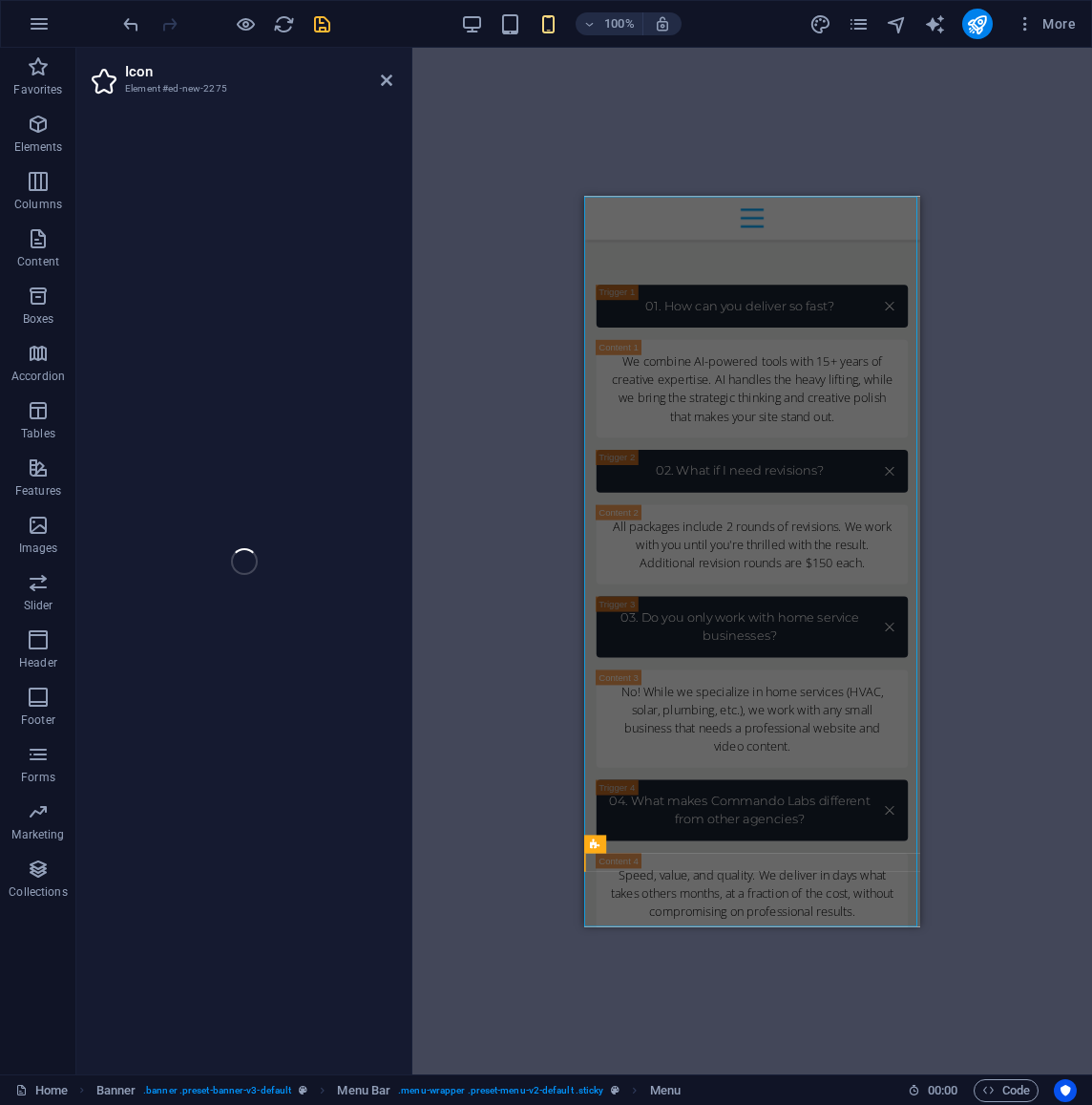
select select "rem"
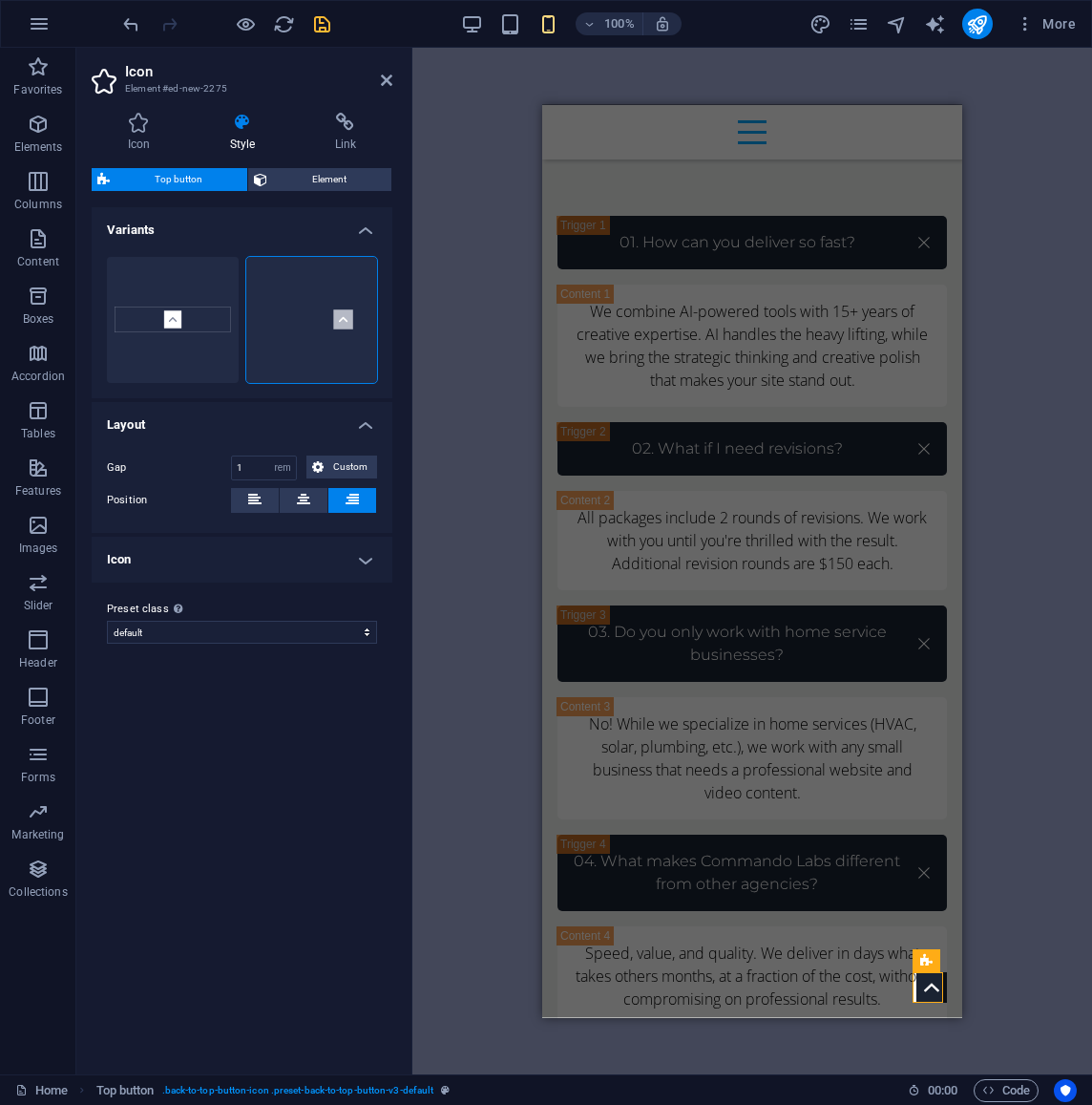
click at [364, 554] on h4 "Icon" at bounding box center [242, 559] width 301 height 46
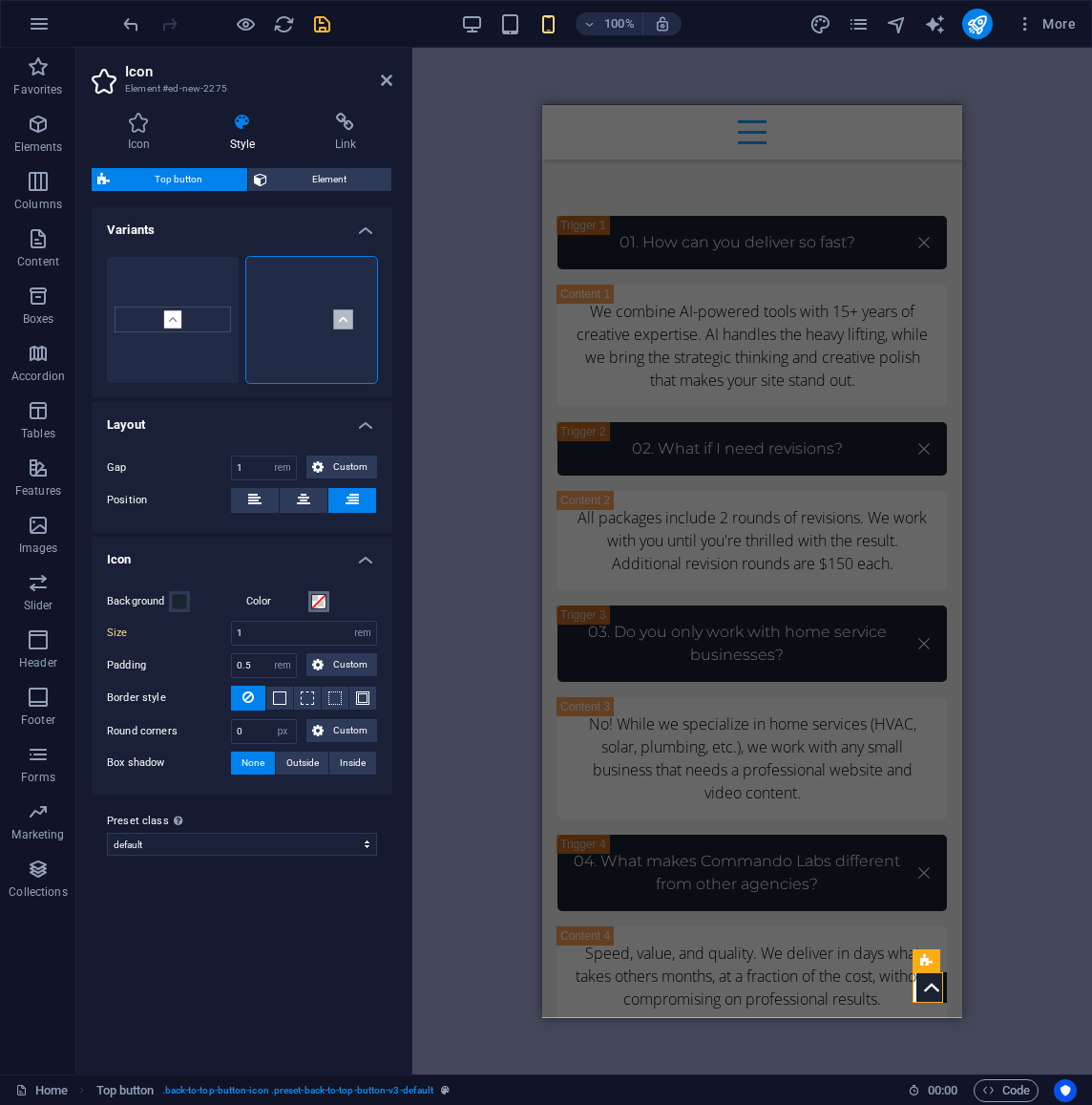
click at [318, 599] on span at bounding box center [319, 602] width 16 height 16
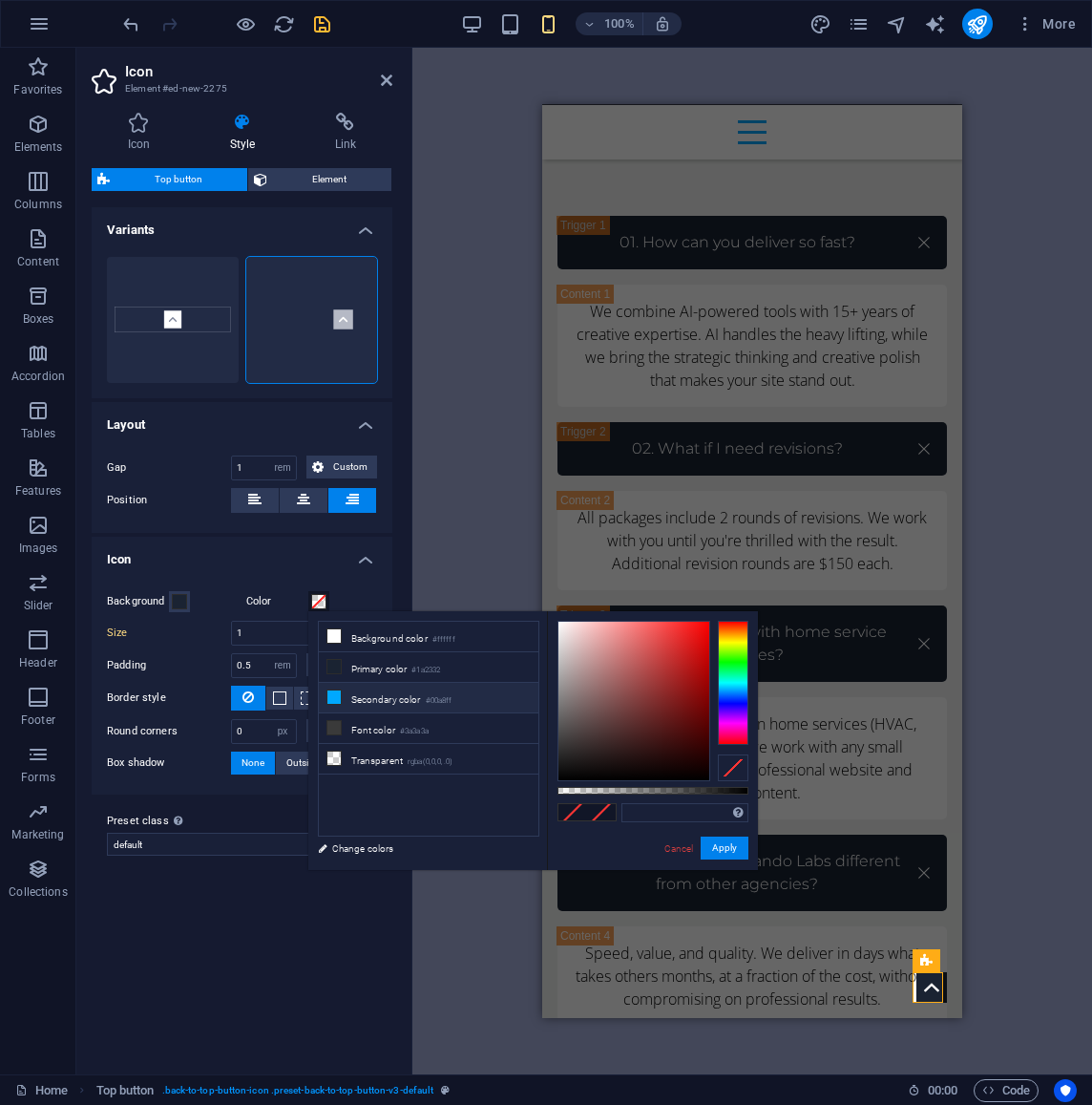
click at [341, 695] on span at bounding box center [335, 697] width 16 height 16
type input "#00a8ff"
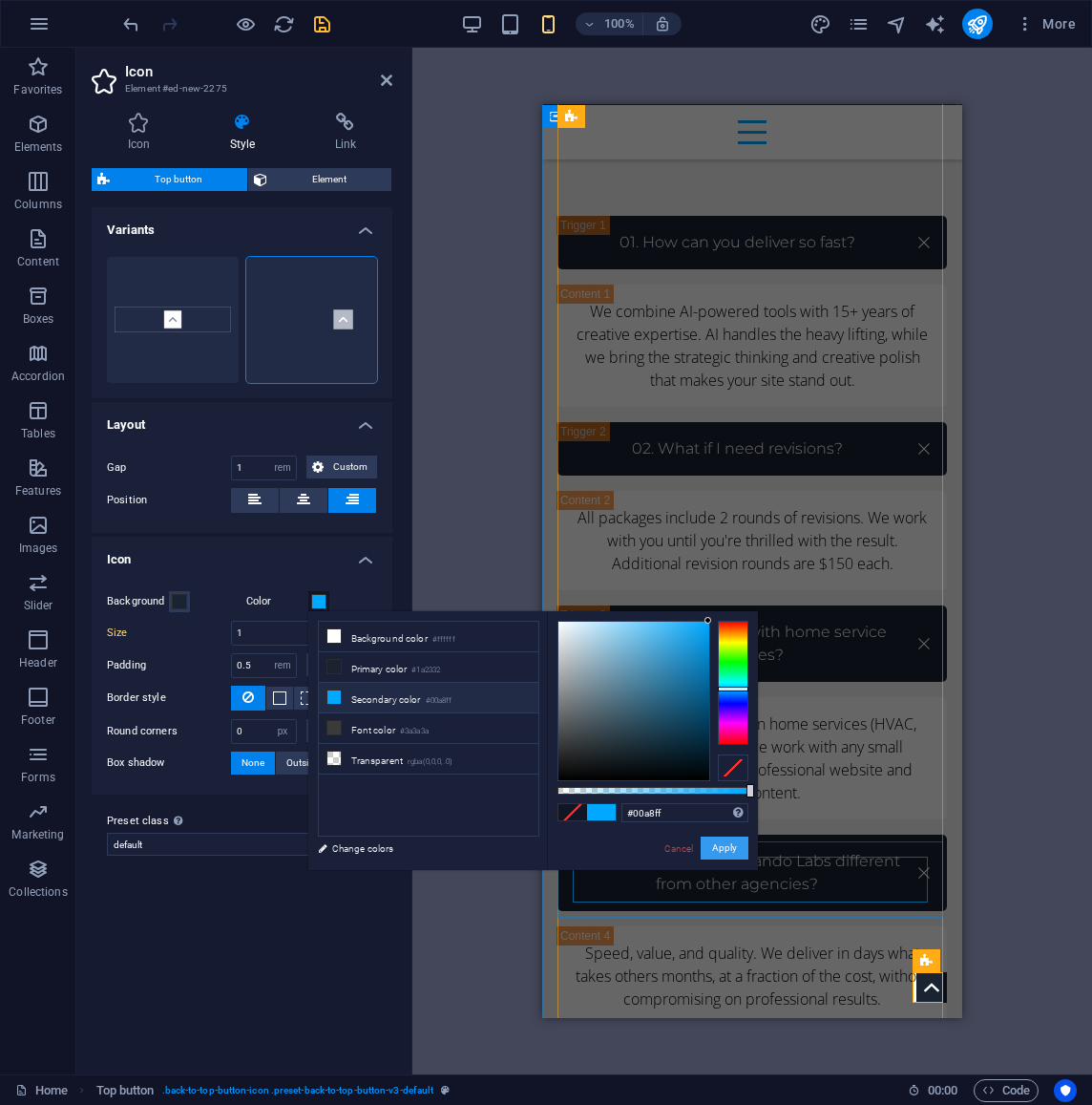
click at [728, 844] on button "Apply" at bounding box center [724, 847] width 48 height 22
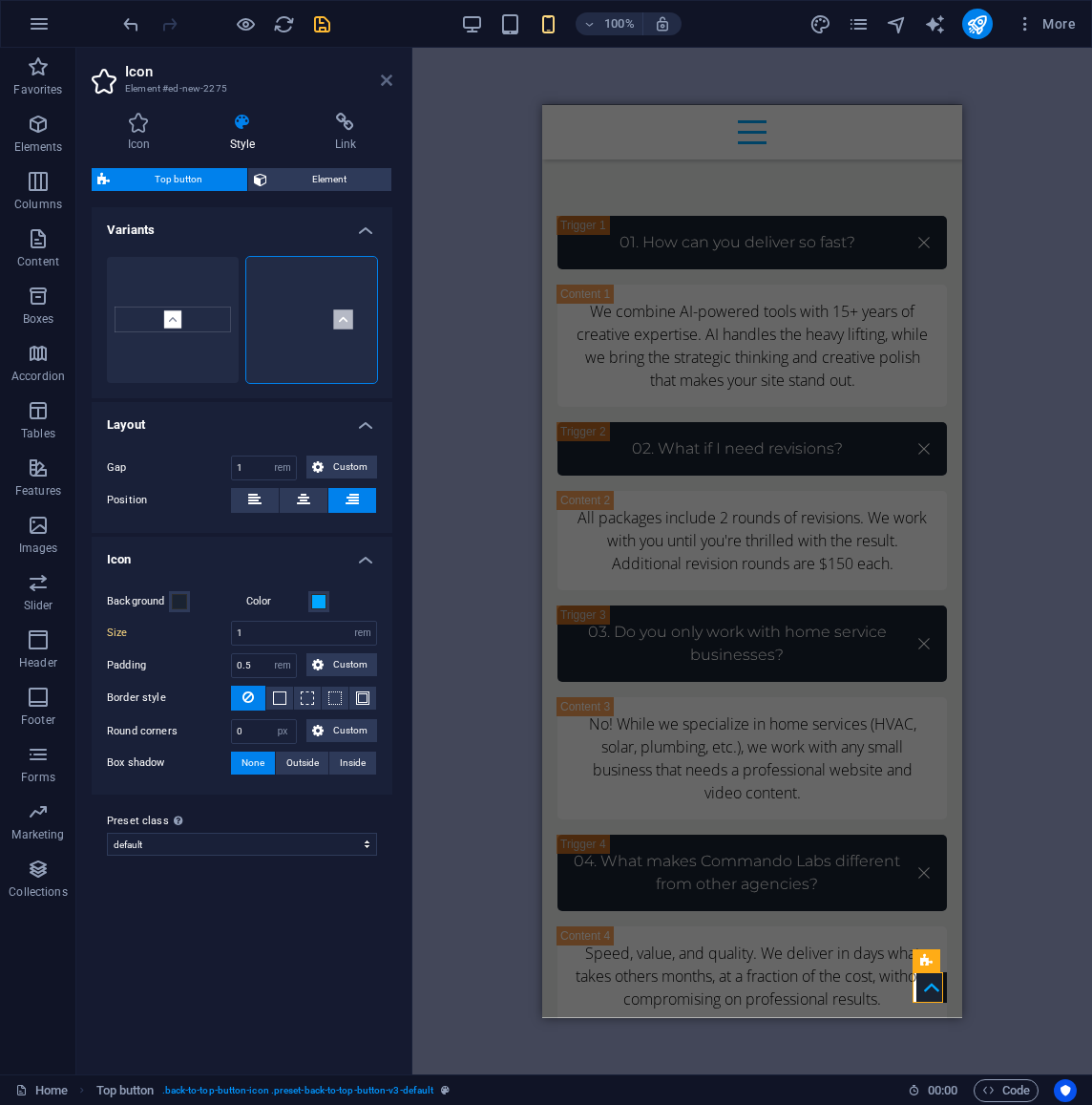
click at [390, 82] on icon at bounding box center [386, 80] width 12 height 16
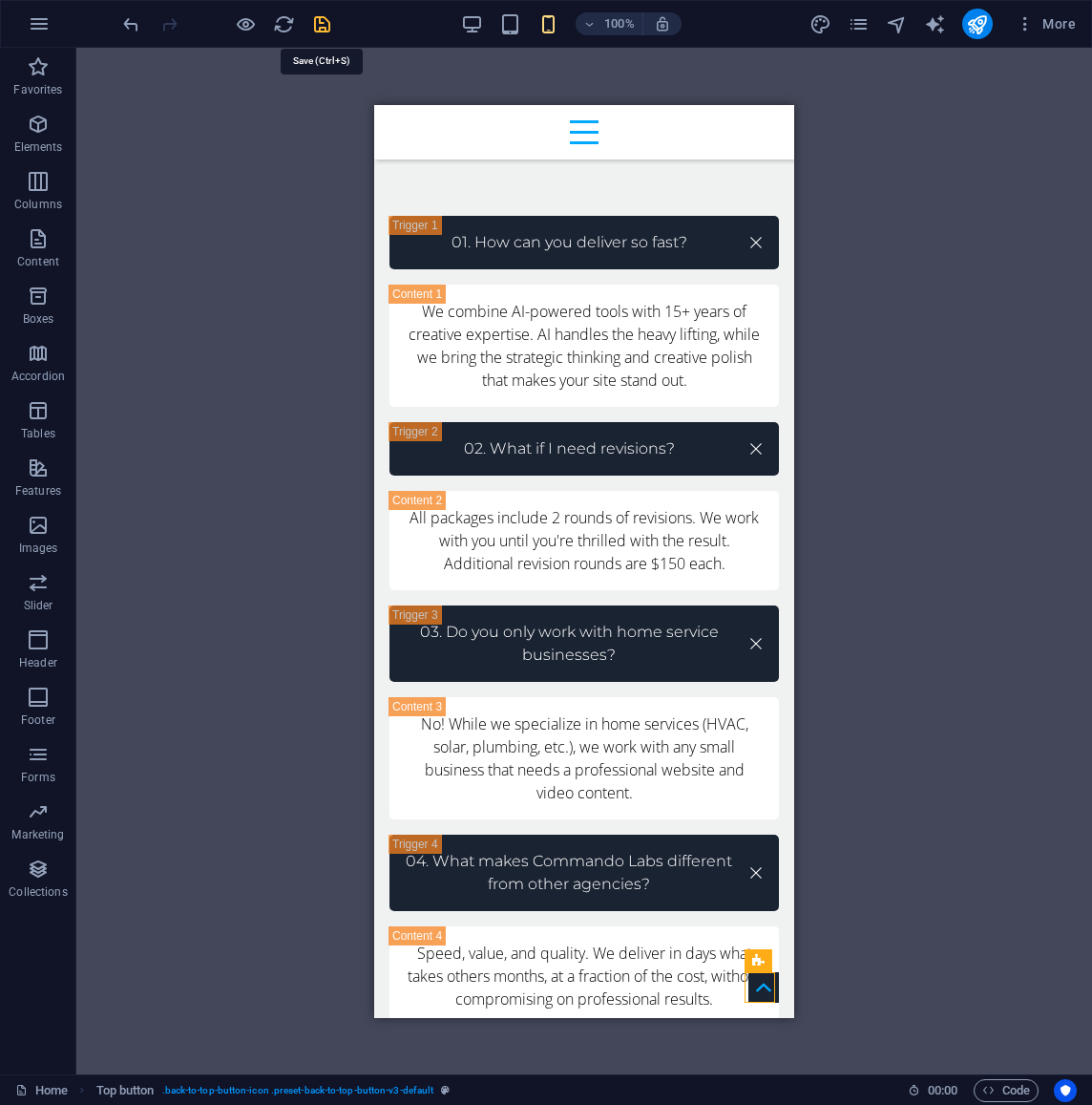
click at [331, 28] on icon "save" at bounding box center [322, 24] width 22 height 22
select select
checkbox input "false"
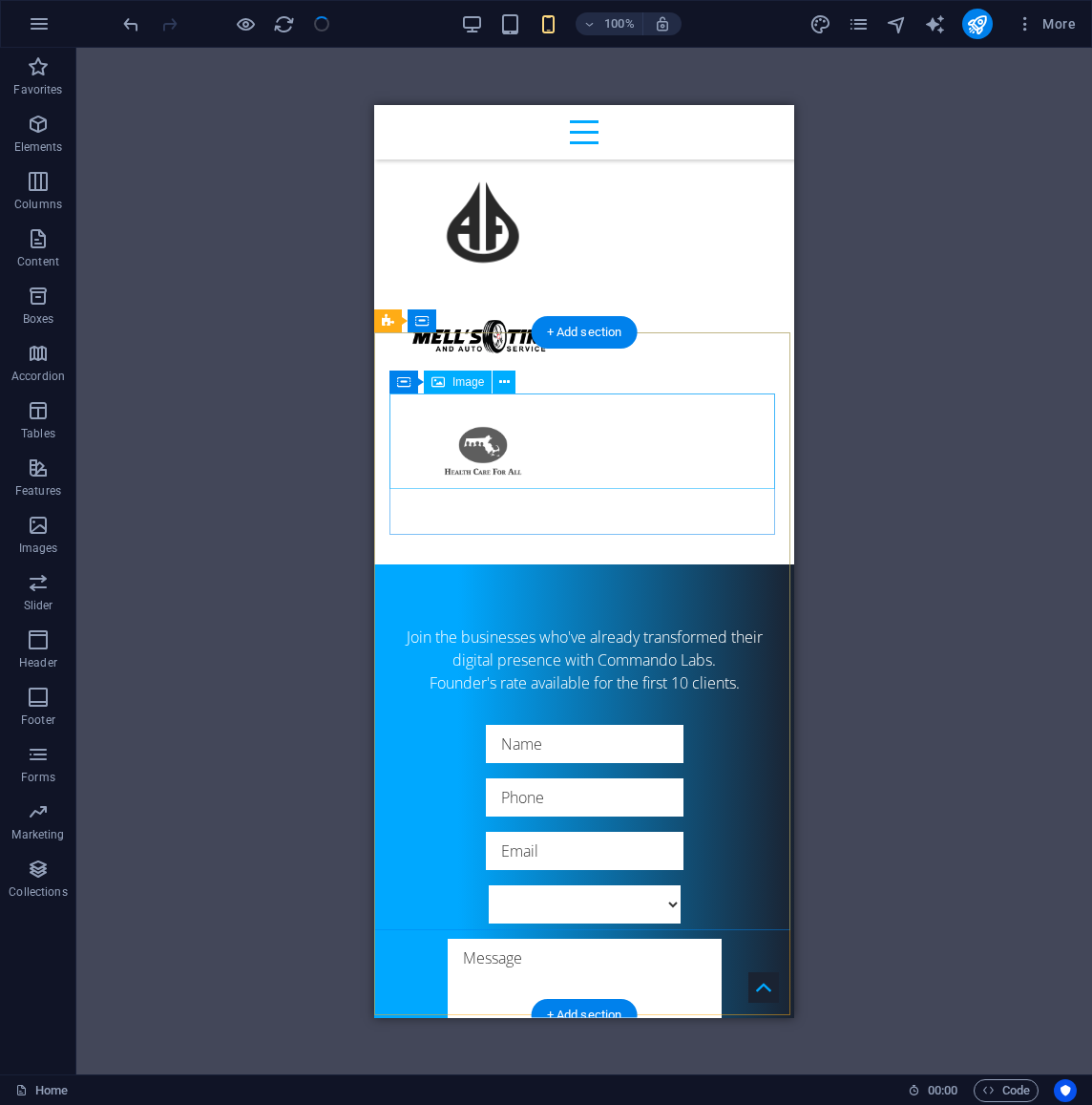
scroll to position [16829, 0]
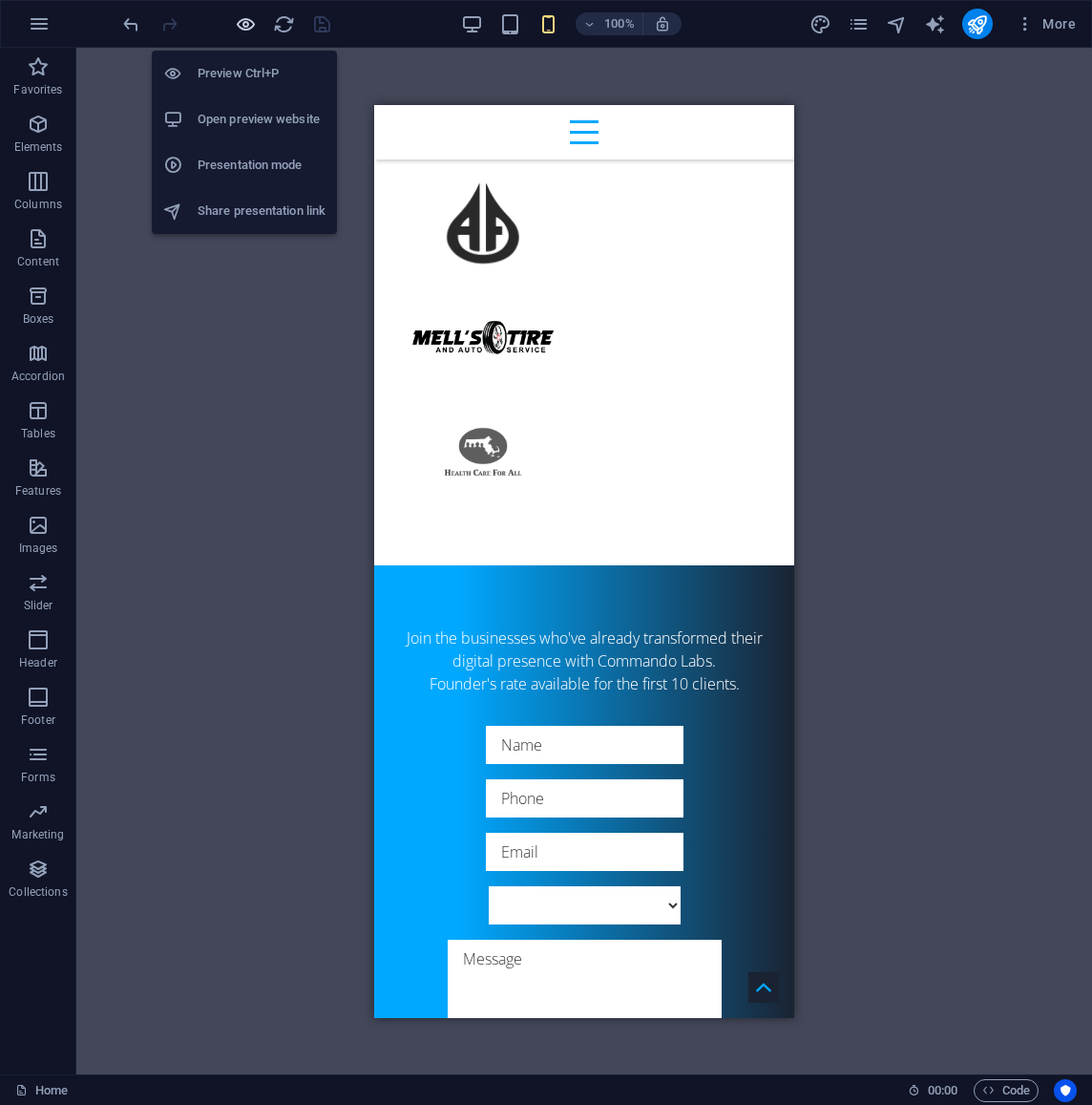
click at [247, 22] on icon "button" at bounding box center [246, 24] width 22 height 22
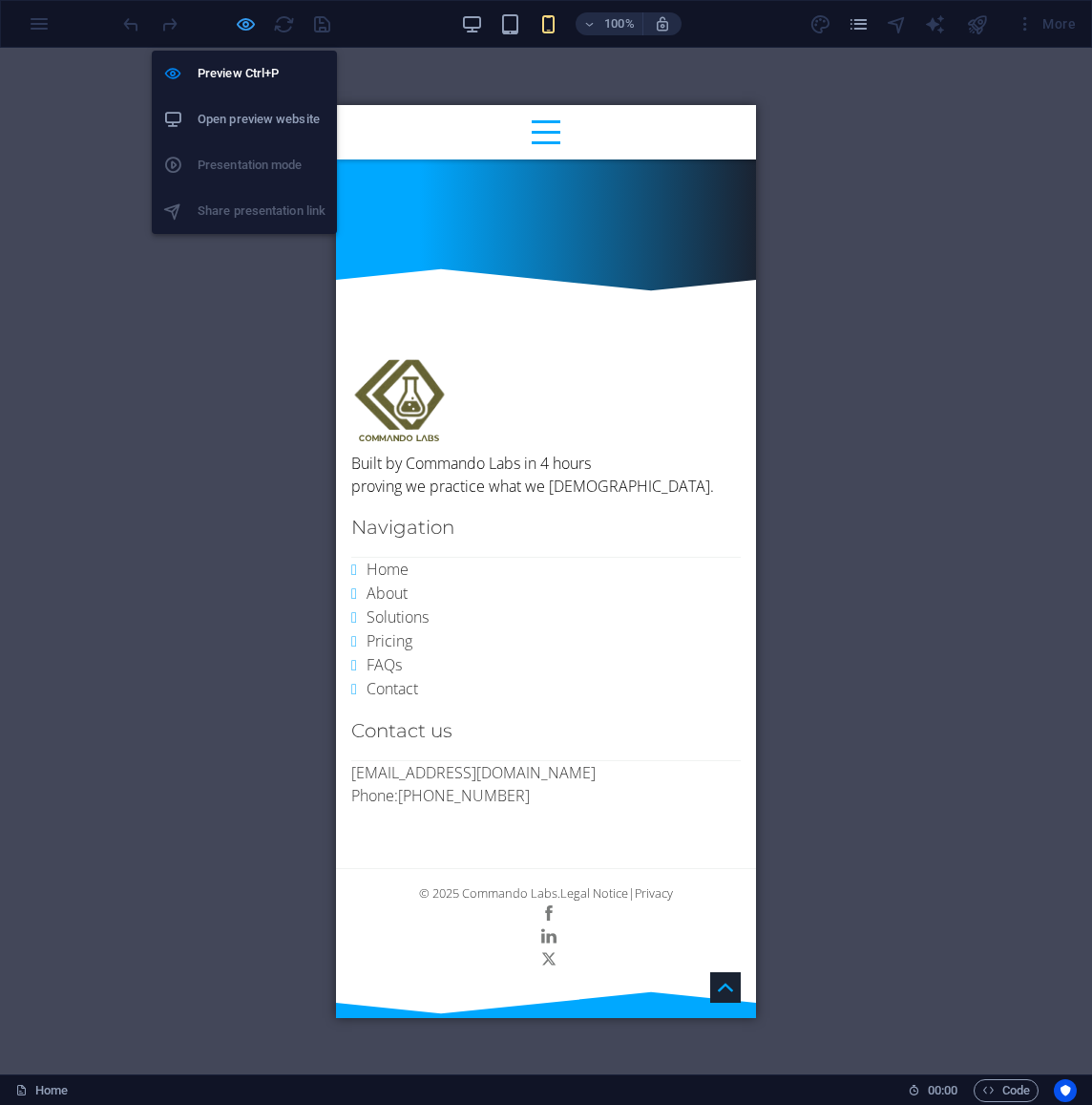
scroll to position [14997, 0]
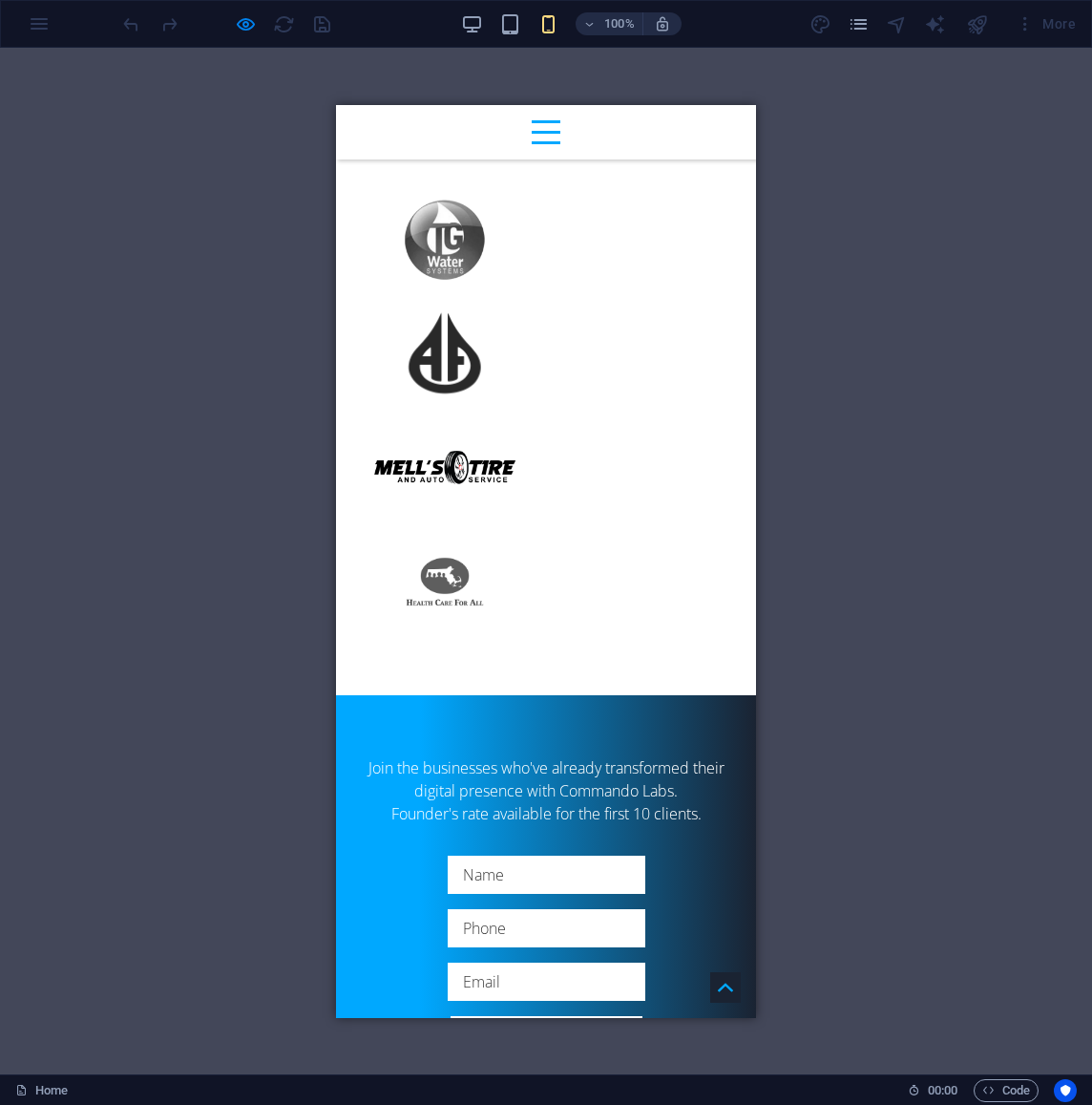
click at [720, 991] on icon at bounding box center [726, 987] width 16 height 16
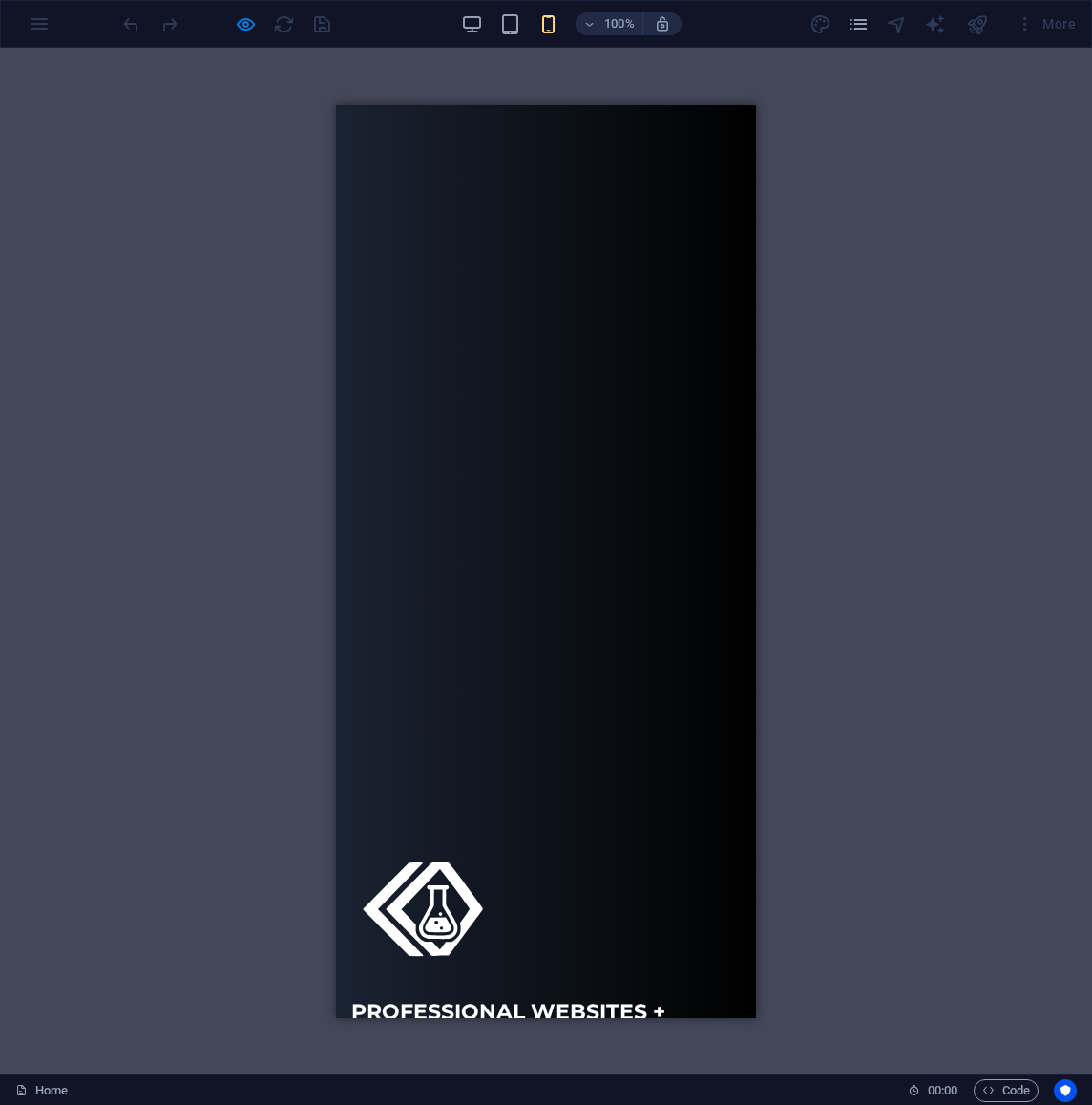
scroll to position [0, 0]
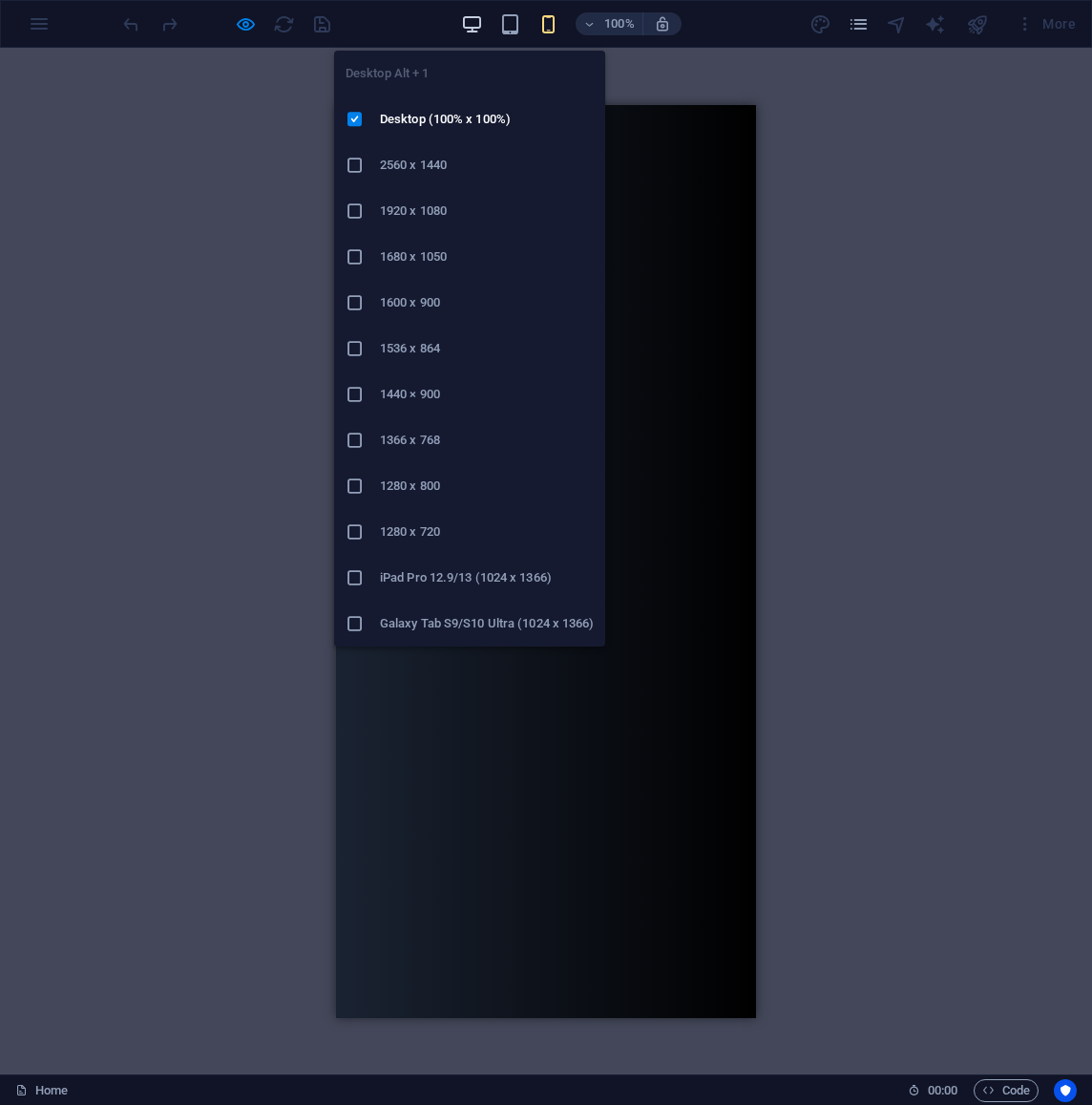
click at [471, 22] on icon "button" at bounding box center [472, 24] width 22 height 22
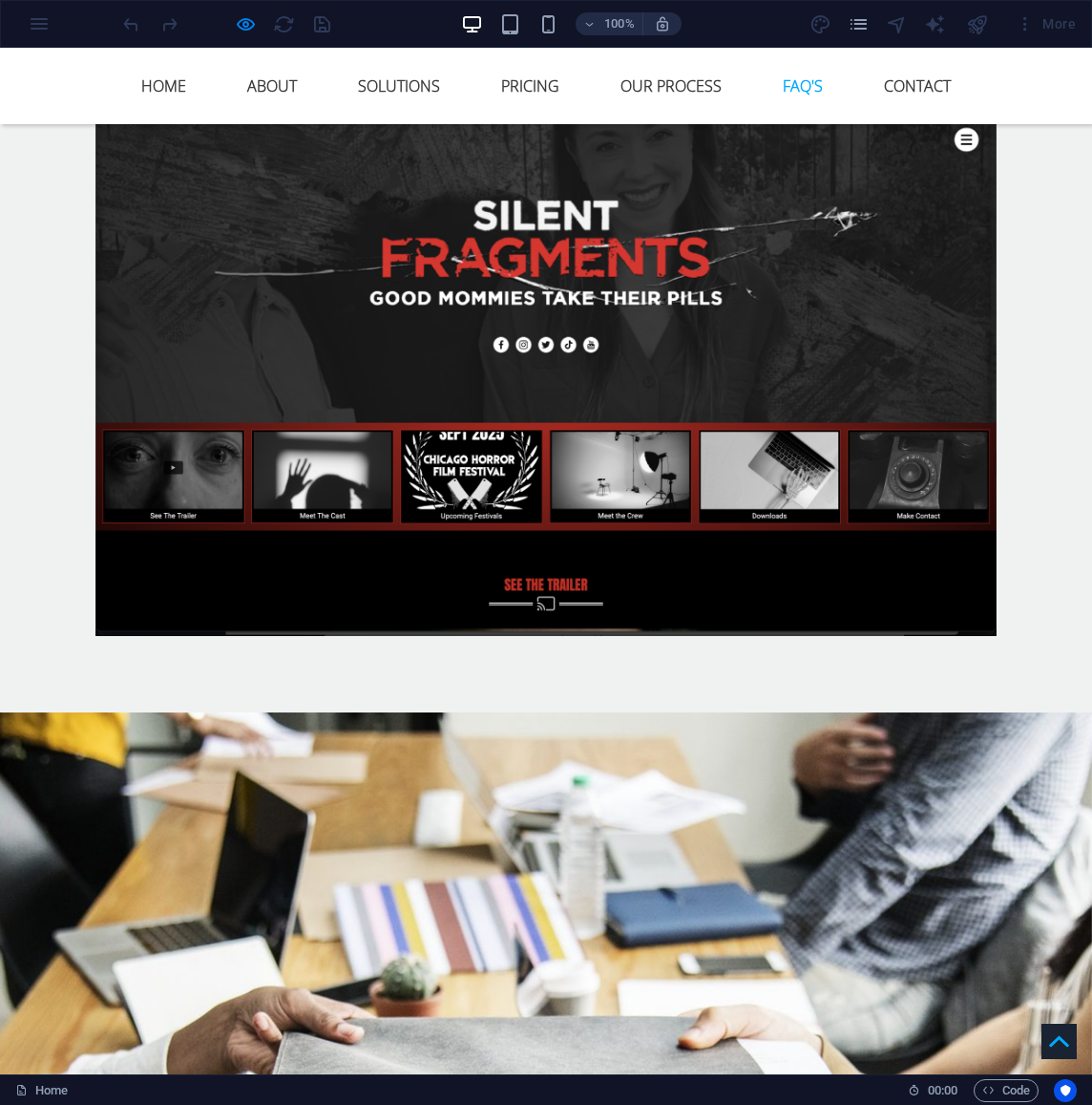
scroll to position [11127, 0]
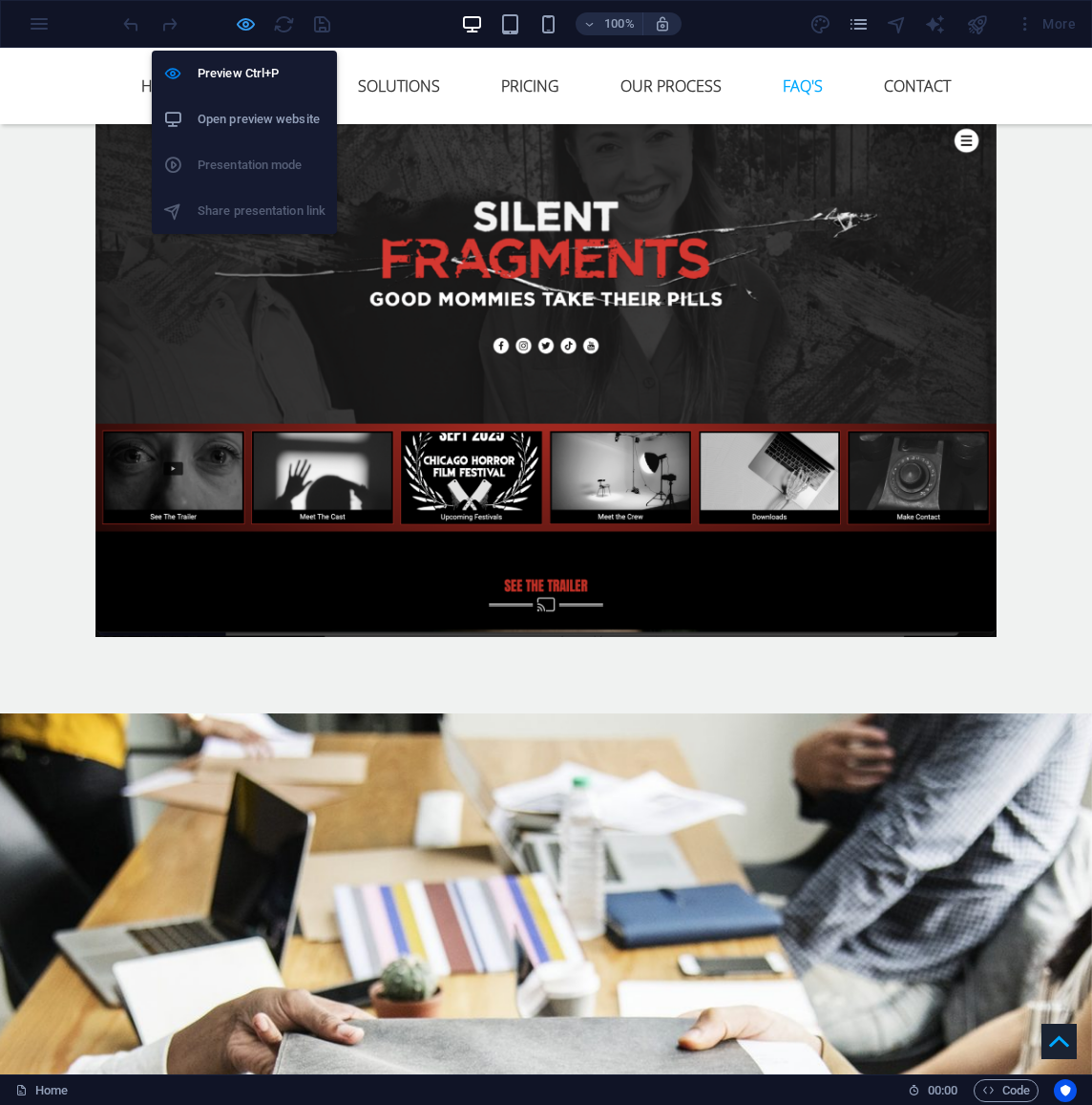
click at [244, 21] on icon "button" at bounding box center [246, 24] width 22 height 22
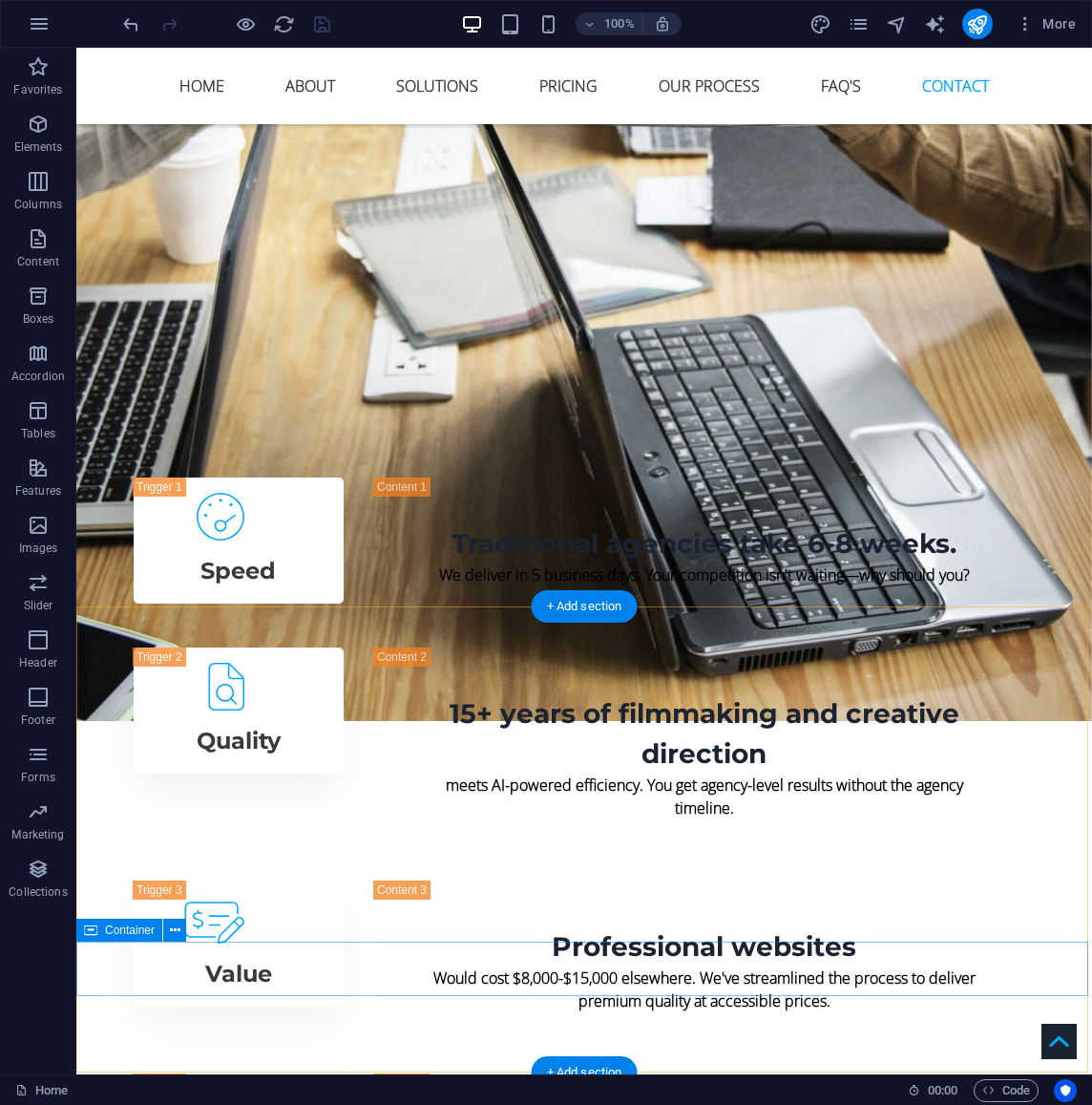
scroll to position [12153, 0]
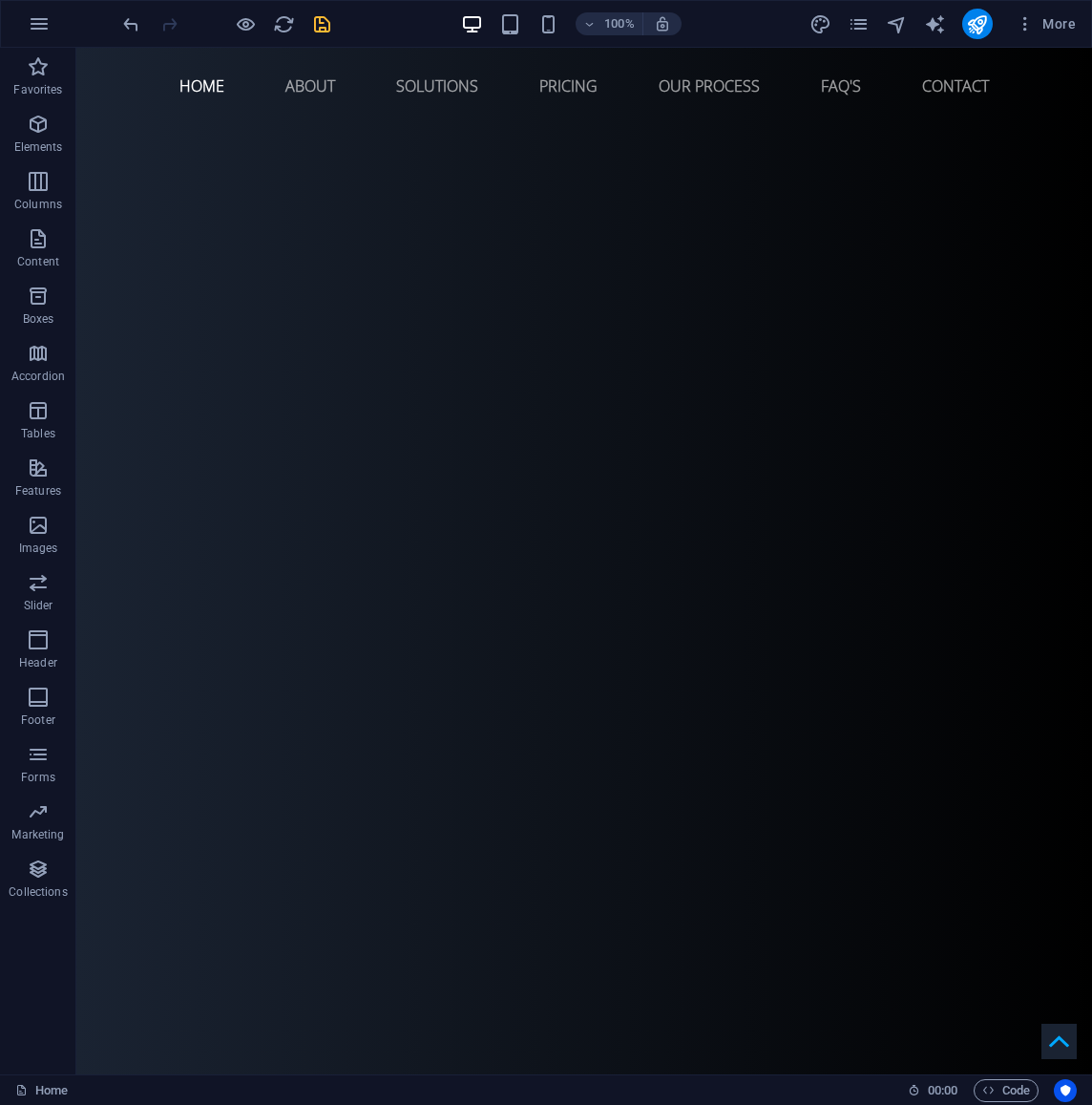
scroll to position [0, 0]
click at [320, 22] on icon "save" at bounding box center [322, 24] width 22 height 22
select select
checkbox input "false"
click at [972, 22] on icon "publish" at bounding box center [977, 24] width 22 height 22
